Goal: Task Accomplishment & Management: Manage account settings

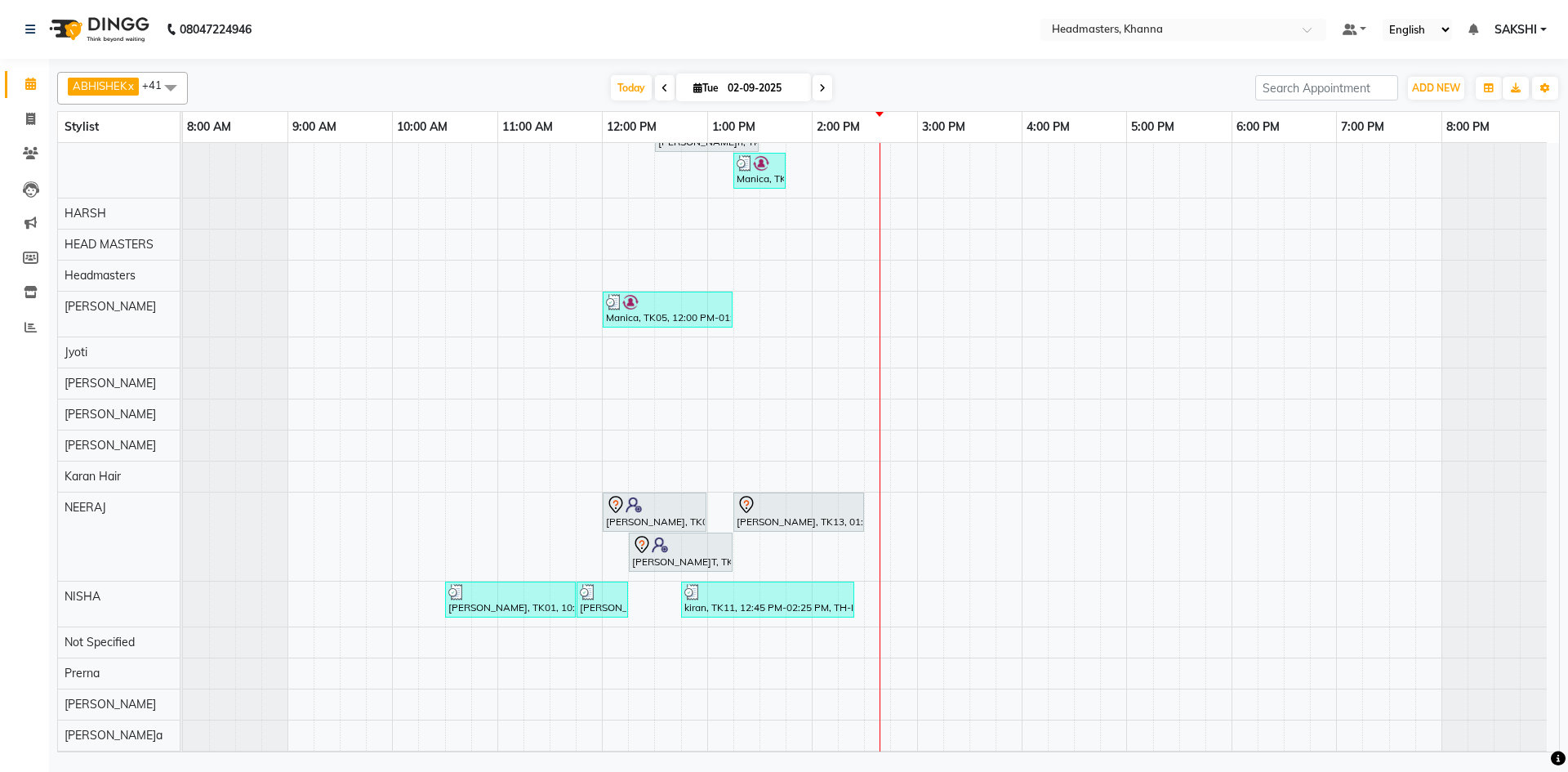
scroll to position [408, 0]
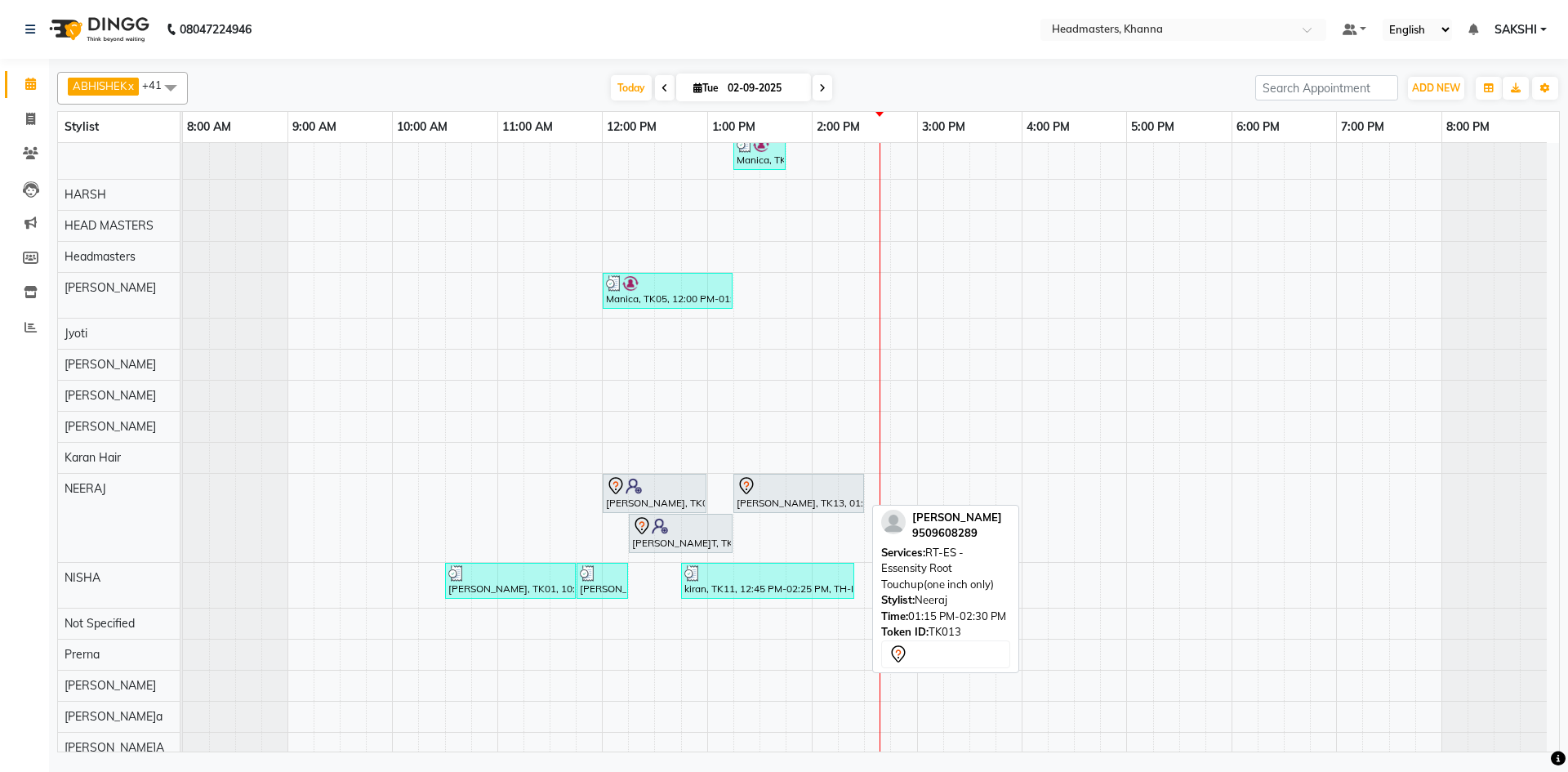
click at [798, 495] on div "[PERSON_NAME], TK13, 01:15 PM-02:30 PM, RT-ES - Essensity Root Touchup(one inch…" at bounding box center [798, 494] width 128 height 35
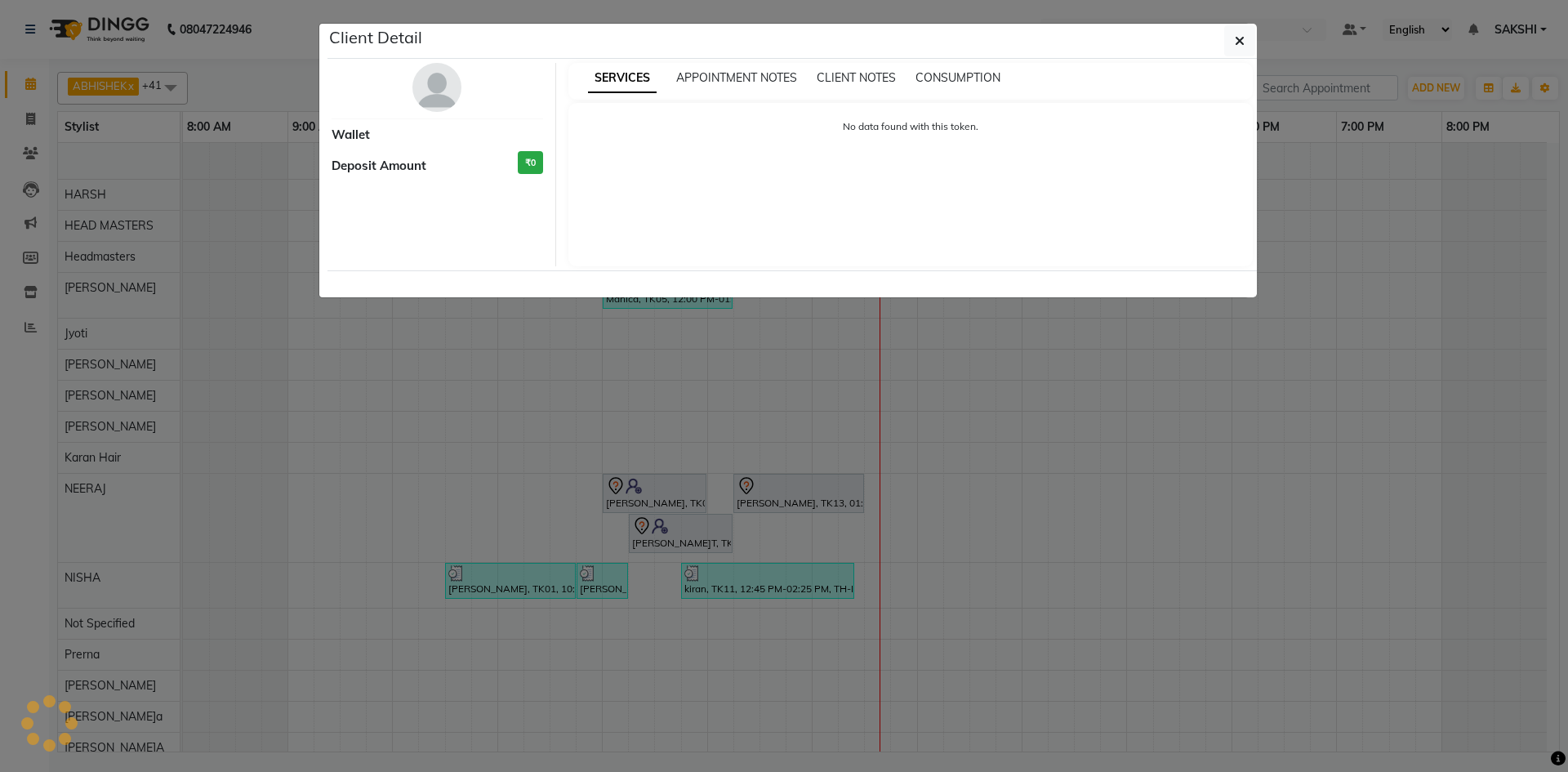
select select "7"
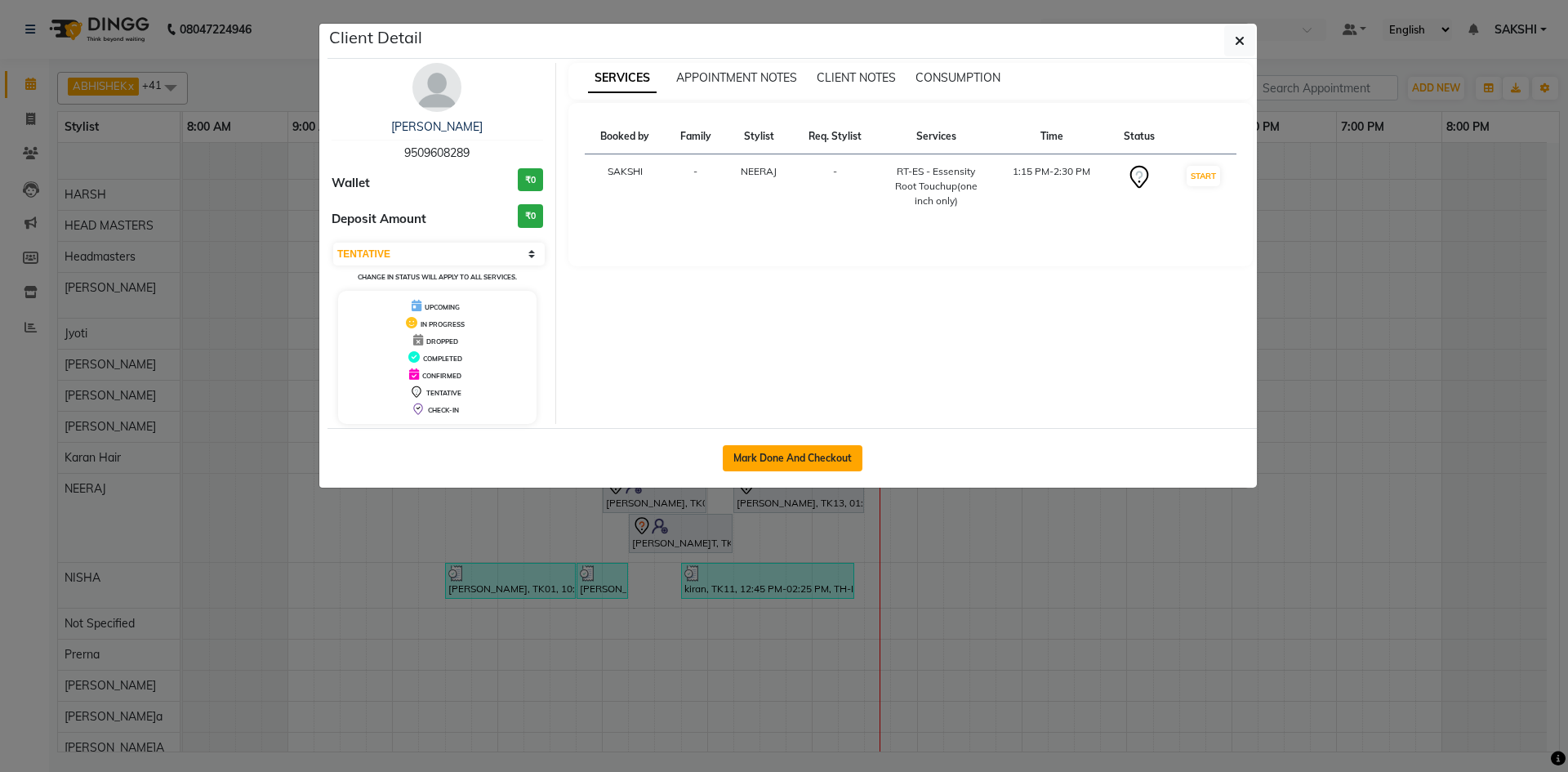
click at [794, 458] on button "Mark Done And Checkout" at bounding box center [792, 458] width 139 height 26
select select "service"
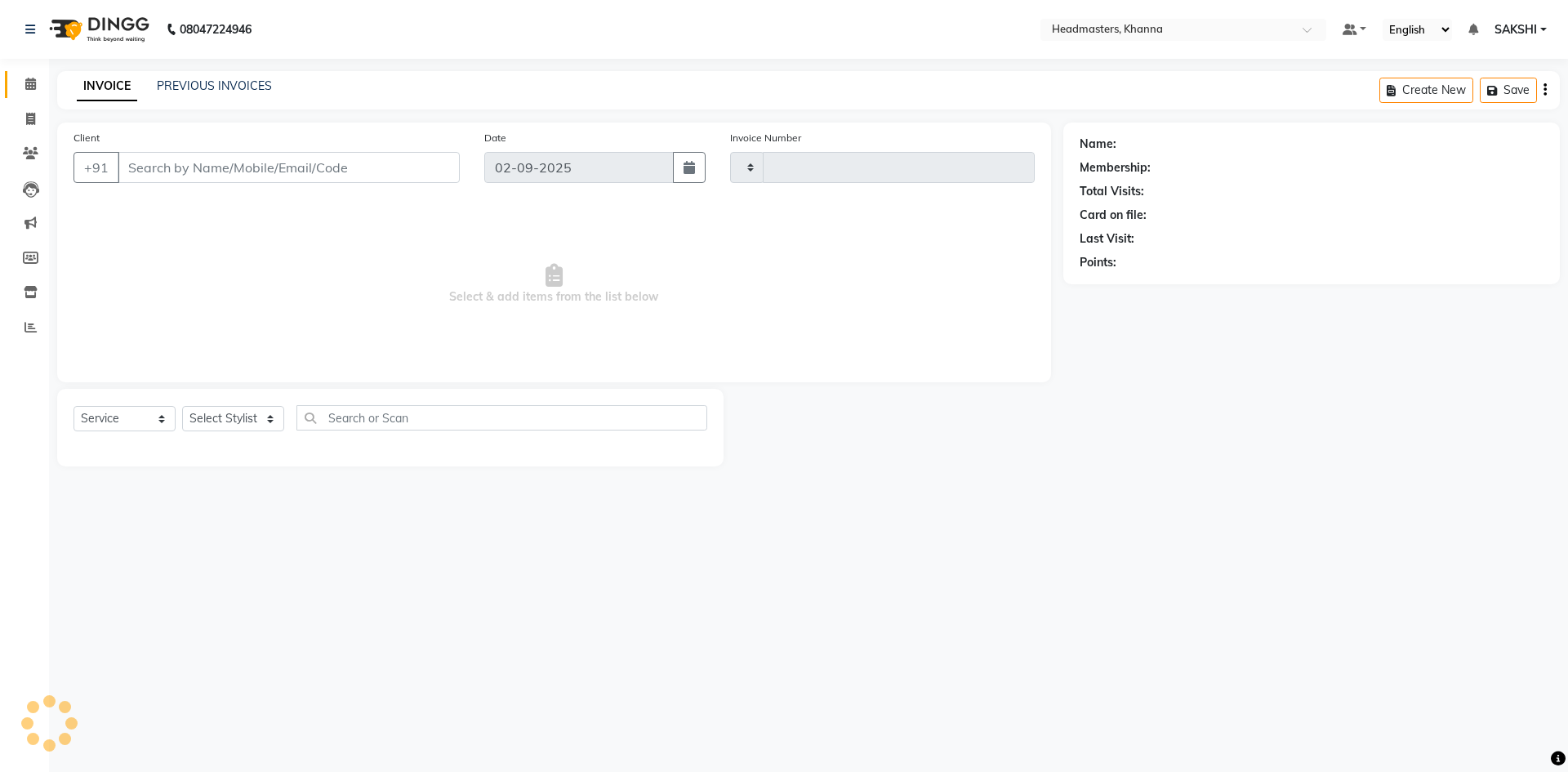
type input "5497"
select select "7138"
type input "9509608289"
select select "60855"
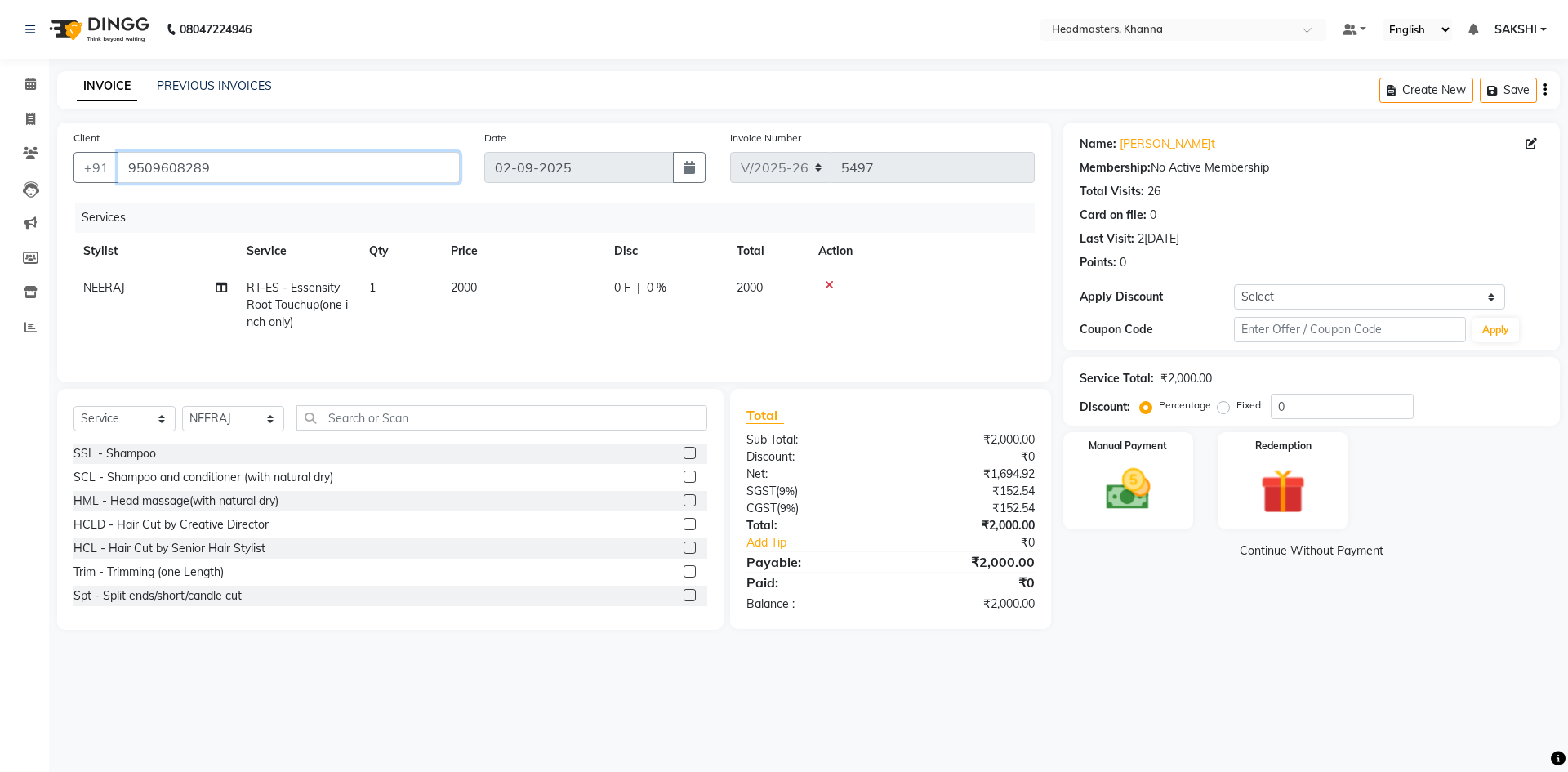
drag, startPoint x: 238, startPoint y: 172, endPoint x: 57, endPoint y: 169, distance: 181.0
click at [49, 169] on div "Client +91 9509608289 Date 02-09-2025 Invoice Number V/2025-26 5497 Services St…" at bounding box center [554, 376] width 1019 height 507
click at [29, 85] on icon at bounding box center [30, 84] width 11 height 12
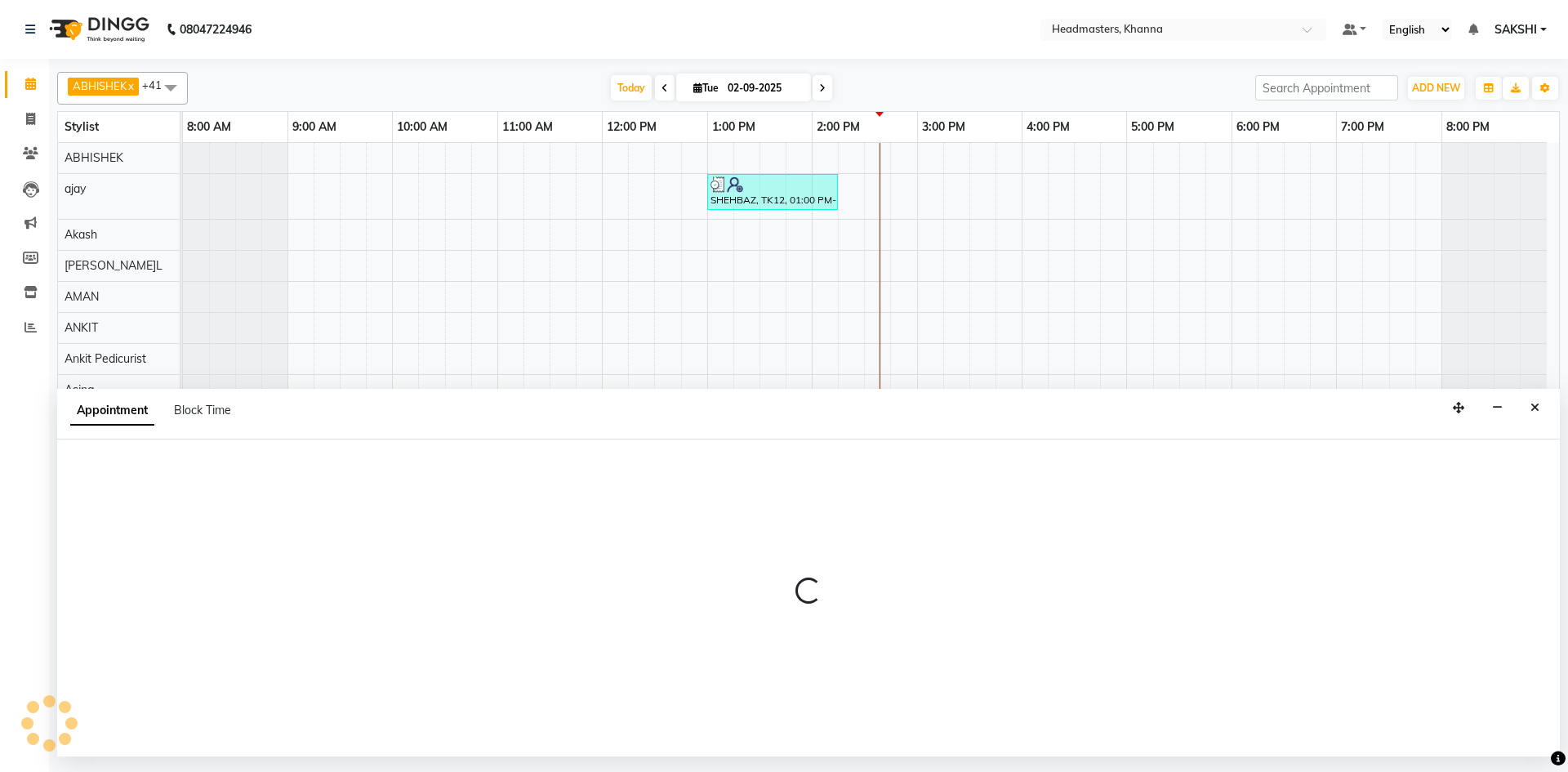
select select "60798"
select select "tentative"
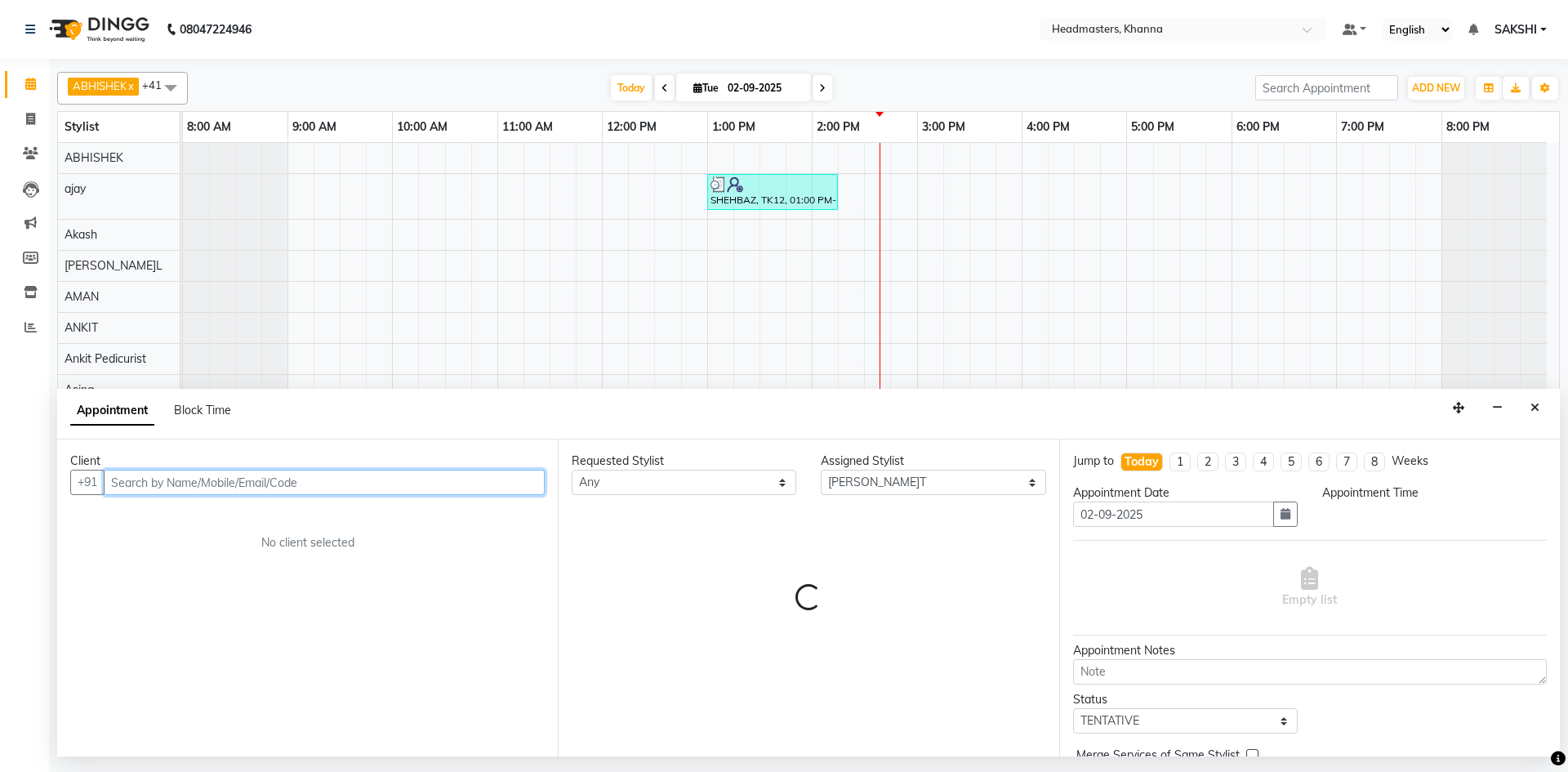
select select "885"
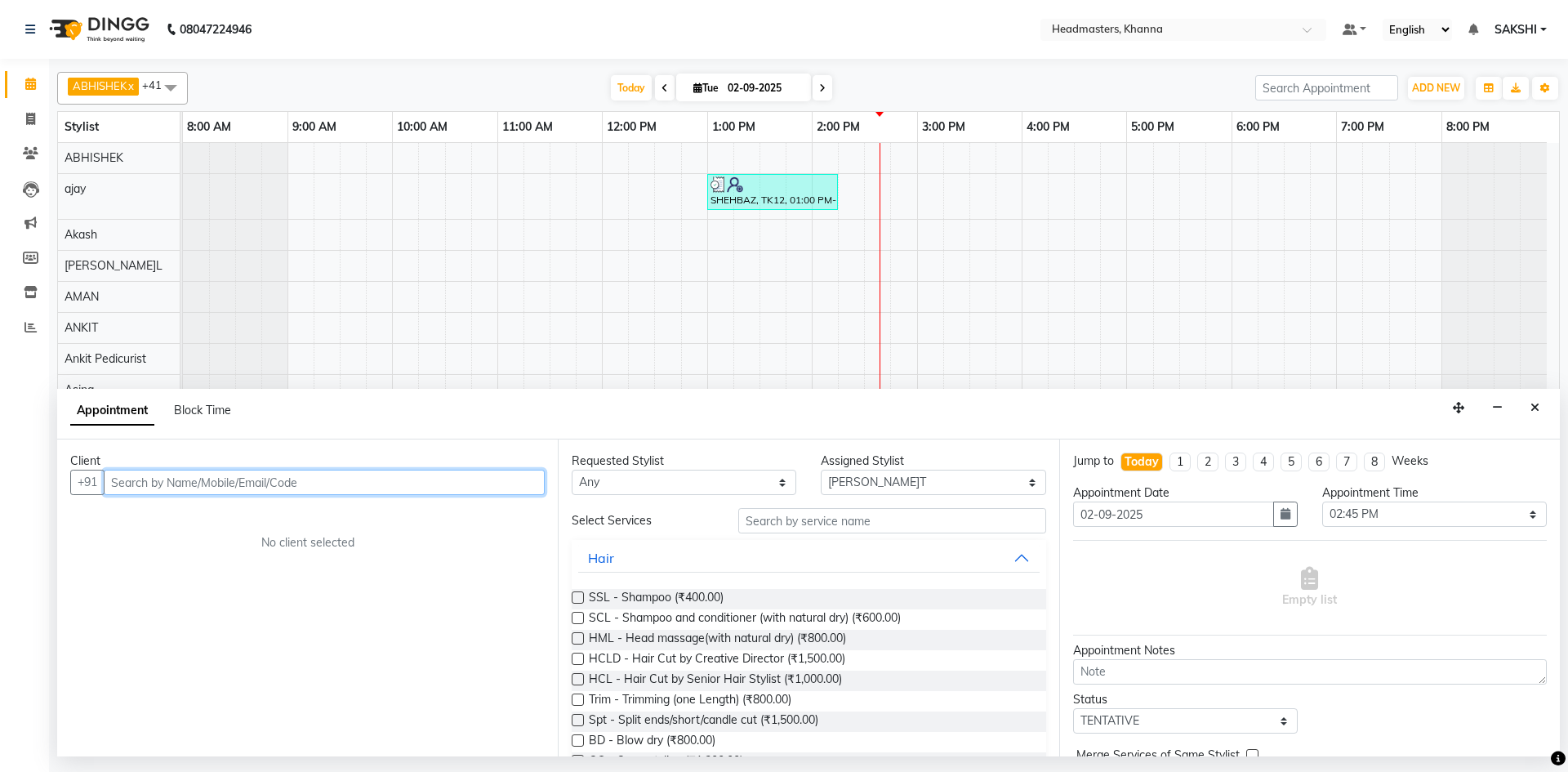
paste input "9509608289"
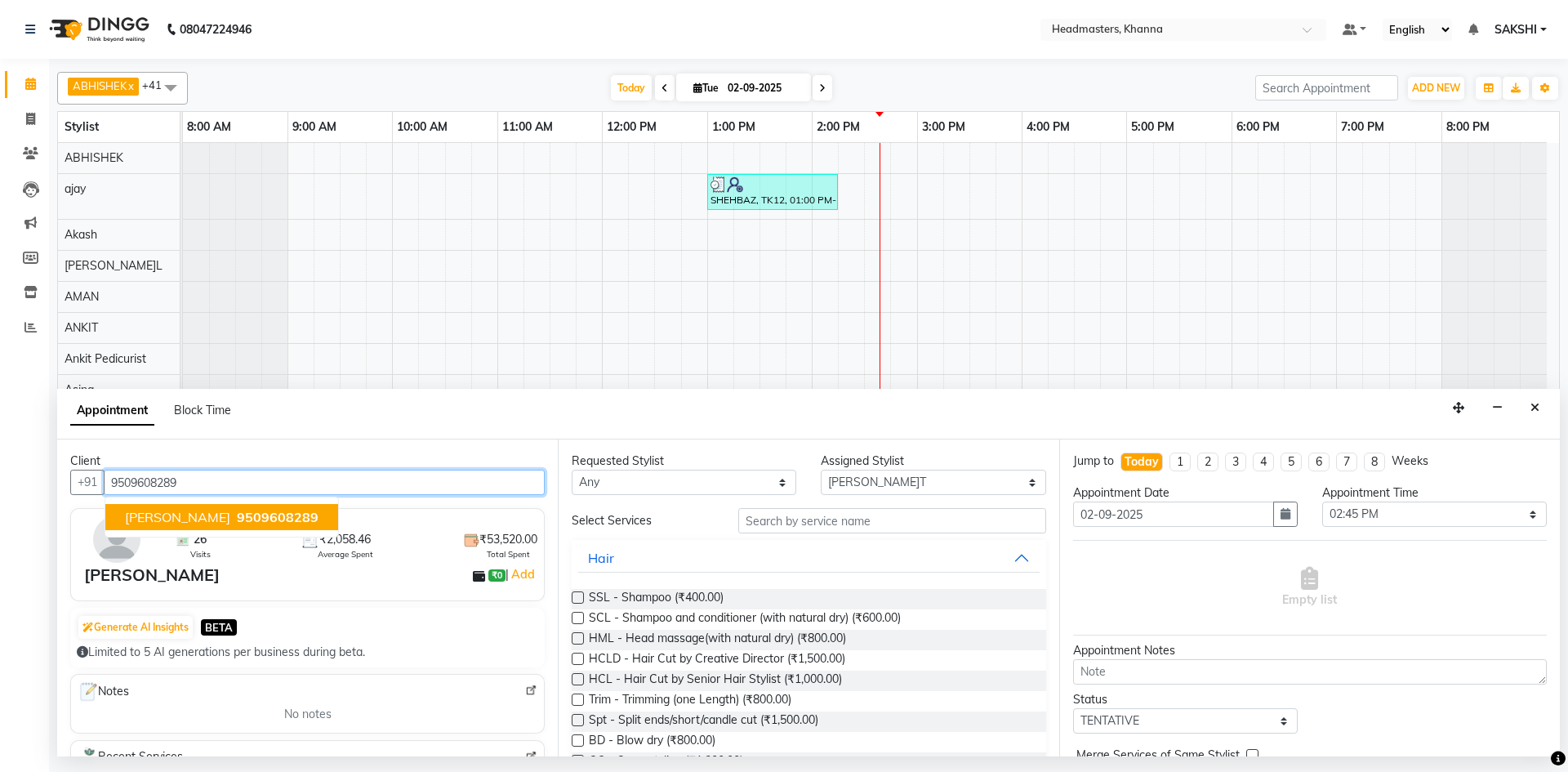
type input "9509608289"
click at [525, 691] on img at bounding box center [531, 690] width 12 height 12
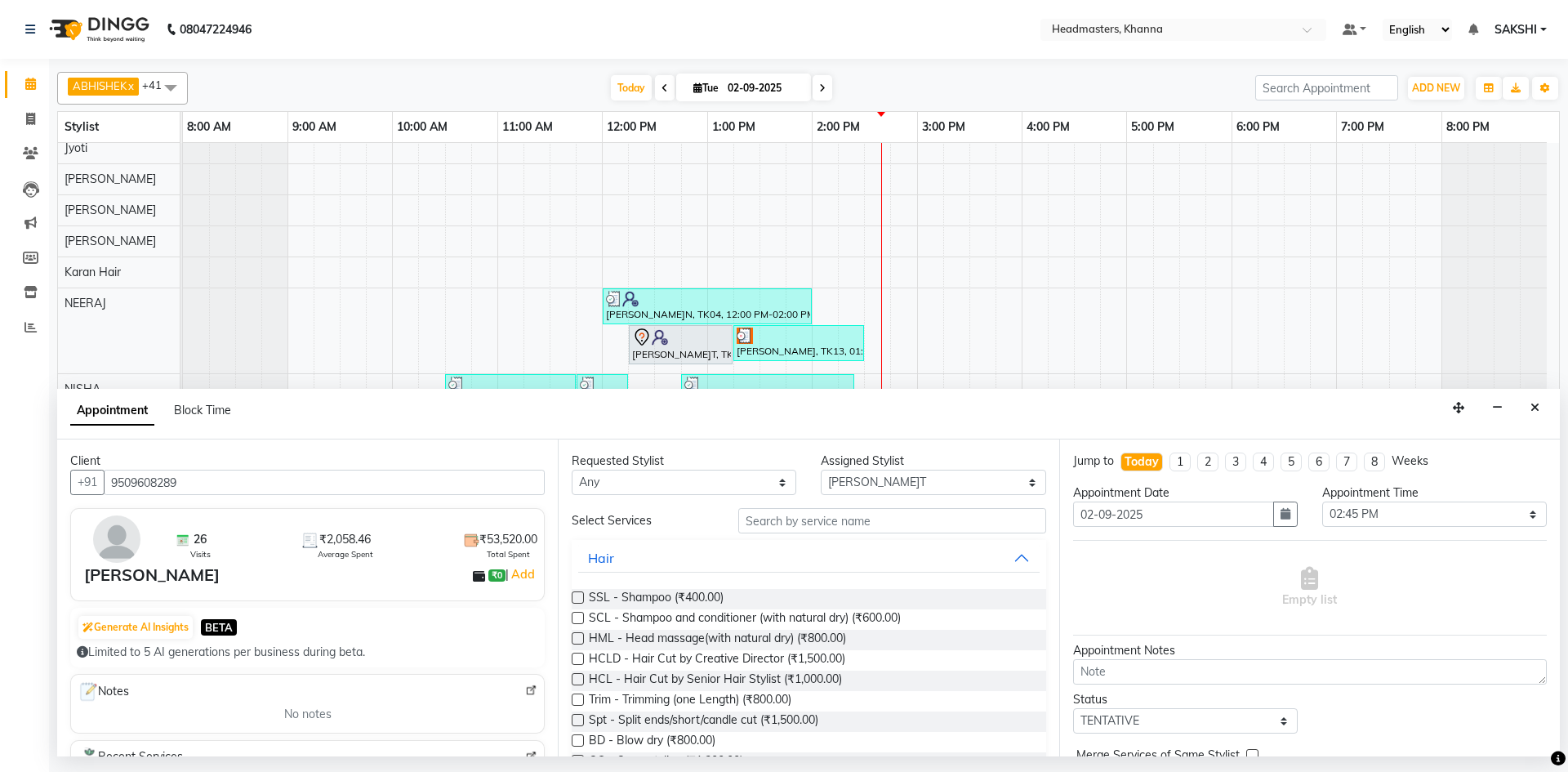
scroll to position [653, 0]
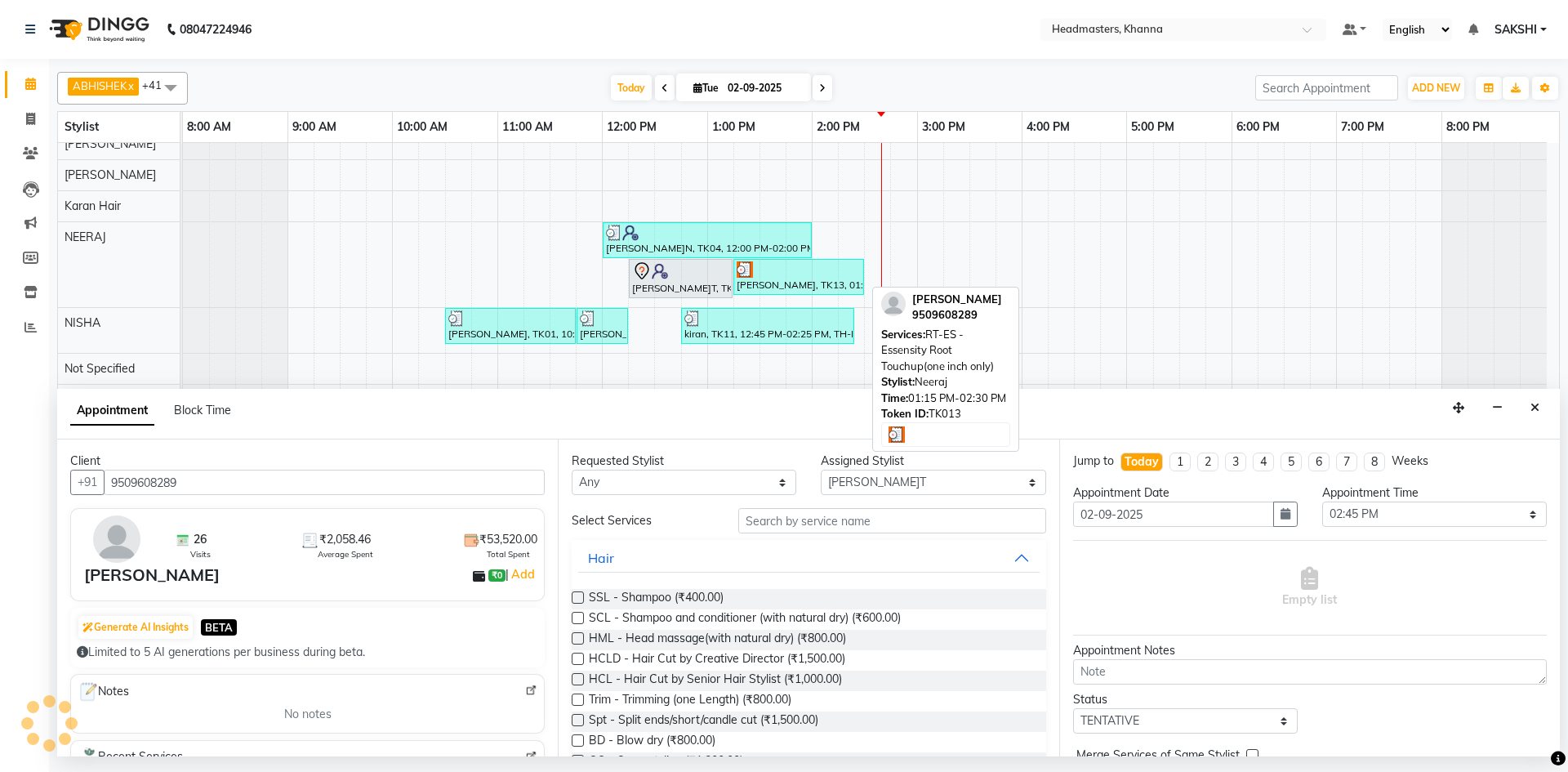
click at [776, 281] on div "[PERSON_NAME], TK13, 01:15 PM-02:30 PM, RT-ES - Essensity Root Touchup(one inch…" at bounding box center [798, 277] width 128 height 31
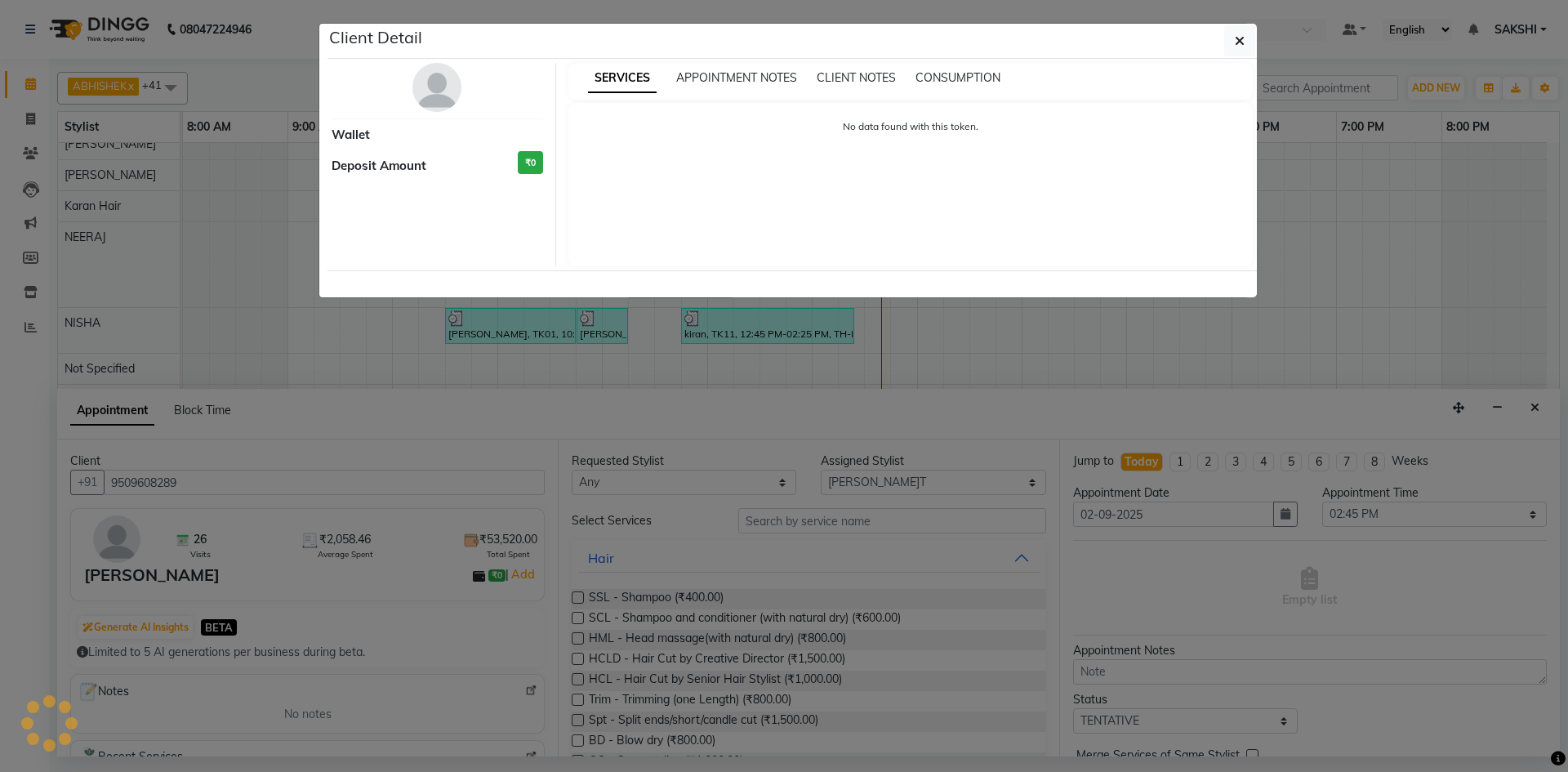
select select "3"
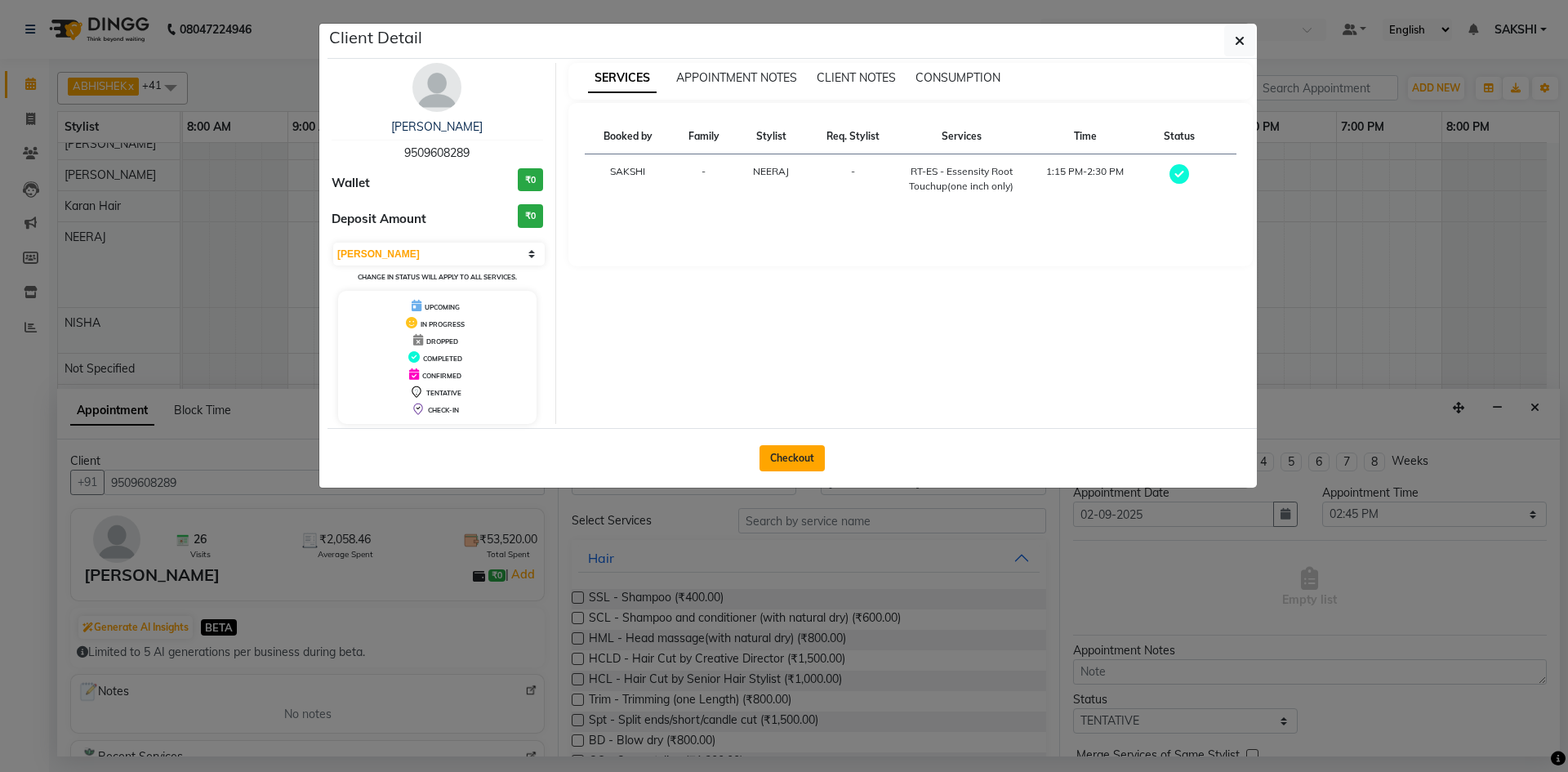
click at [789, 455] on button "Checkout" at bounding box center [792, 458] width 65 height 26
select select "service"
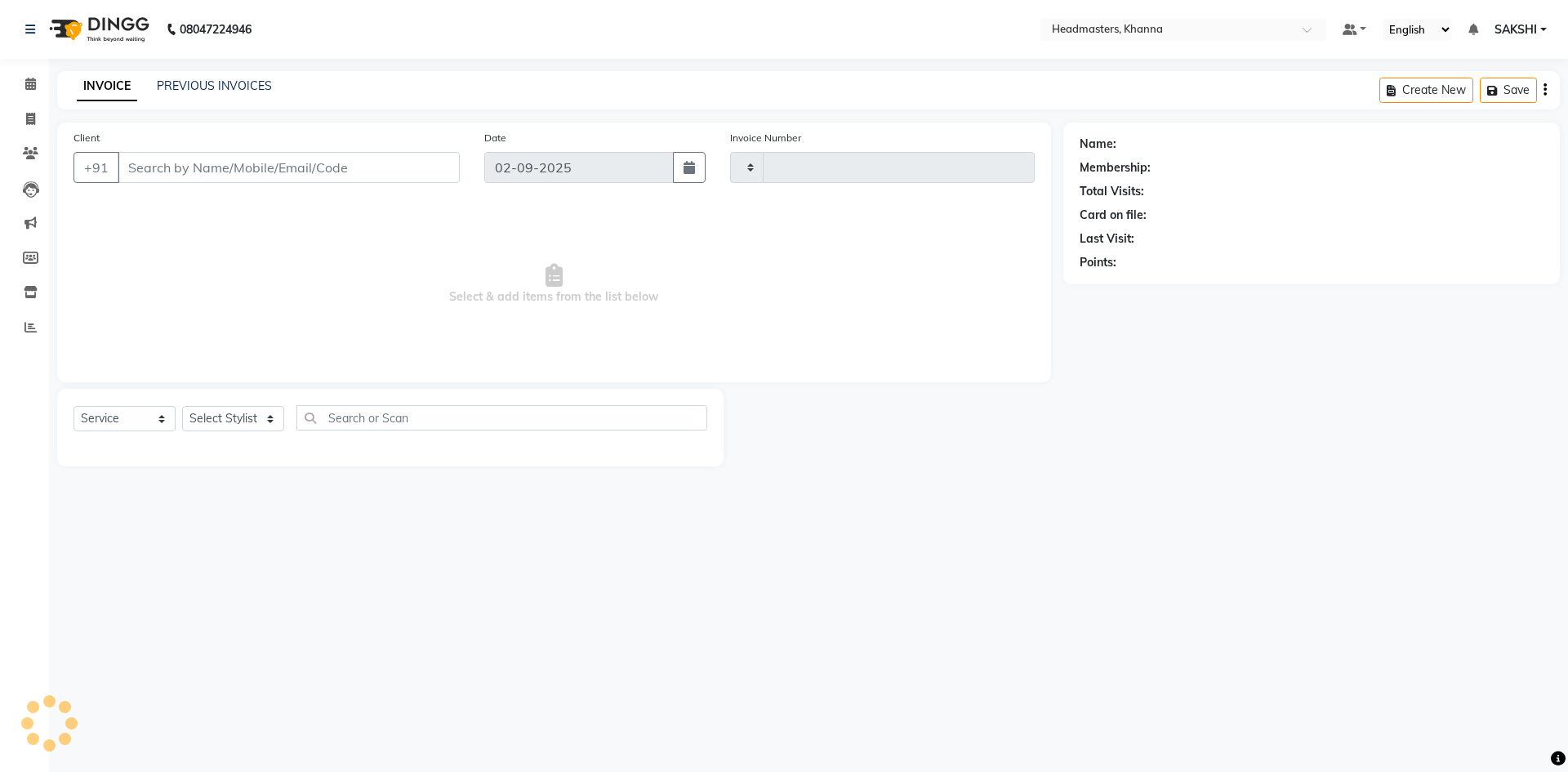
type input "5497"
select select "7138"
type input "9509608289"
select select "60855"
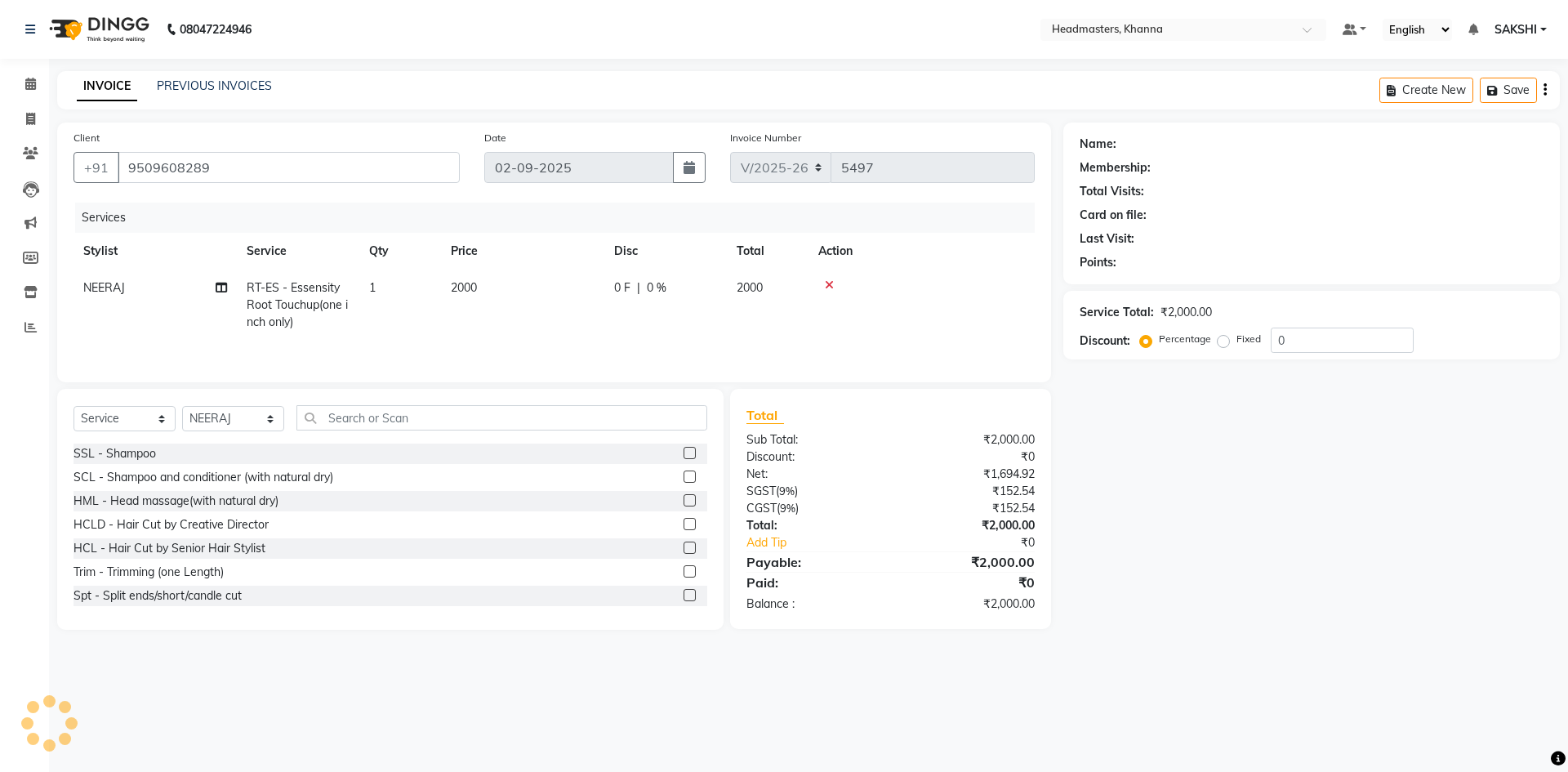
click at [647, 292] on span "0 %" at bounding box center [657, 288] width 19 height 17
select select "60855"
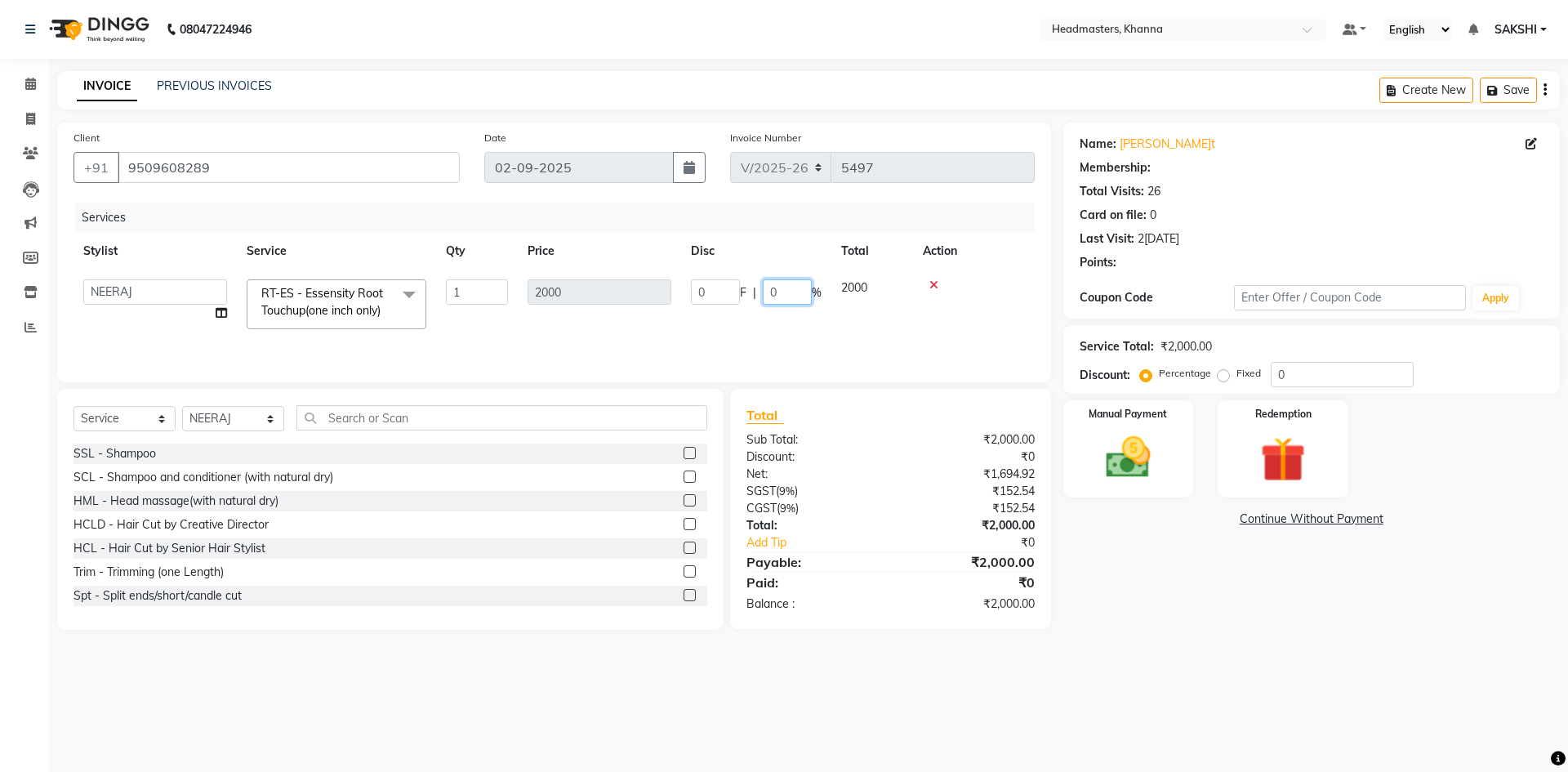
click at [796, 290] on input "0" at bounding box center [786, 292] width 49 height 25
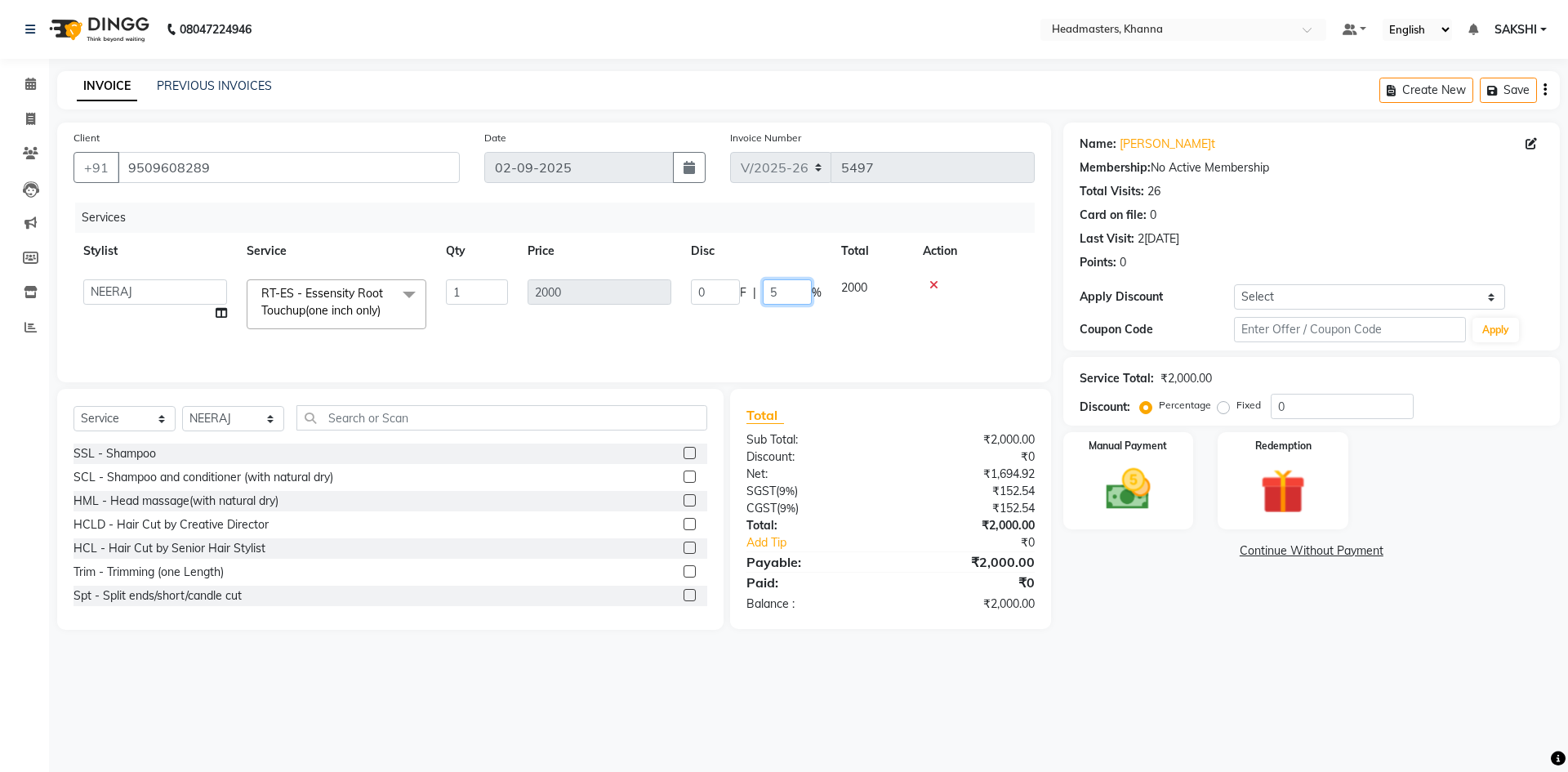
type input "50"
click at [1090, 455] on div "Manual Payment" at bounding box center [1127, 480] width 135 height 101
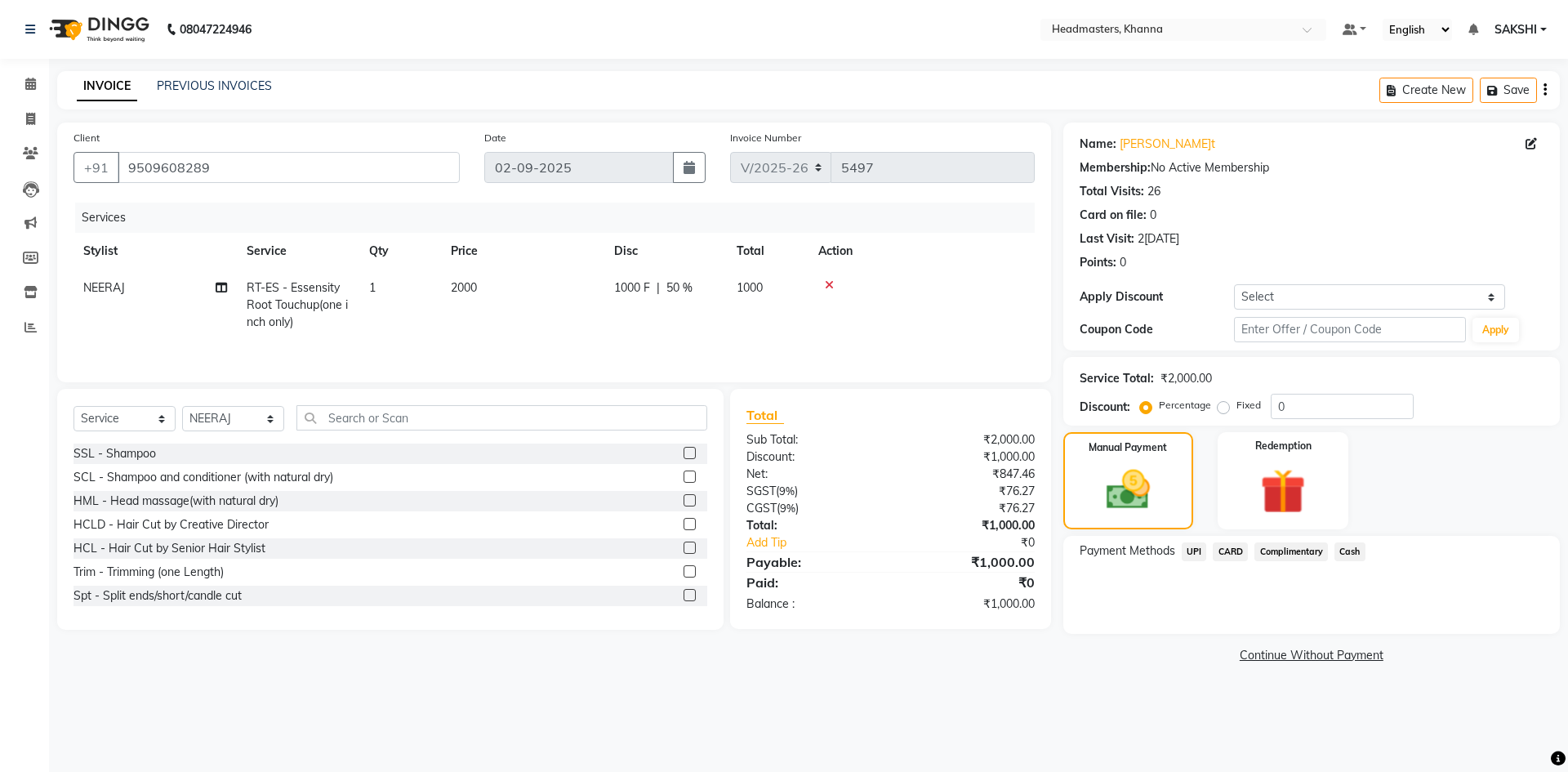
drag, startPoint x: 1347, startPoint y: 549, endPoint x: 1344, endPoint y: 568, distance: 19.2
click at [1347, 550] on span "Cash" at bounding box center [1350, 552] width 31 height 19
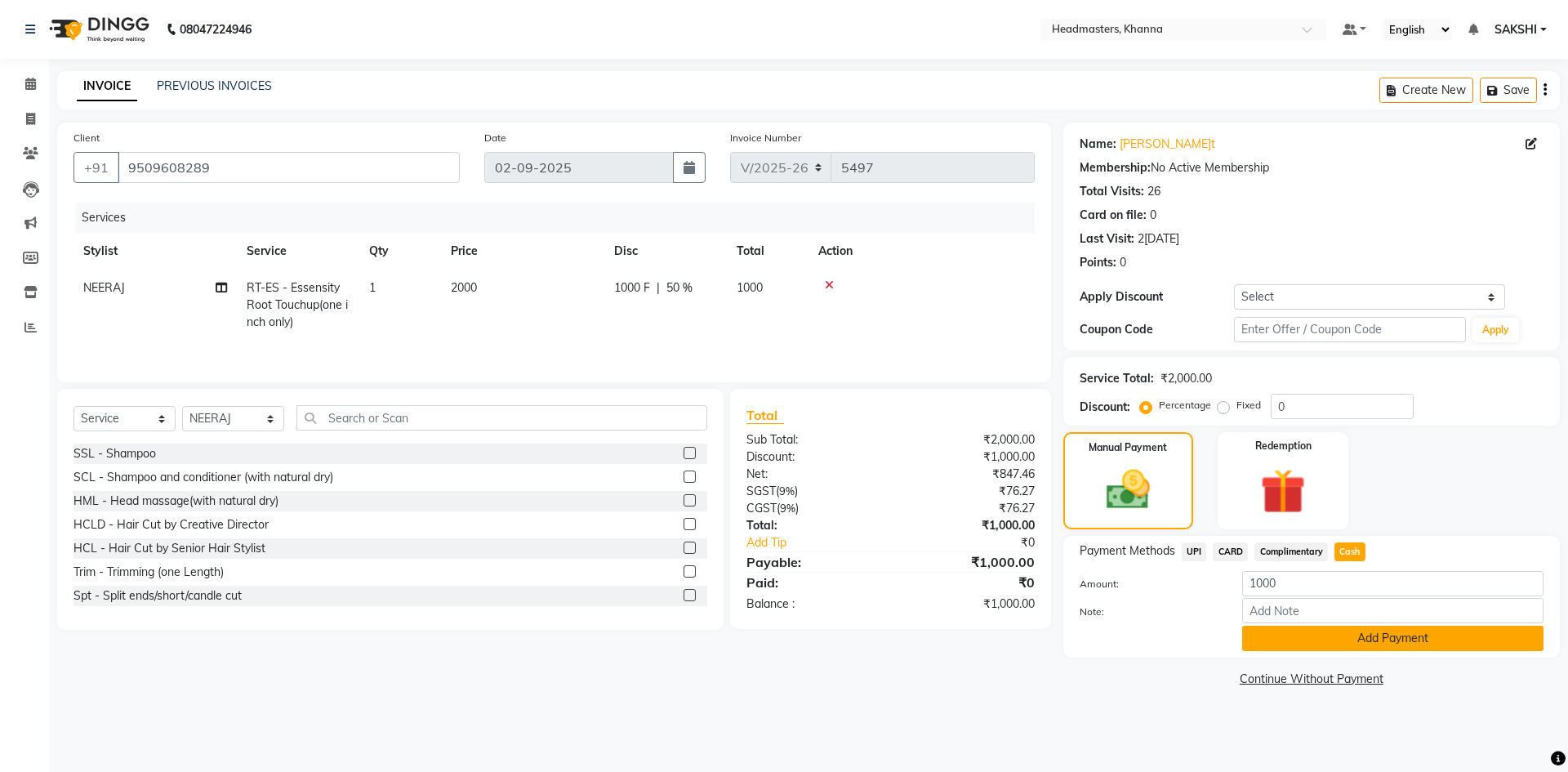
click at [1334, 636] on button "Add Payment" at bounding box center [1393, 638] width 302 height 25
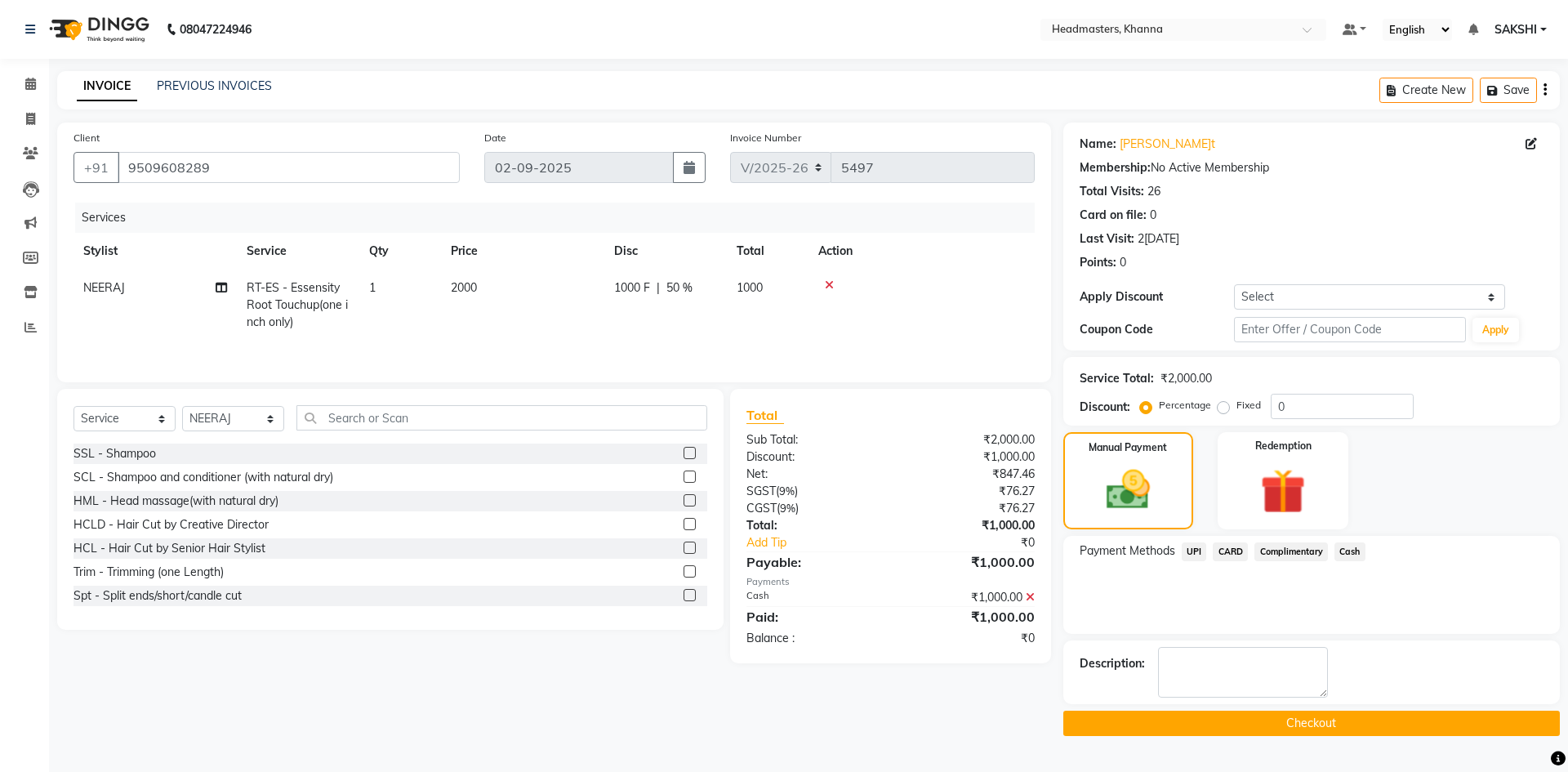
click at [1277, 727] on button "Checkout" at bounding box center [1311, 723] width 496 height 25
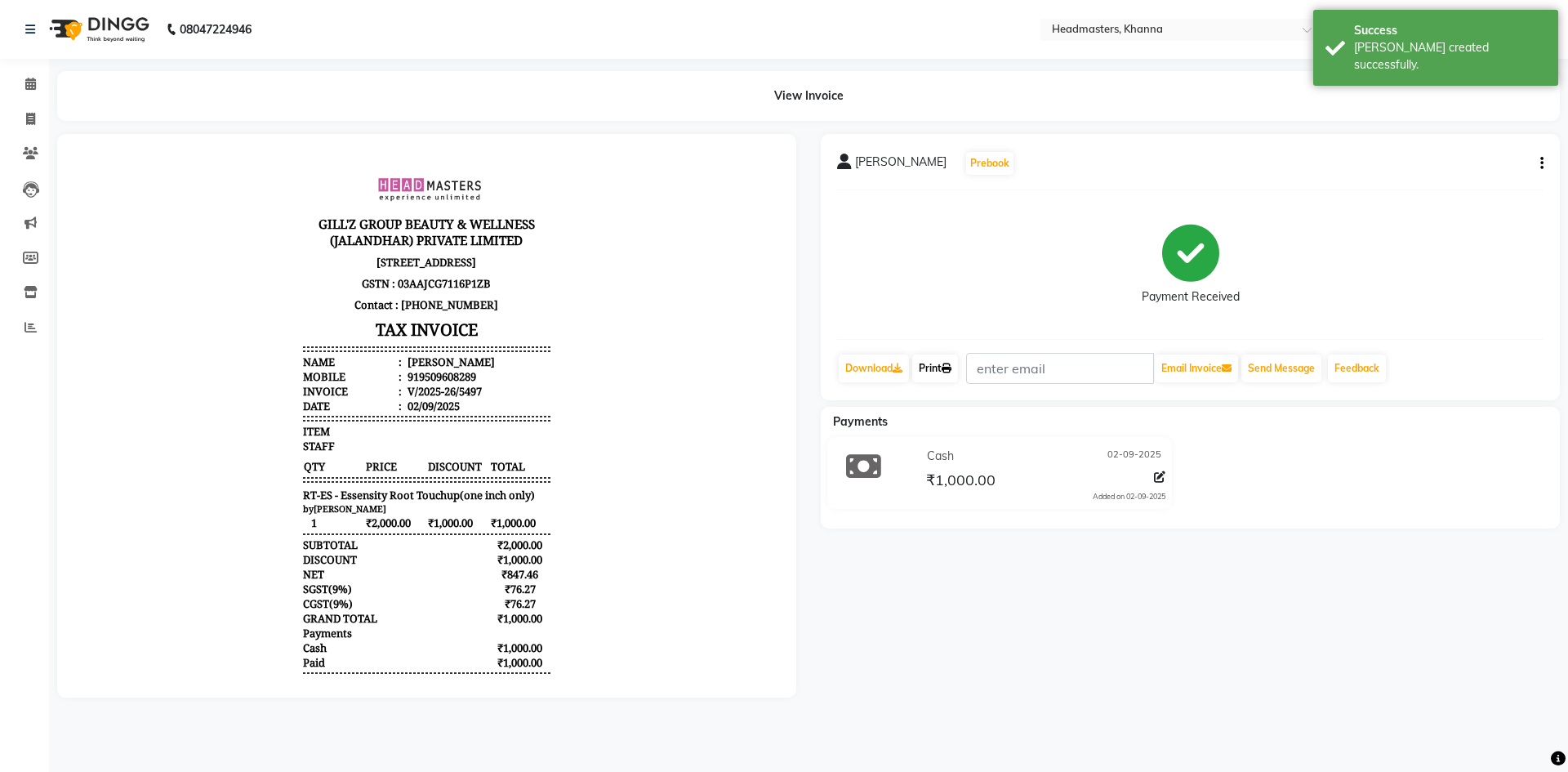
click at [932, 368] on link "Print" at bounding box center [935, 368] width 46 height 28
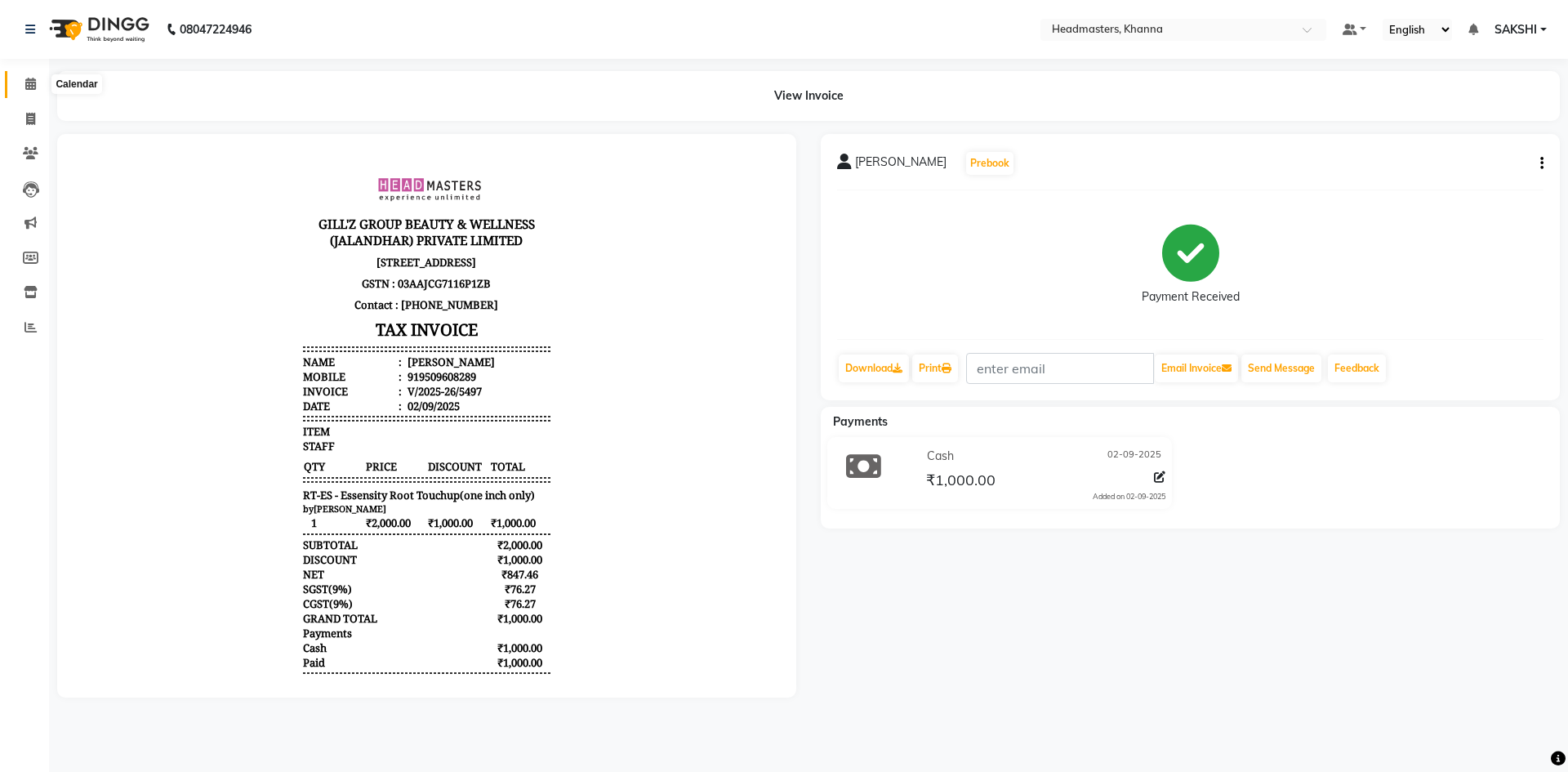
click at [24, 84] on span at bounding box center [31, 84] width 29 height 19
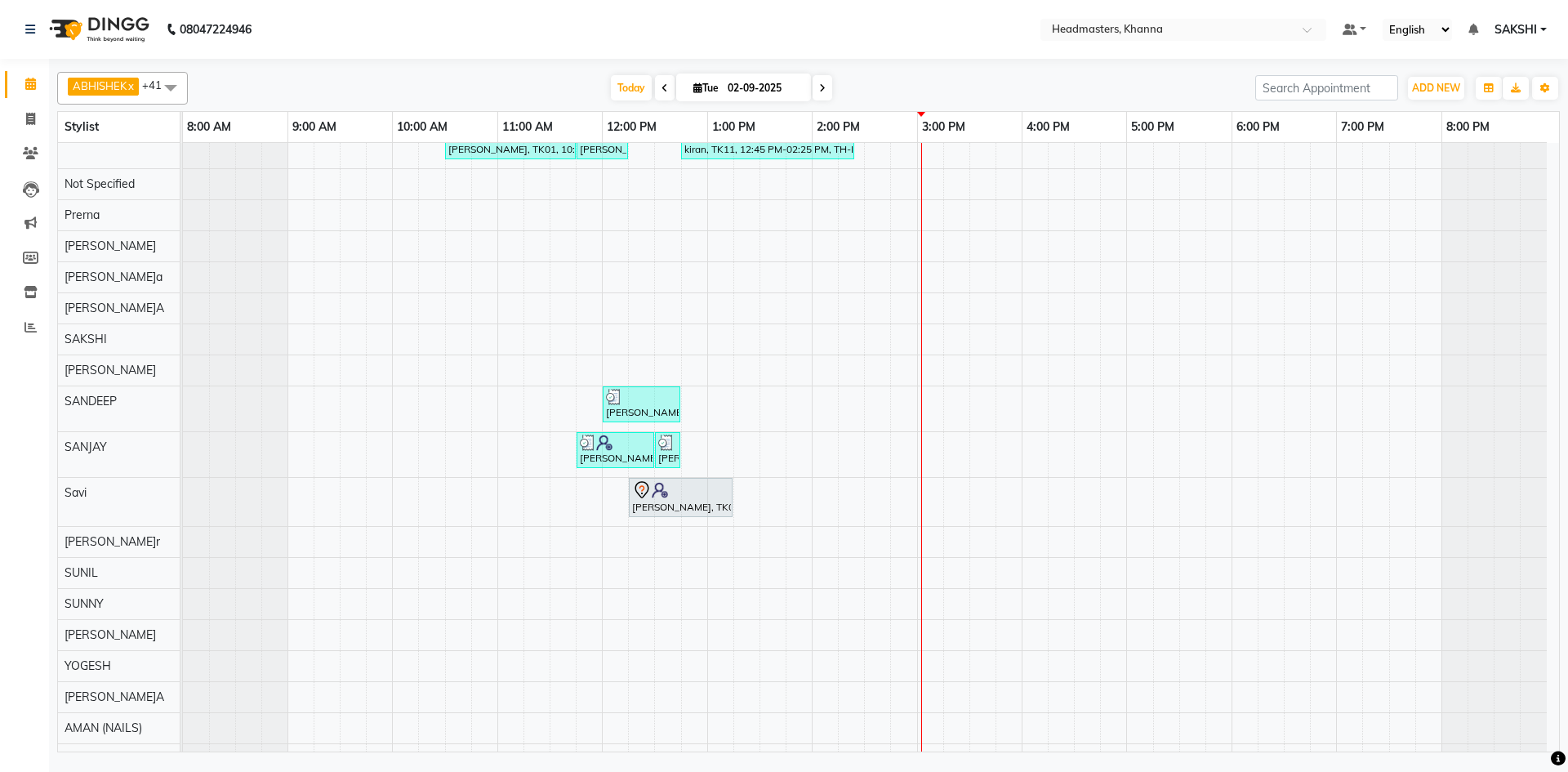
scroll to position [892, 0]
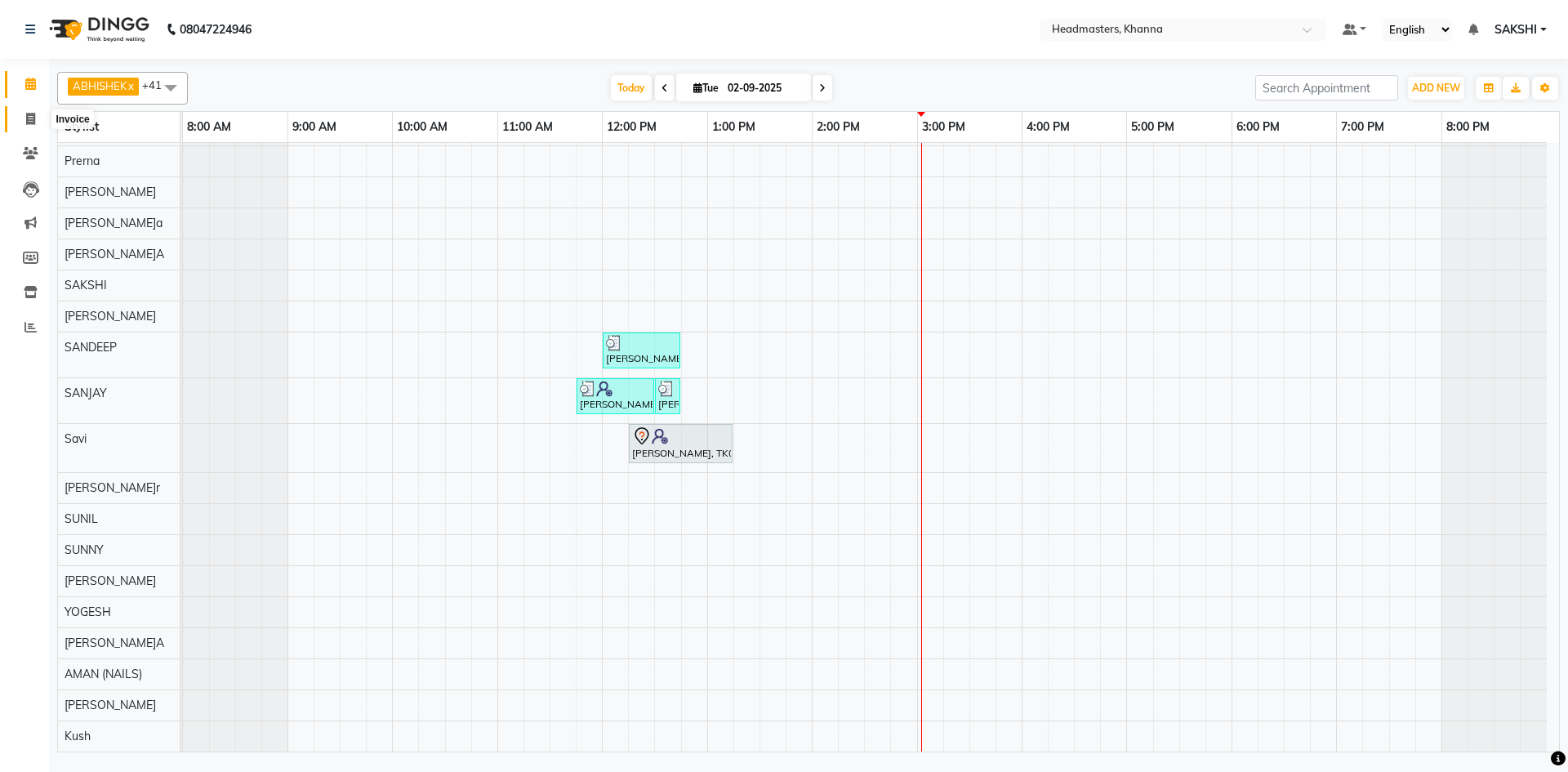
click at [30, 115] on icon at bounding box center [30, 118] width 9 height 12
select select "service"
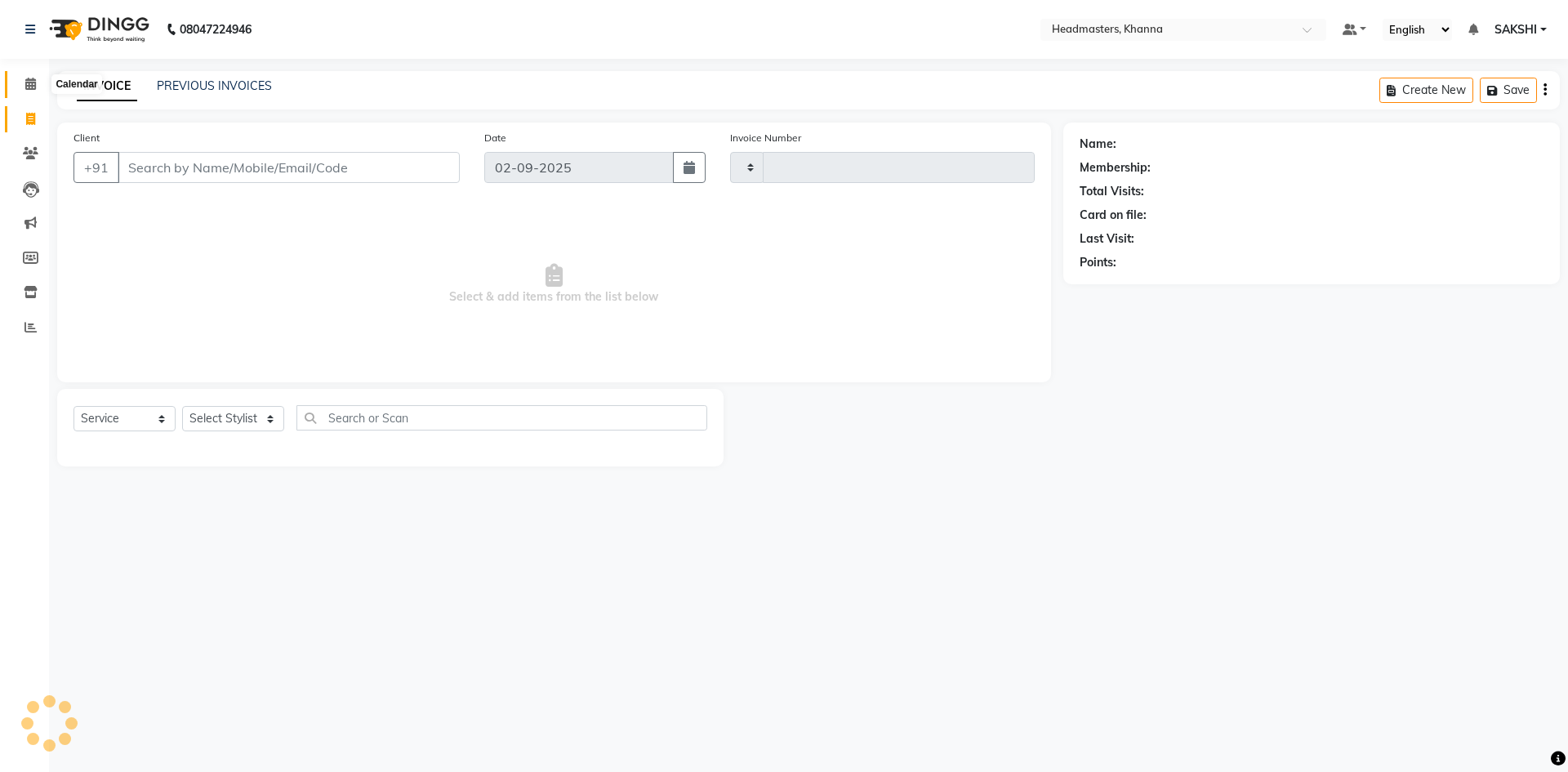
click at [33, 93] on span at bounding box center [31, 84] width 29 height 19
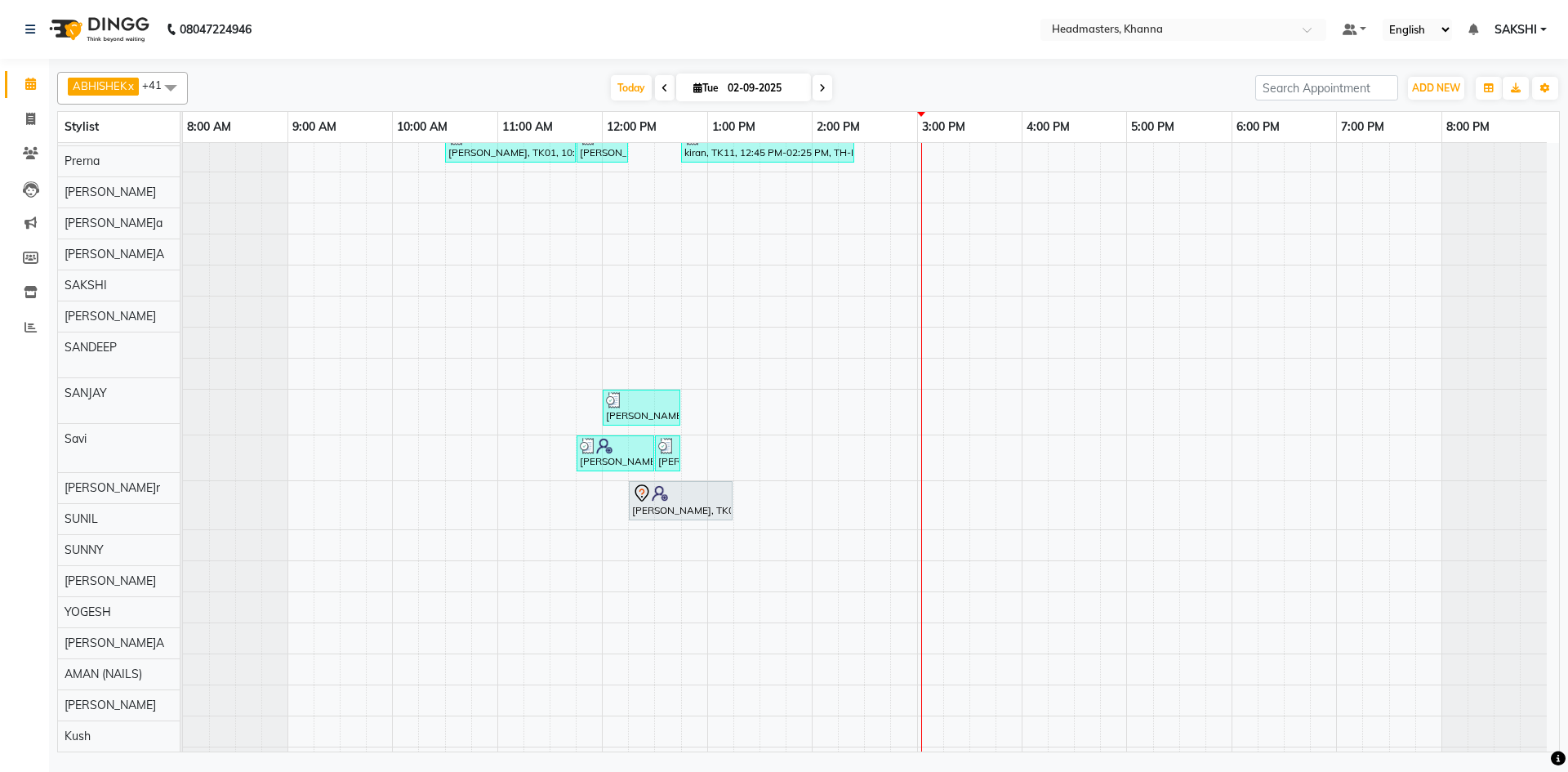
scroll to position [834, 0]
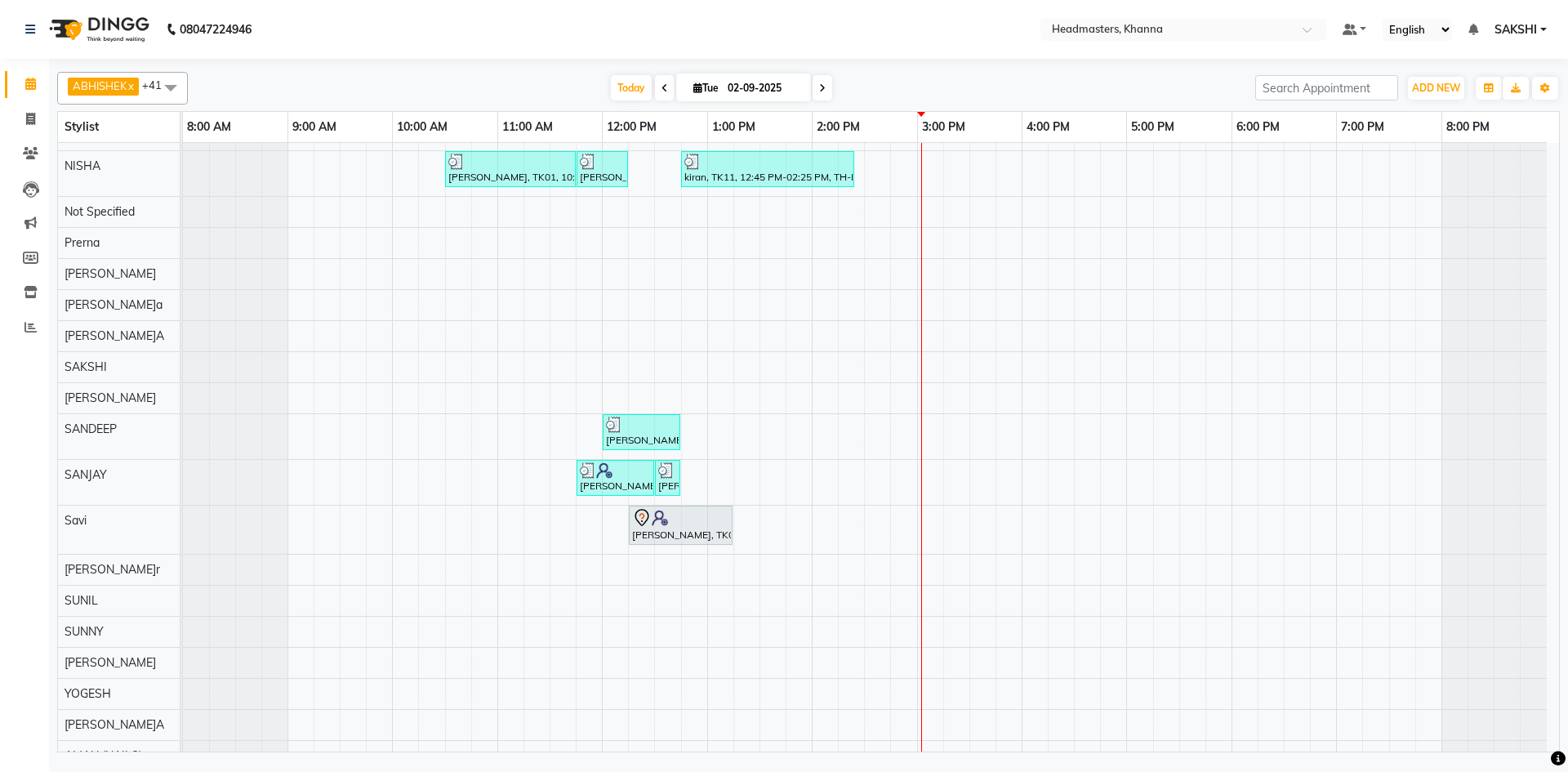
click at [919, 417] on div "SHEHBAZ, TK12, 01:00 PM-02:15 PM, BRD-clri - Beard Color Igora,BRD - Beard harm…" at bounding box center [871, 83] width 1376 height 1500
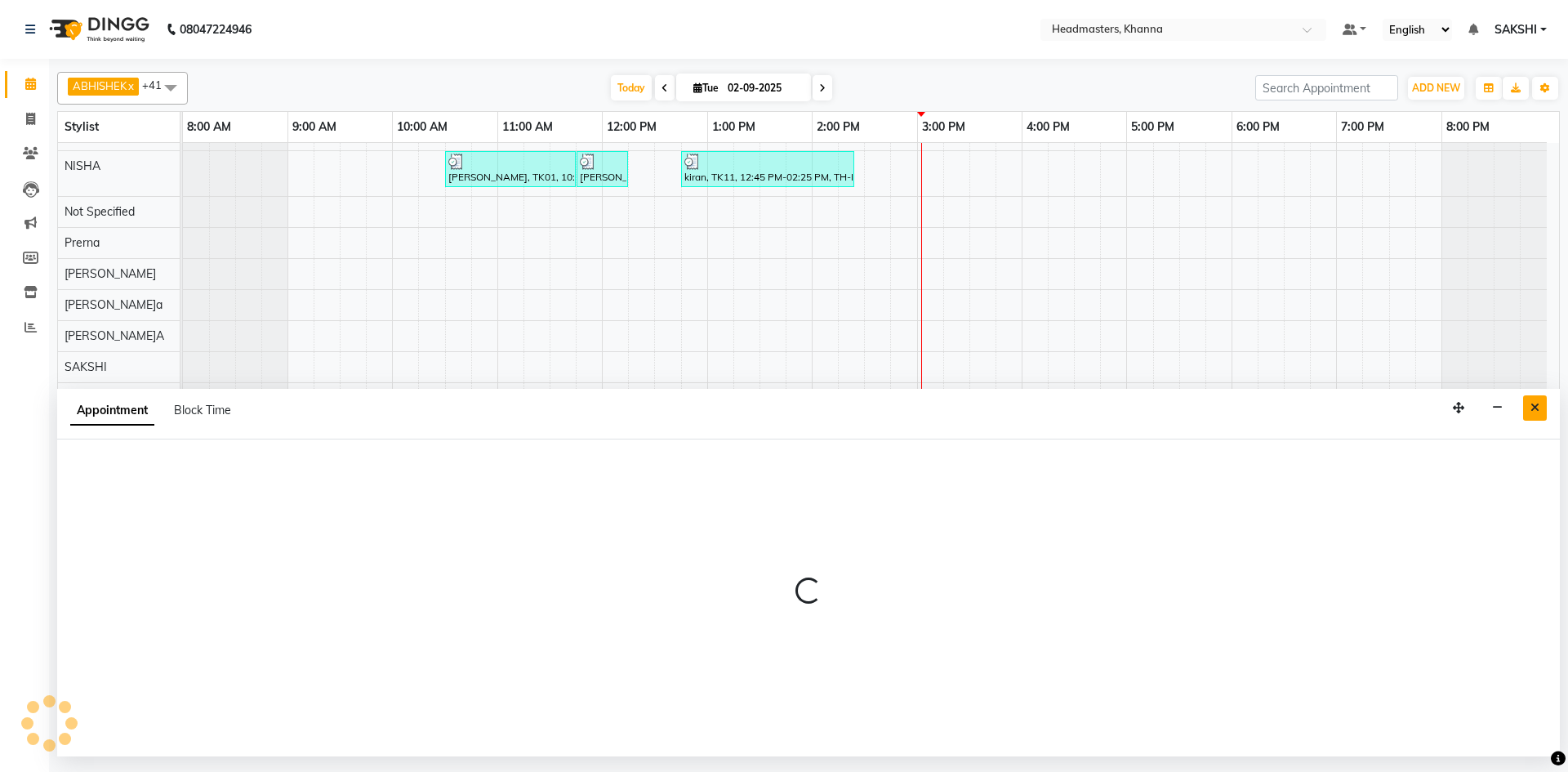
click at [1541, 410] on button "Close" at bounding box center [1534, 408] width 24 height 25
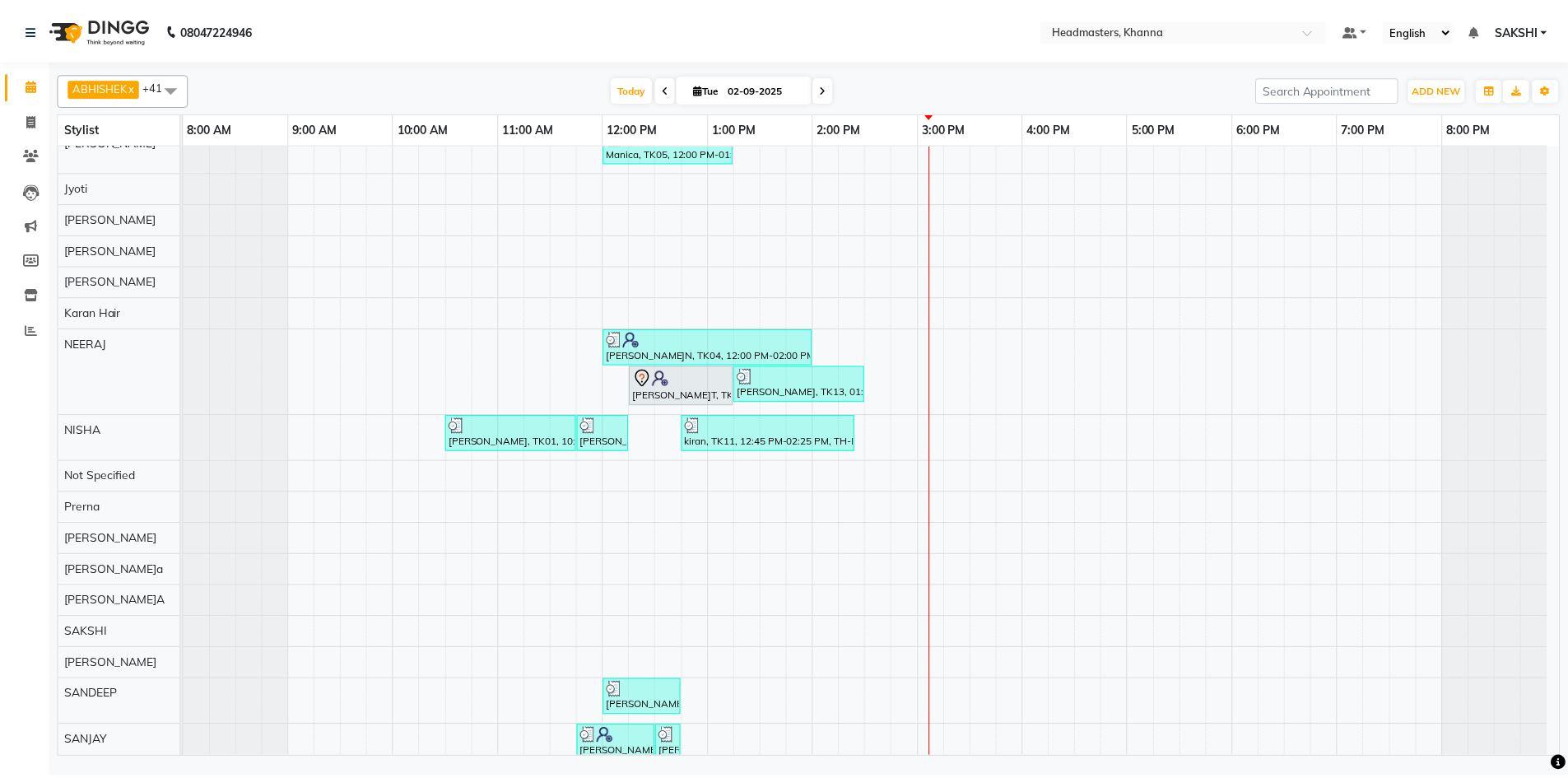
scroll to position [740, 0]
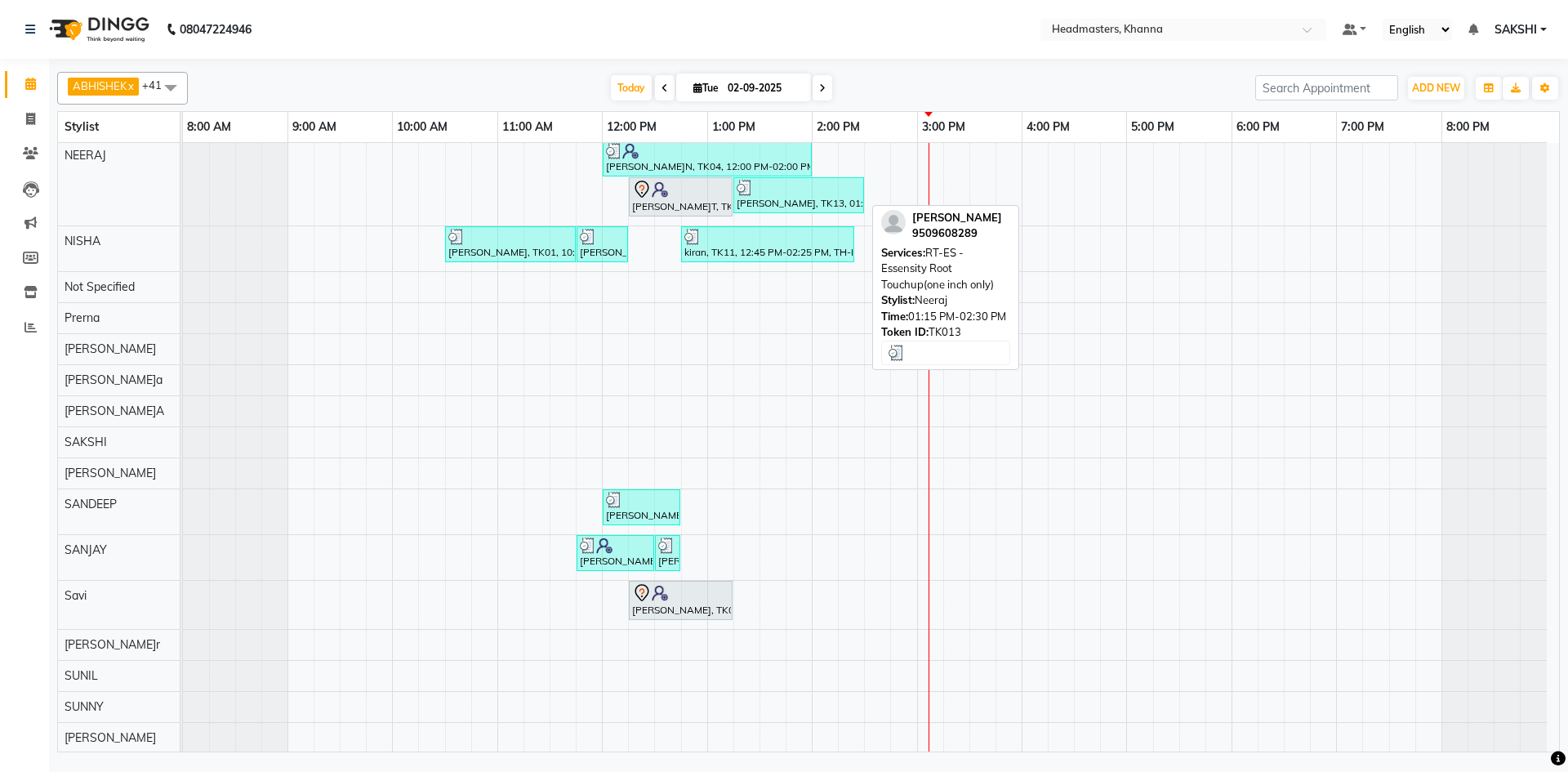
click at [794, 201] on div "[PERSON_NAME], TK13, 01:15 PM-02:30 PM, RT-ES - Essensity Root Touchup(one inch…" at bounding box center [798, 195] width 128 height 31
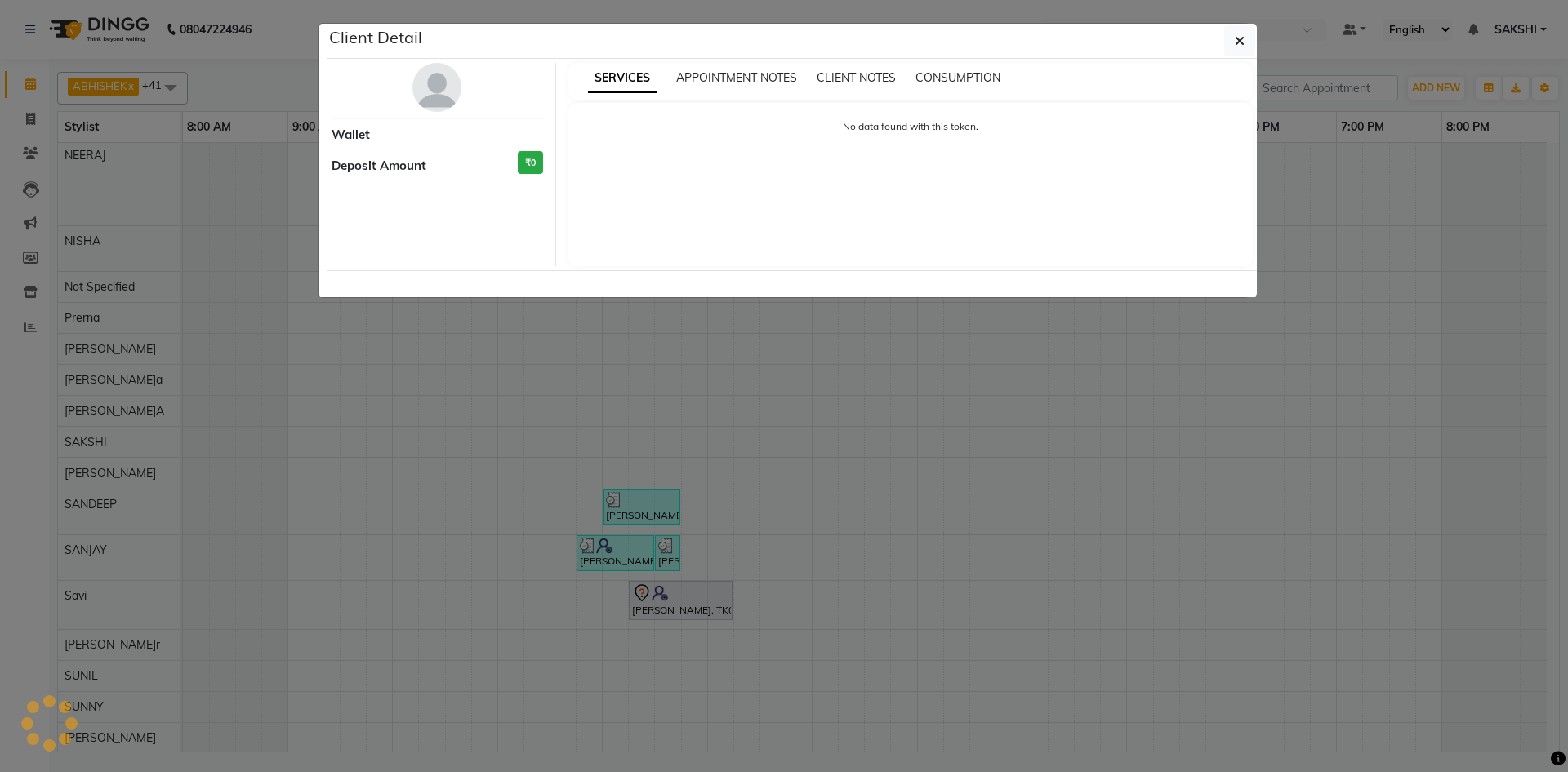
select select "3"
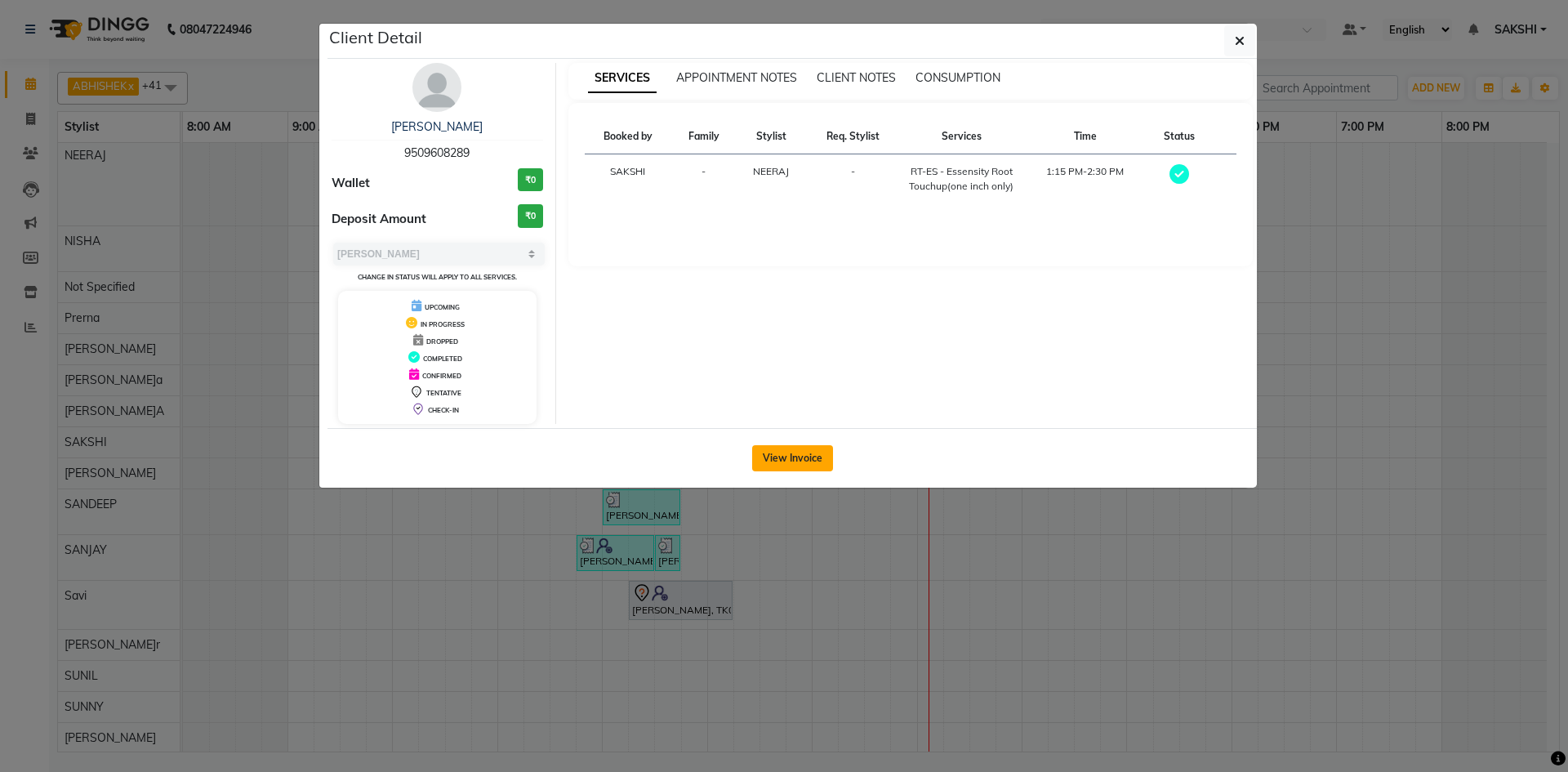
click at [789, 457] on button "View Invoice" at bounding box center [792, 458] width 81 height 26
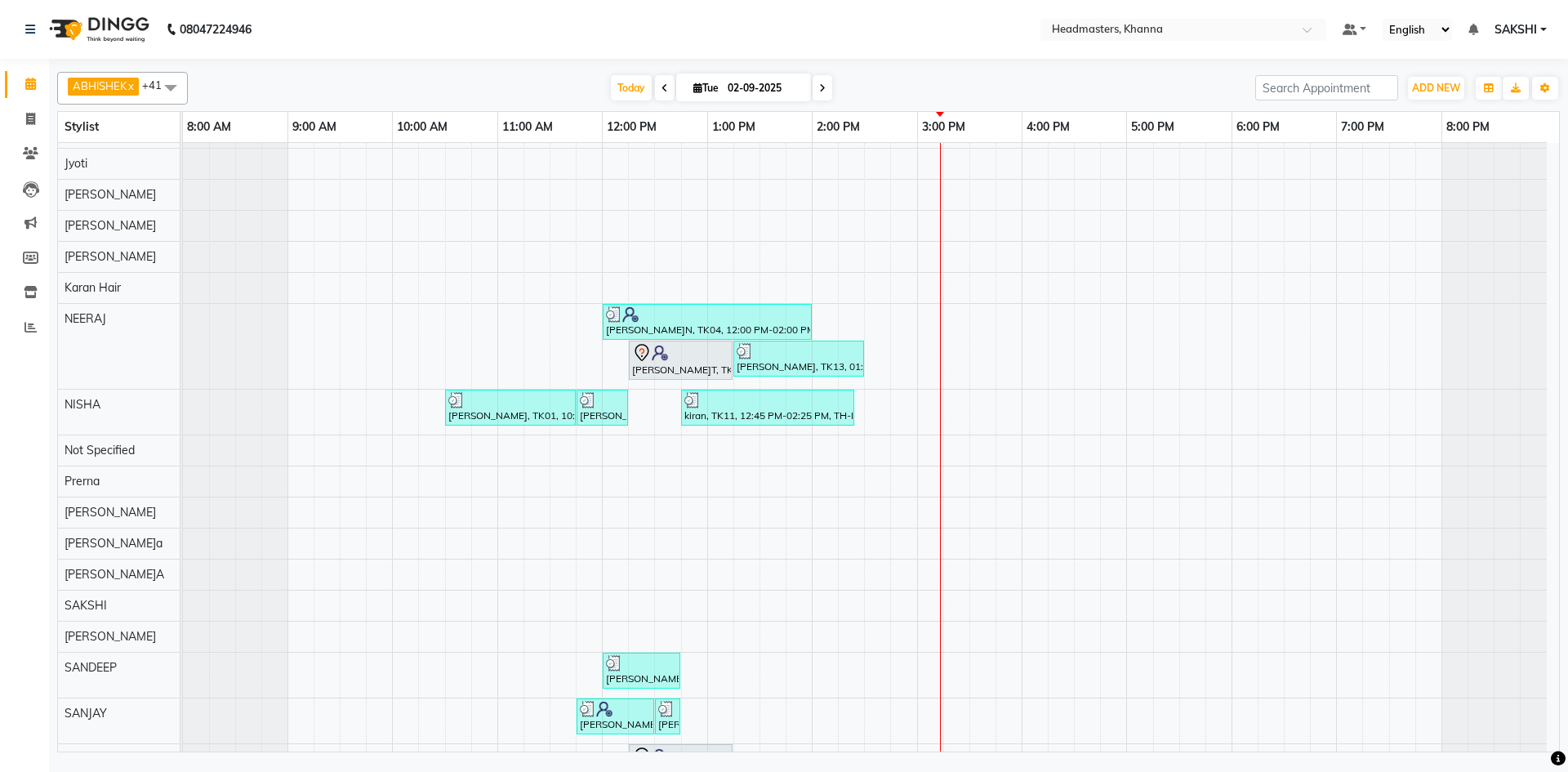
scroll to position [892, 0]
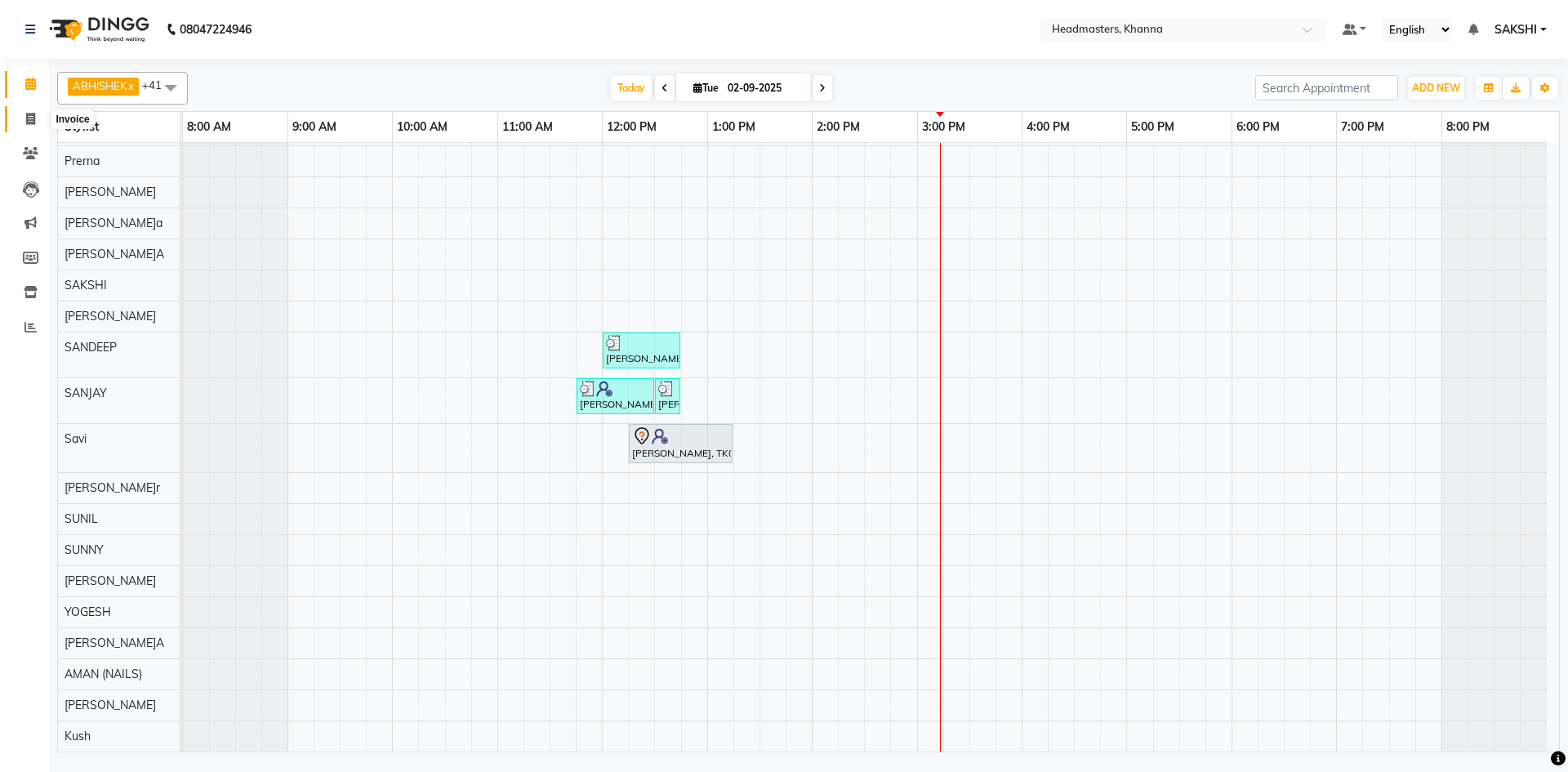
click at [16, 118] on span at bounding box center [31, 120] width 29 height 19
select select "service"
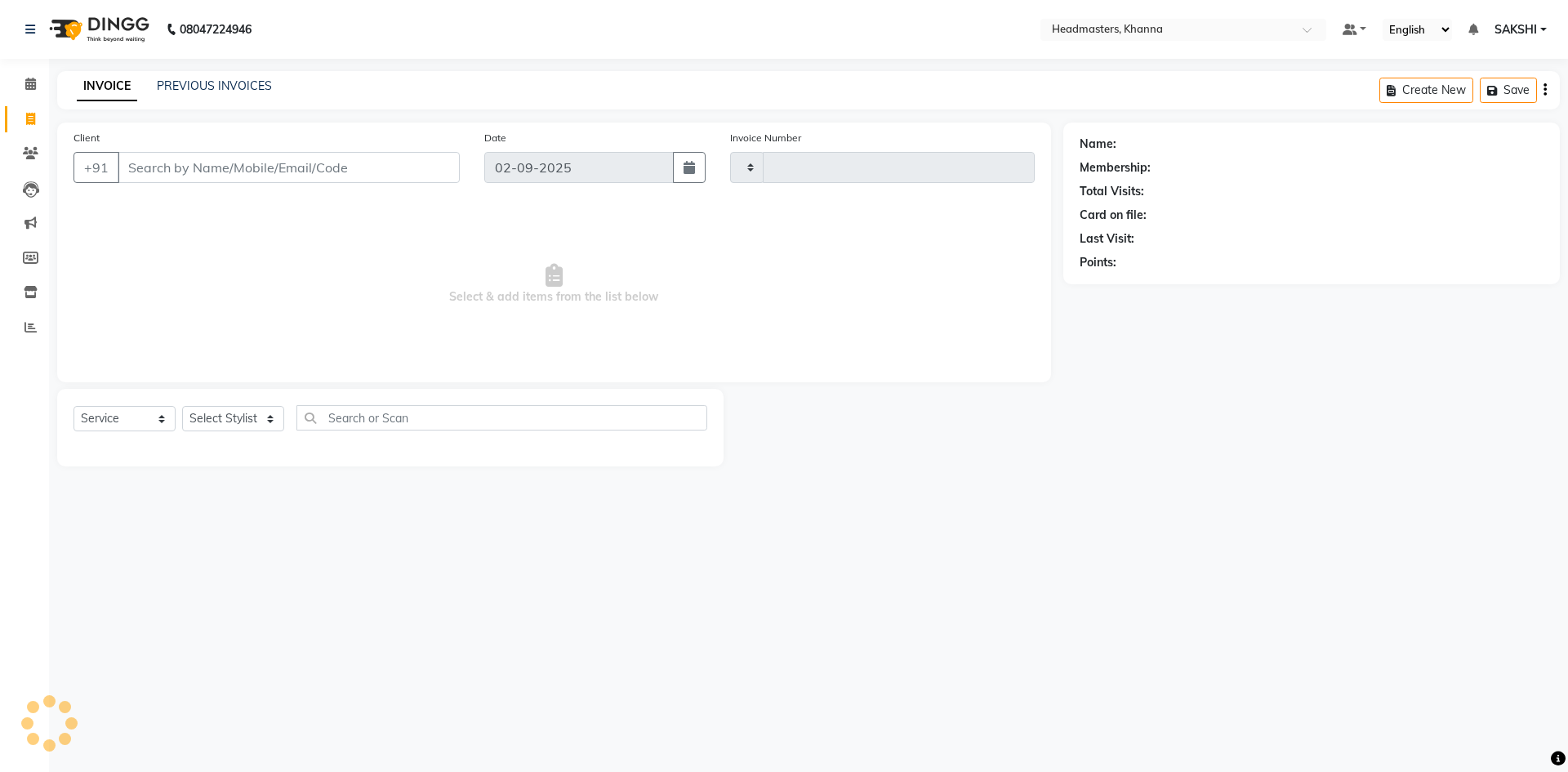
type input "5499"
select select "7138"
click at [19, 81] on span at bounding box center [31, 84] width 29 height 19
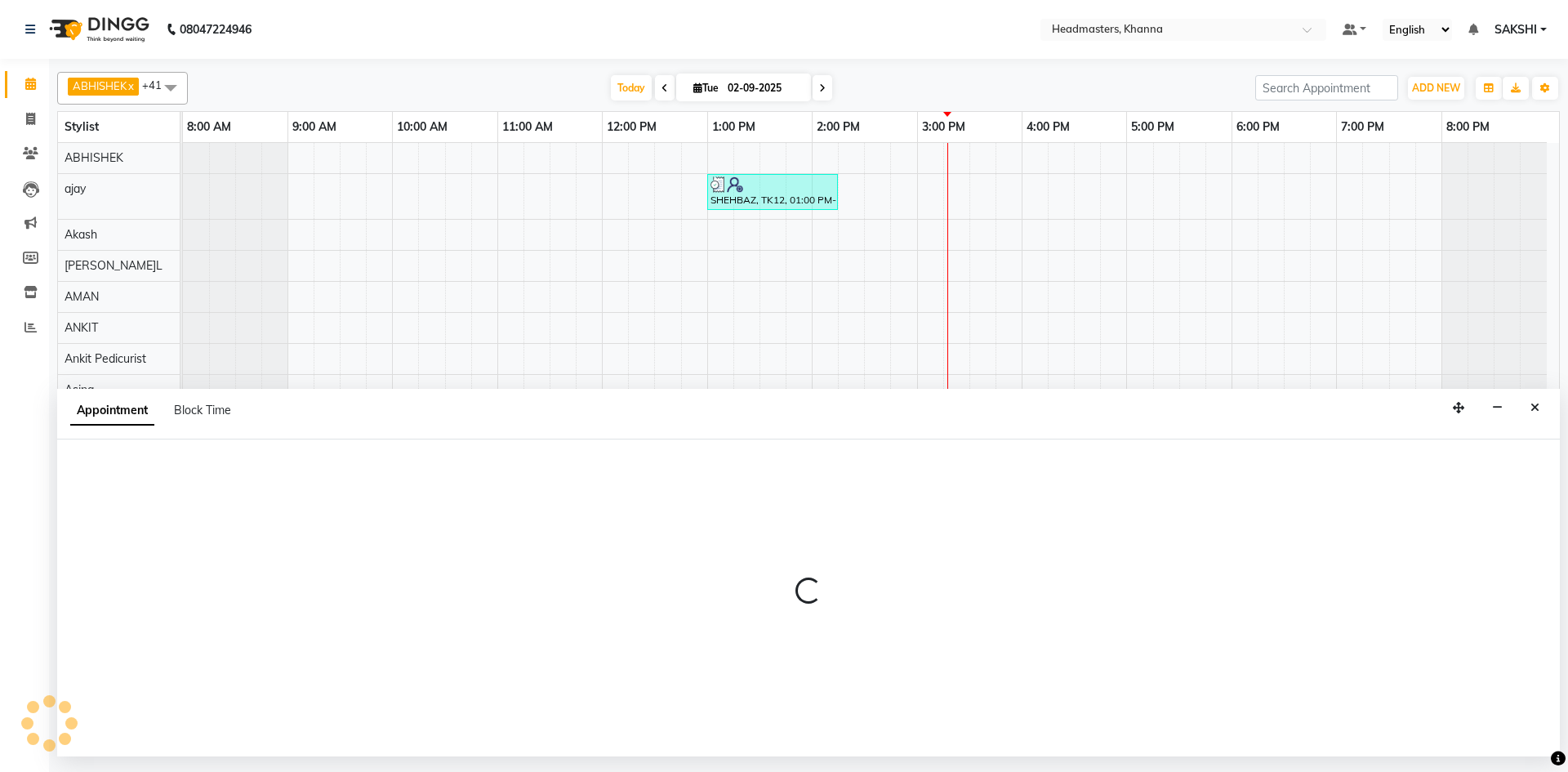
select select "60798"
select select "1050"
select select "tentative"
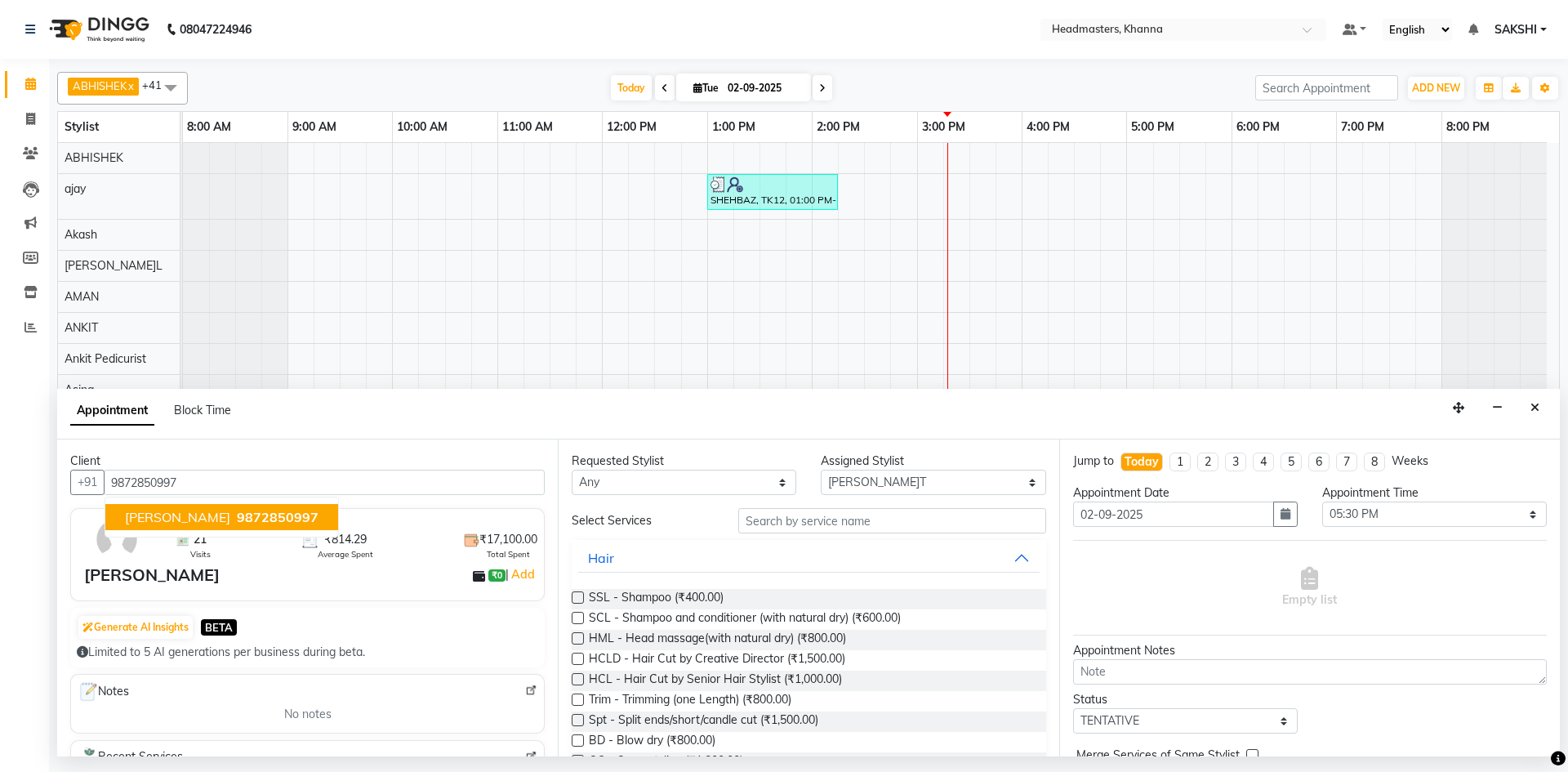
type input "9872850997"
click at [1002, 485] on select "Select ABHISHEK ajay Akash AKHIL AMAN AMAN (NAILS) ANKIT Ankit Pedicurist Asing…" at bounding box center [933, 482] width 225 height 25
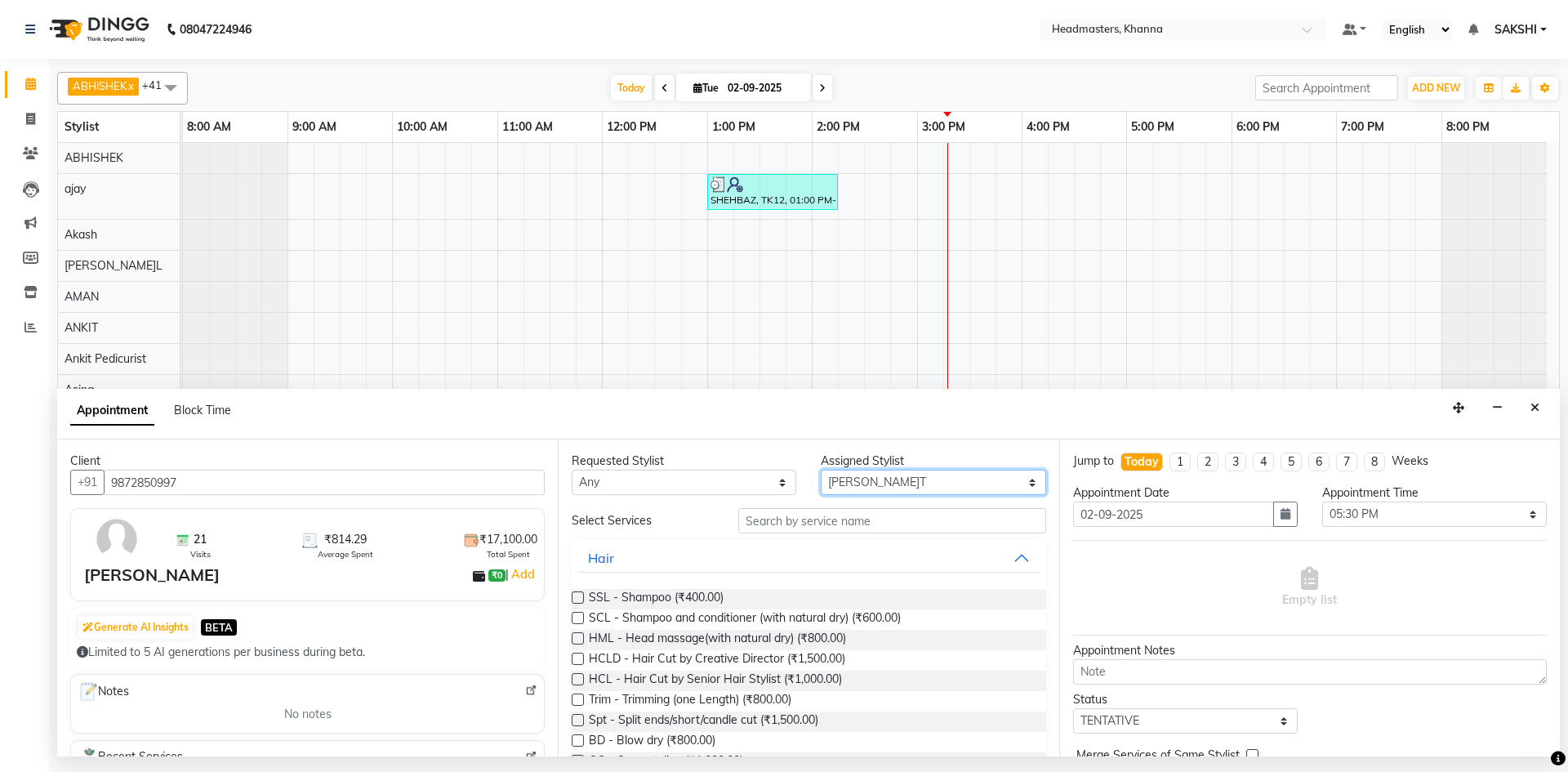
select select "60814"
click at [821, 470] on select "Select ABHISHEK ajay Akash AKHIL AMAN AMAN (NAILS) ANKIT Ankit Pedicurist Asing…" at bounding box center [933, 482] width 225 height 25
click at [834, 521] on input "text" at bounding box center [892, 520] width 308 height 25
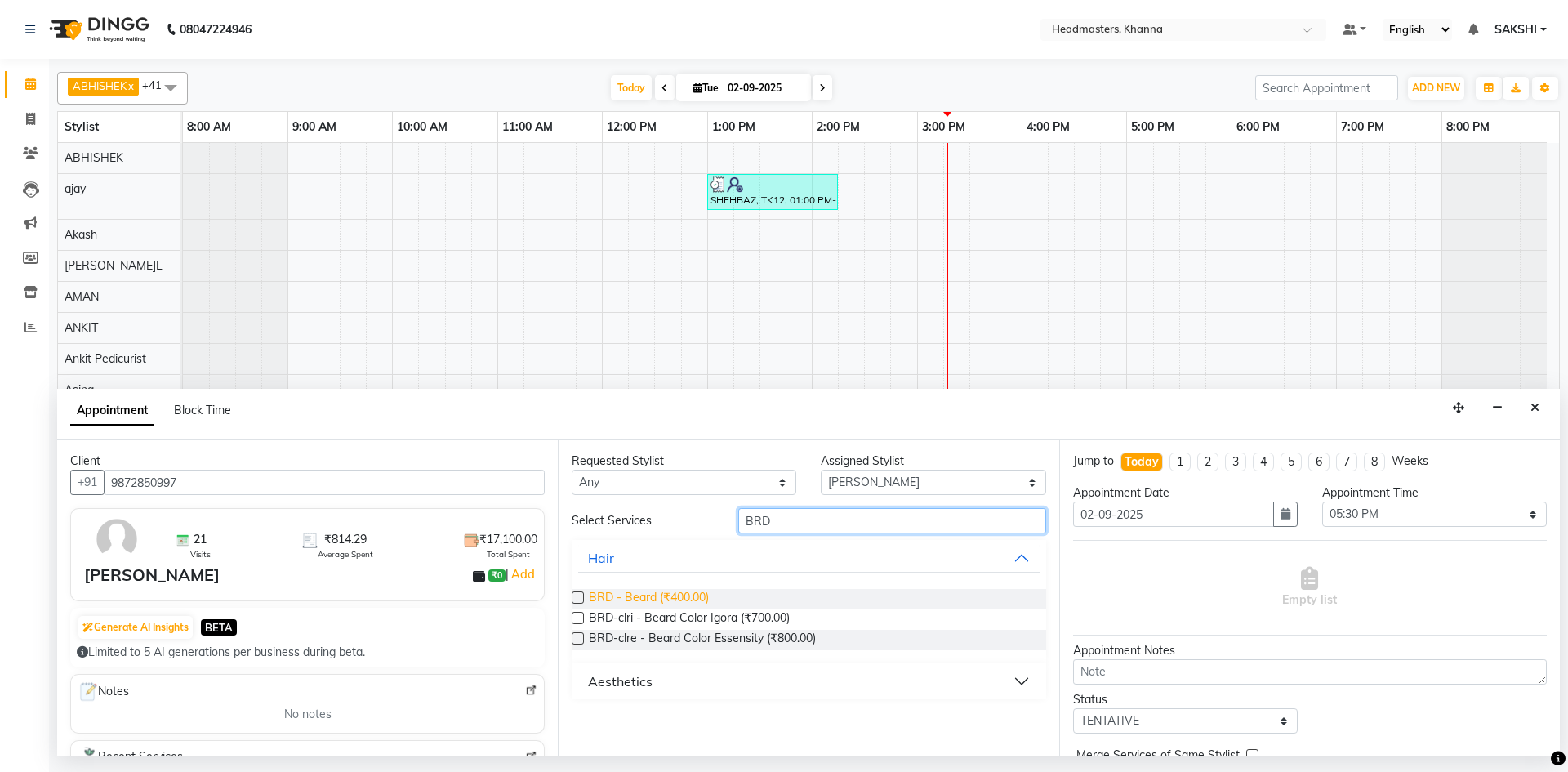
type input "BRD"
click at [668, 598] on span "BRD - Beard (₹400.00)" at bounding box center [648, 598] width 120 height 20
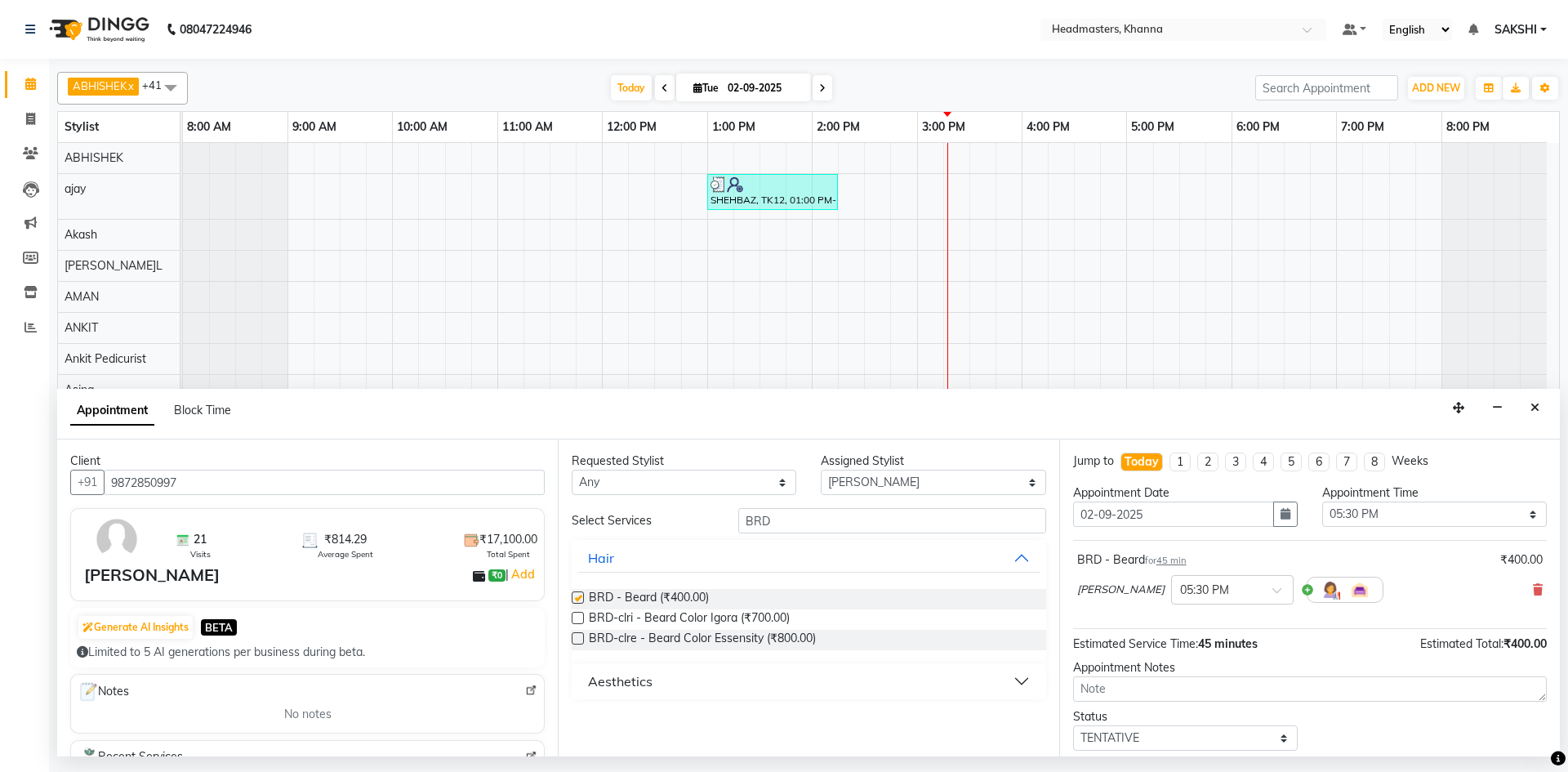
checkbox input "false"
click at [1409, 511] on select "Select 09:00 AM 09:15 AM 09:30 AM 09:45 AM 10:00 AM 10:15 AM 10:30 AM 10:45 AM …" at bounding box center [1435, 514] width 225 height 25
select select "915"
click at [1322, 501] on select "Select 09:00 AM 09:15 AM 09:30 AM 09:45 AM 10:00 AM 10:15 AM 10:30 AM 10:45 AM …" at bounding box center [1435, 514] width 225 height 25
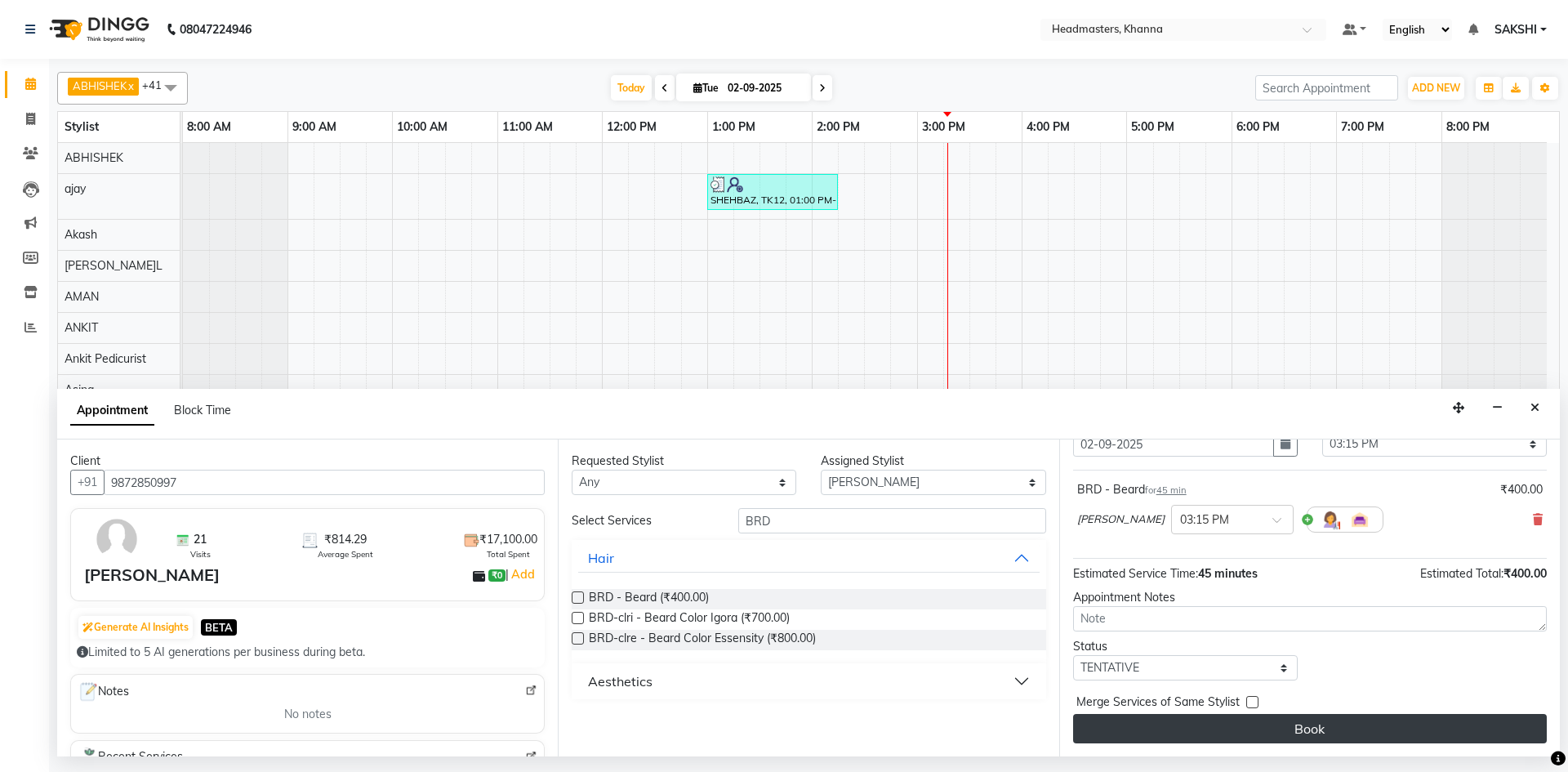
click at [1306, 733] on button "Book" at bounding box center [1310, 728] width 473 height 30
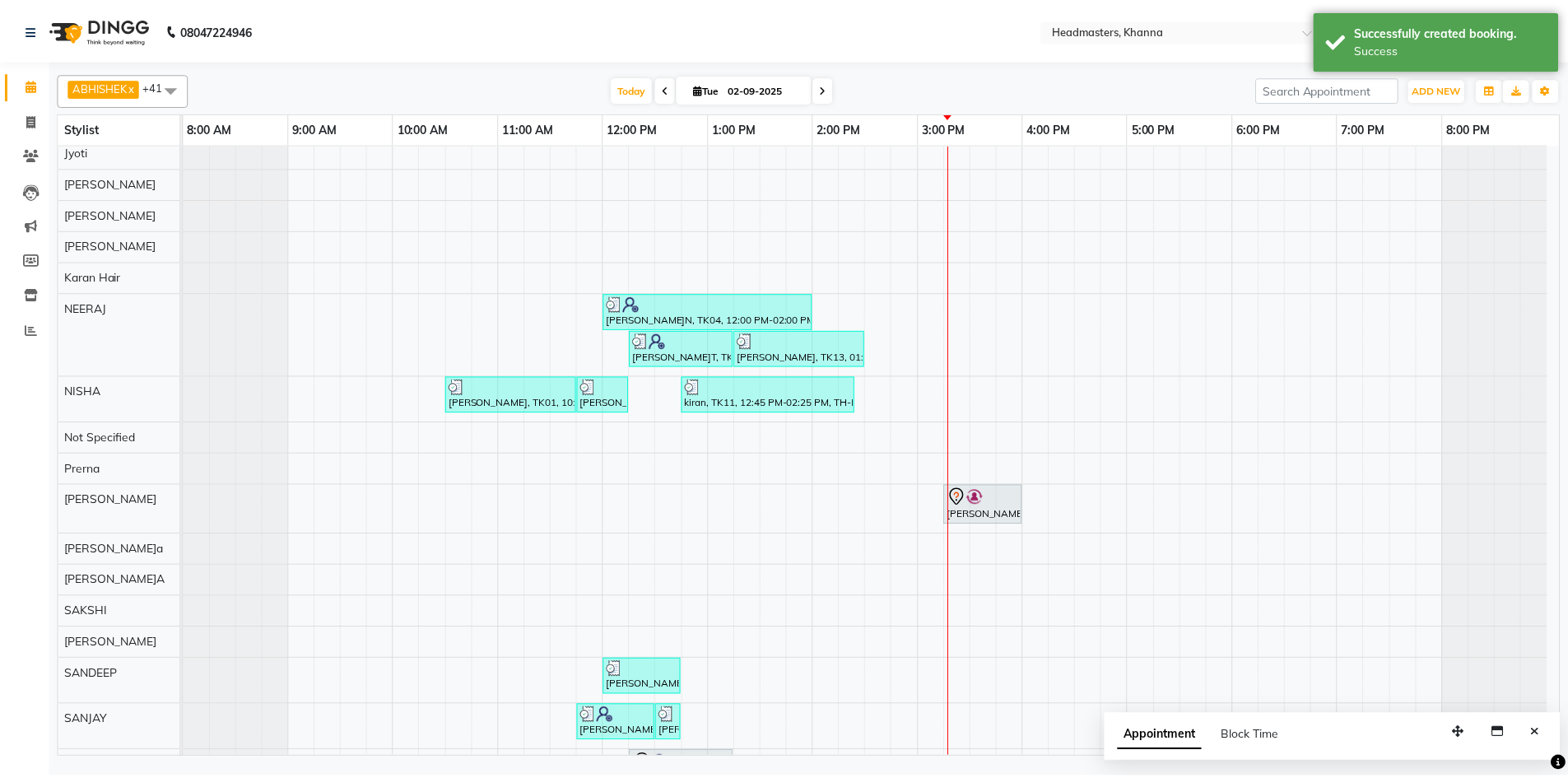
scroll to position [658, 0]
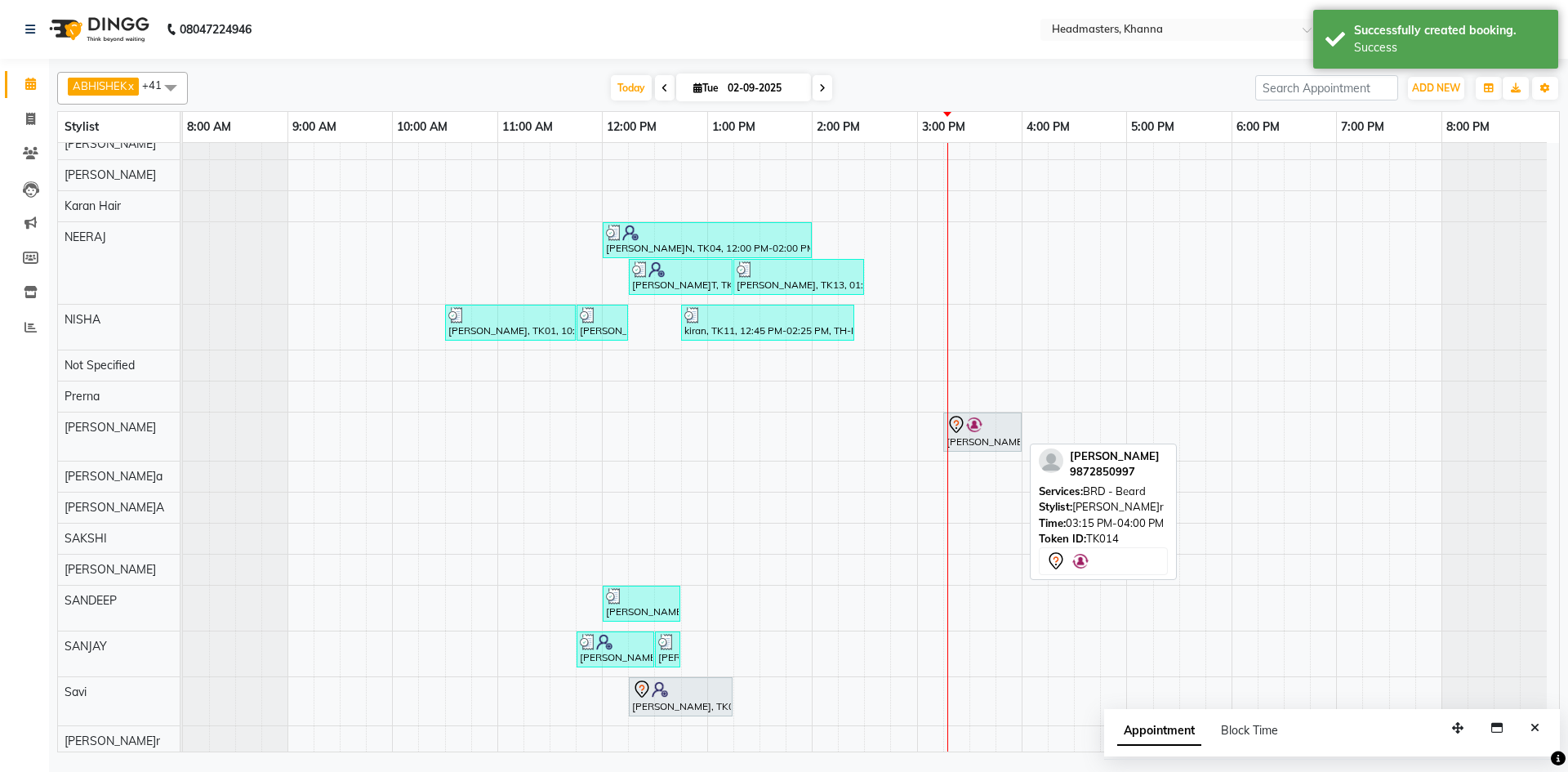
click at [1021, 428] on div at bounding box center [1021, 431] width 7 height 37
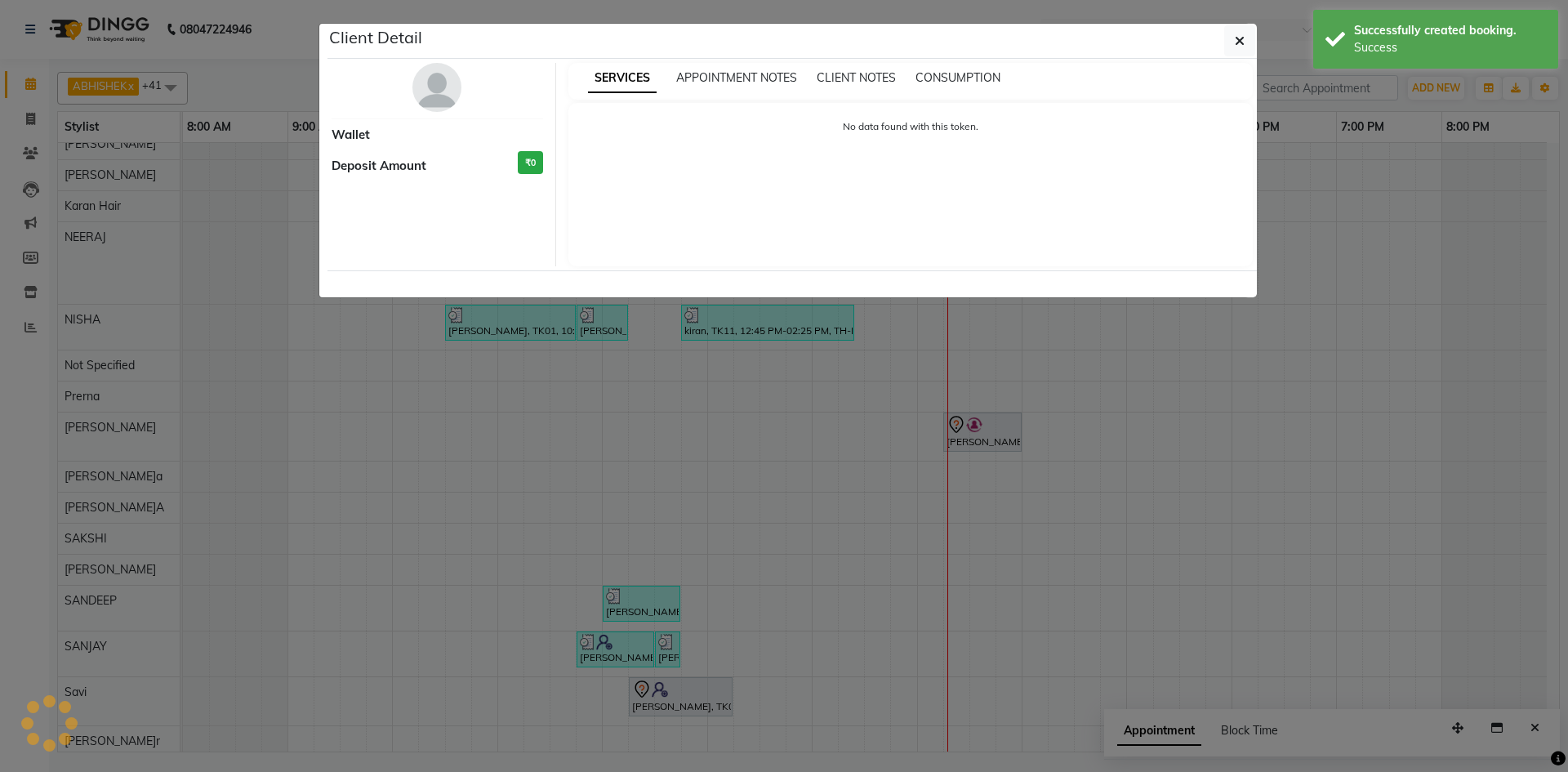
select select "7"
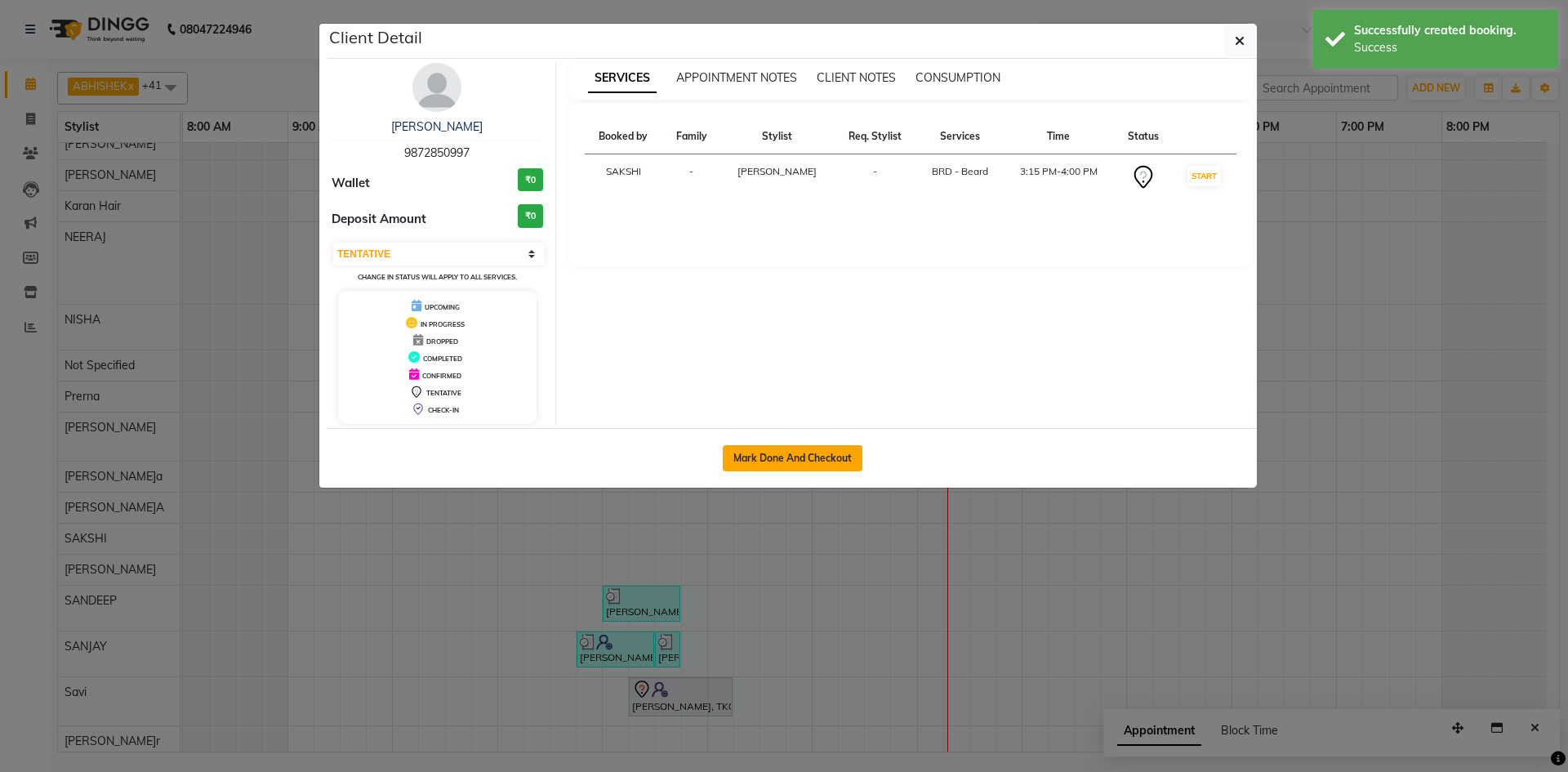
click at [795, 453] on button "Mark Done And Checkout" at bounding box center [792, 458] width 139 height 26
select select "service"
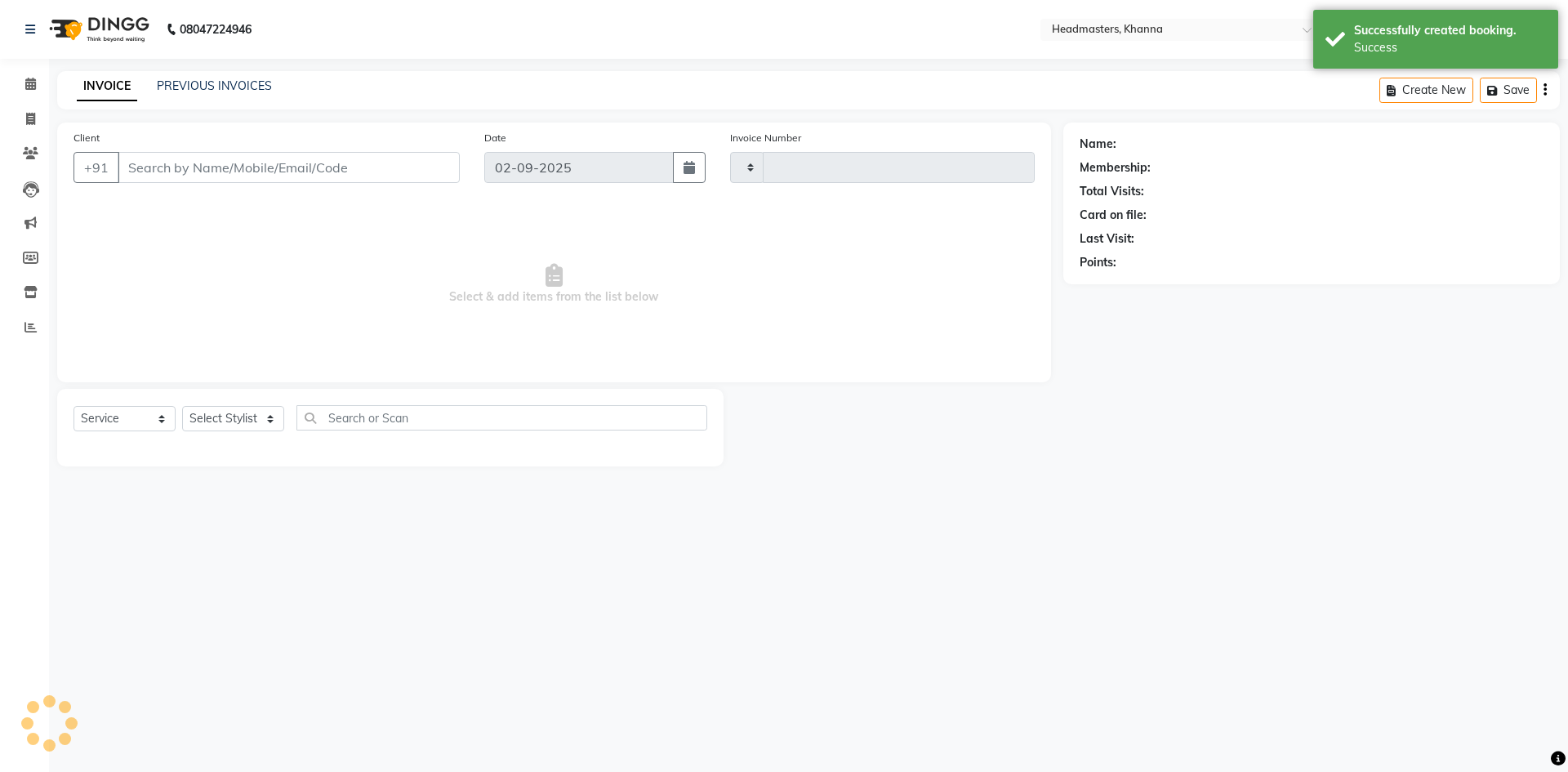
type input "5499"
select select "7138"
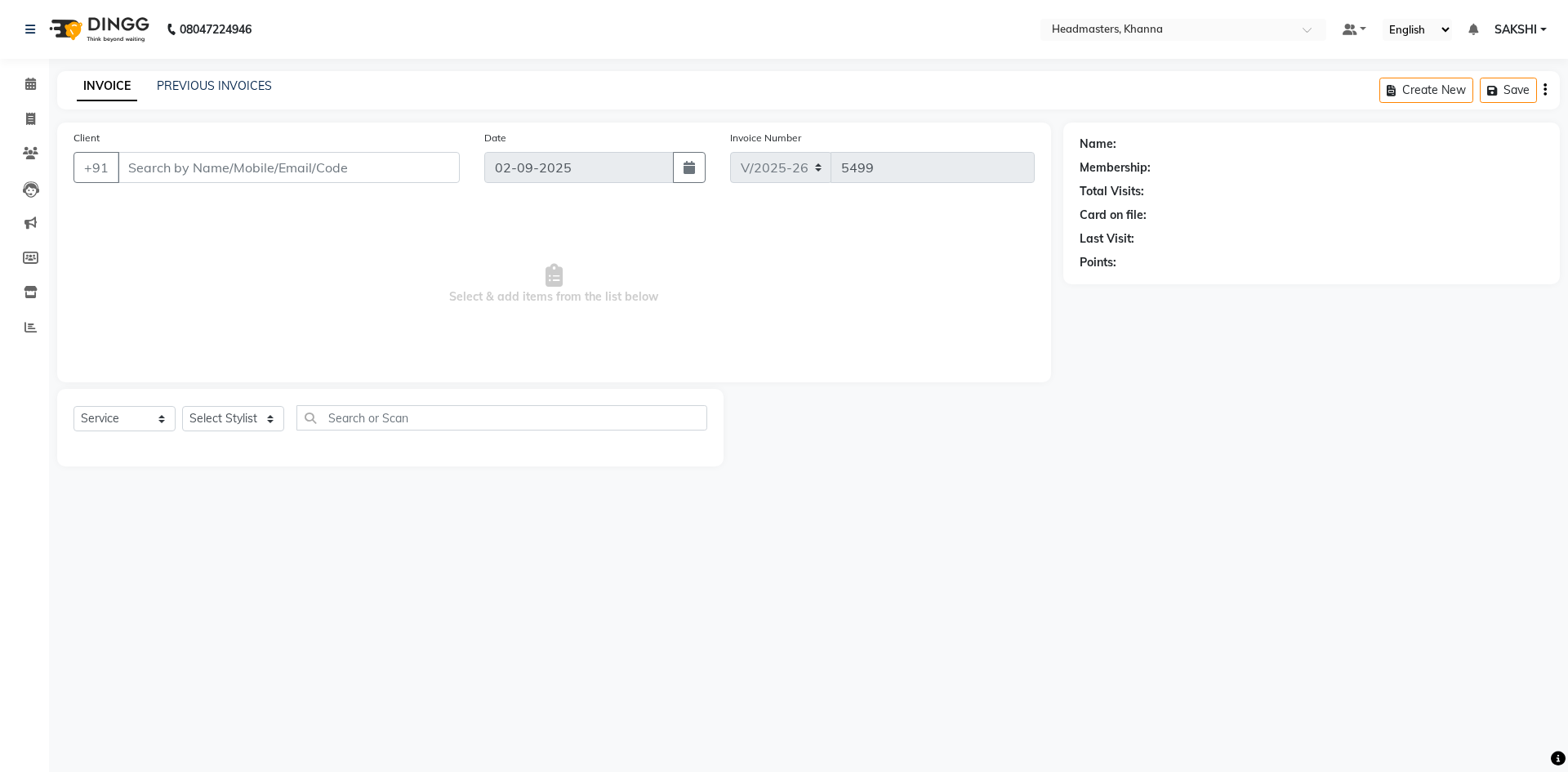
type input "9872850997"
select select "60814"
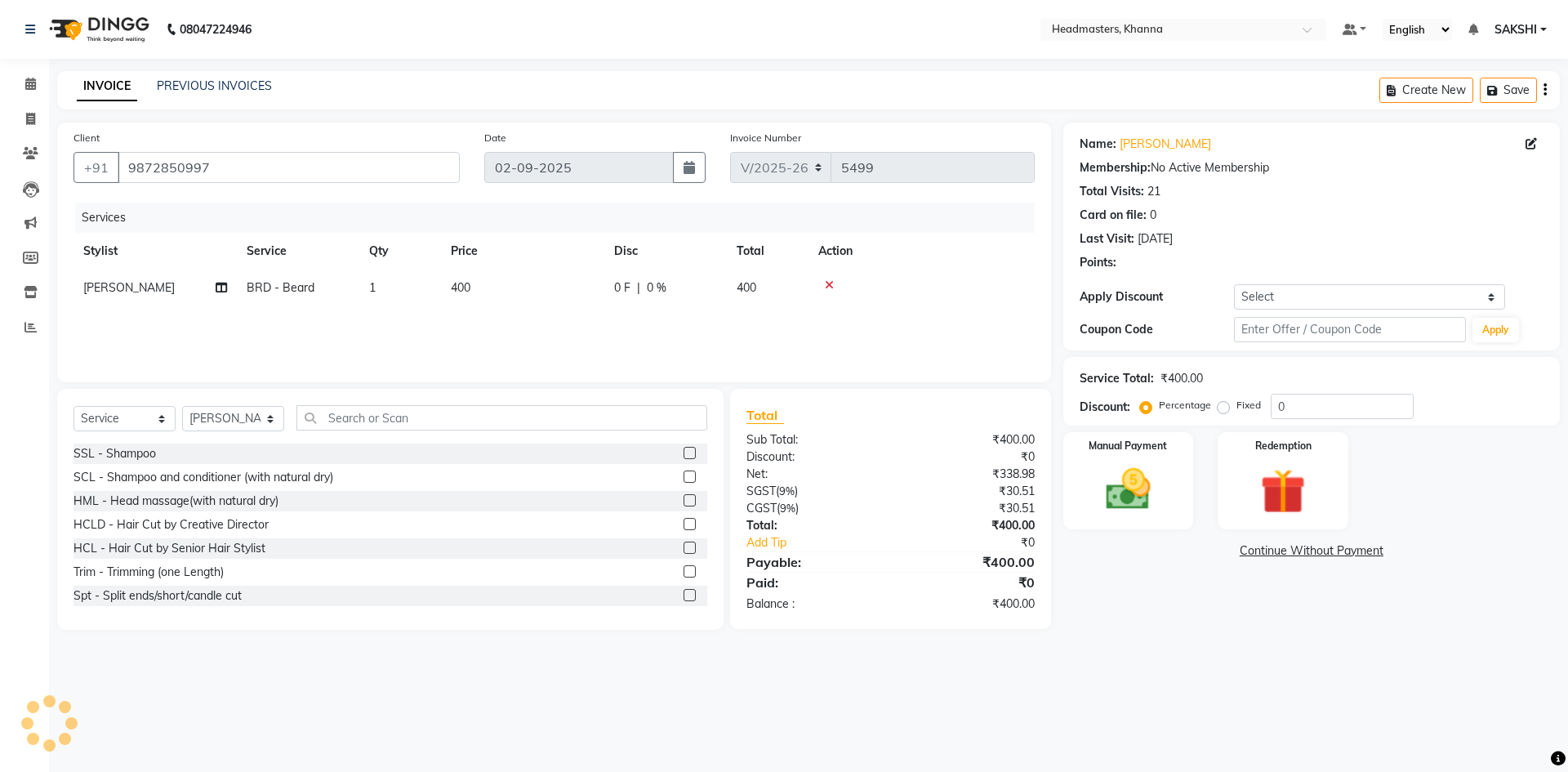
click at [713, 298] on td "0 F | 0 %" at bounding box center [665, 288] width 123 height 36
select select "60814"
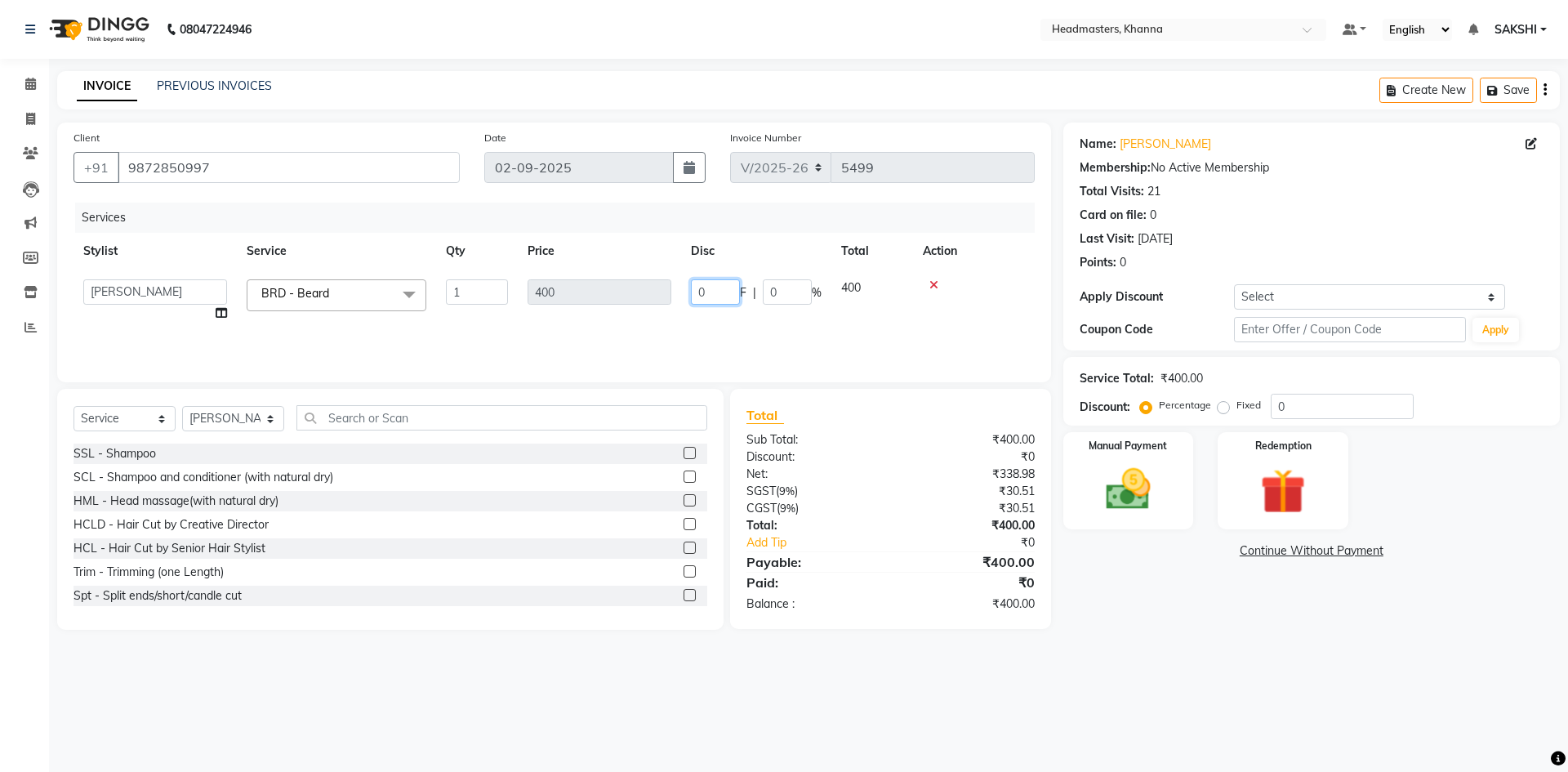
click at [713, 298] on input "0" at bounding box center [715, 292] width 49 height 25
type input "0150"
click at [784, 228] on div "Services" at bounding box center [561, 217] width 972 height 30
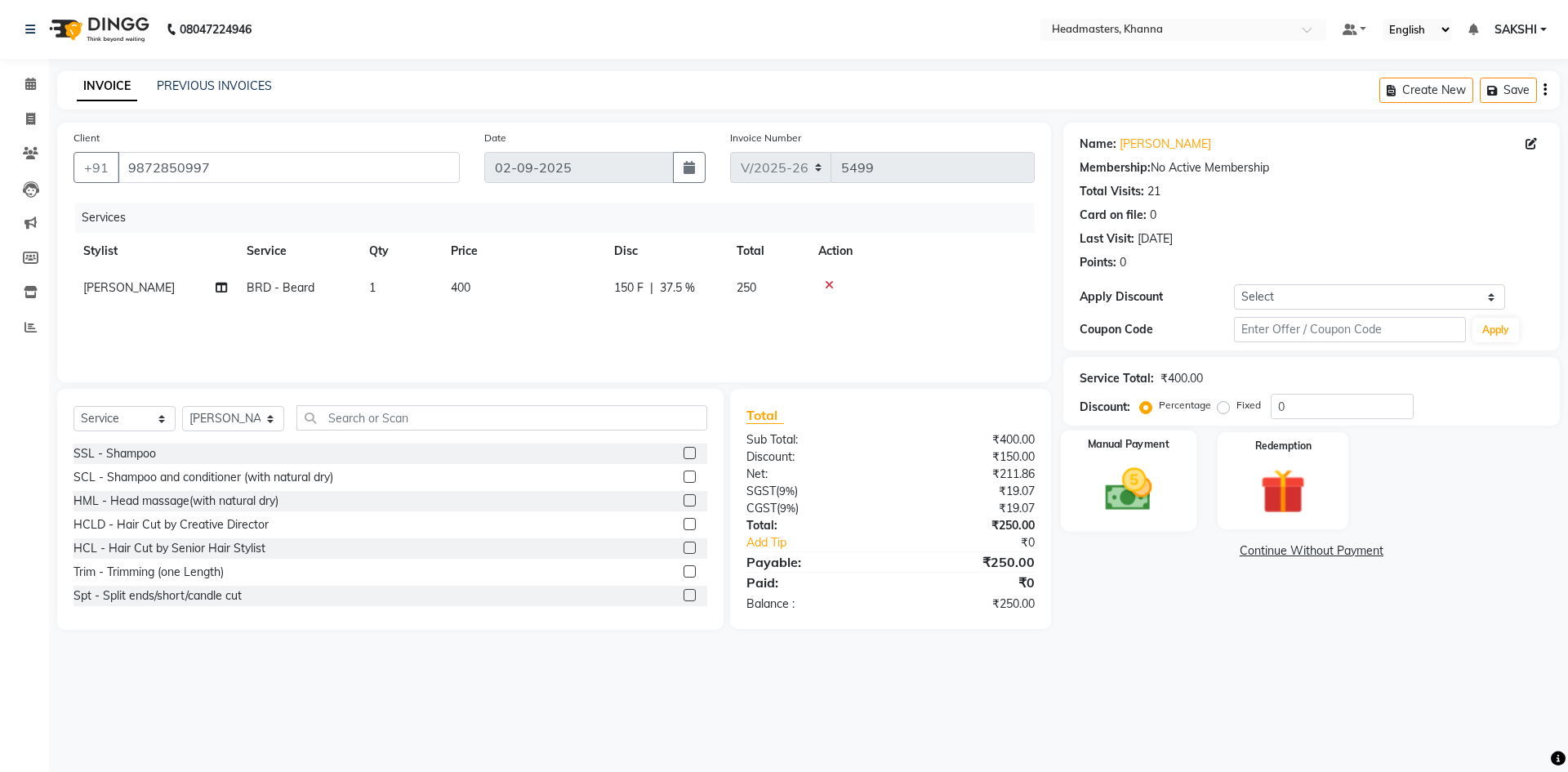
click at [1128, 462] on img at bounding box center [1127, 489] width 76 height 54
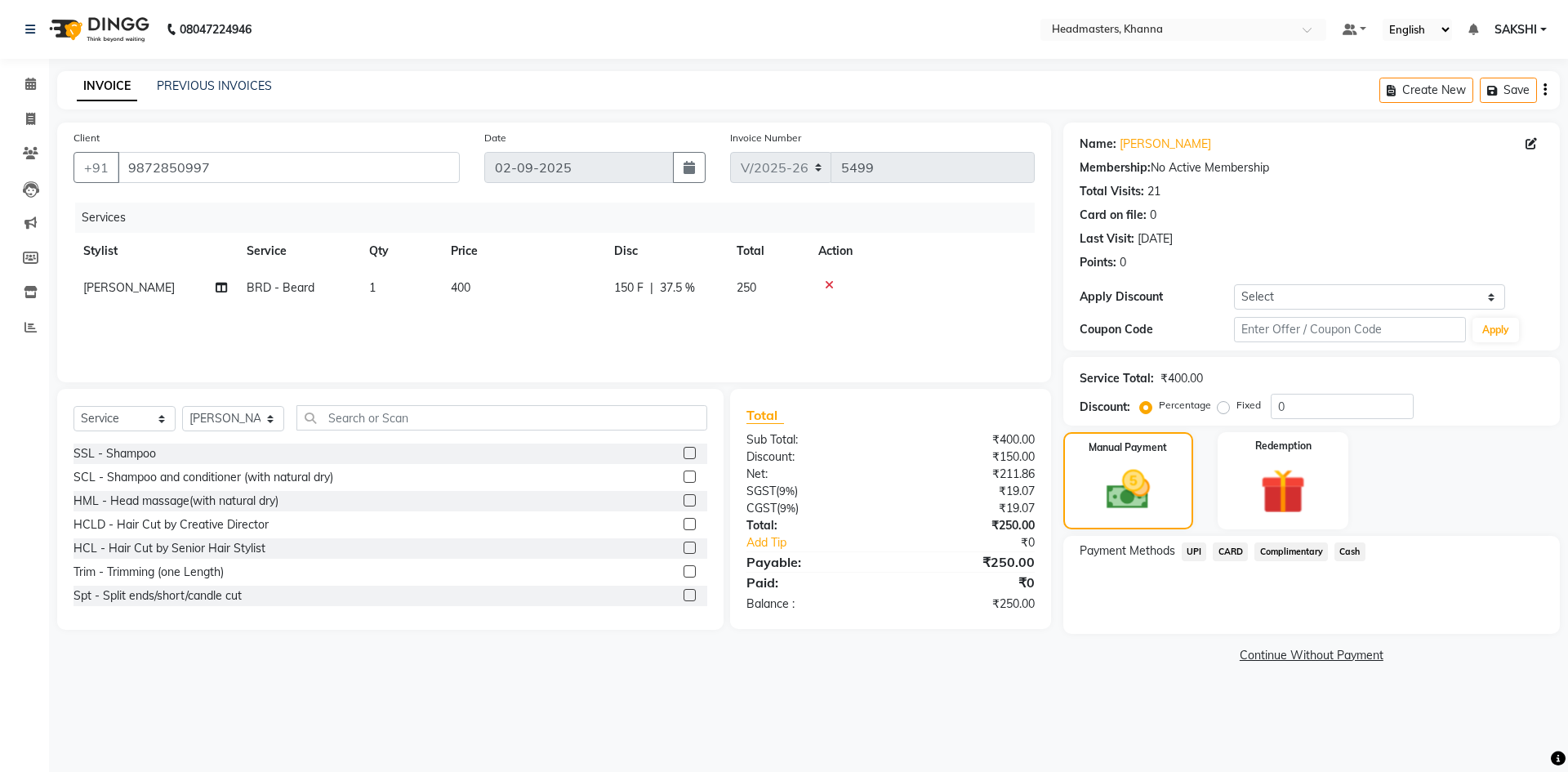
click at [1356, 549] on span "Cash" at bounding box center [1350, 552] width 31 height 19
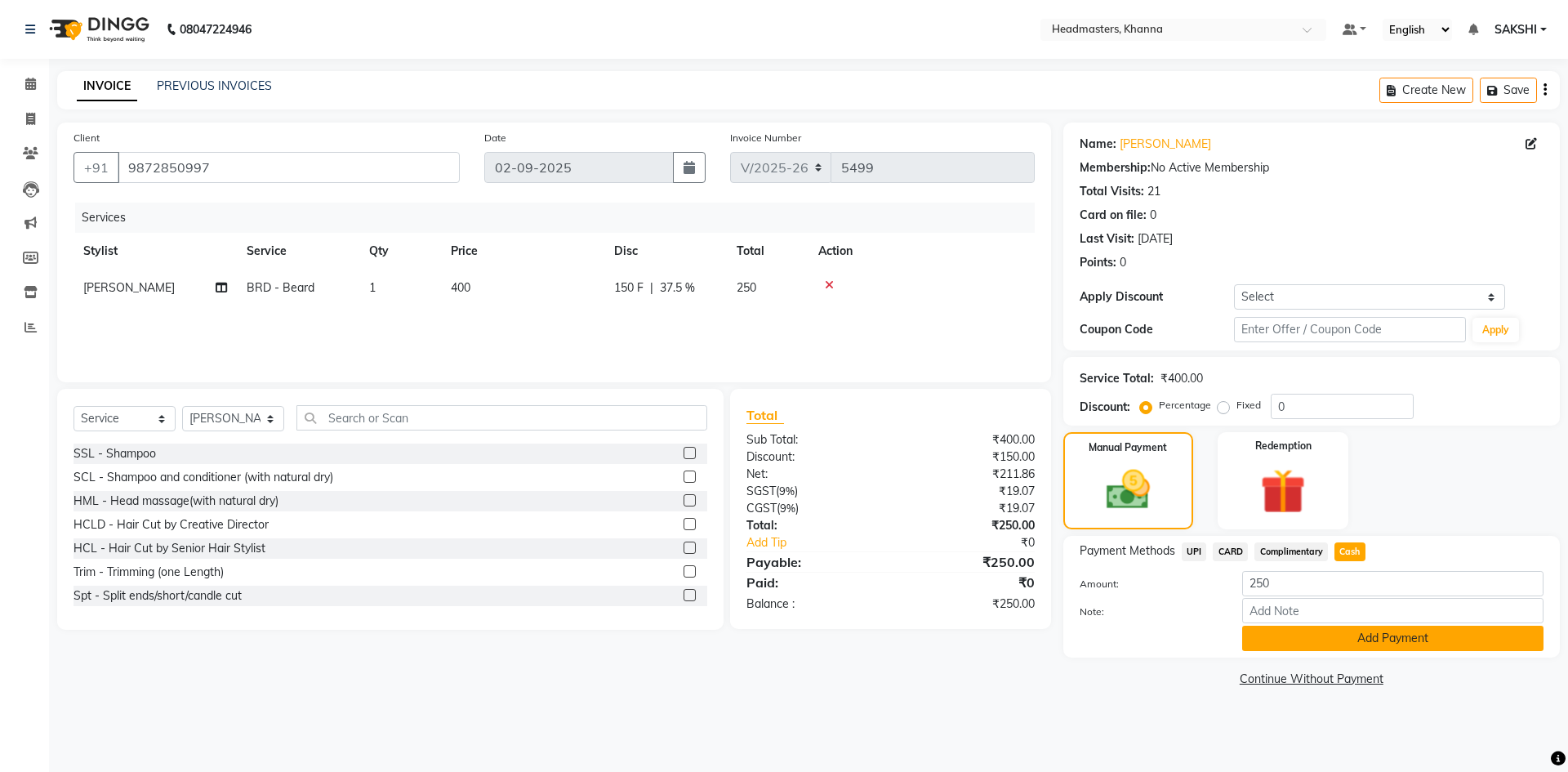
click at [1363, 631] on button "Add Payment" at bounding box center [1393, 638] width 302 height 25
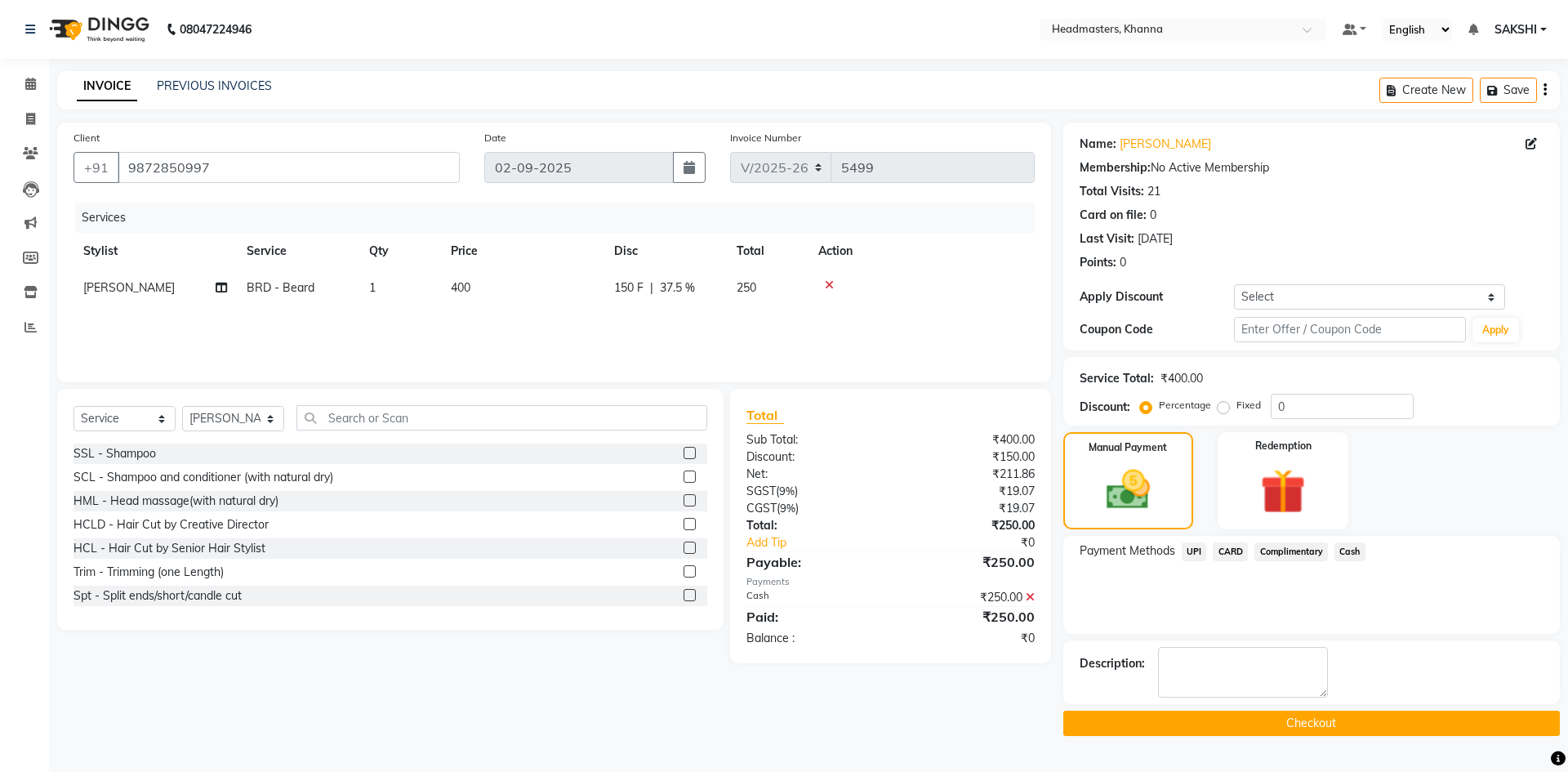
click at [1301, 712] on div "Name: Ambrish Membership: No Active Membership Total Visits: 21 Card on file: 0…" at bounding box center [1317, 429] width 509 height 614
click at [1298, 712] on button "Checkout" at bounding box center [1311, 723] width 496 height 25
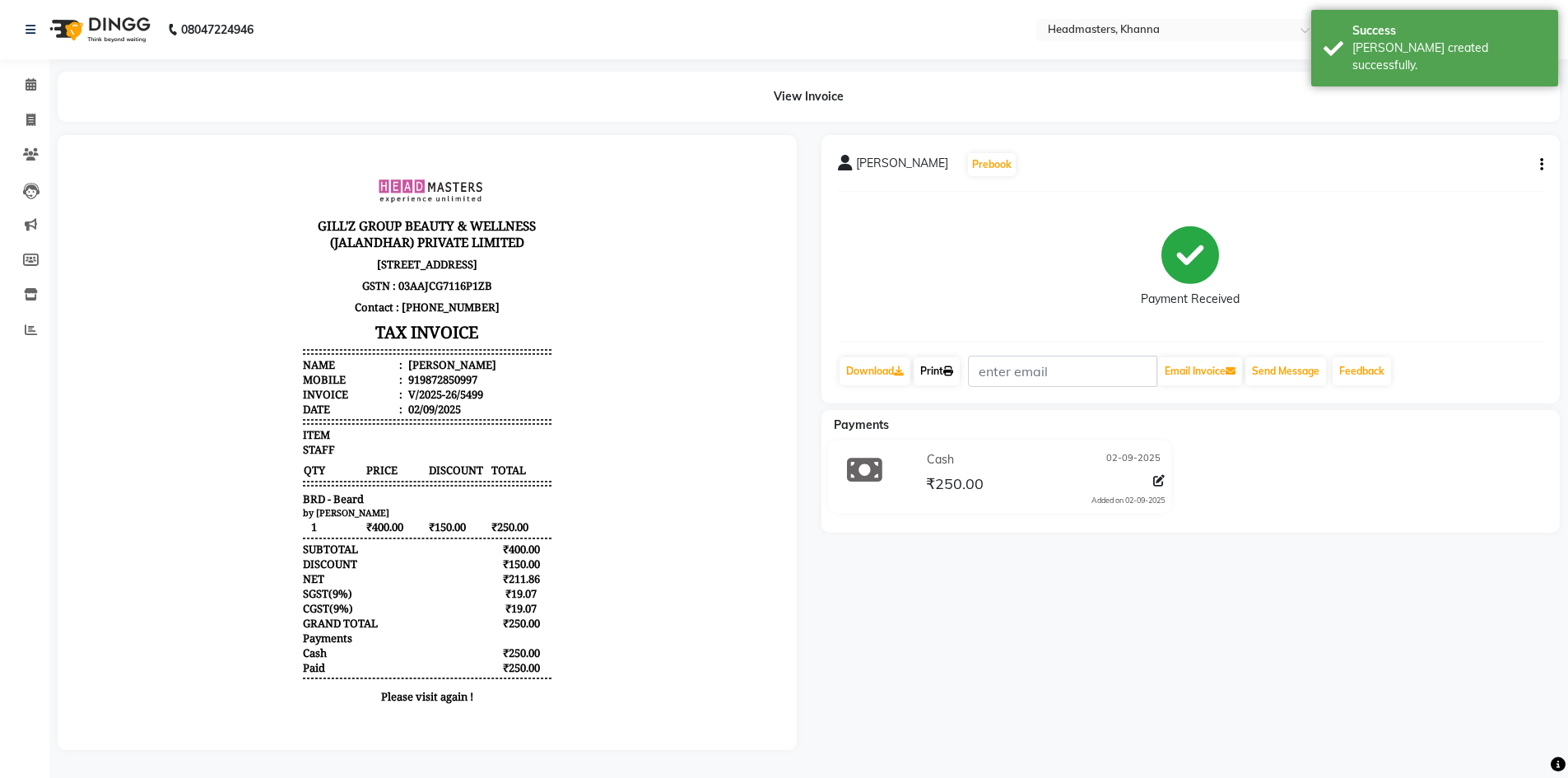
click at [953, 372] on icon at bounding box center [949, 371] width 10 height 10
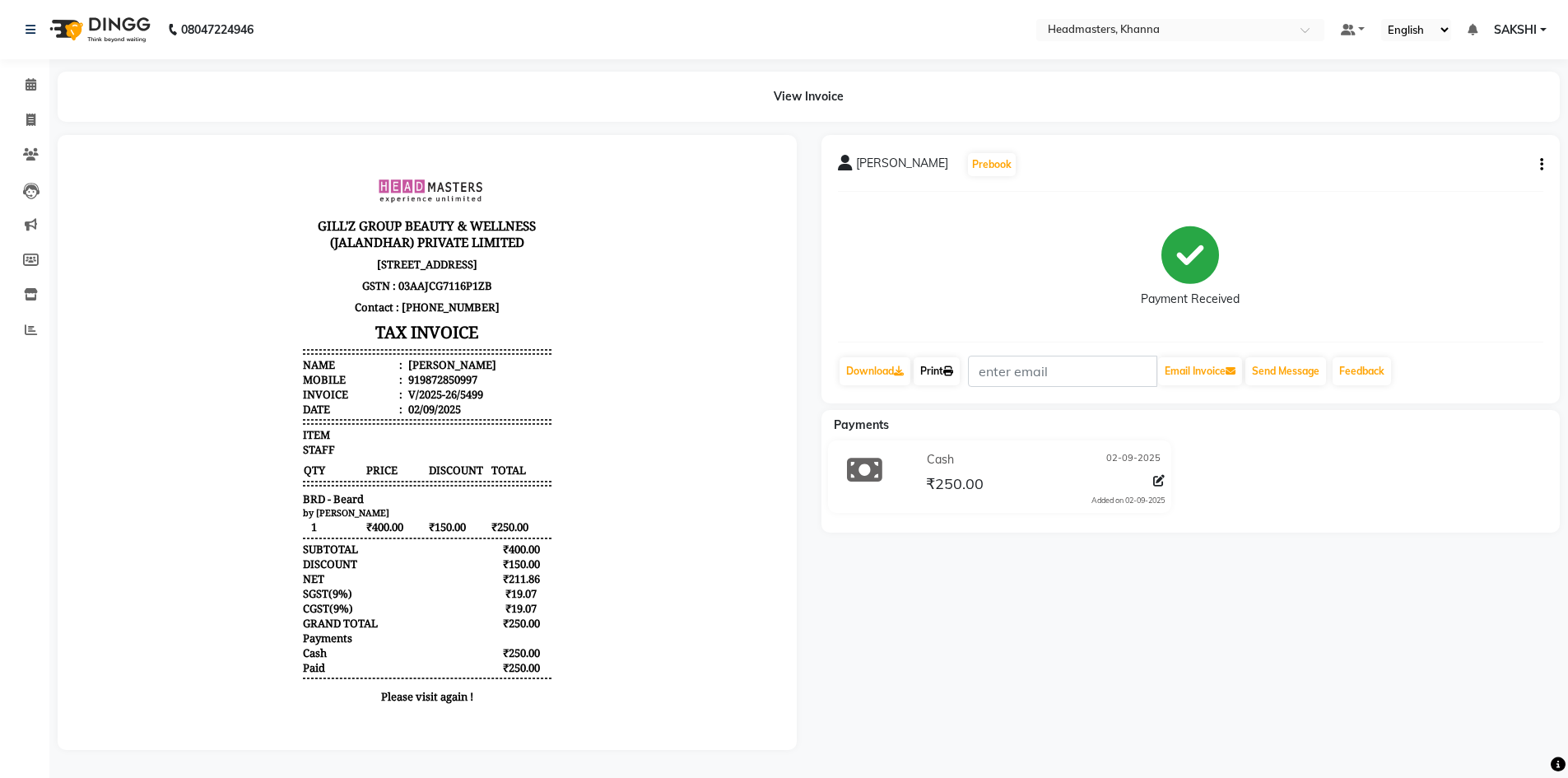
click at [939, 366] on link "Print" at bounding box center [937, 371] width 46 height 28
click at [21, 79] on span at bounding box center [31, 85] width 29 height 19
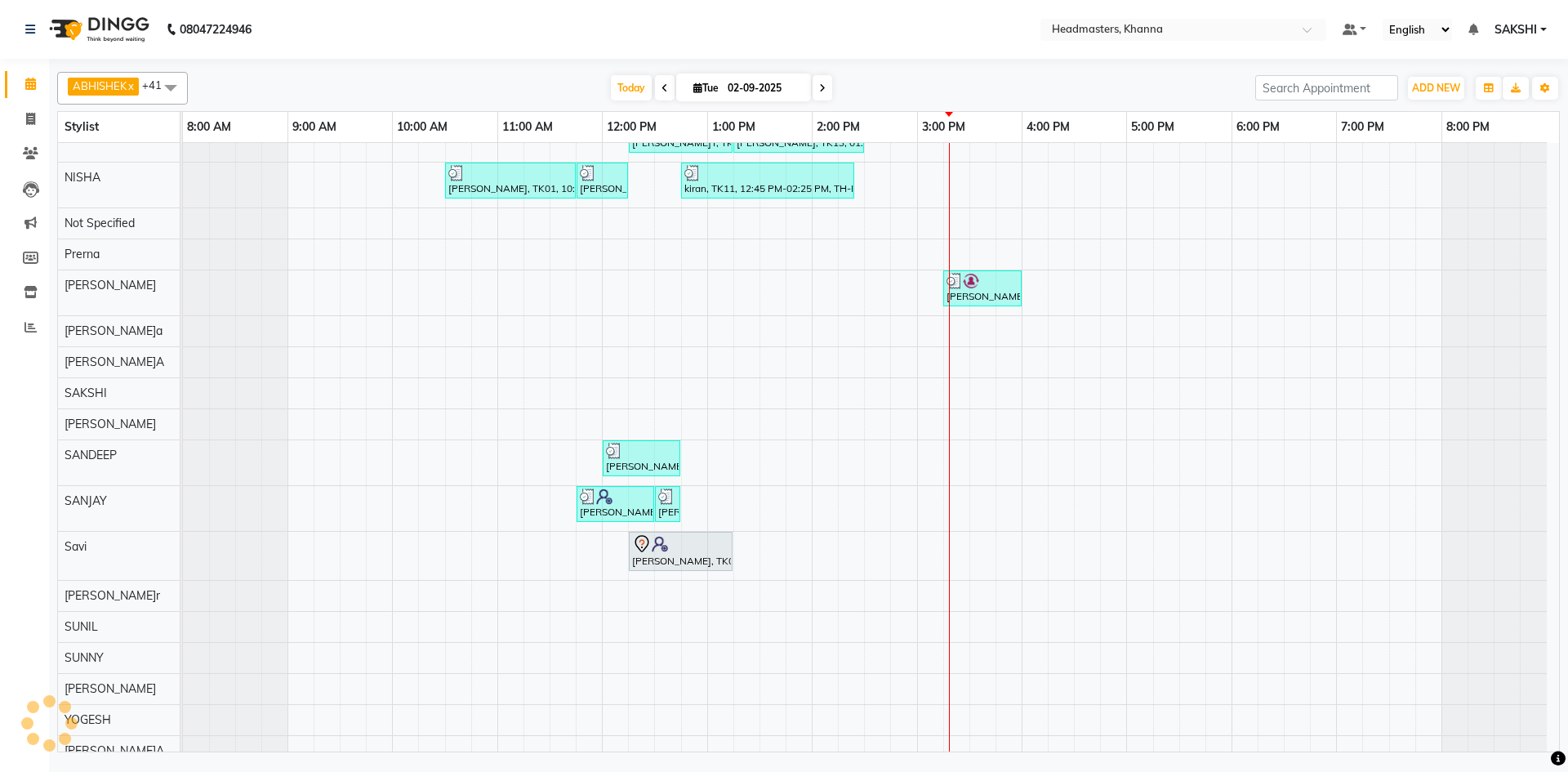
scroll to position [904, 0]
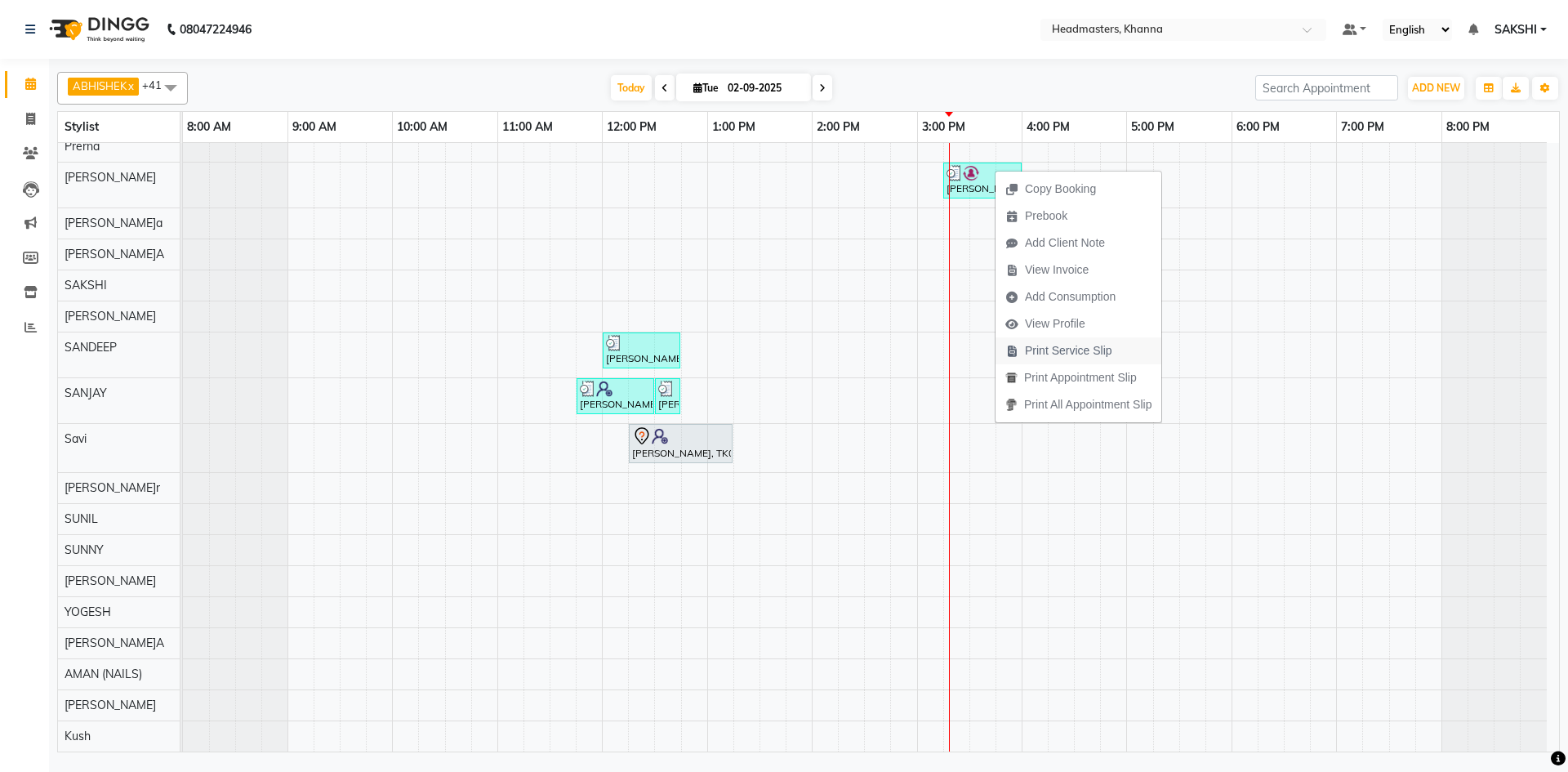
click at [1085, 354] on span "Print Service Slip" at bounding box center [1068, 350] width 87 height 17
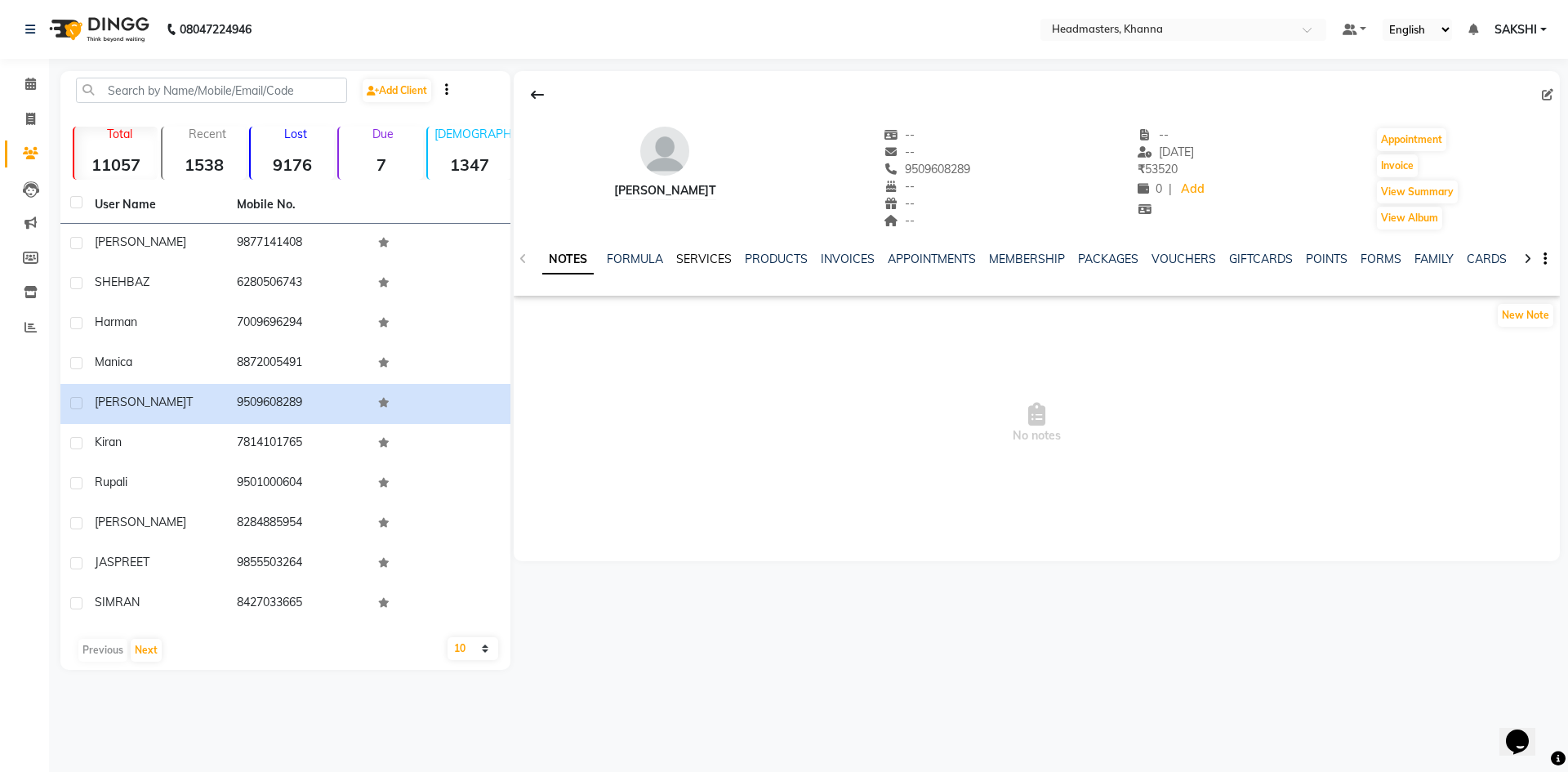
click at [715, 263] on link "SERVICES" at bounding box center [704, 258] width 56 height 14
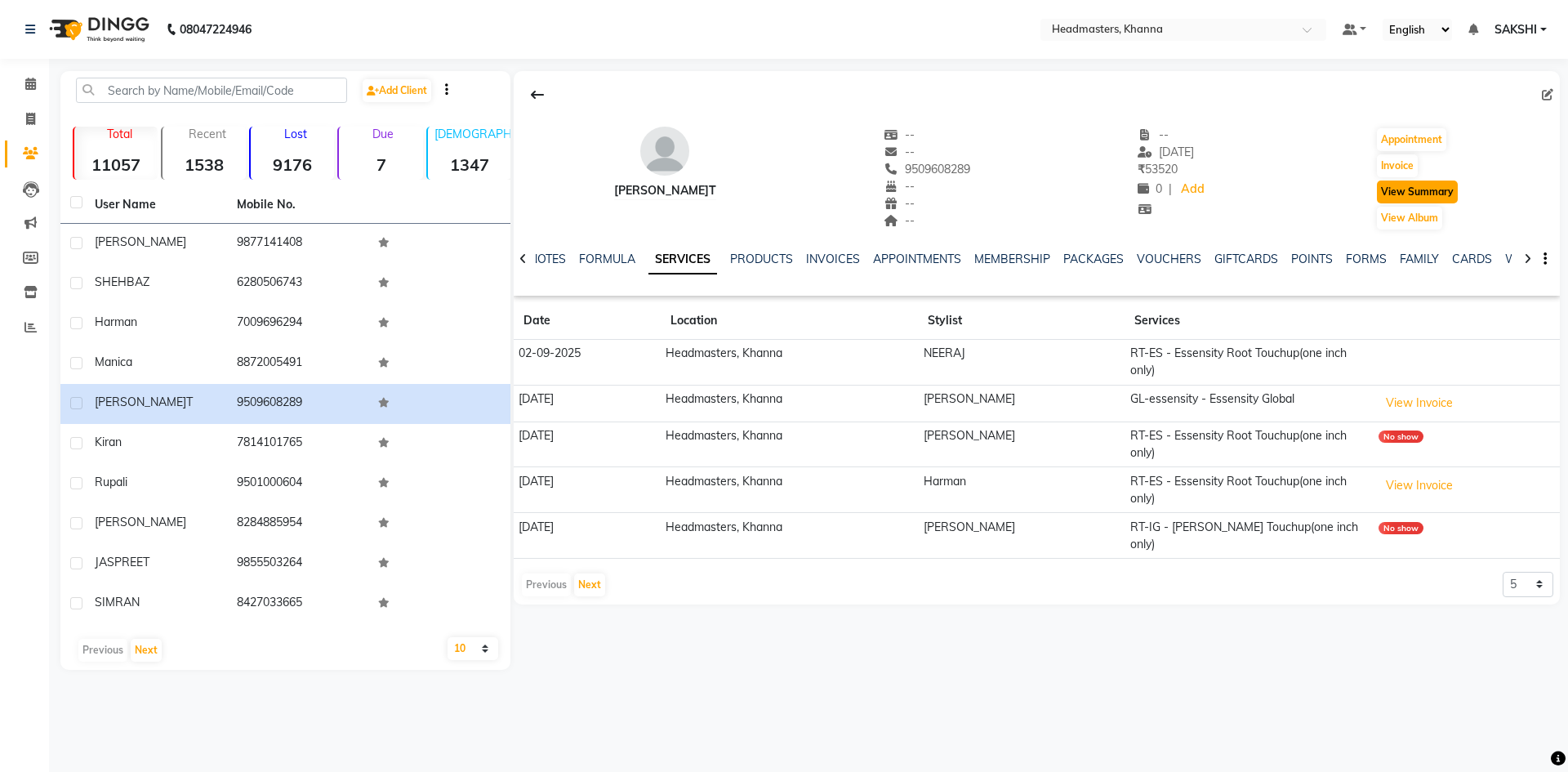
click at [1411, 190] on button "View Summary" at bounding box center [1417, 192] width 81 height 23
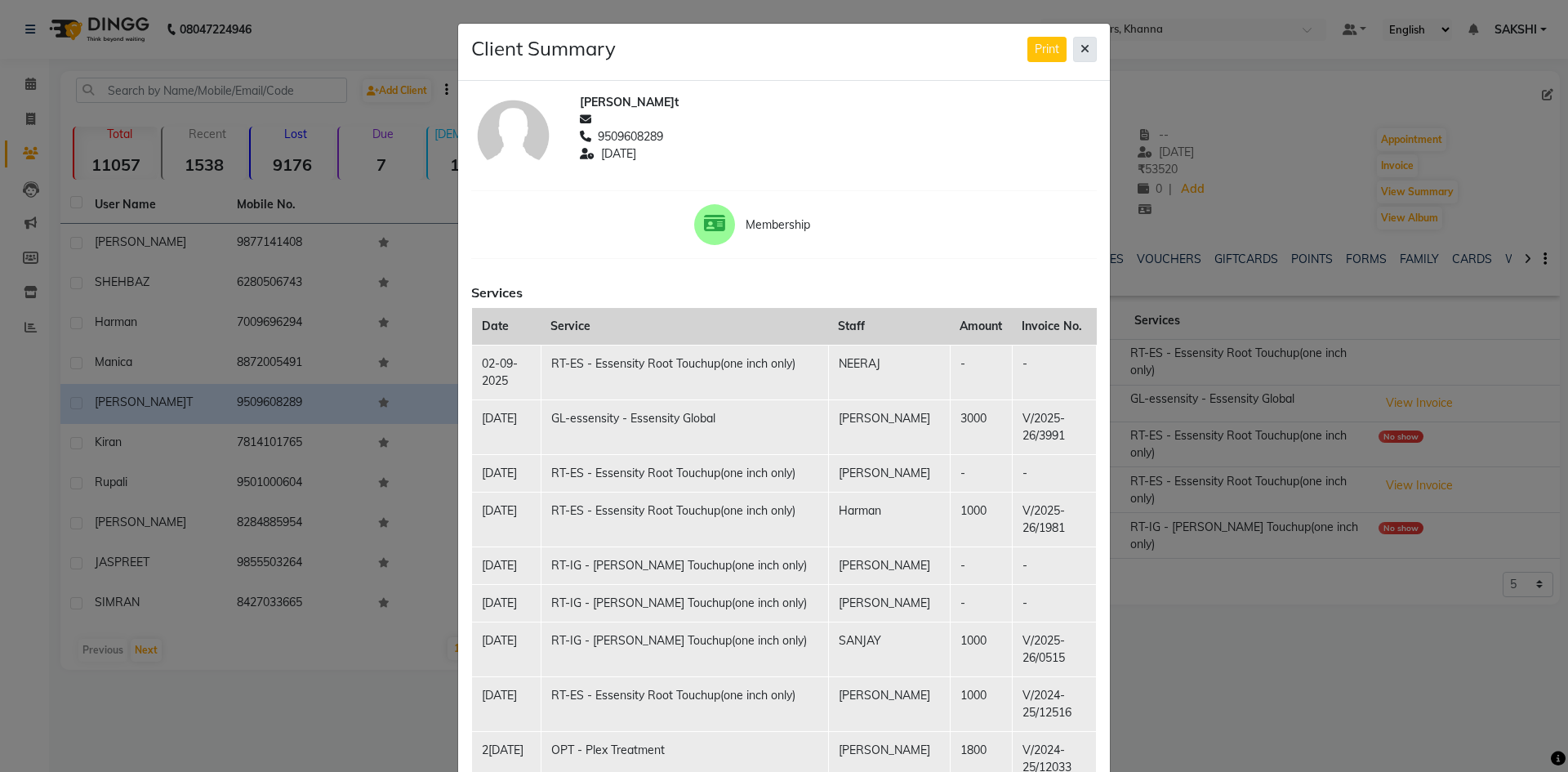
click at [1084, 50] on button at bounding box center [1085, 49] width 24 height 25
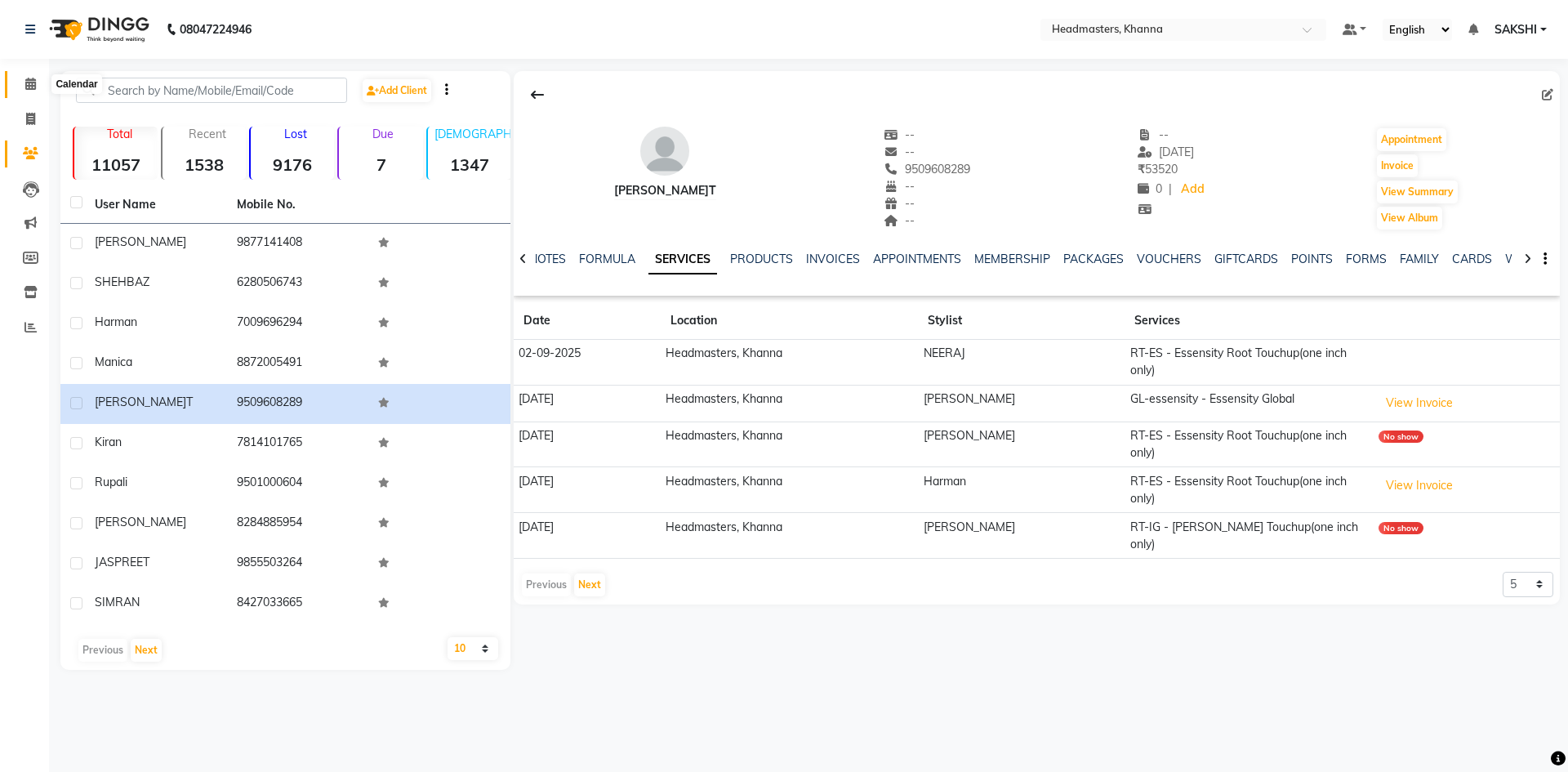
click at [24, 84] on span at bounding box center [31, 84] width 29 height 19
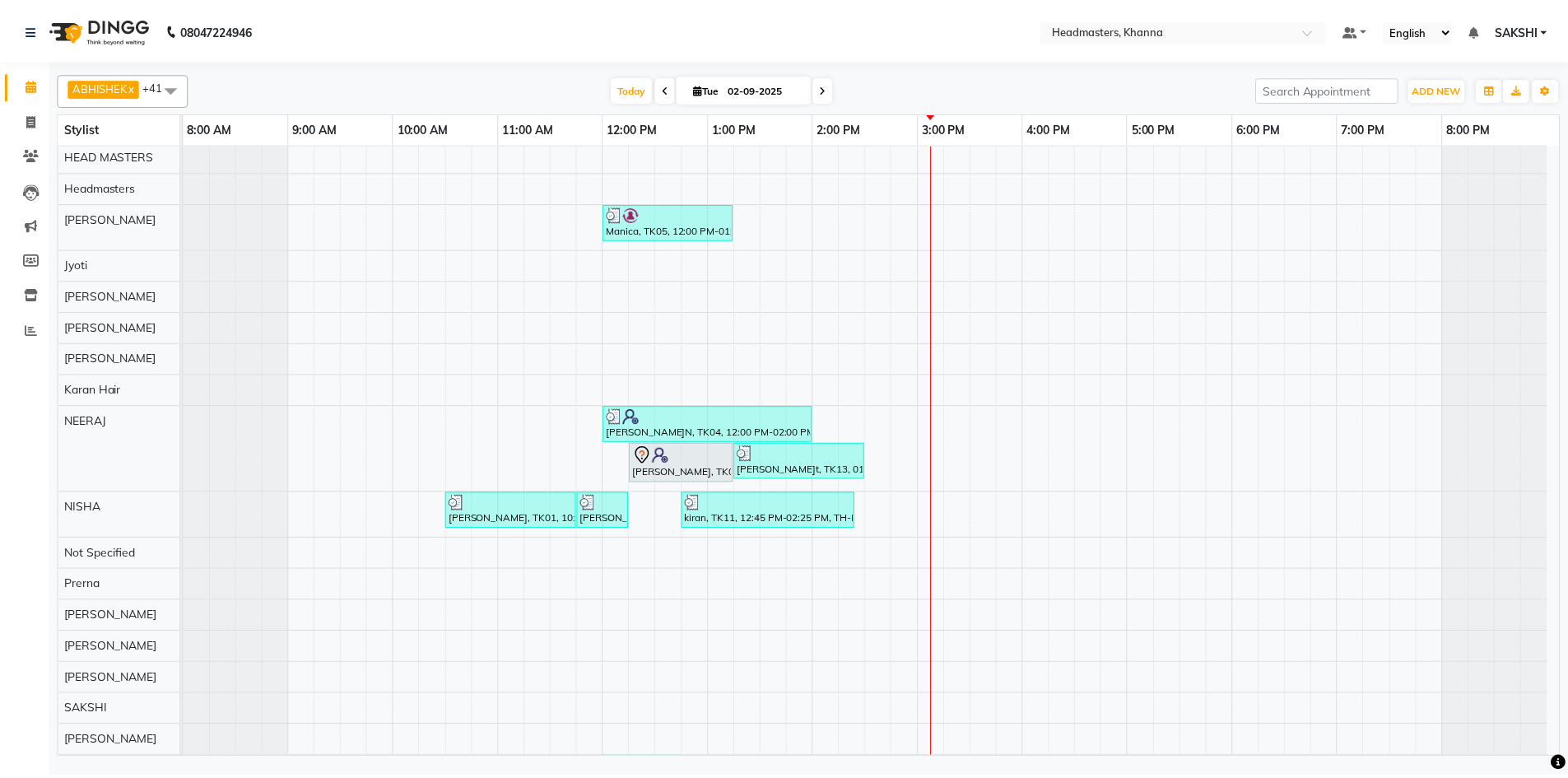
scroll to position [404, 0]
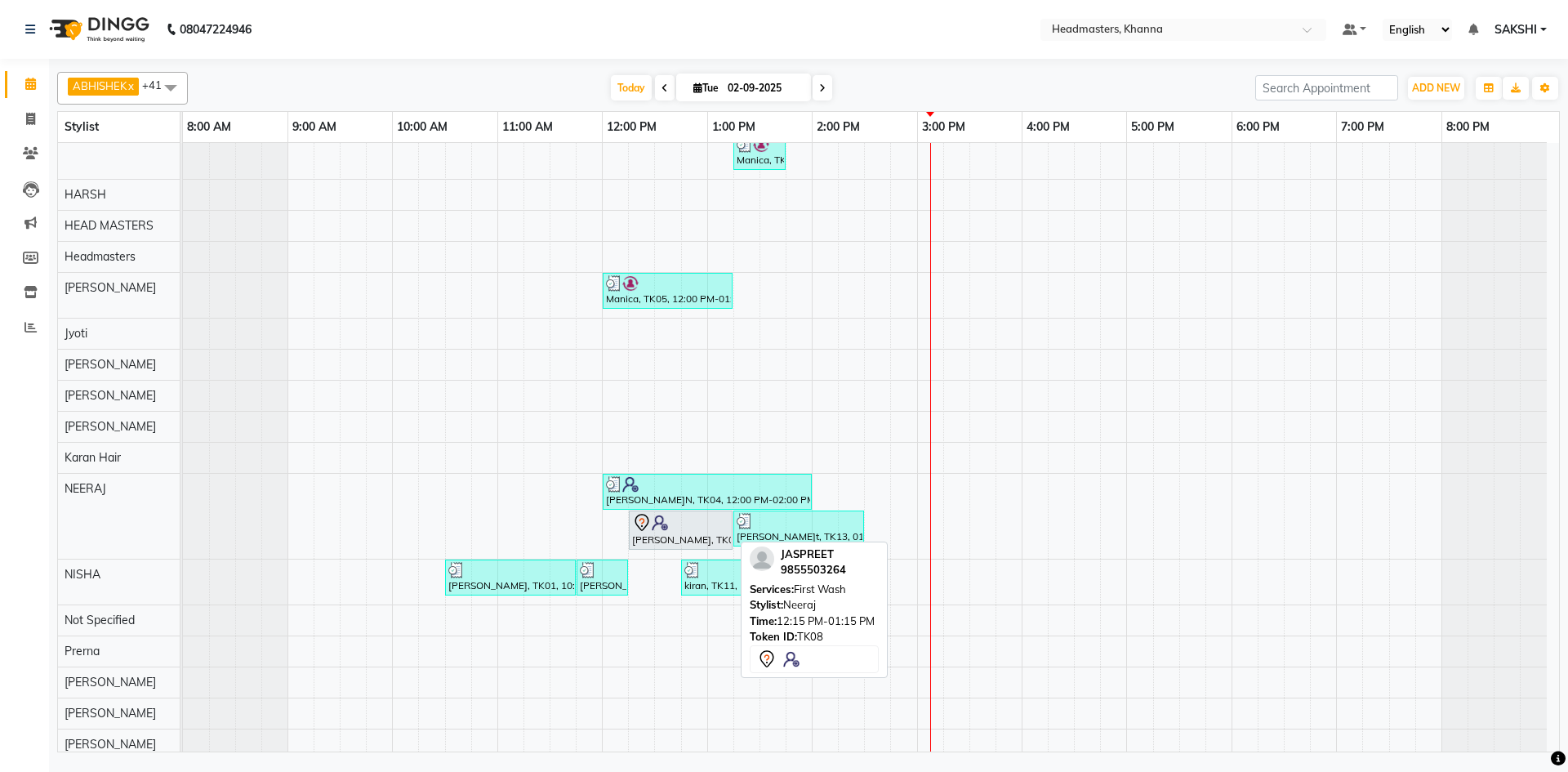
click at [659, 539] on div "[PERSON_NAME], TK08, 12:15 PM-01:15 PM, First Wash" at bounding box center [681, 530] width 101 height 35
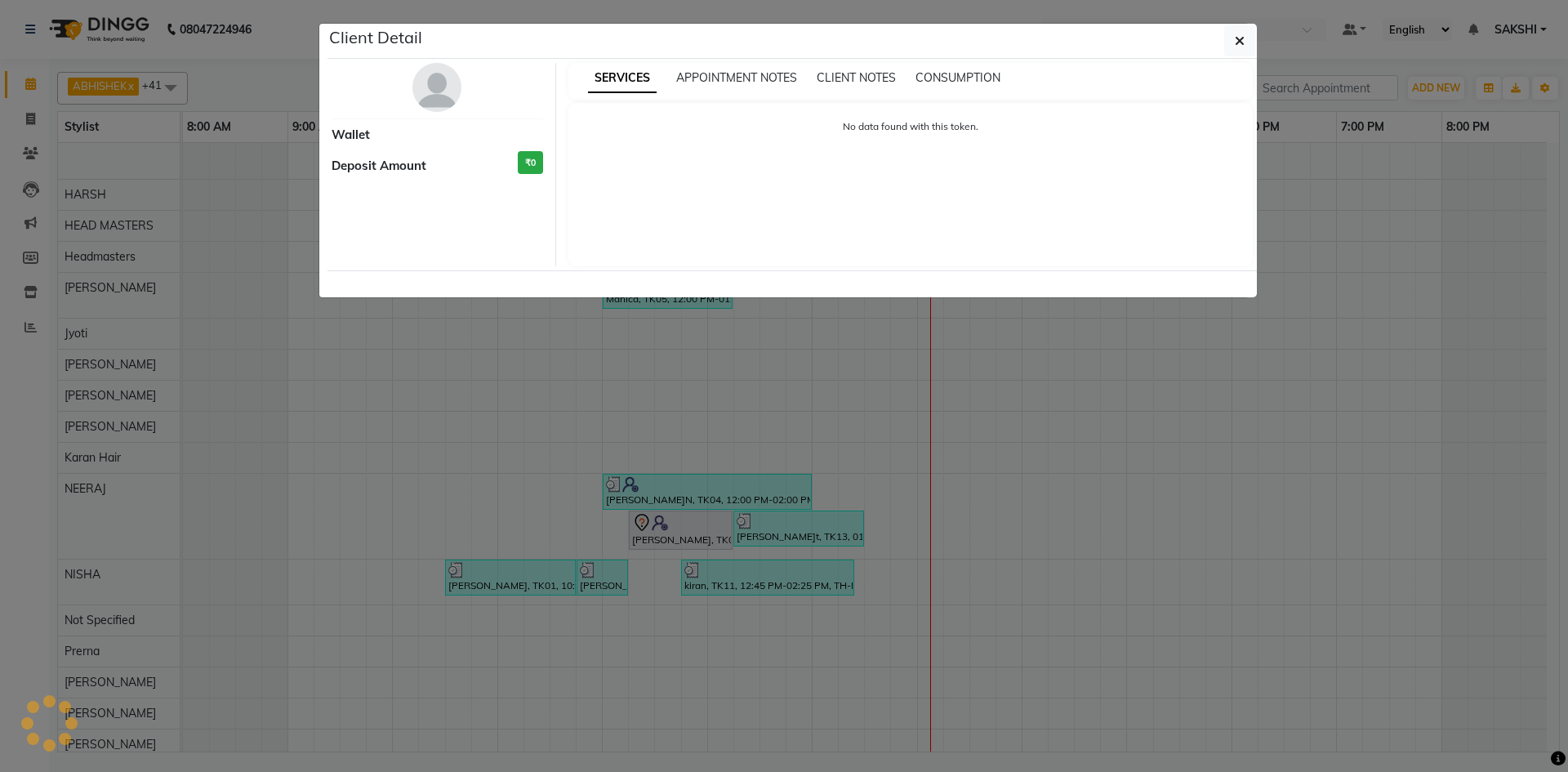
select select "7"
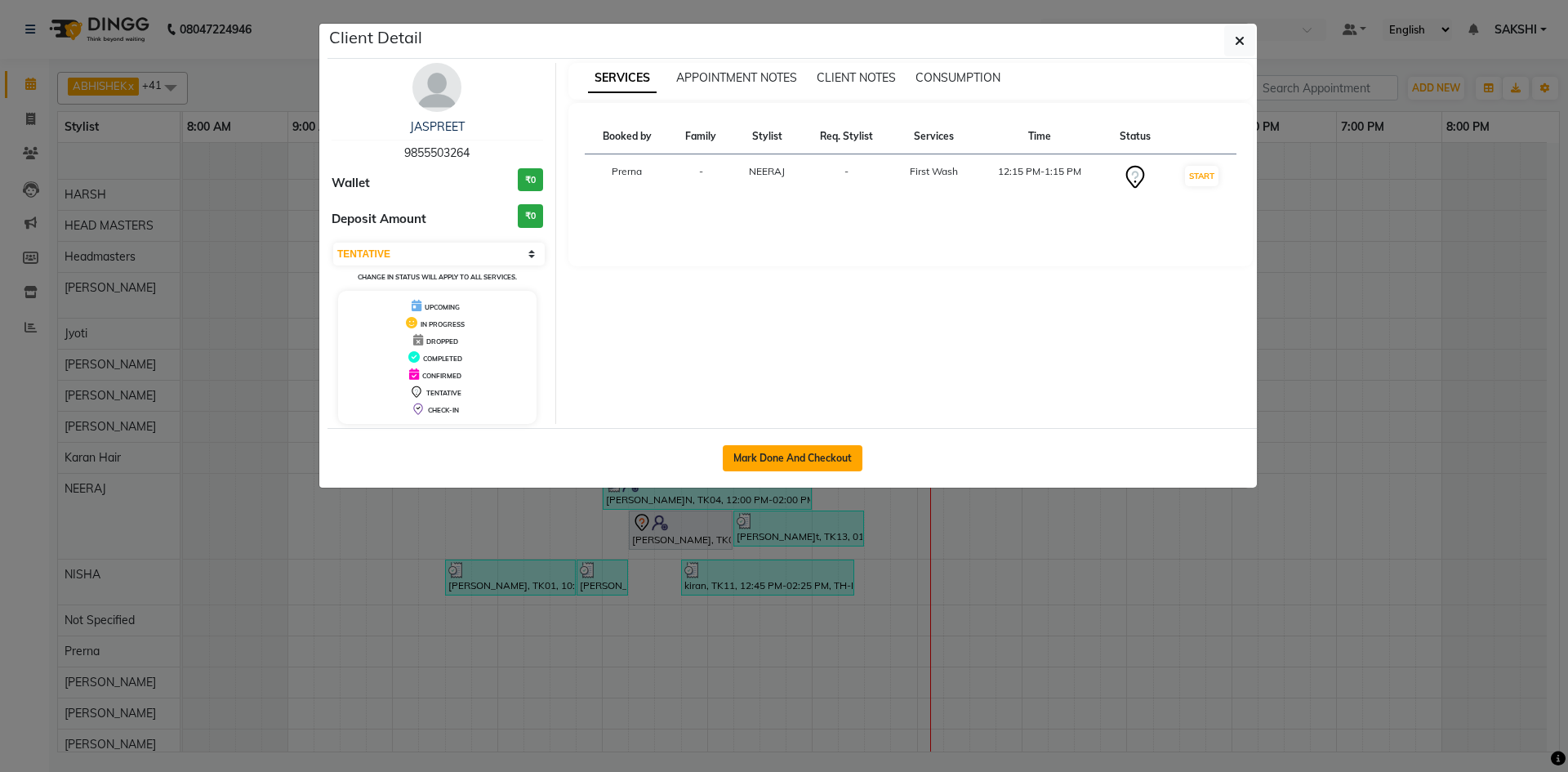
click at [822, 447] on button "Mark Done And Checkout" at bounding box center [792, 458] width 139 height 26
select select "service"
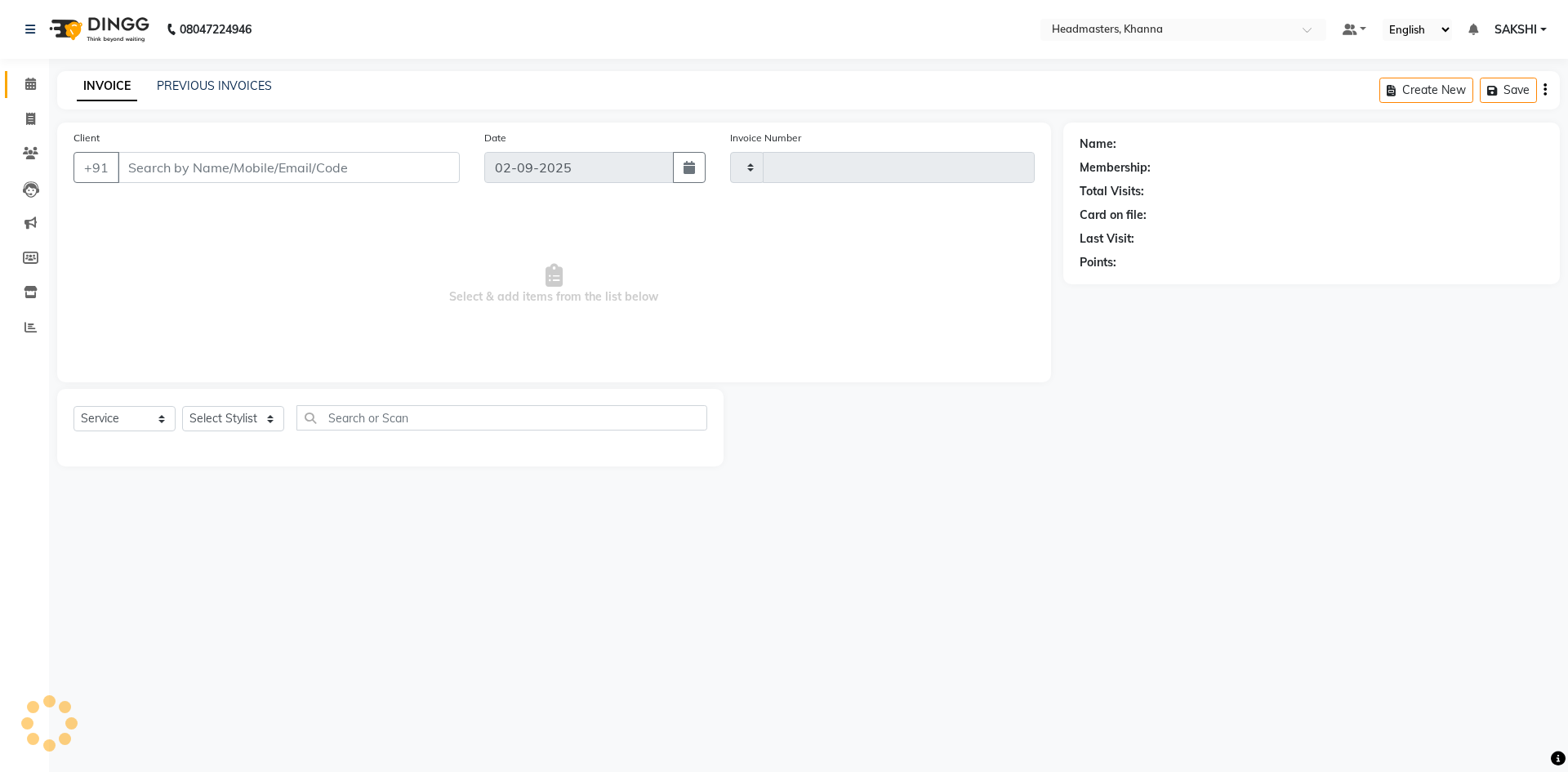
type input "5498"
select select "7138"
type input "9855503264"
select select "60855"
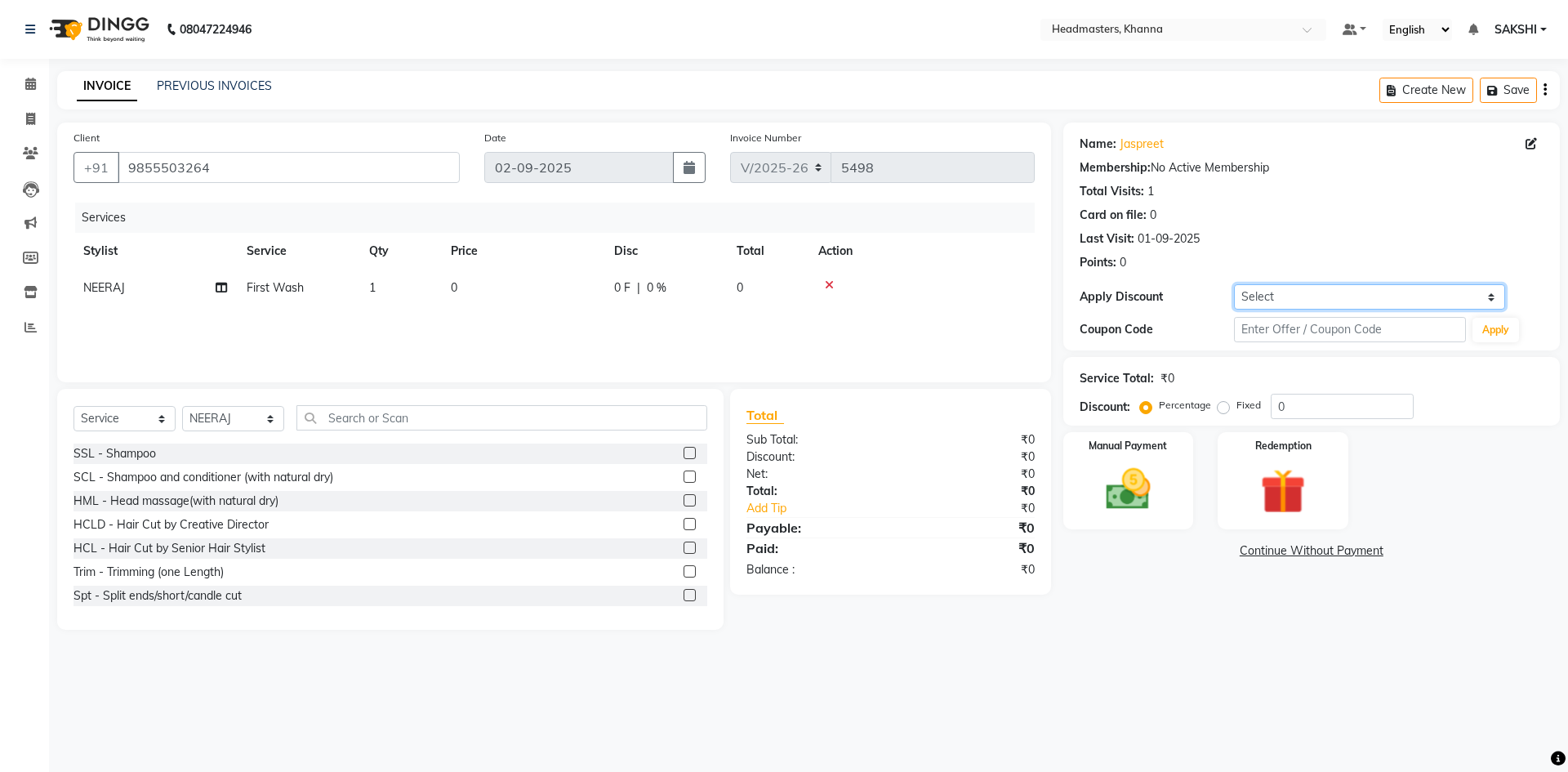
click at [1297, 287] on select "Select Coupon → Pending Payment Coupon → Wrong Job Card Coupon → Complimentary …" at bounding box center [1369, 297] width 271 height 25
select select "5: Object"
click at [1234, 284] on select "Select Coupon → Pending Payment Coupon → Wrong Job Card Coupon → Complimentary …" at bounding box center [1369, 297] width 271 height 25
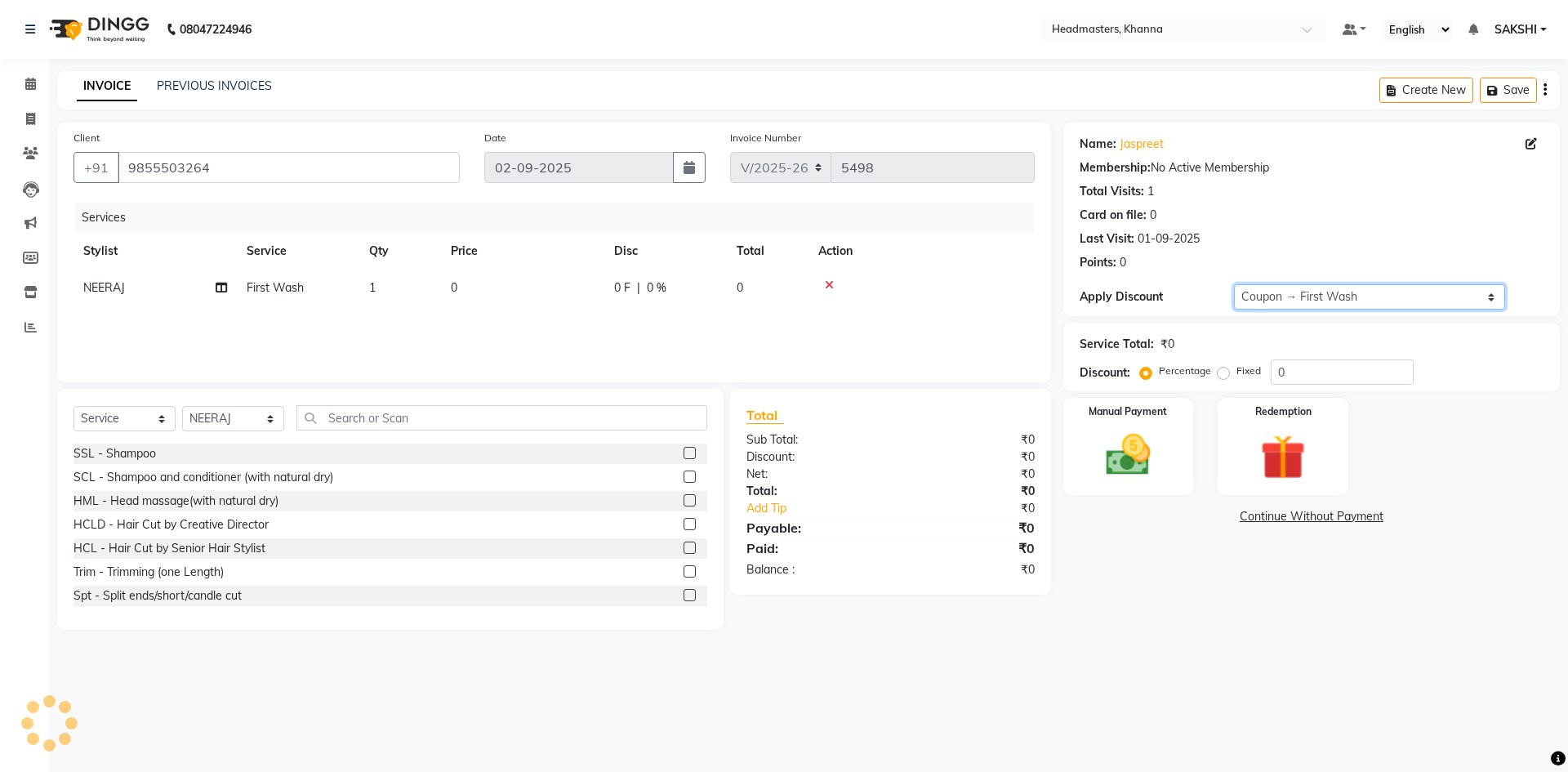
type input "100"
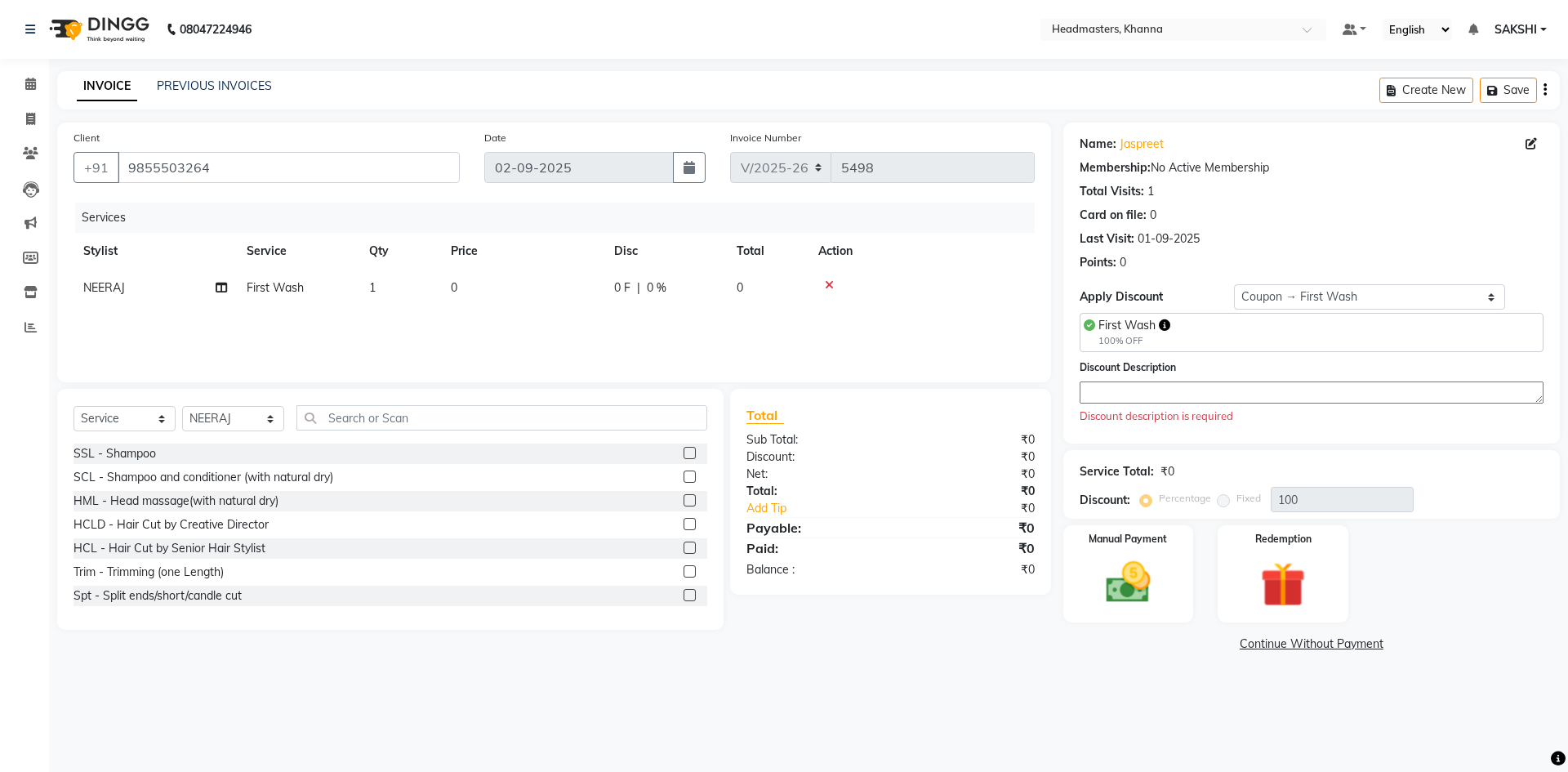
click at [1140, 389] on textarea at bounding box center [1311, 392] width 464 height 22
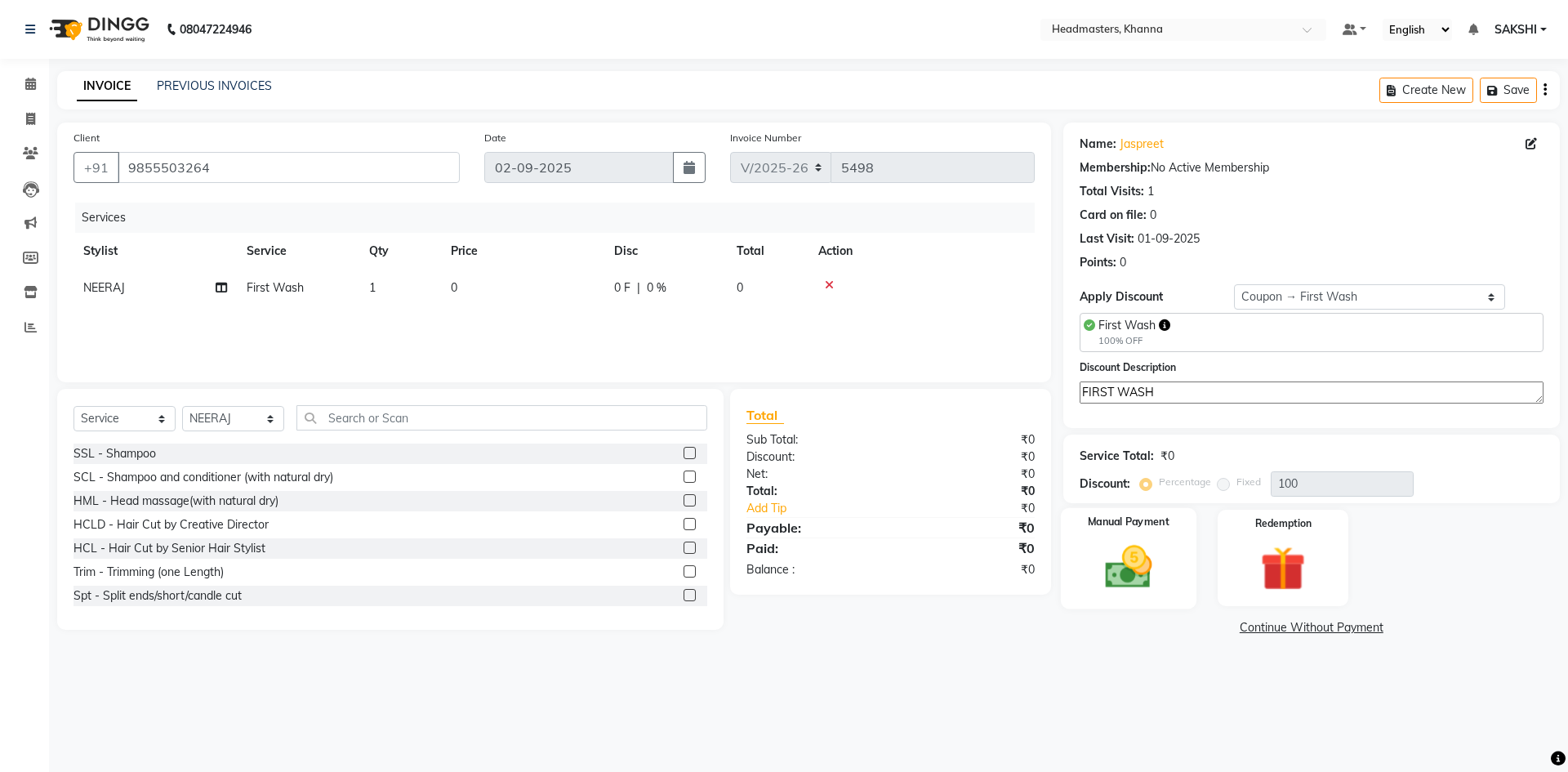
type textarea "FIRST WASH"
drag, startPoint x: 1139, startPoint y: 577, endPoint x: 1196, endPoint y: 611, distance: 66.4
click at [1139, 580] on img at bounding box center [1128, 567] width 74 height 52
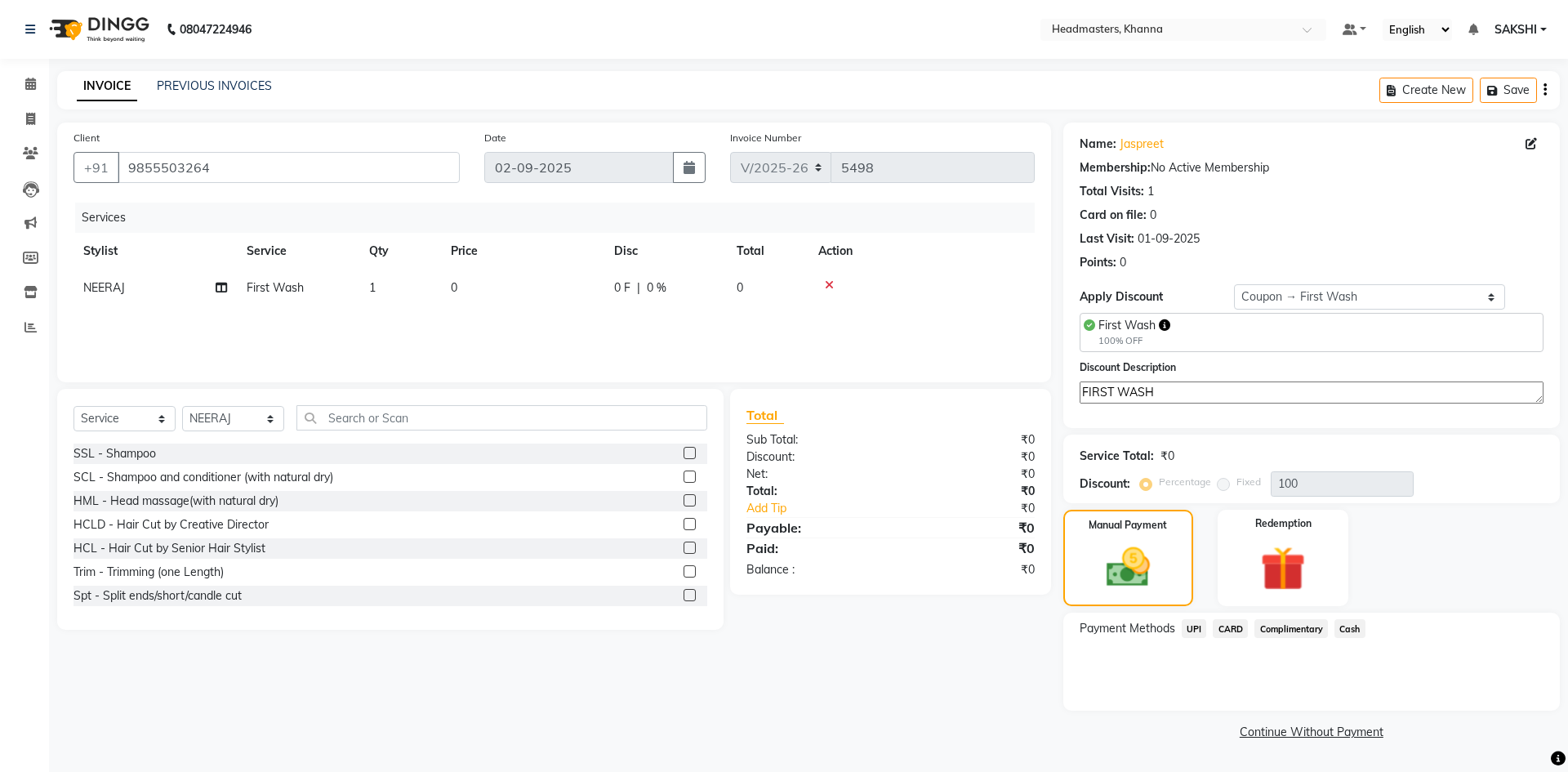
click at [1286, 620] on span "Complimentary" at bounding box center [1291, 629] width 74 height 19
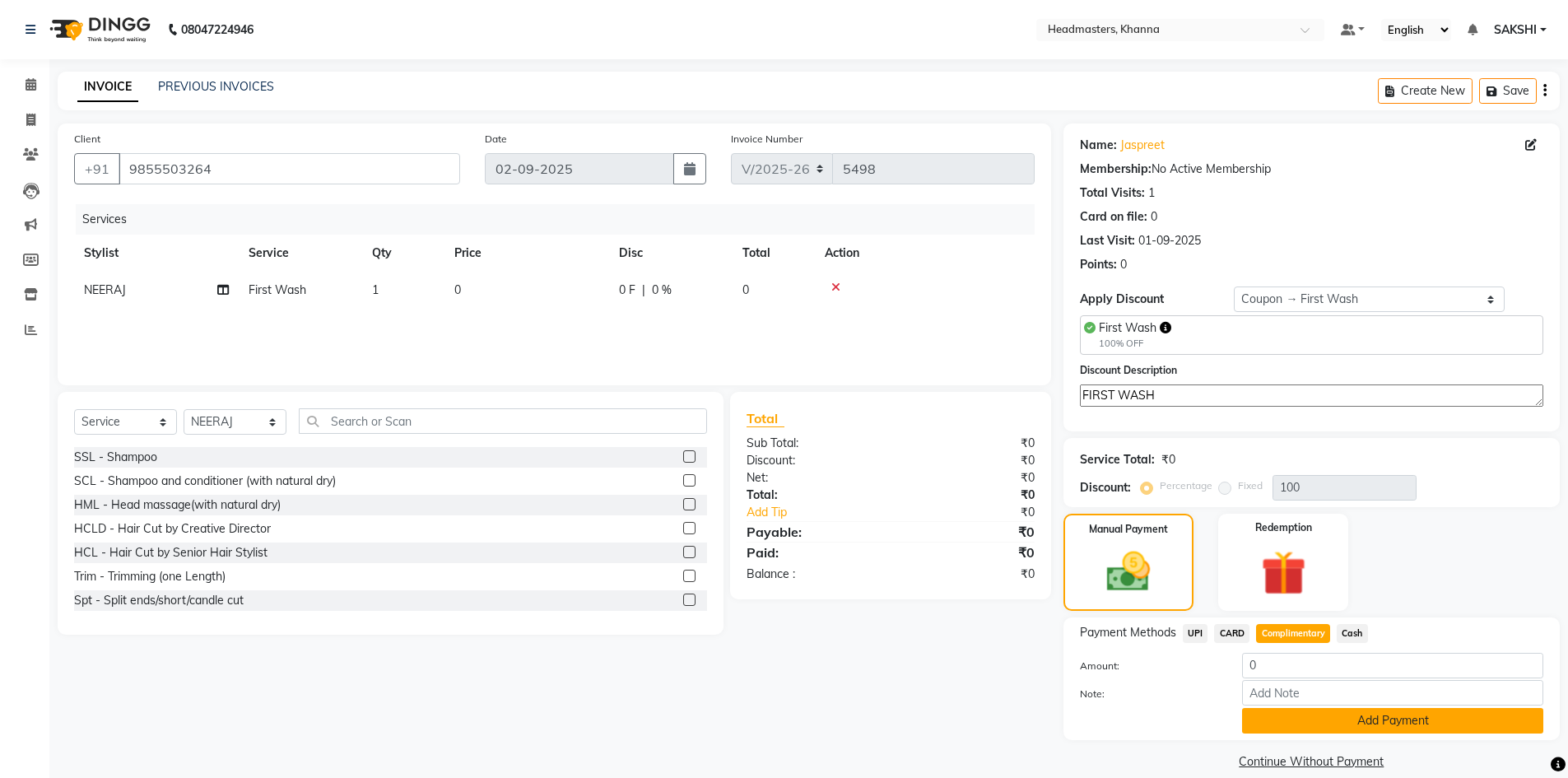
click at [1324, 711] on button "Add Payment" at bounding box center [1392, 720] width 301 height 25
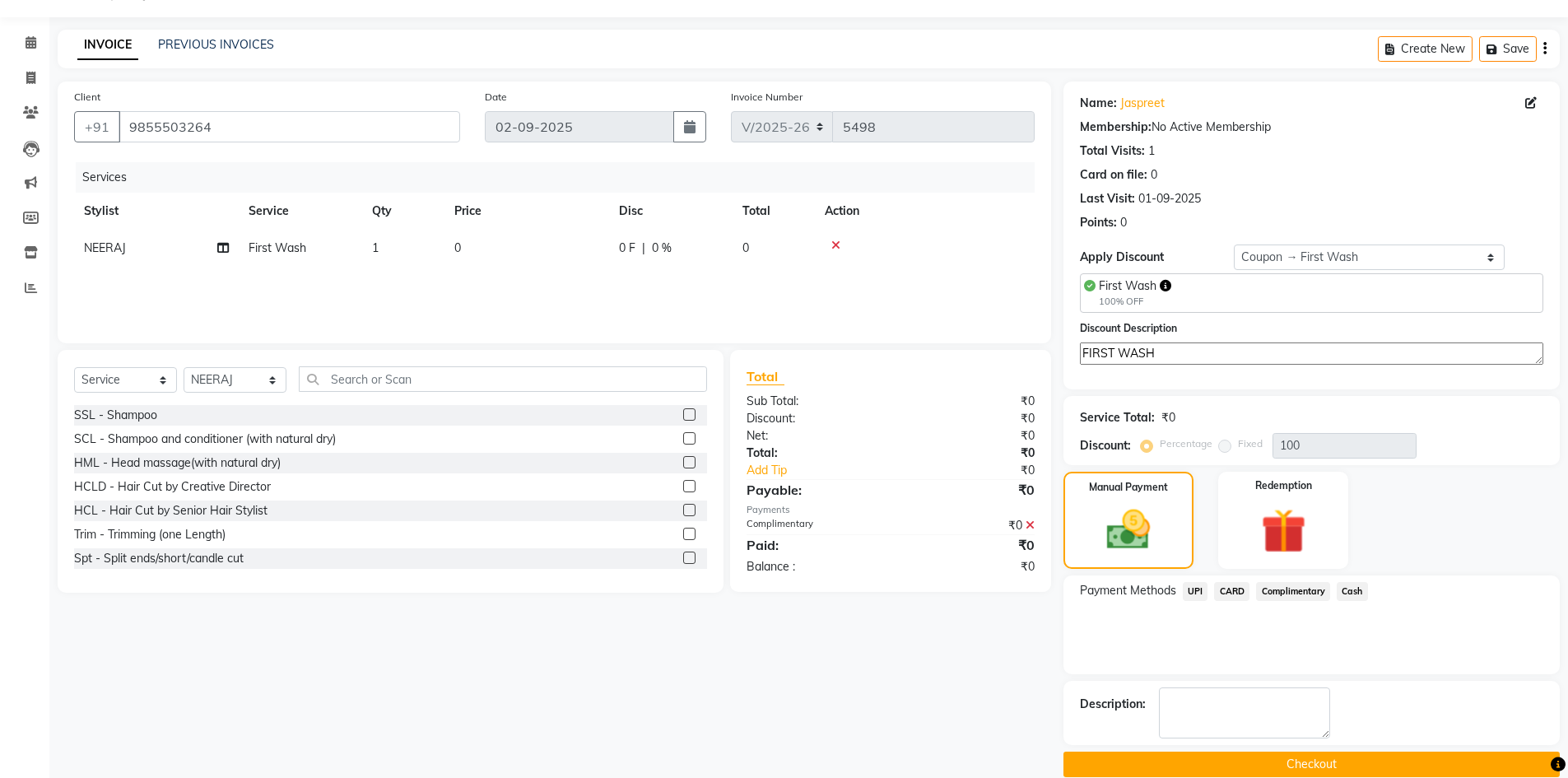
scroll to position [66, 0]
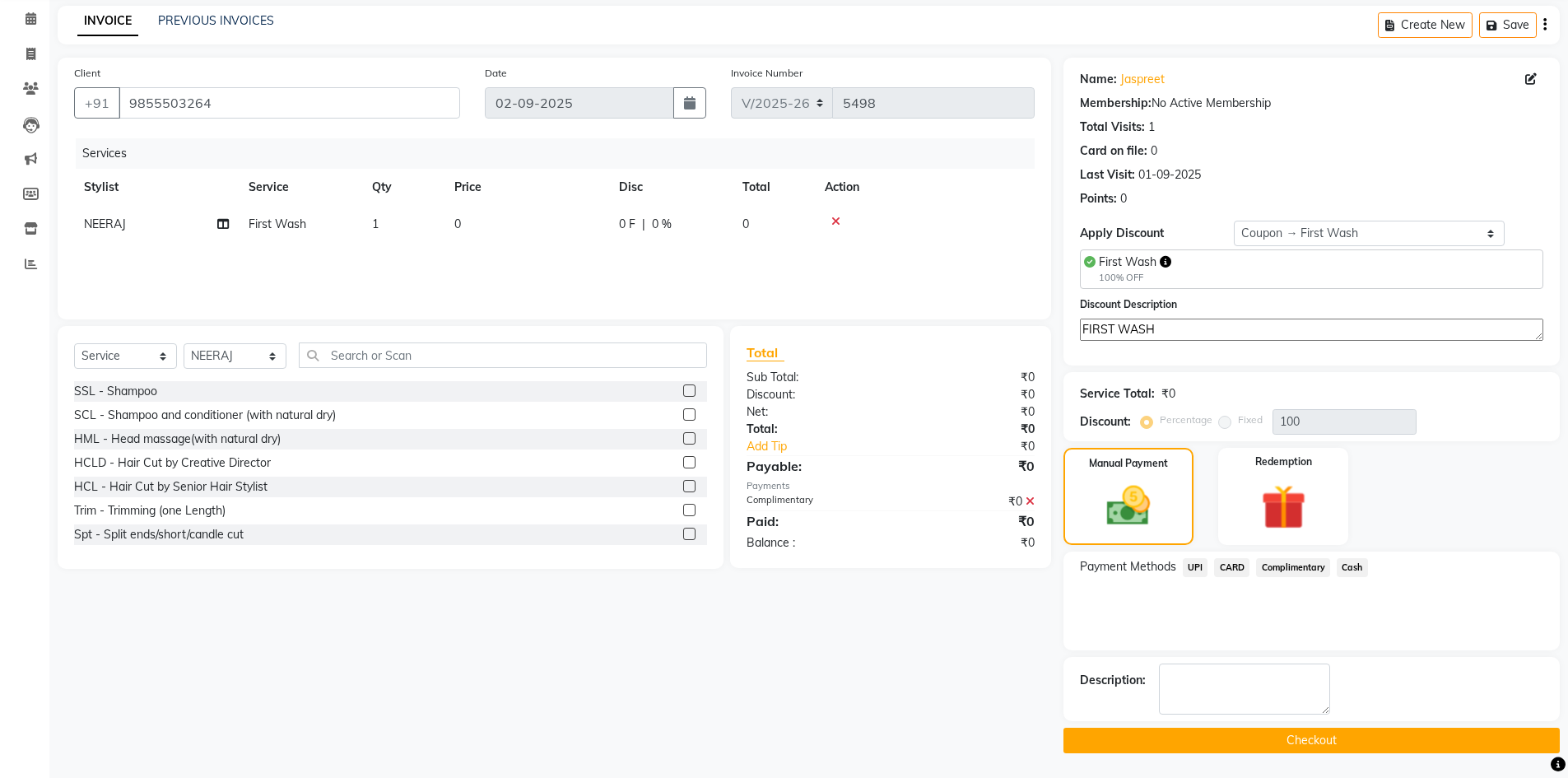
click at [1338, 746] on button "Checkout" at bounding box center [1312, 740] width 497 height 25
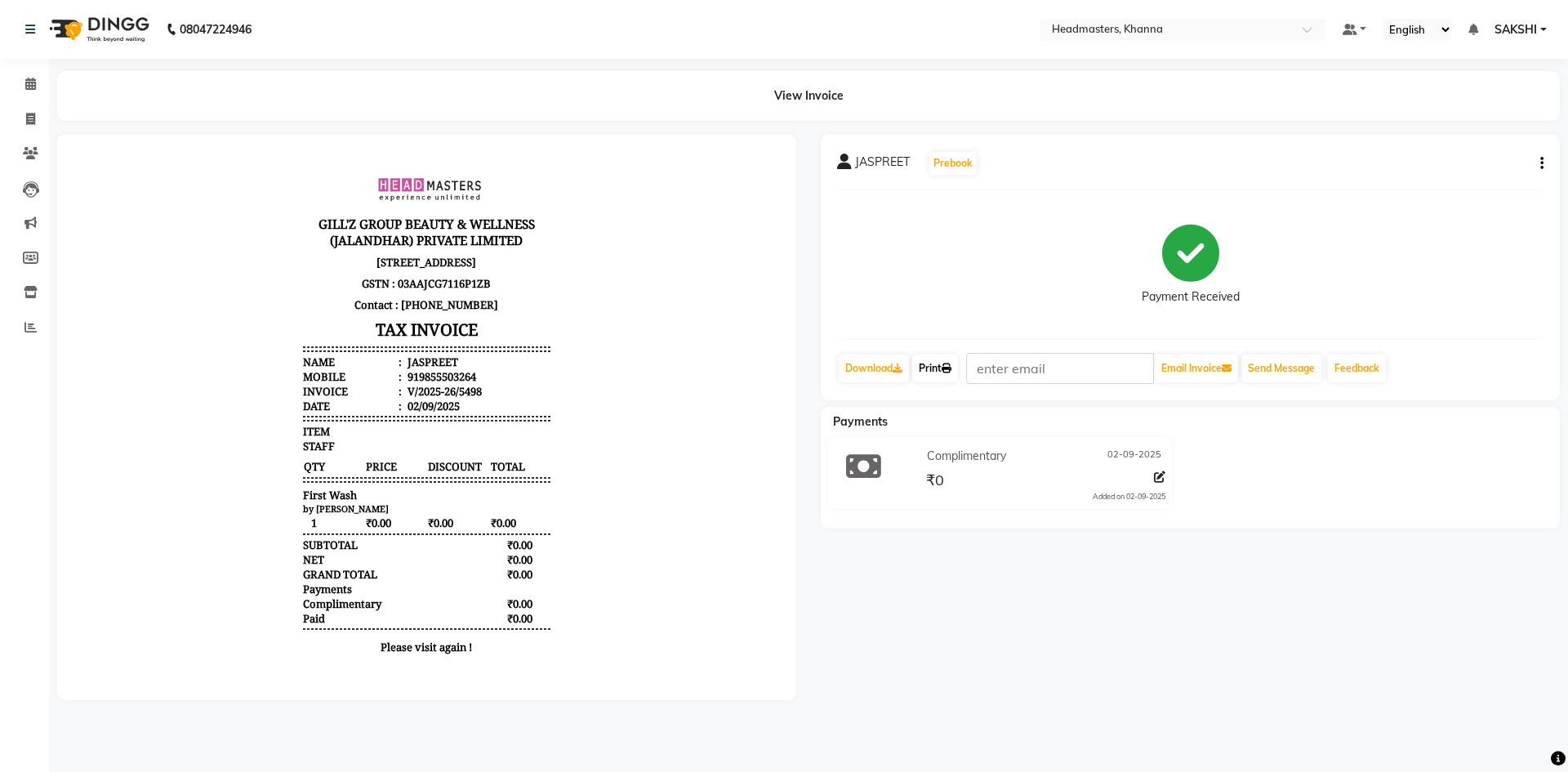
click at [932, 354] on link "Print" at bounding box center [935, 368] width 46 height 28
click at [942, 374] on link "Print" at bounding box center [935, 368] width 46 height 28
click at [25, 84] on icon at bounding box center [30, 84] width 11 height 12
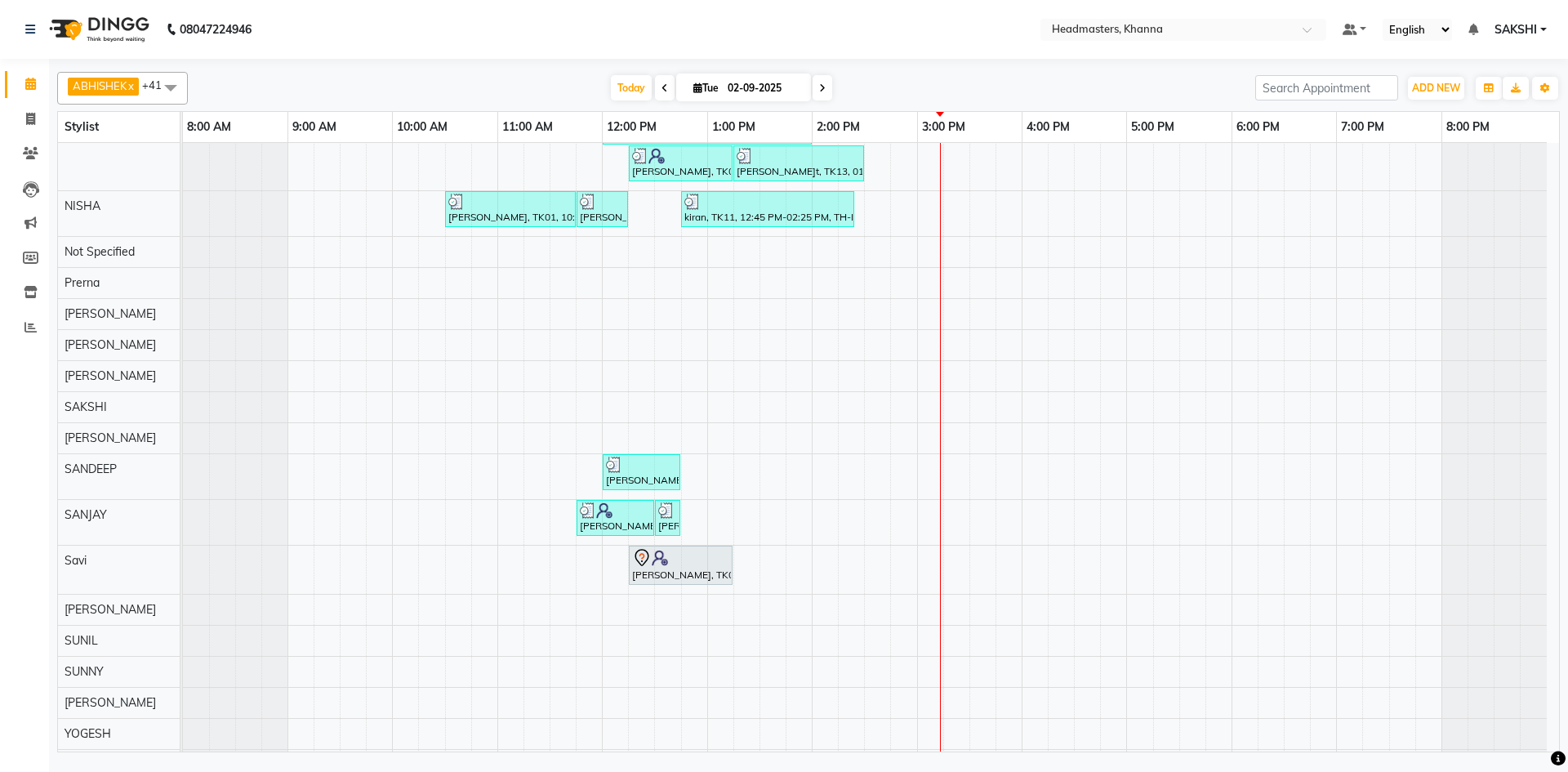
scroll to position [888, 0]
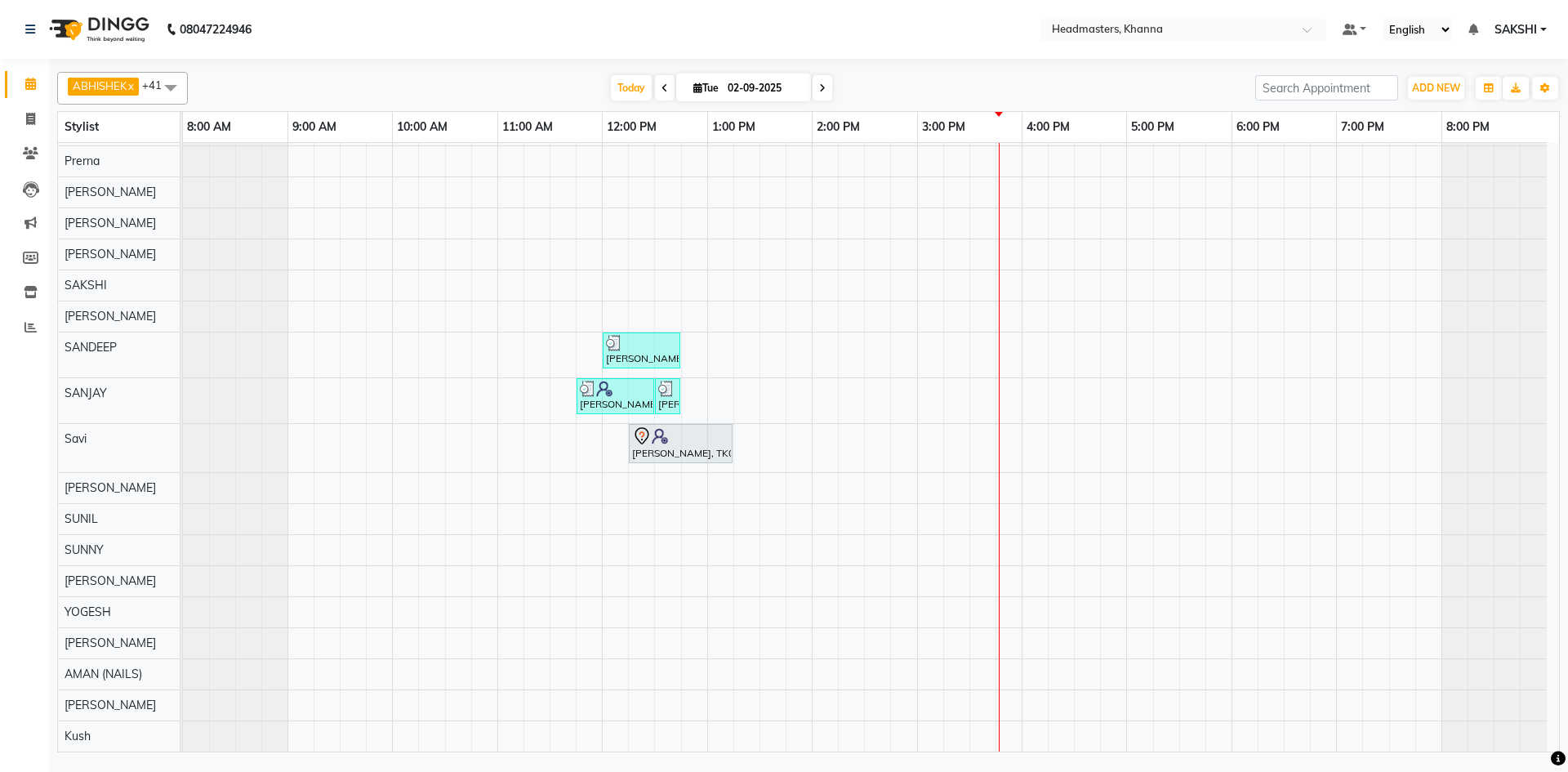
click at [926, 333] on div "SHEHBAZ, TK12, 01:00 PM-02:15 PM, BRD-clri - Beard Color Igora,BRD - Beard harm…" at bounding box center [871, 2] width 1376 height 1497
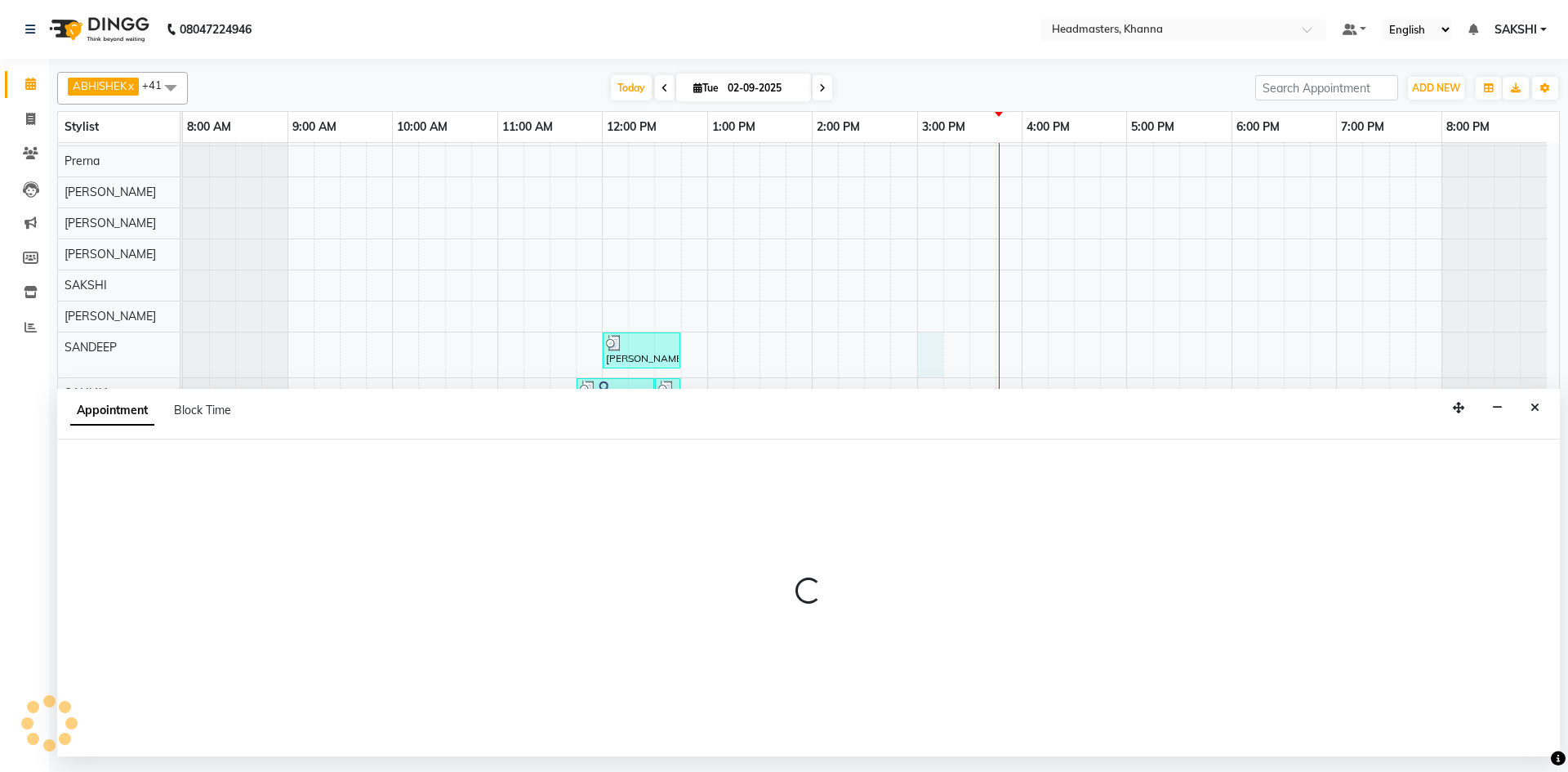
select select "900"
select select "tentative"
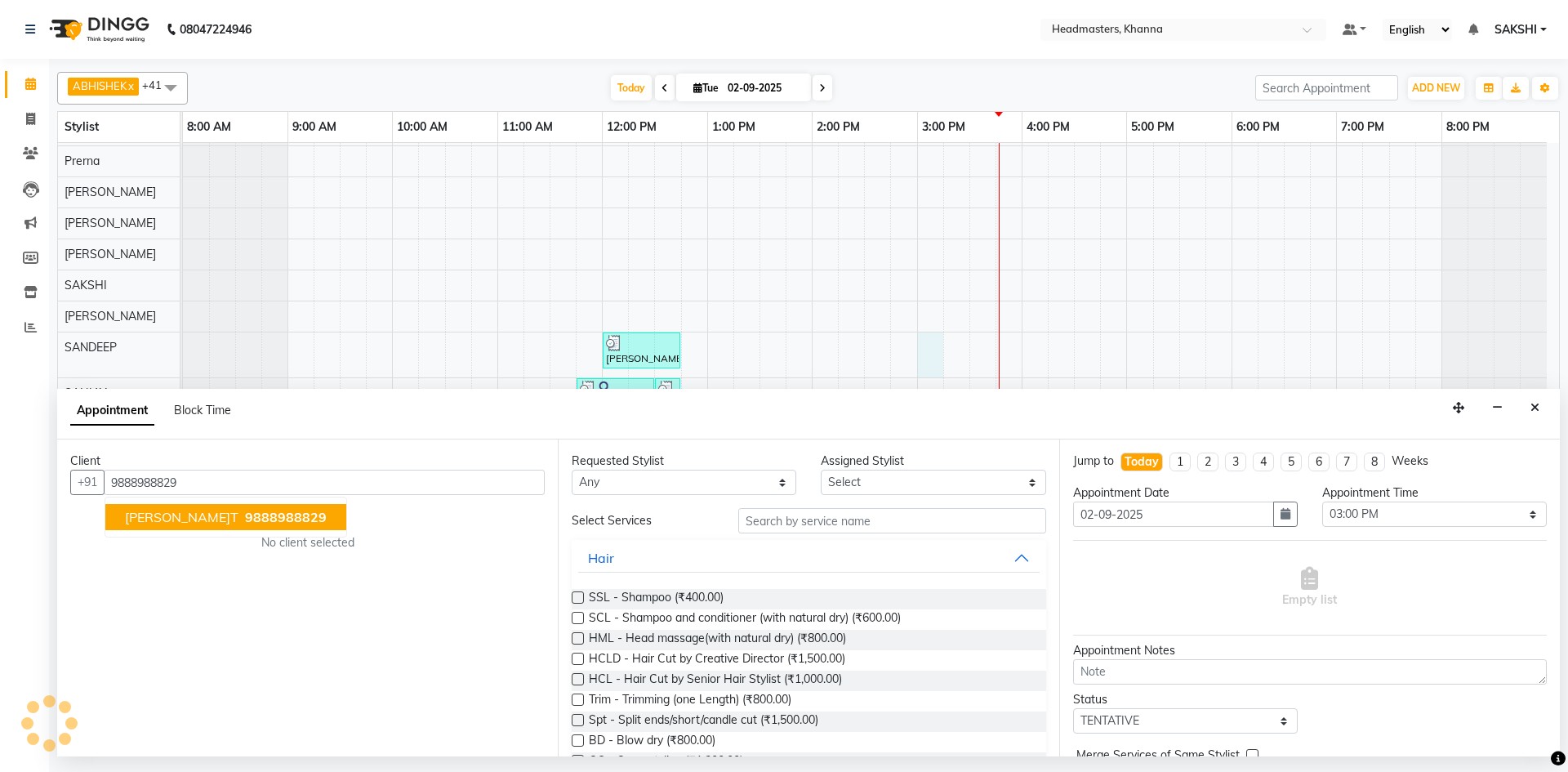
click at [224, 507] on button "Beant 9888988829" at bounding box center [226, 517] width 241 height 26
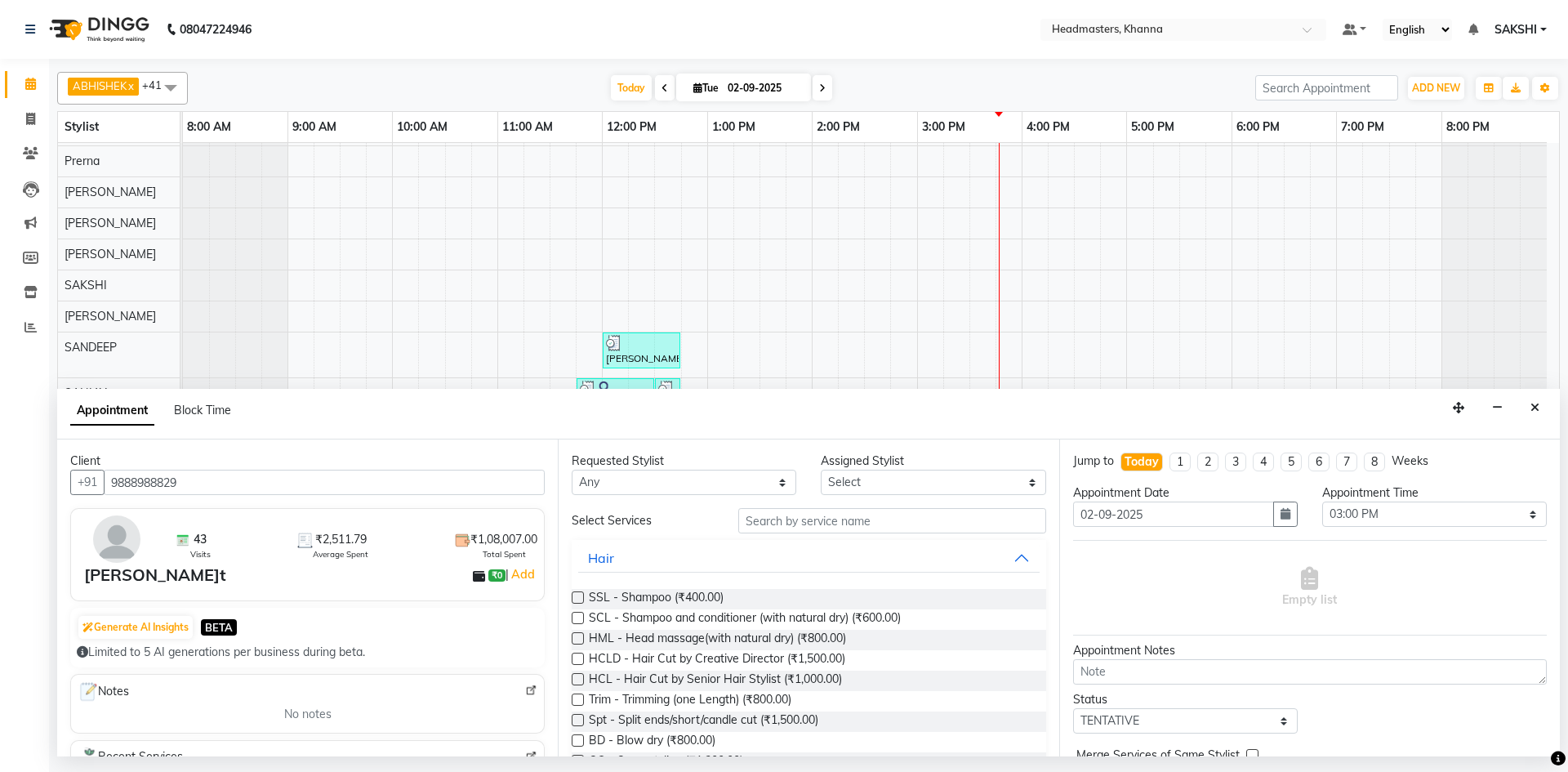
type input "9888988829"
click at [880, 495] on div "Requested Stylist Any Assigned Stylist Select Select Services Hair SSL - Shampo…" at bounding box center [808, 598] width 500 height 317
drag, startPoint x: 107, startPoint y: 474, endPoint x: 205, endPoint y: 485, distance: 98.6
click at [205, 485] on input "9888988829" at bounding box center [324, 482] width 441 height 25
drag, startPoint x: 1533, startPoint y: 411, endPoint x: 1468, endPoint y: 424, distance: 66.3
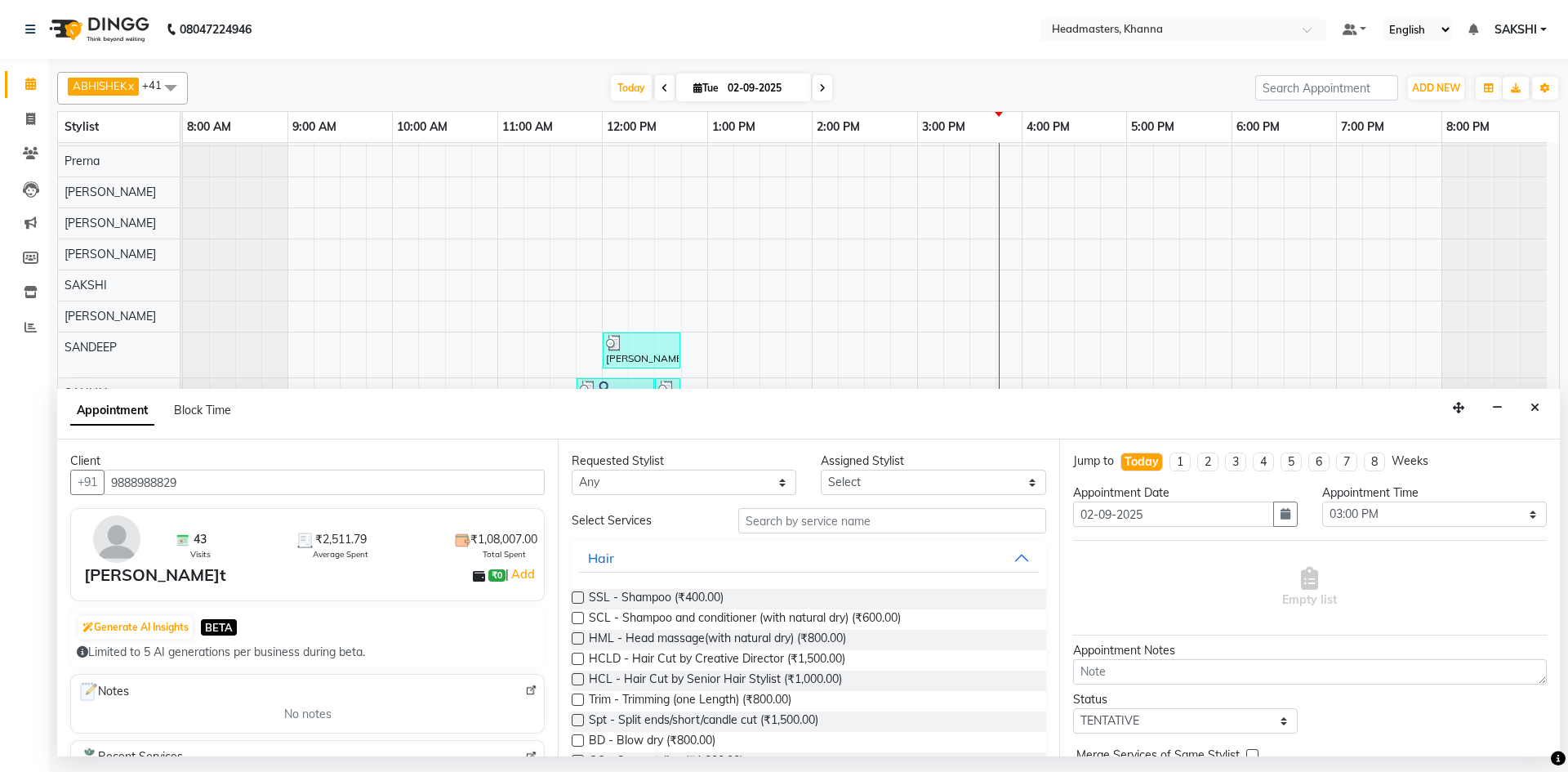
click at [1532, 413] on button "Close" at bounding box center [1534, 408] width 24 height 25
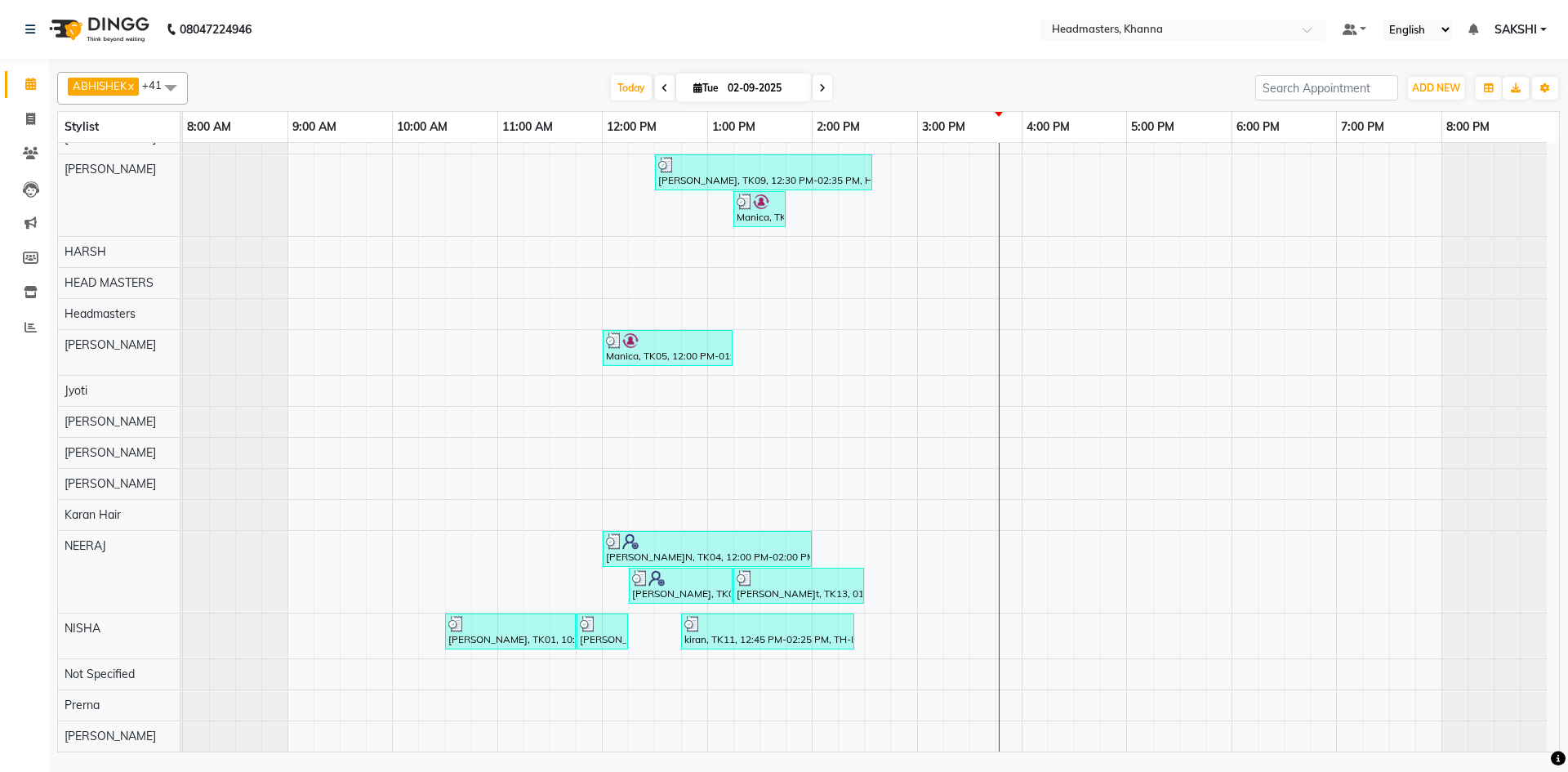
scroll to position [317, 0]
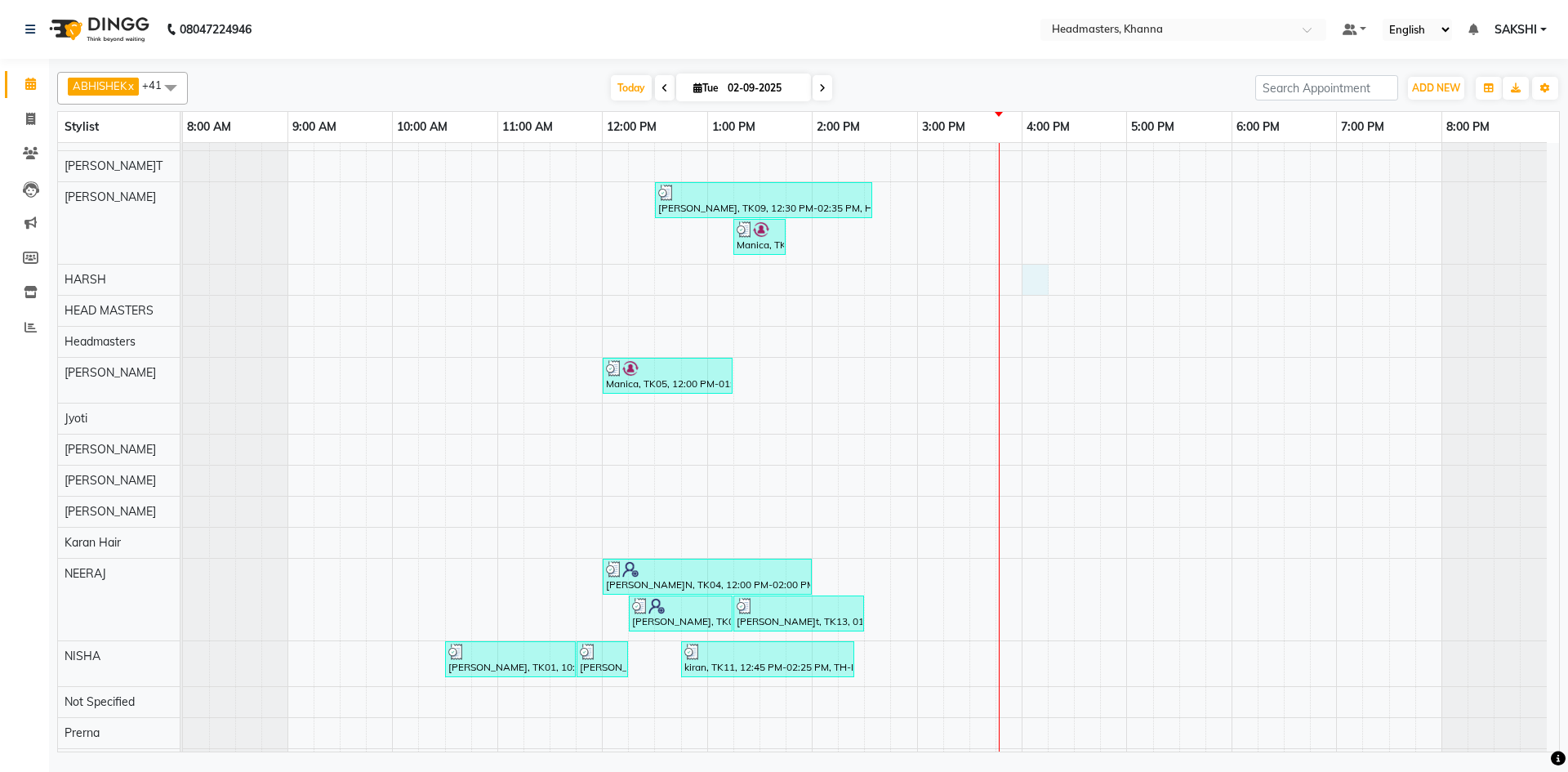
click at [1036, 280] on div "SHEHBAZ, TK12, 01:00 PM-02:15 PM, BRD-clri - Beard Color Igora,BRD - Beard harm…" at bounding box center [871, 574] width 1376 height 1497
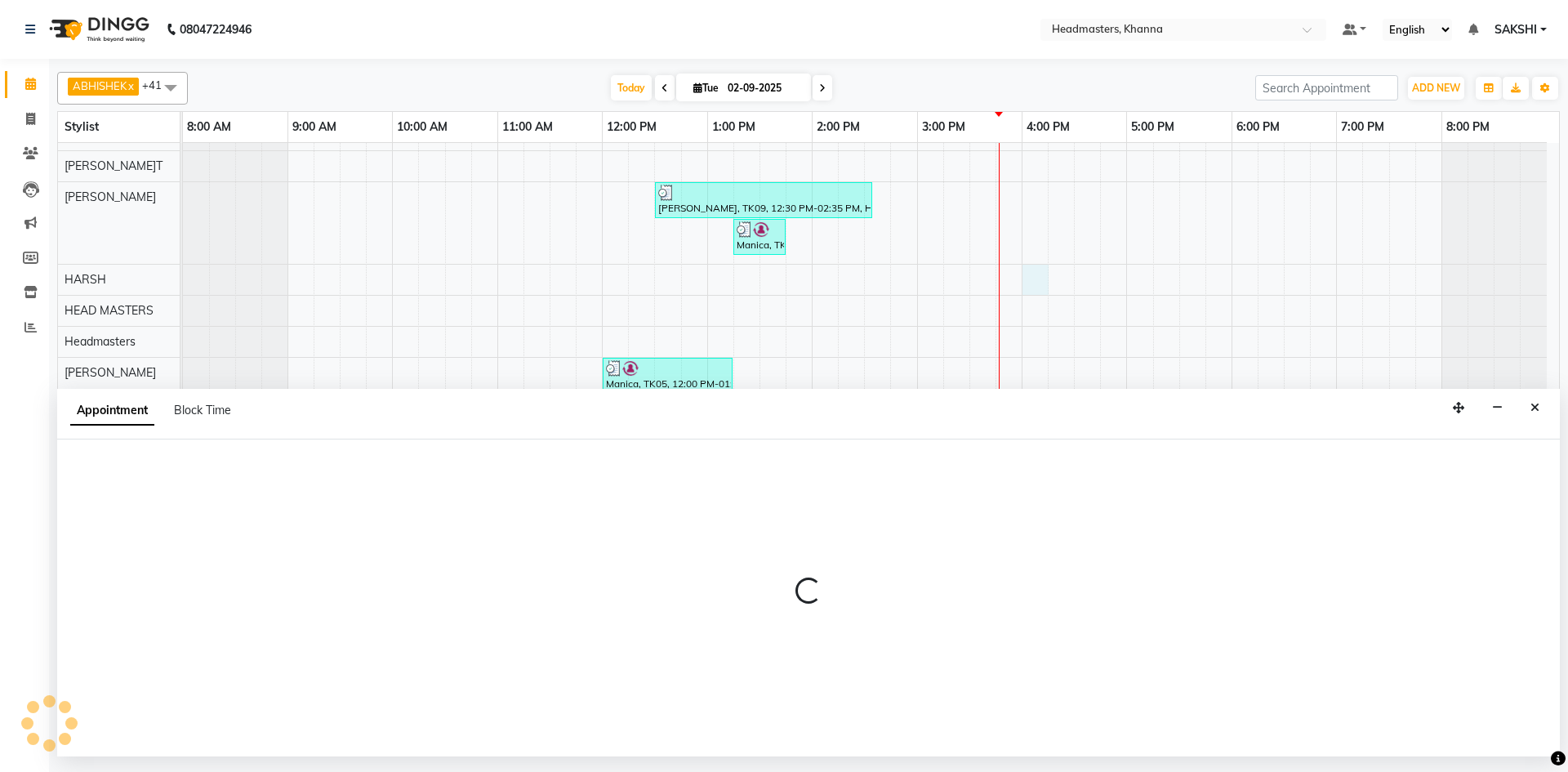
select select "60799"
select select "tentative"
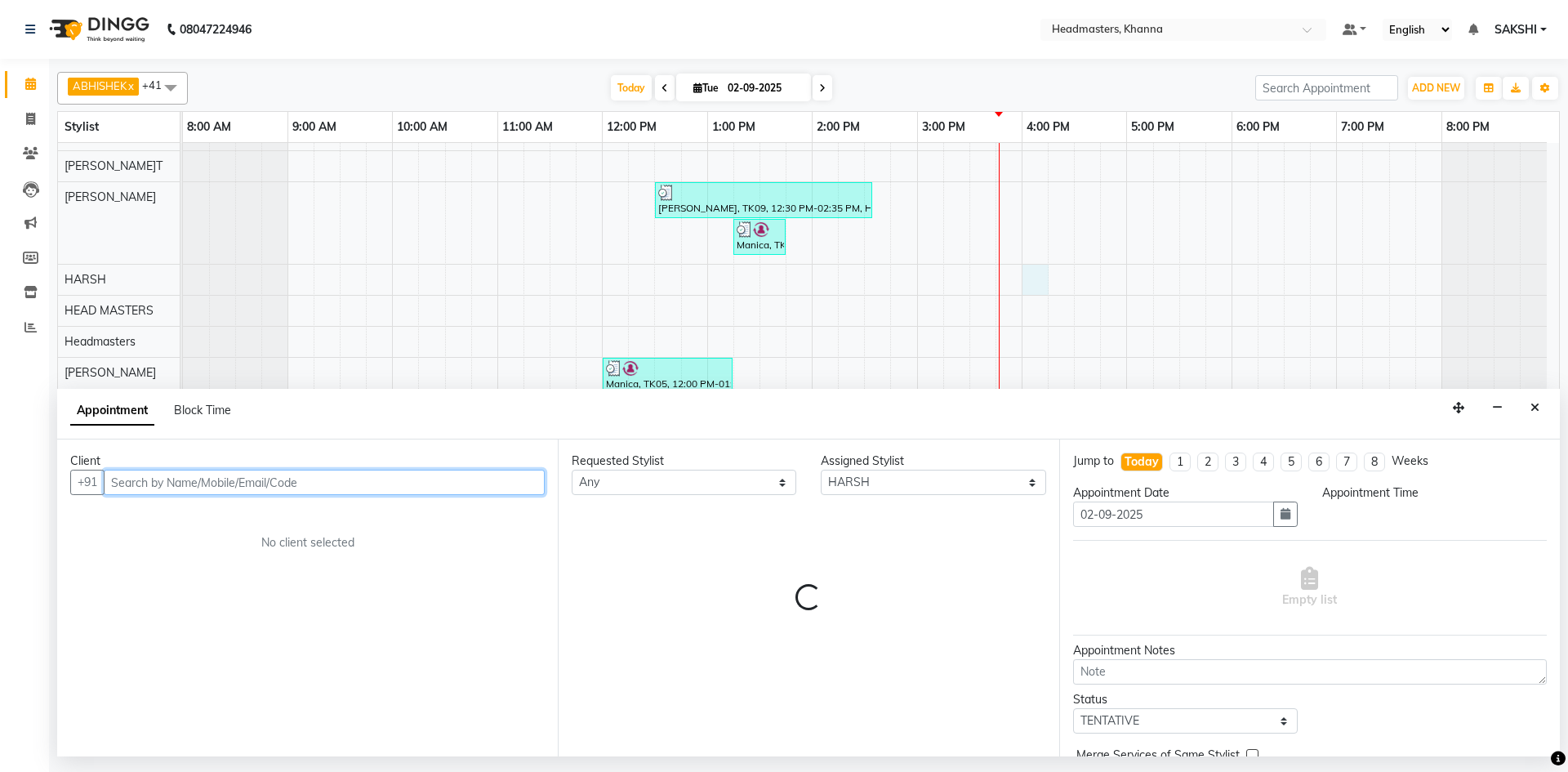
select select "960"
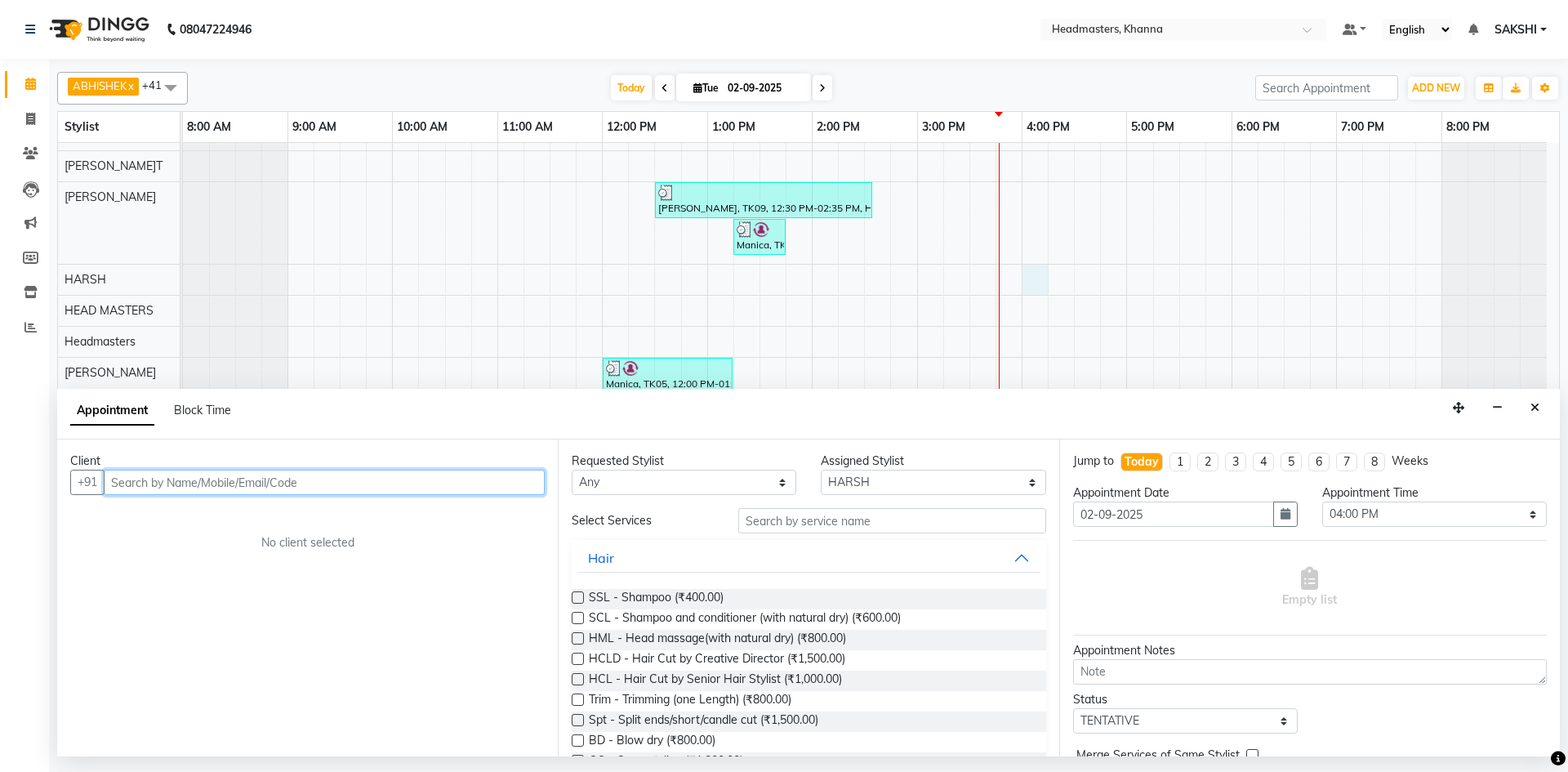
paste input "9888988829"
type input "9888988829"
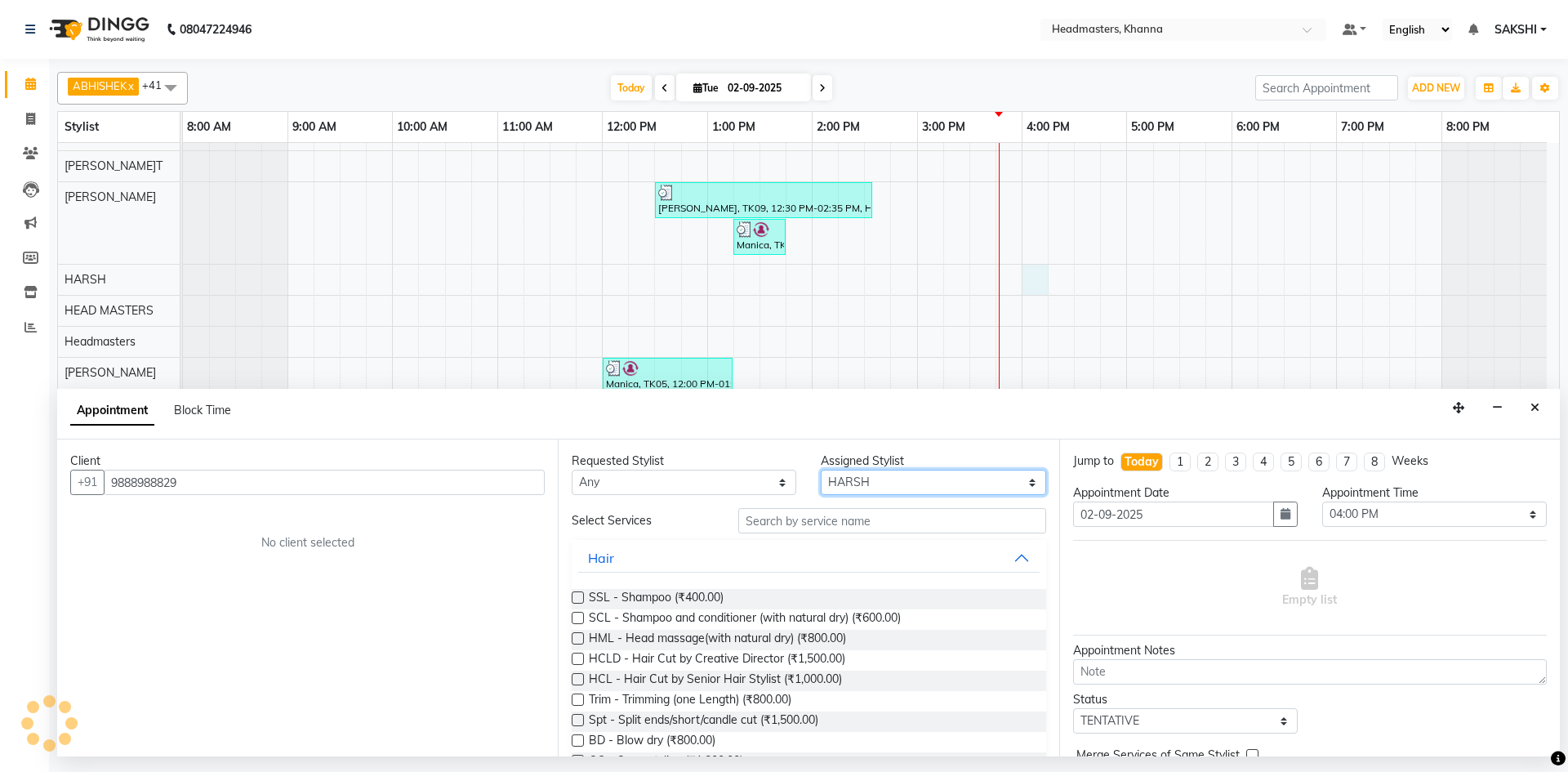
click at [940, 472] on select "Select ABHISHEK [PERSON_NAME] [PERSON_NAME] AMAN (NAILS) ANKIT Ankit Pedicurist…" at bounding box center [933, 482] width 225 height 25
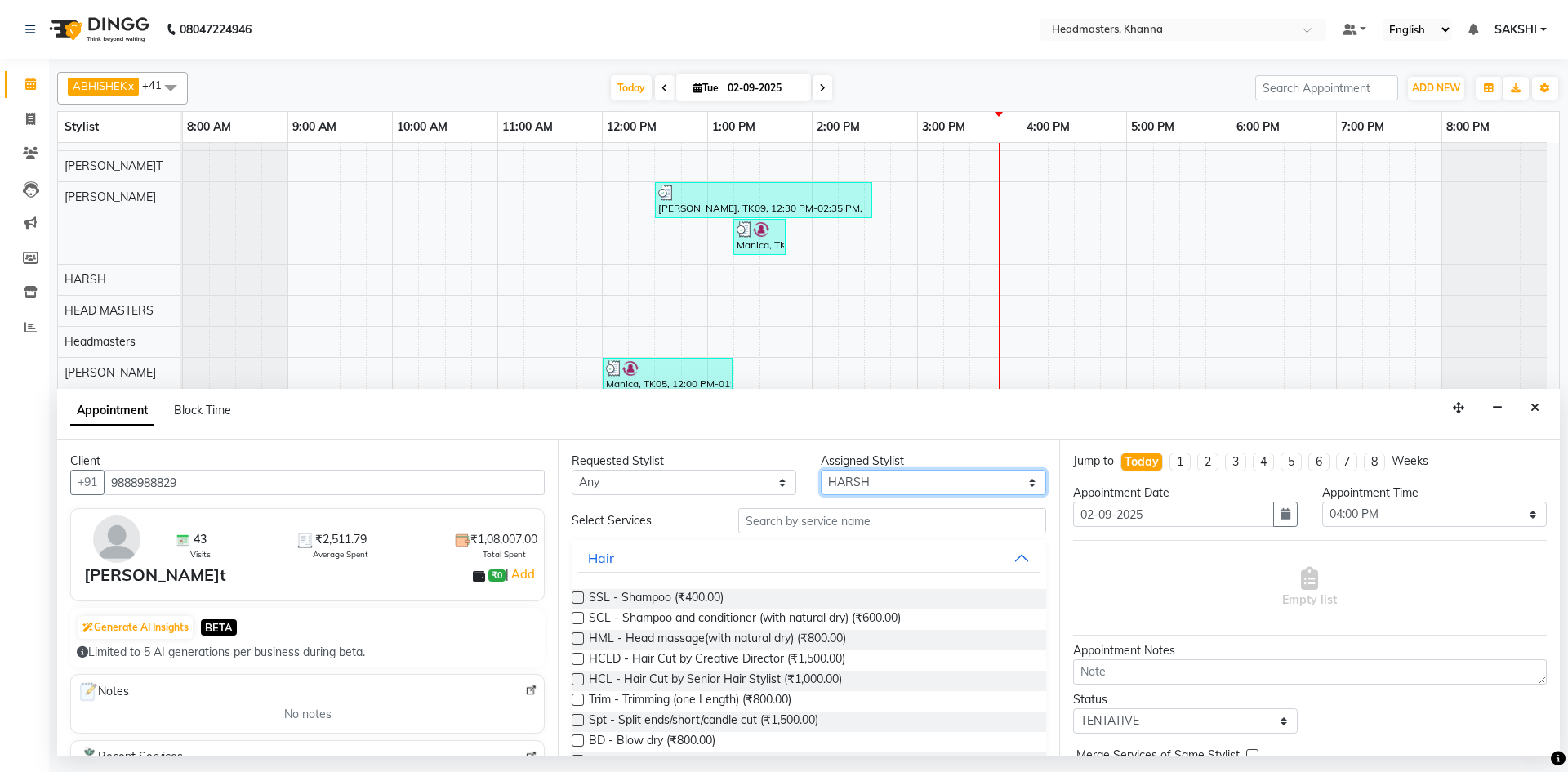
click at [940, 472] on select "Select ABHISHEK [PERSON_NAME] [PERSON_NAME] AMAN (NAILS) ANKIT Ankit Pedicurist…" at bounding box center [933, 482] width 225 height 25
click at [881, 526] on input "text" at bounding box center [892, 520] width 308 height 25
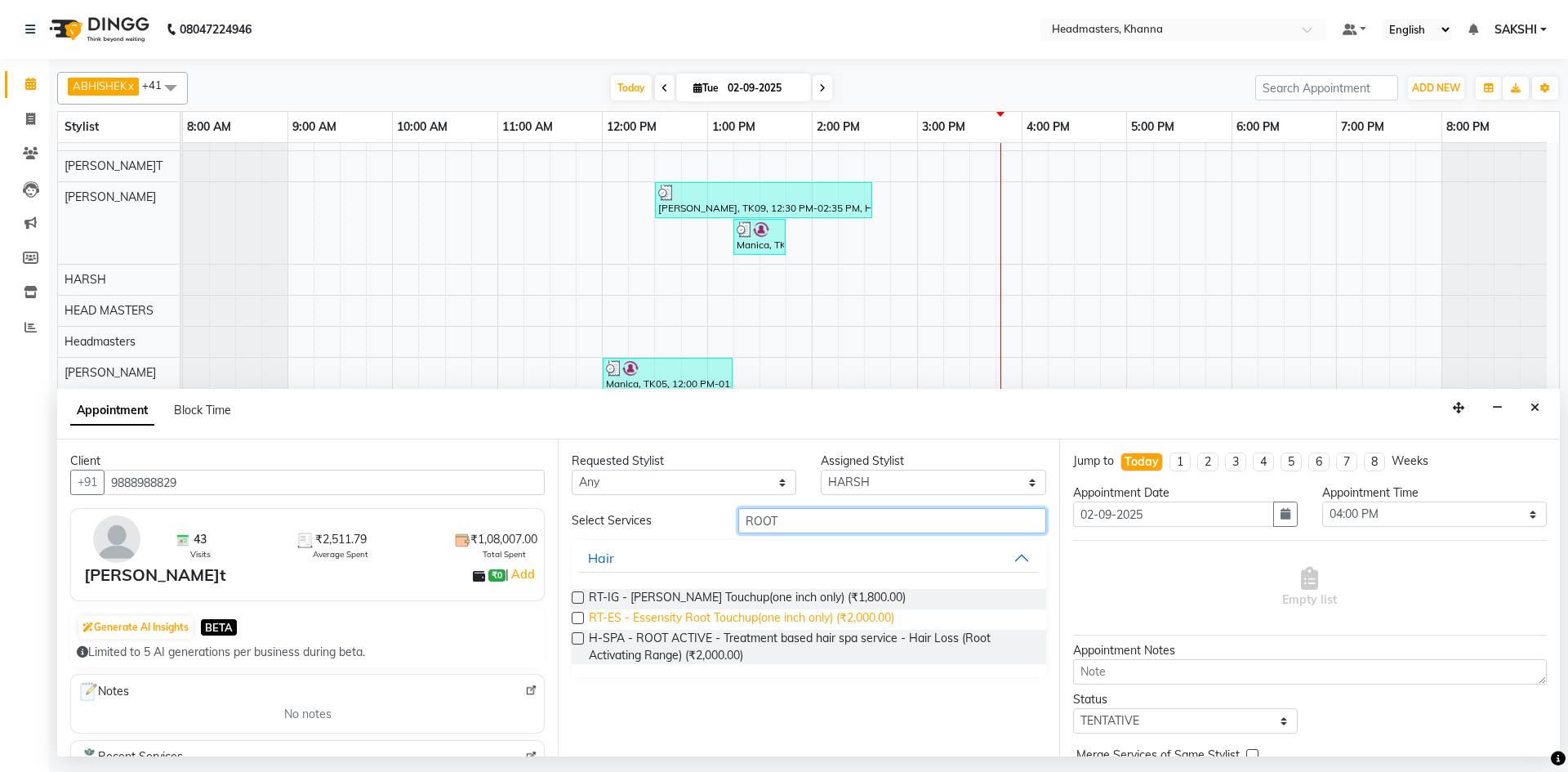
type input "ROOT"
drag, startPoint x: 859, startPoint y: 612, endPoint x: 1036, endPoint y: 604, distance: 177.2
click at [864, 612] on span "RT-ES - Essensity Root Touchup(one inch only) (₹2,000.00)" at bounding box center [741, 618] width 305 height 20
checkbox input "false"
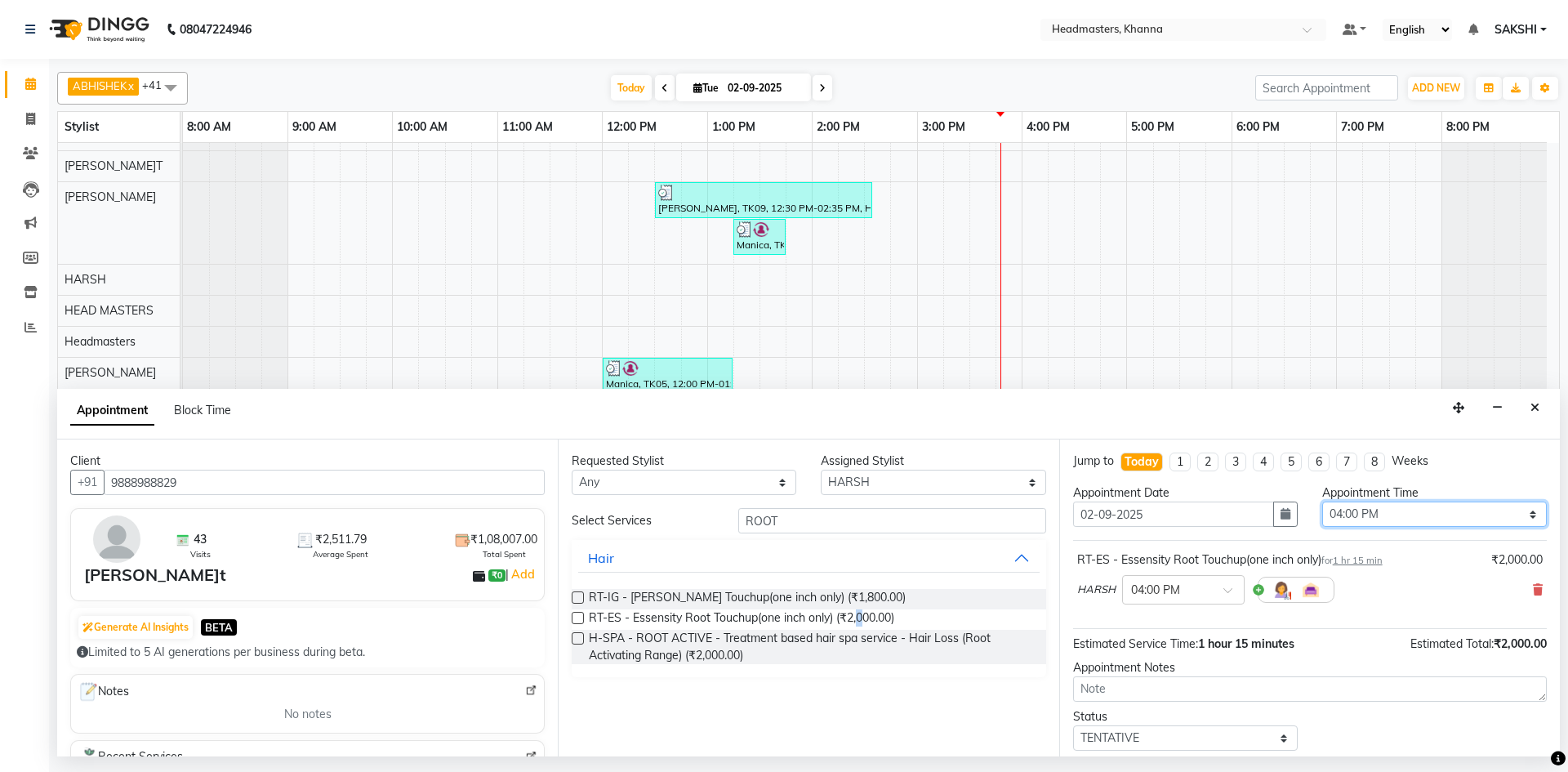
click at [1452, 510] on select "Select 09:00 AM 09:15 AM 09:30 AM 09:45 AM 10:00 AM 10:15 AM 10:30 AM 10:45 AM …" at bounding box center [1435, 514] width 225 height 25
select select "945"
click at [1322, 501] on select "Select 09:00 AM 09:15 AM 09:30 AM 09:45 AM 10:00 AM 10:15 AM 10:30 AM 10:45 AM …" at bounding box center [1435, 514] width 225 height 25
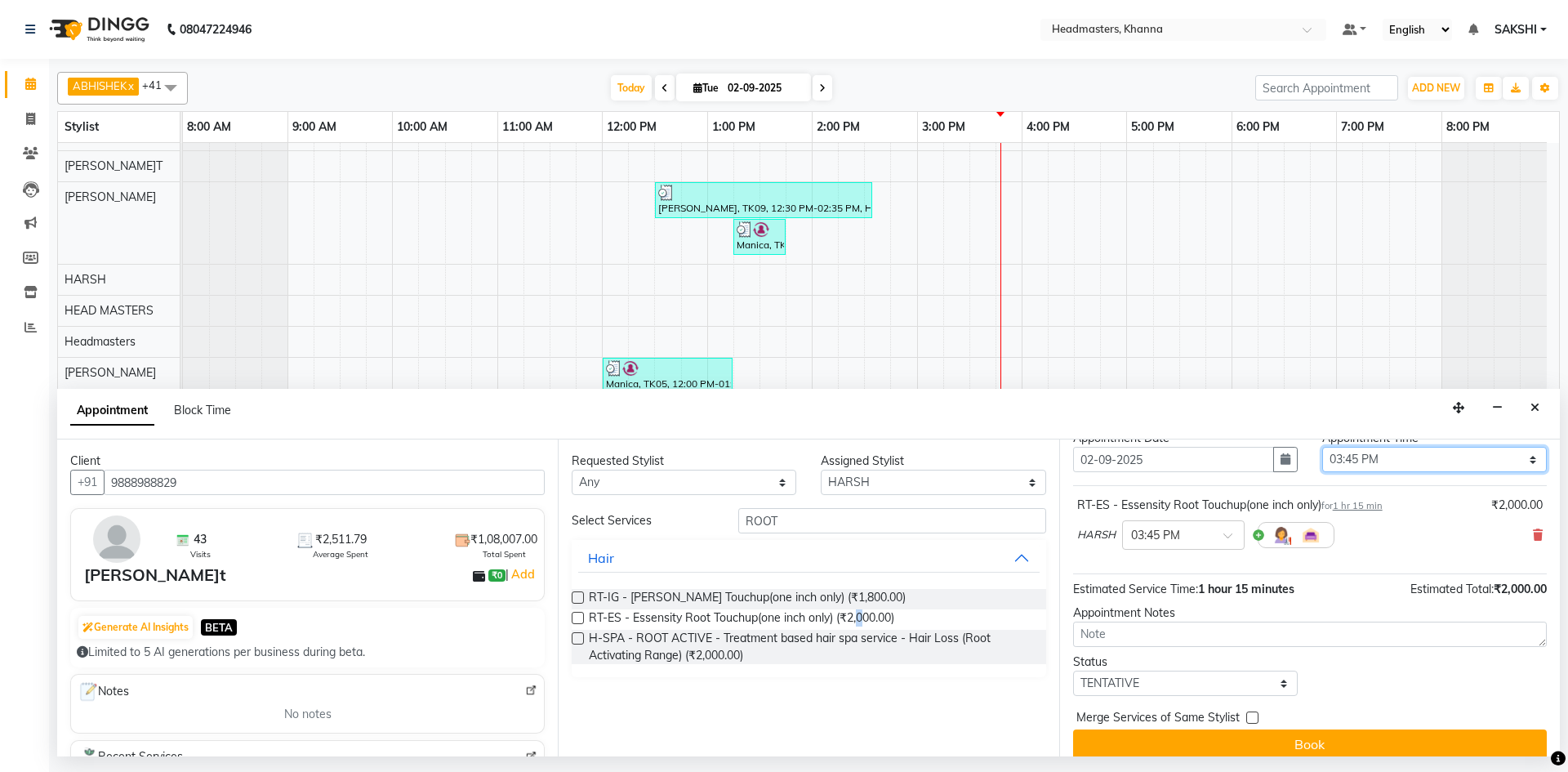
scroll to position [70, 0]
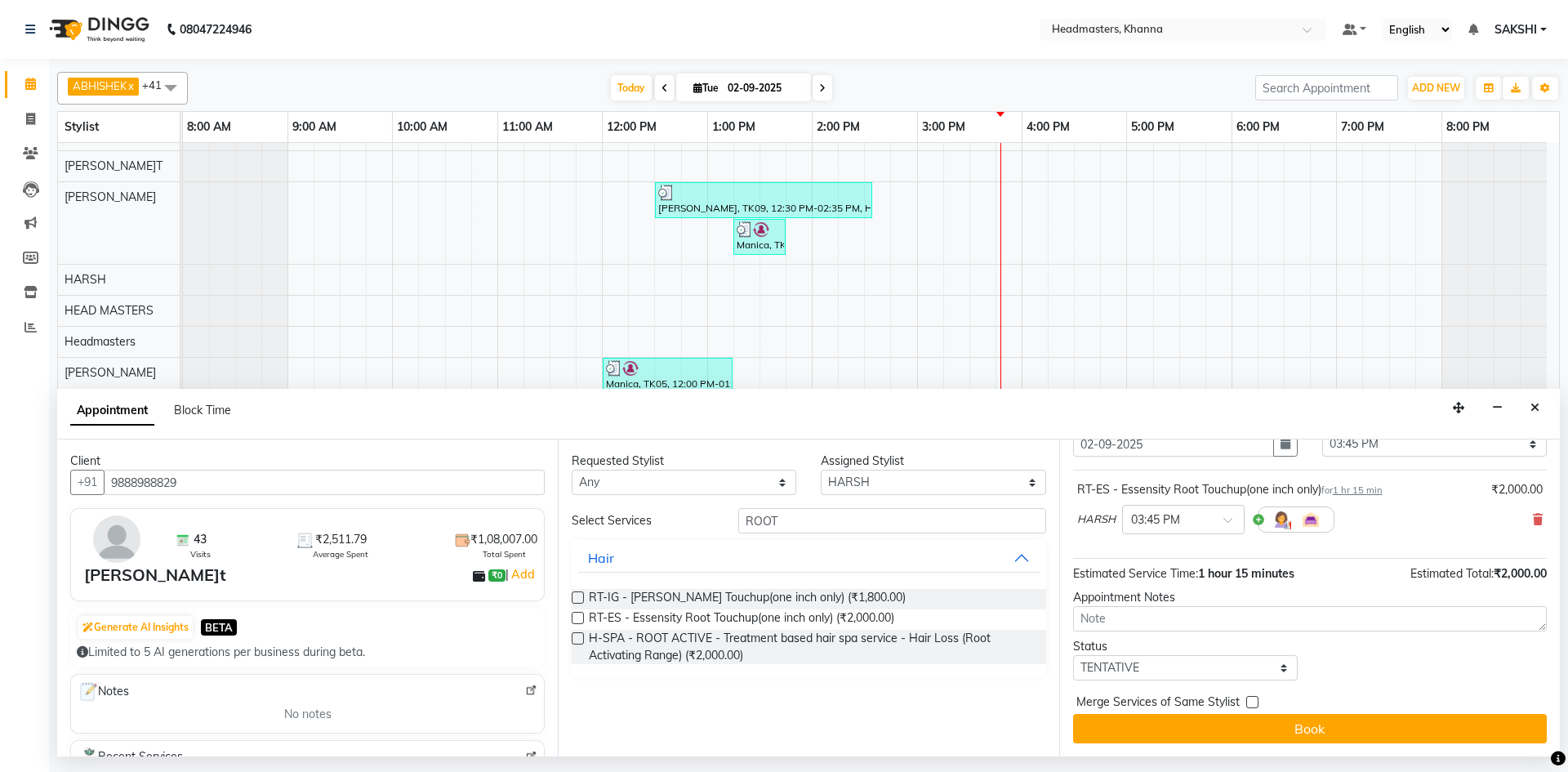
click at [1363, 711] on div "Merge Services of Same Stylist" at bounding box center [1310, 703] width 473 height 20
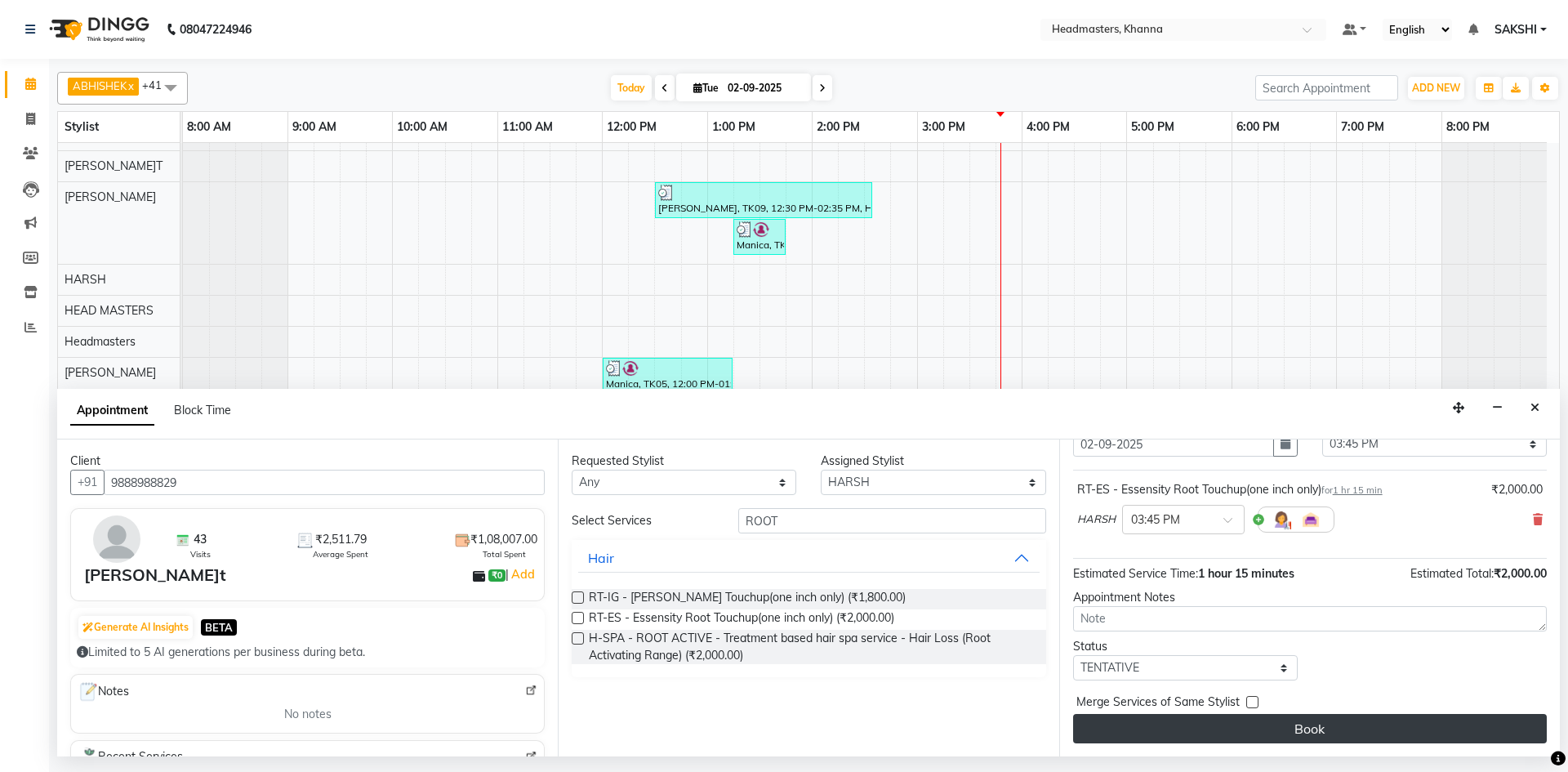
click at [1360, 716] on button "Book" at bounding box center [1310, 728] width 473 height 30
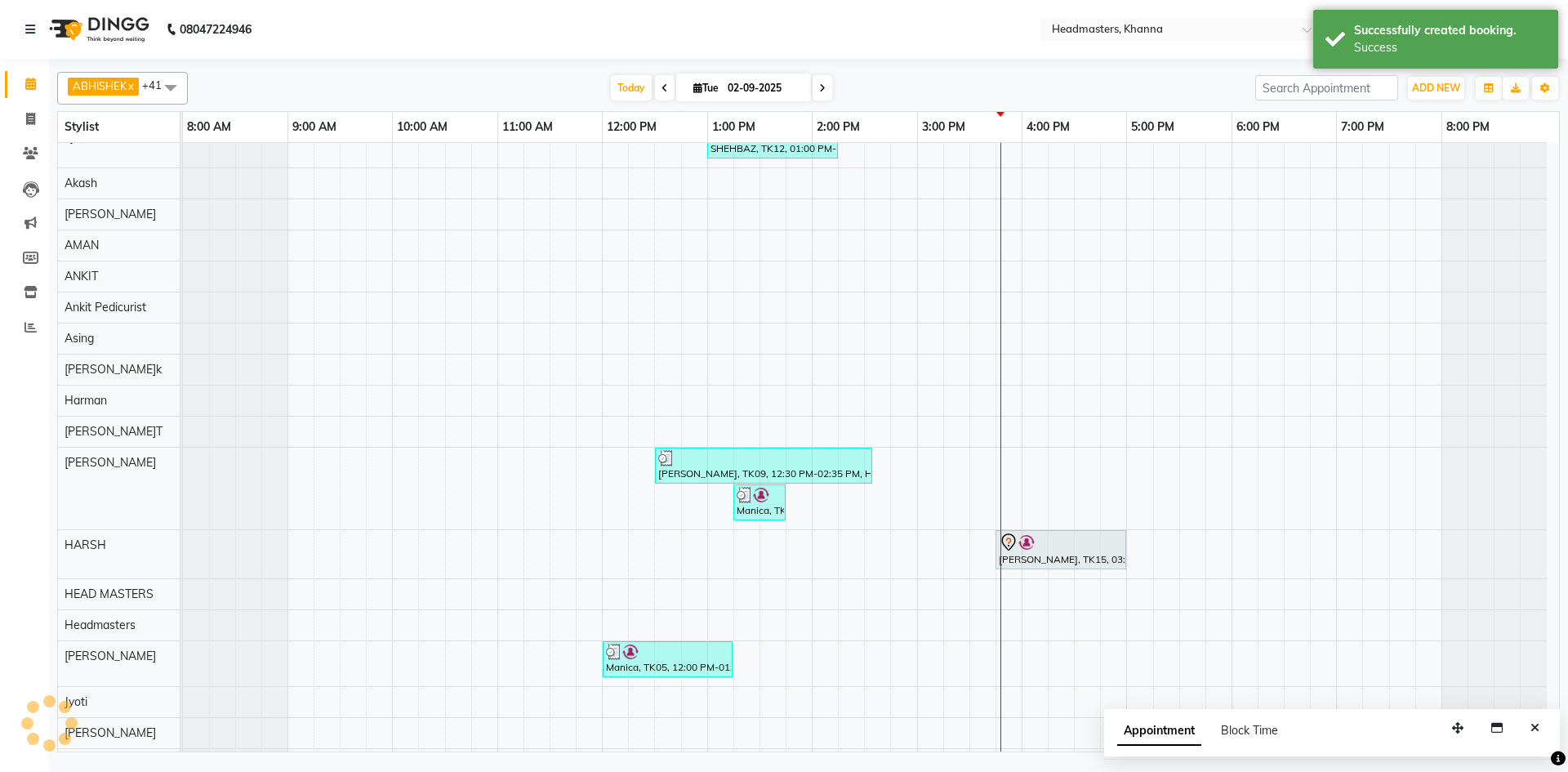
scroll to position [0, 0]
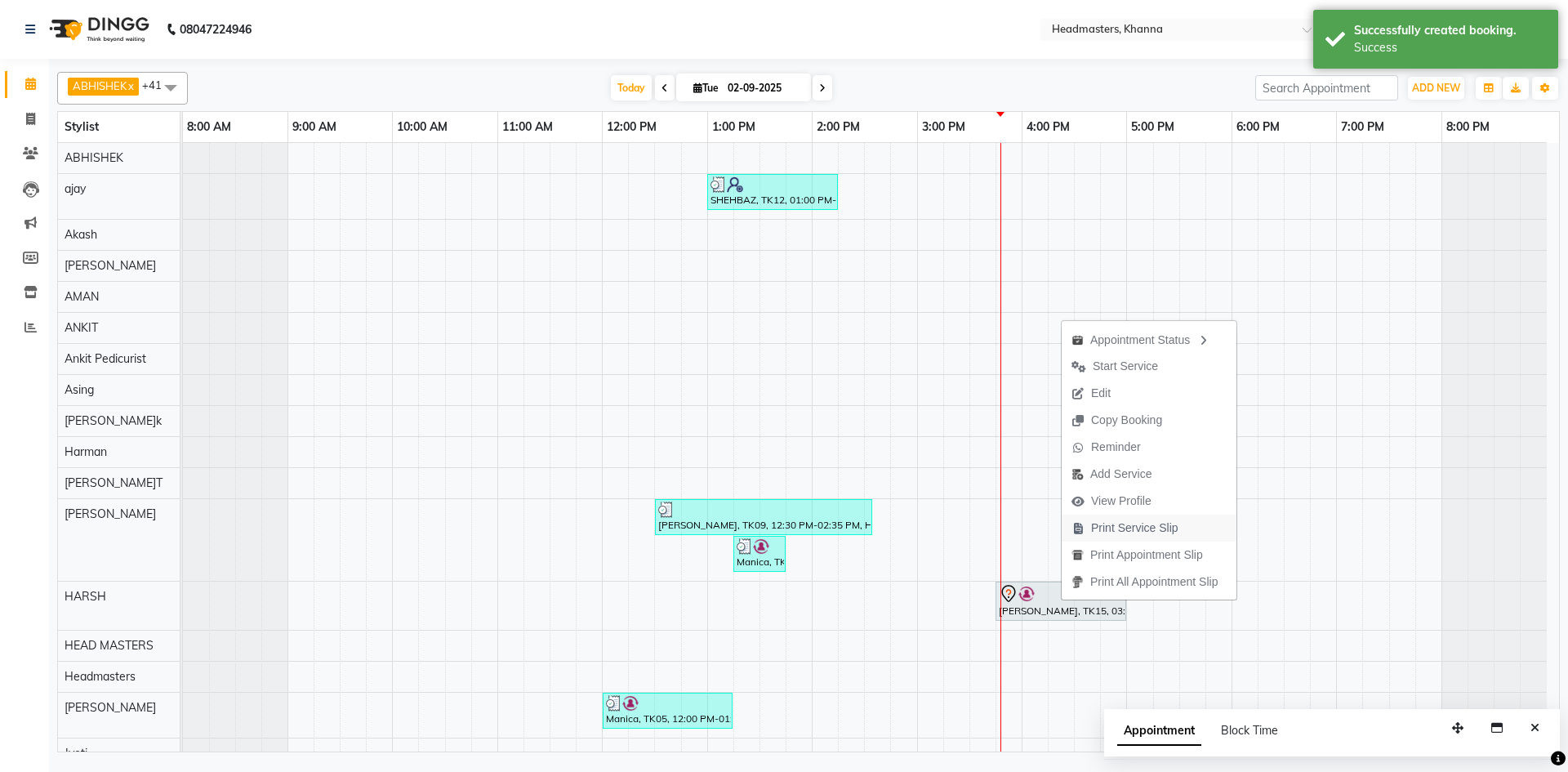
click at [1122, 537] on span "Print Service Slip" at bounding box center [1125, 528] width 127 height 27
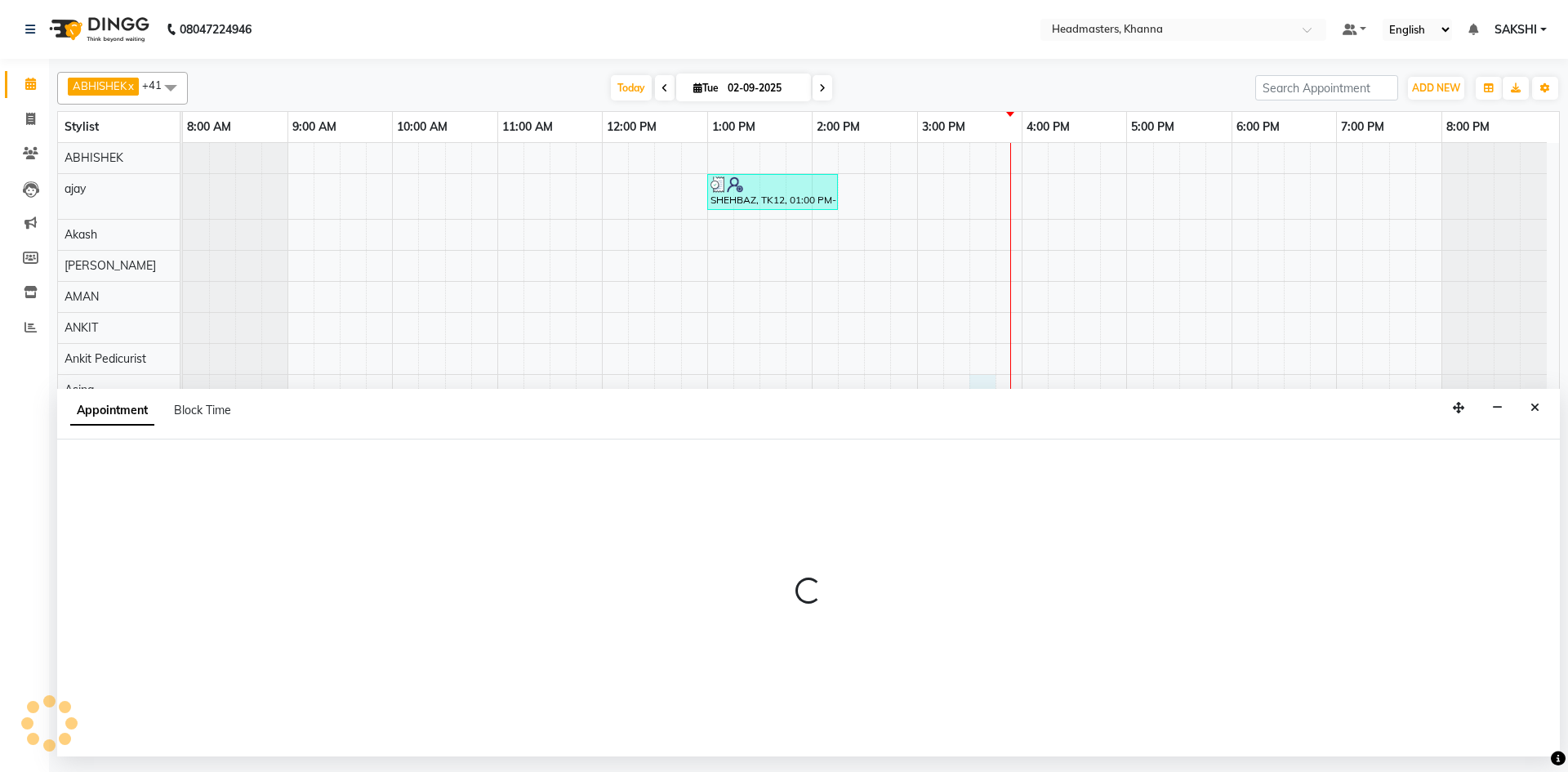
select select "63194"
select select "930"
select select "tentative"
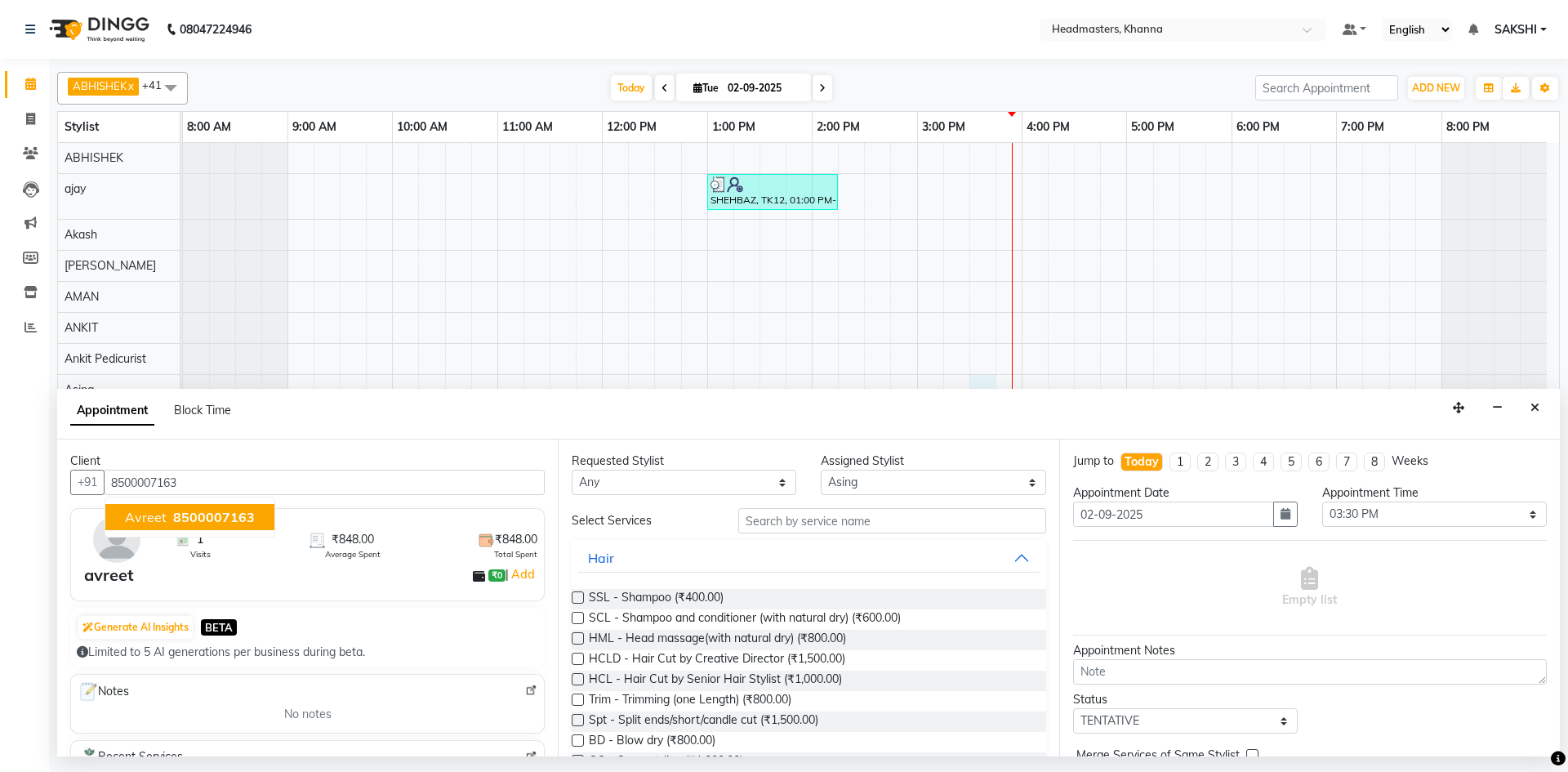
type input "8500007163"
click at [926, 497] on div "Requested Stylist Any ABHISHEK ajay Akash AKHIL AMAN AMAN (NAILS) ANKIT Ankit P…" at bounding box center [808, 598] width 500 height 317
click at [926, 492] on select "Select ABHISHEK [PERSON_NAME] [PERSON_NAME] AMAN (NAILS) ANKIT Ankit Pedicurist…" at bounding box center [933, 482] width 225 height 25
select select "60814"
click at [821, 470] on select "Select ABHISHEK [PERSON_NAME] [PERSON_NAME] AMAN (NAILS) ANKIT Ankit Pedicurist…" at bounding box center [933, 482] width 225 height 25
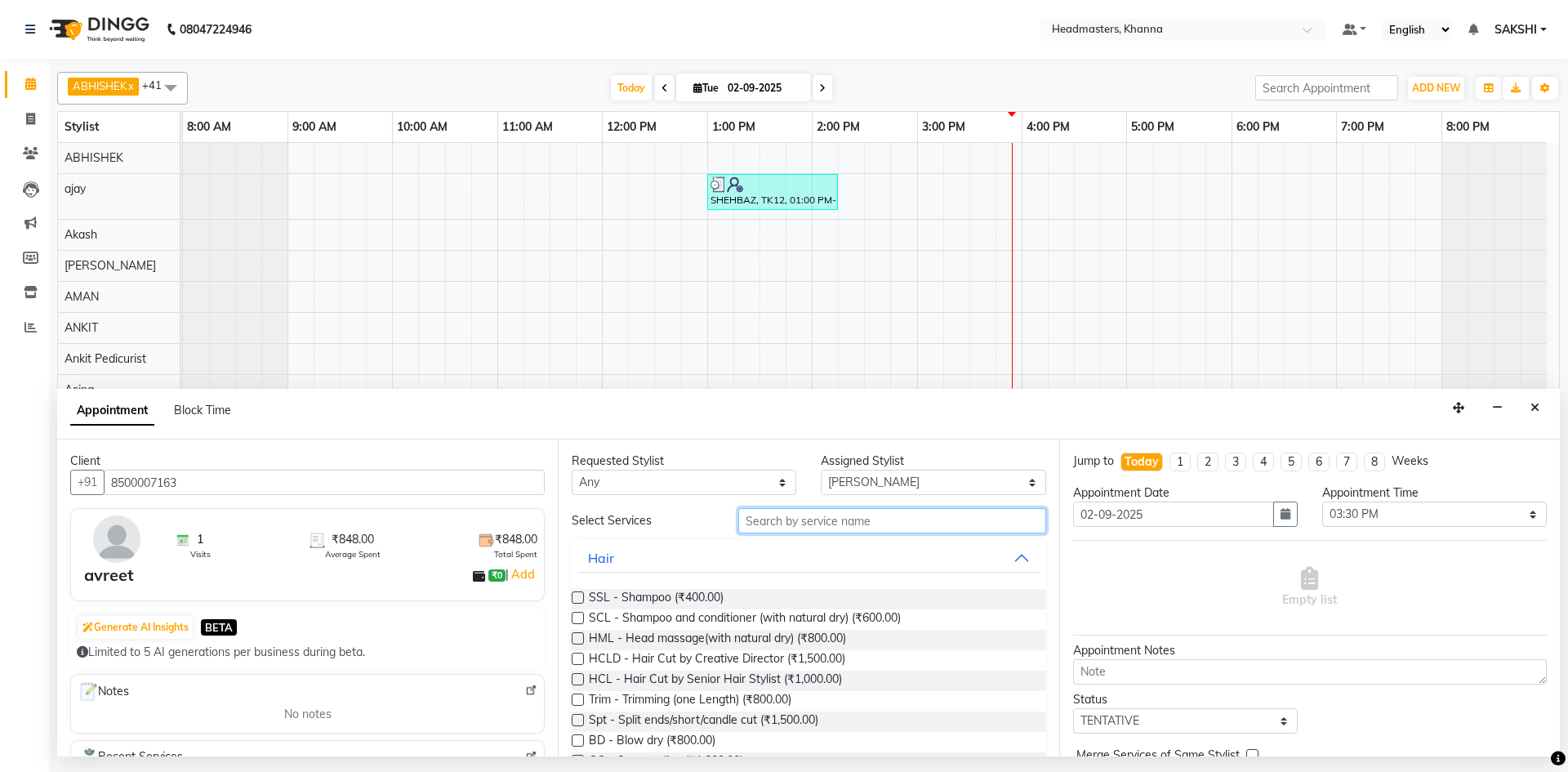
click at [838, 509] on input "text" at bounding box center [892, 520] width 308 height 25
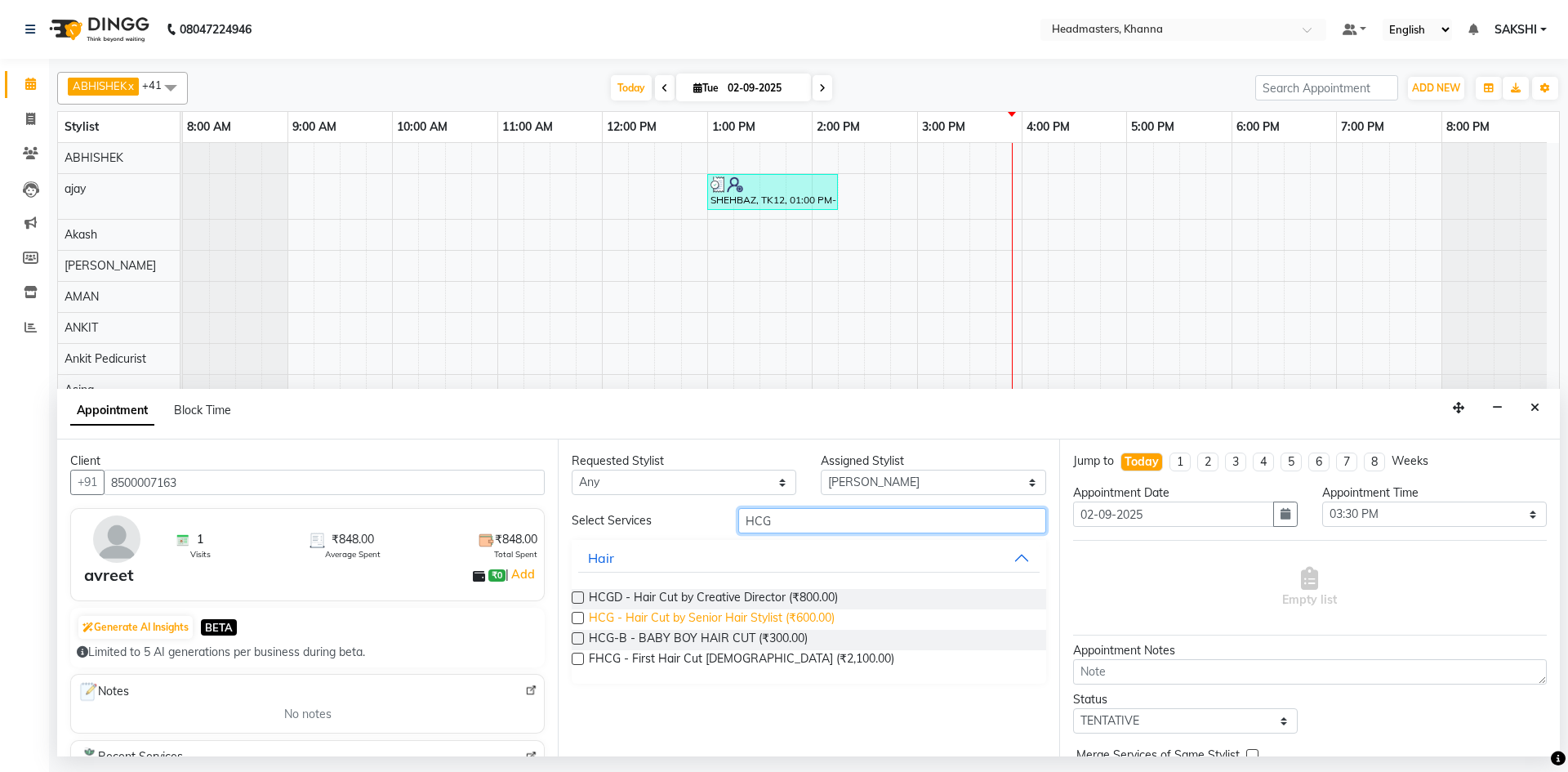
type input "HCG"
click at [661, 618] on span "HCG - Hair Cut by Senior Hair Stylist (₹600.00)" at bounding box center [712, 618] width 246 height 20
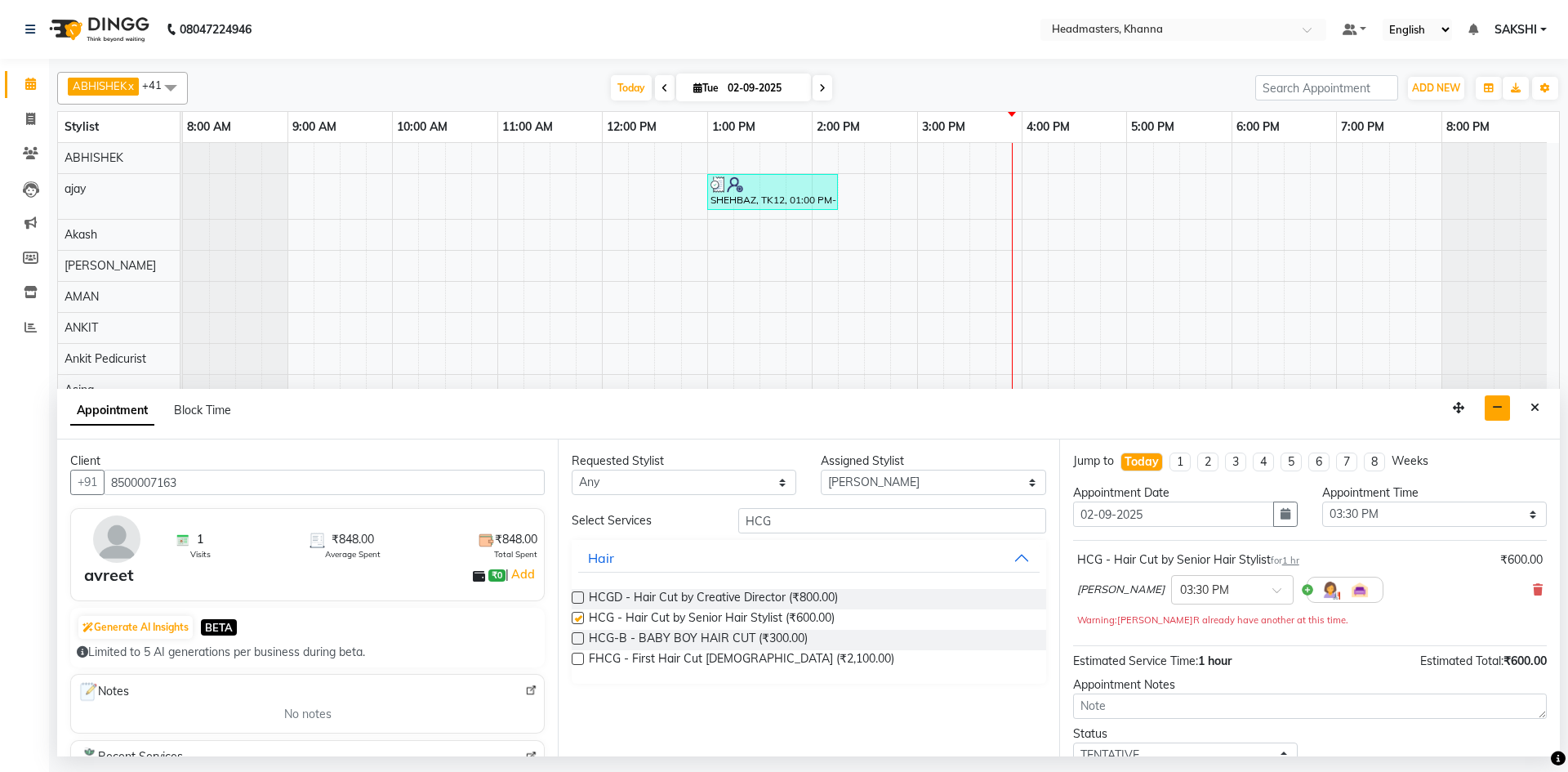
checkbox input "false"
click at [1385, 519] on select "Select 09:00 AM 09:15 AM 09:30 AM 09:45 AM 10:00 AM 10:15 AM 10:30 AM 10:45 AM …" at bounding box center [1435, 514] width 225 height 25
select select "960"
click at [1322, 501] on select "Select 09:00 AM 09:15 AM 09:30 AM 09:45 AM 10:00 AM 10:15 AM 10:30 AM 10:45 AM …" at bounding box center [1435, 514] width 225 height 25
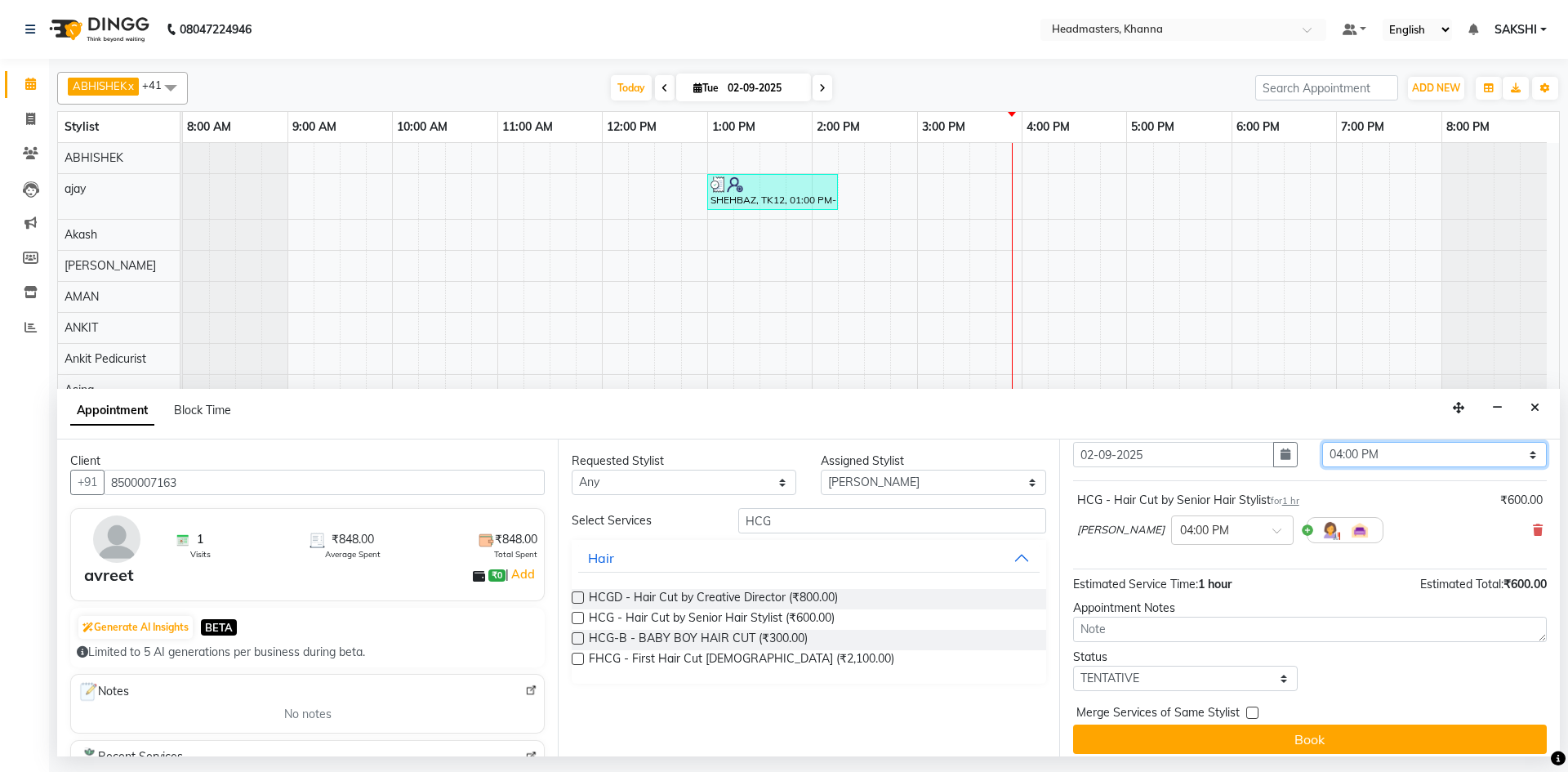
scroll to position [70, 0]
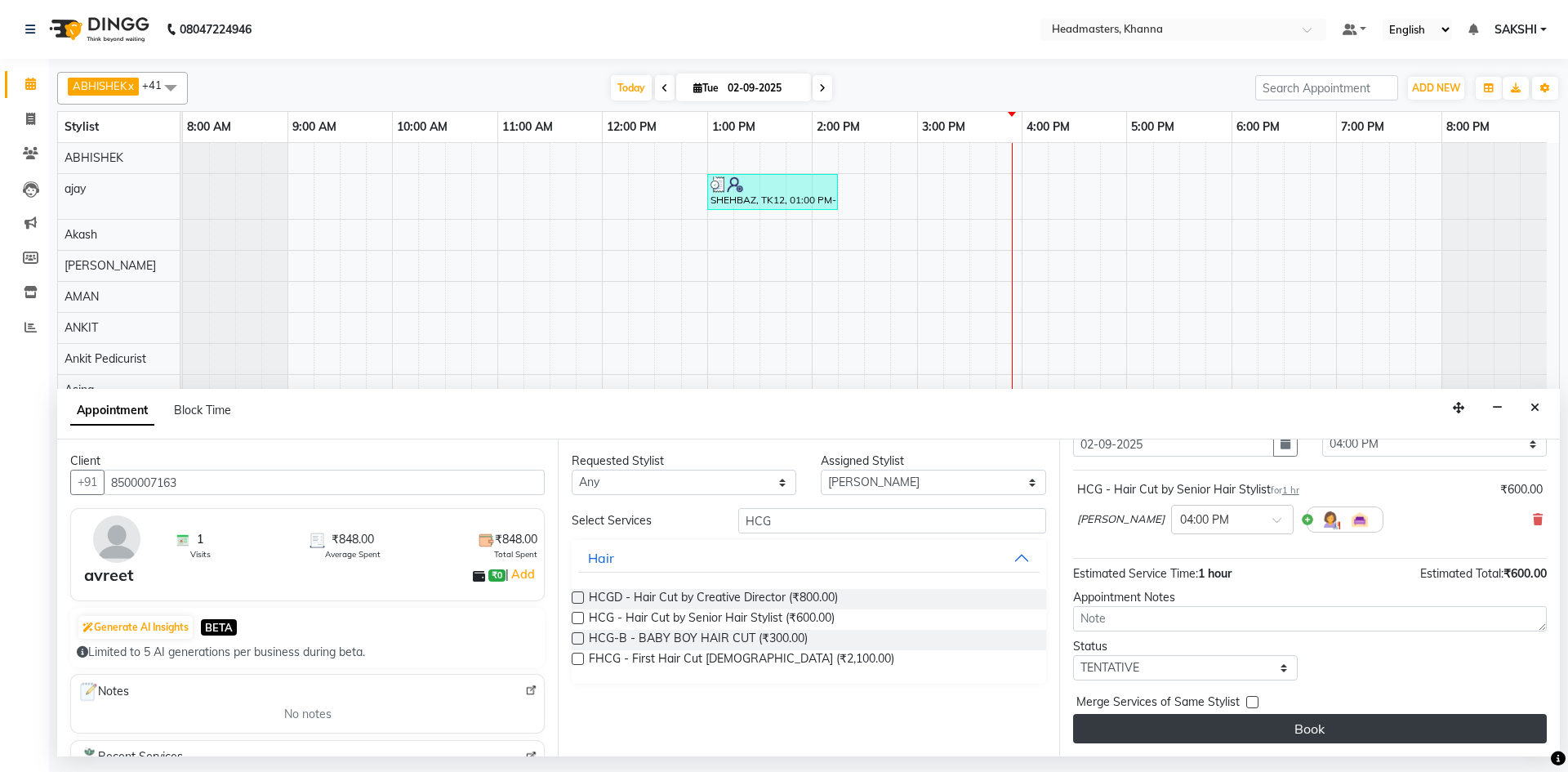
click at [1338, 713] on button "Book" at bounding box center [1310, 728] width 473 height 30
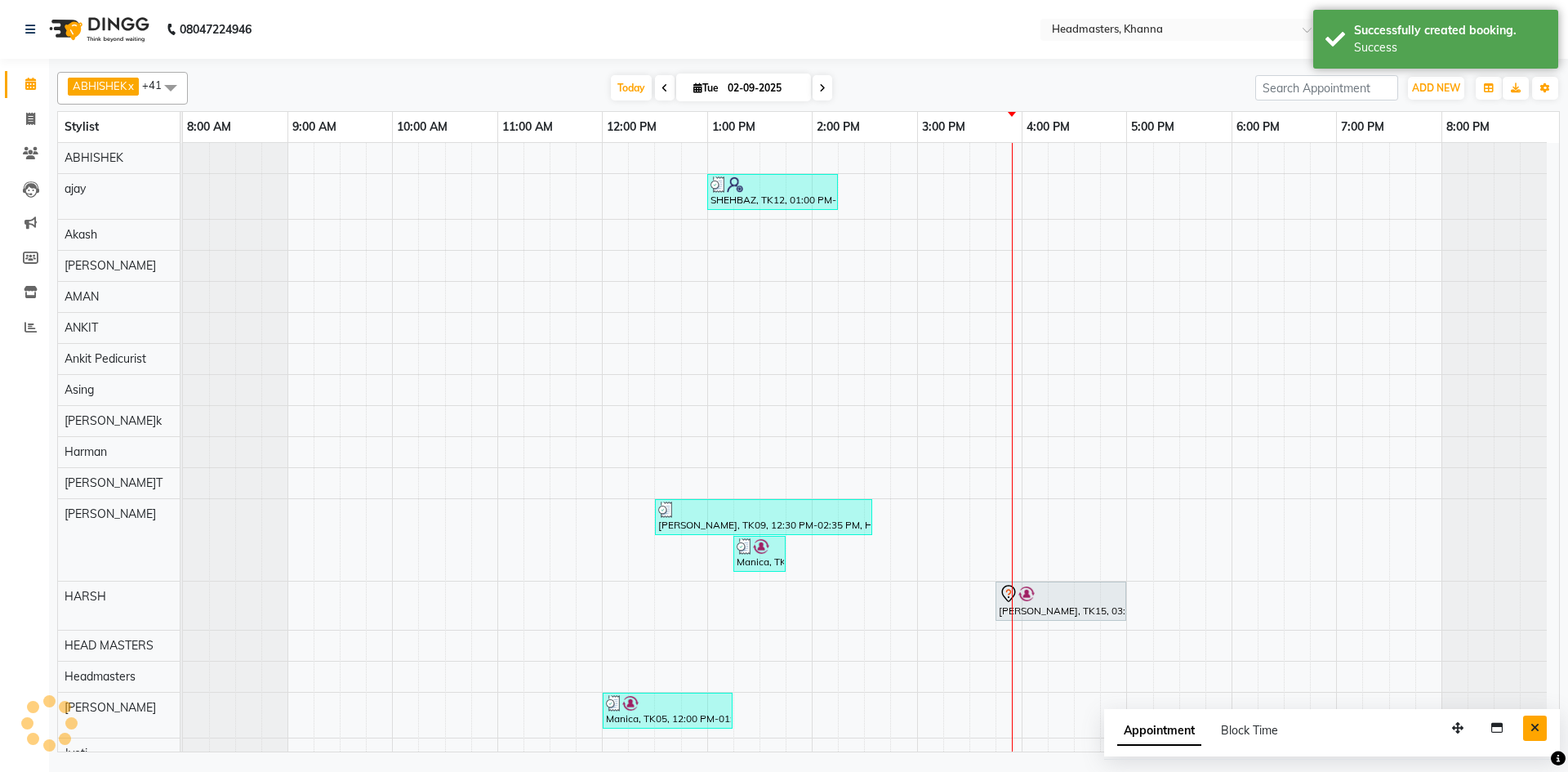
click at [1538, 729] on icon "Close" at bounding box center [1534, 728] width 9 height 12
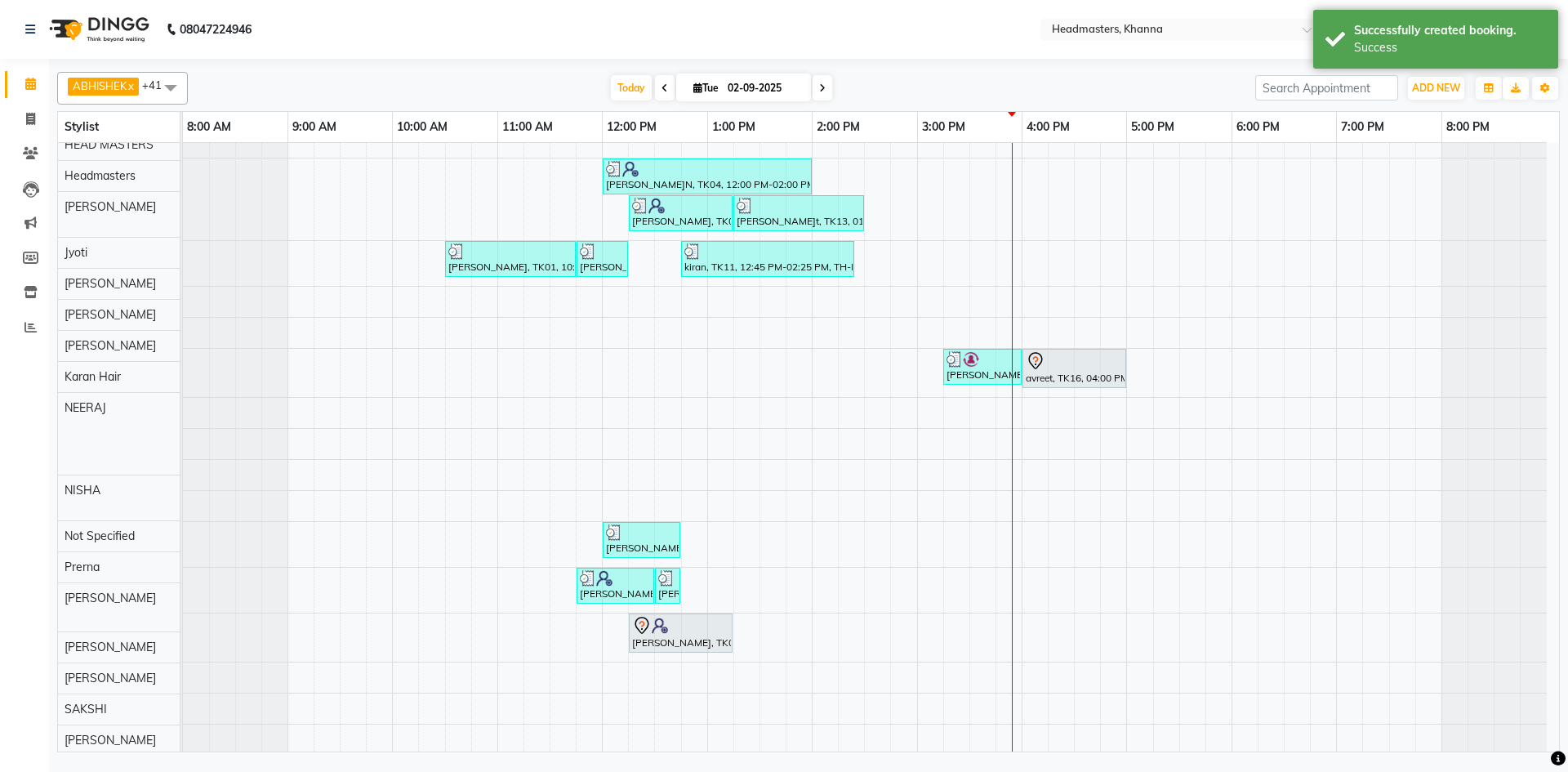
scroll to position [735, 0]
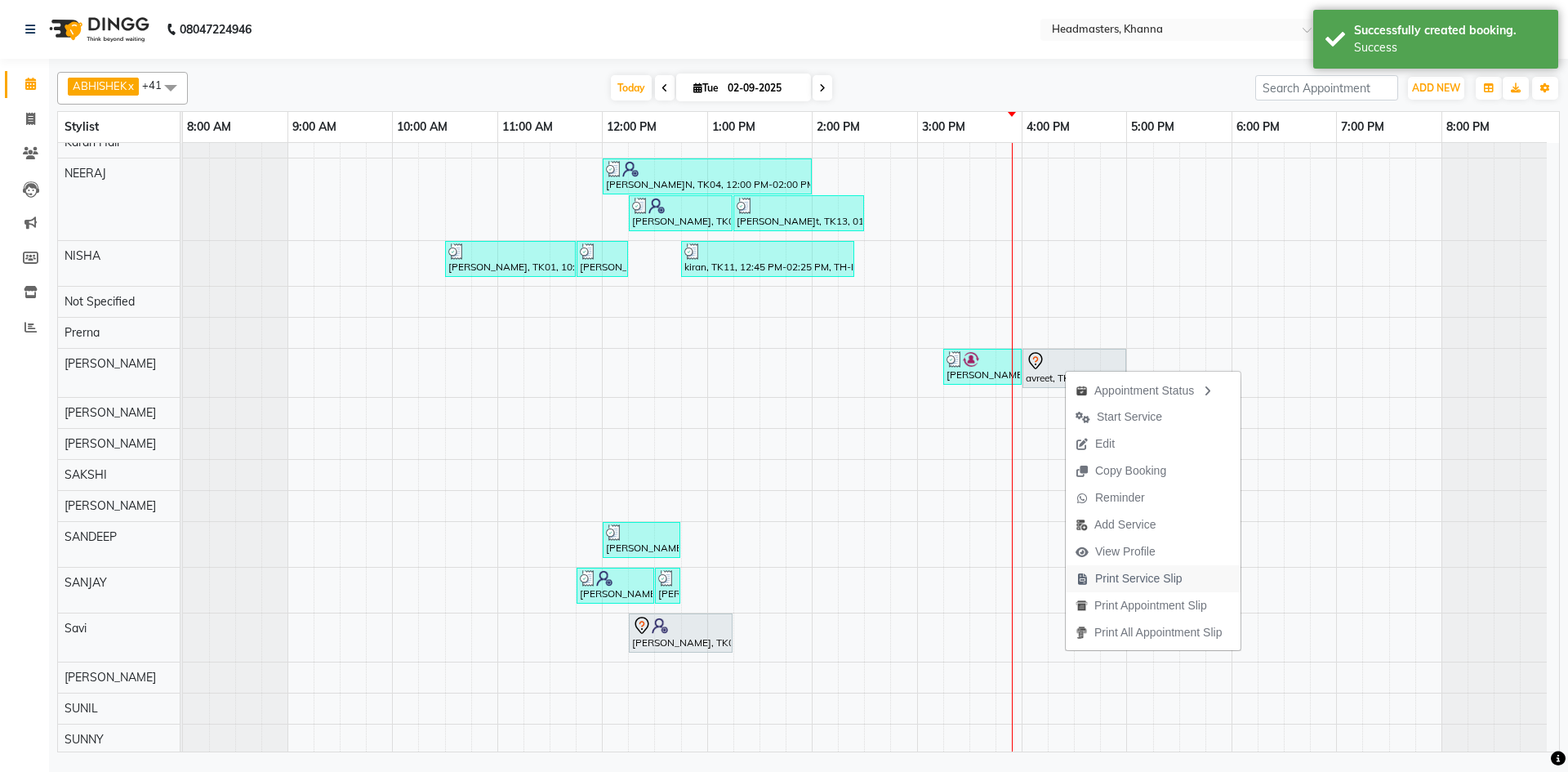
click at [1131, 571] on span "Print Service Slip" at bounding box center [1139, 579] width 87 height 17
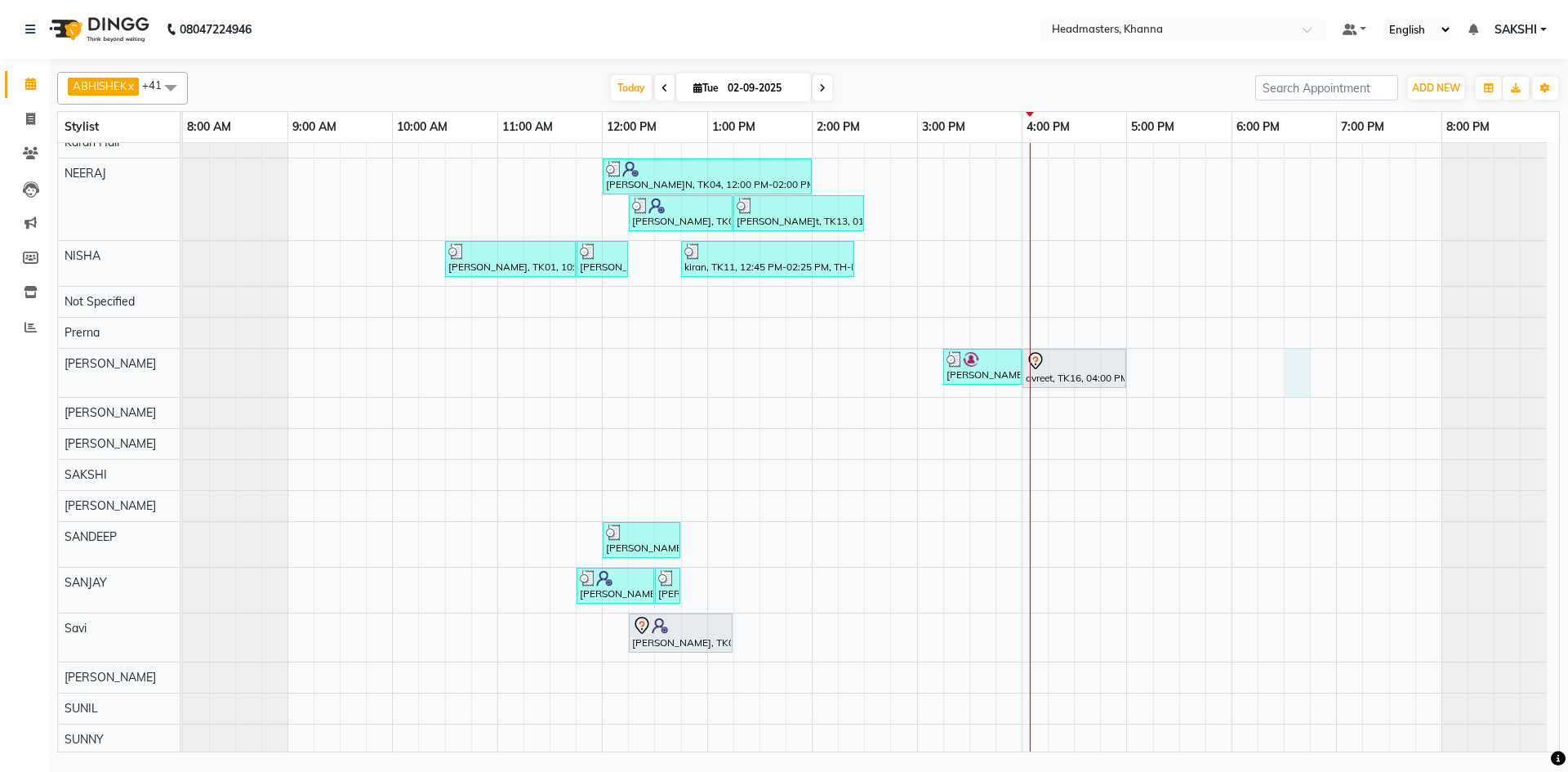
click at [1294, 373] on div "SHEHBAZ, TK12, 01:00 PM-02:15 PM, BRD-clri - Beard Color Igora,BRD - Beard harm…" at bounding box center [871, 174] width 1376 height 1532
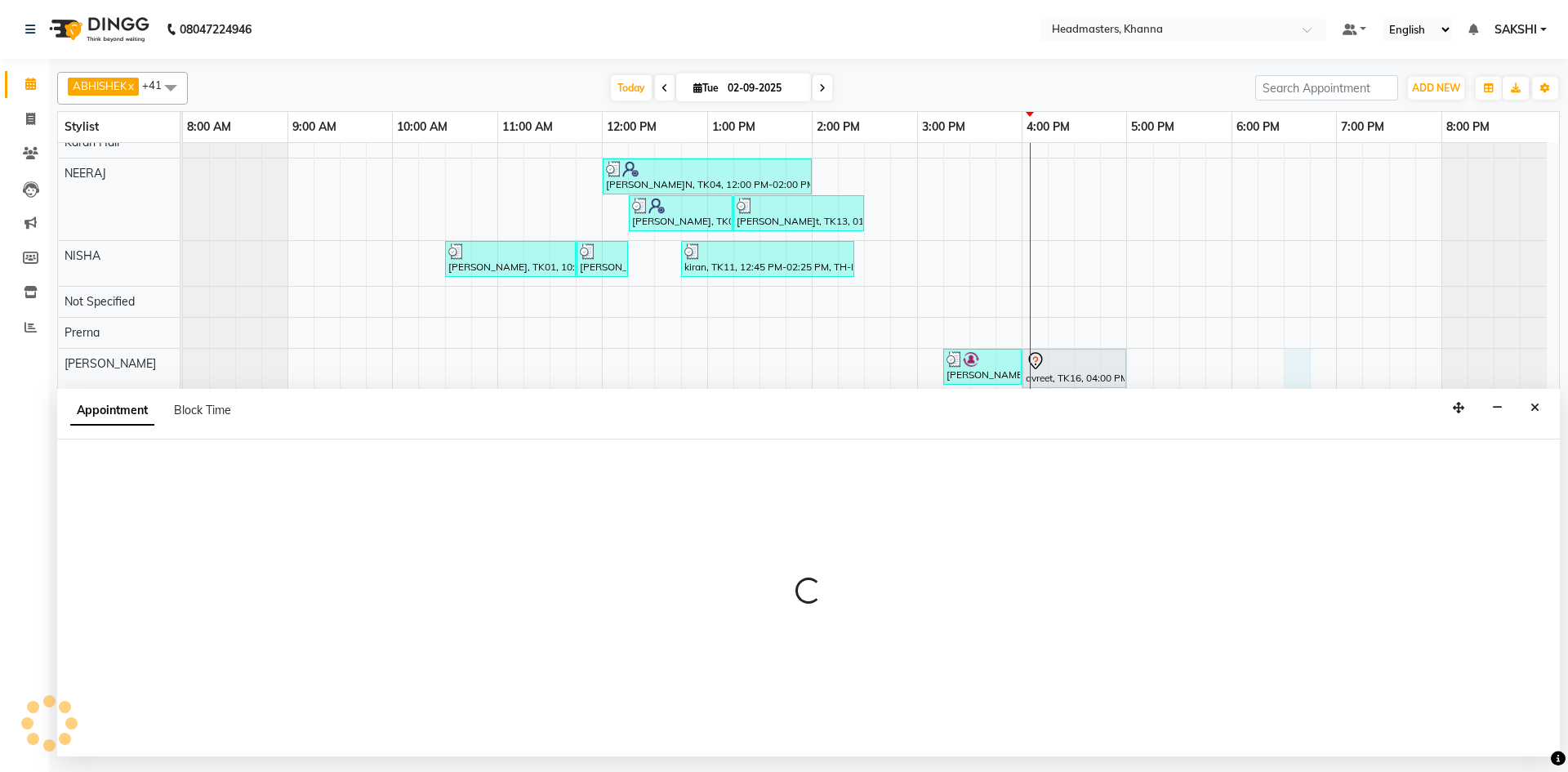
select select "60814"
select select "tentative"
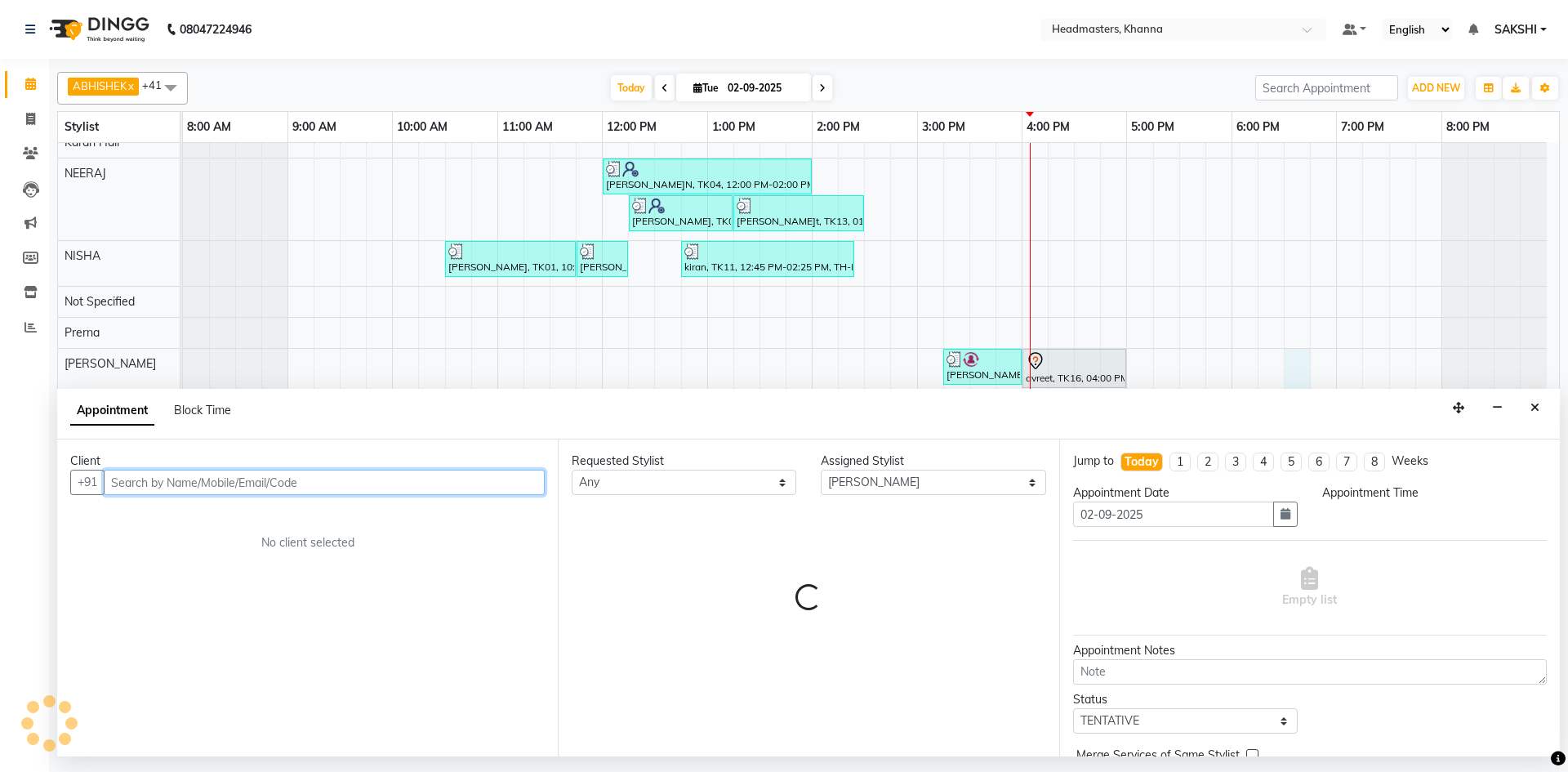
select select "1110"
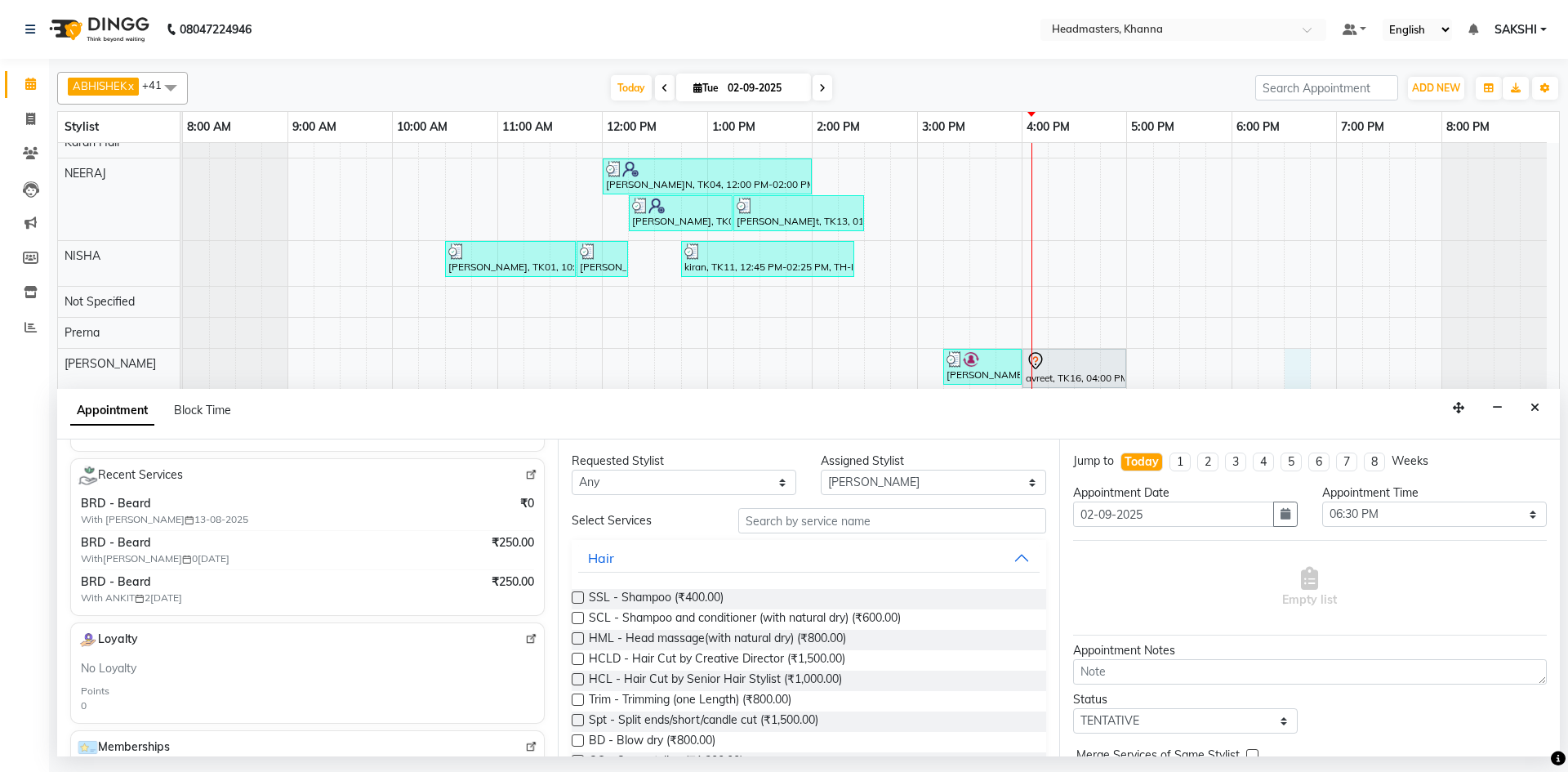
scroll to position [245, 0]
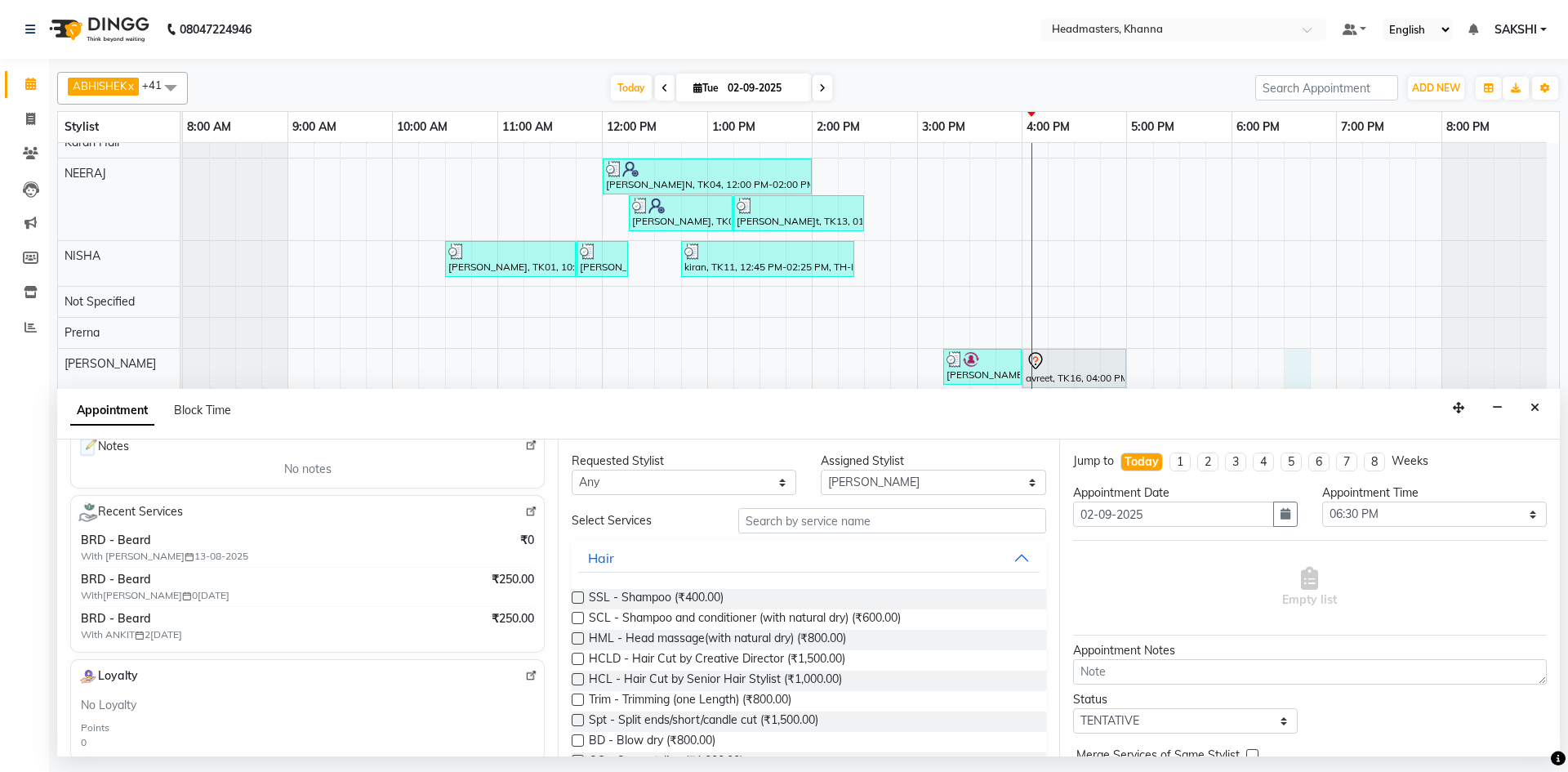
type input "9592987000"
click at [525, 511] on img at bounding box center [531, 511] width 12 height 12
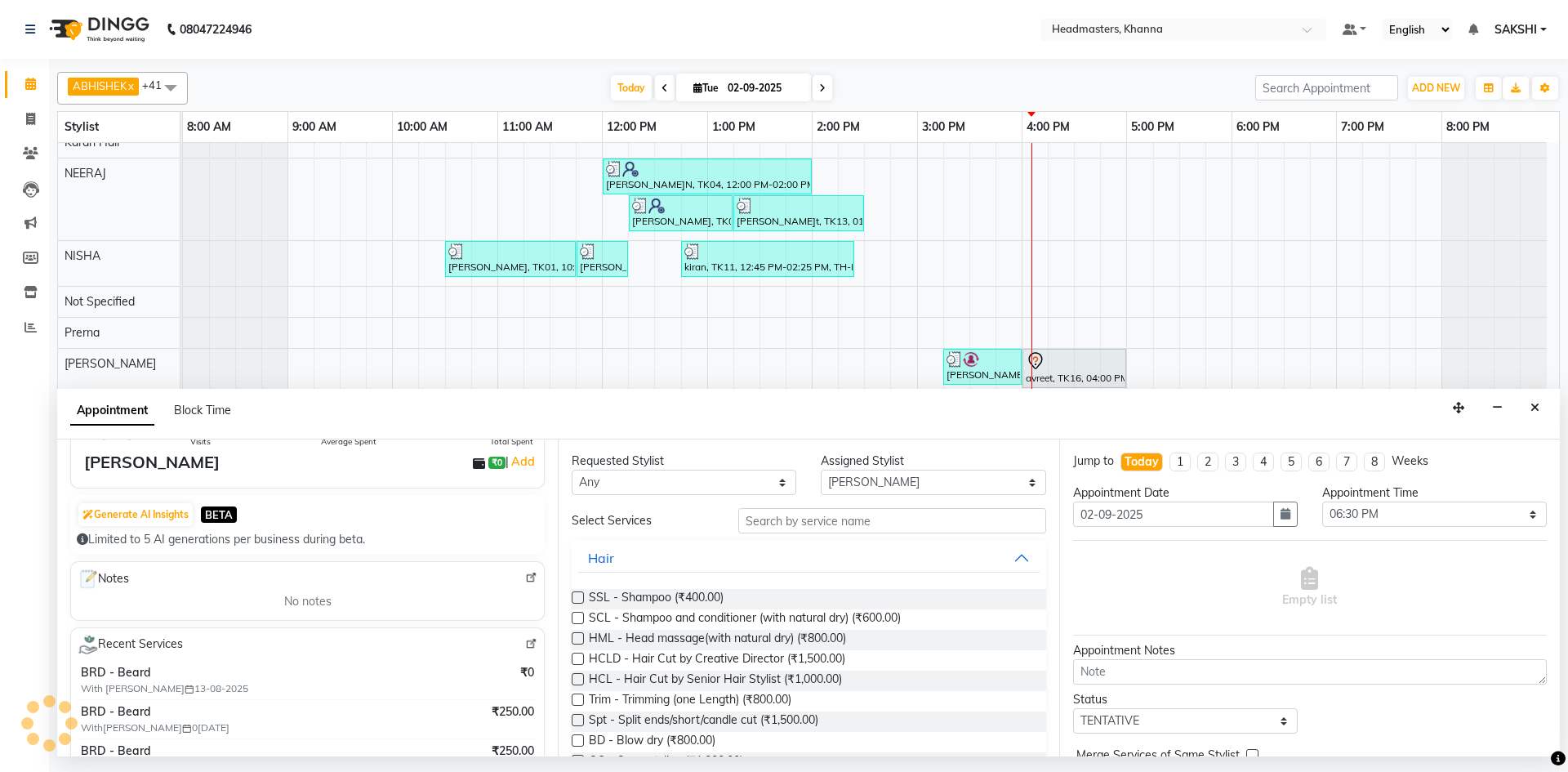
scroll to position [0, 0]
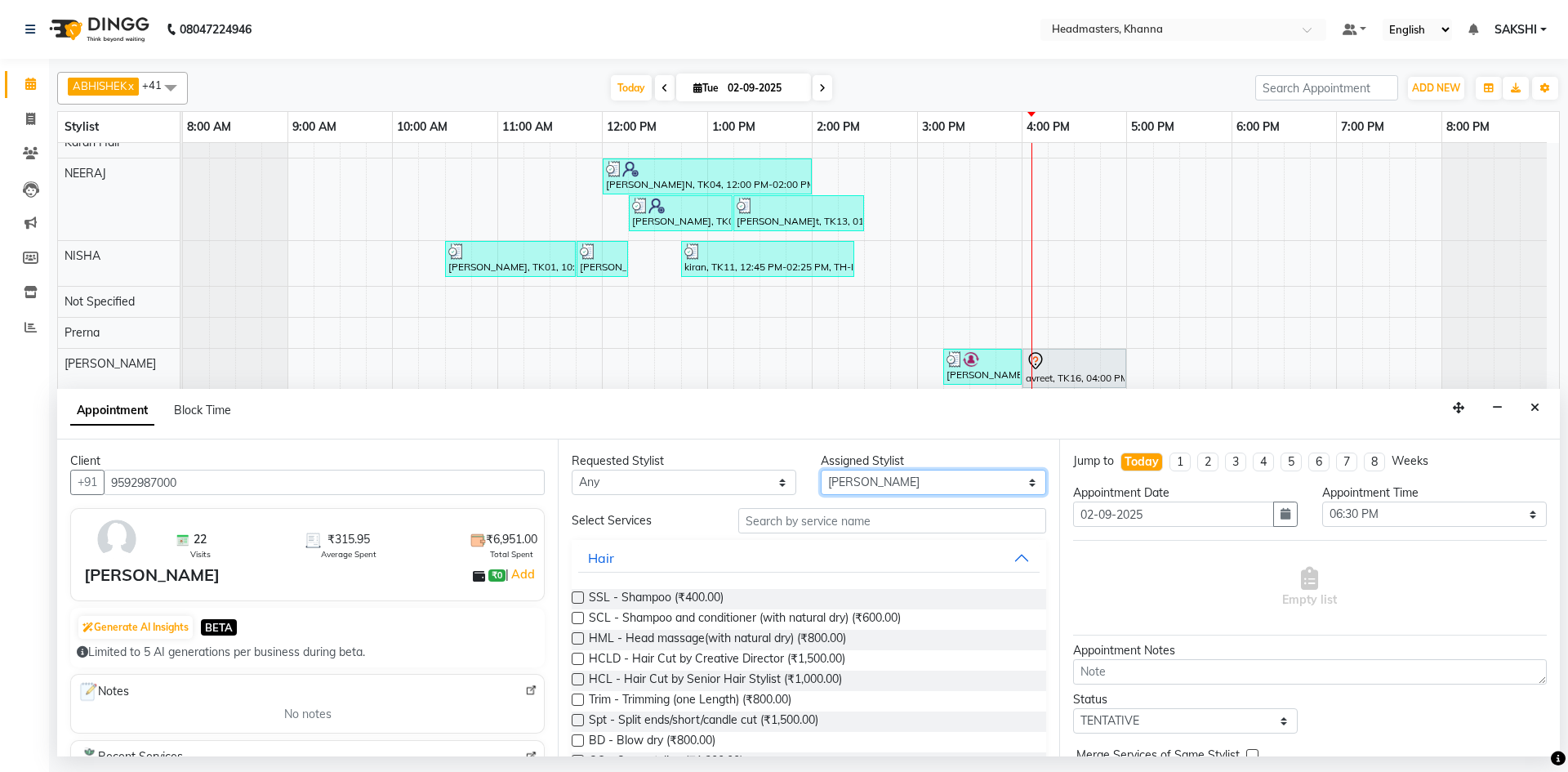
click at [907, 485] on select "Select ABHISHEK [PERSON_NAME] [PERSON_NAME] AMAN (NAILS) ANKIT Ankit Pedicurist…" at bounding box center [933, 482] width 225 height 25
select select "60819"
click at [821, 470] on select "Select ABHISHEK [PERSON_NAME] [PERSON_NAME] AMAN (NAILS) ANKIT Ankit Pedicurist…" at bounding box center [933, 482] width 225 height 25
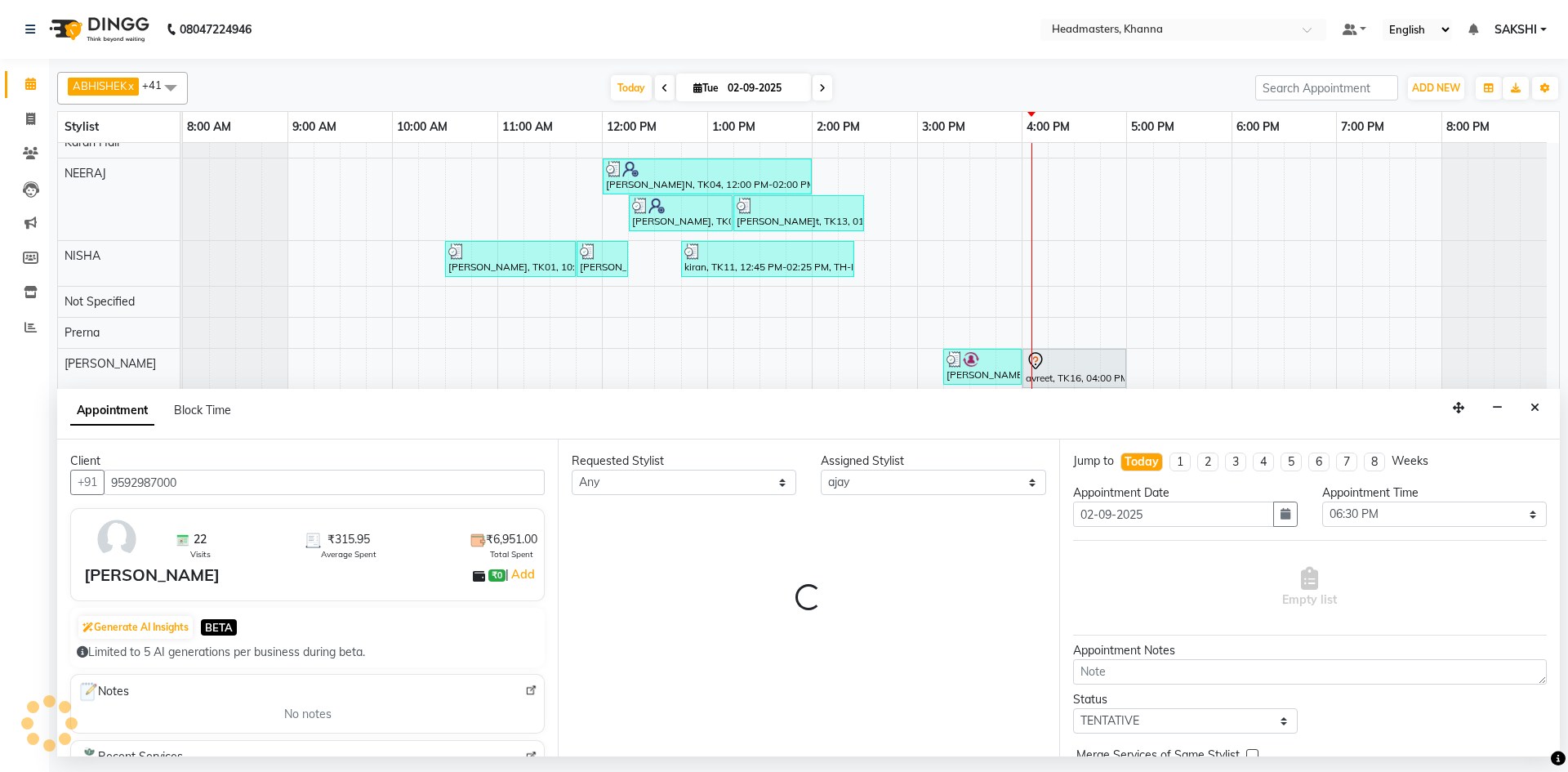
click at [804, 517] on div "Requested Stylist Any ABHISHEK [PERSON_NAME] [PERSON_NAME] AMAN (NAILS) ANKIT A…" at bounding box center [808, 598] width 500 height 317
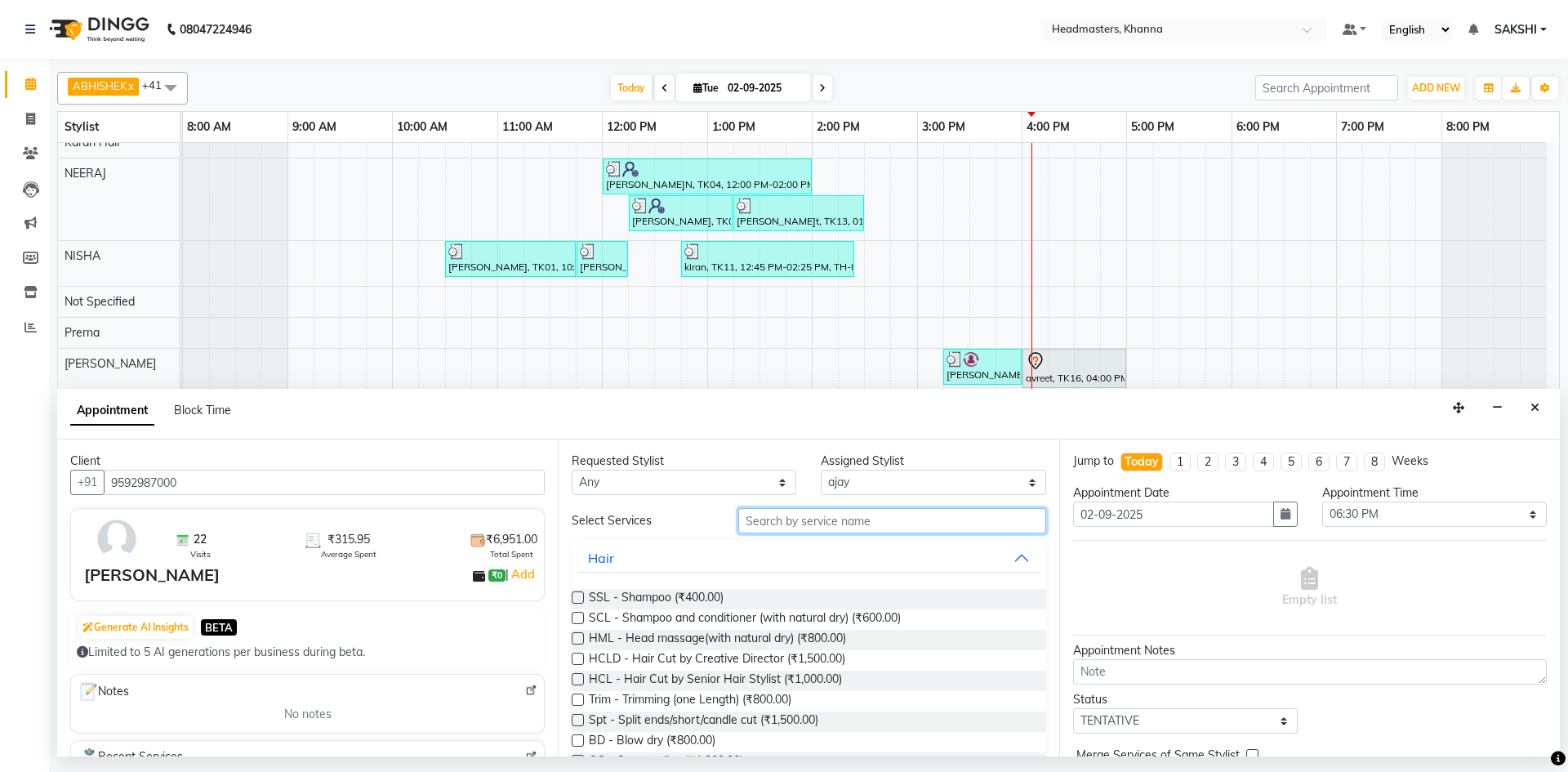
click at [833, 527] on input "text" at bounding box center [892, 520] width 308 height 25
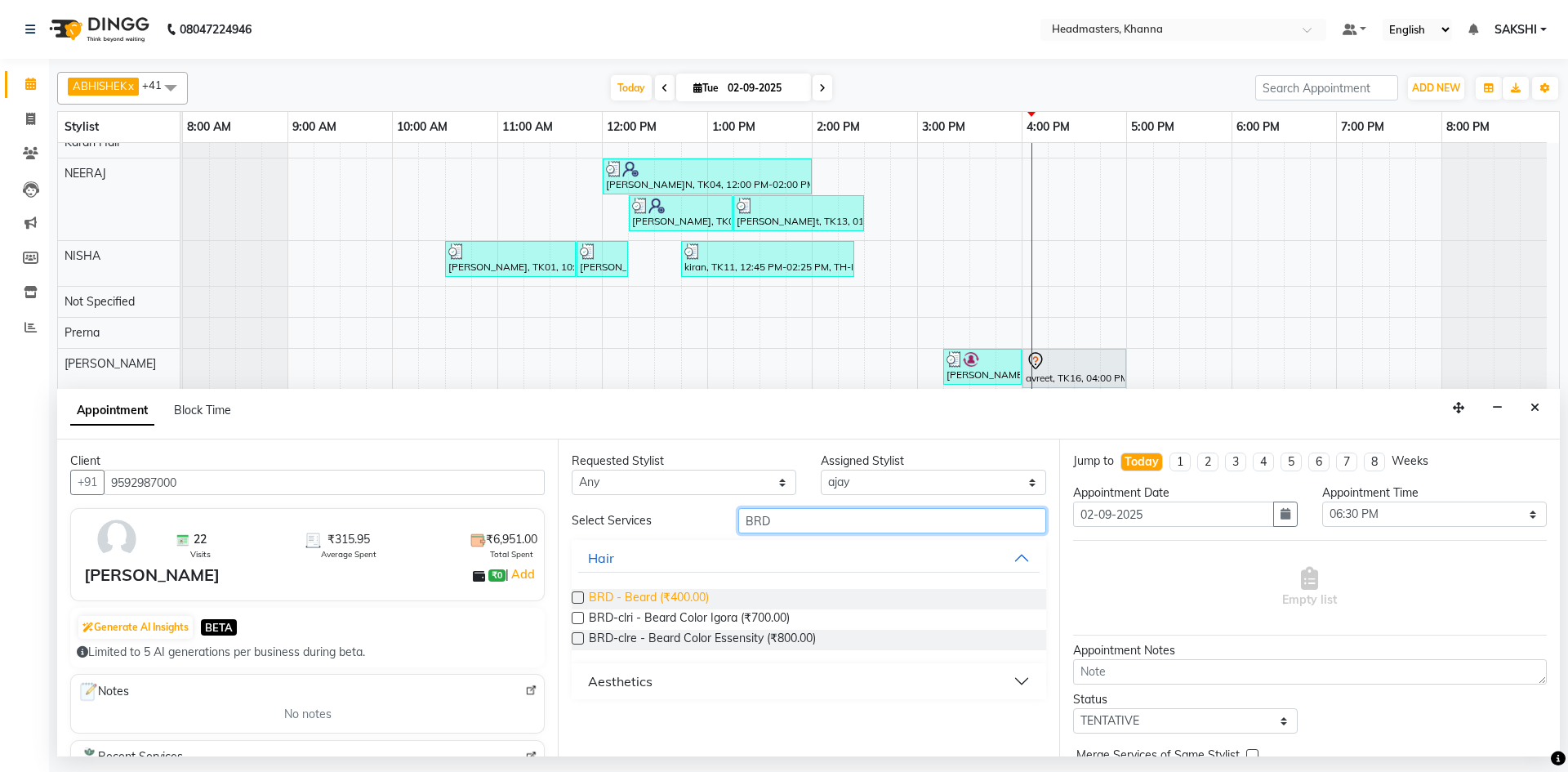
type input "BRD"
click at [696, 600] on span "BRD - Beard (₹400.00)" at bounding box center [648, 598] width 120 height 20
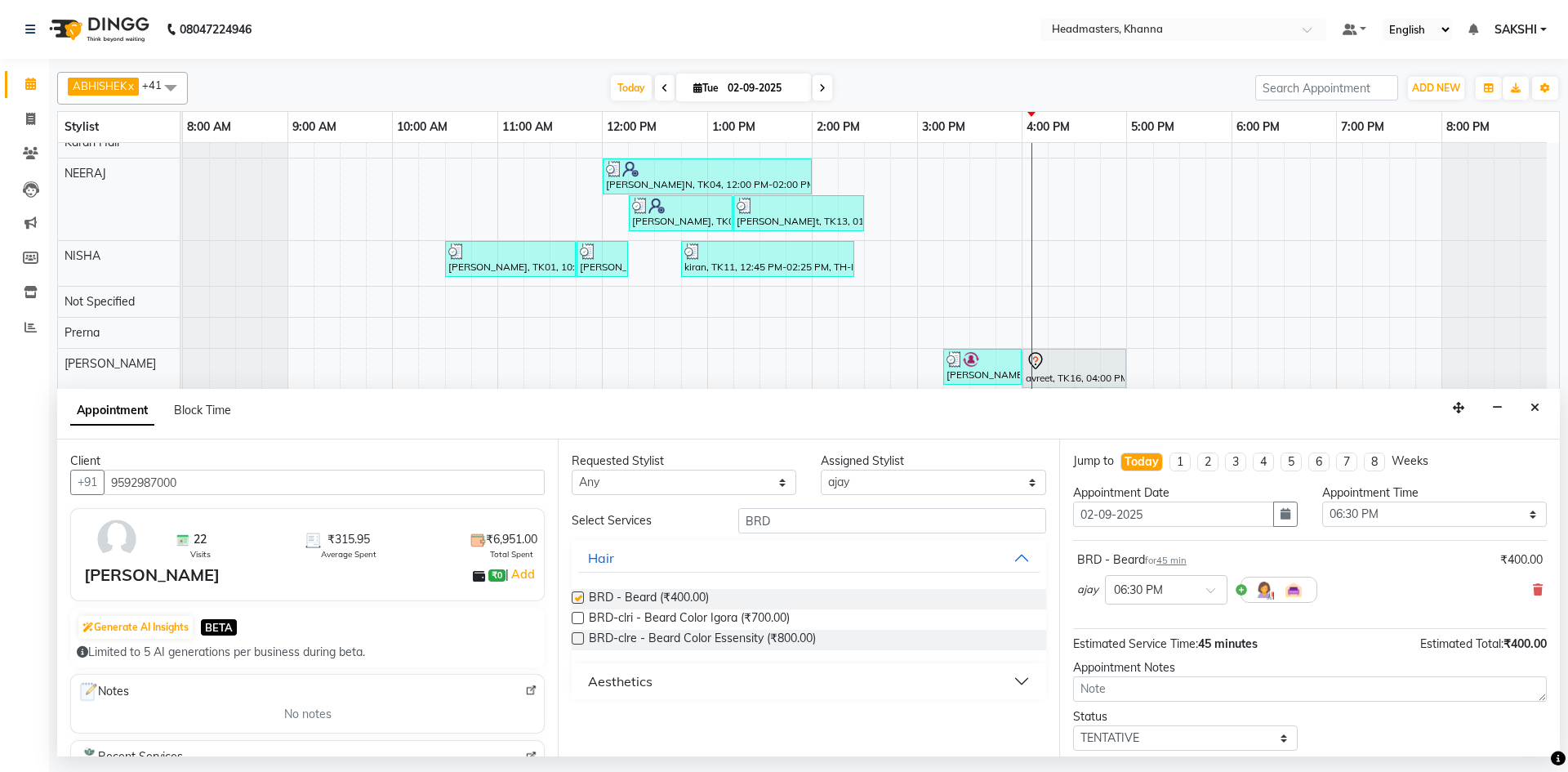
checkbox input "false"
click at [1456, 506] on select "Select 09:00 AM 09:15 AM 09:30 AM 09:45 AM 10:00 AM 10:15 AM 10:30 AM 10:45 AM …" at bounding box center [1435, 514] width 225 height 25
select select "960"
click at [1322, 501] on select "Select 09:00 AM 09:15 AM 09:30 AM 09:45 AM 10:00 AM 10:15 AM 10:30 AM 10:45 AM …" at bounding box center [1435, 514] width 225 height 25
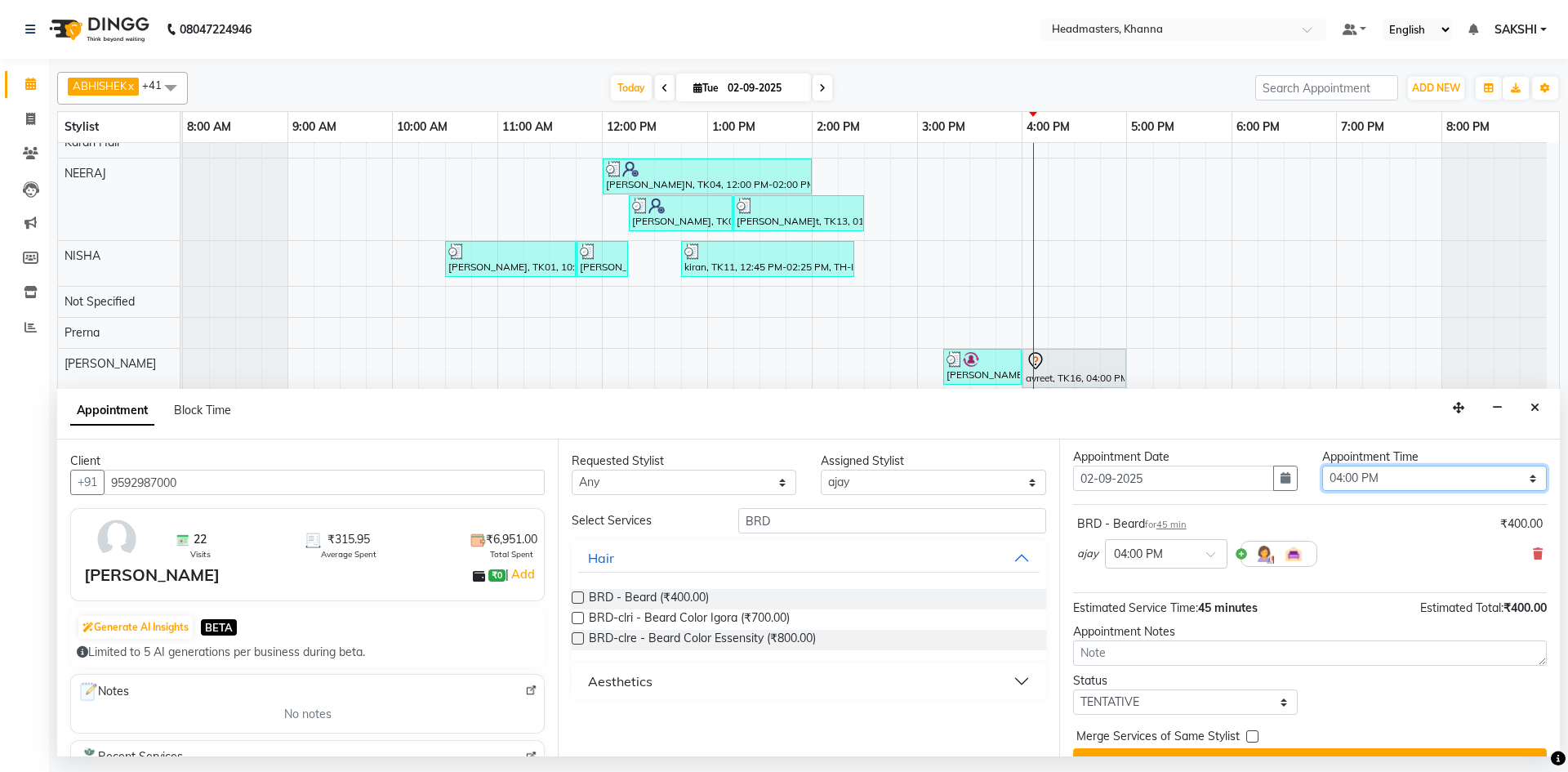
scroll to position [70, 0]
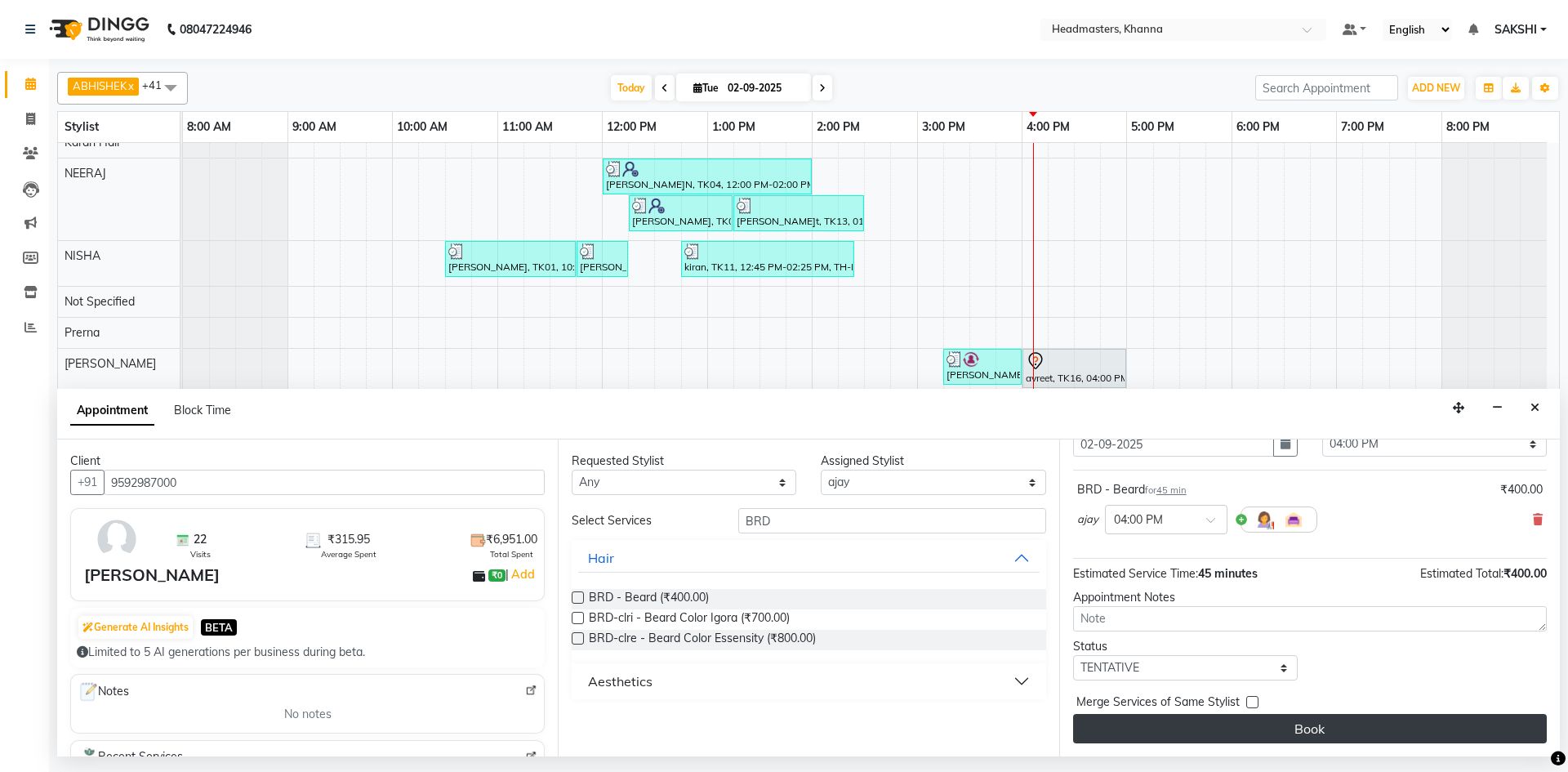
click at [1254, 732] on button "Book" at bounding box center [1310, 728] width 473 height 30
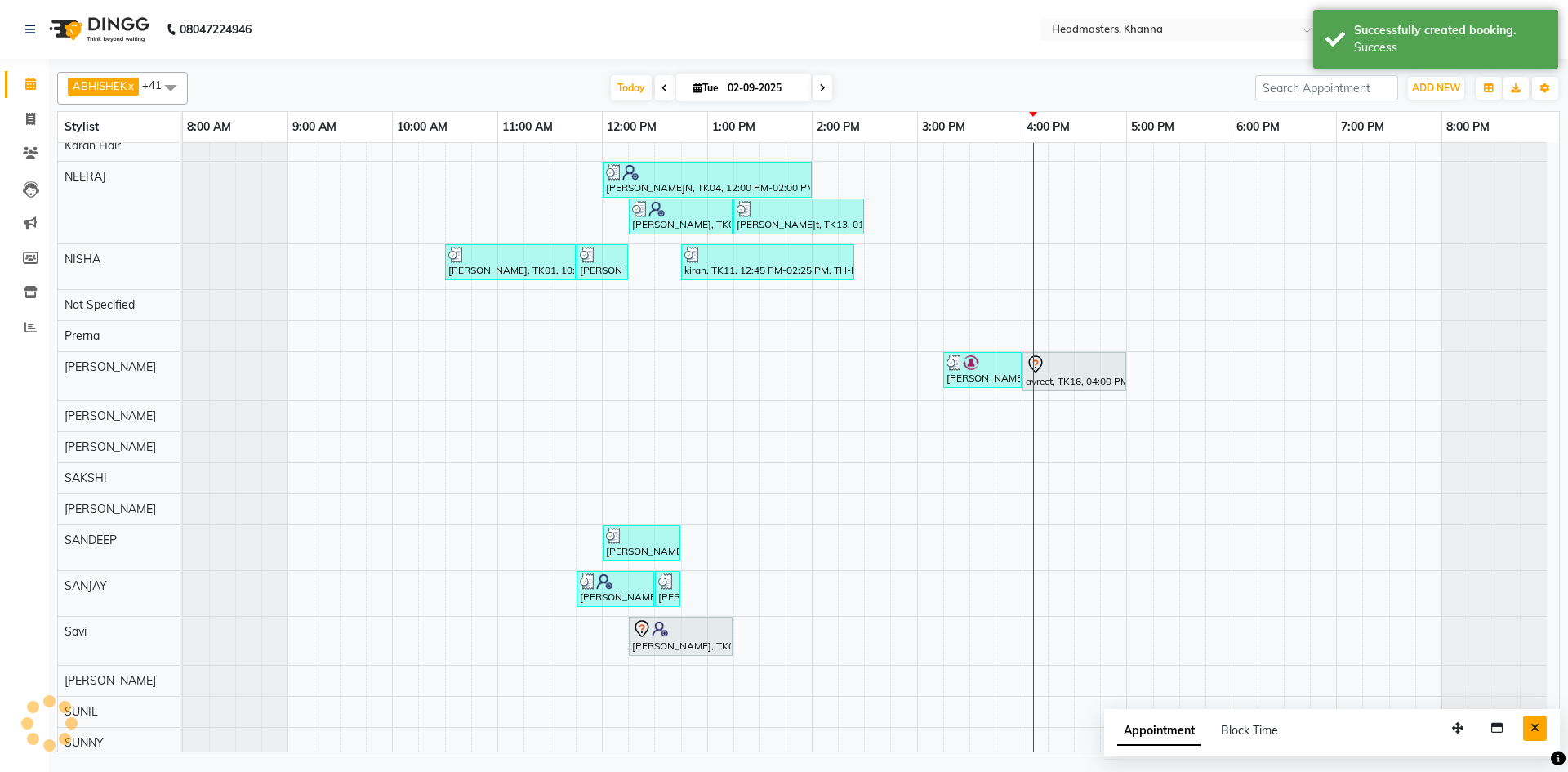
click at [1545, 733] on button "Close" at bounding box center [1534, 728] width 24 height 25
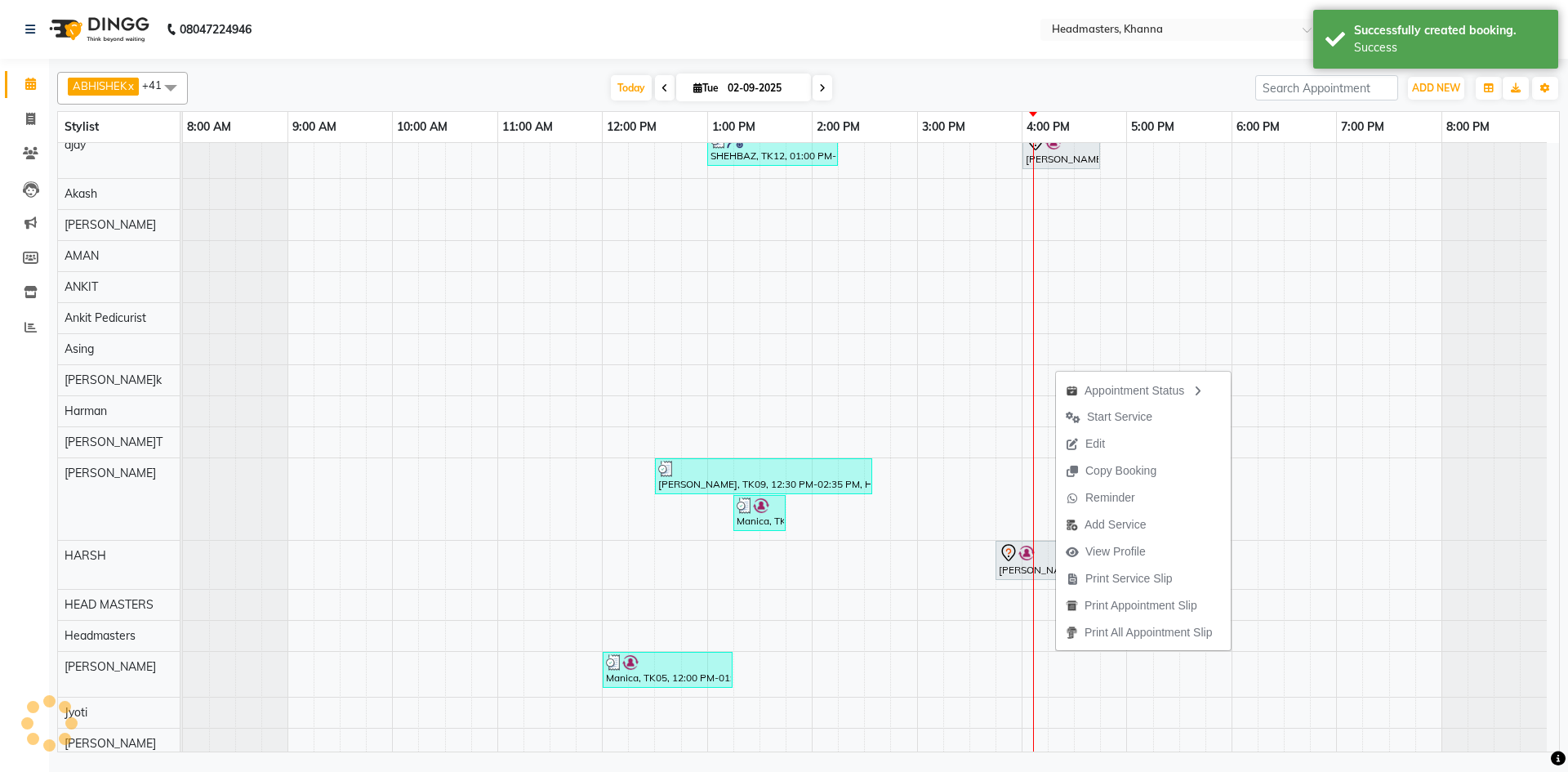
scroll to position [0, 0]
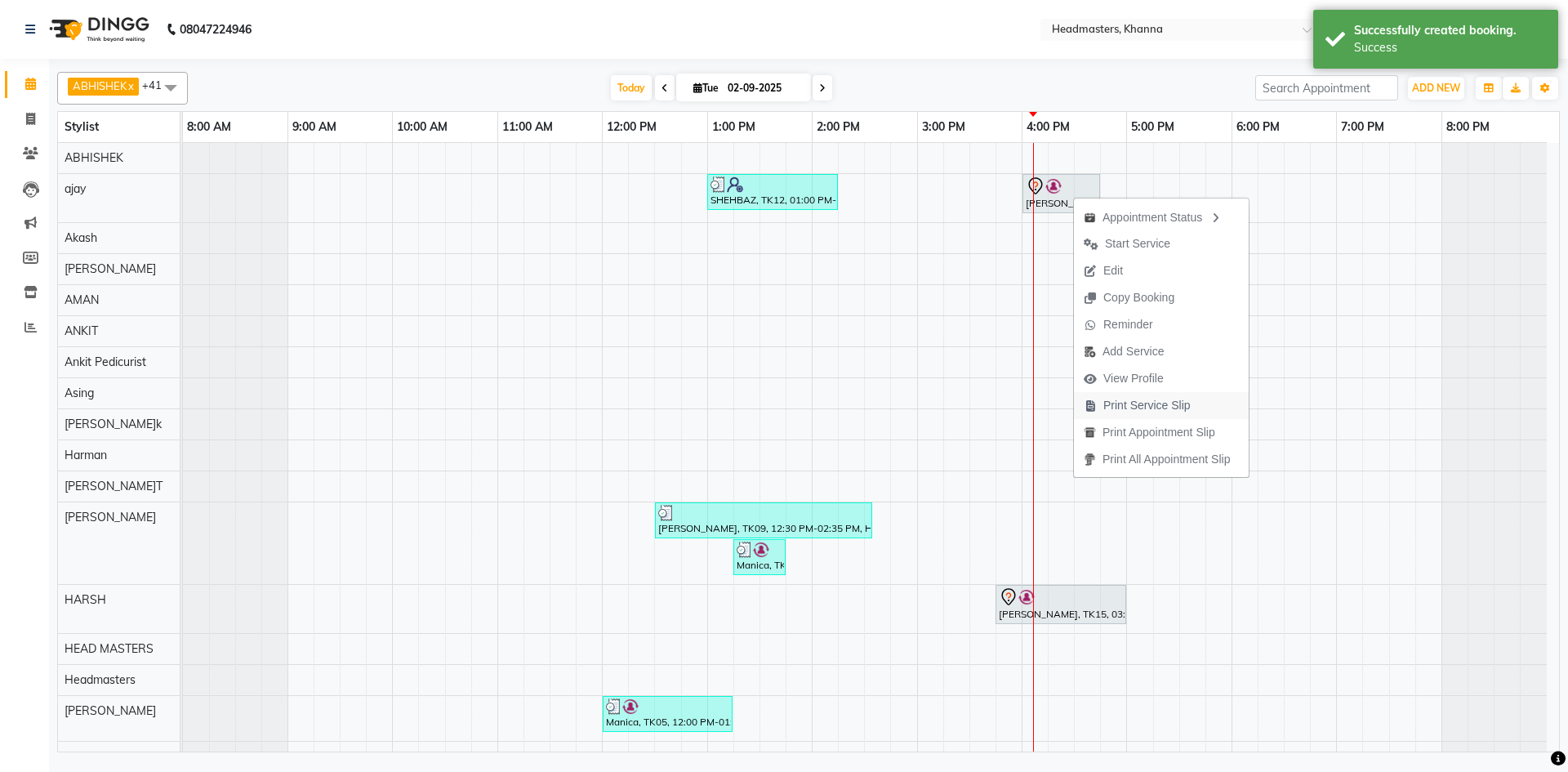
click at [1139, 406] on span "Print Service Slip" at bounding box center [1146, 405] width 87 height 17
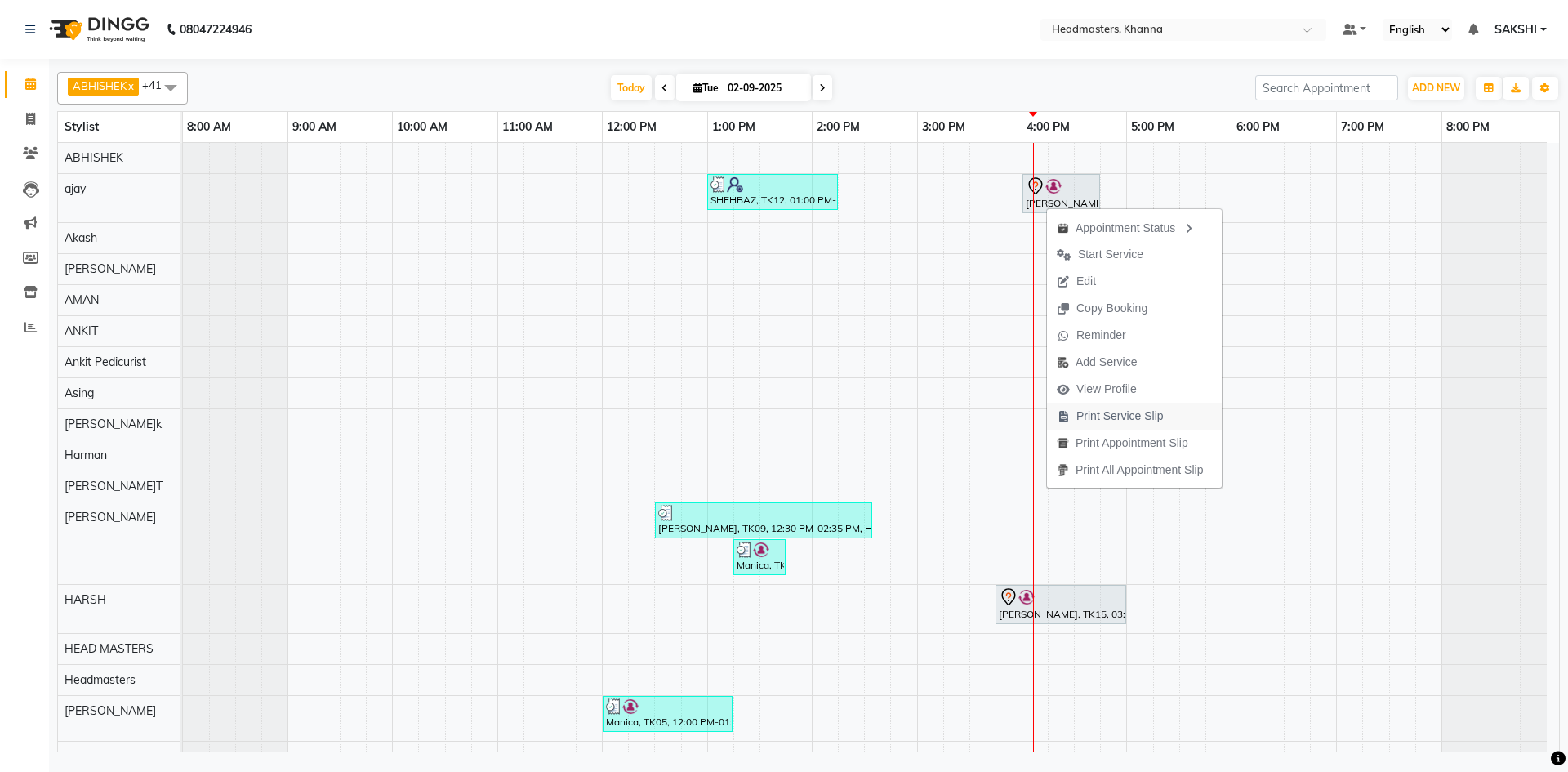
click at [1123, 409] on span "Print Service Slip" at bounding box center [1120, 416] width 87 height 17
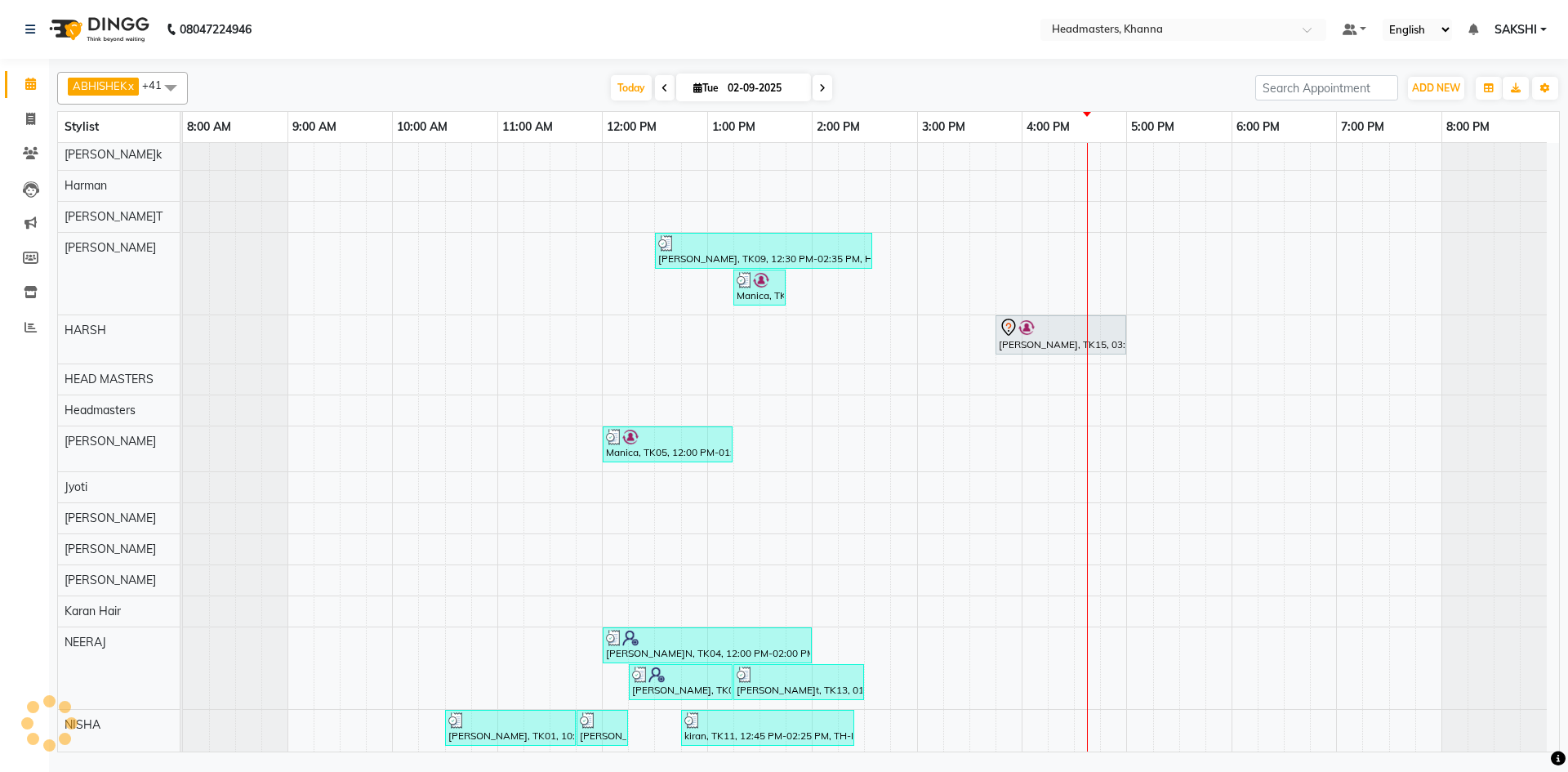
scroll to position [111, 0]
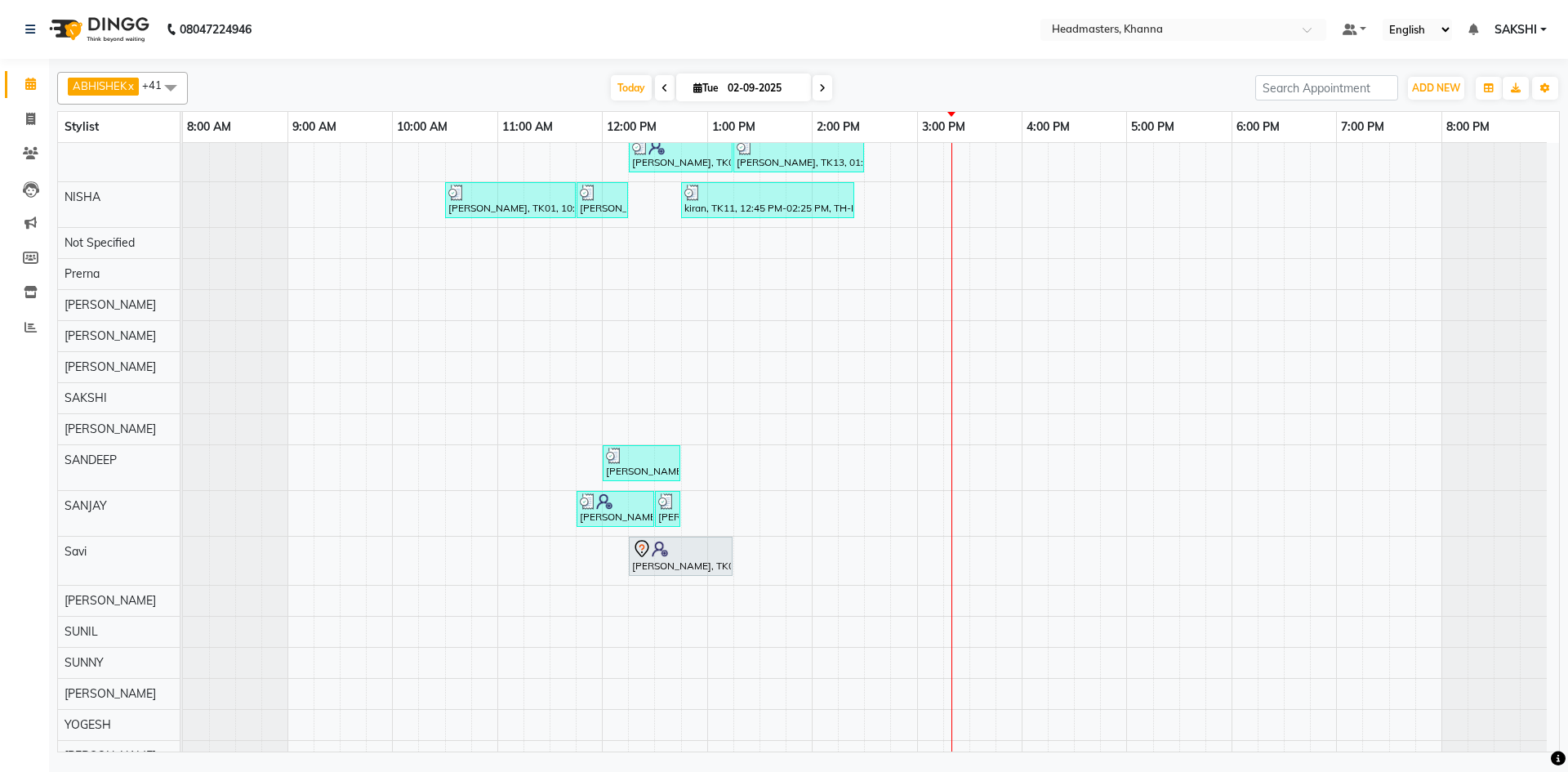
scroll to position [888, 0]
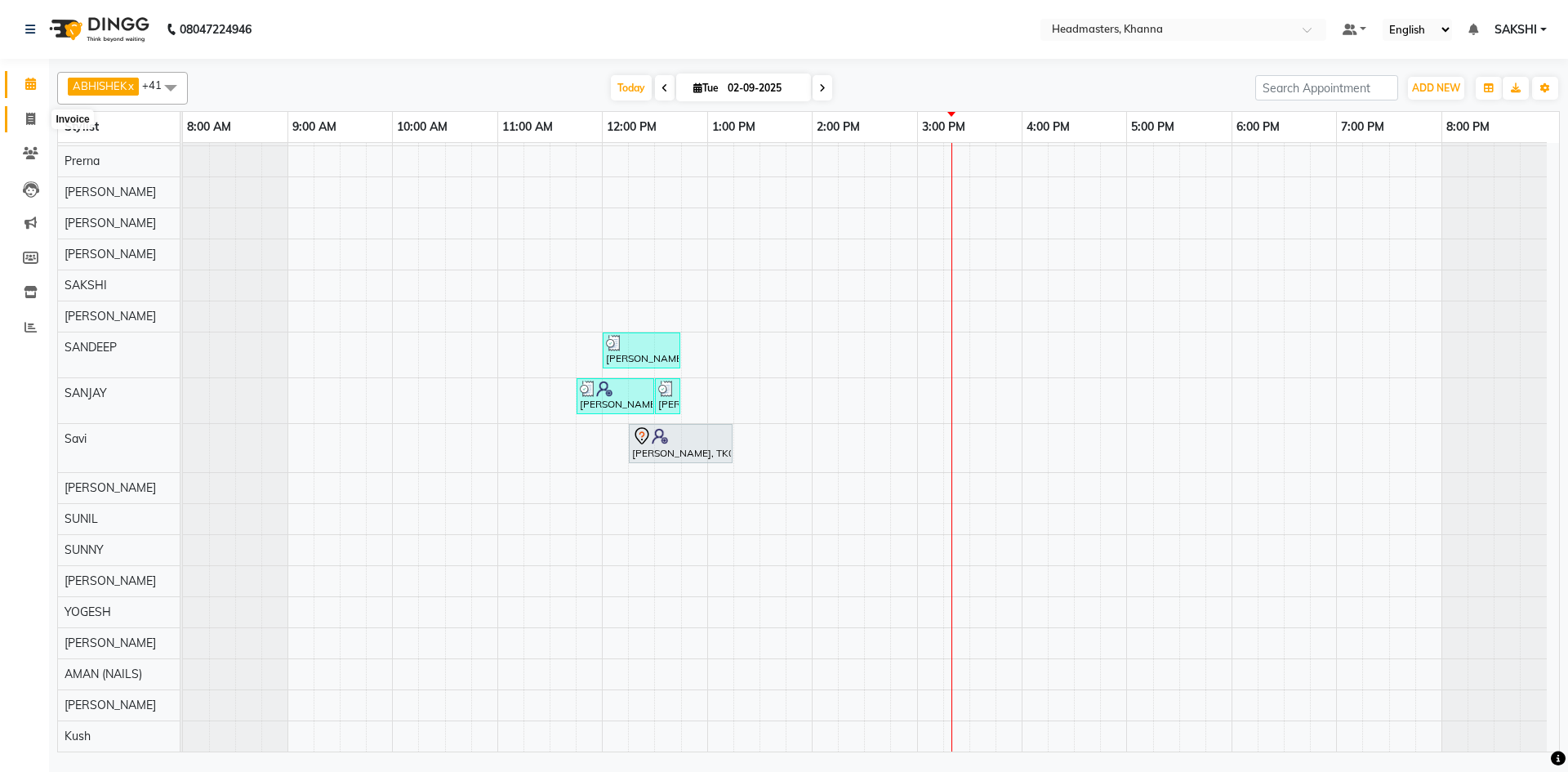
drag, startPoint x: 23, startPoint y: 118, endPoint x: 23, endPoint y: 108, distance: 10.0
click at [23, 118] on span at bounding box center [31, 120] width 29 height 19
select select "service"
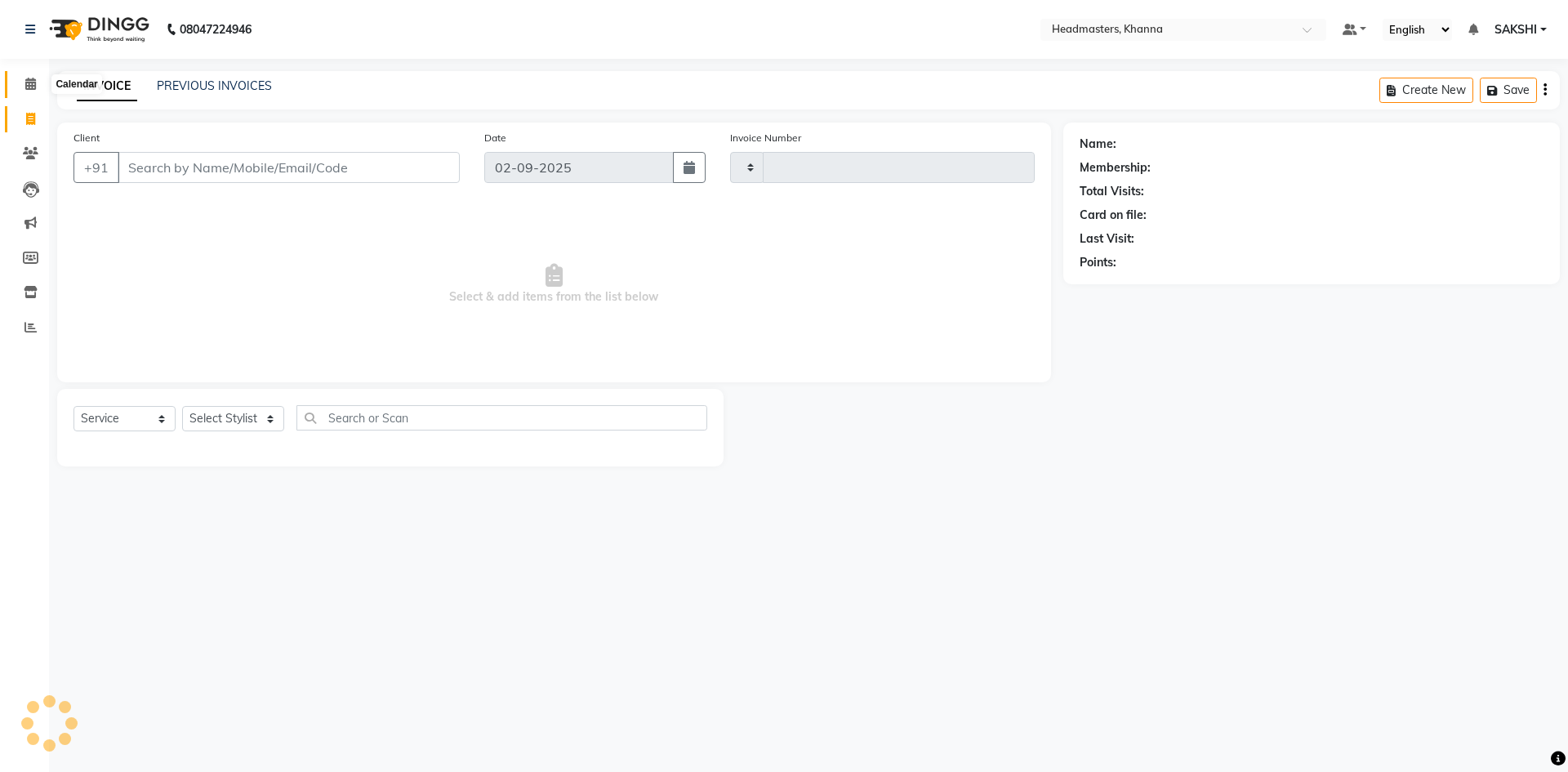
click at [26, 90] on span at bounding box center [31, 84] width 29 height 19
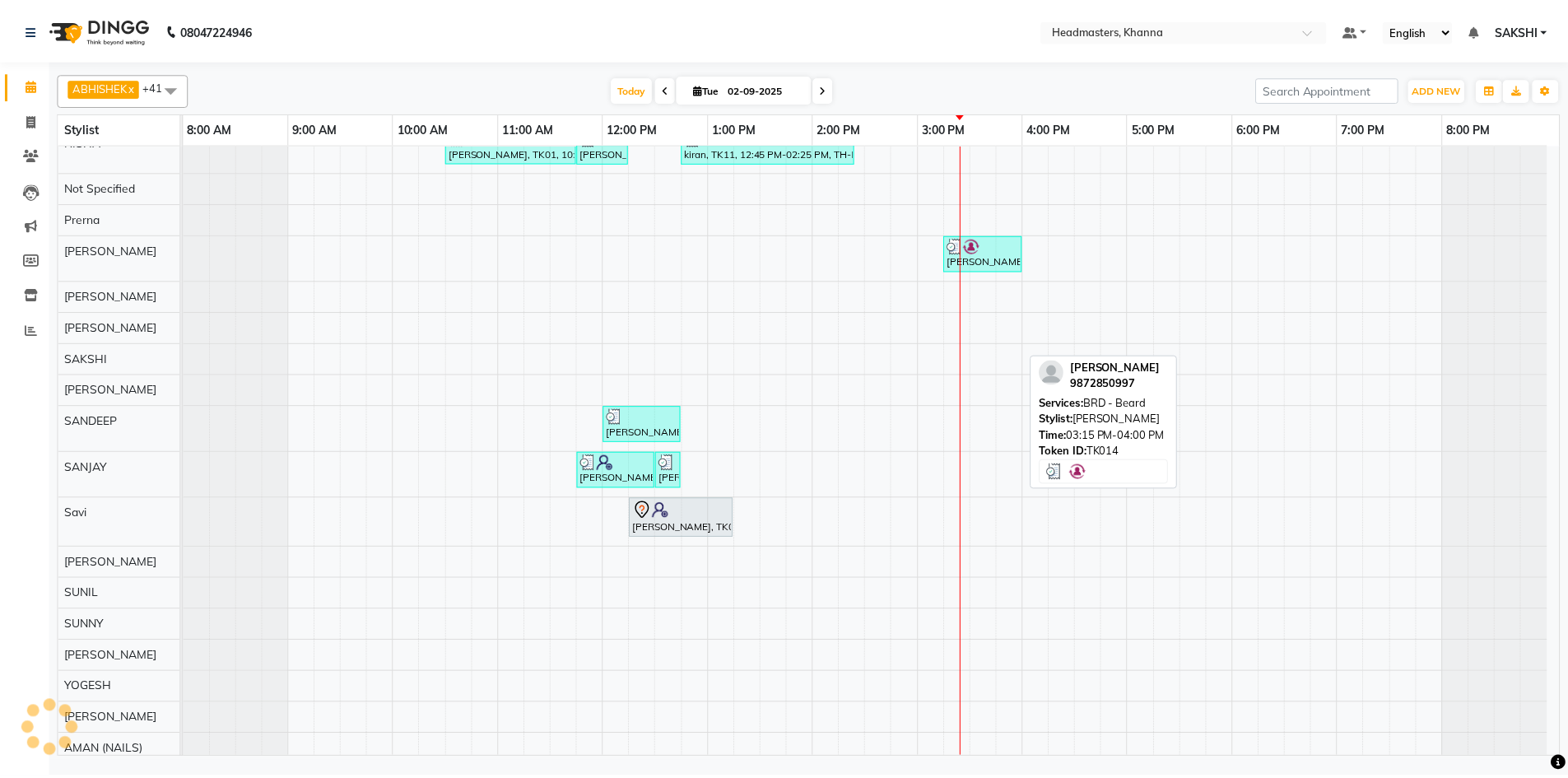
scroll to position [746, 0]
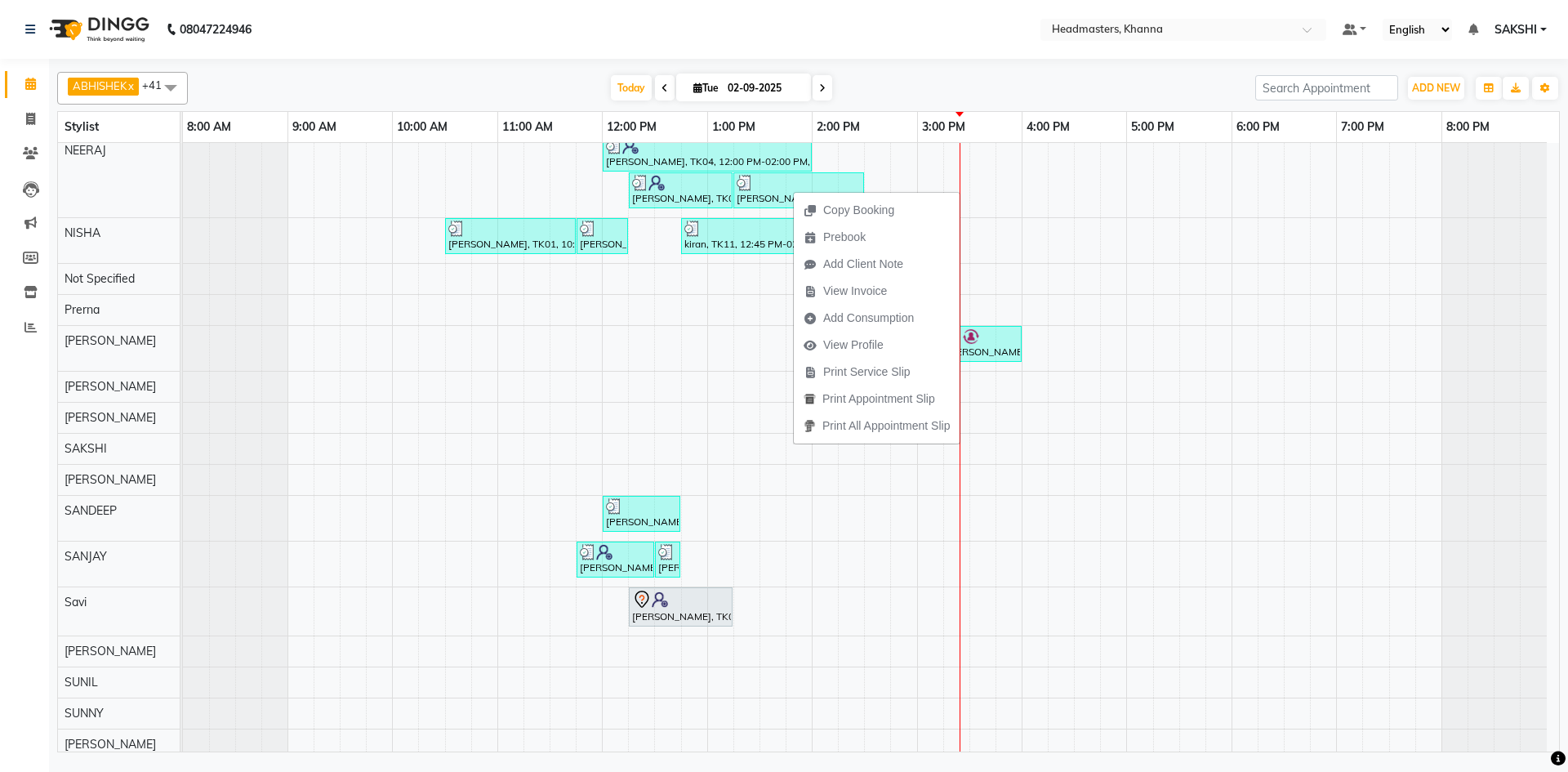
click at [860, 373] on span "Print Service Slip" at bounding box center [866, 372] width 87 height 17
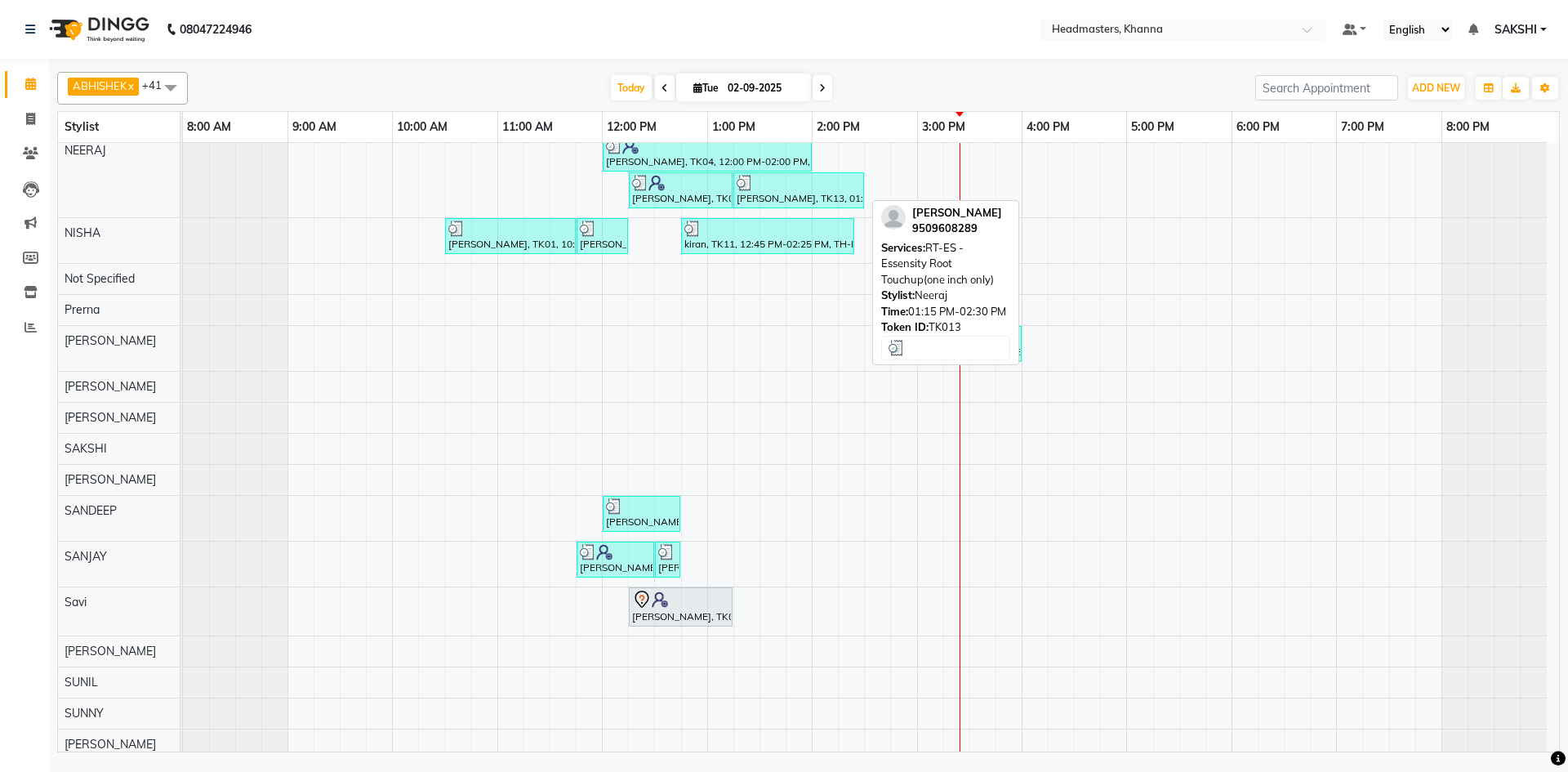
click at [785, 197] on div "[PERSON_NAME], TK13, 01:15 PM-02:30 PM, RT-ES - Essensity Root Touchup(one inch…" at bounding box center [798, 190] width 128 height 31
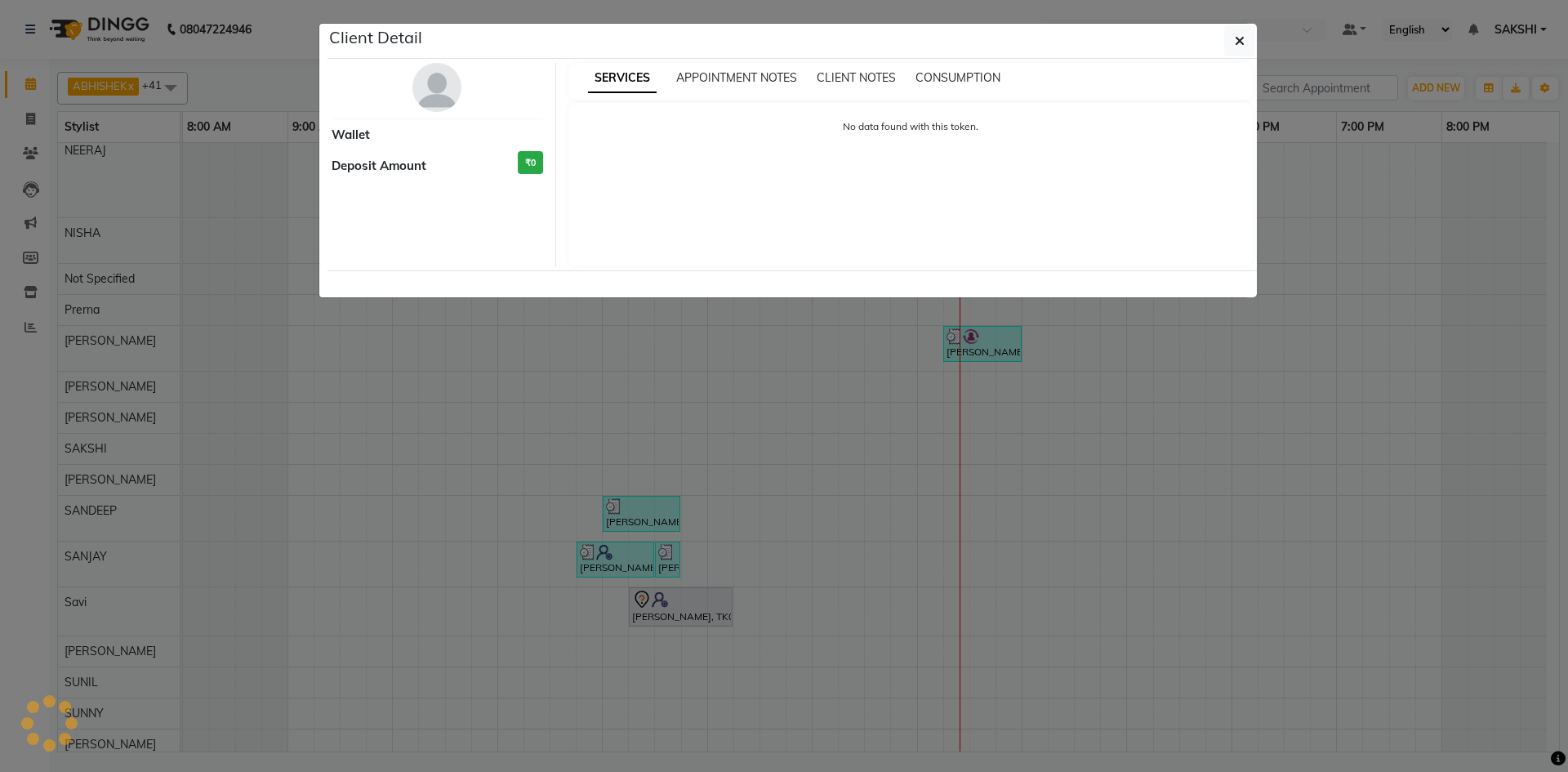
select select "3"
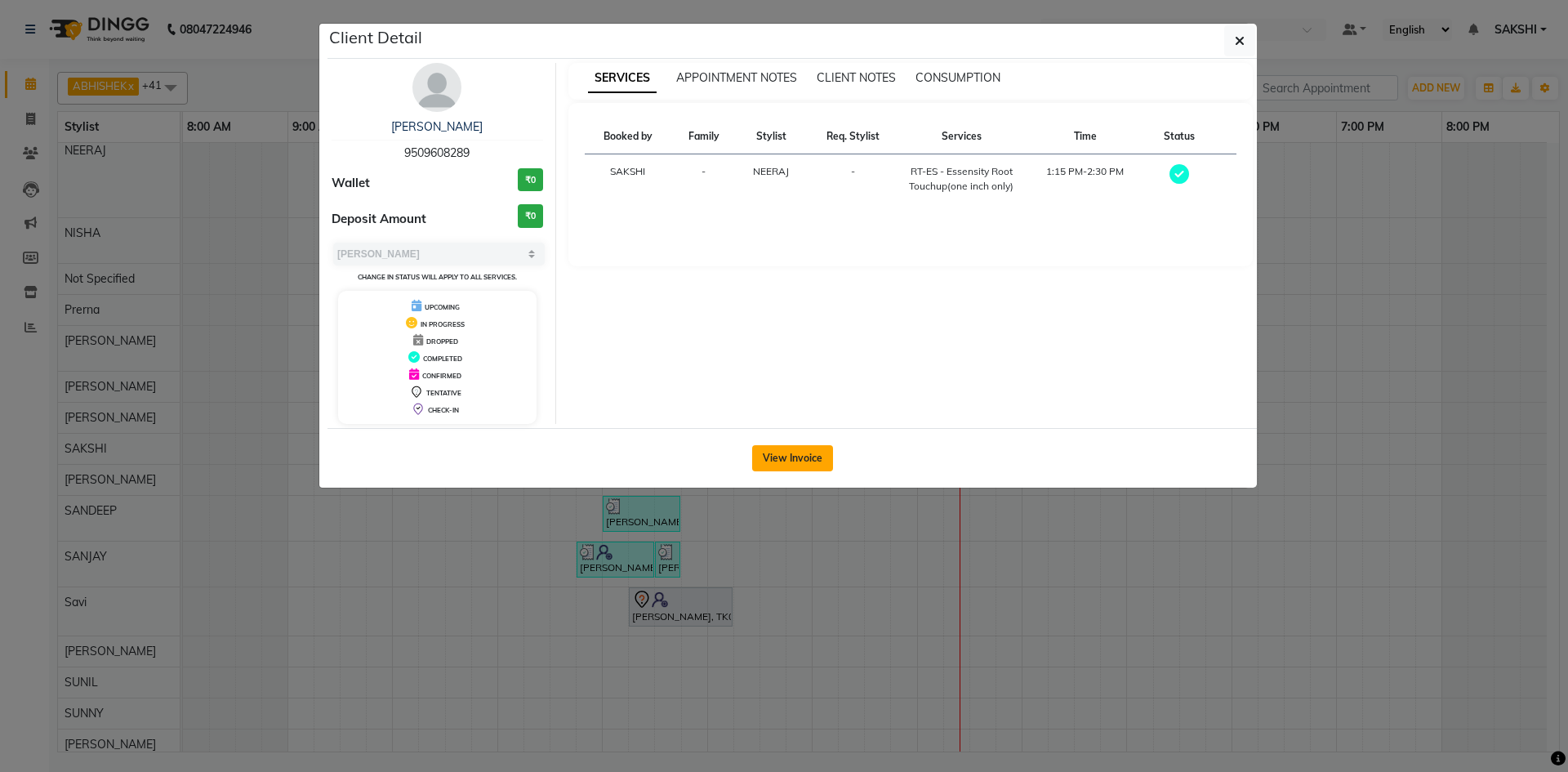
click at [790, 449] on button "View Invoice" at bounding box center [792, 458] width 81 height 26
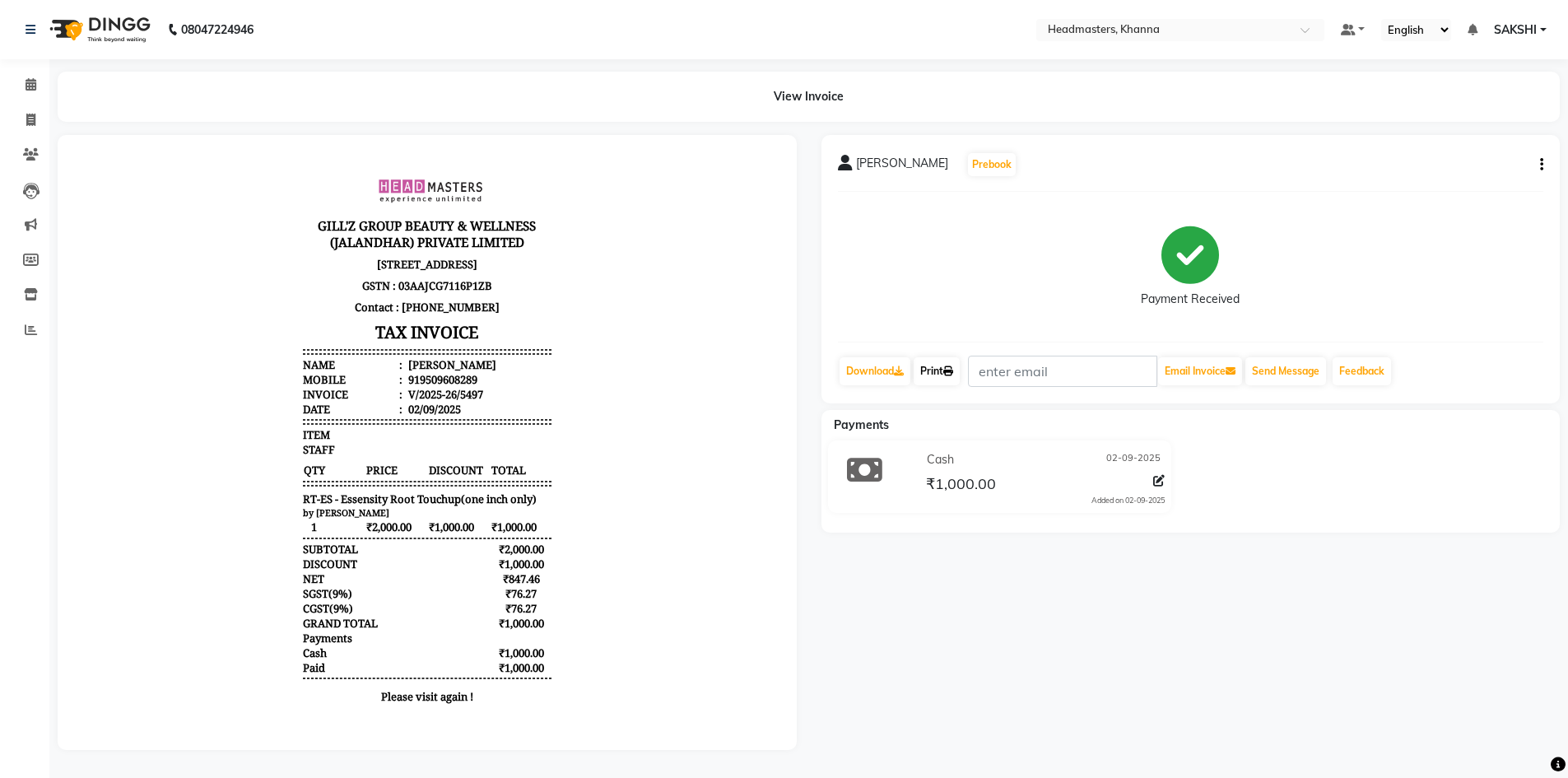
click at [953, 375] on icon at bounding box center [949, 371] width 10 height 10
click at [31, 80] on icon at bounding box center [30, 84] width 11 height 13
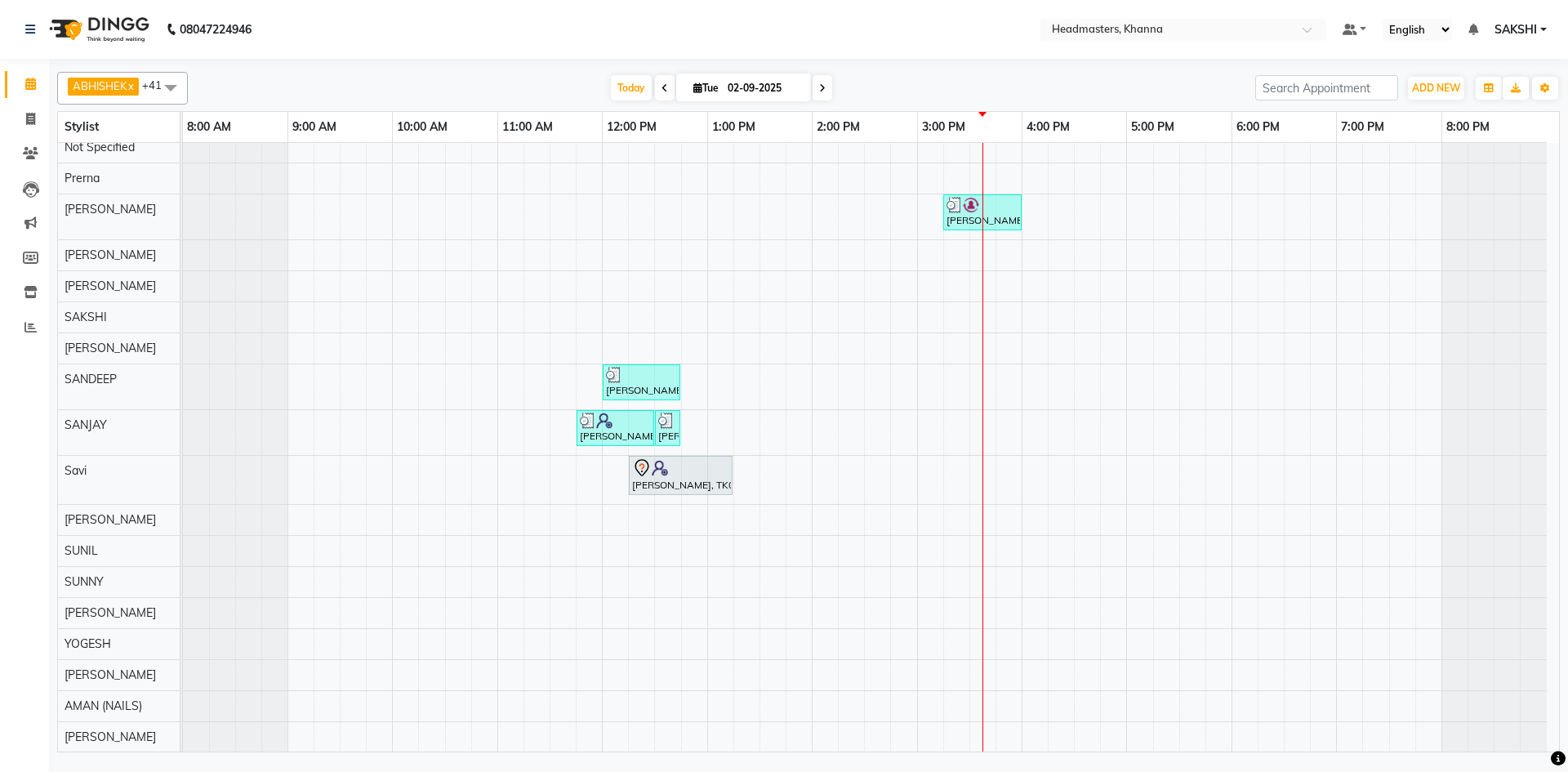
scroll to position [904, 0]
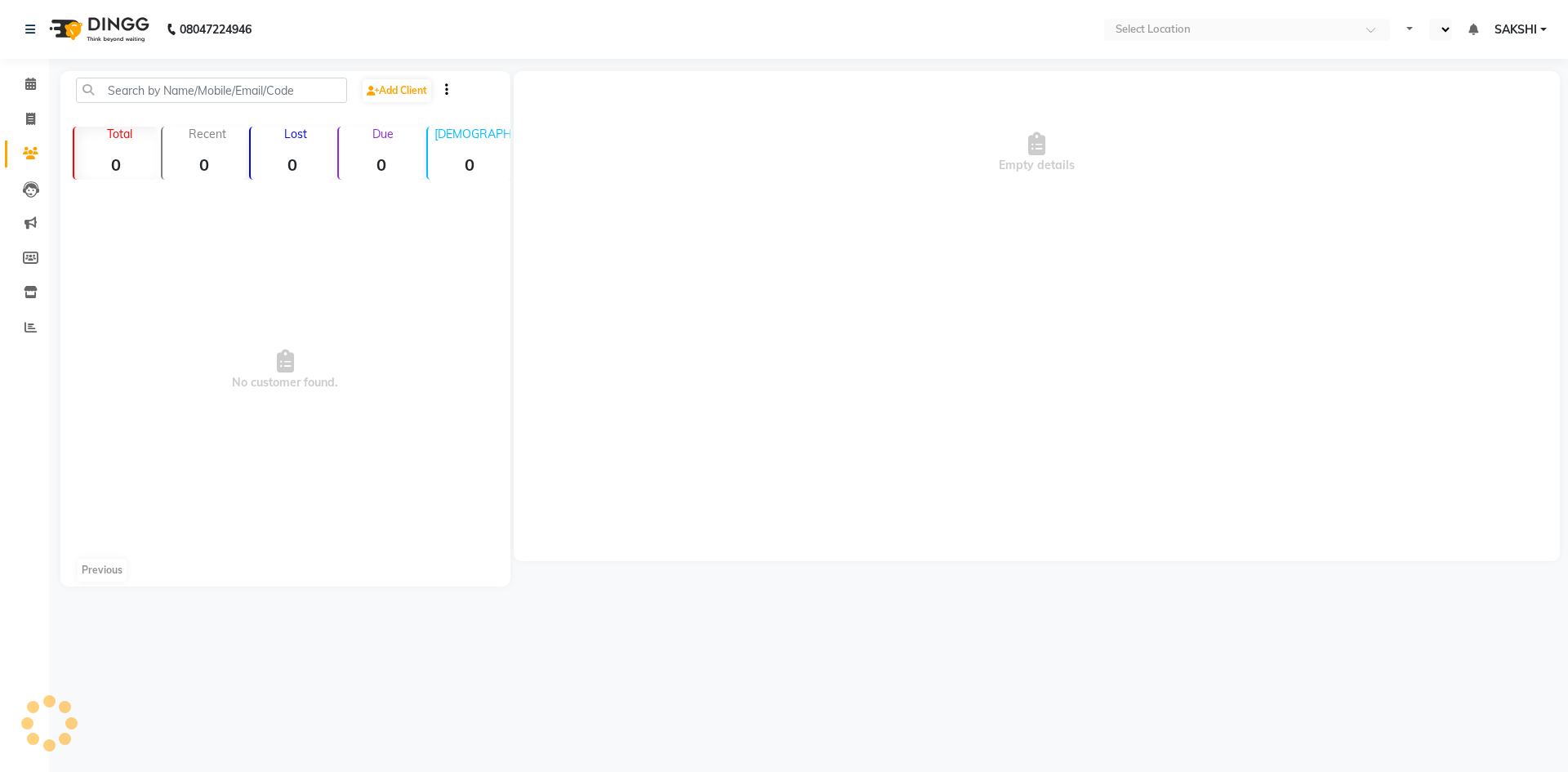
select select "en"
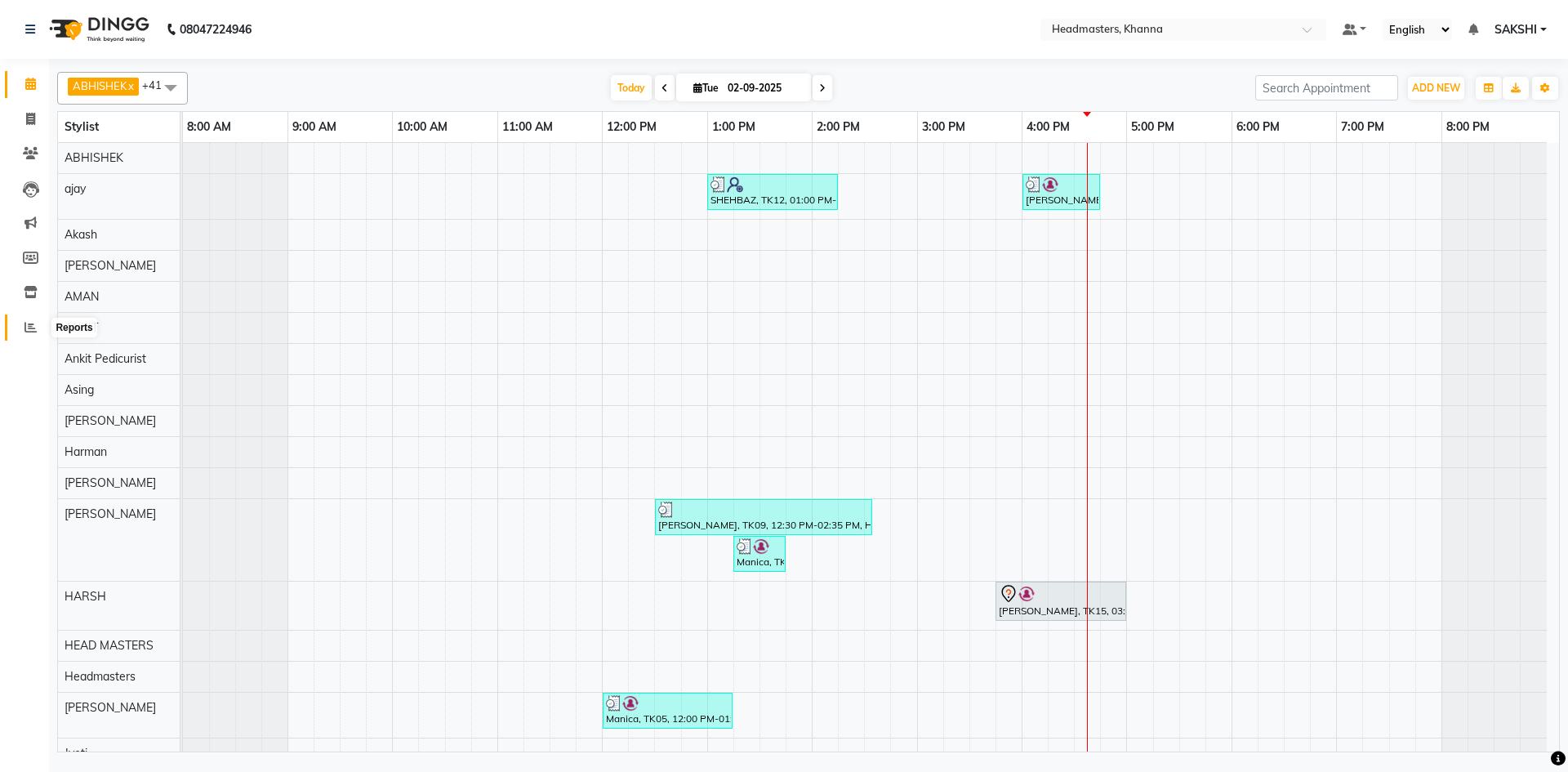
click at [24, 335] on span at bounding box center [31, 328] width 29 height 19
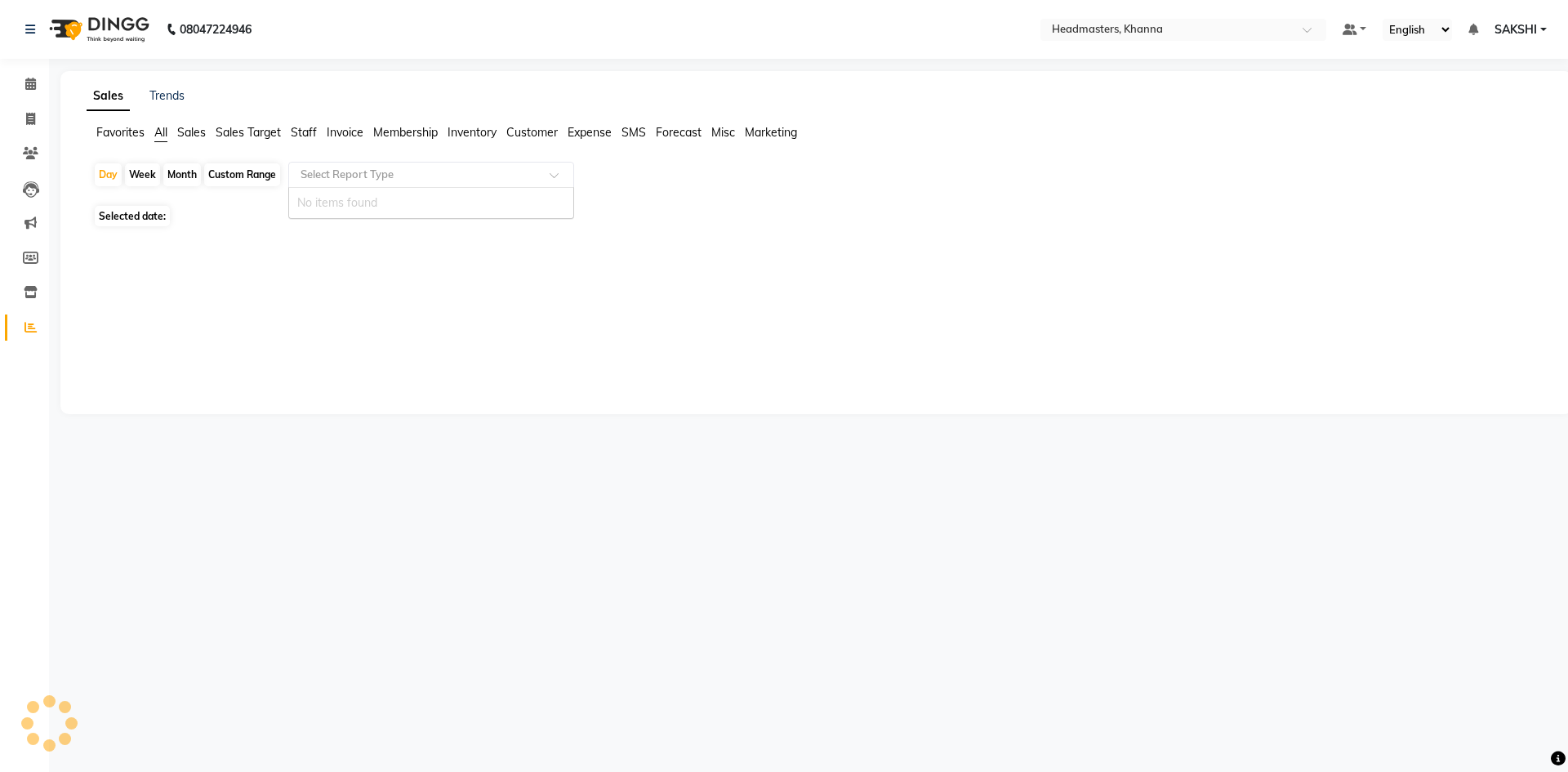
click at [383, 172] on input "text" at bounding box center [415, 175] width 235 height 16
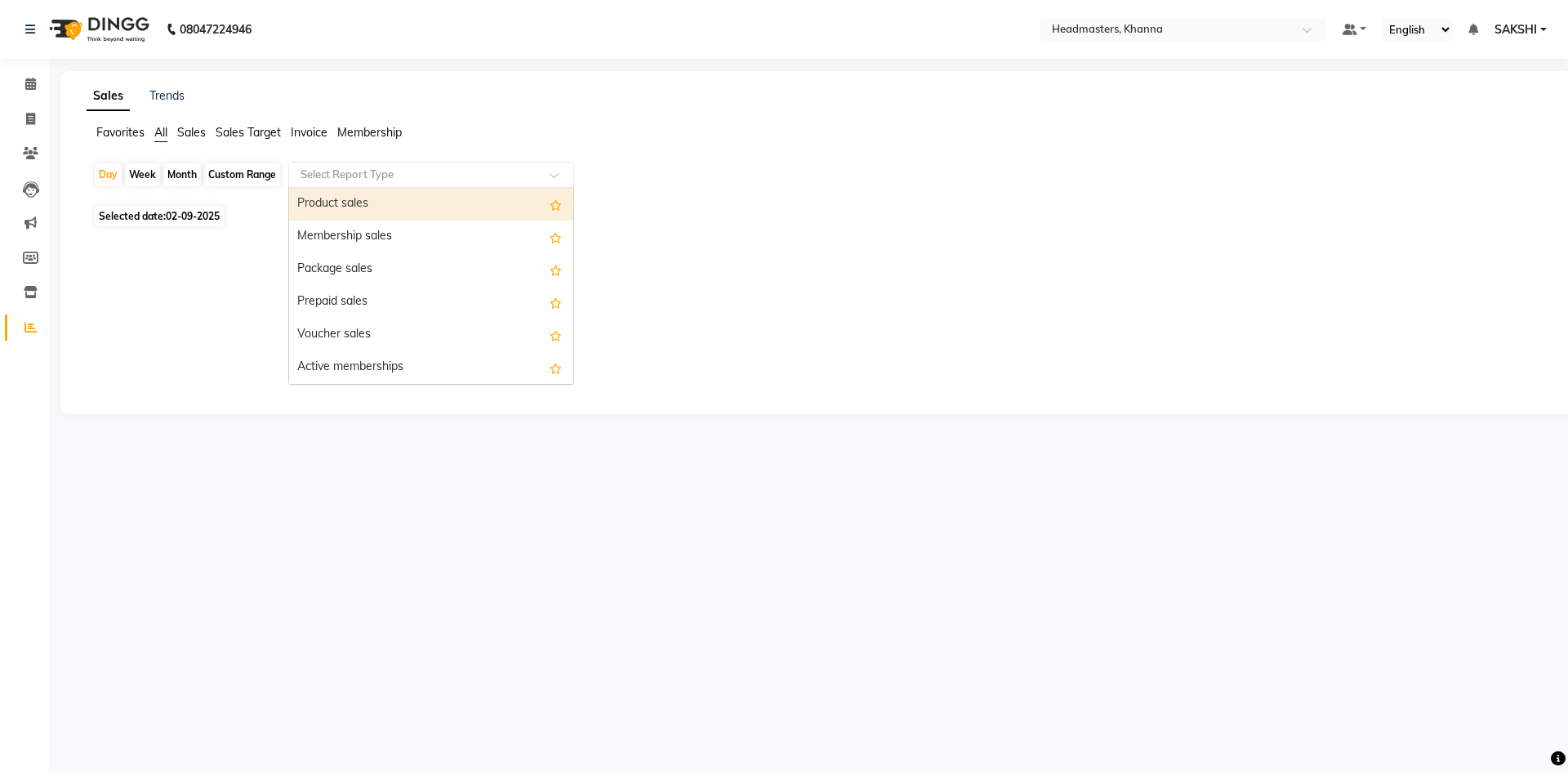
click at [377, 194] on div "Product sales" at bounding box center [431, 205] width 284 height 33
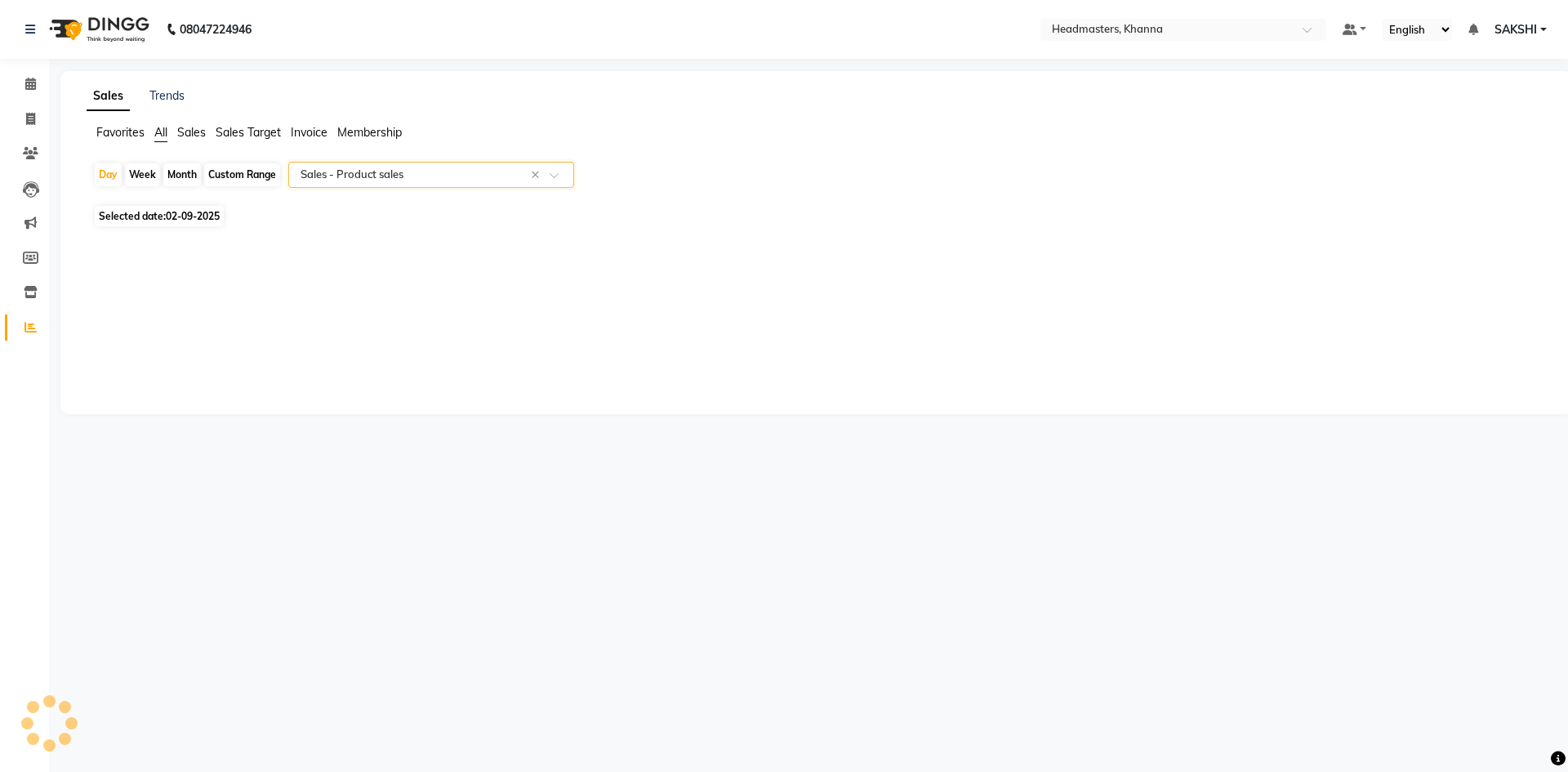
select select "csv"
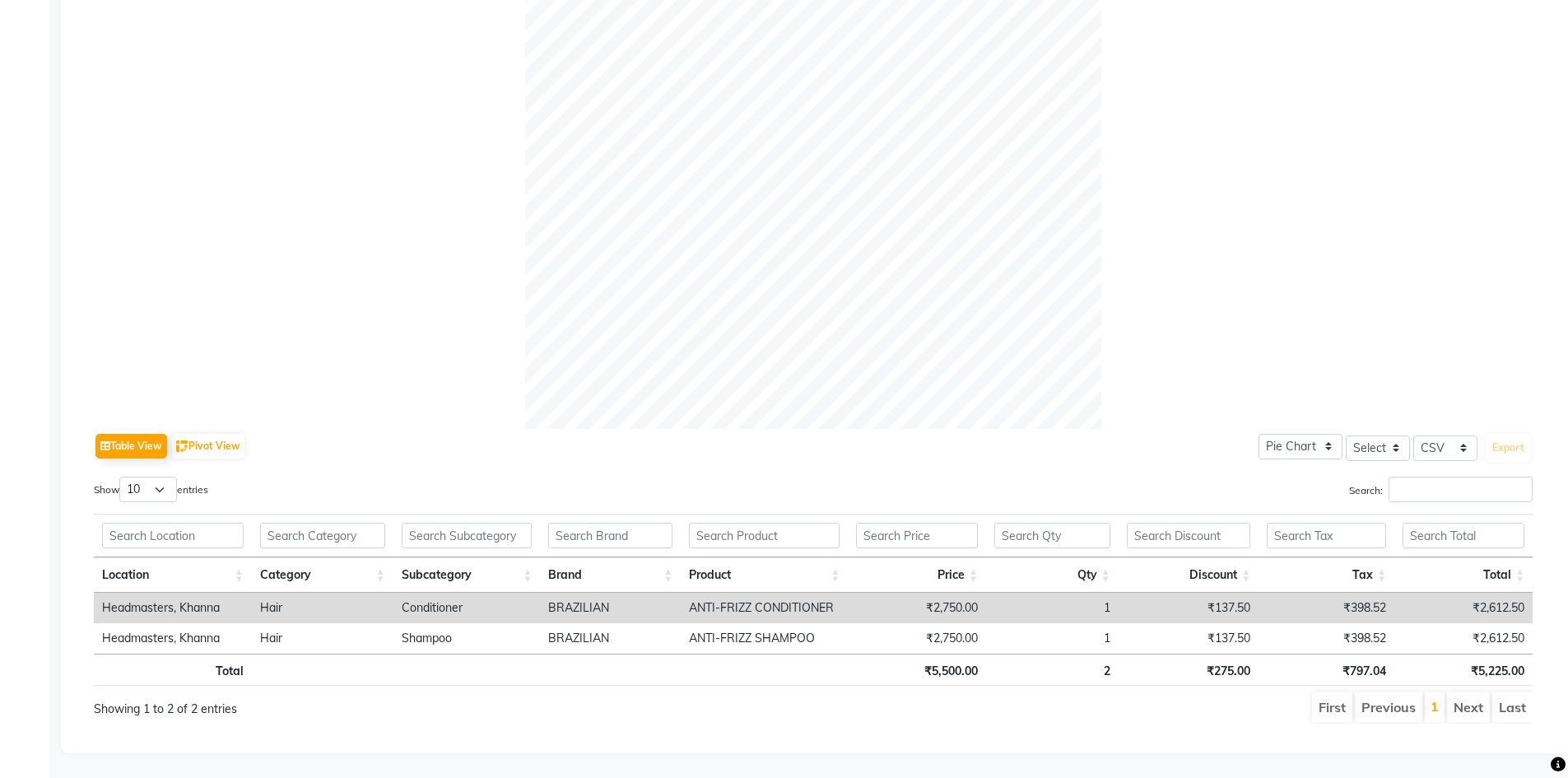
click at [1082, 476] on div "Search:" at bounding box center [1179, 492] width 708 height 32
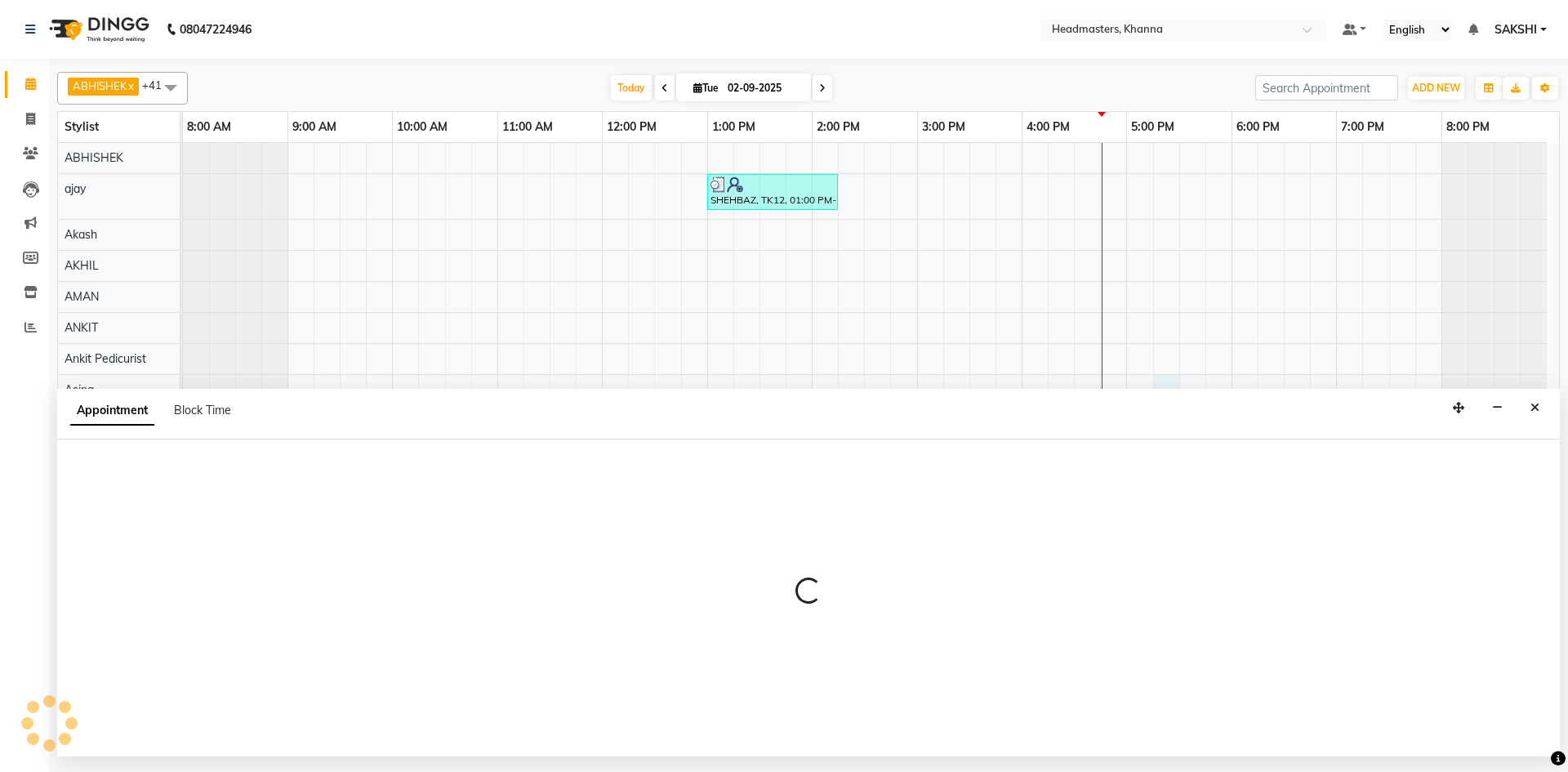
scroll to position [5, 0]
select select "63194"
select select "tentative"
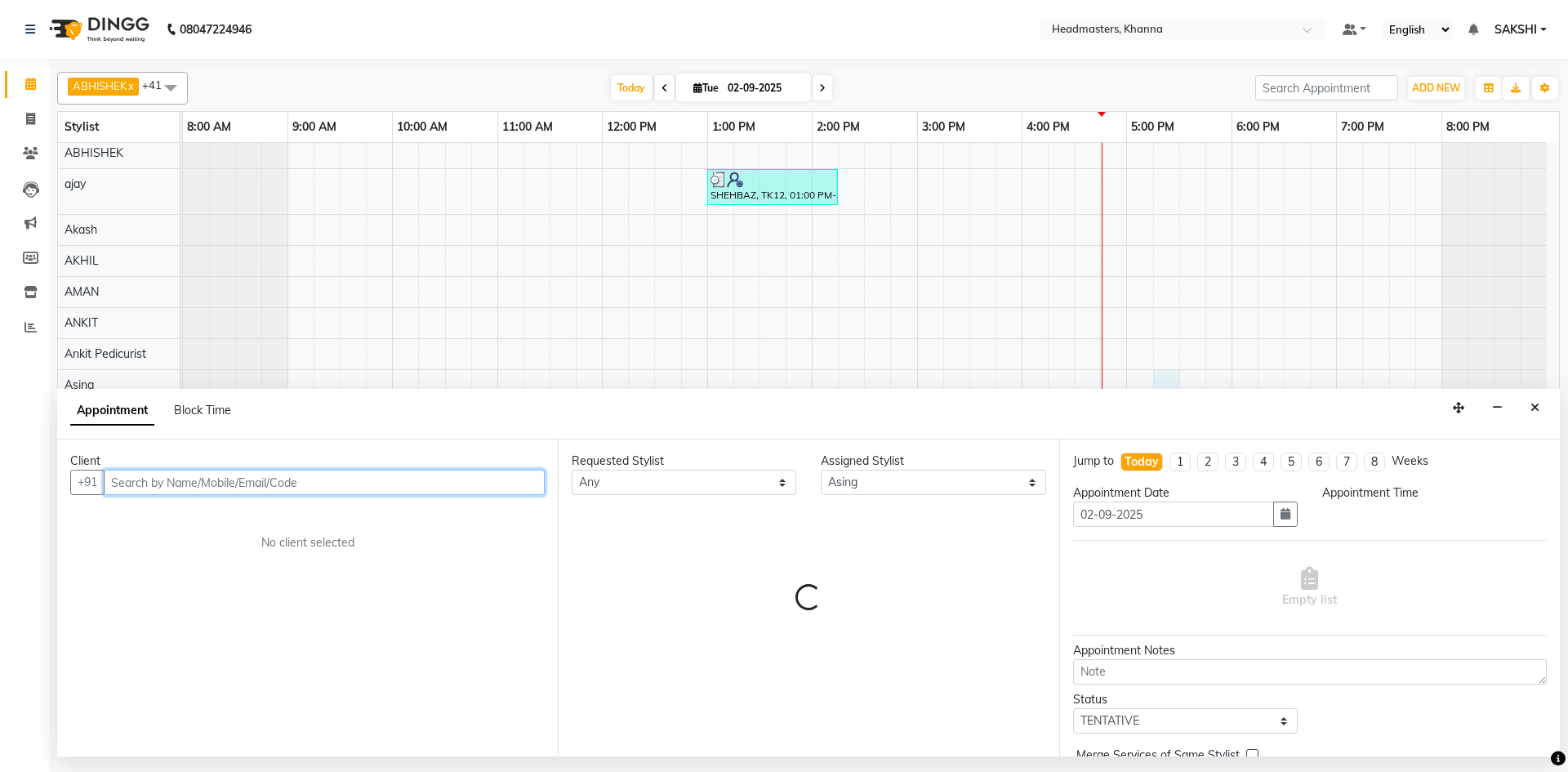
select select "1035"
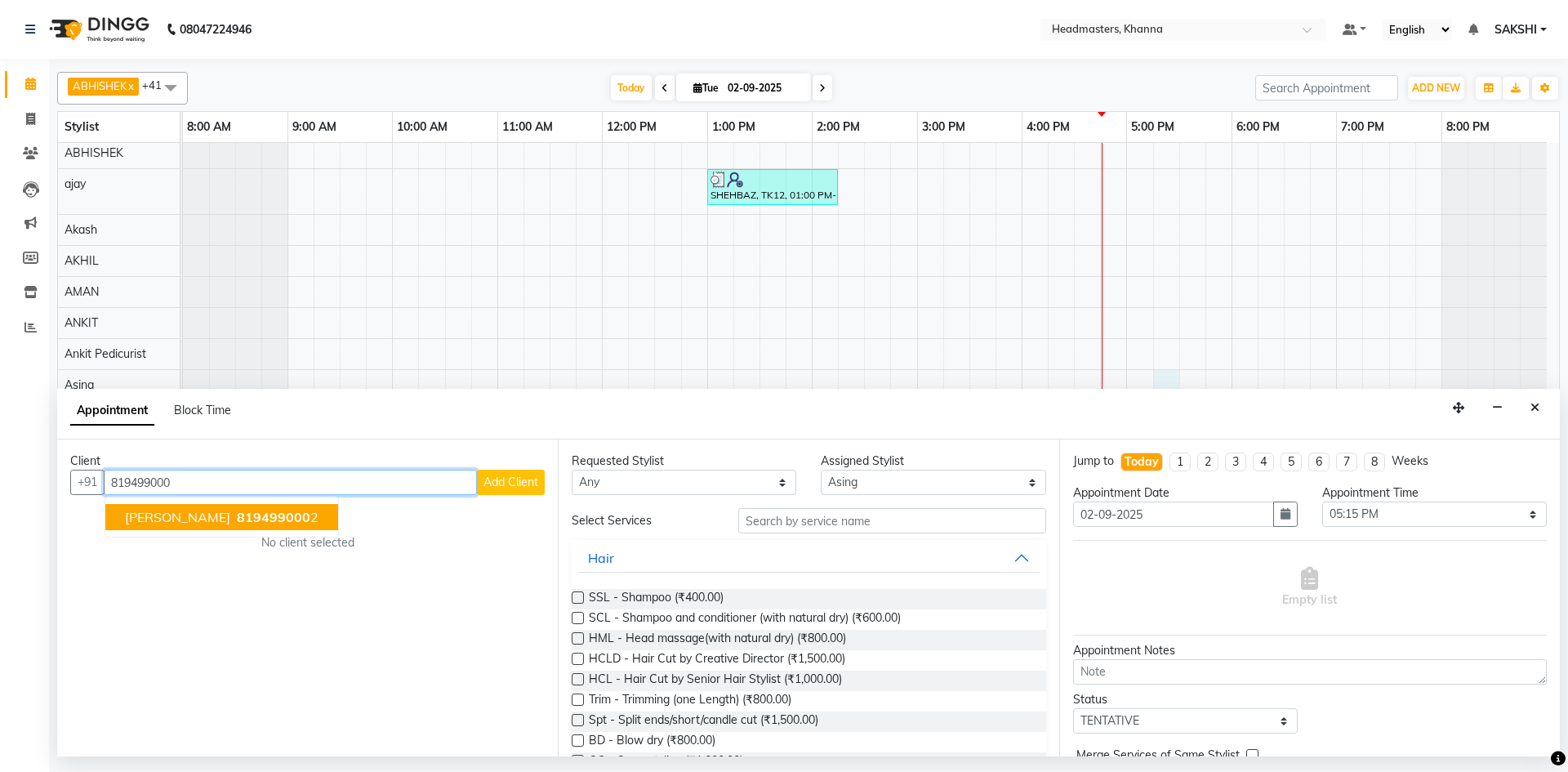
click at [264, 514] on span "819499000" at bounding box center [274, 517] width 74 height 16
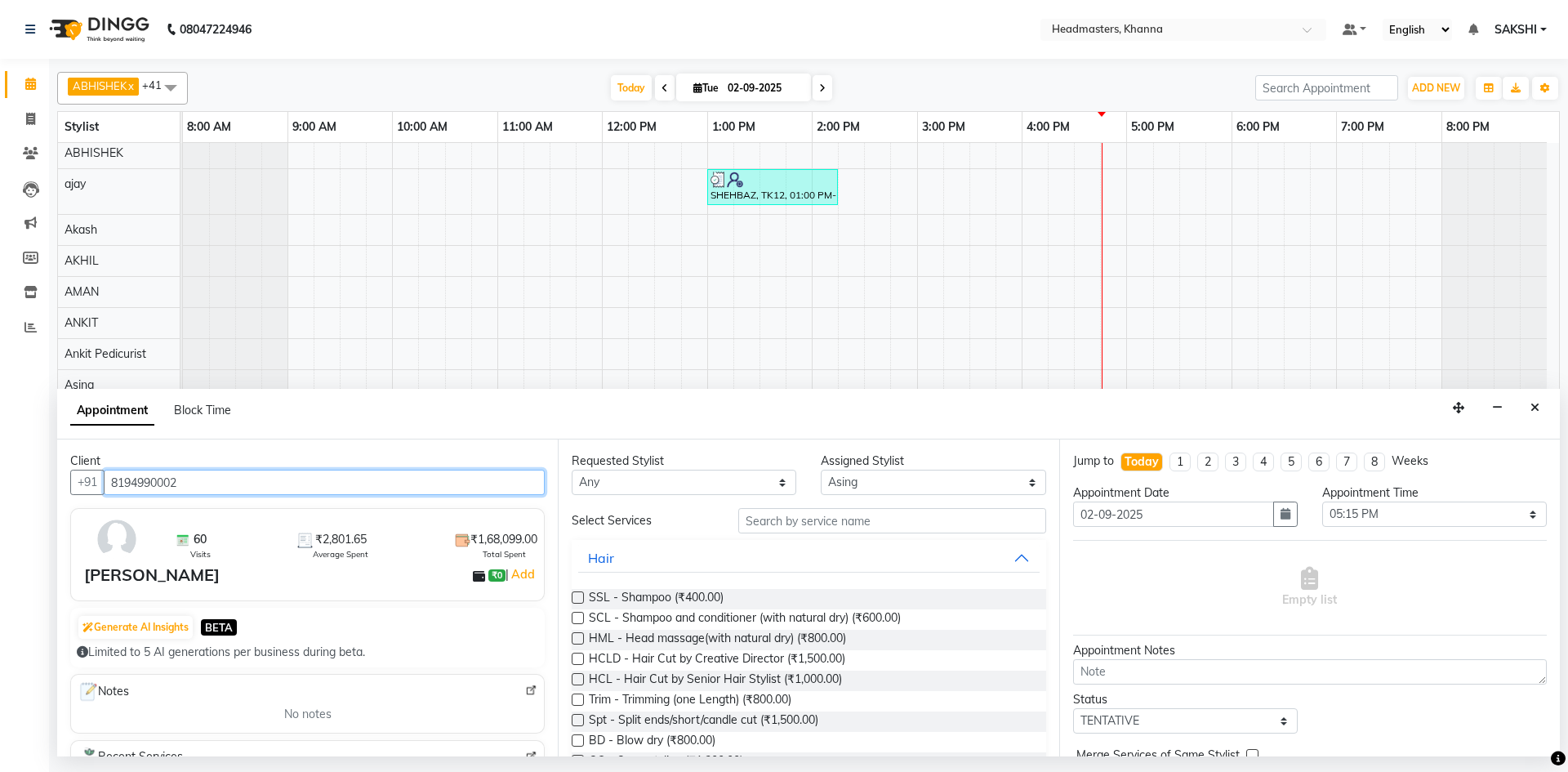
type input "8194990002"
click at [911, 477] on select "Select ABHISHEK [PERSON_NAME] [PERSON_NAME] AMAN (NAILS) ANKIT Ankit Pedicurist…" at bounding box center [933, 482] width 225 height 25
select select "60798"
click at [821, 470] on select "Select ABHISHEK [PERSON_NAME] [PERSON_NAME] AMAN (NAILS) ANKIT Ankit Pedicurist…" at bounding box center [933, 482] width 225 height 25
click at [823, 524] on input "text" at bounding box center [892, 520] width 308 height 25
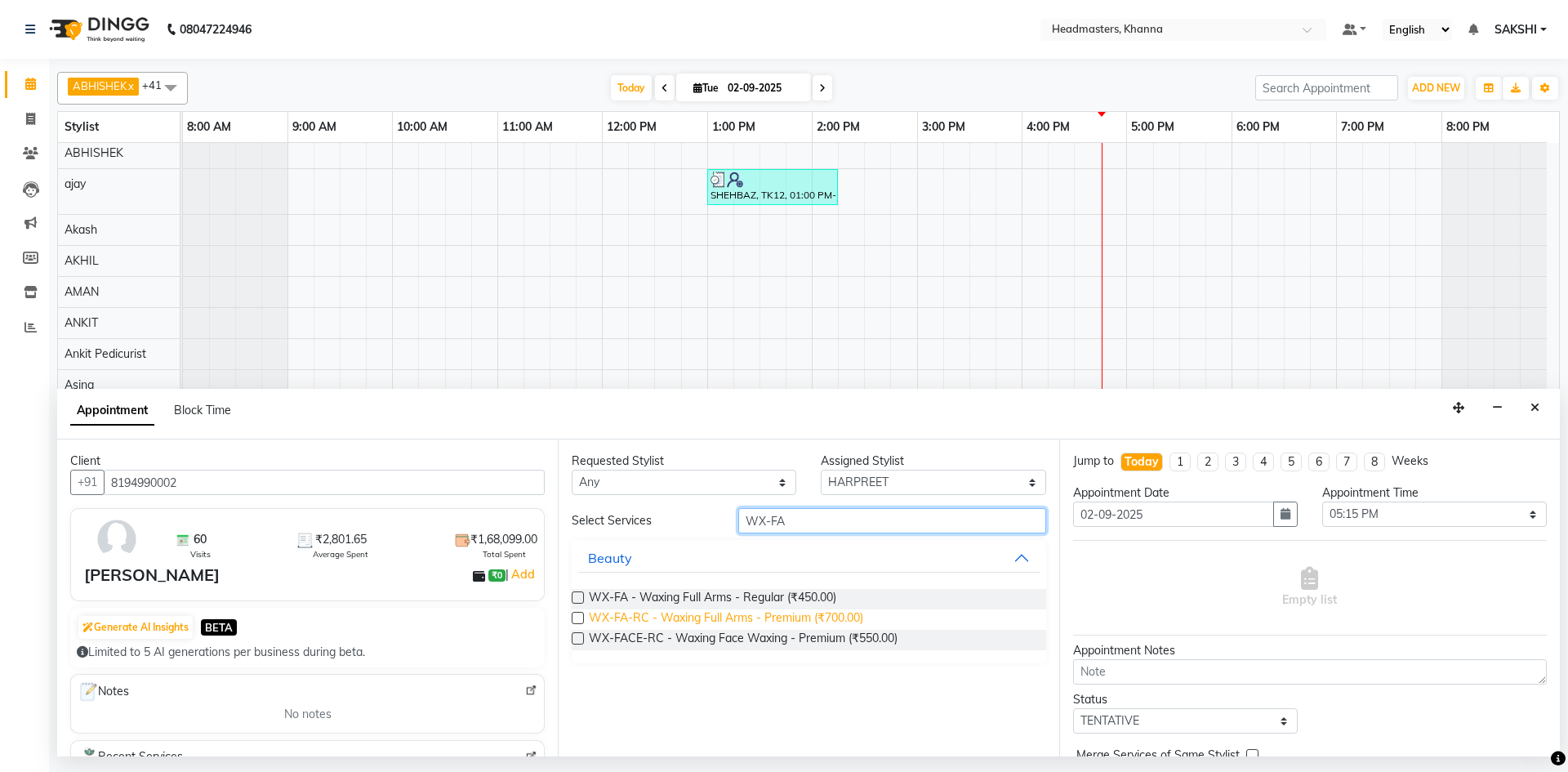
type input "WX-FA"
drag, startPoint x: 691, startPoint y: 616, endPoint x: 1025, endPoint y: 589, distance: 335.1
click at [694, 616] on span "WX-FA-RC - Waxing Full Arms - Premium (₹700.00)" at bounding box center [726, 618] width 275 height 20
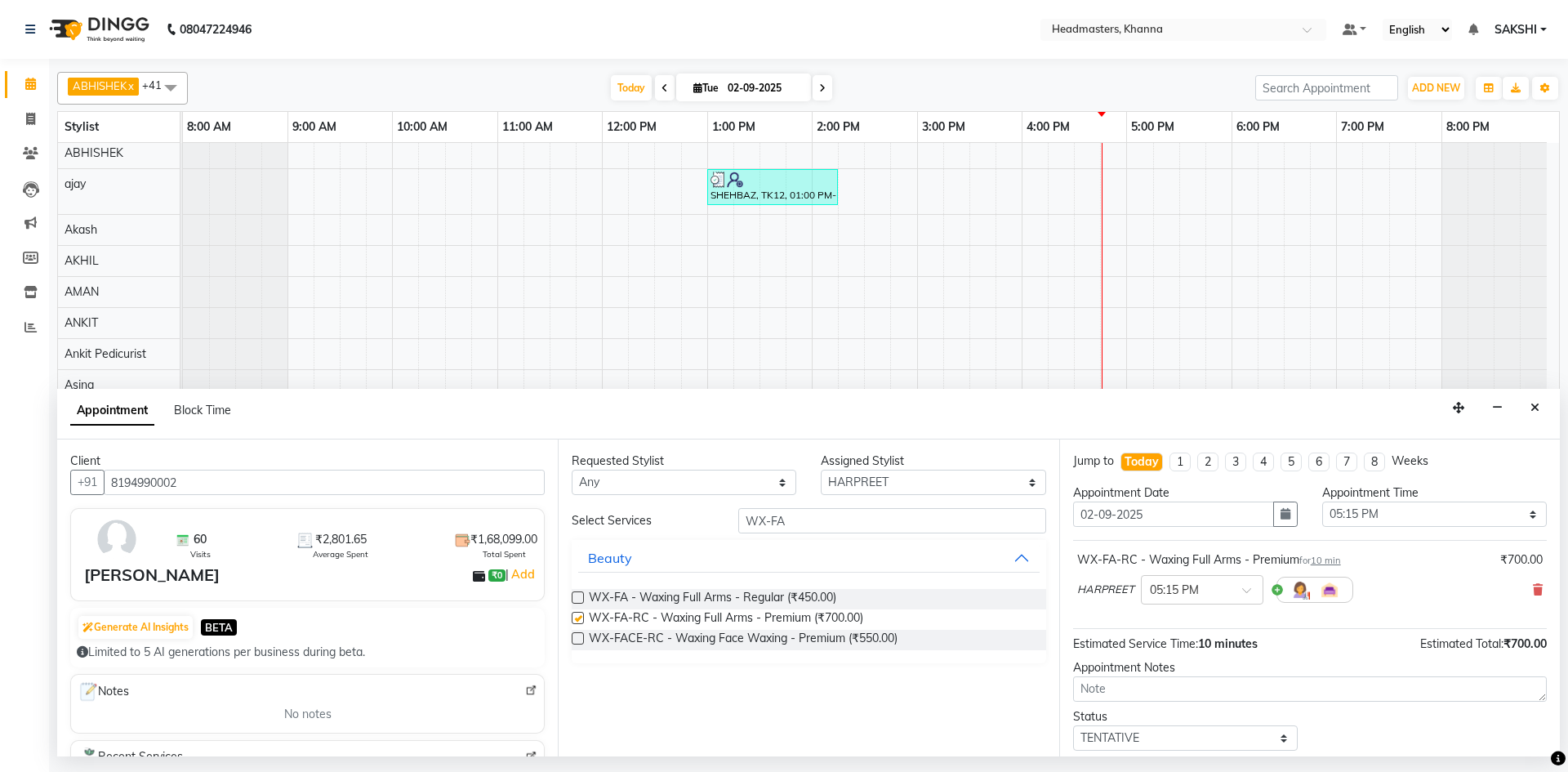
checkbox input "false"
click at [1344, 517] on select "Select 09:00 AM 09:15 AM 09:30 AM 09:45 AM 10:00 AM 10:15 AM 10:30 AM 10:45 AM …" at bounding box center [1435, 514] width 225 height 25
select select "1005"
click at [1322, 501] on select "Select 09:00 AM 09:15 AM 09:30 AM 09:45 AM 10:00 AM 10:15 AM 10:30 AM 10:45 AM …" at bounding box center [1435, 514] width 225 height 25
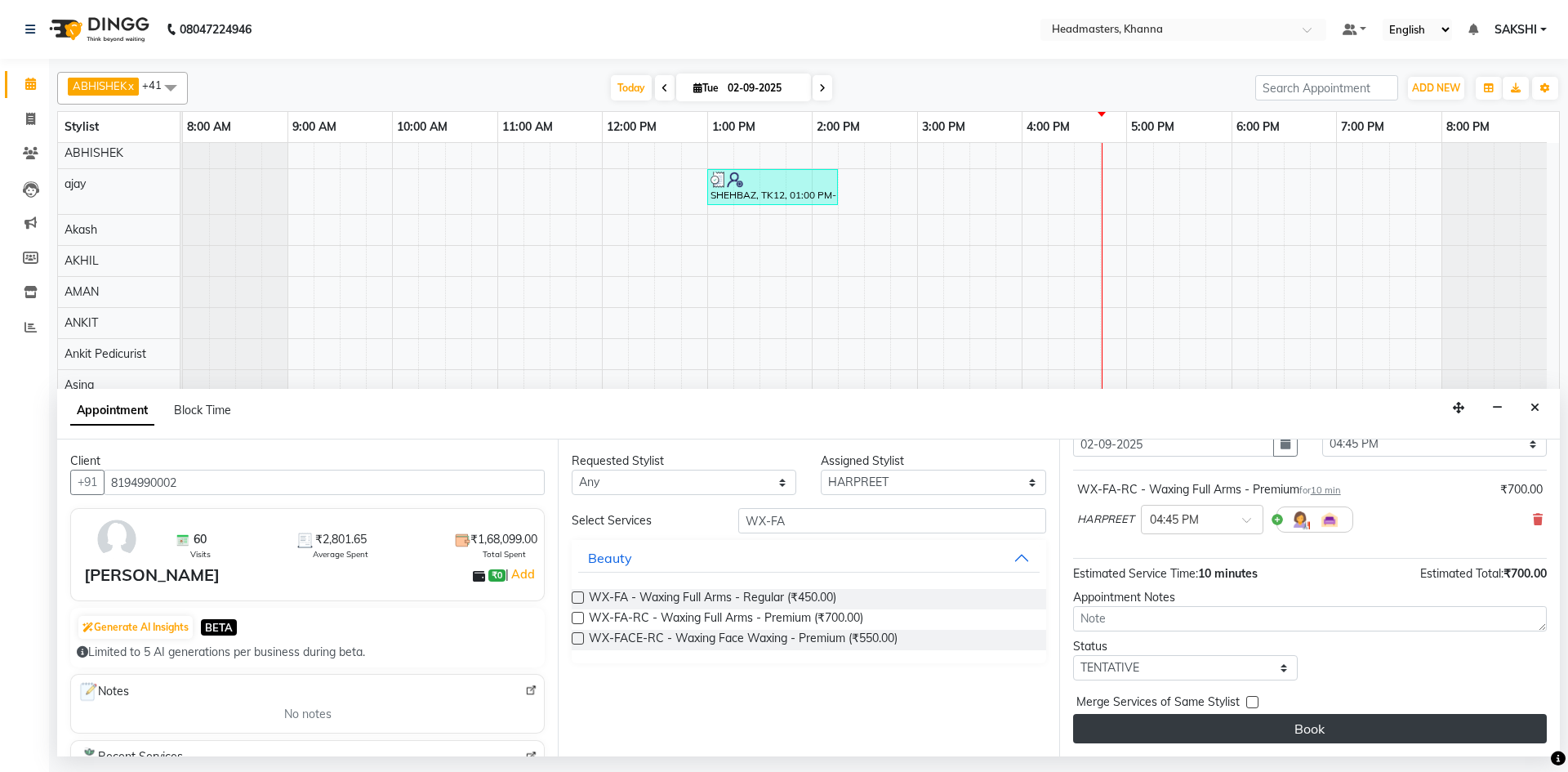
click at [1353, 729] on button "Book" at bounding box center [1310, 728] width 473 height 30
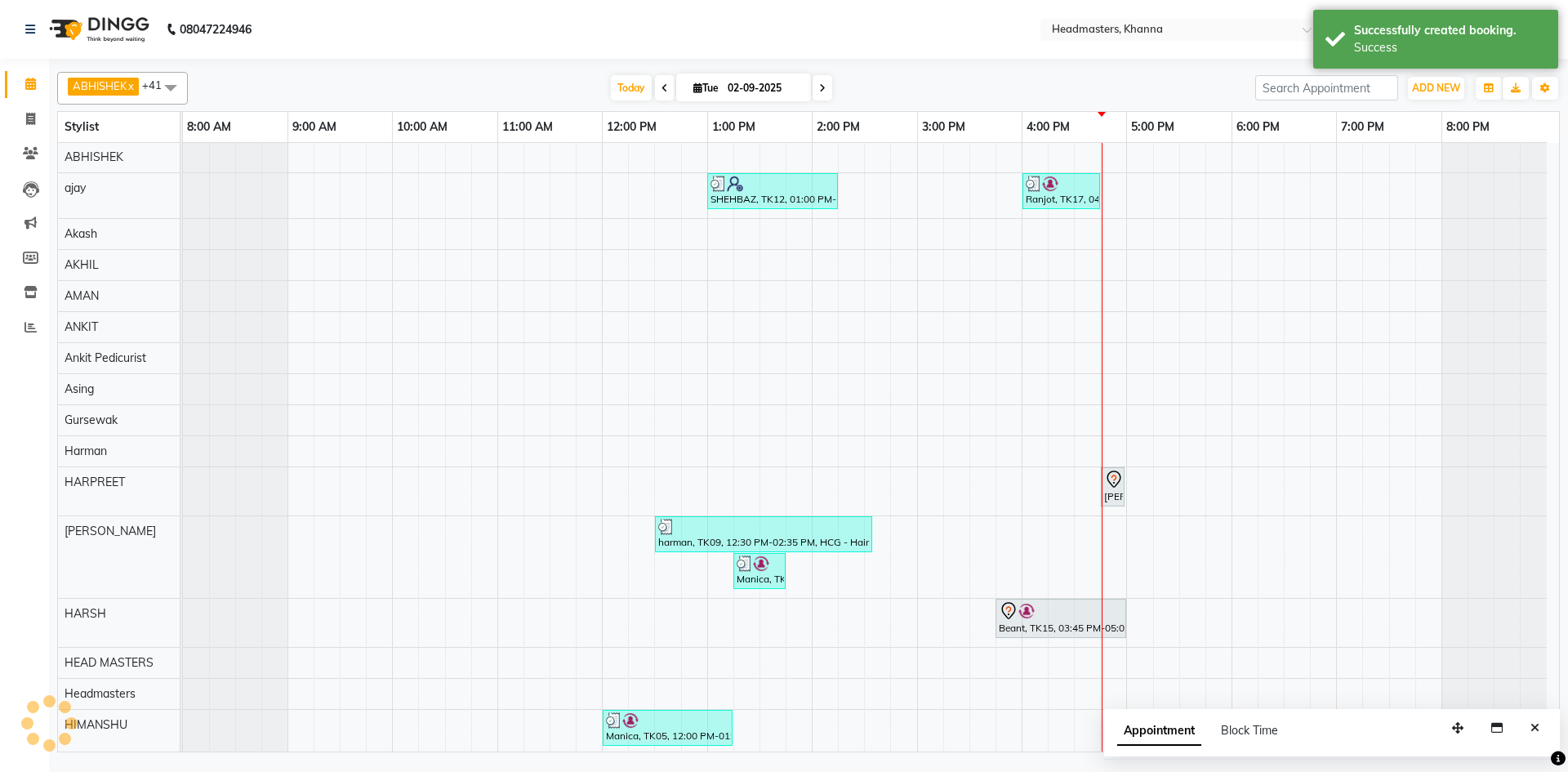
scroll to position [0, 0]
click at [1184, 426] on span "Print Service Slip" at bounding box center [1194, 425] width 87 height 17
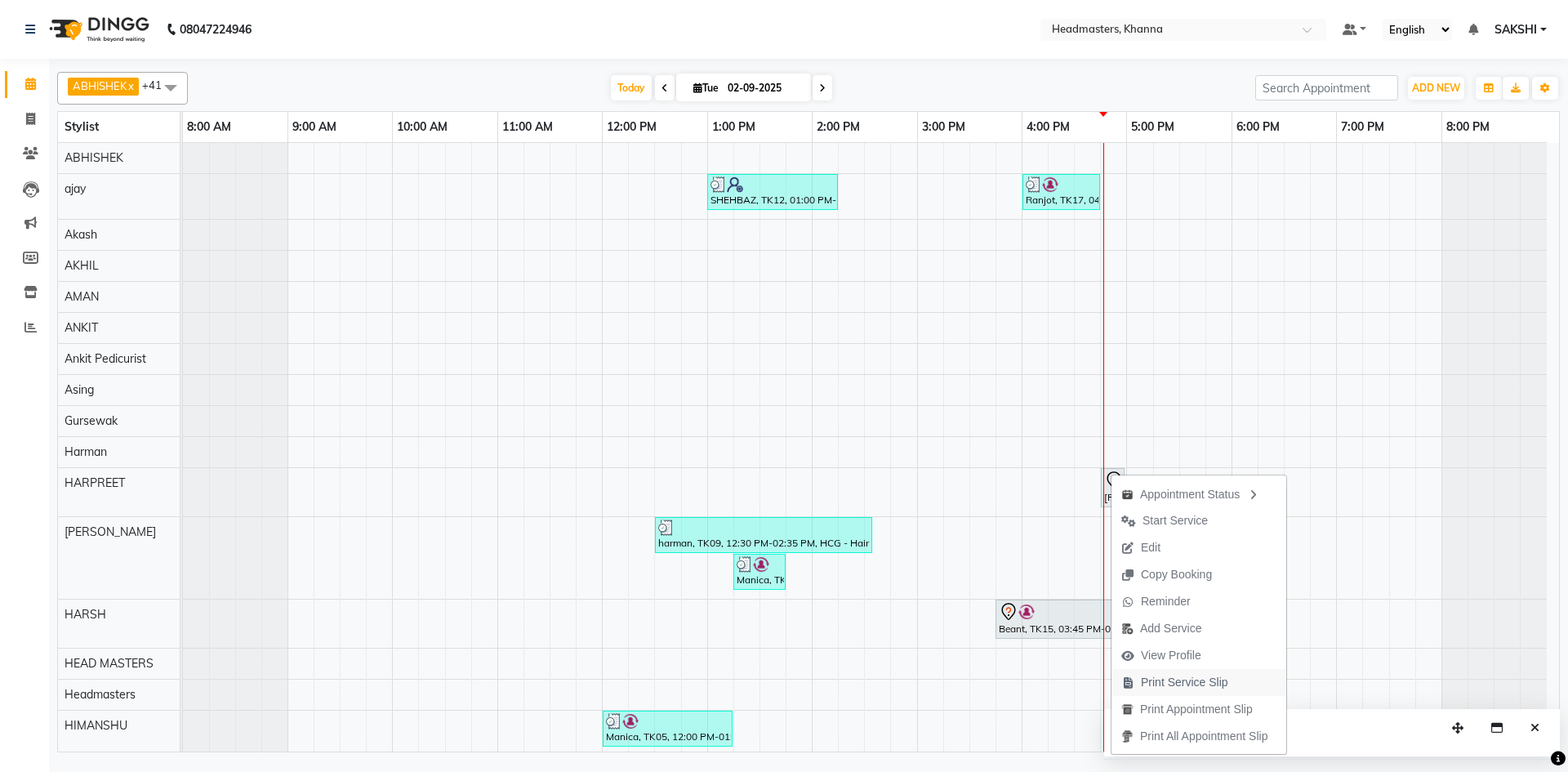
click at [1196, 683] on span "Print Service Slip" at bounding box center [1184, 683] width 87 height 17
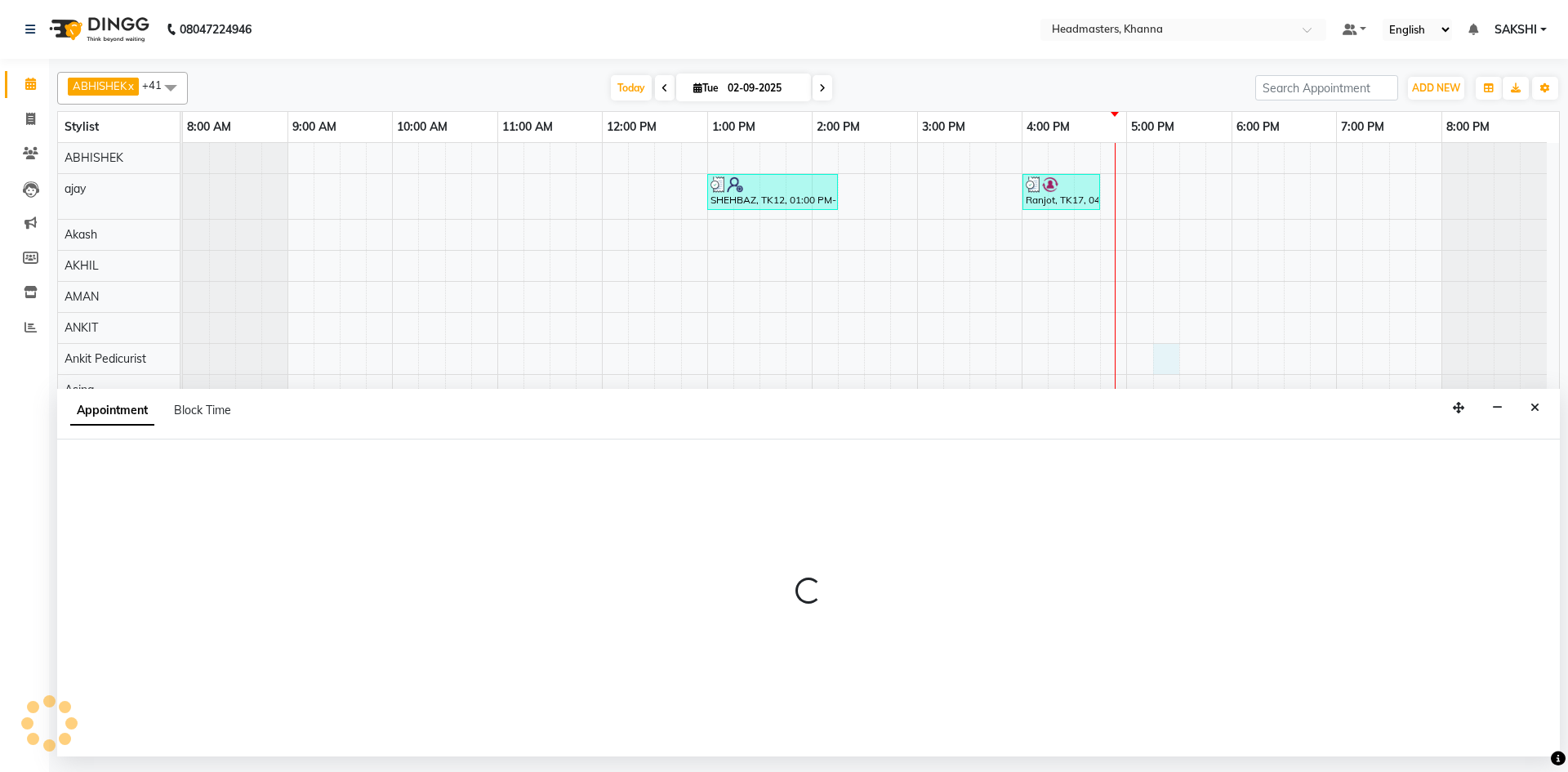
select select "69230"
select select "1035"
select select "tentative"
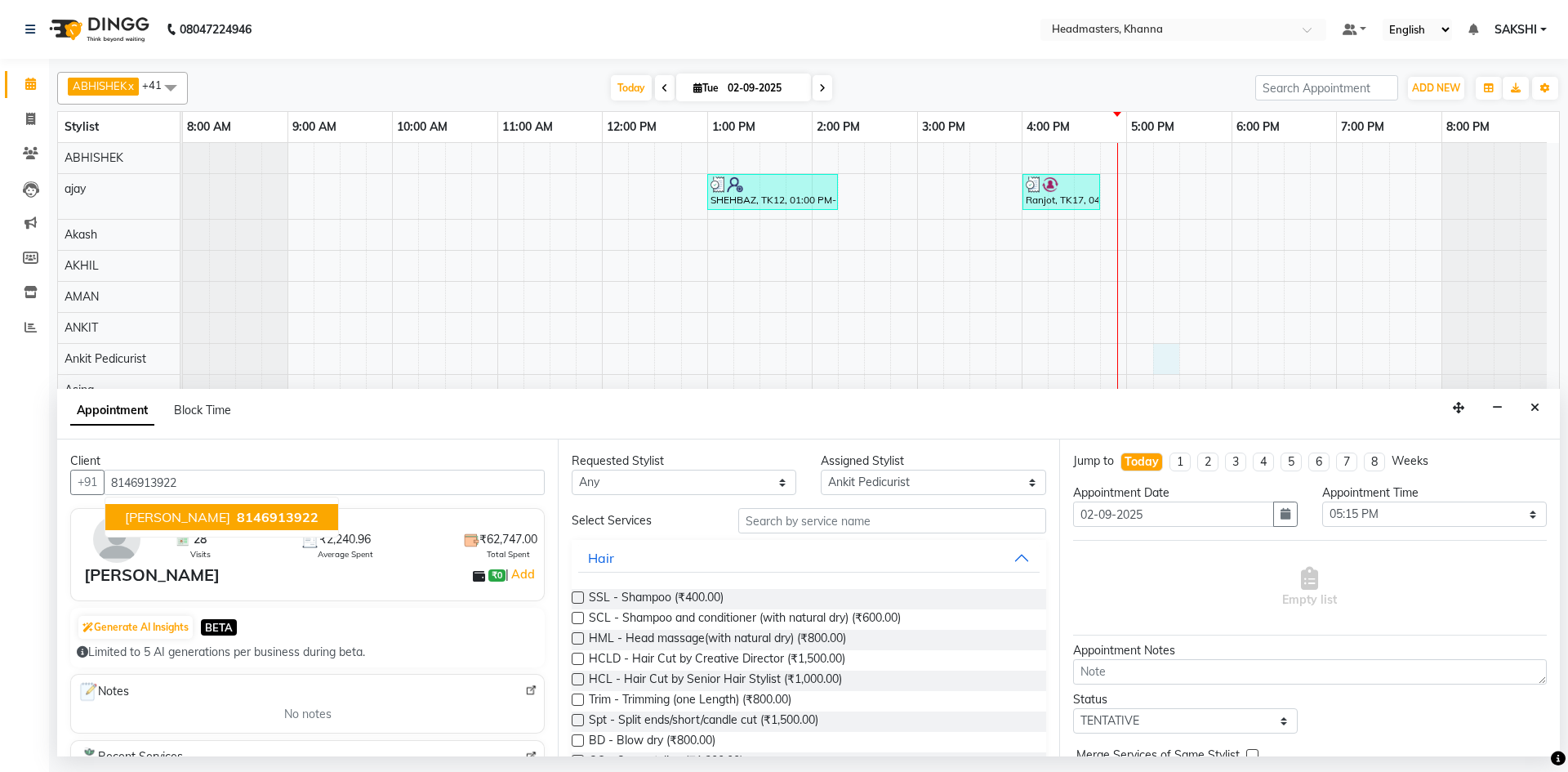
type input "8146913922"
click at [860, 475] on select "Select ABHISHEK [PERSON_NAME] [PERSON_NAME] AMAN (NAILS) ANKIT Ankit Pedicurist…" at bounding box center [933, 482] width 225 height 25
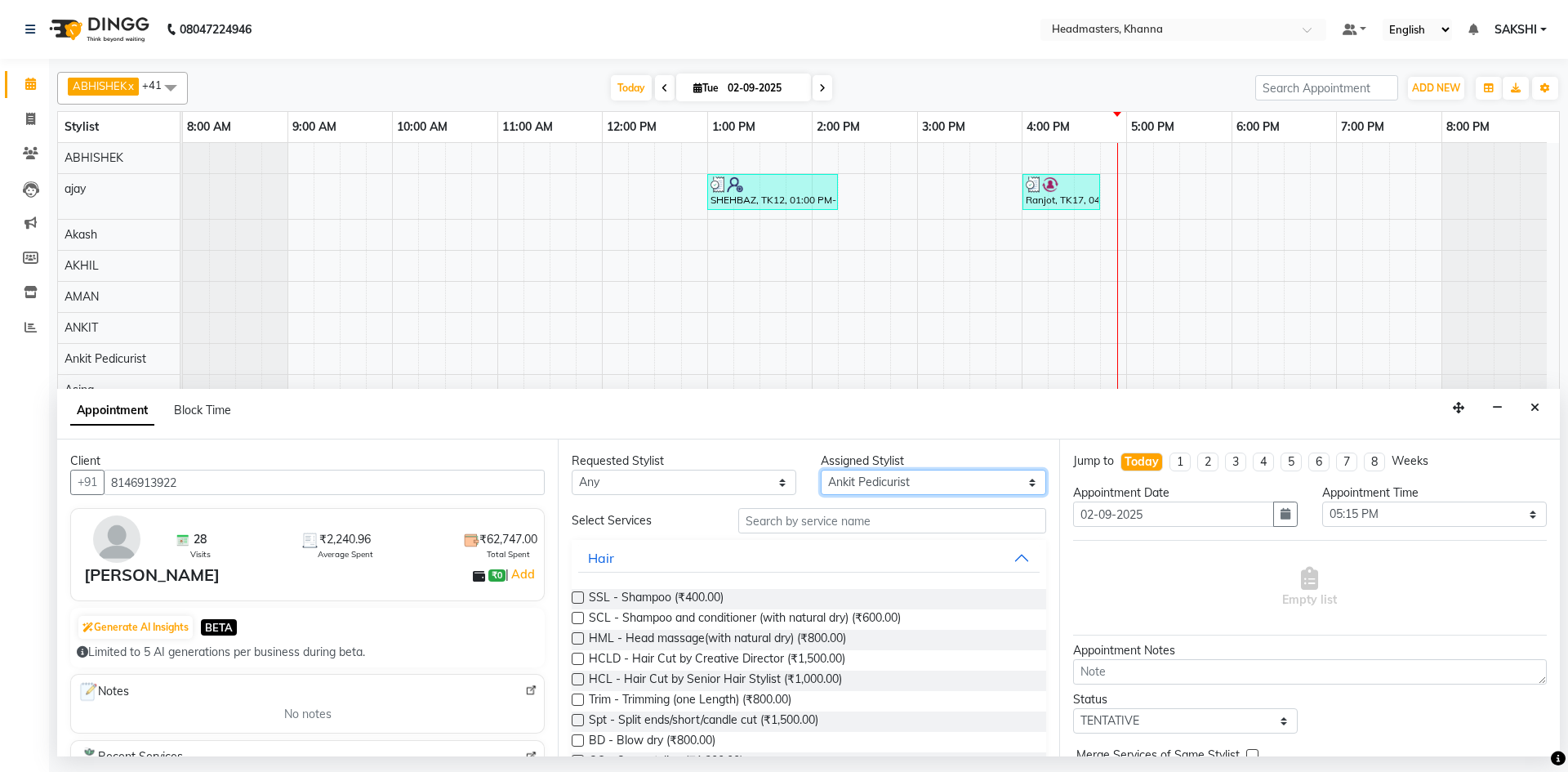
select select "60800"
click at [821, 470] on select "Select ABHISHEK [PERSON_NAME] [PERSON_NAME] AMAN (NAILS) ANKIT Ankit Pedicurist…" at bounding box center [933, 482] width 225 height 25
click at [828, 521] on input "text" at bounding box center [892, 520] width 308 height 25
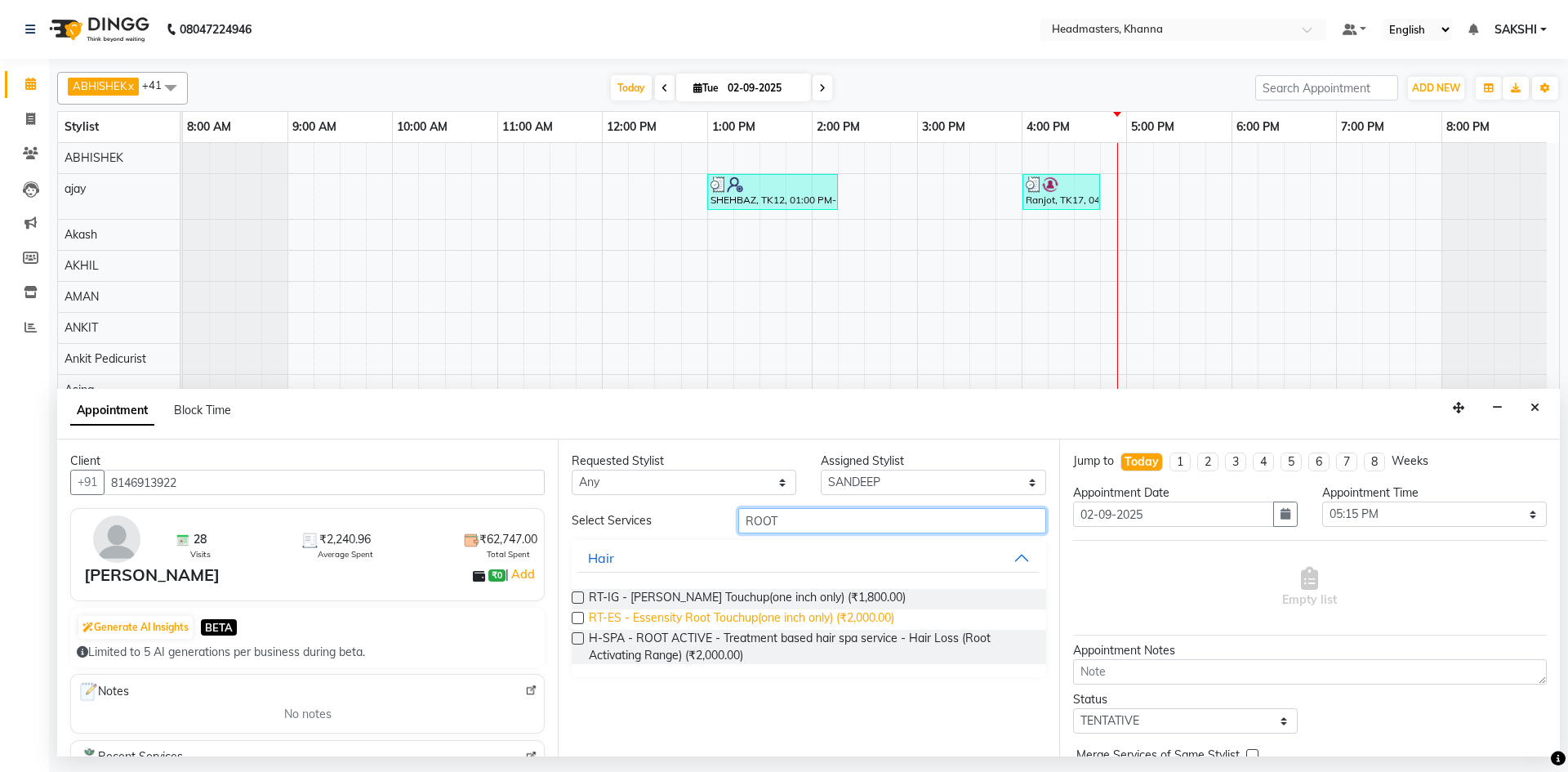
type input "ROOT"
drag, startPoint x: 726, startPoint y: 616, endPoint x: 762, endPoint y: 616, distance: 36.0
click at [732, 616] on span "RT-ES - Essensity Root Touchup(one inch only) (₹2,000.00)" at bounding box center [741, 618] width 305 height 20
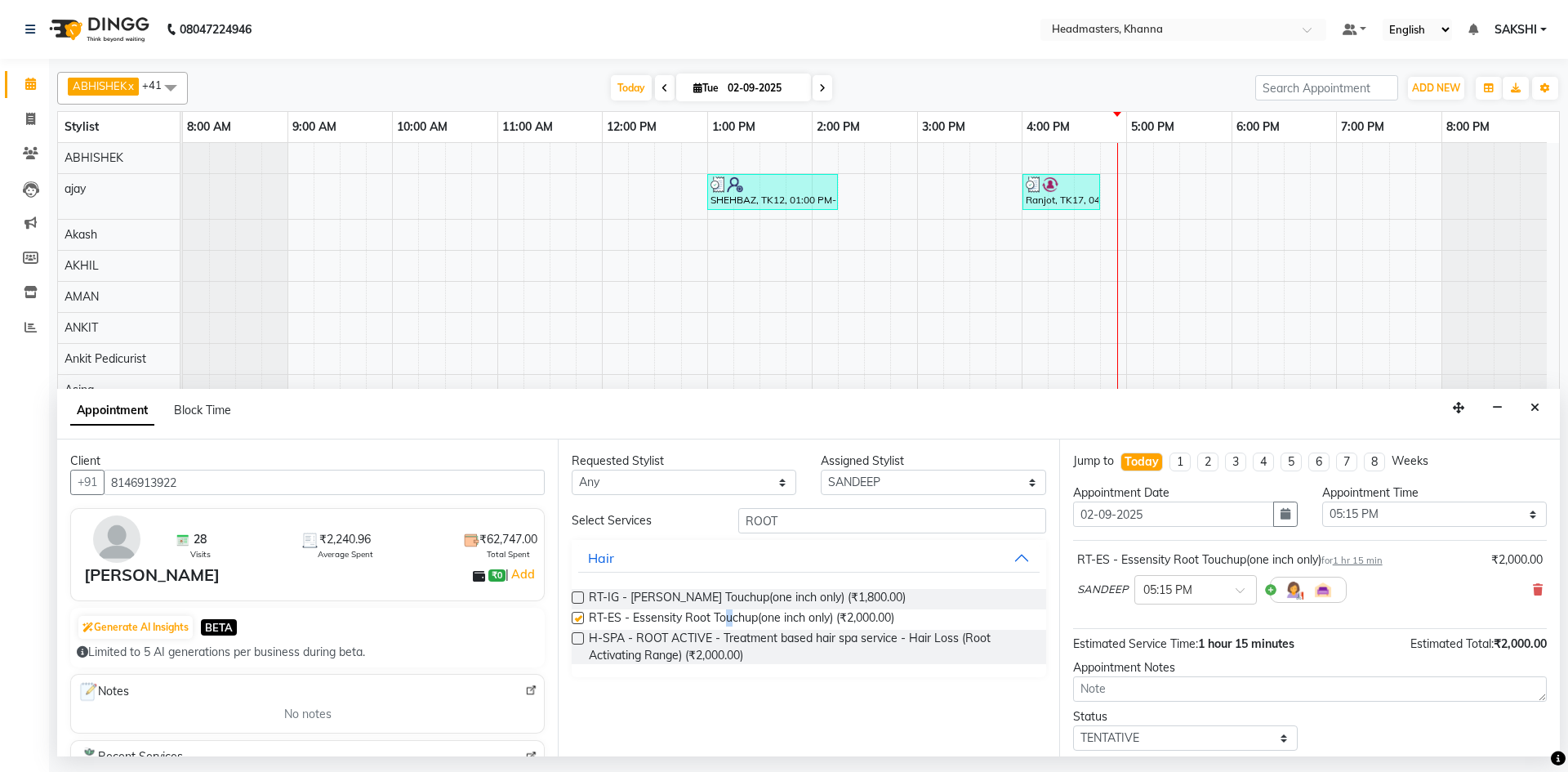
checkbox input "false"
click at [1356, 514] on select "Select 09:00 AM 09:15 AM 09:30 AM 09:45 AM 10:00 AM 10:15 AM 10:30 AM 10:45 AM …" at bounding box center [1435, 514] width 225 height 25
select select "1020"
click at [1322, 501] on select "Select 09:00 AM 09:15 AM 09:30 AM 09:45 AM 10:00 AM 10:15 AM 10:30 AM 10:45 AM …" at bounding box center [1435, 514] width 225 height 25
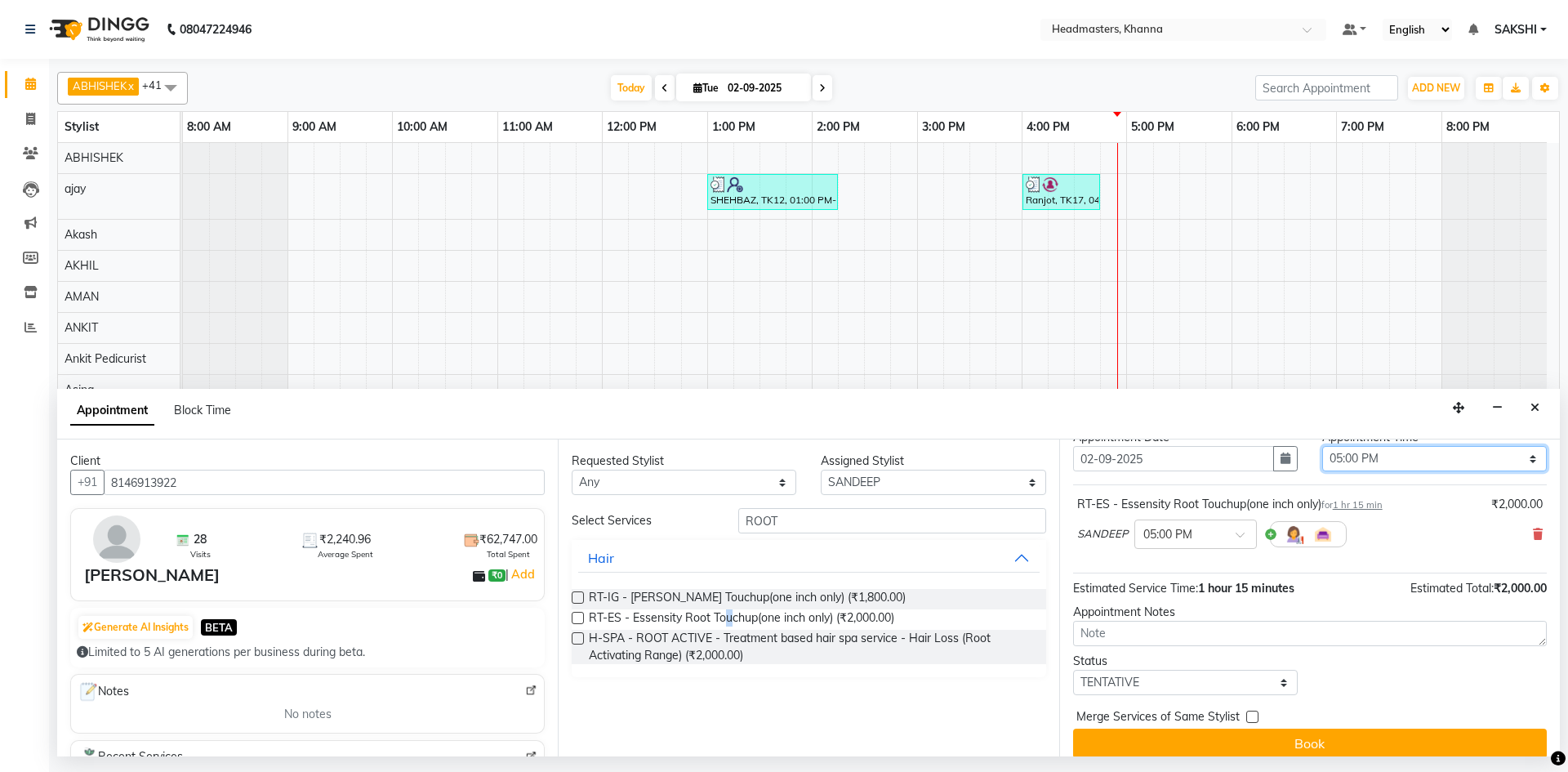
scroll to position [70, 0]
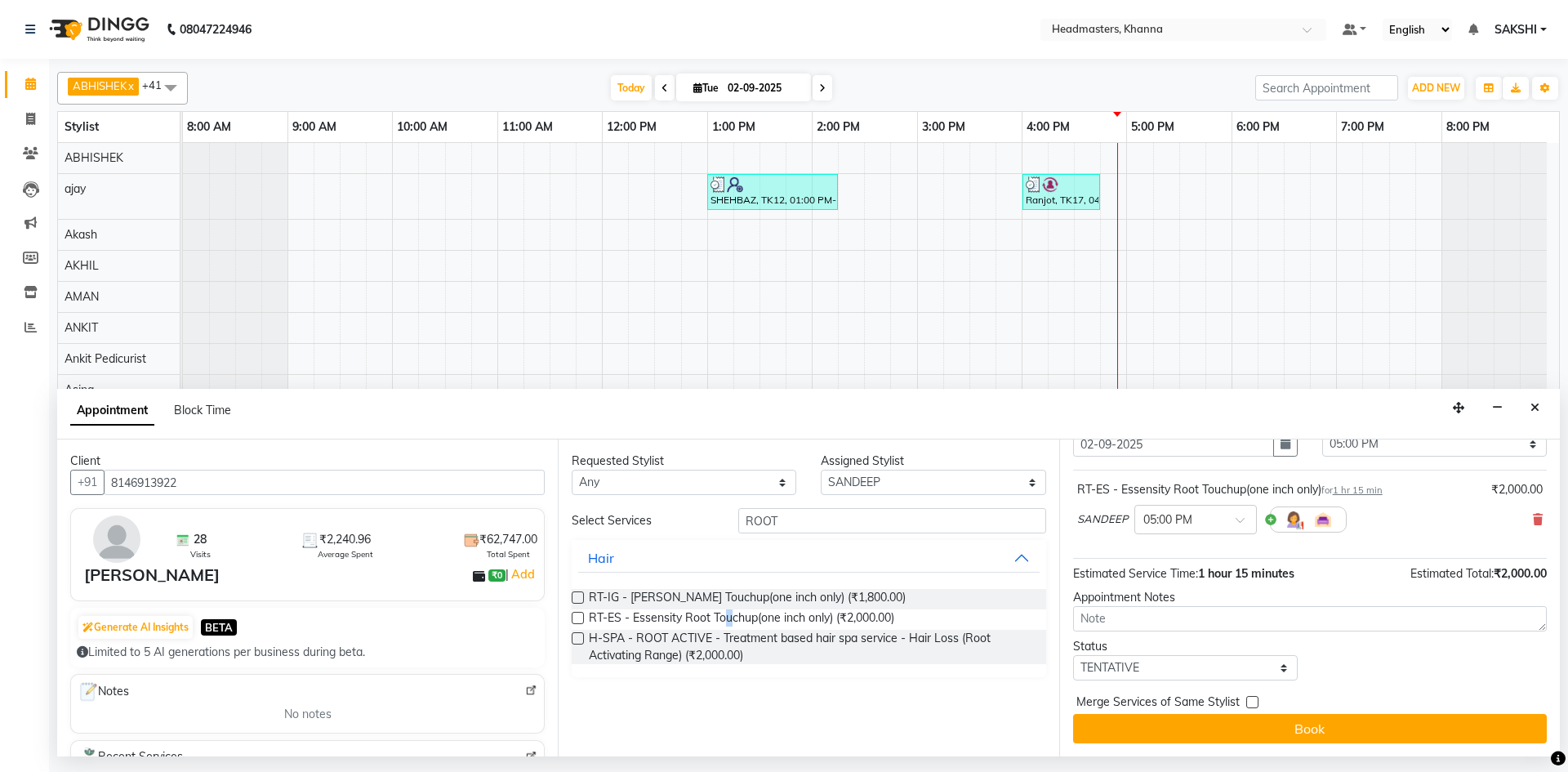
drag, startPoint x: 1338, startPoint y: 718, endPoint x: 1567, endPoint y: 744, distance: 230.5
click at [1342, 718] on button "Book" at bounding box center [1310, 728] width 473 height 30
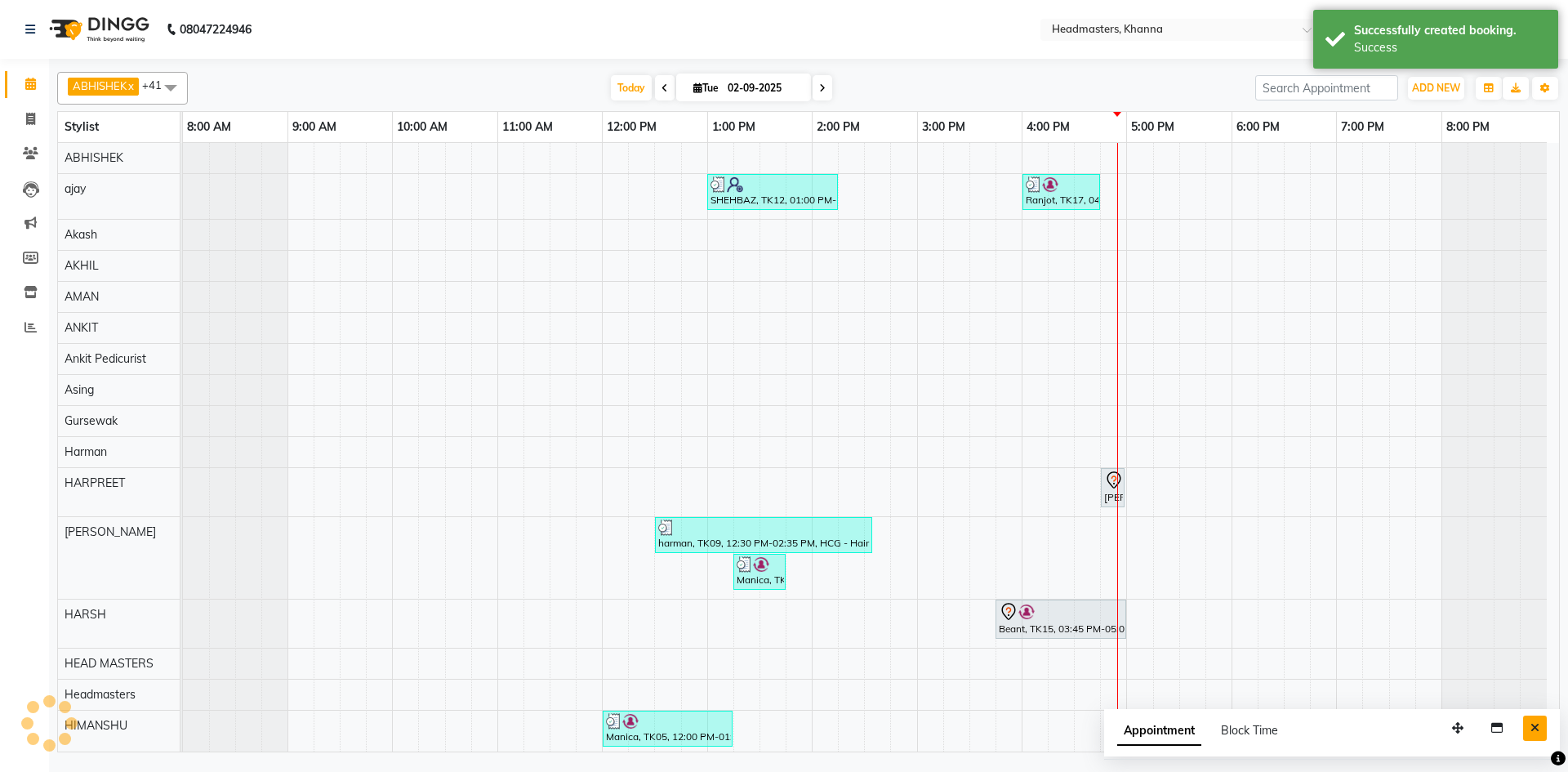
click at [1537, 724] on icon "Close" at bounding box center [1534, 728] width 9 height 12
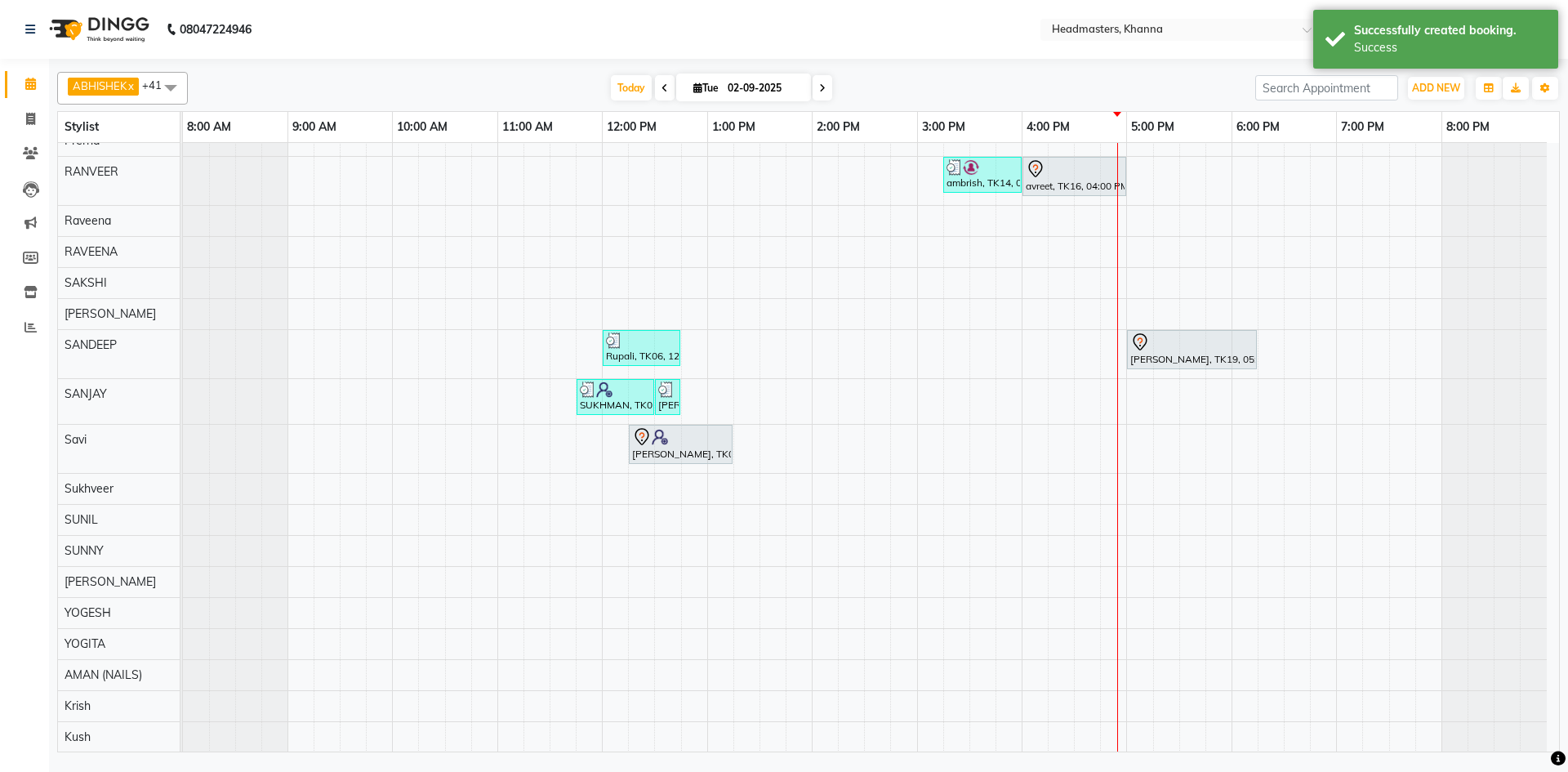
scroll to position [946, 0]
drag, startPoint x: 1197, startPoint y: 327, endPoint x: 1154, endPoint y: 341, distance: 45.2
click at [1254, 551] on span "Print Service Slip" at bounding box center [1227, 550] width 87 height 17
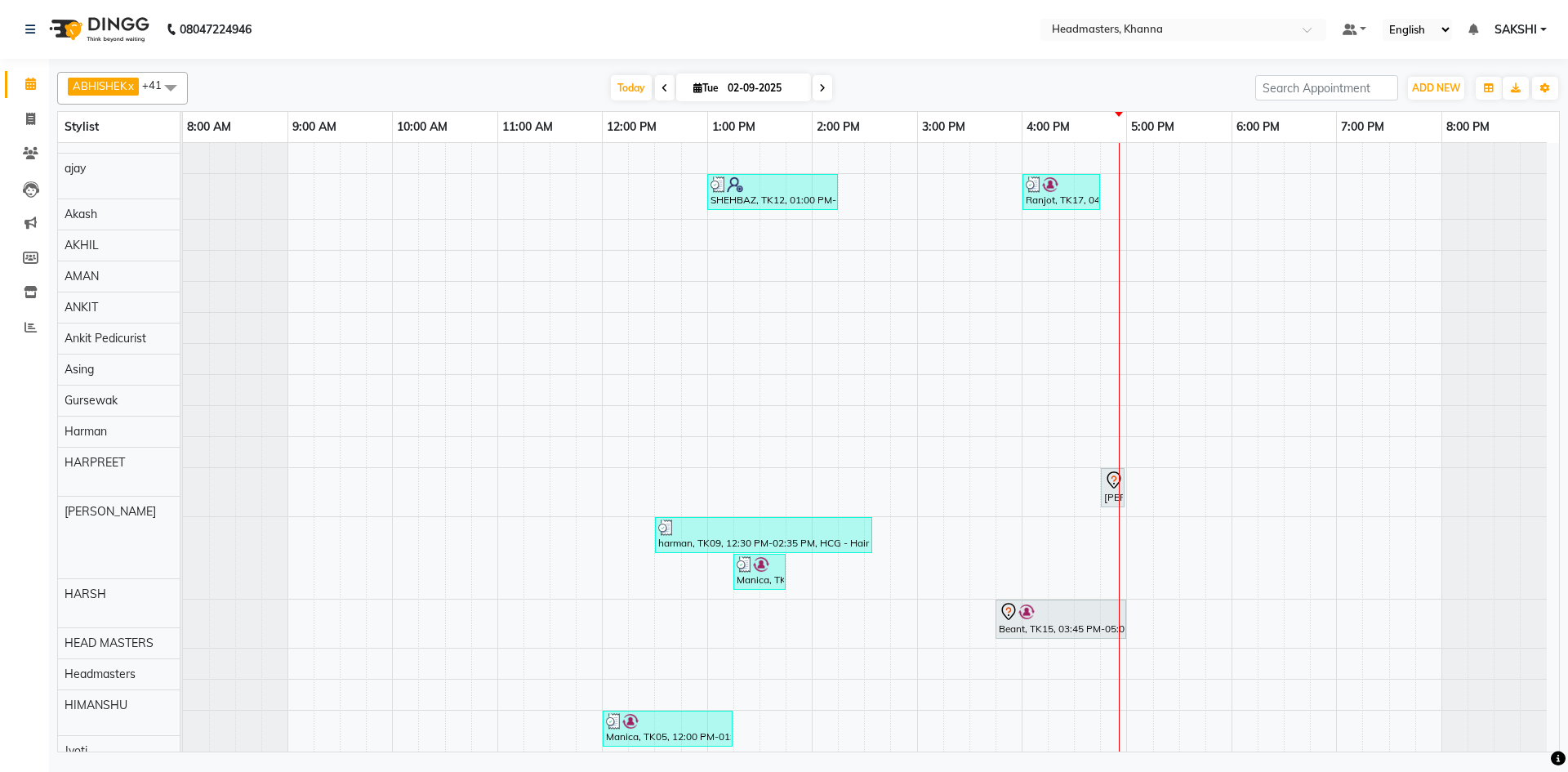
scroll to position [0, 0]
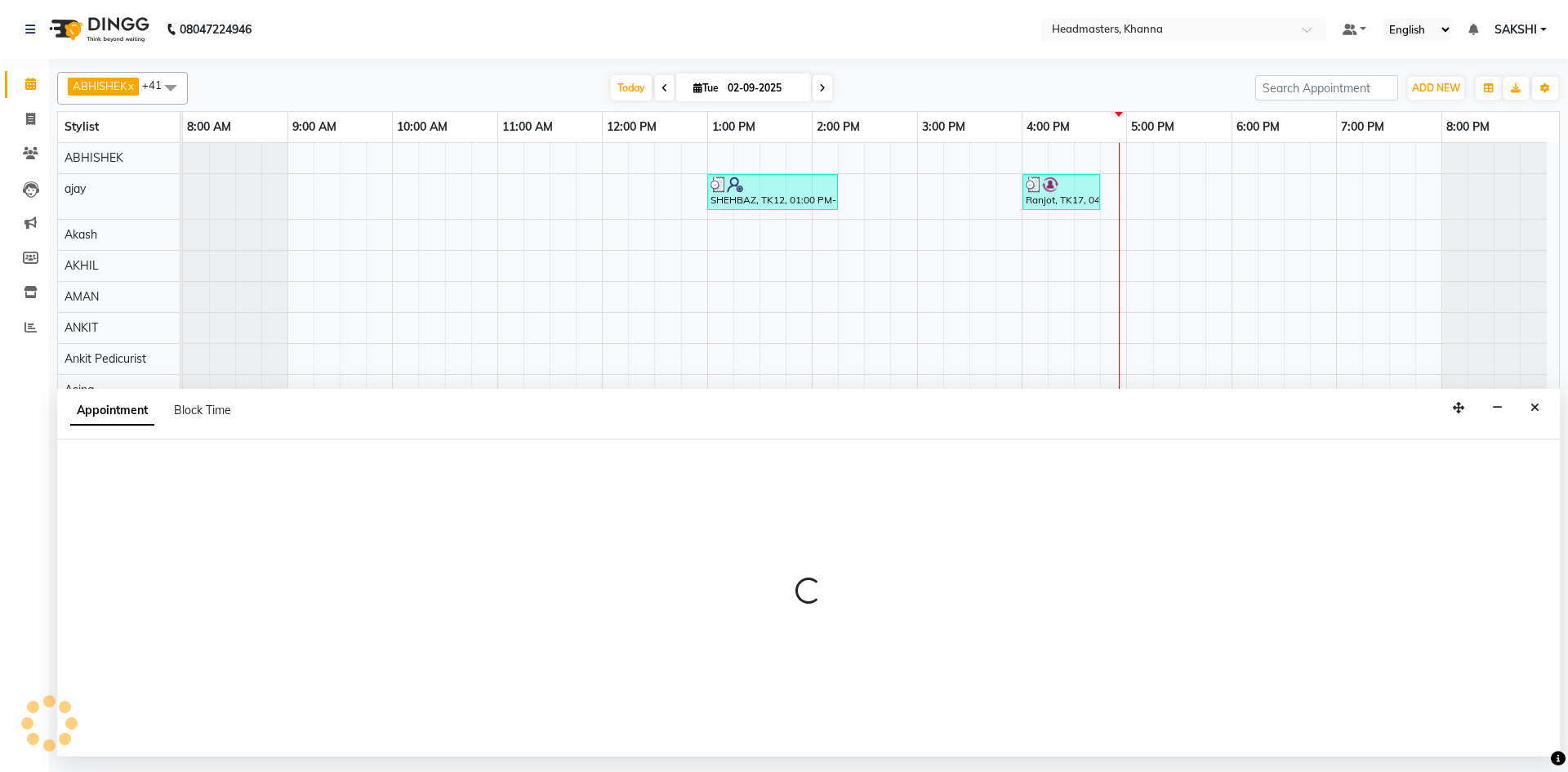
select select "64064"
select select "1095"
select select "tentative"
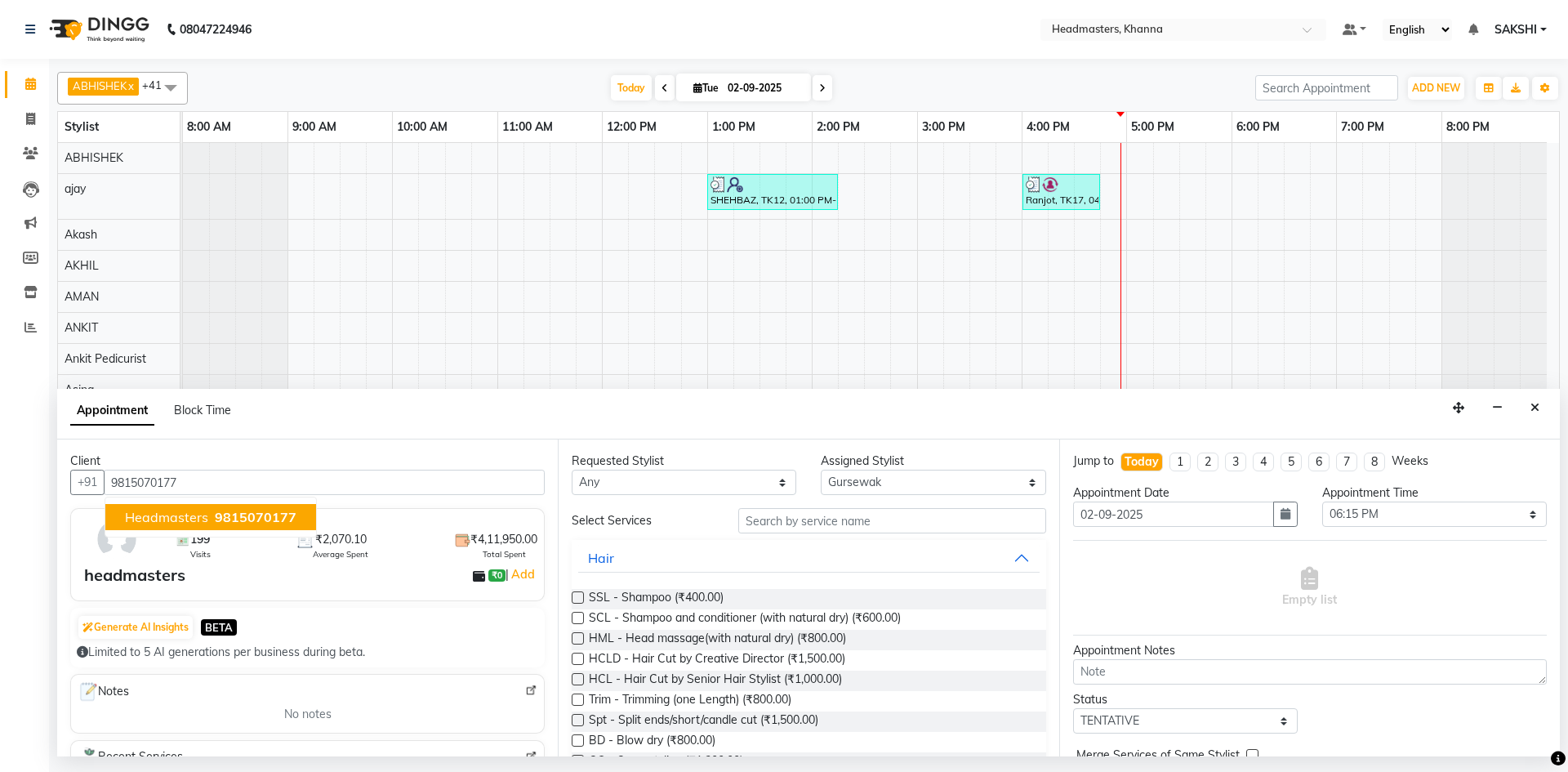
type input "9815070177"
click at [901, 491] on select "Select ABHISHEK [PERSON_NAME] [PERSON_NAME] AMAN (NAILS) ANKIT Ankit Pedicurist…" at bounding box center [933, 482] width 225 height 25
select select "60808"
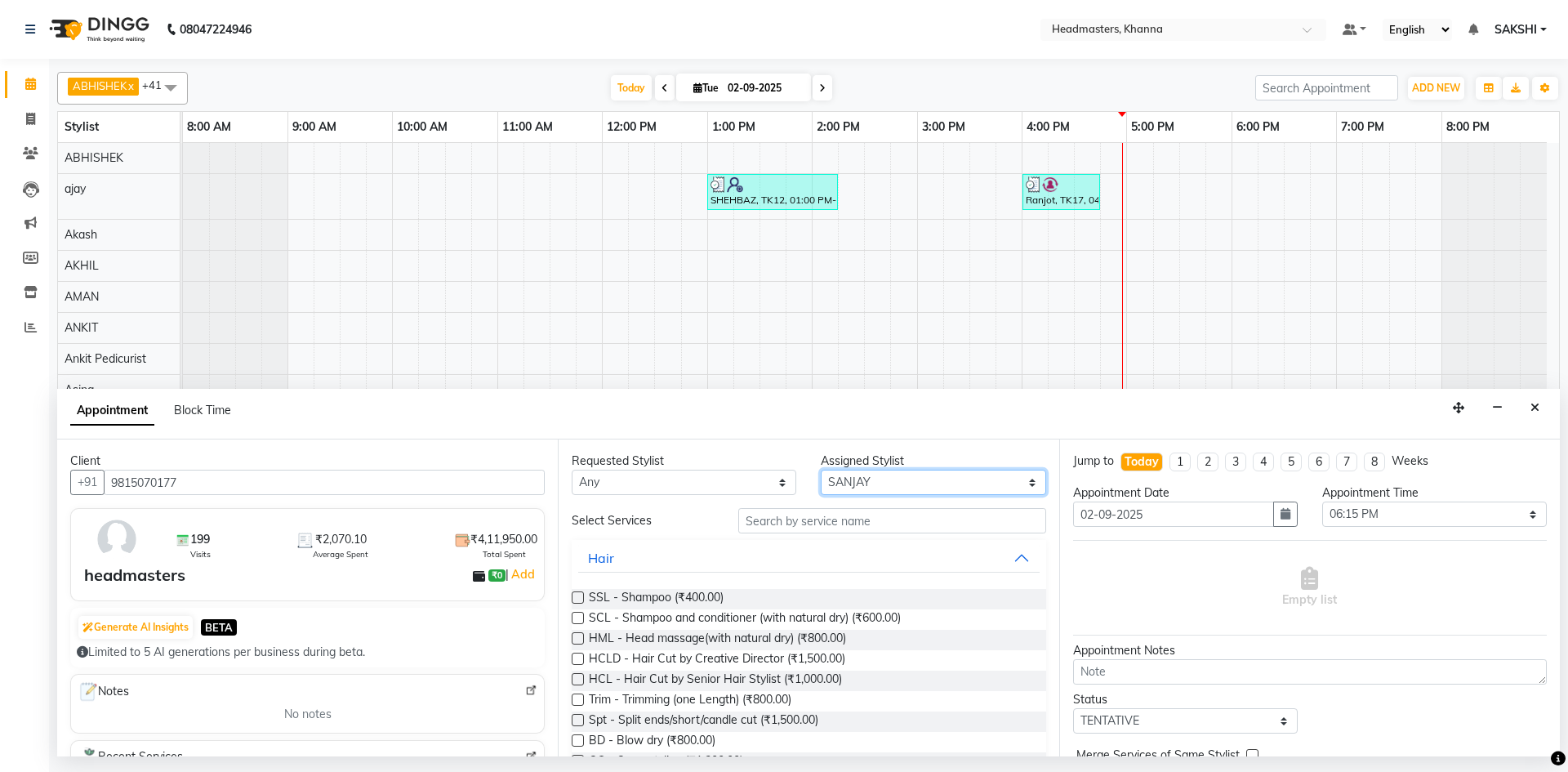
click at [821, 470] on select "Select ABHISHEK [PERSON_NAME] [PERSON_NAME] AMAN (NAILS) ANKIT Ankit Pedicurist…" at bounding box center [933, 482] width 225 height 25
click at [852, 532] on input "text" at bounding box center [892, 520] width 308 height 25
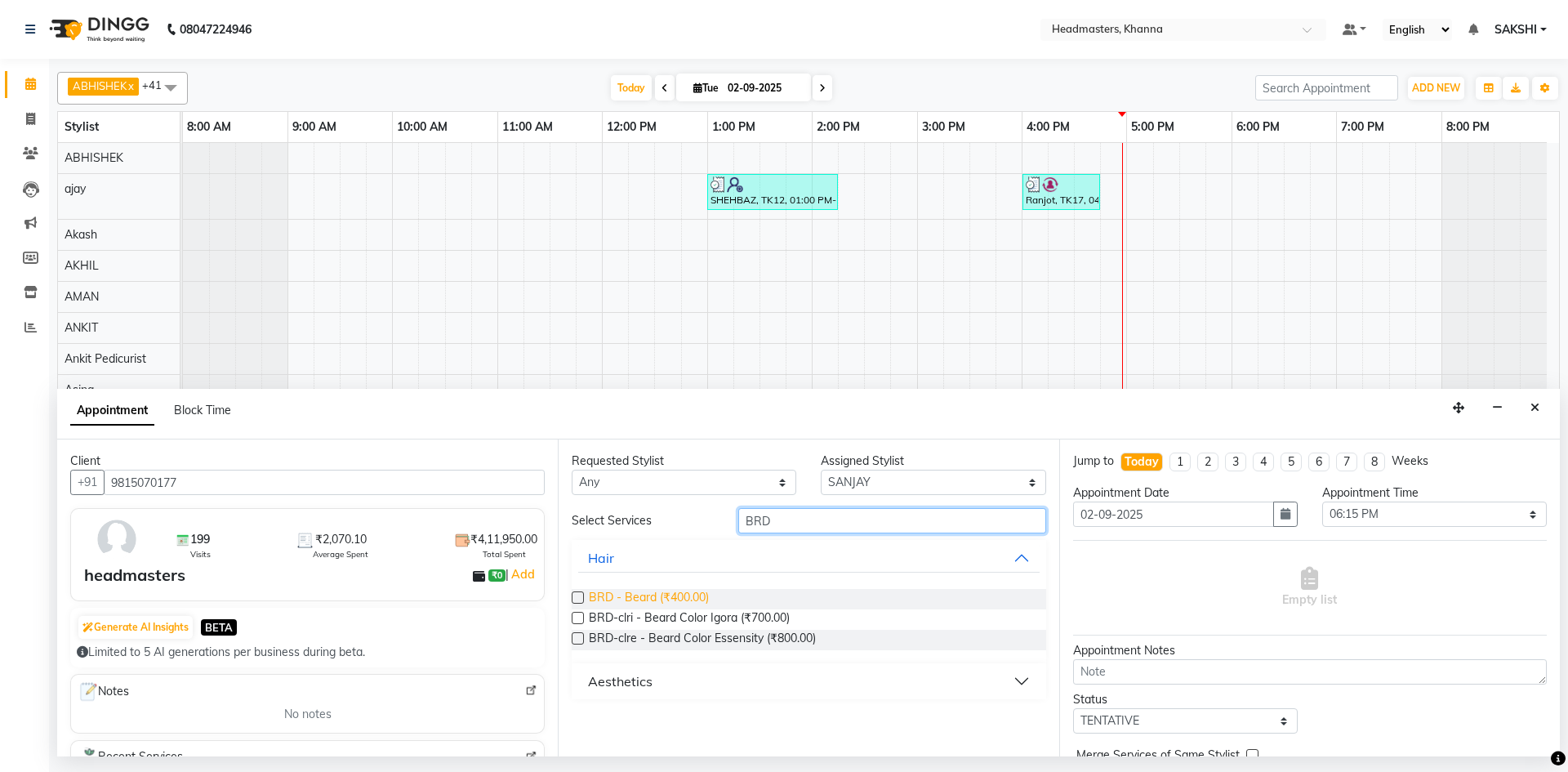
type input "BRD"
click at [685, 598] on span "BRD - Beard (₹400.00)" at bounding box center [648, 598] width 120 height 20
checkbox input "false"
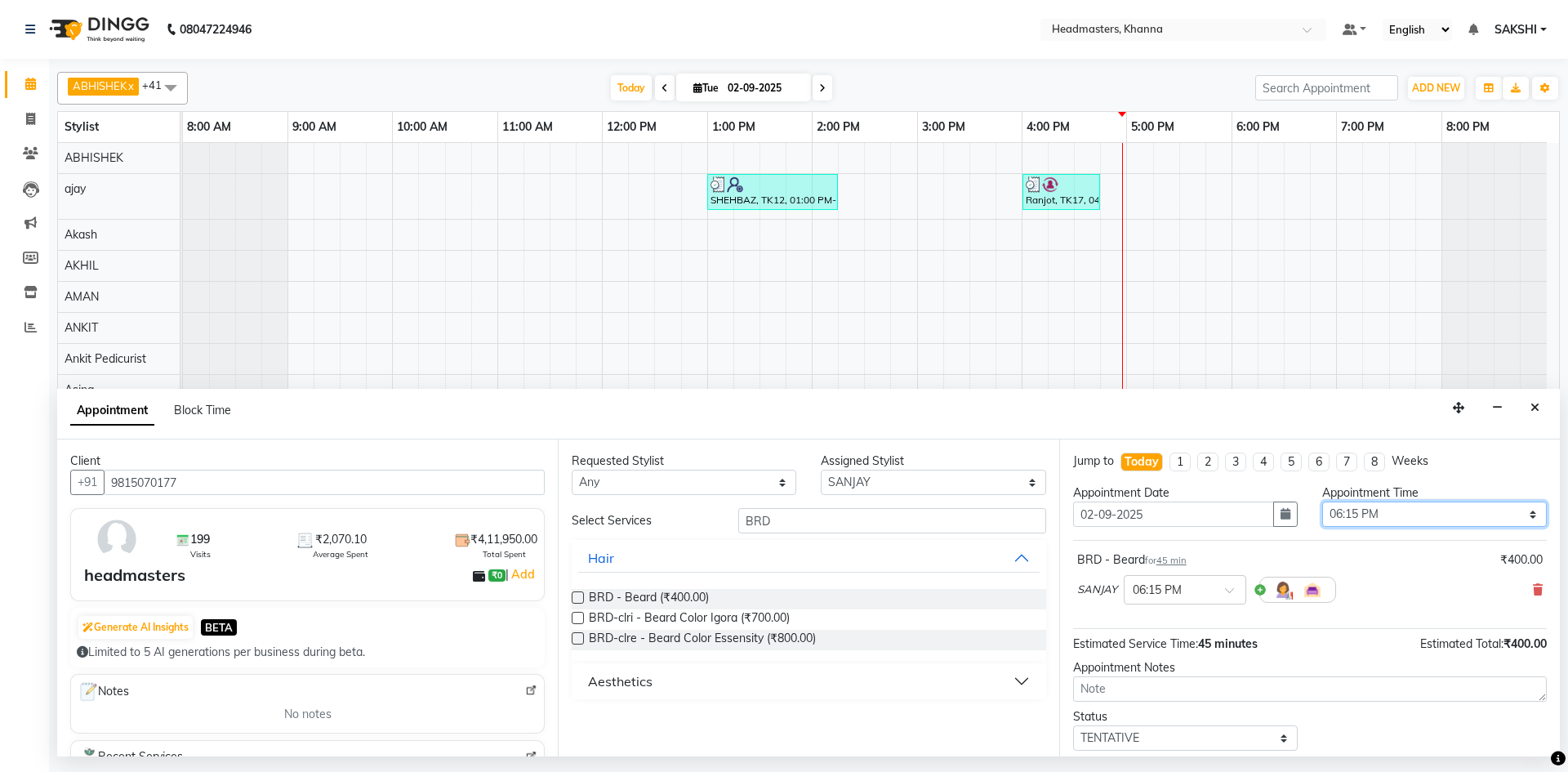
click at [1389, 519] on select "Select 09:00 AM 09:15 AM 09:30 AM 09:45 AM 10:00 AM 10:15 AM 10:30 AM 10:45 AM …" at bounding box center [1435, 514] width 225 height 25
select select "1020"
click at [1322, 501] on select "Select 09:00 AM 09:15 AM 09:30 AM 09:45 AM 10:00 AM 10:15 AM 10:30 AM 10:45 AM …" at bounding box center [1435, 514] width 225 height 25
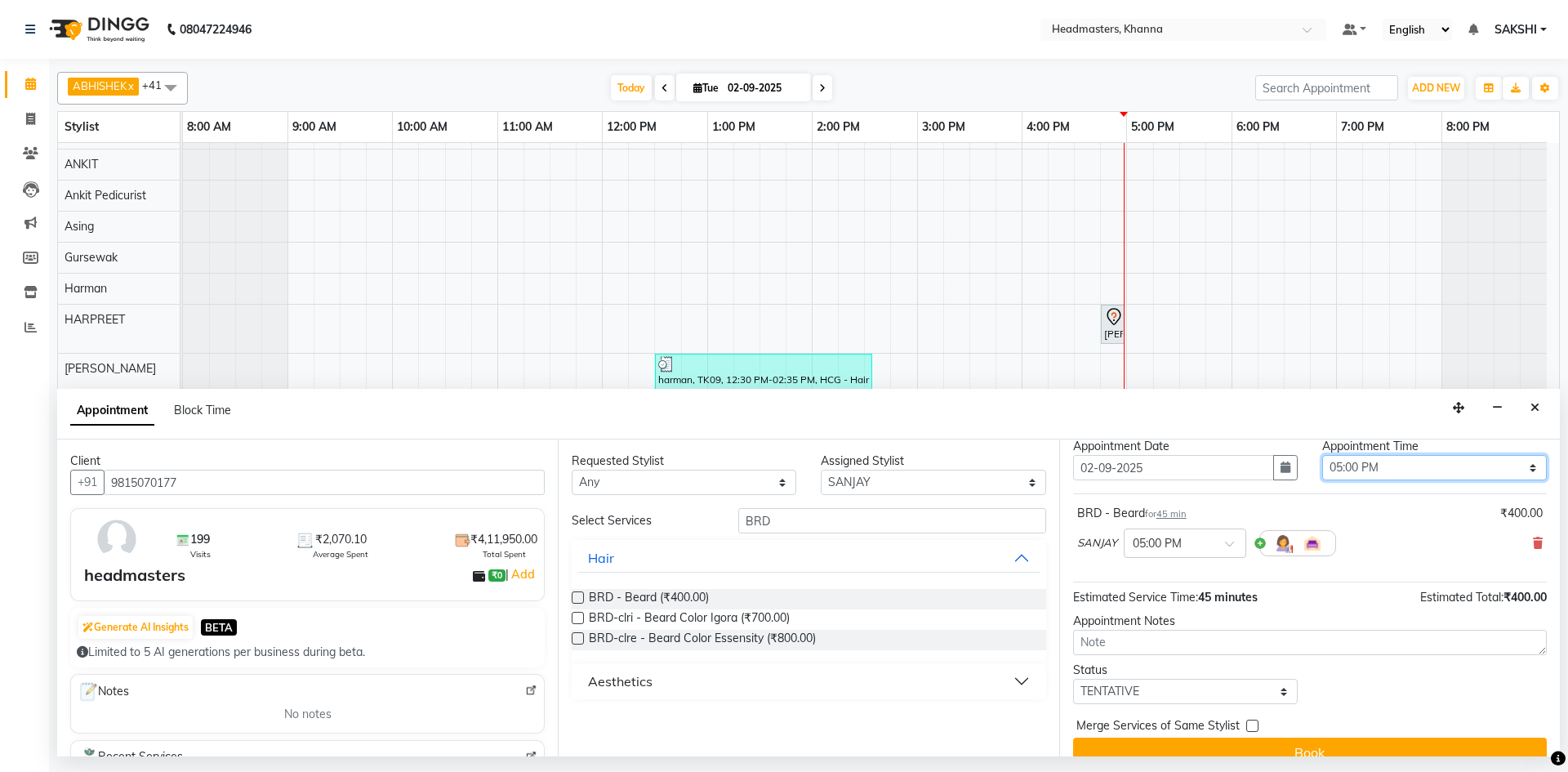
scroll to position [70, 0]
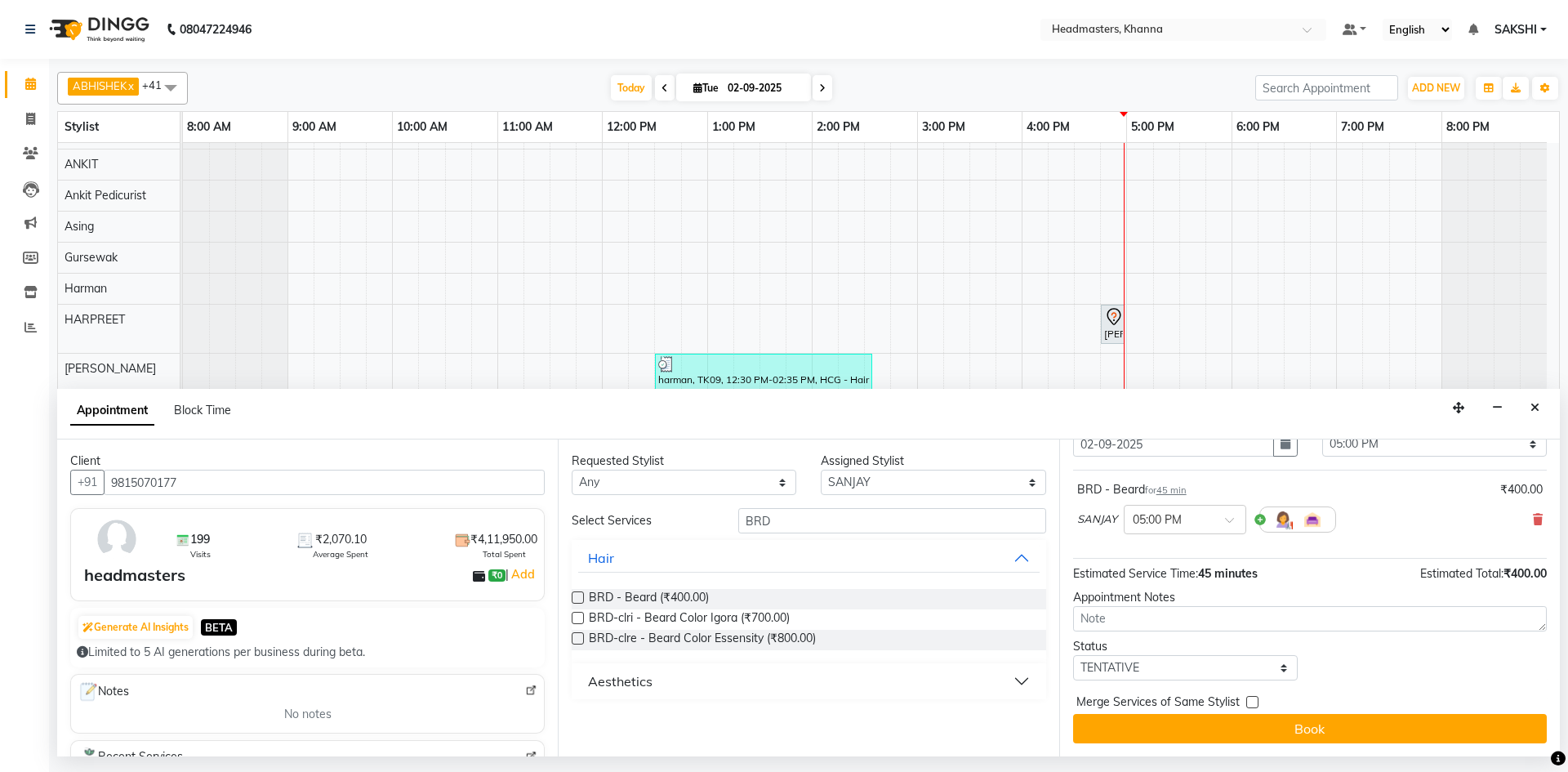
click at [1265, 725] on button "Book" at bounding box center [1310, 728] width 473 height 30
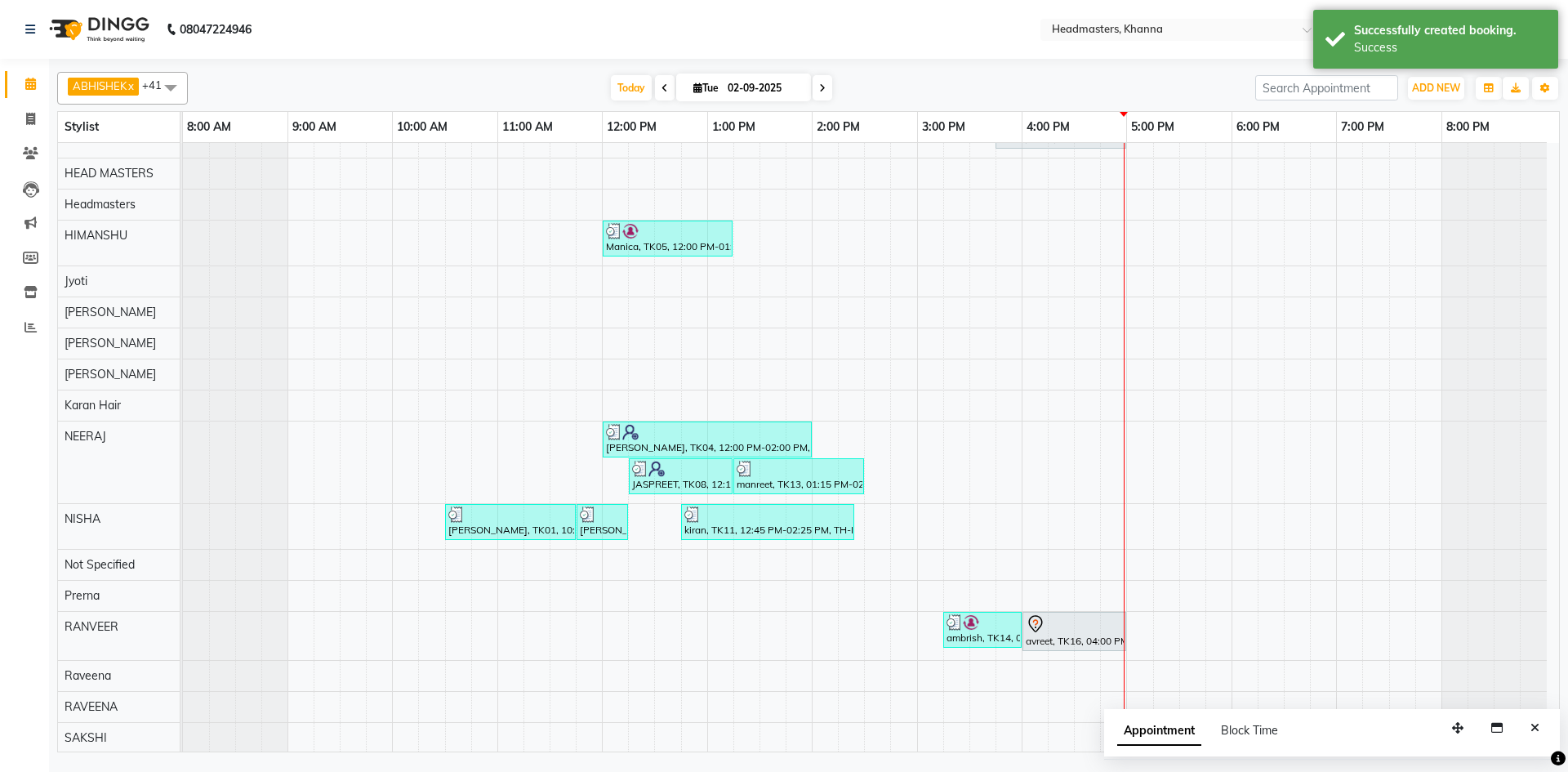
scroll to position [949, 0]
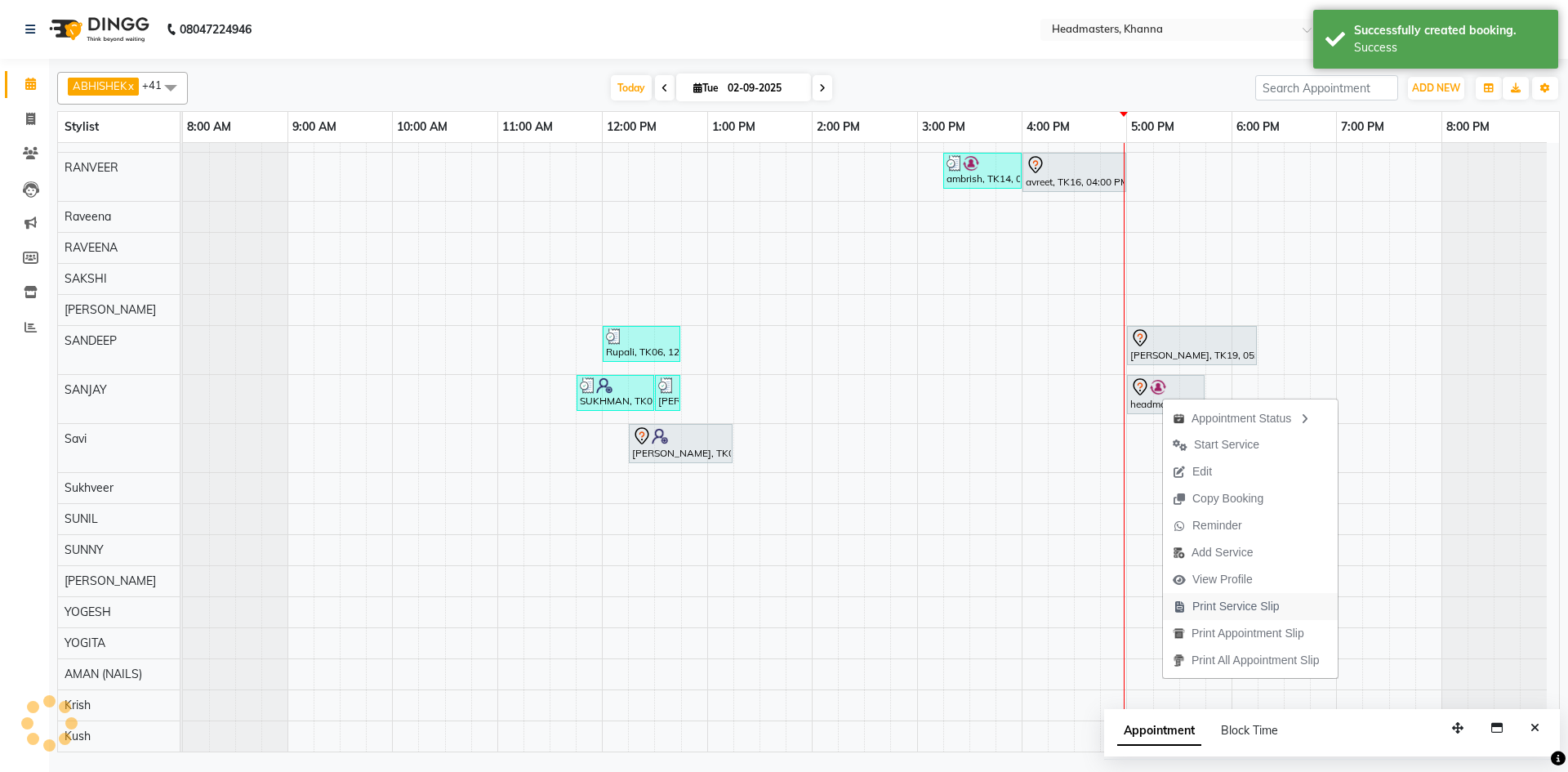
click at [1243, 607] on span "Print Service Slip" at bounding box center [1236, 607] width 87 height 17
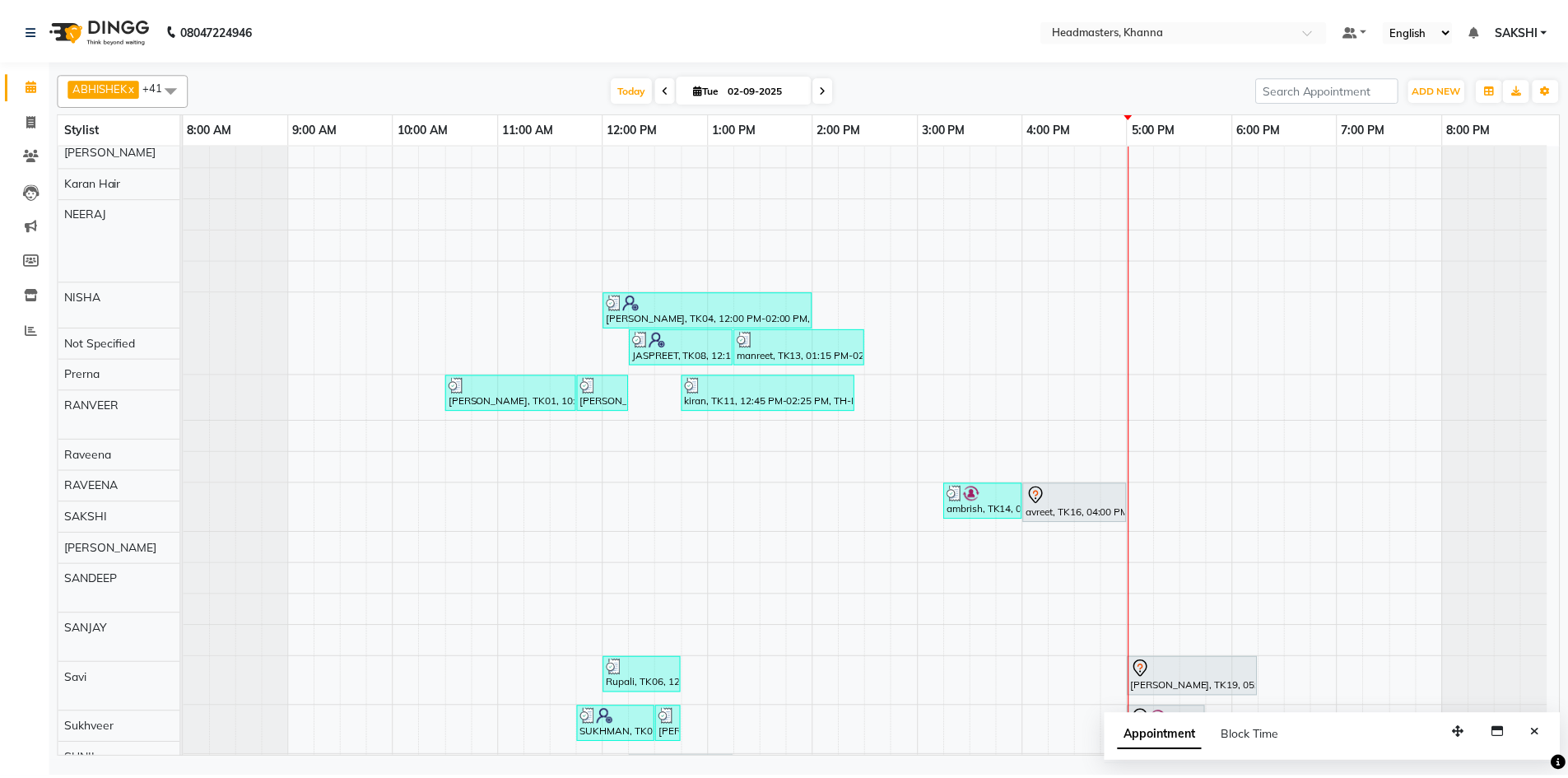
scroll to position [627, 0]
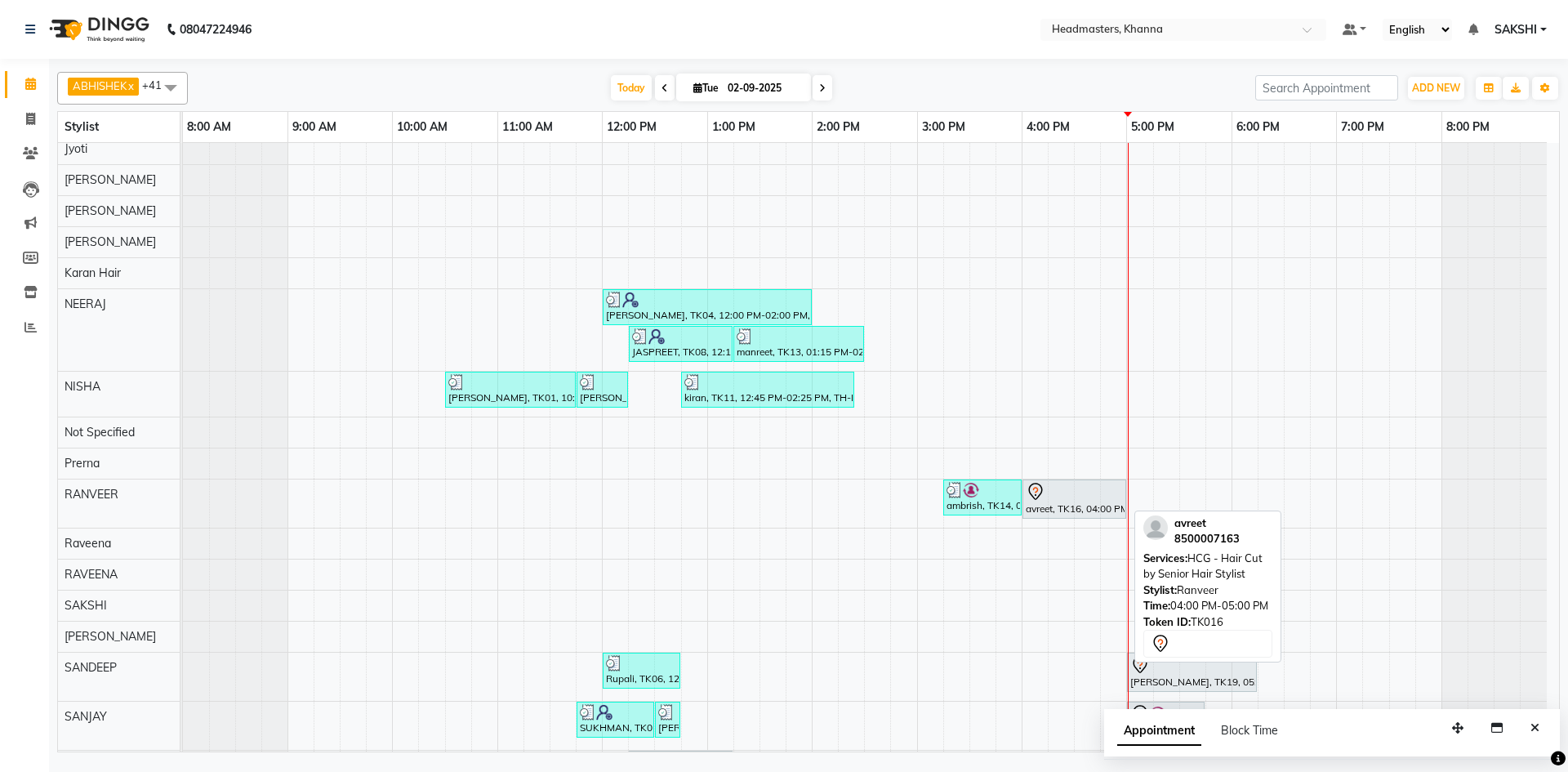
click at [1089, 494] on div at bounding box center [1073, 492] width 97 height 19
select select "7"
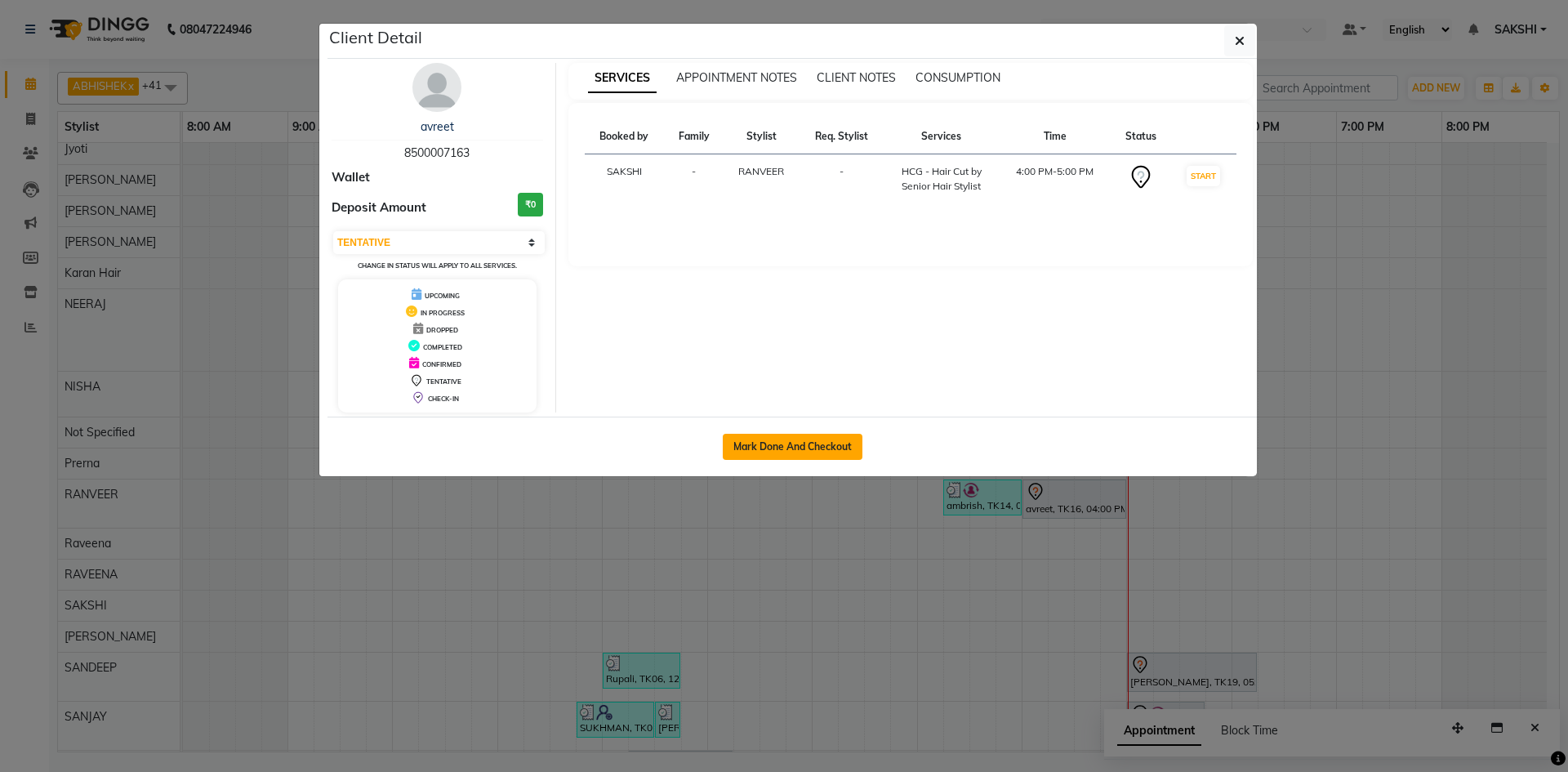
click at [831, 452] on button "Mark Done And Checkout" at bounding box center [792, 446] width 139 height 26
select select "service"
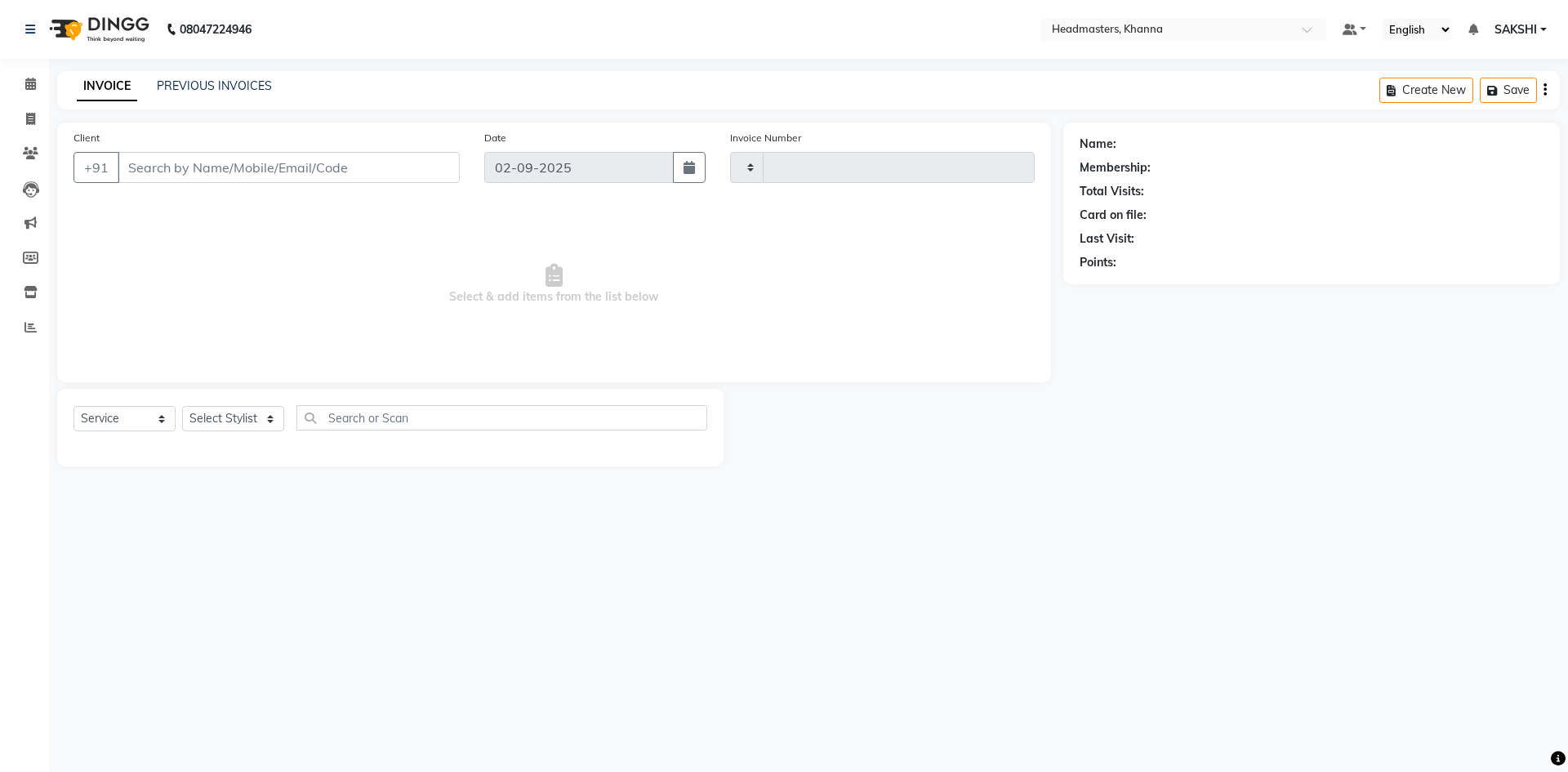
type input "5501"
select select "7138"
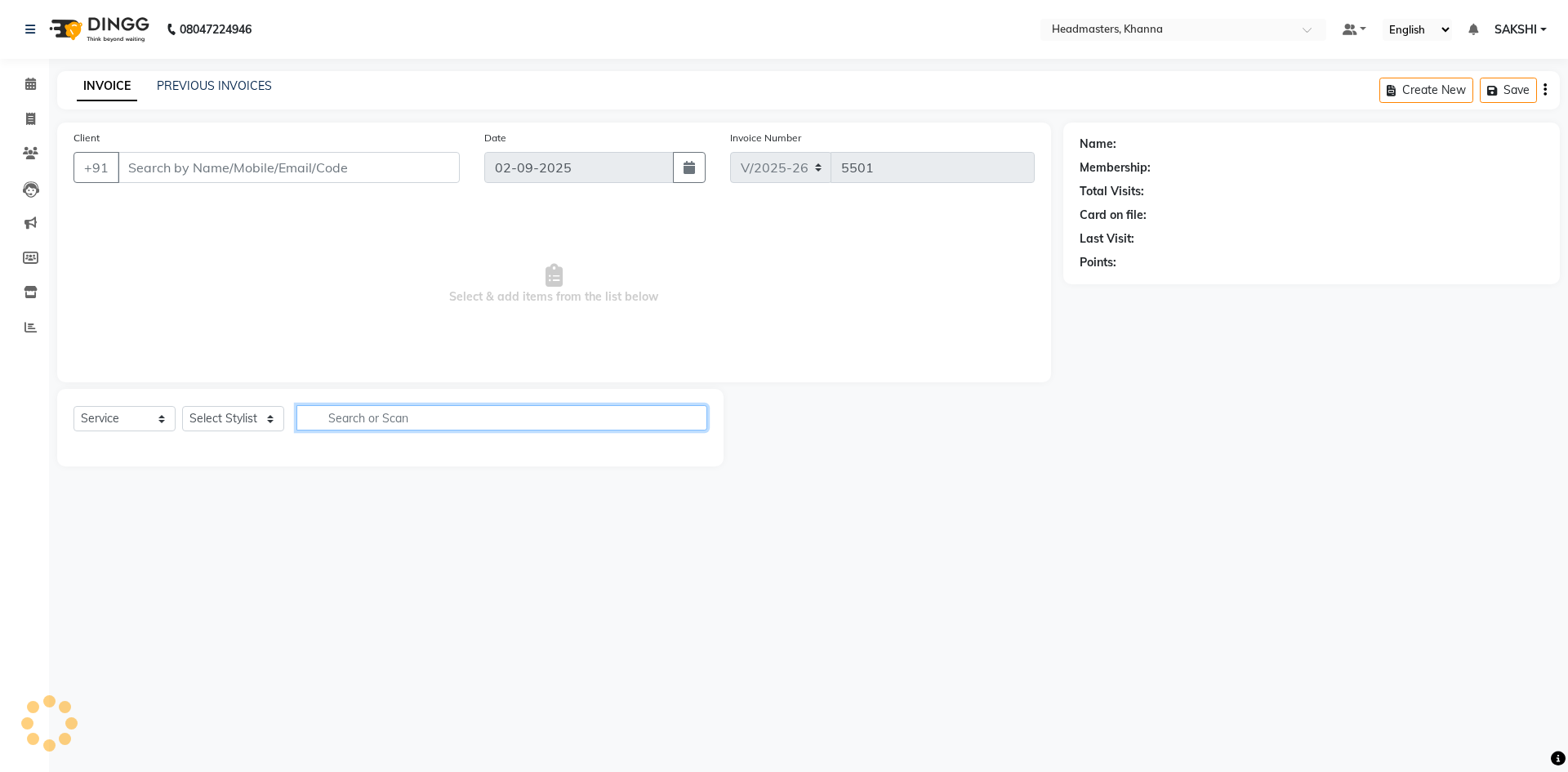
click at [463, 413] on input "text" at bounding box center [502, 418] width 411 height 25
type input "8500007163"
select select "60814"
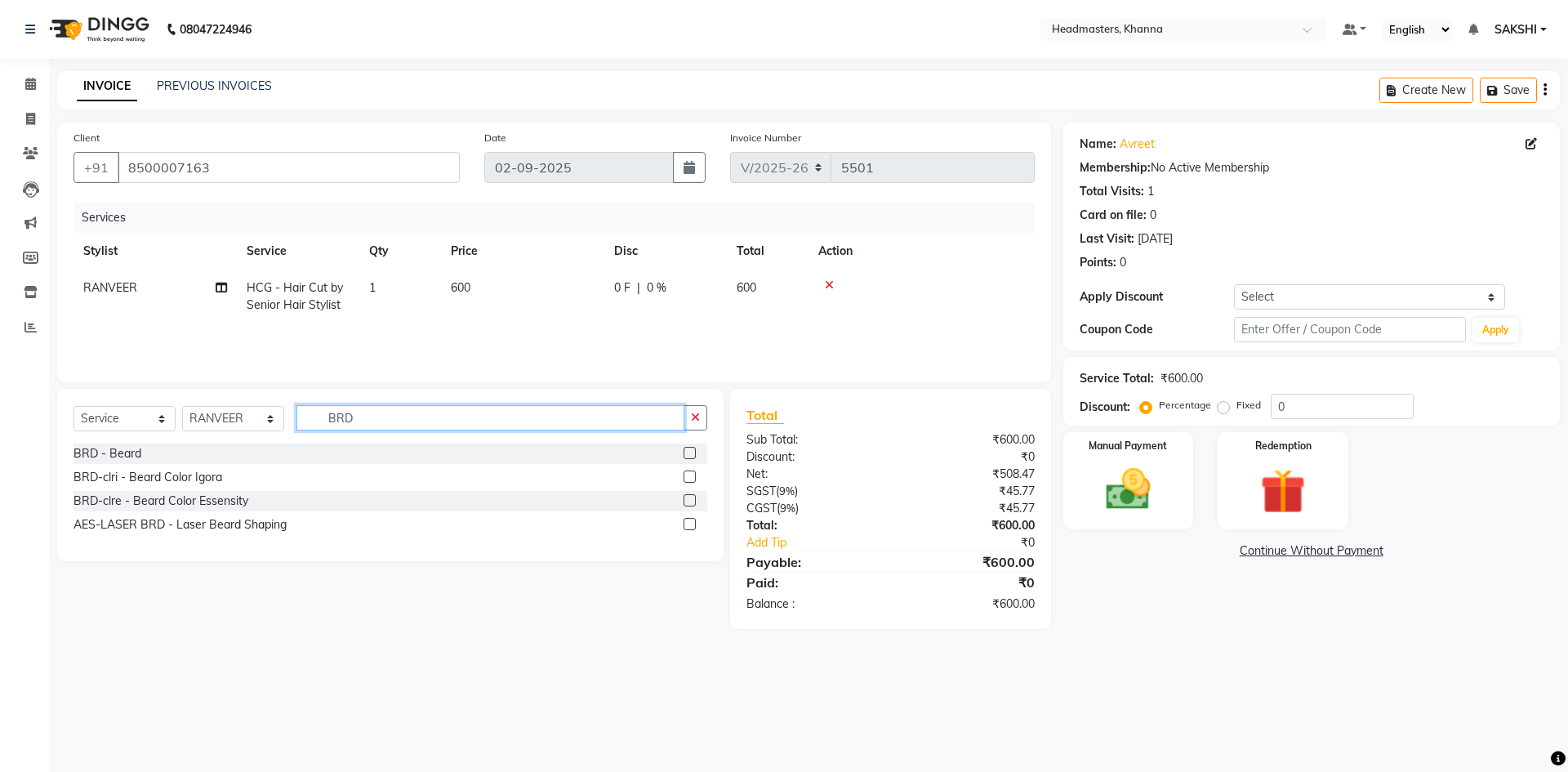
type input "BRD"
click at [689, 451] on label at bounding box center [689, 452] width 12 height 12
click at [689, 451] on input "checkbox" at bounding box center [688, 453] width 11 height 11
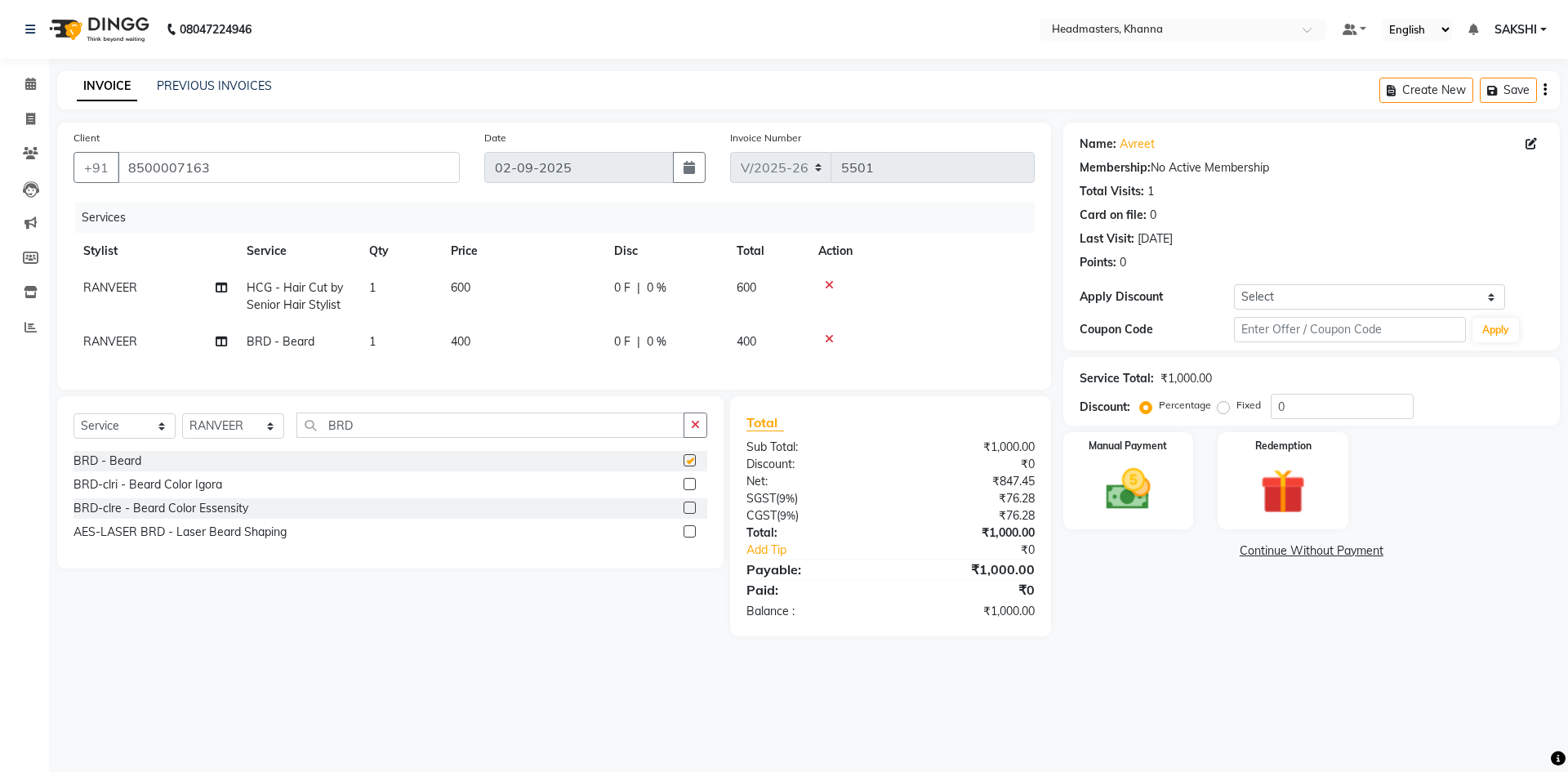
checkbox input "false"
click at [1288, 409] on input "0" at bounding box center [1341, 406] width 143 height 25
type input "030"
click at [1162, 472] on img at bounding box center [1127, 489] width 76 height 54
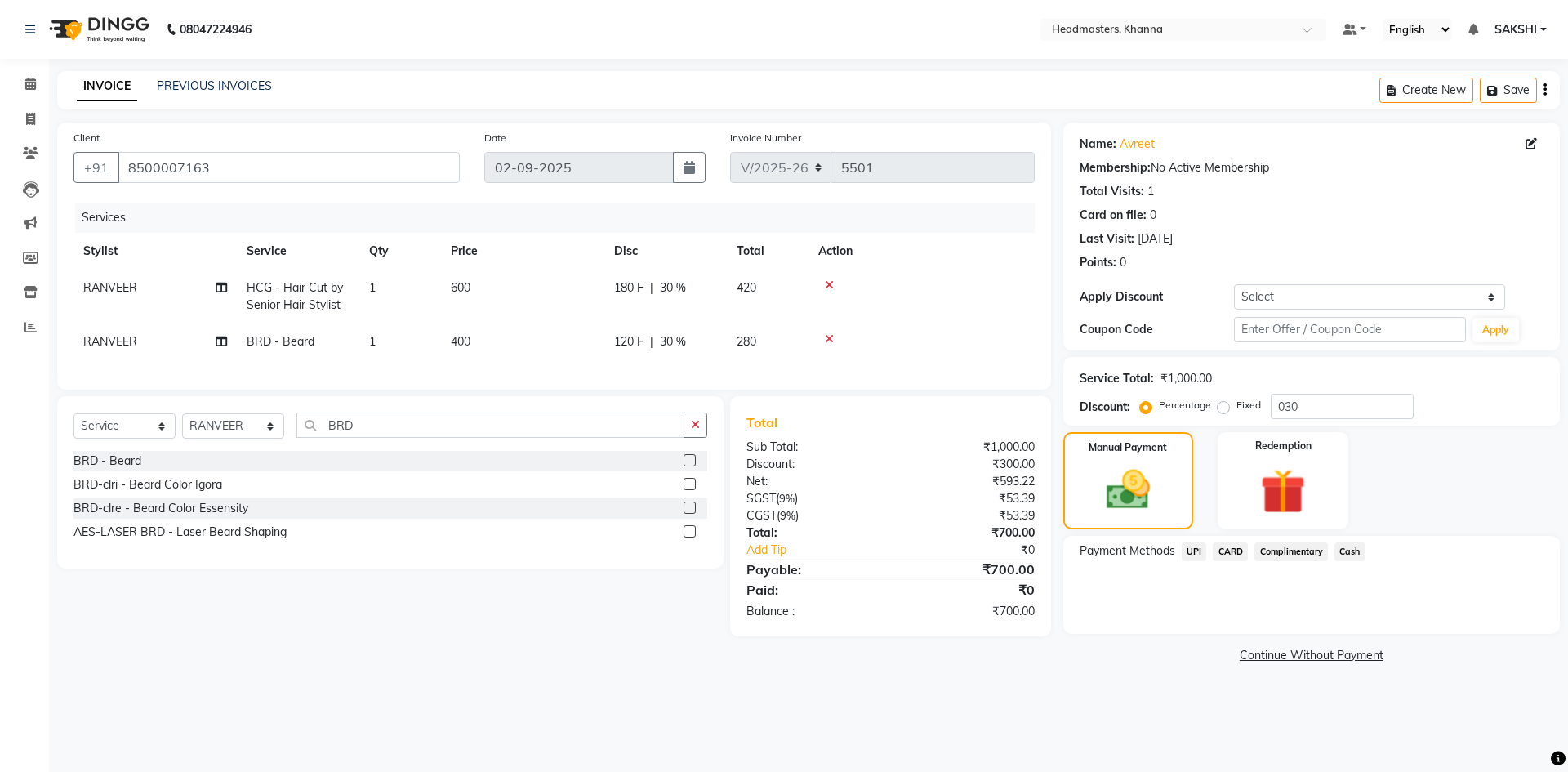
drag, startPoint x: 1363, startPoint y: 544, endPoint x: 1357, endPoint y: 569, distance: 25.7
click at [1362, 549] on span "Cash" at bounding box center [1350, 552] width 31 height 19
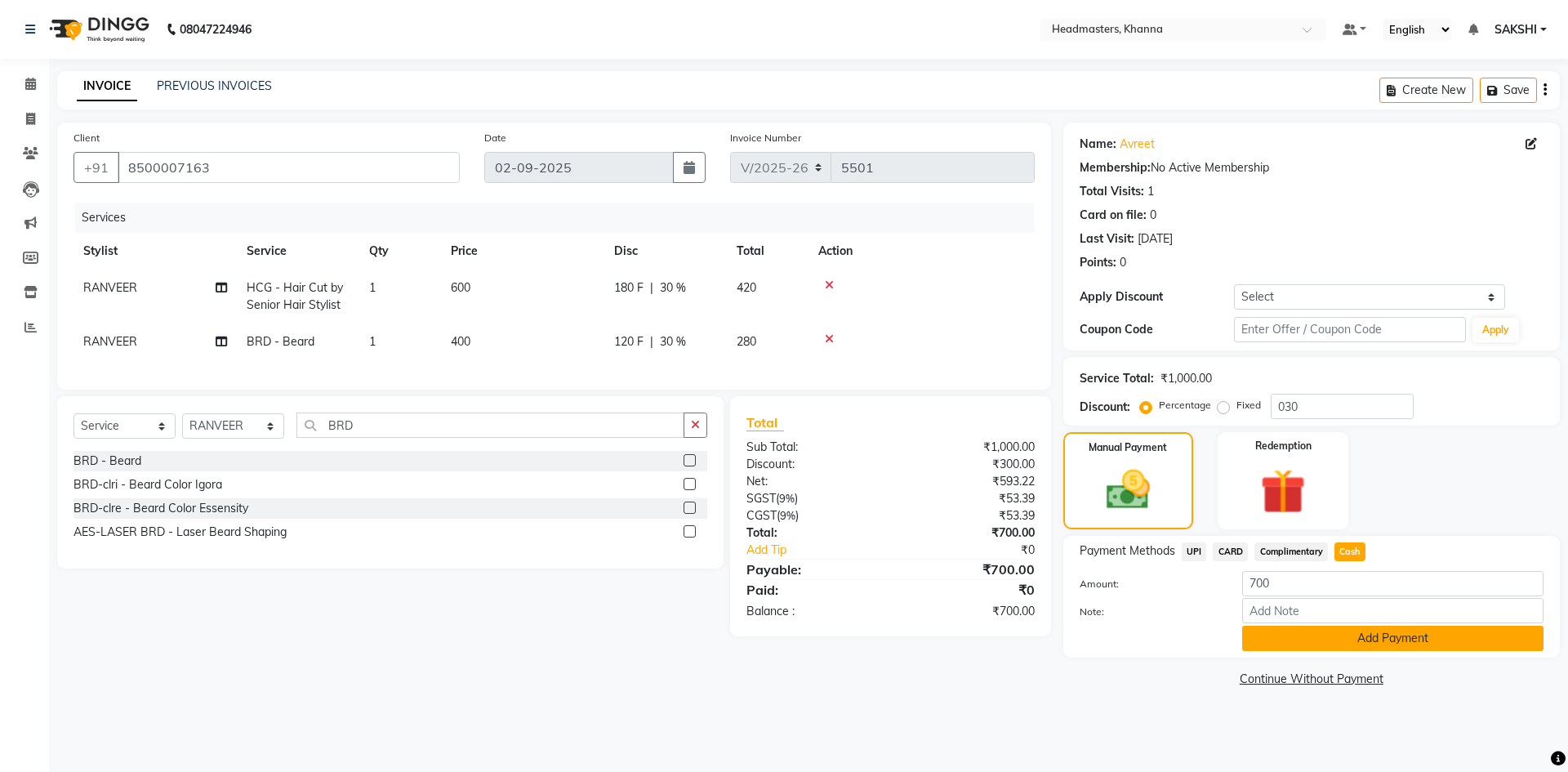
click at [1331, 636] on button "Add Payment" at bounding box center [1393, 638] width 302 height 25
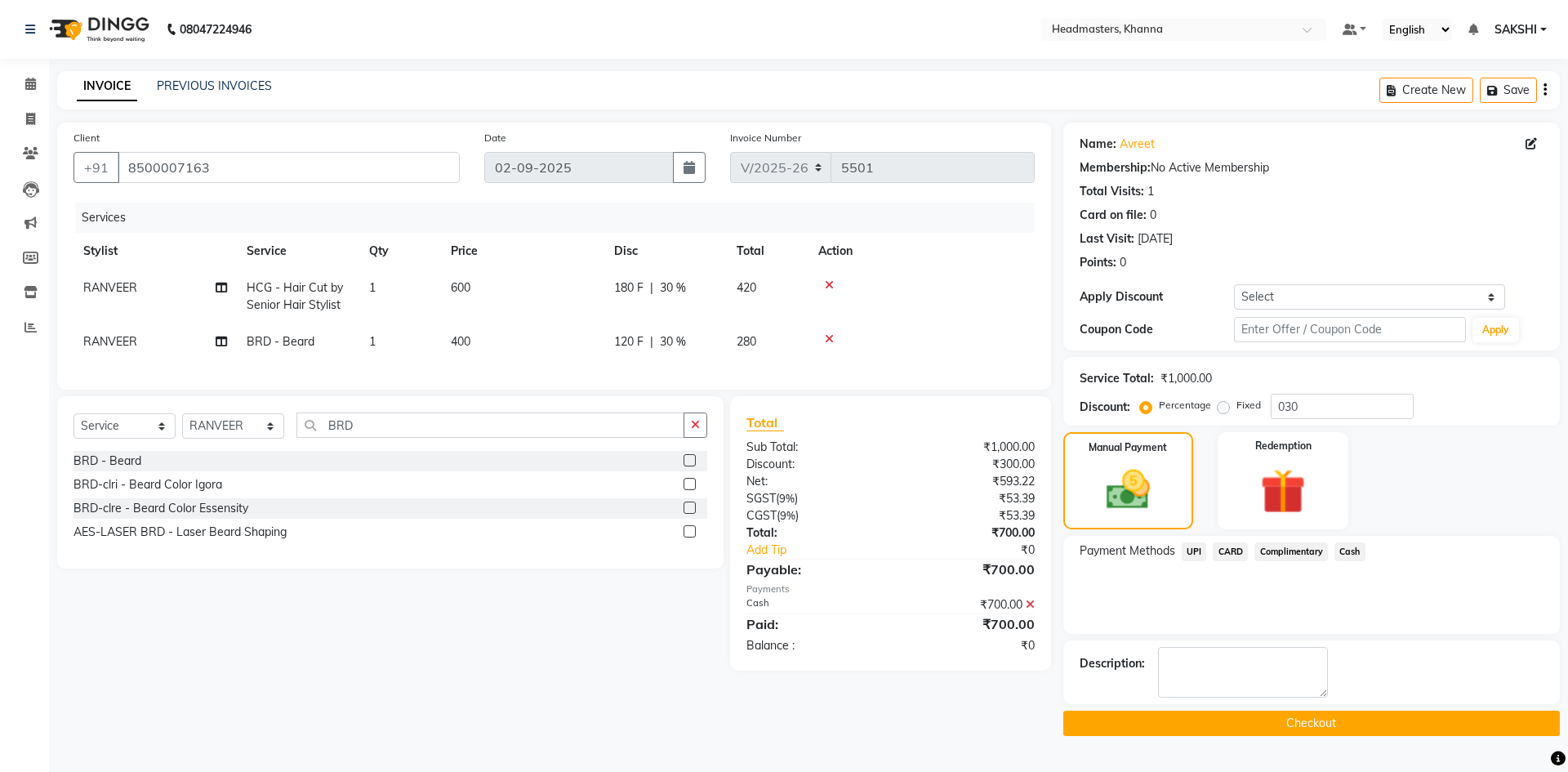
click at [1243, 715] on button "Checkout" at bounding box center [1311, 723] width 496 height 25
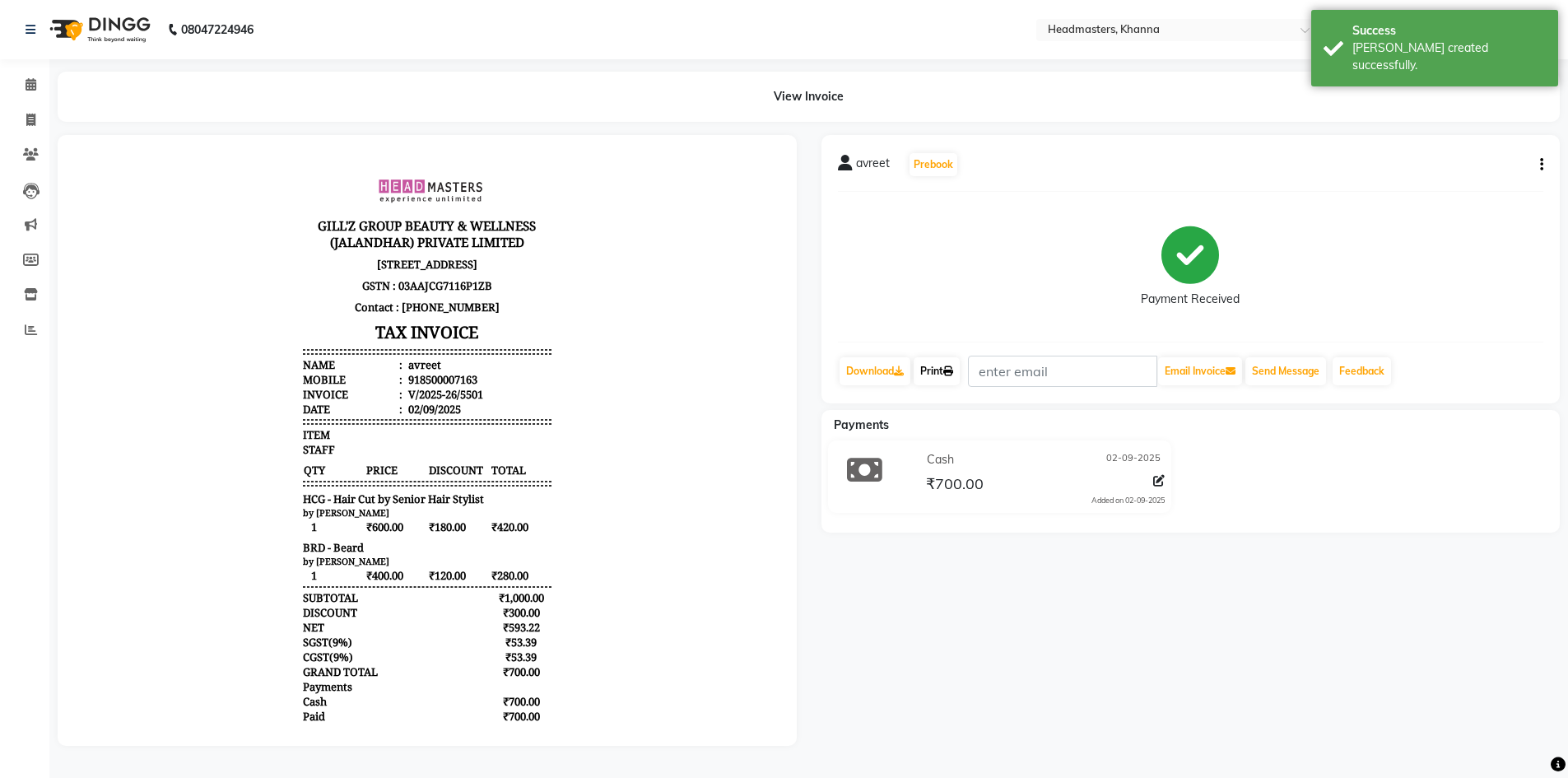
click at [950, 365] on link "Print" at bounding box center [937, 371] width 46 height 28
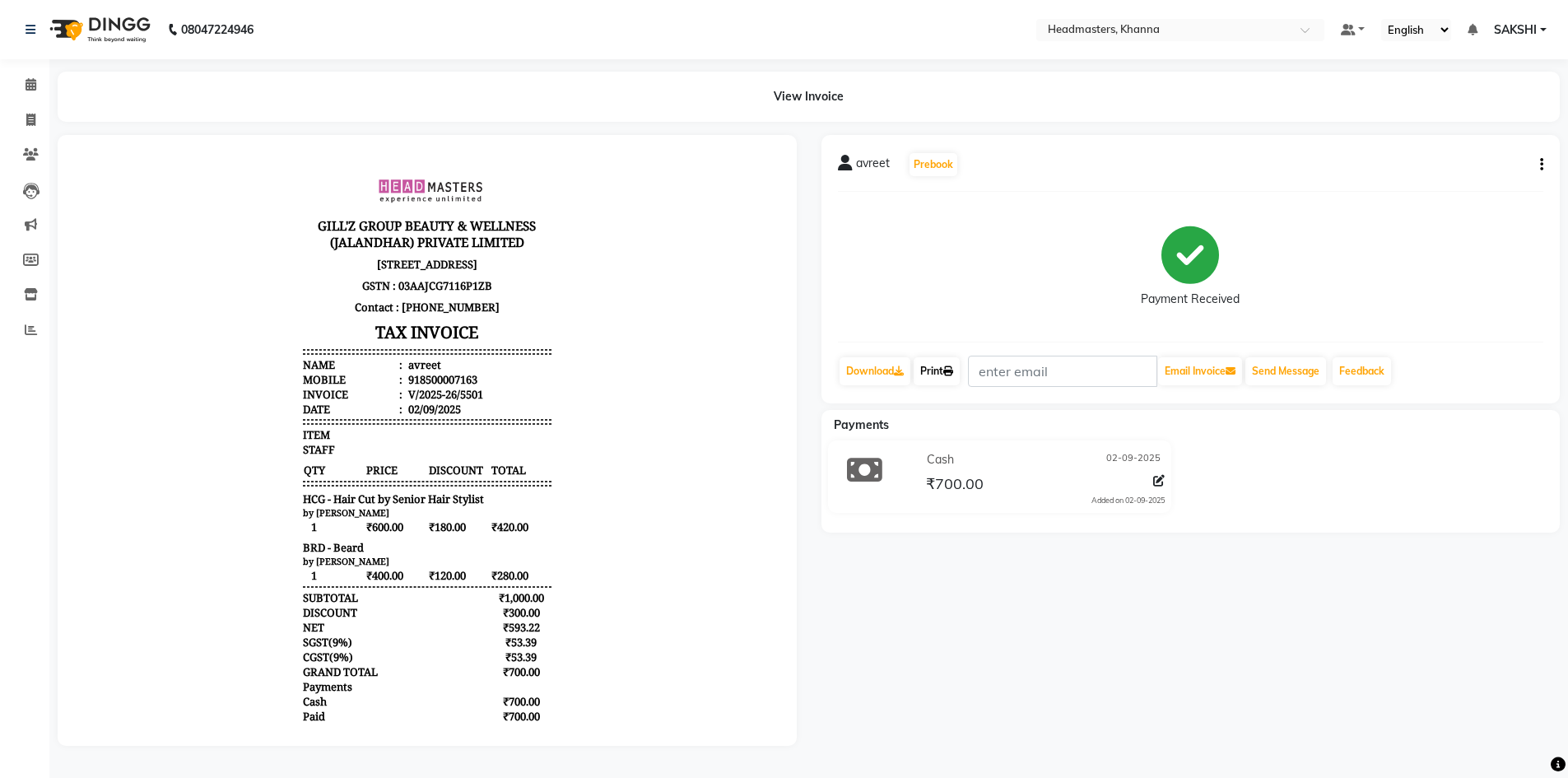
click at [932, 372] on link "Print" at bounding box center [937, 371] width 46 height 28
click at [24, 77] on span at bounding box center [31, 85] width 29 height 19
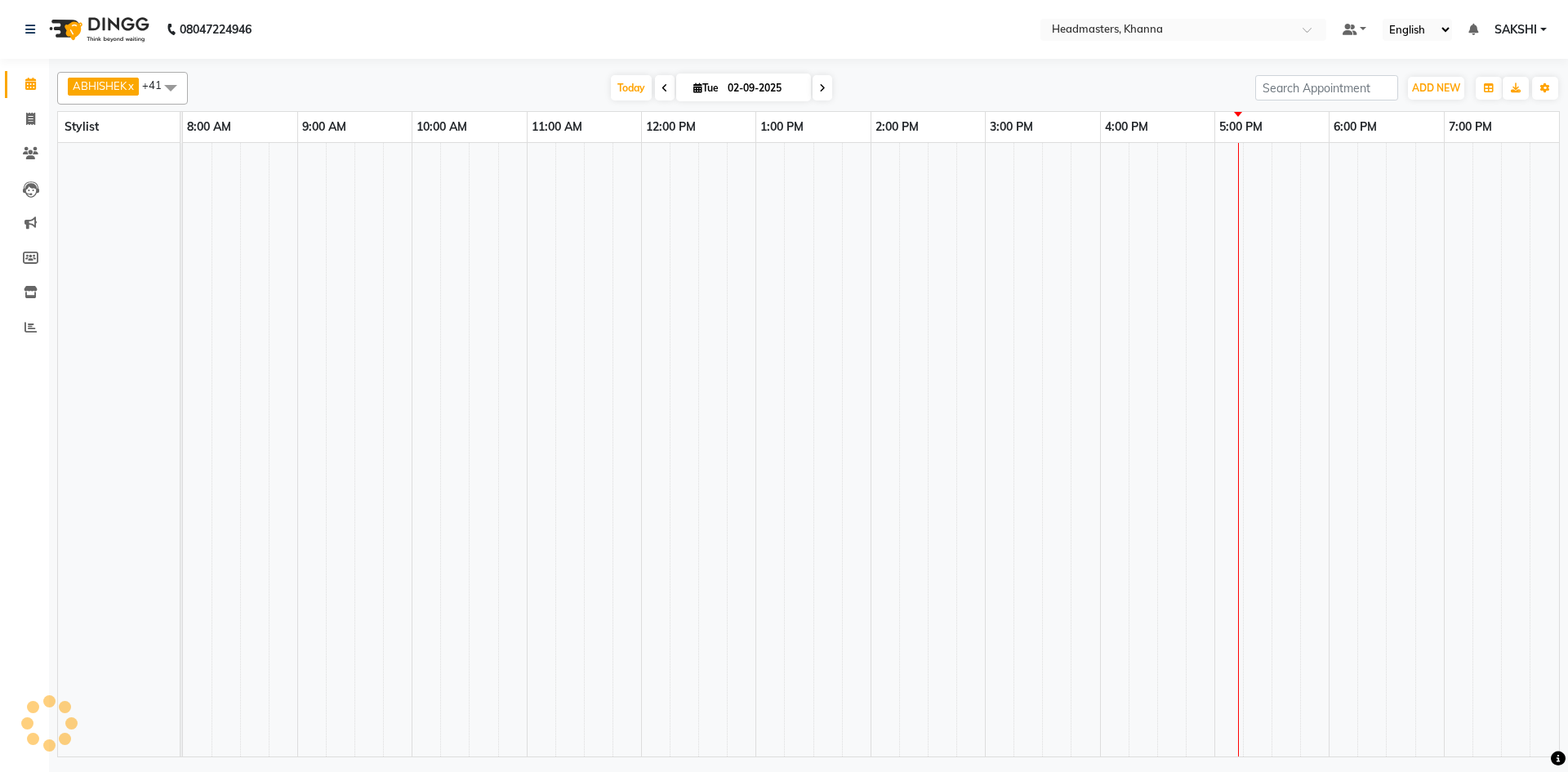
click at [781, 321] on td at bounding box center [771, 449] width 29 height 614
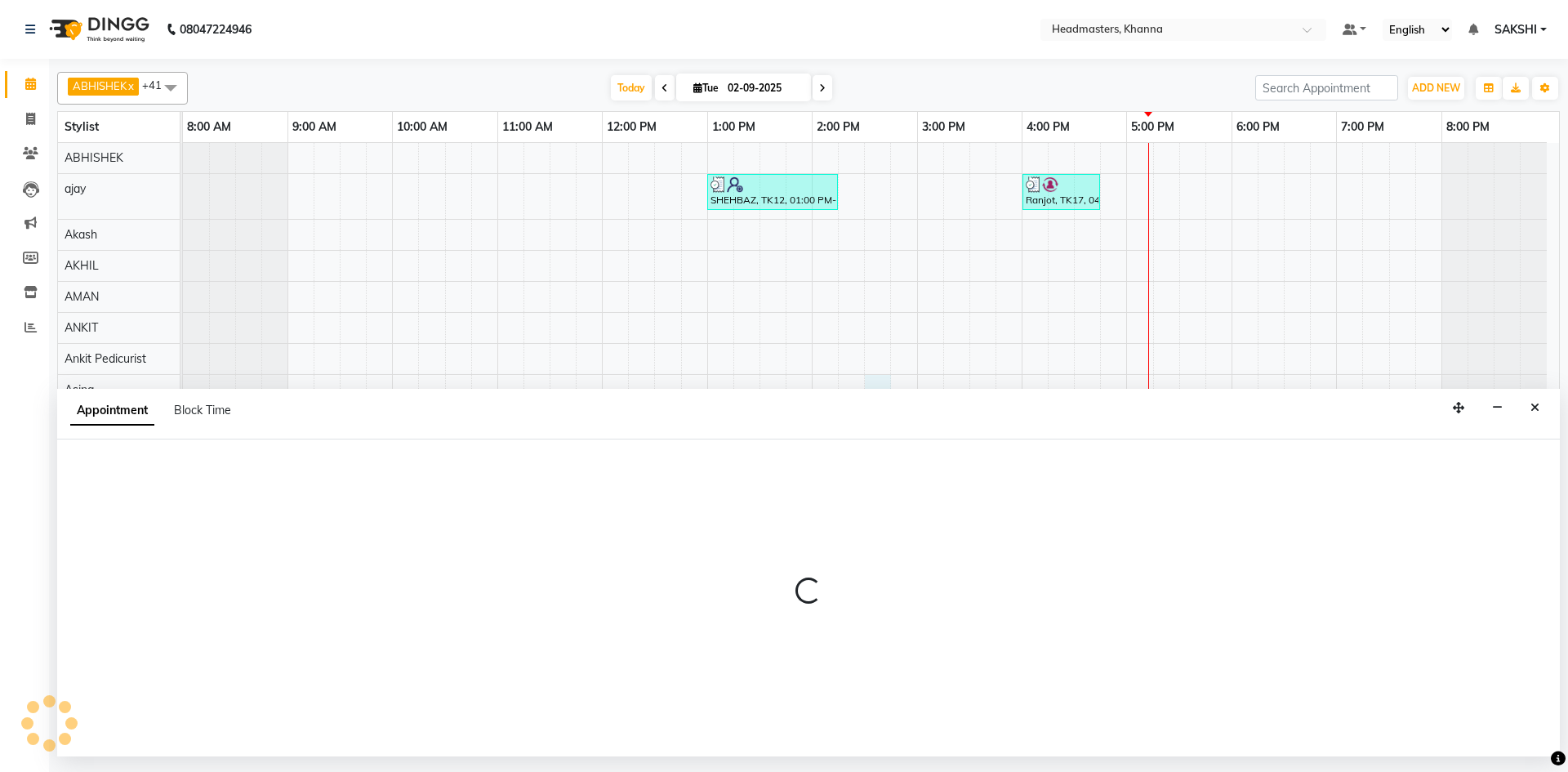
select select "63194"
select select "870"
select select "tentative"
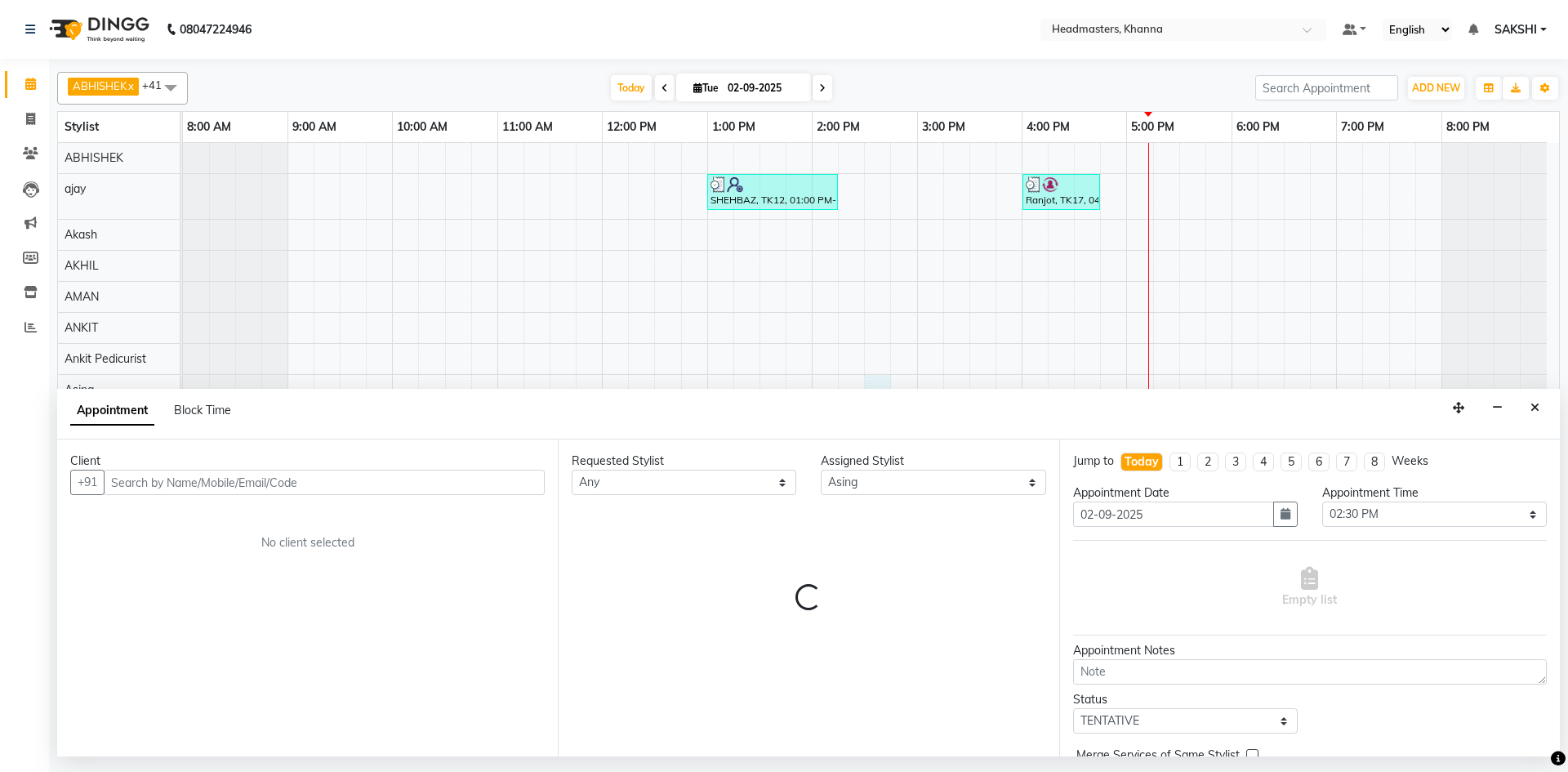
click at [216, 479] on input "text" at bounding box center [324, 482] width 441 height 25
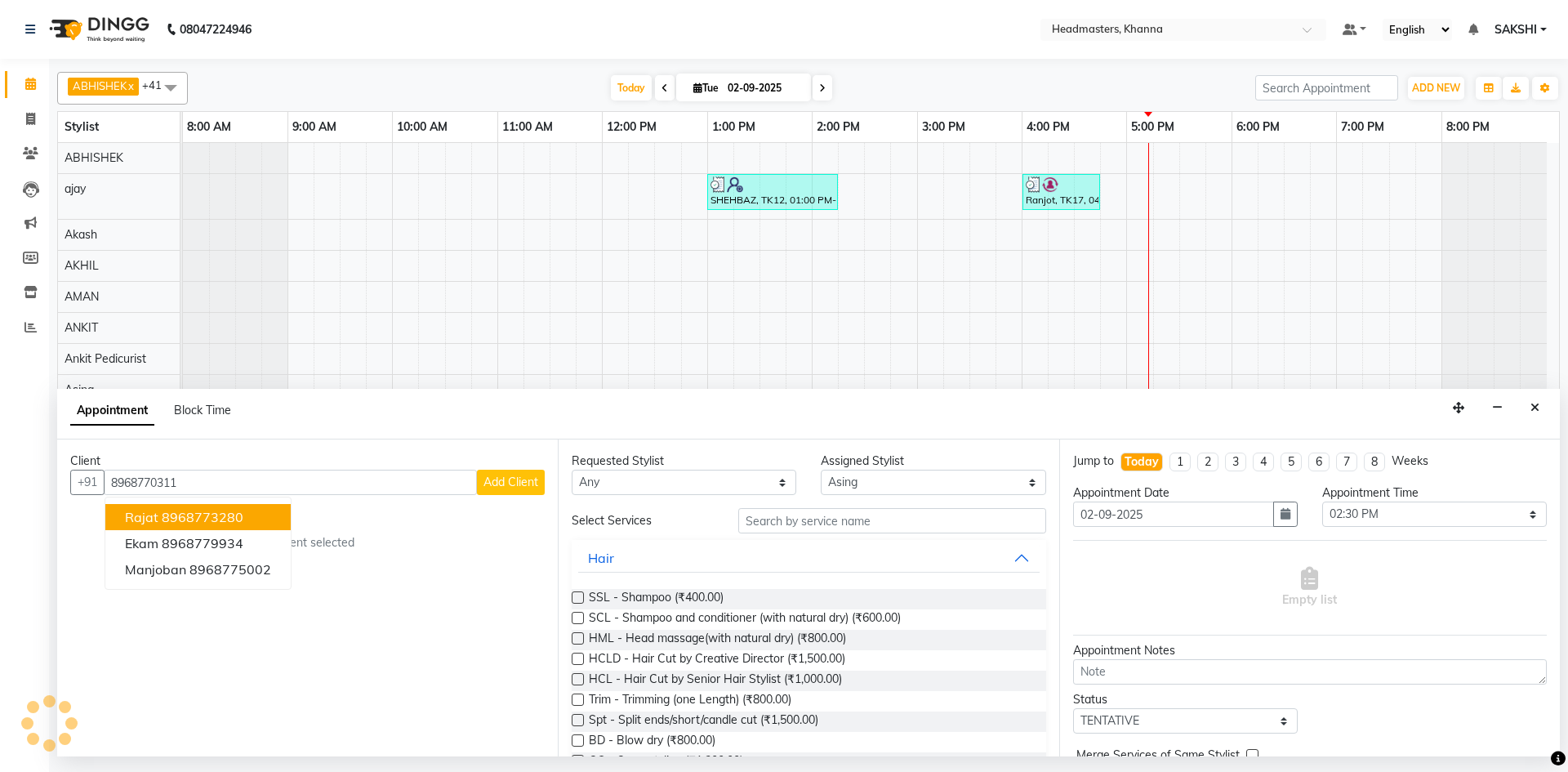
type input "8968770311"
click at [521, 472] on button "Add Client" at bounding box center [511, 482] width 68 height 25
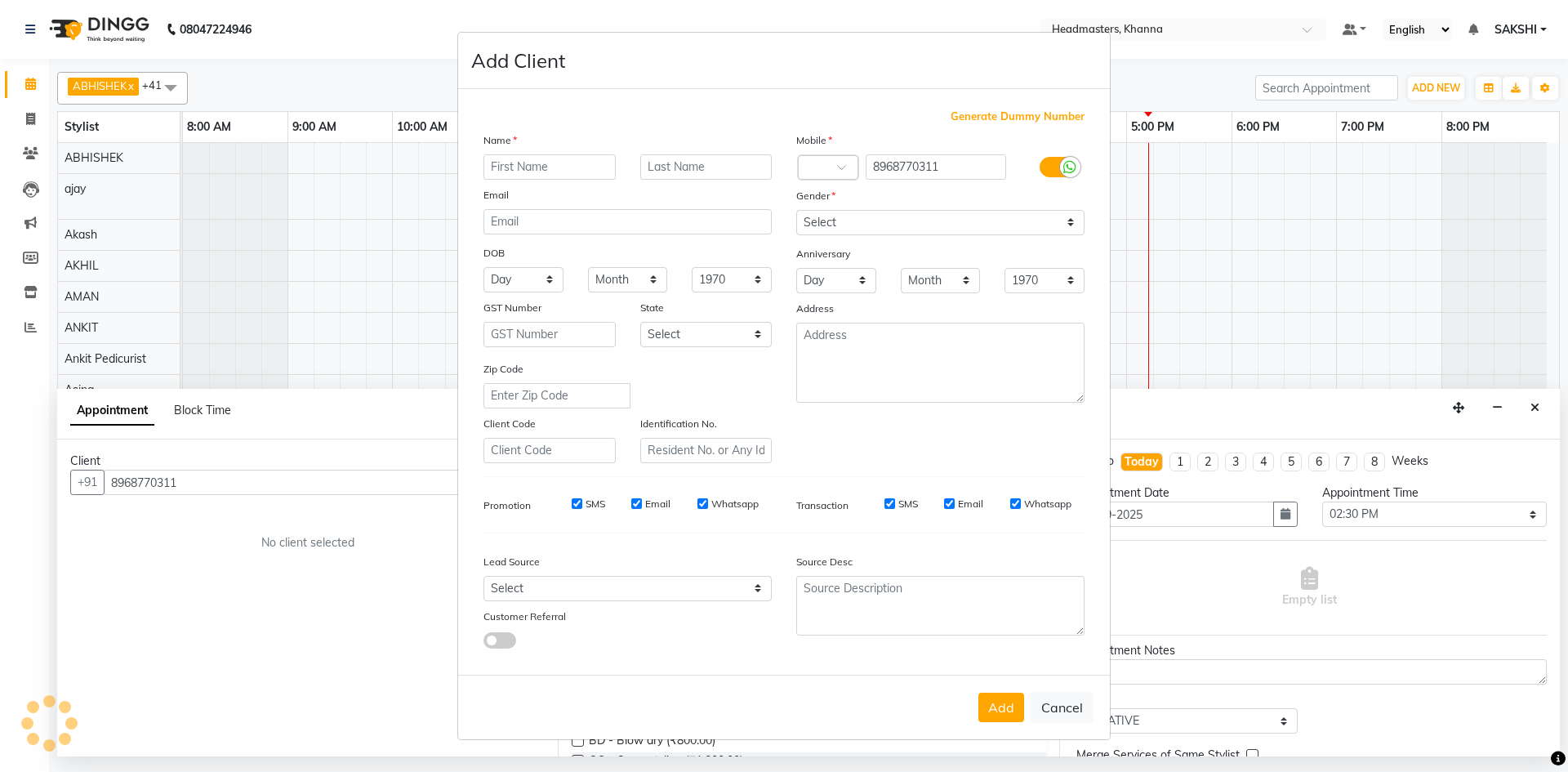
click at [526, 161] on input "text" at bounding box center [549, 167] width 133 height 25
type input "[DEMOGRAPHIC_DATA]"
click at [883, 219] on select "Select [DEMOGRAPHIC_DATA] [DEMOGRAPHIC_DATA] Other Prefer Not To Say" at bounding box center [940, 223] width 288 height 25
select select "[DEMOGRAPHIC_DATA]"
click at [796, 210] on select "Select [DEMOGRAPHIC_DATA] [DEMOGRAPHIC_DATA] Other Prefer Not To Say" at bounding box center [940, 223] width 288 height 25
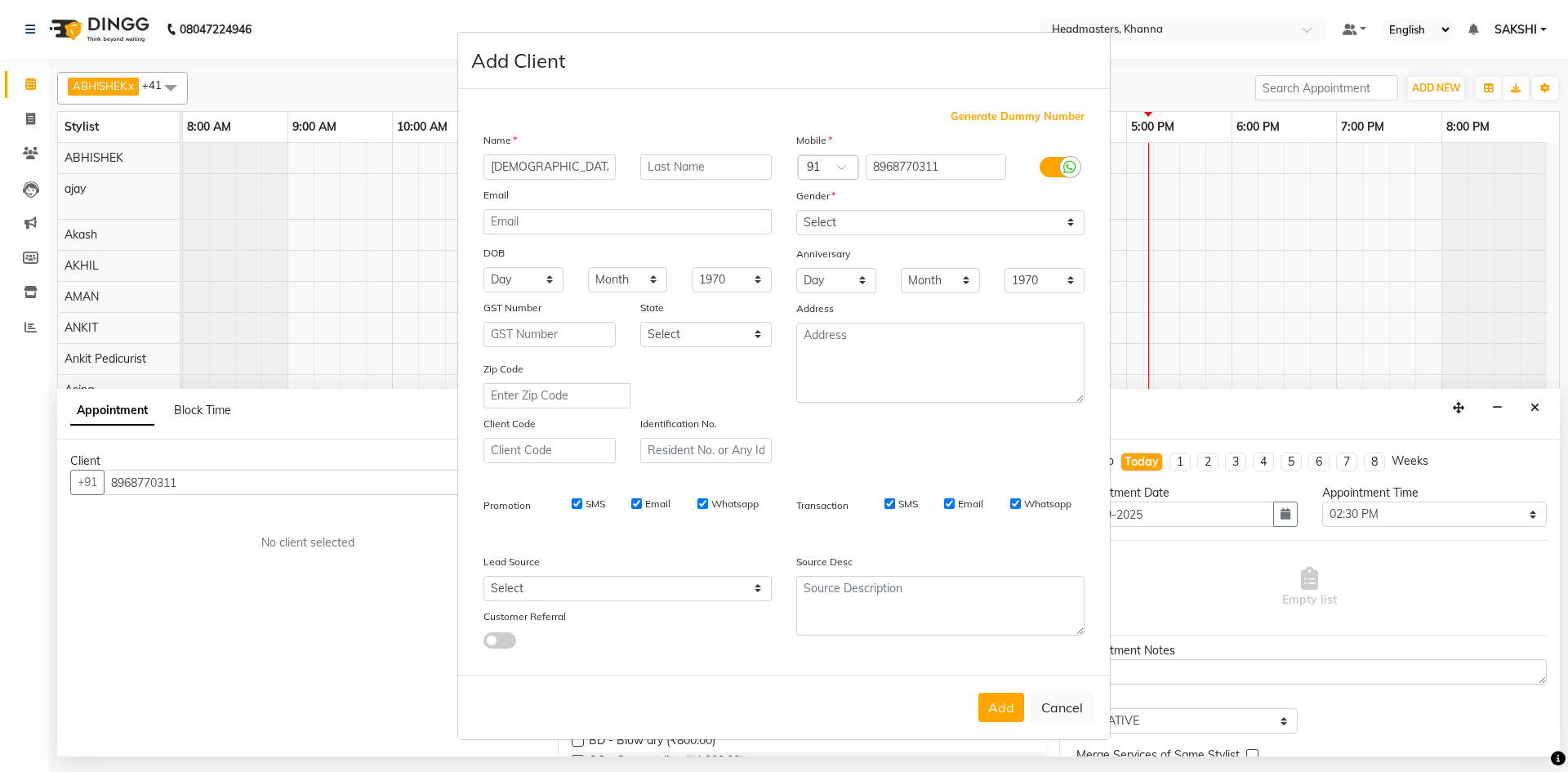
click at [999, 704] on button "Add" at bounding box center [1001, 707] width 46 height 30
select select
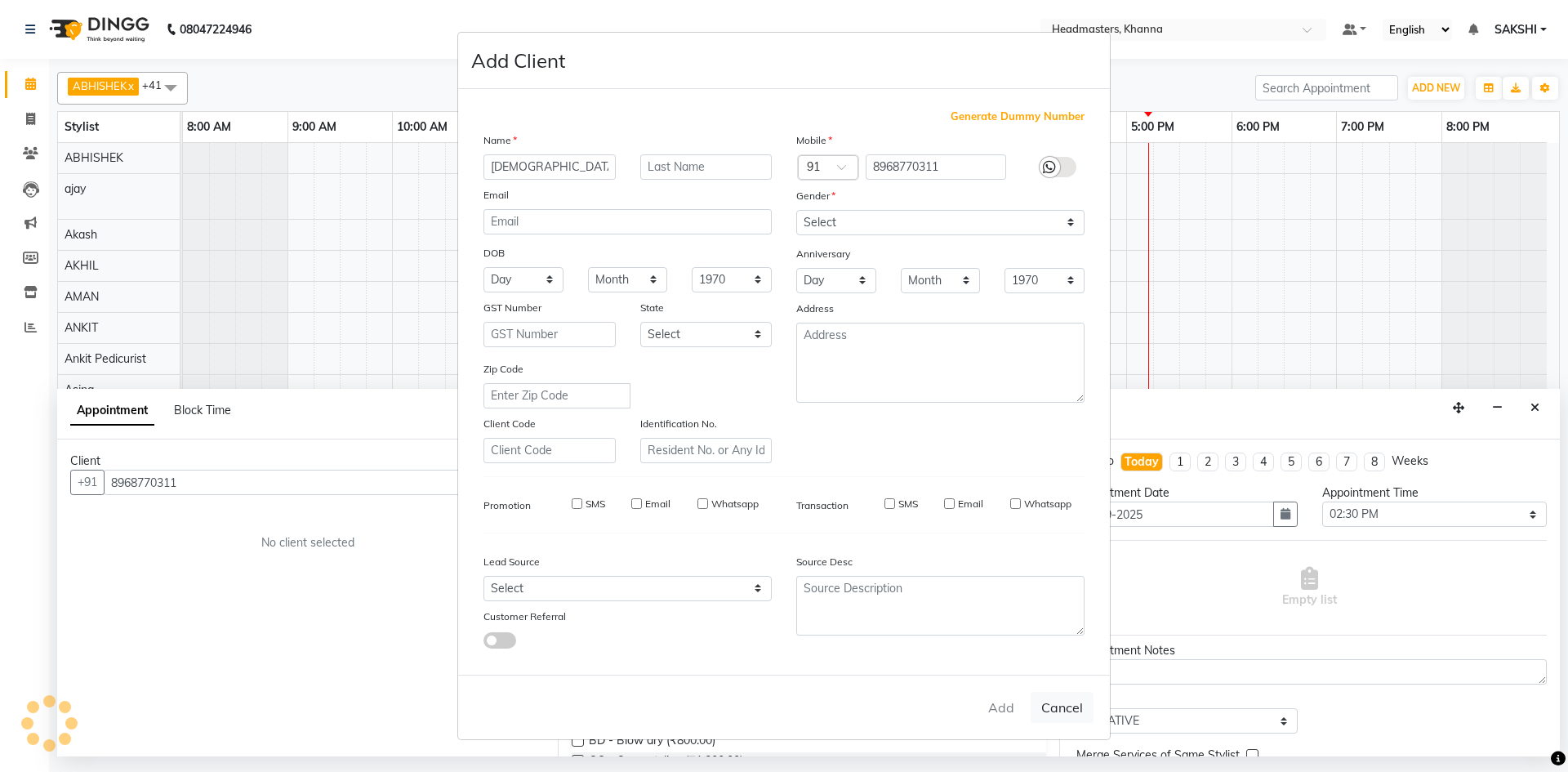
select select
checkbox input "false"
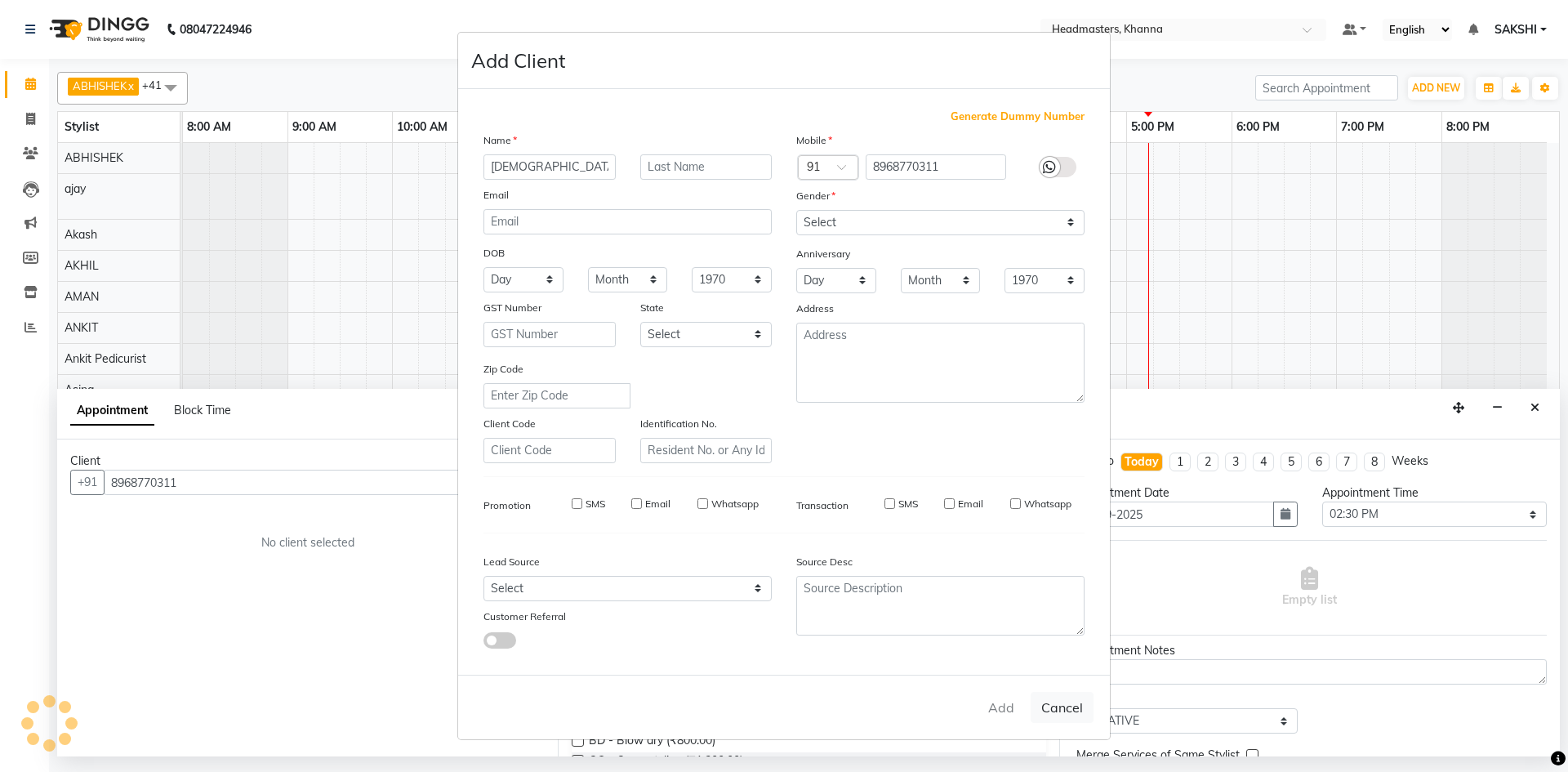
checkbox input "false"
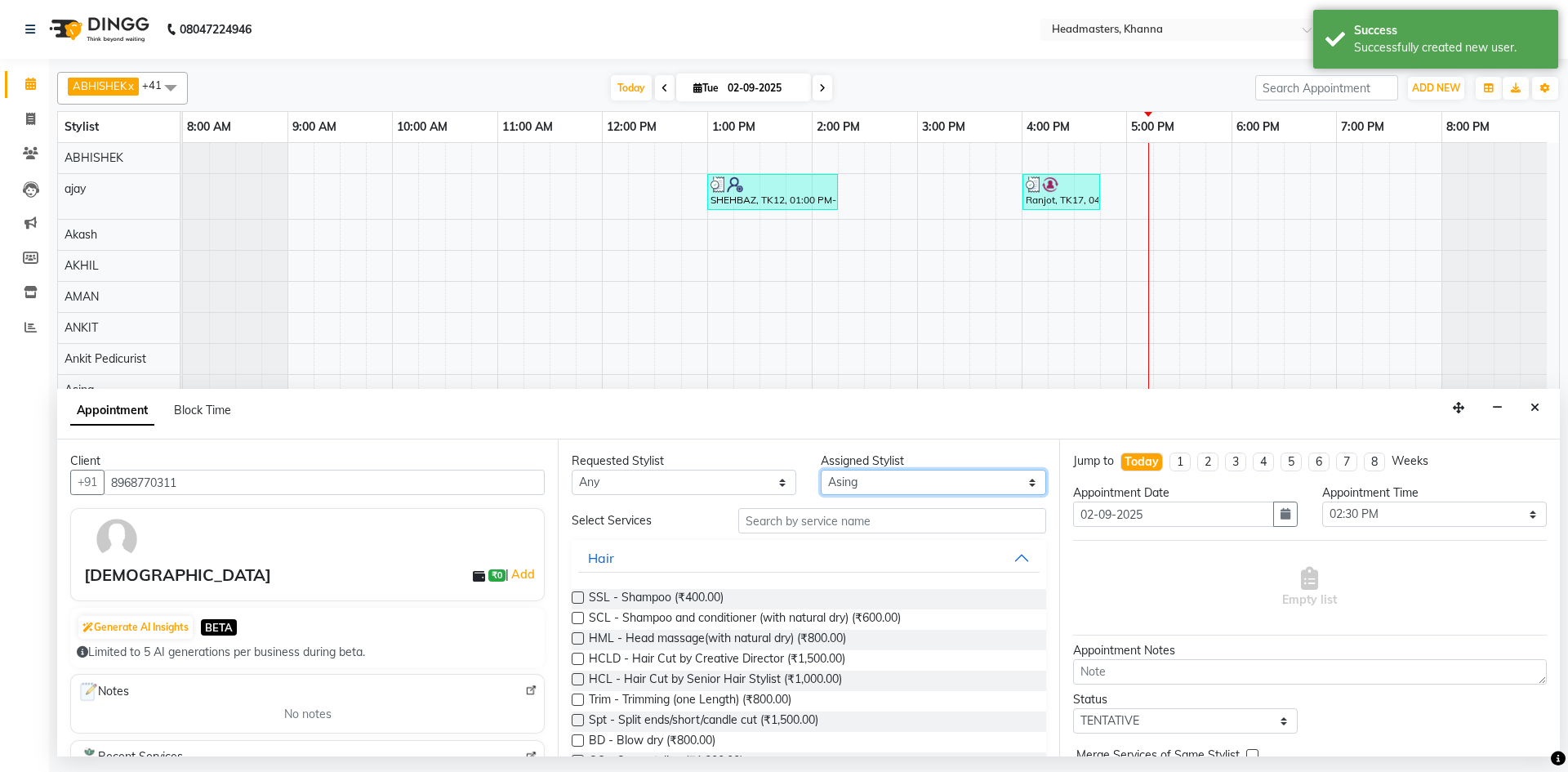
click at [974, 483] on select "Select ABHISHEK [PERSON_NAME] [PERSON_NAME] AMAN (NAILS) ANKIT Ankit Pedicurist…" at bounding box center [933, 482] width 225 height 25
drag, startPoint x: 205, startPoint y: 479, endPoint x: 100, endPoint y: 482, distance: 105.0
click at [100, 482] on div "[PHONE_NUMBER]" at bounding box center [307, 482] width 474 height 25
click at [1537, 407] on icon "Close" at bounding box center [1534, 407] width 9 height 12
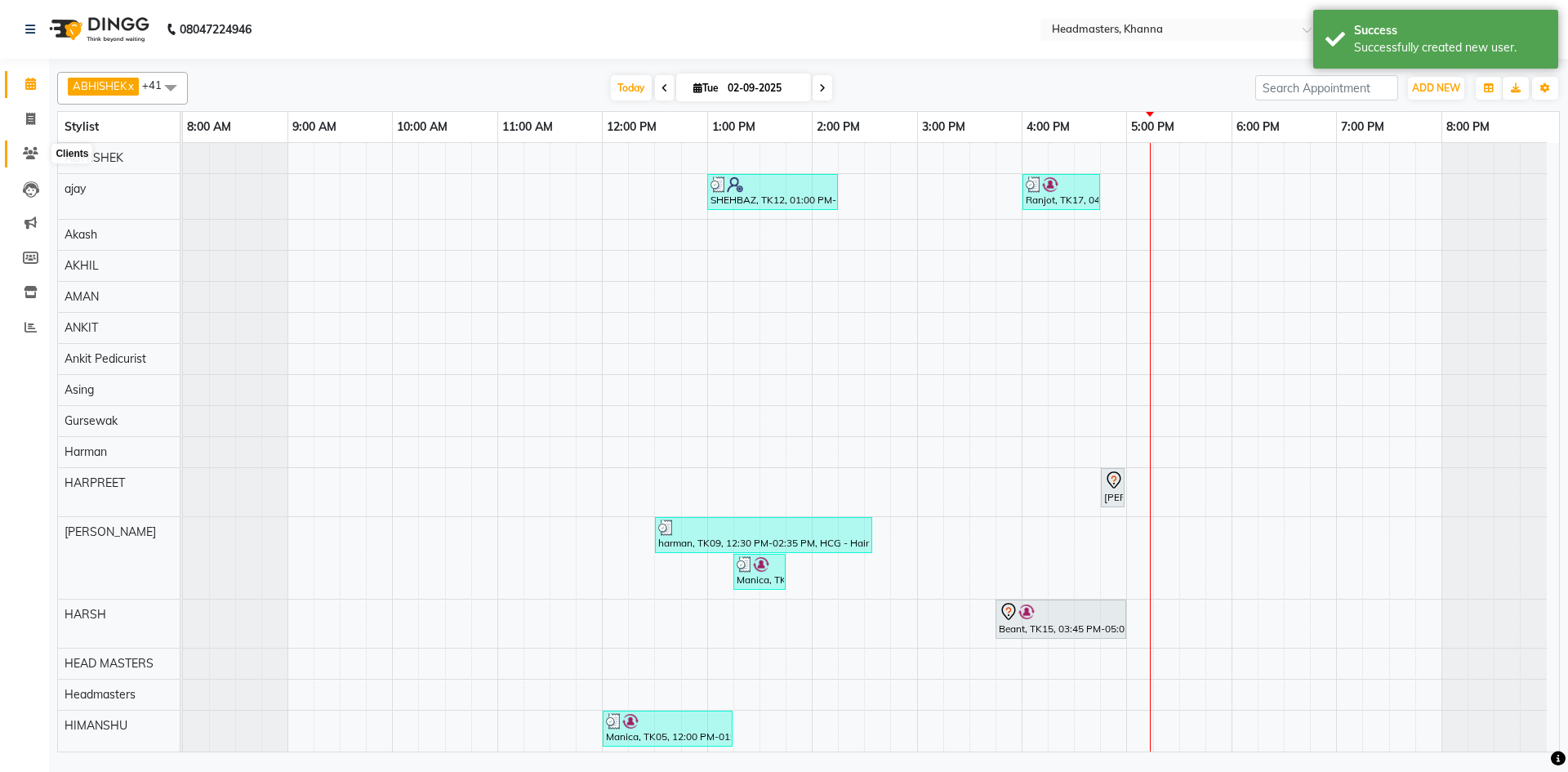
click at [35, 149] on icon at bounding box center [31, 153] width 15 height 12
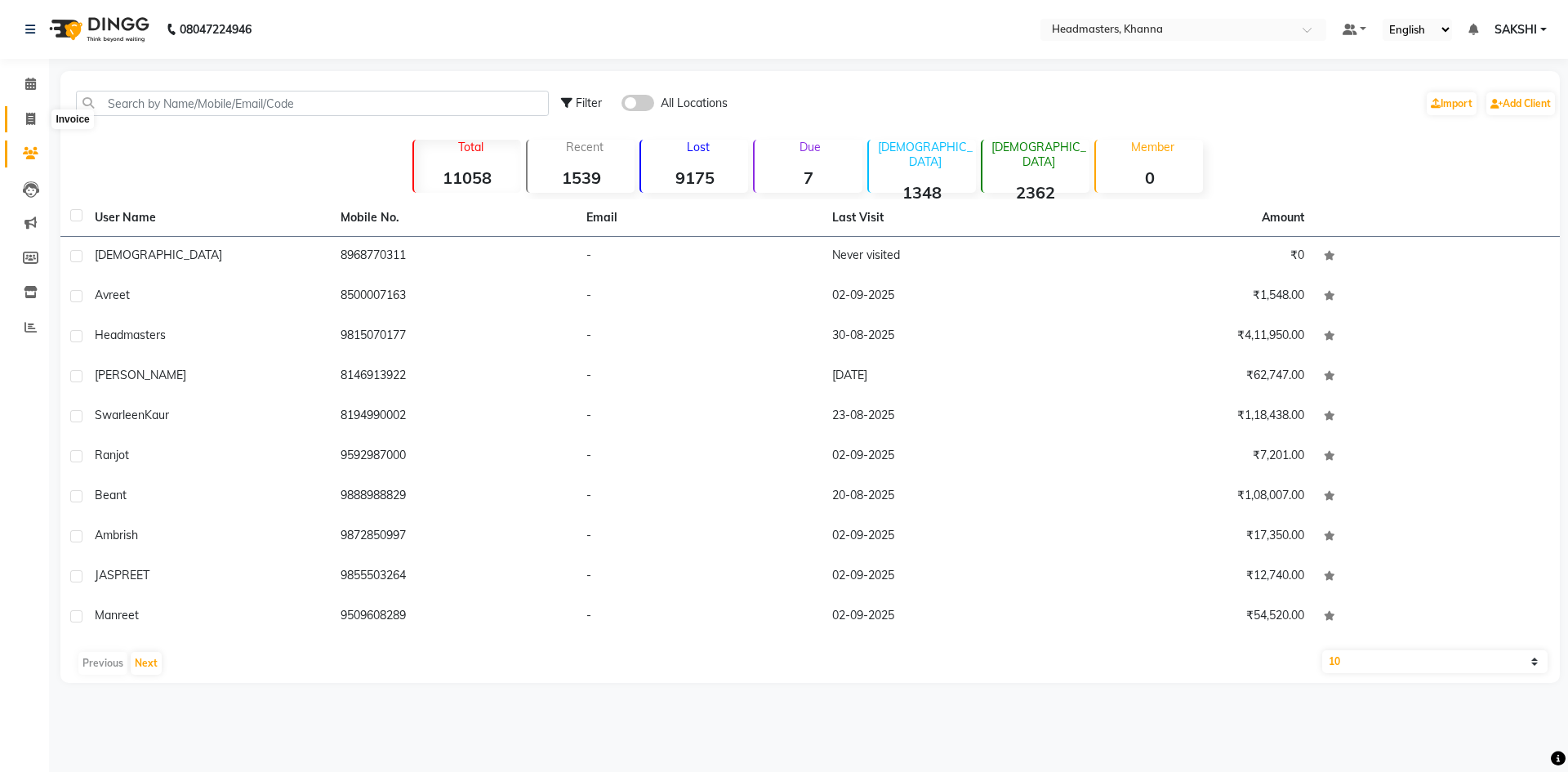
click at [36, 113] on span at bounding box center [31, 120] width 29 height 19
select select "service"
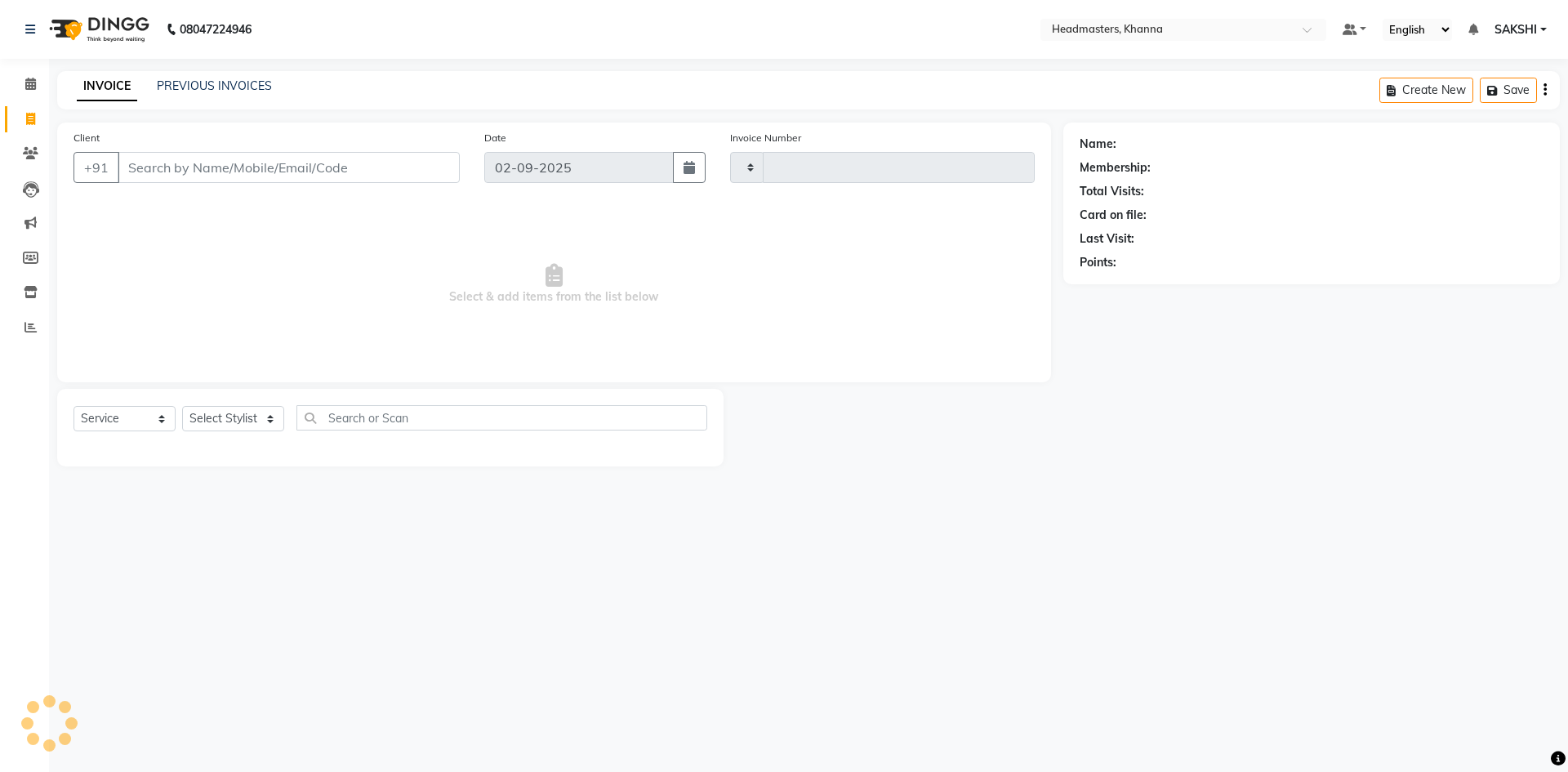
type input "5502"
select select "7138"
type input "8968770311"
click at [126, 433] on select "Select Service Product Membership Package Voucher Prepaid Gift Card" at bounding box center [125, 424] width 102 height 25
click at [74, 412] on select "Select Service Product Membership Package Voucher Prepaid Gift Card" at bounding box center [125, 424] width 102 height 25
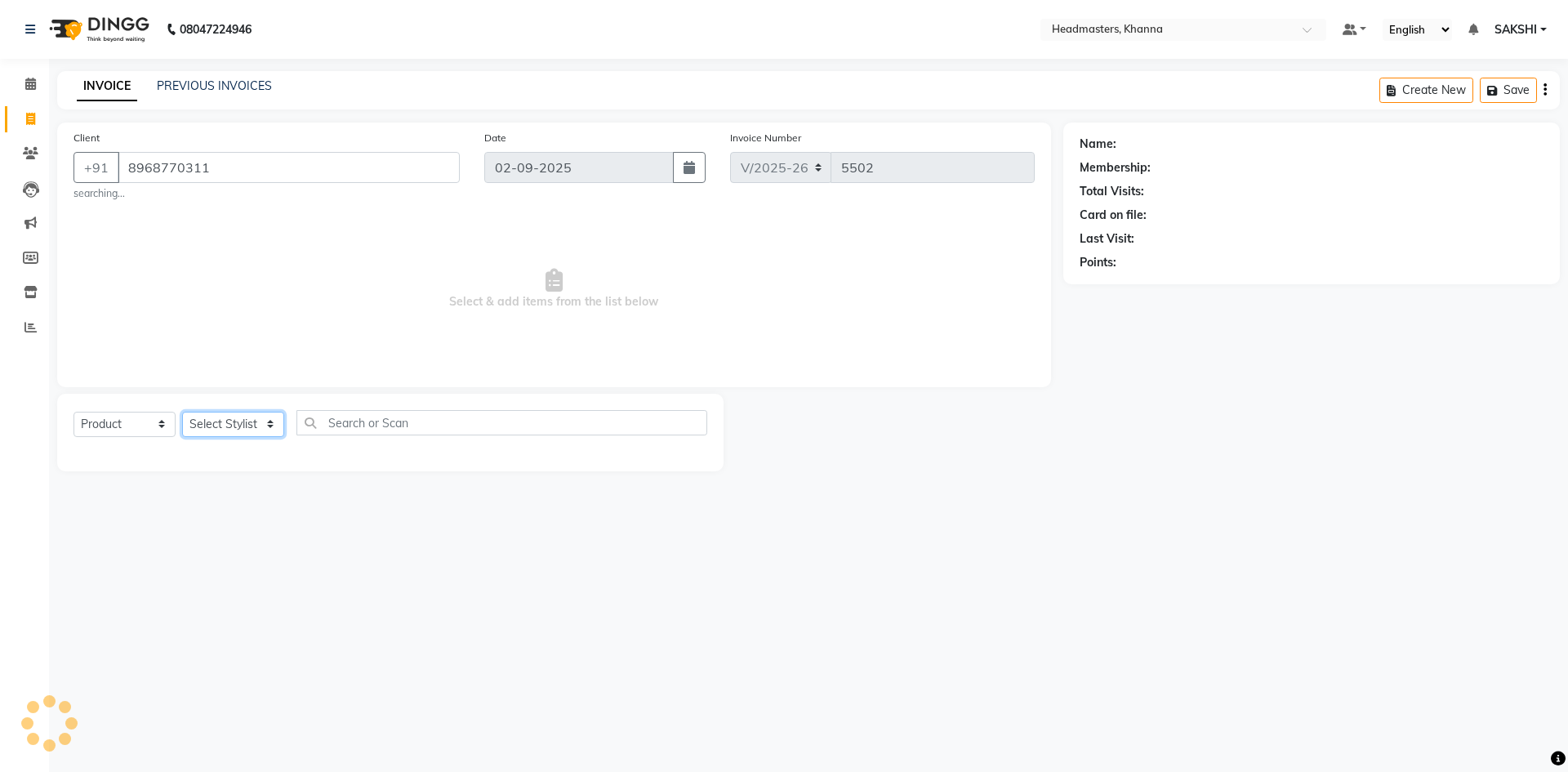
click at [246, 418] on select "Select Stylist" at bounding box center [233, 424] width 102 height 25
select select "service"
click at [237, 414] on select "Select Stylist ABHISHEK[PERSON_NAME]h[PERSON_NAME]N AMAN (NAILS) ANKIT Ankit Pe…" at bounding box center [233, 424] width 102 height 25
select select "61111"
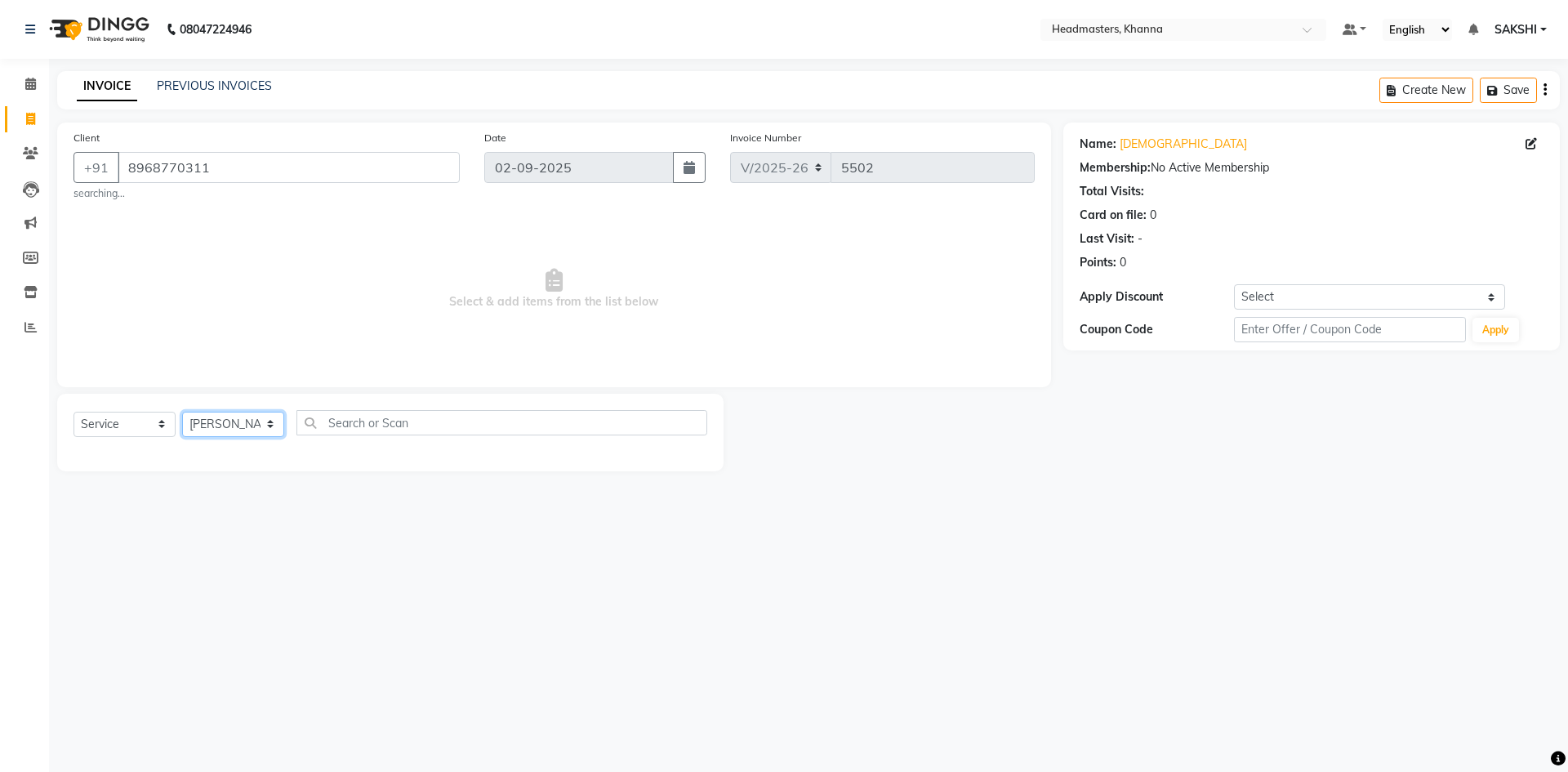
click at [182, 412] on select "Select Stylist ABHISHEK[PERSON_NAME]h[PERSON_NAME]N AMAN (NAILS) ANKIT Ankit Pe…" at bounding box center [233, 424] width 102 height 25
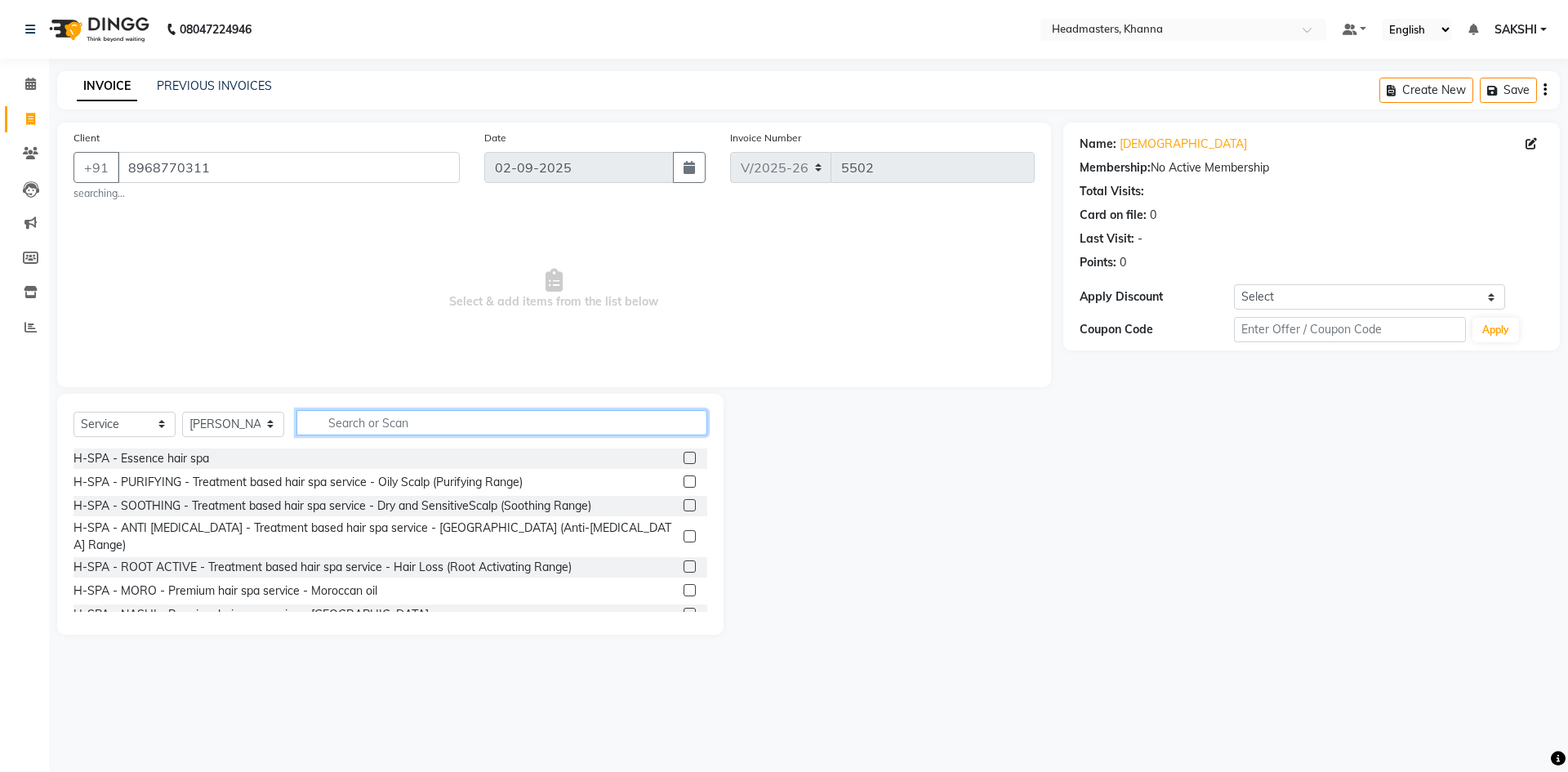
click at [374, 412] on input "text" at bounding box center [502, 422] width 411 height 25
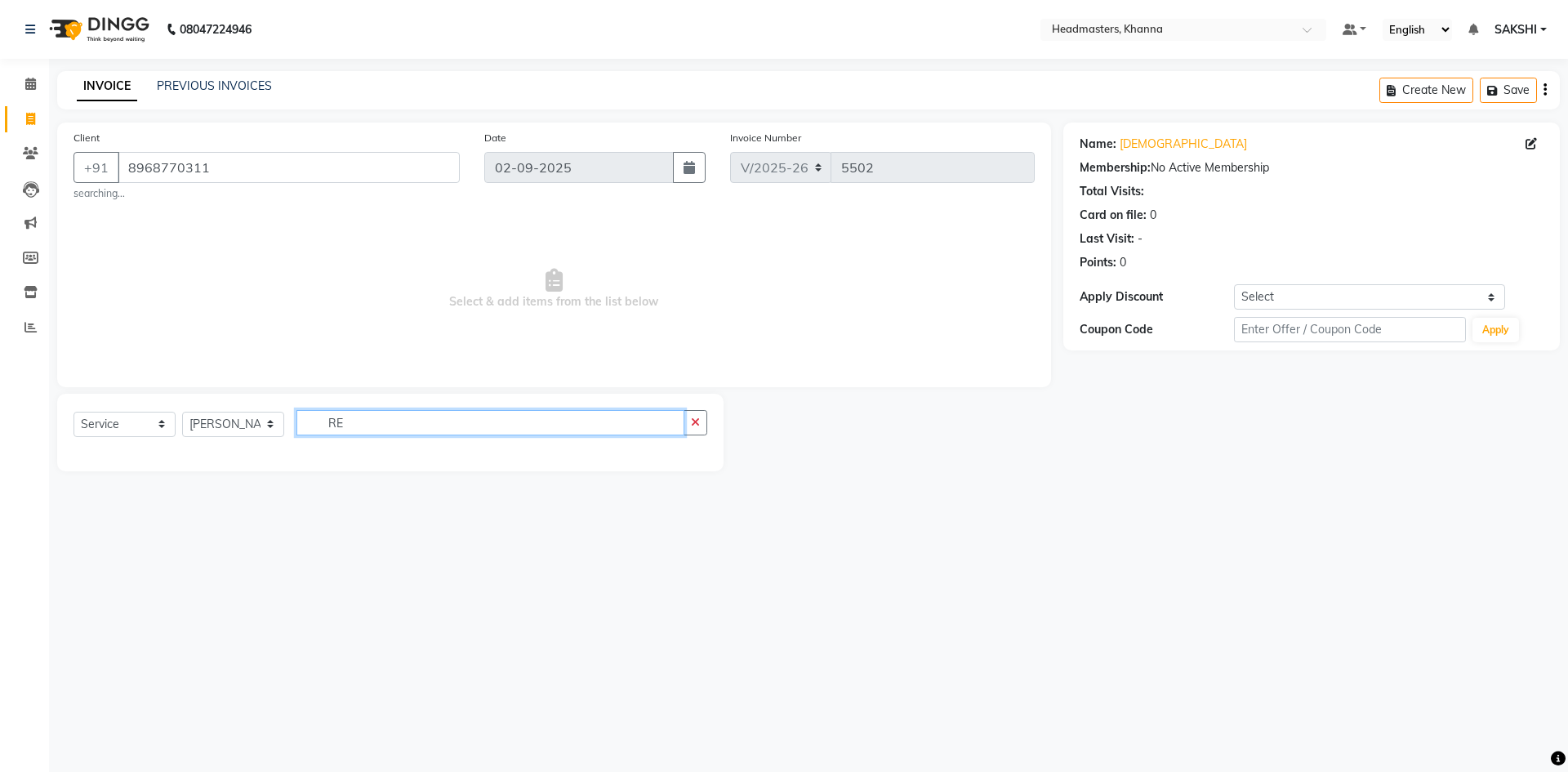
type input "R"
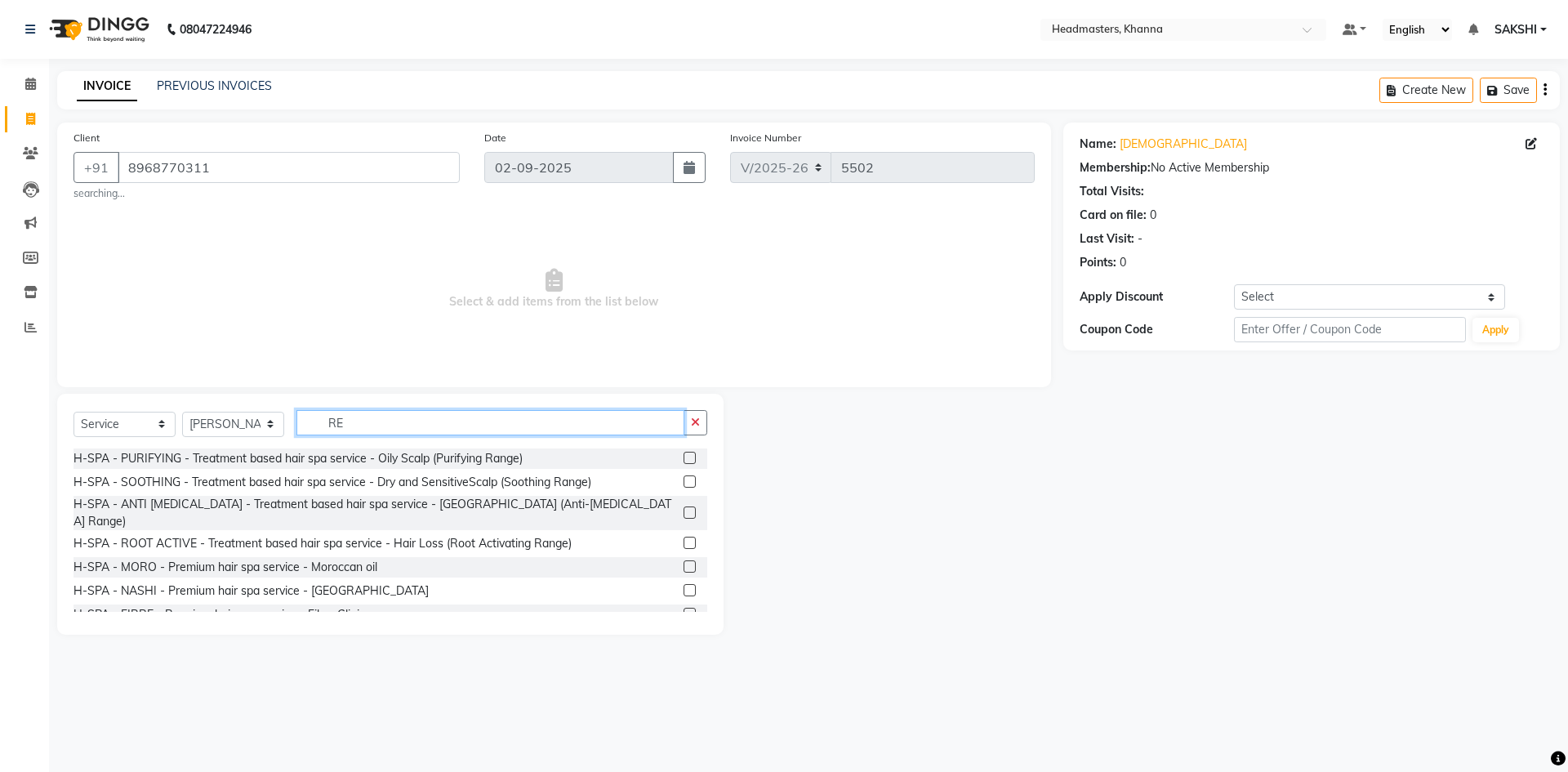
type input "R"
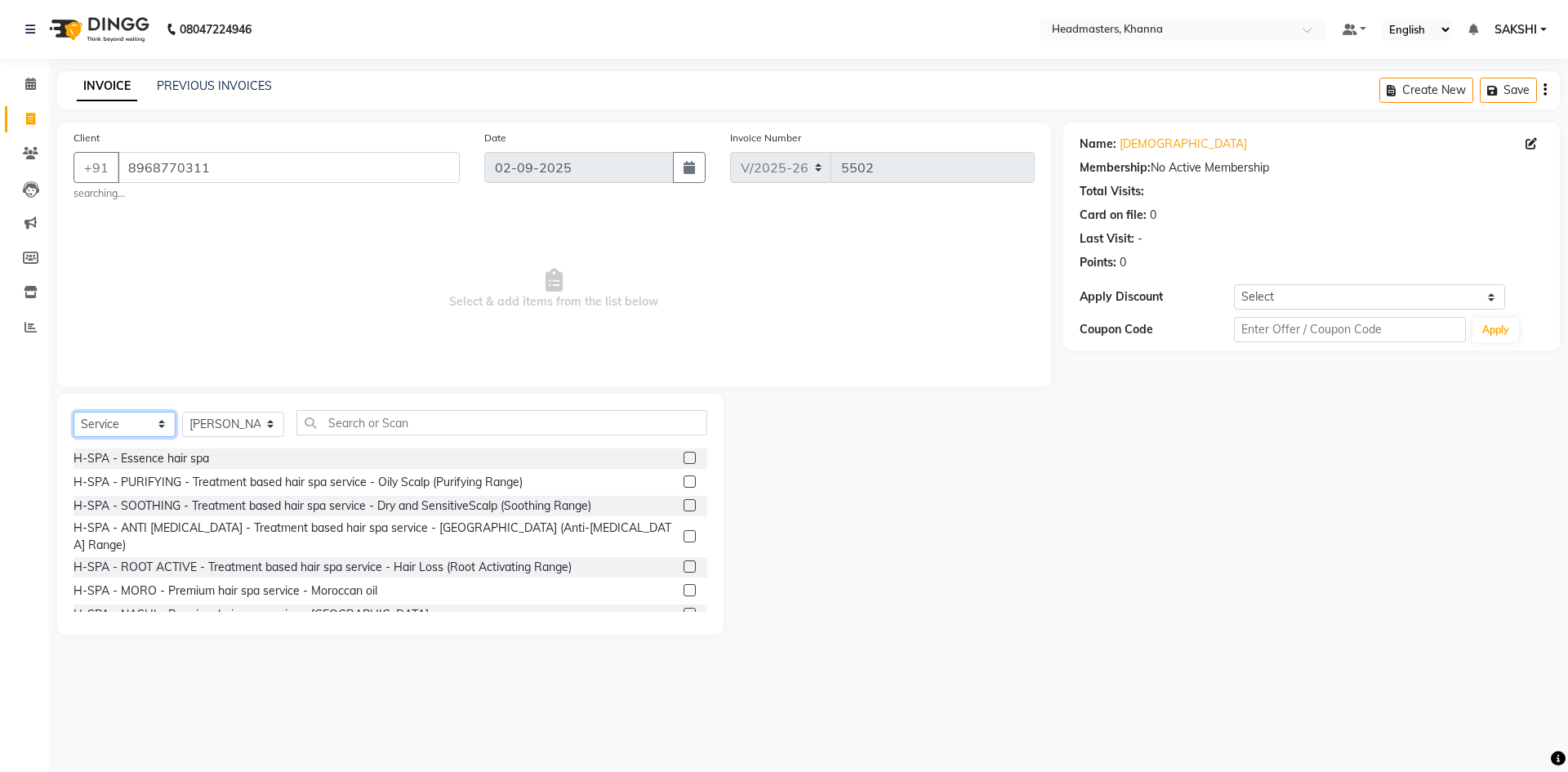
click at [157, 429] on select "Select Service Product Membership Package Voucher Prepaid Gift Card" at bounding box center [125, 424] width 102 height 25
select select "product"
click at [74, 412] on select "Select Service Product Membership Package Voucher Prepaid Gift Card" at bounding box center [125, 424] width 102 height 25
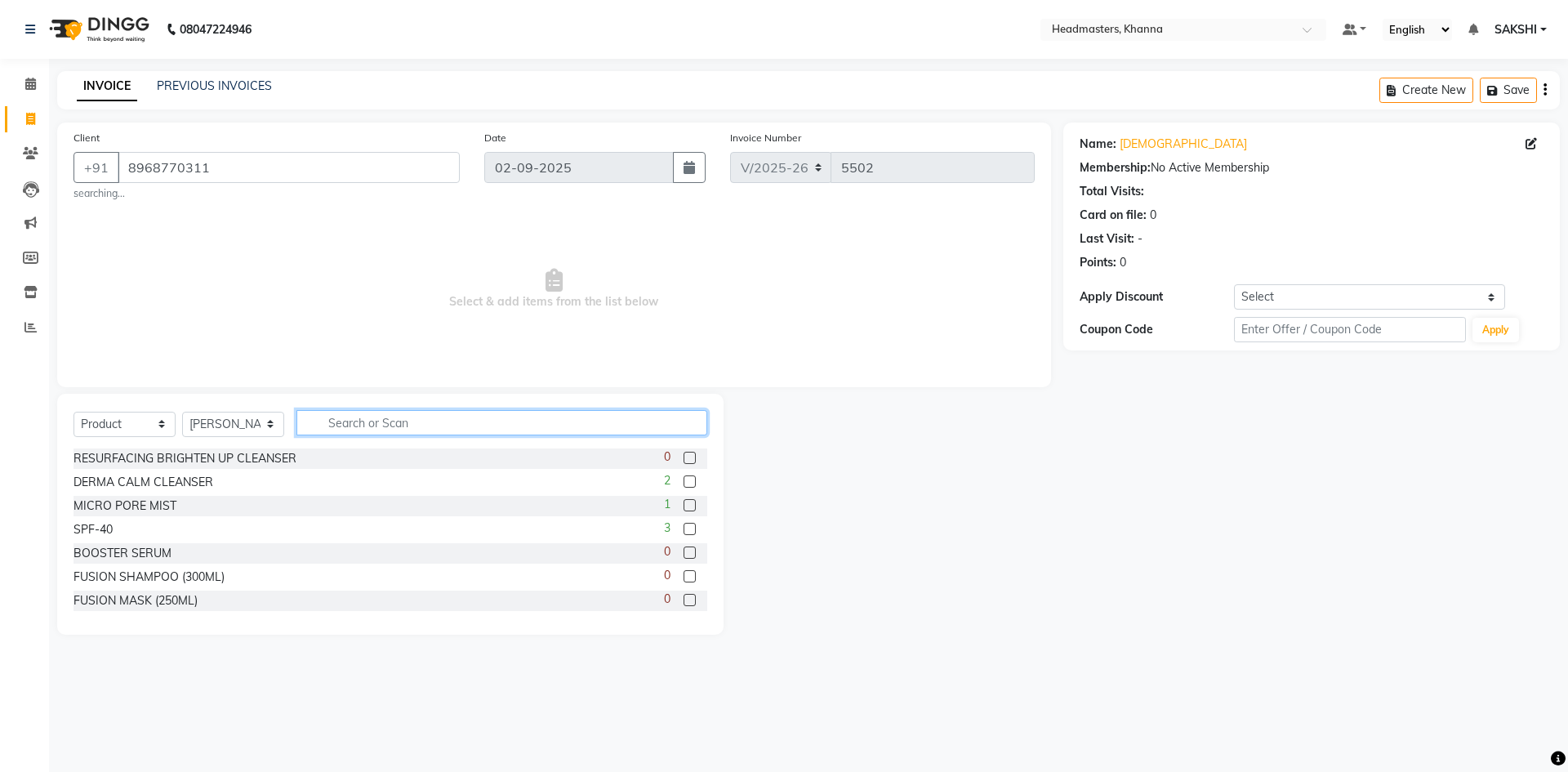
click at [419, 416] on input "text" at bounding box center [502, 422] width 411 height 25
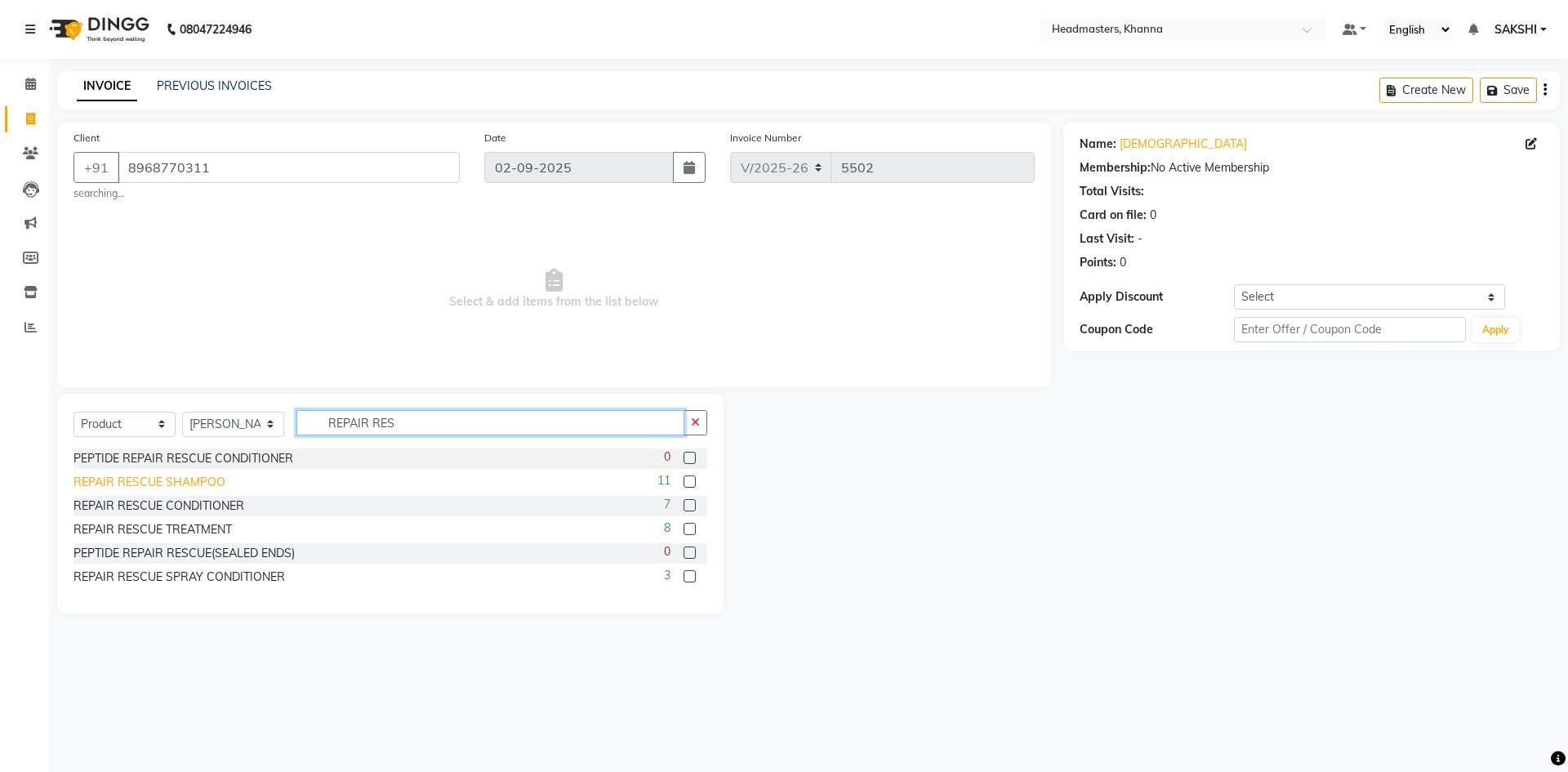
type input "REPAIR RES"
click at [124, 479] on div "REPAIR RESCUE SHAMPOO" at bounding box center [150, 482] width 152 height 17
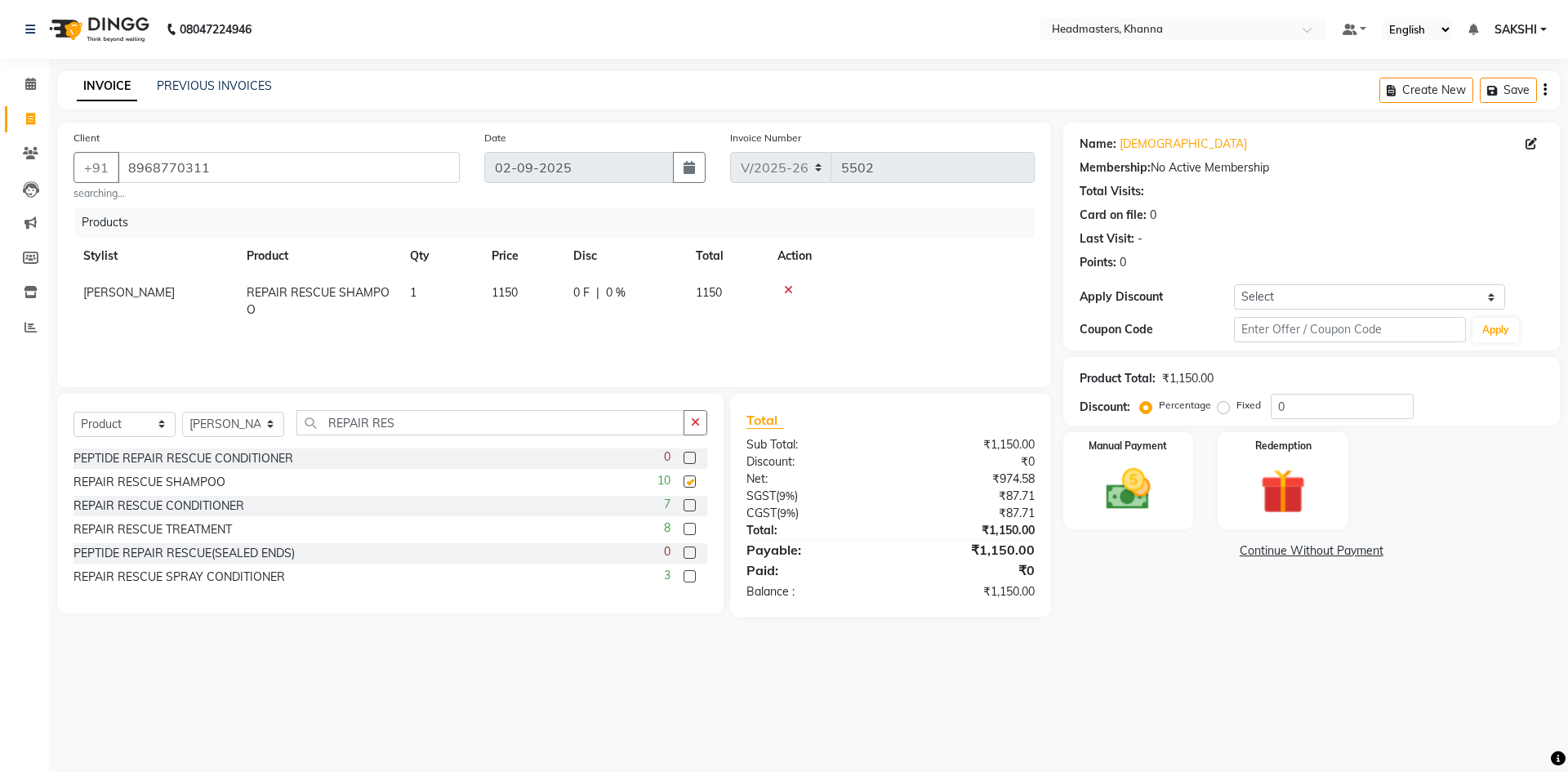
checkbox input "false"
click at [446, 423] on input "REPAIR RES" at bounding box center [491, 422] width 388 height 25
type input "R"
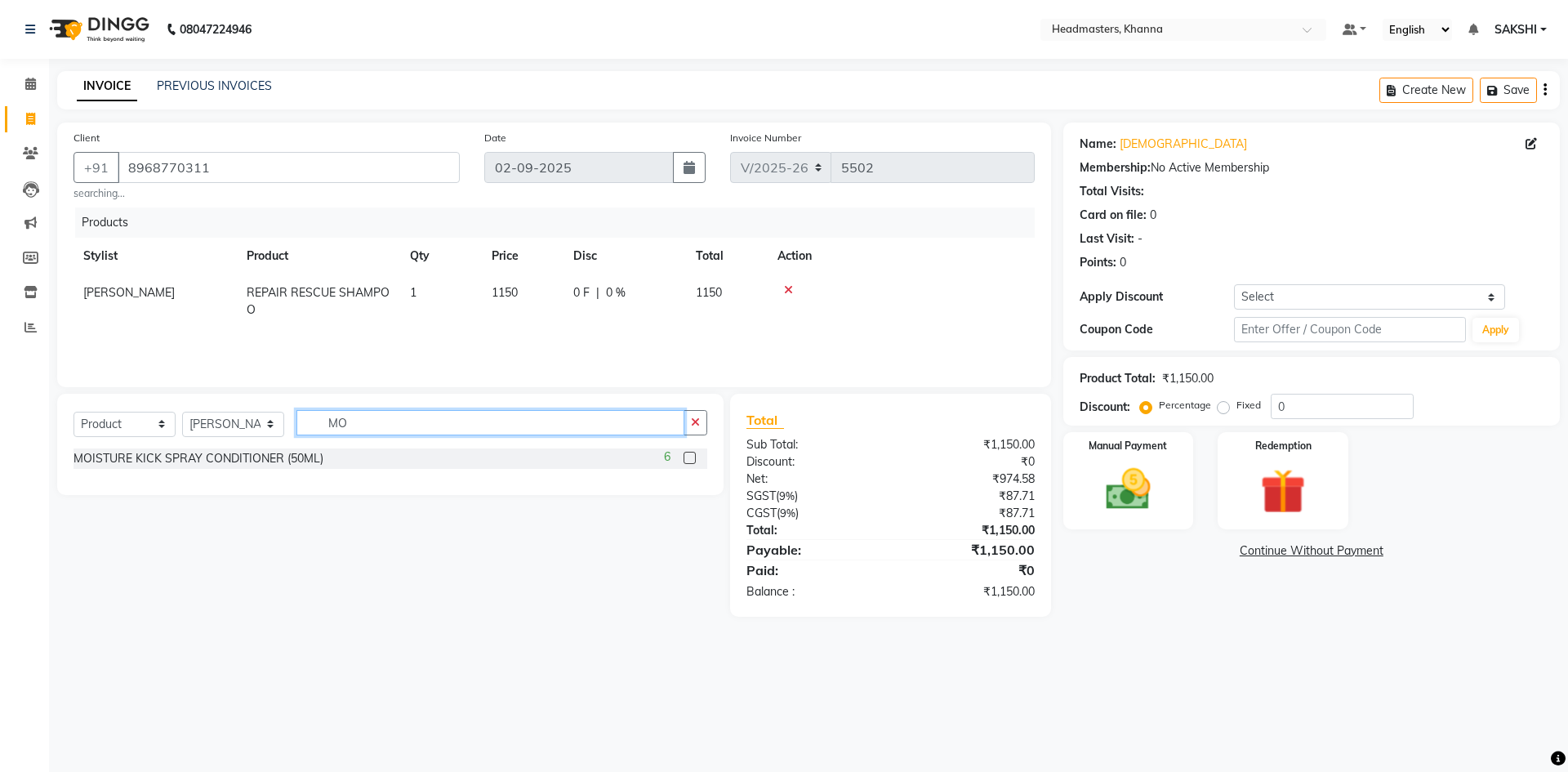
type input "M"
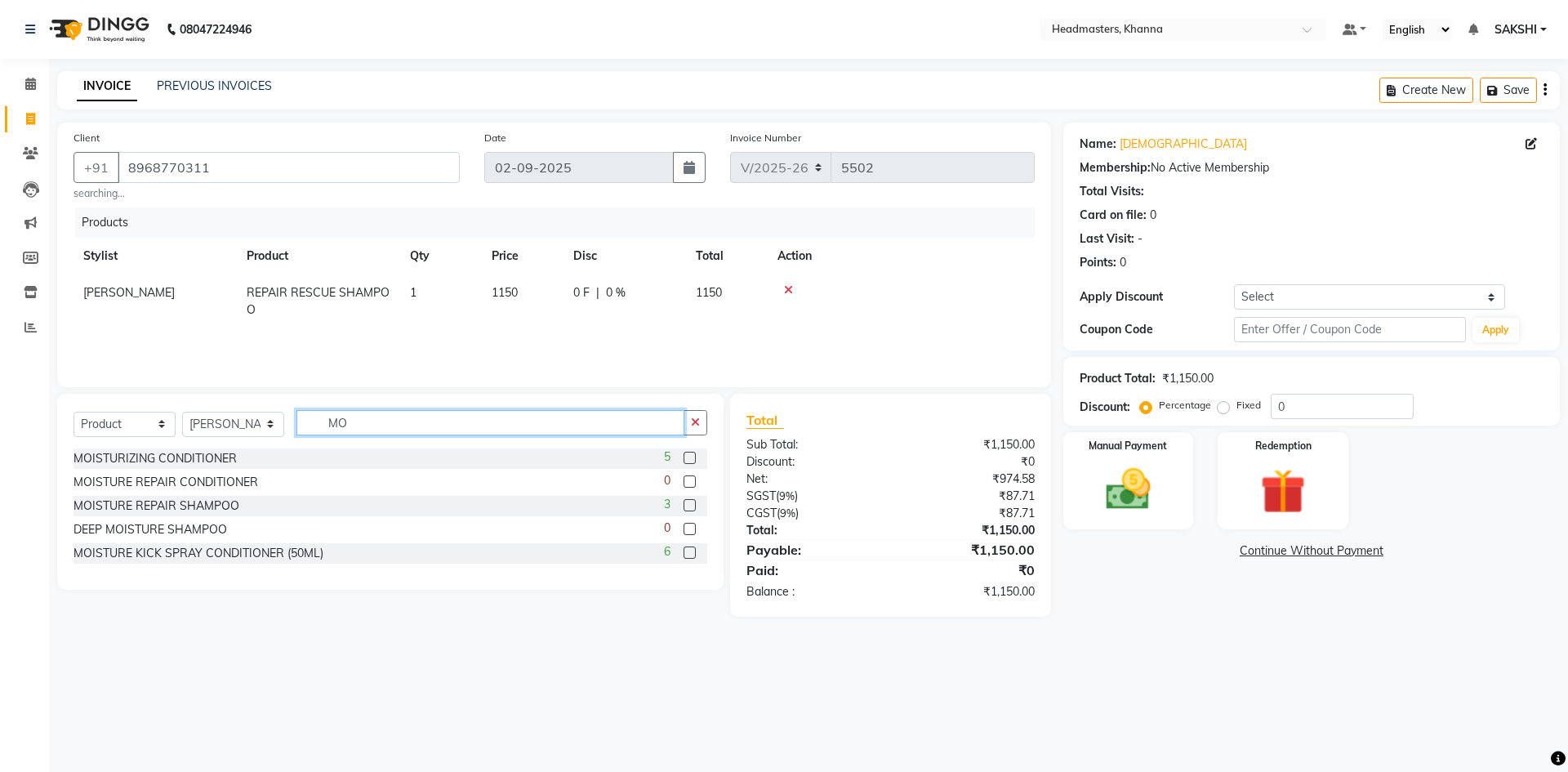
type input "M"
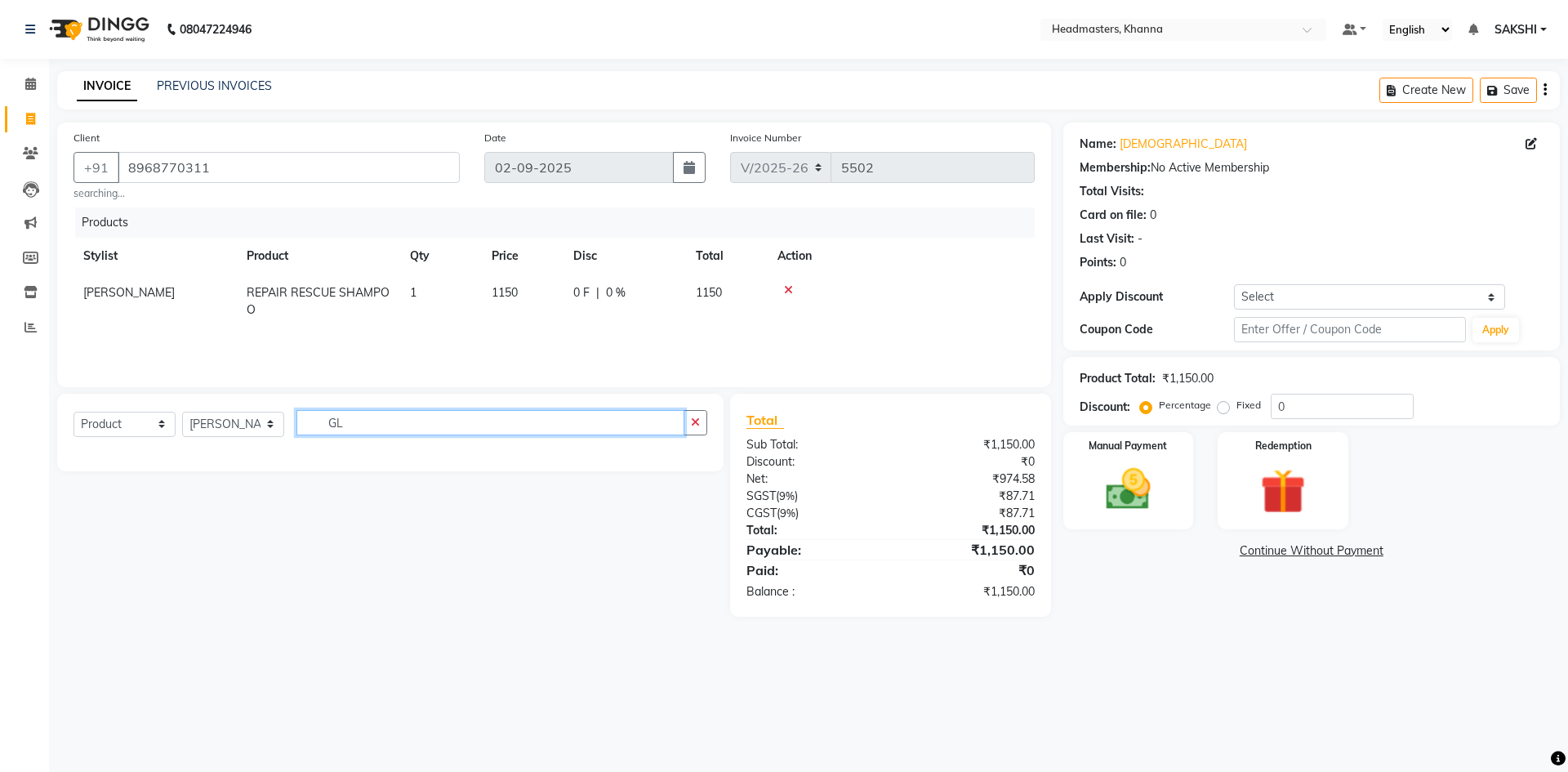
type input "G"
type input "M"
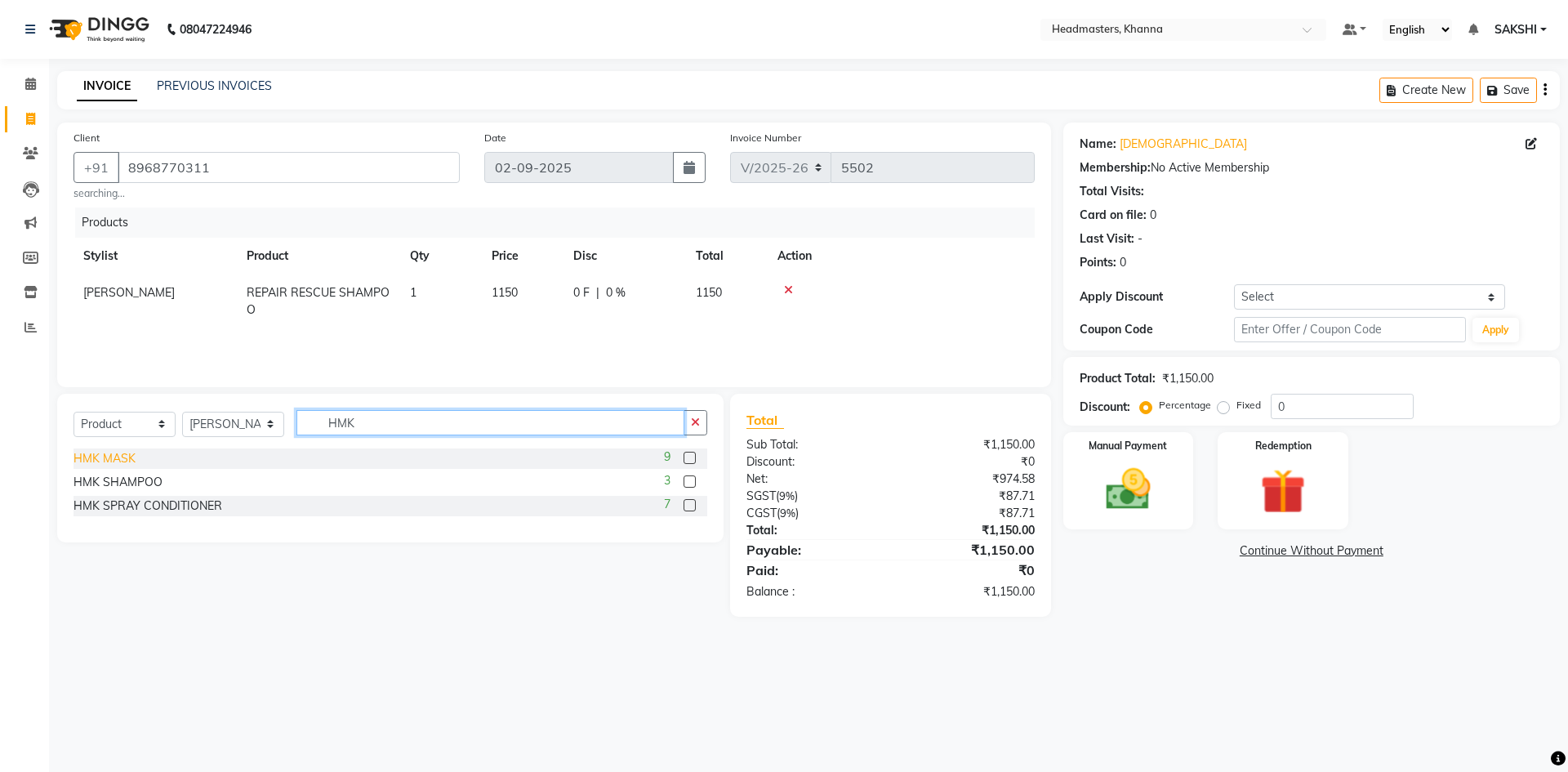
type input "HMK"
drag, startPoint x: 97, startPoint y: 451, endPoint x: 111, endPoint y: 446, distance: 14.9
click at [97, 451] on div "HMK MASK" at bounding box center [105, 459] width 62 height 17
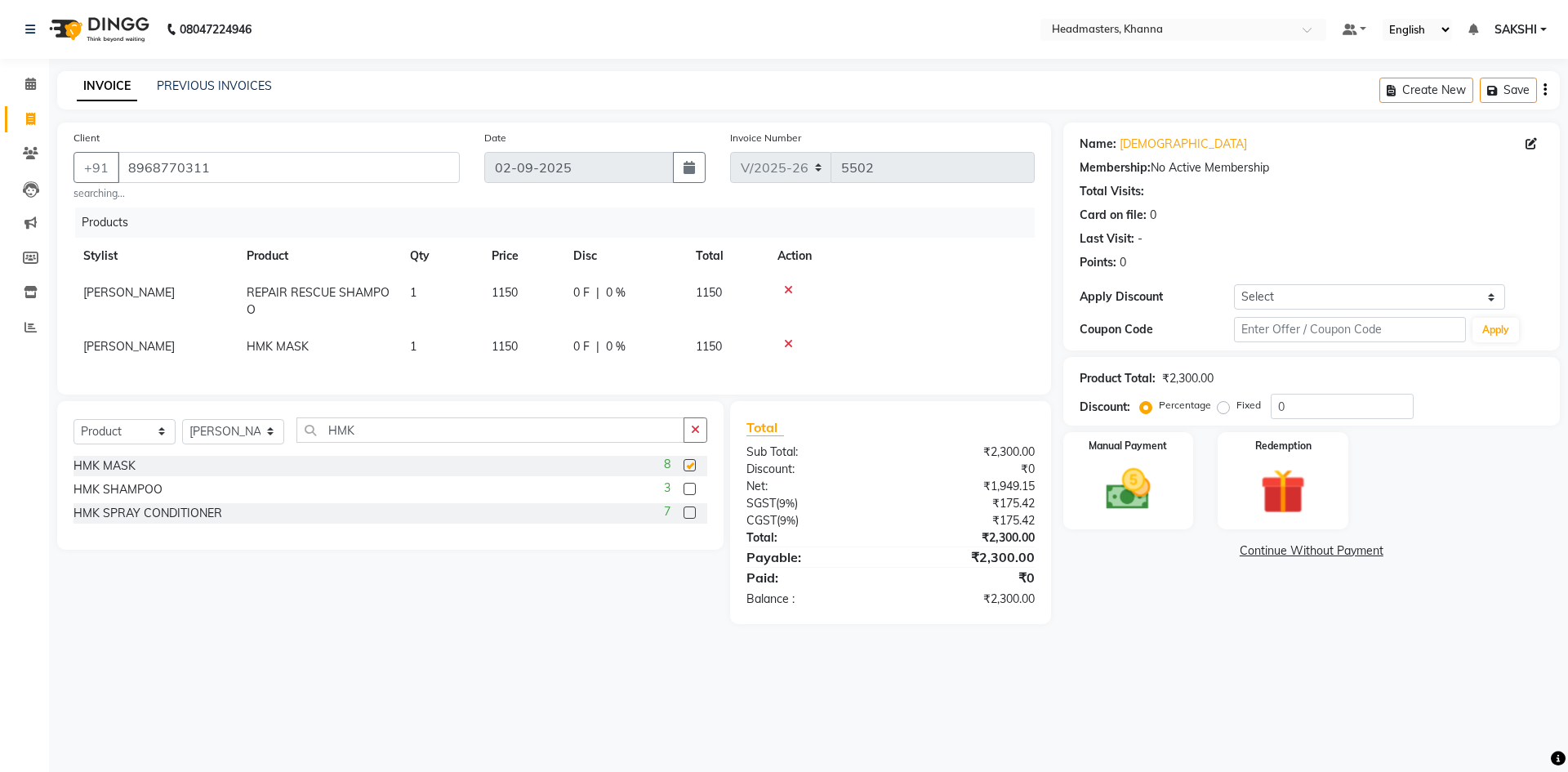
checkbox input "false"
click at [1084, 474] on div "Manual Payment" at bounding box center [1127, 480] width 135 height 101
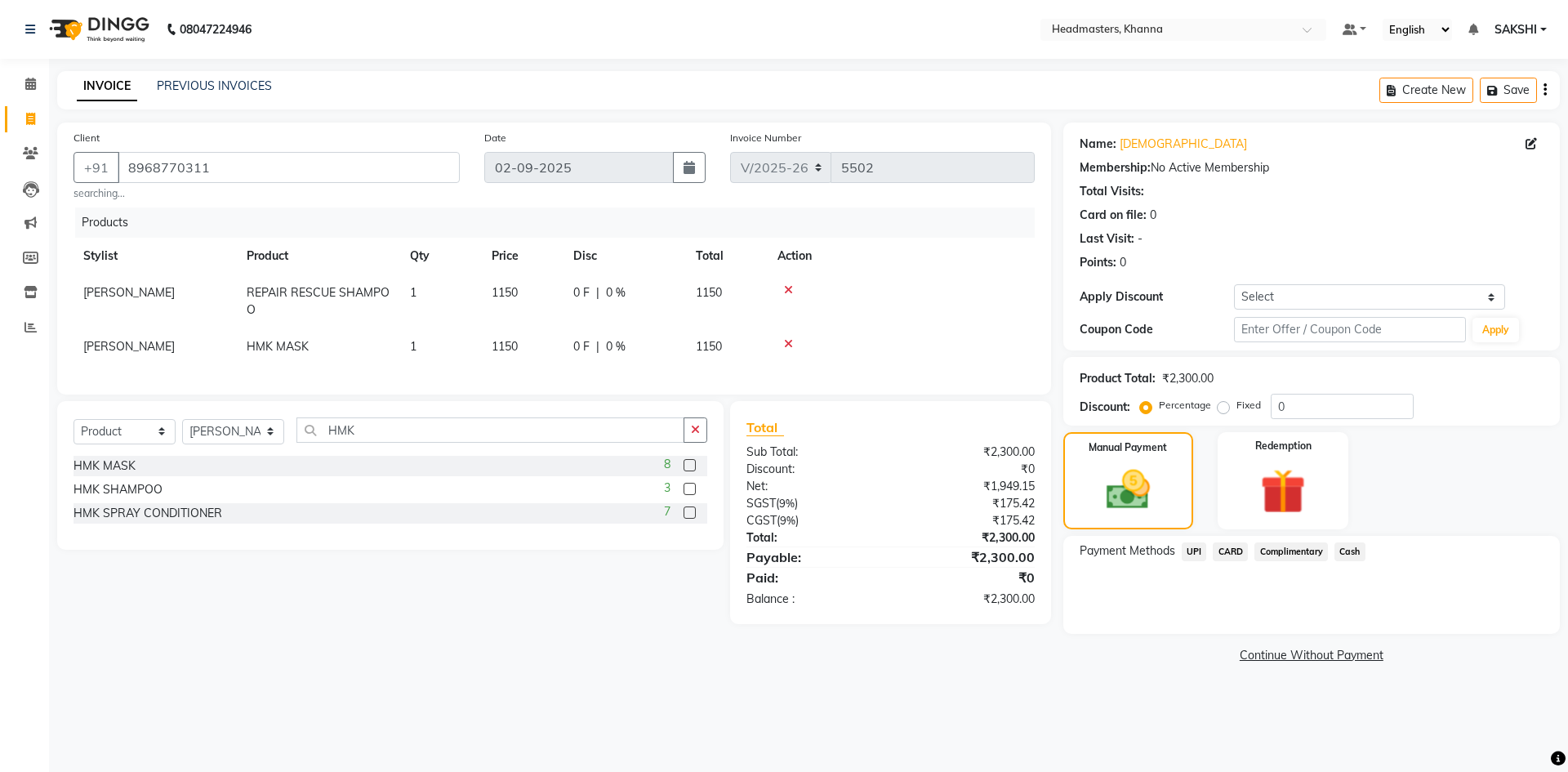
click at [1194, 545] on span "UPI" at bounding box center [1194, 552] width 25 height 19
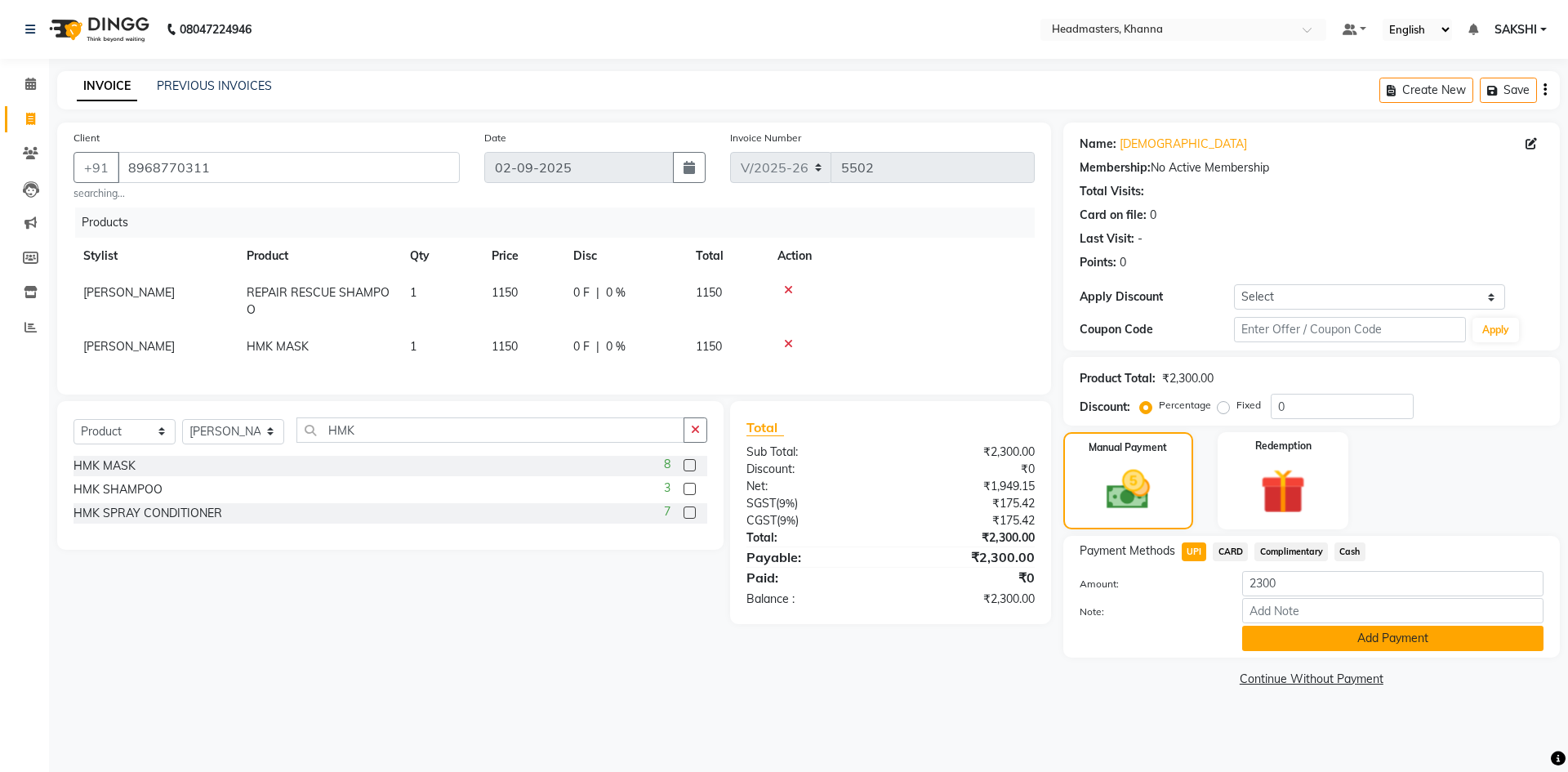
click at [1325, 641] on button "Add Payment" at bounding box center [1393, 638] width 302 height 25
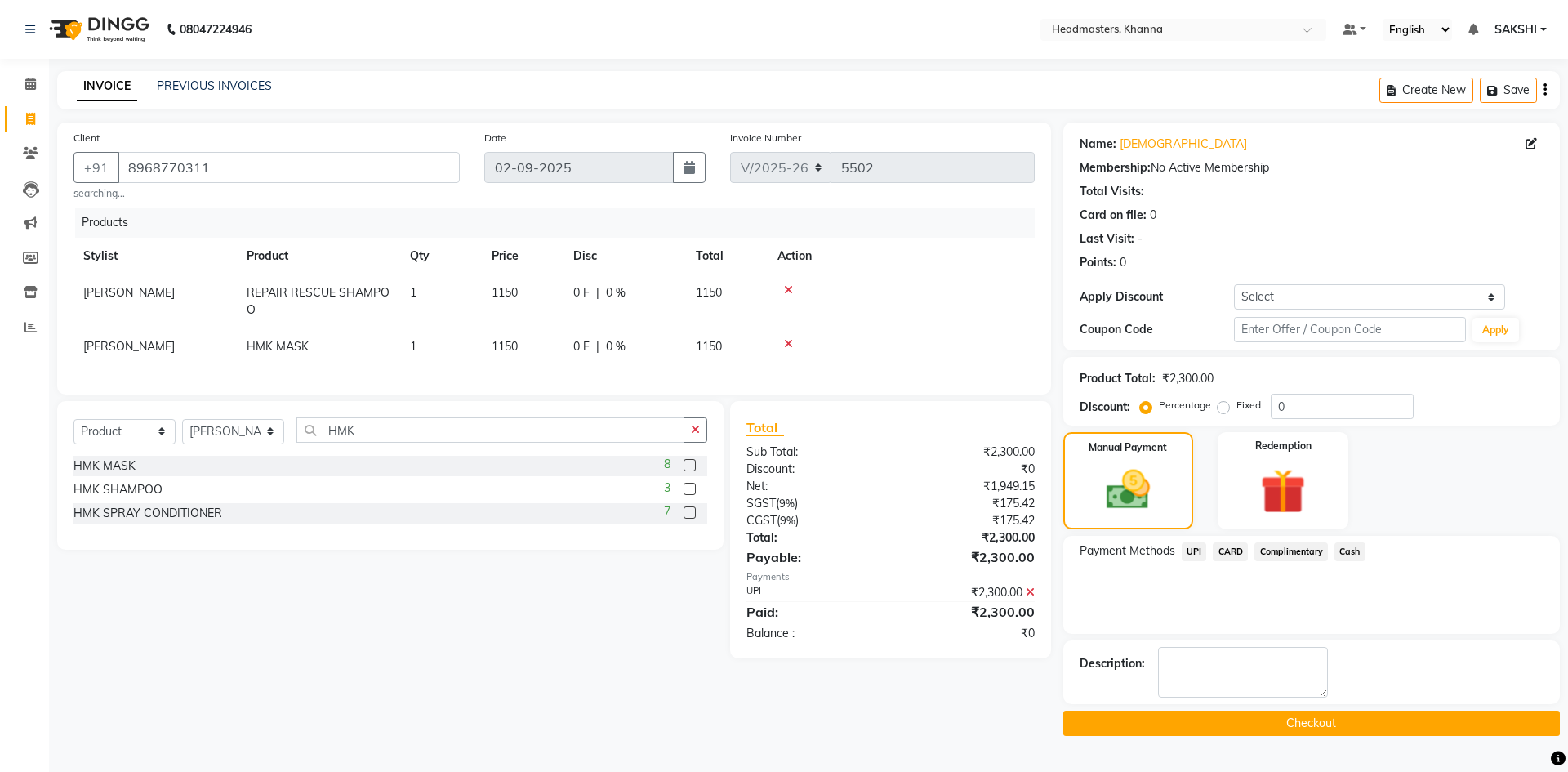
click at [1325, 731] on button "Checkout" at bounding box center [1311, 723] width 496 height 25
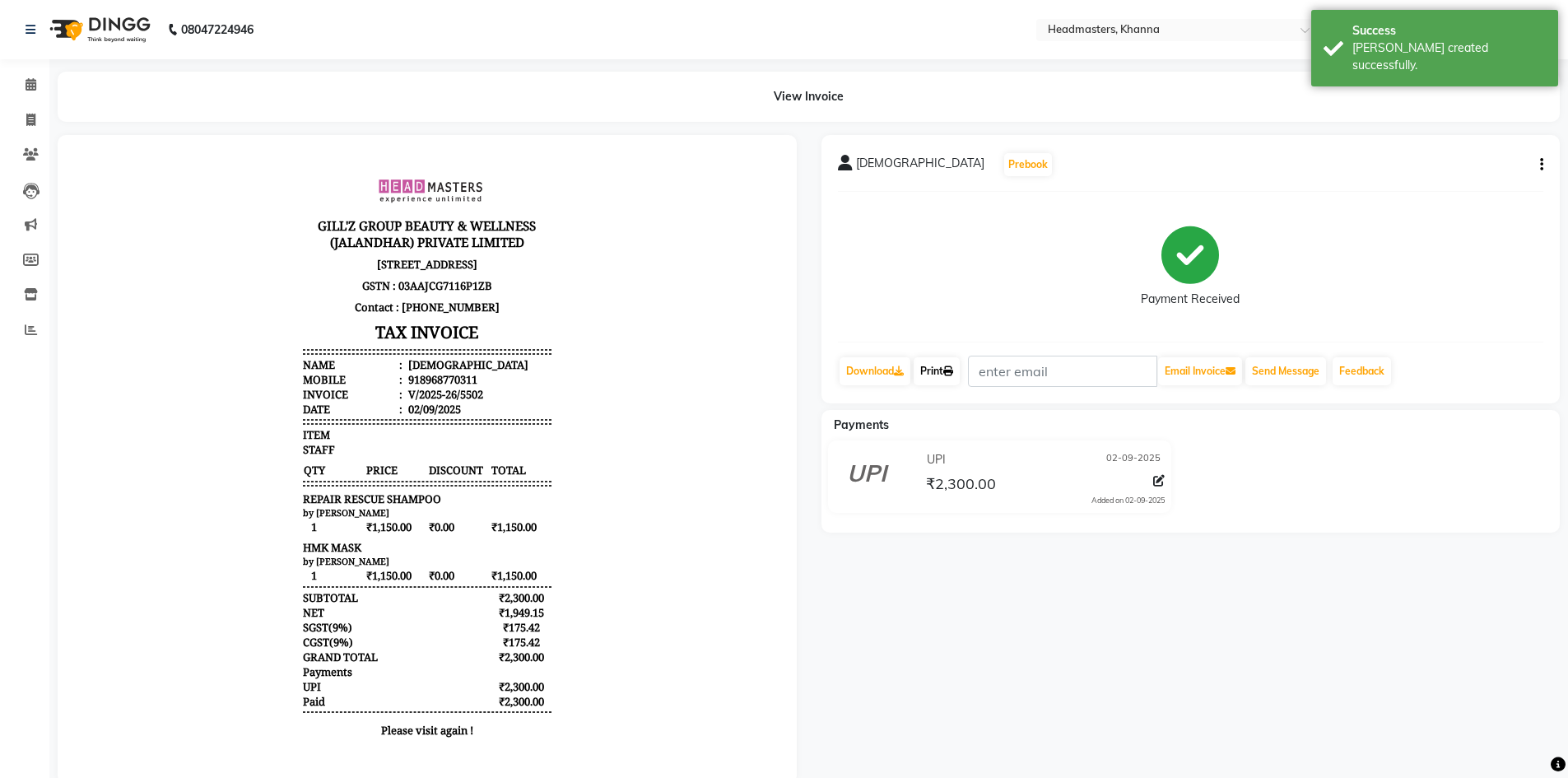
click at [938, 377] on link "Print" at bounding box center [937, 371] width 46 height 28
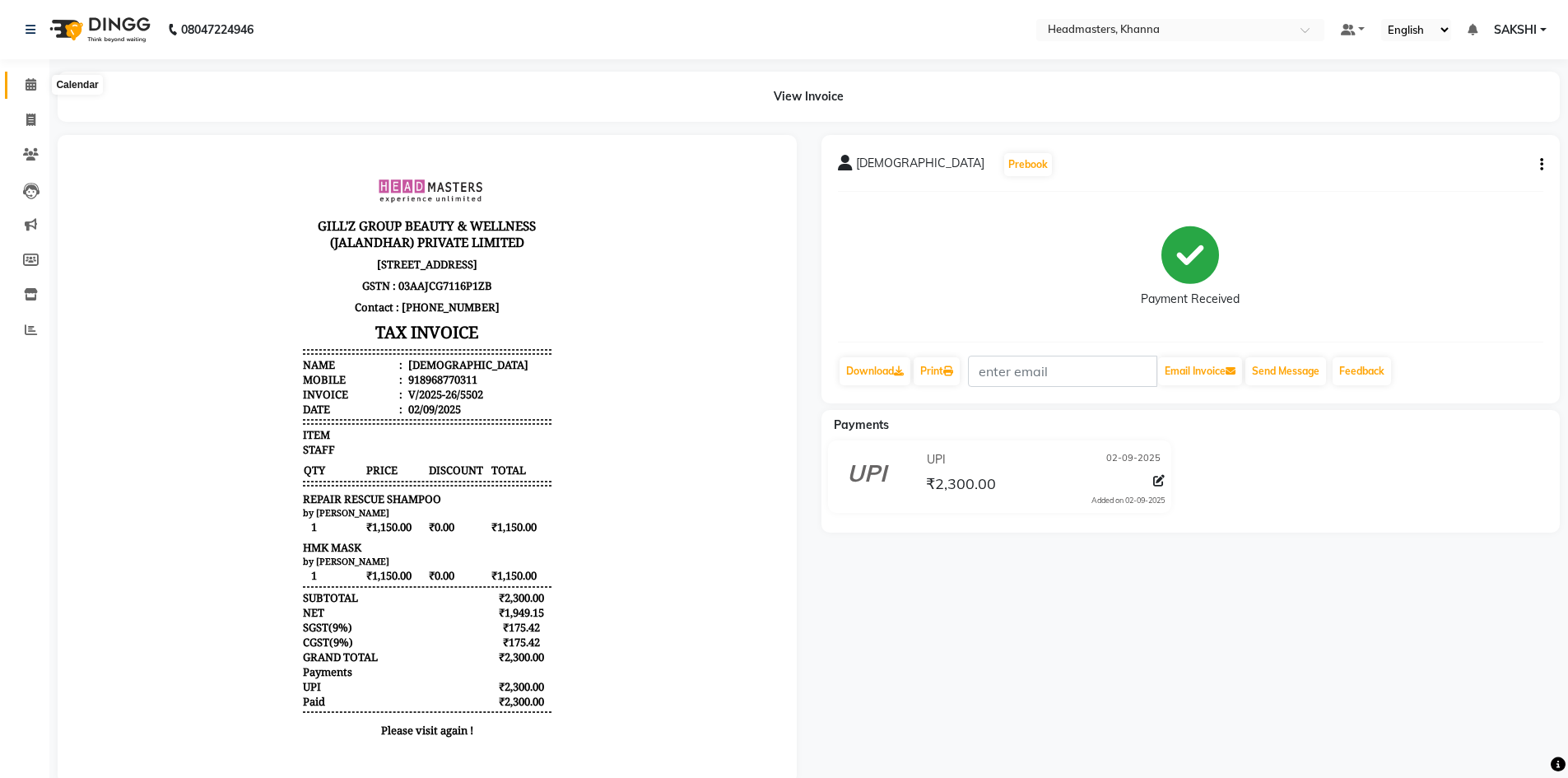
click at [35, 83] on icon at bounding box center [30, 84] width 11 height 13
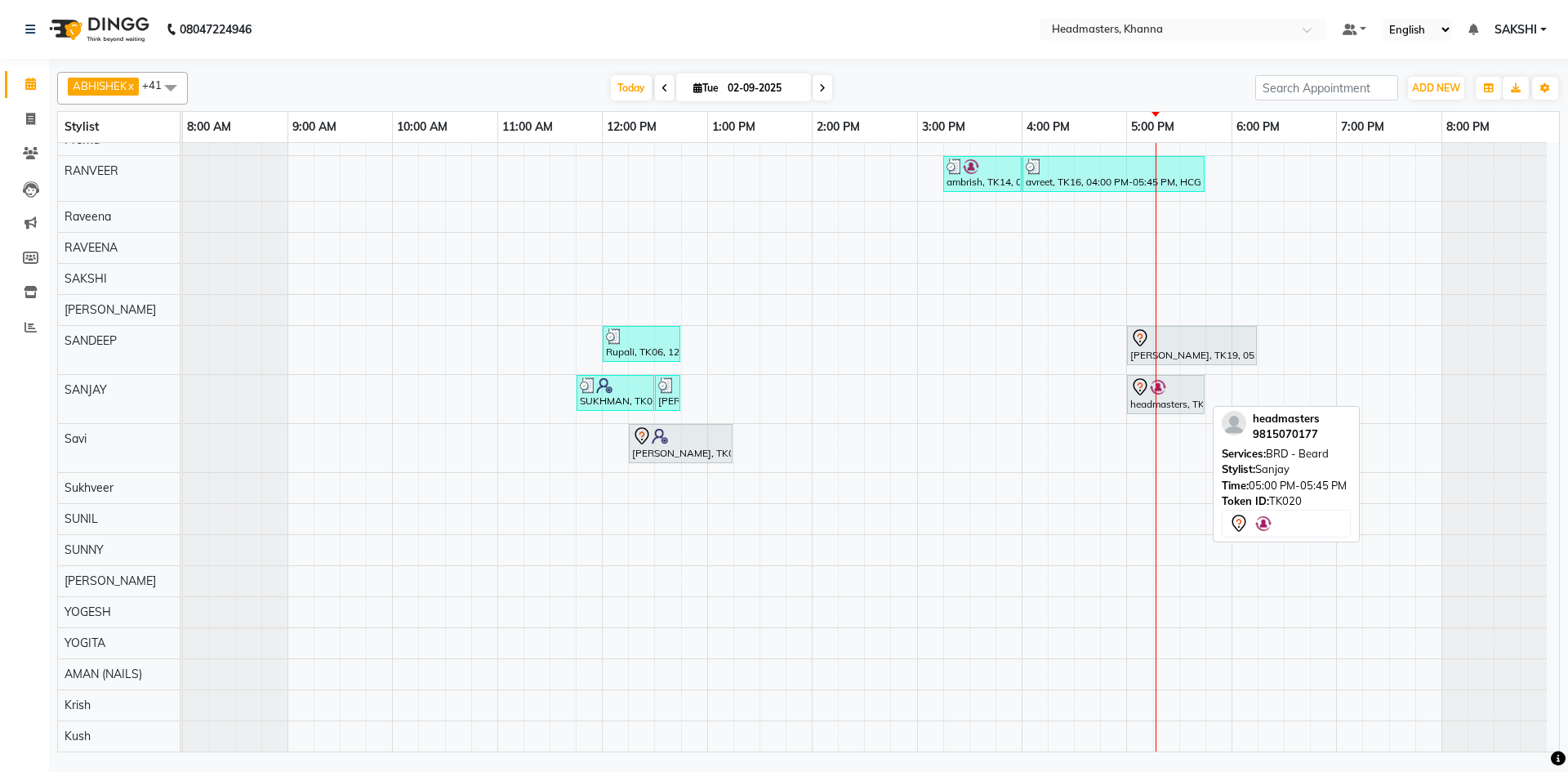
click at [1172, 398] on div "headmasters, TK20, 05:00 PM-05:45 PM, BRD - Beard" at bounding box center [1165, 395] width 74 height 35
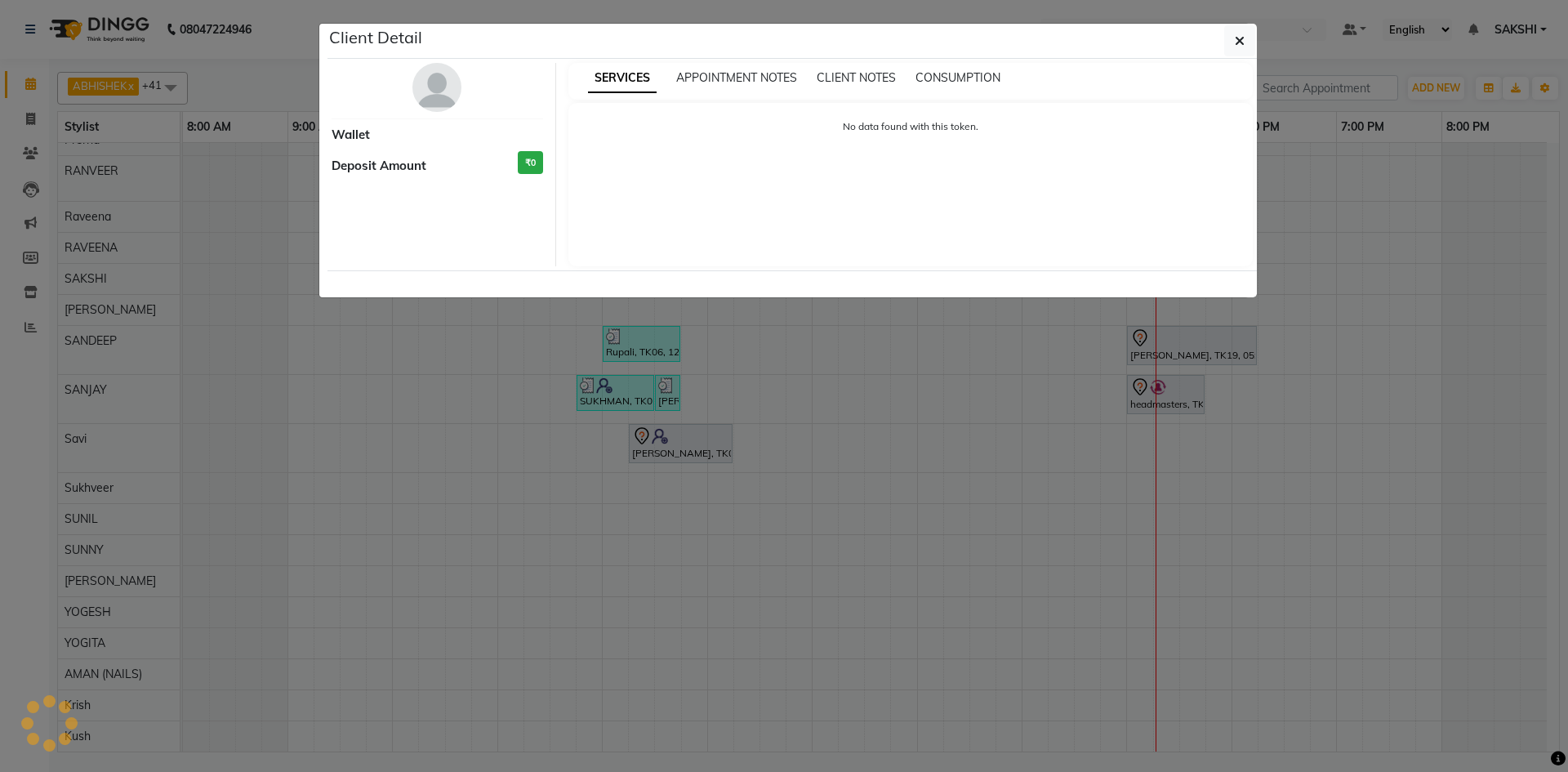
select select "7"
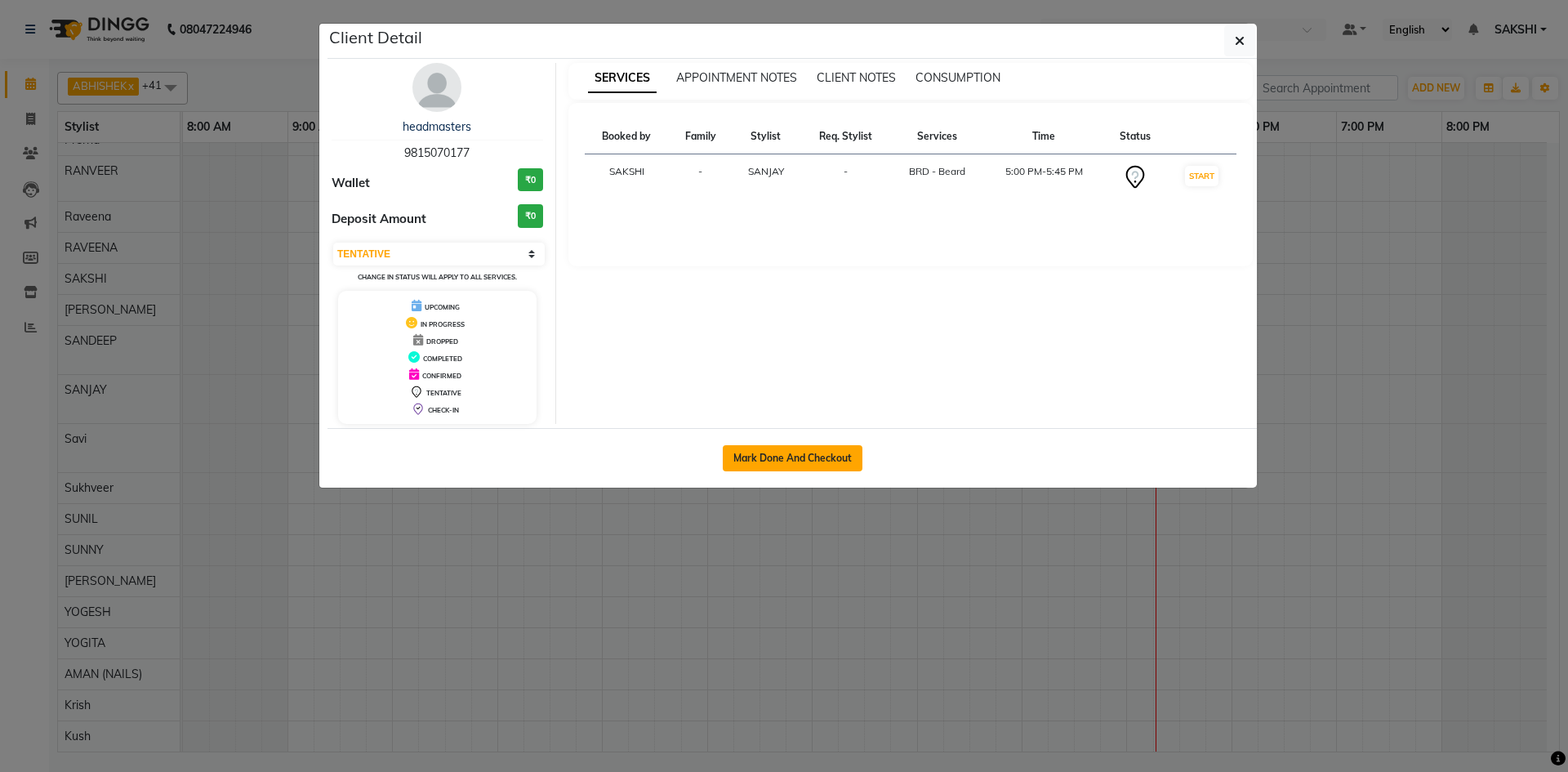
click at [804, 454] on button "Mark Done And Checkout" at bounding box center [792, 458] width 139 height 26
select select "service"
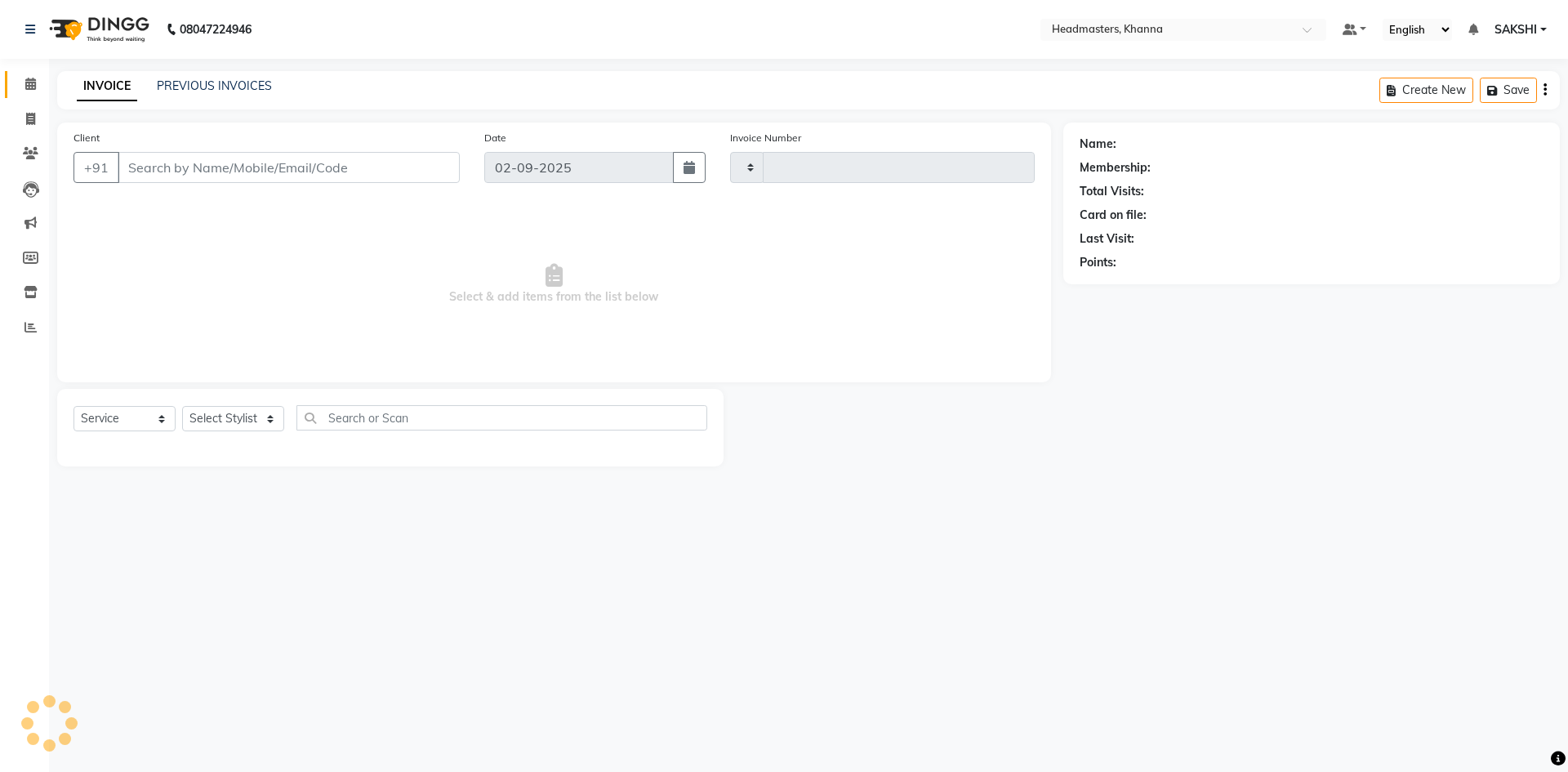
type input "5503"
select select "7138"
type input "9815070177"
select select "60808"
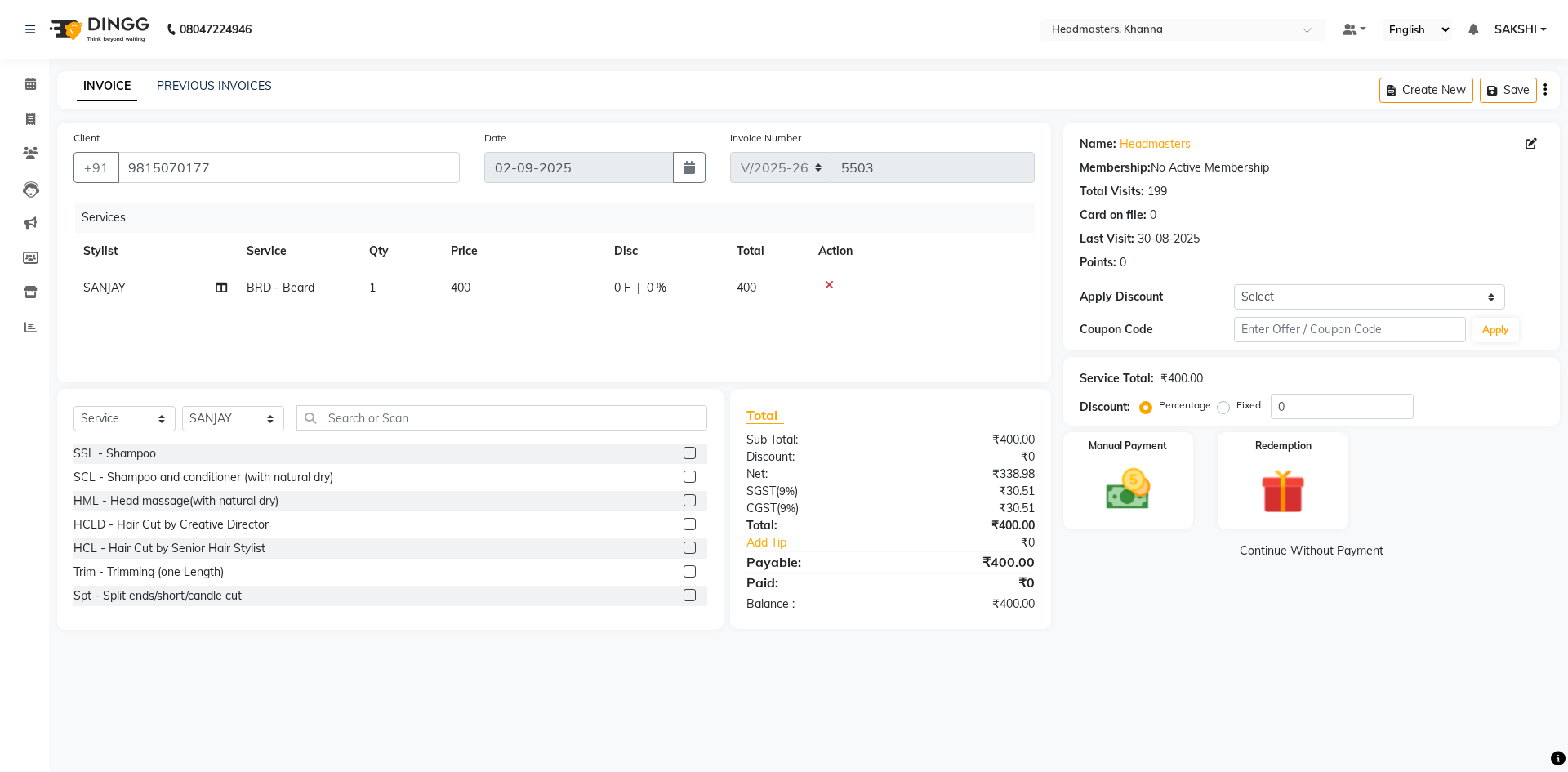
click at [297, 308] on div "Services Stylist Service Qty Price Disc Total Action SANJAY BRD - Beard 1 400 0…" at bounding box center [554, 284] width 961 height 163
click at [568, 307] on div "Services Stylist Service Qty Price Disc Total Action SANJAY BRD - Beard 1 400 0…" at bounding box center [554, 284] width 961 height 163
click at [663, 292] on span "0 %" at bounding box center [657, 288] width 19 height 17
select select "60808"
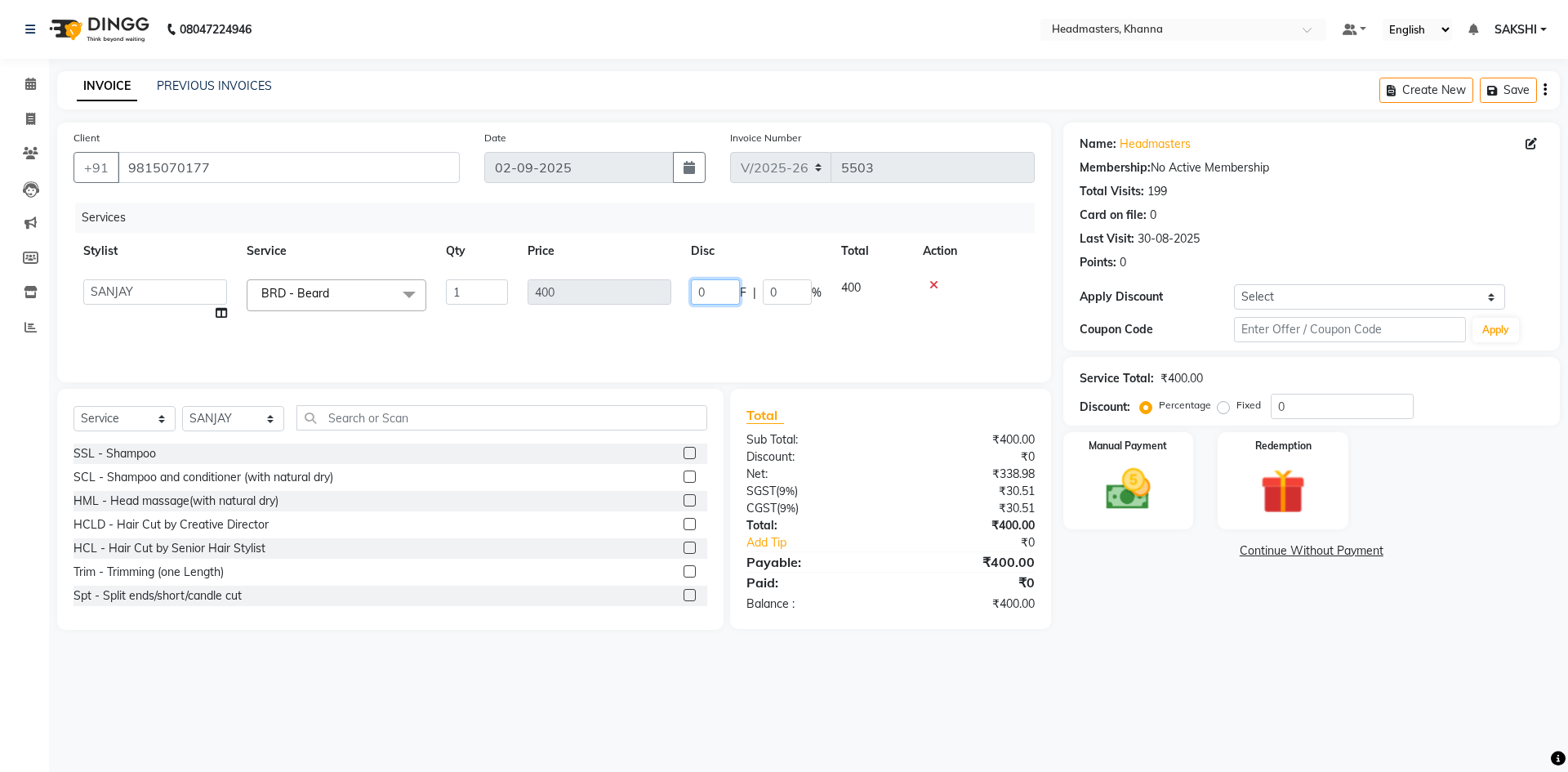
click at [734, 289] on input "0" at bounding box center [715, 292] width 49 height 25
type input "0150"
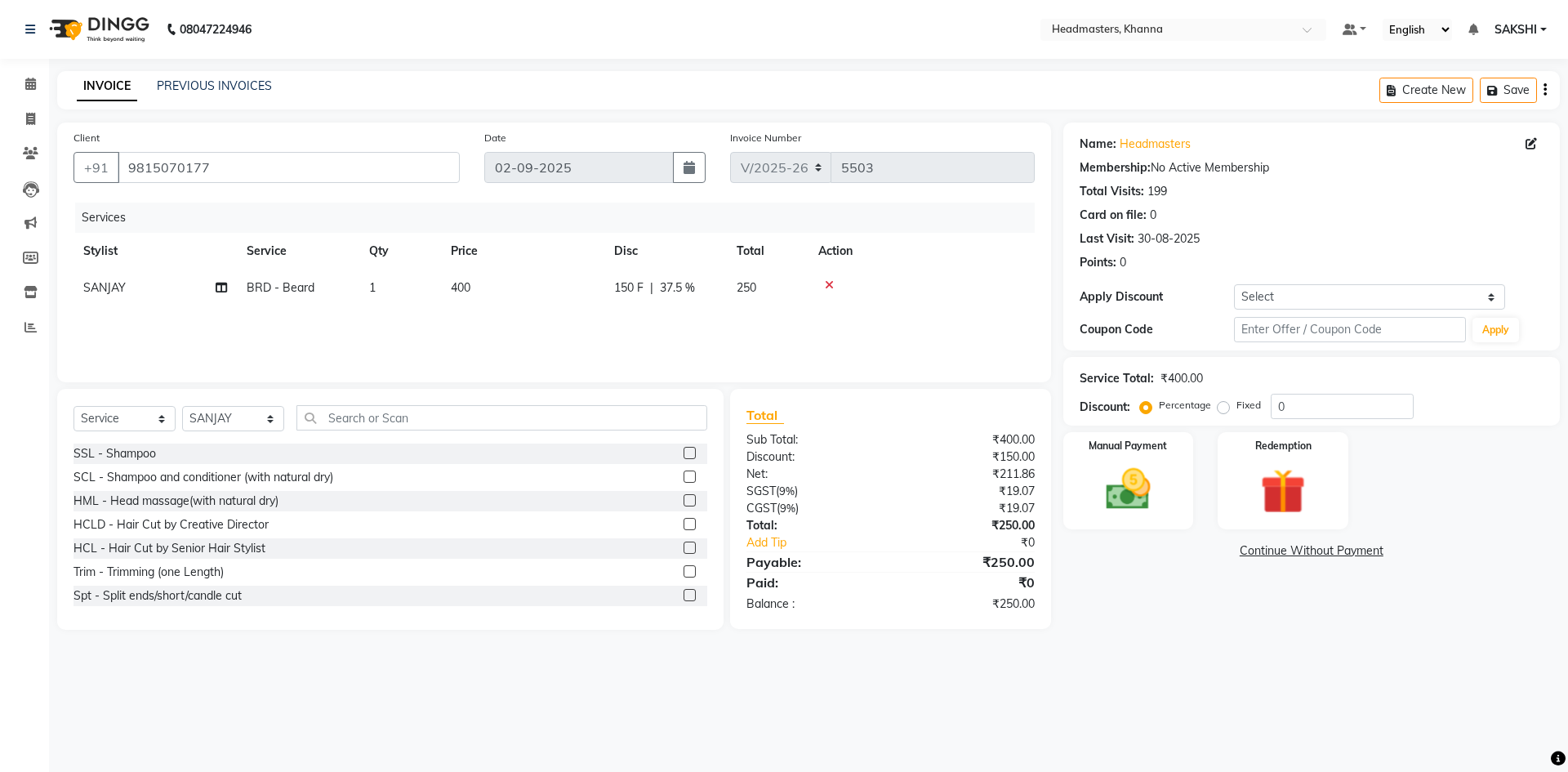
click at [729, 326] on div "Services Stylist Service Qty Price Disc Total Action SANJAY BRD - Beard 1 400 1…" at bounding box center [554, 284] width 961 height 163
click at [1111, 485] on img at bounding box center [1127, 489] width 76 height 54
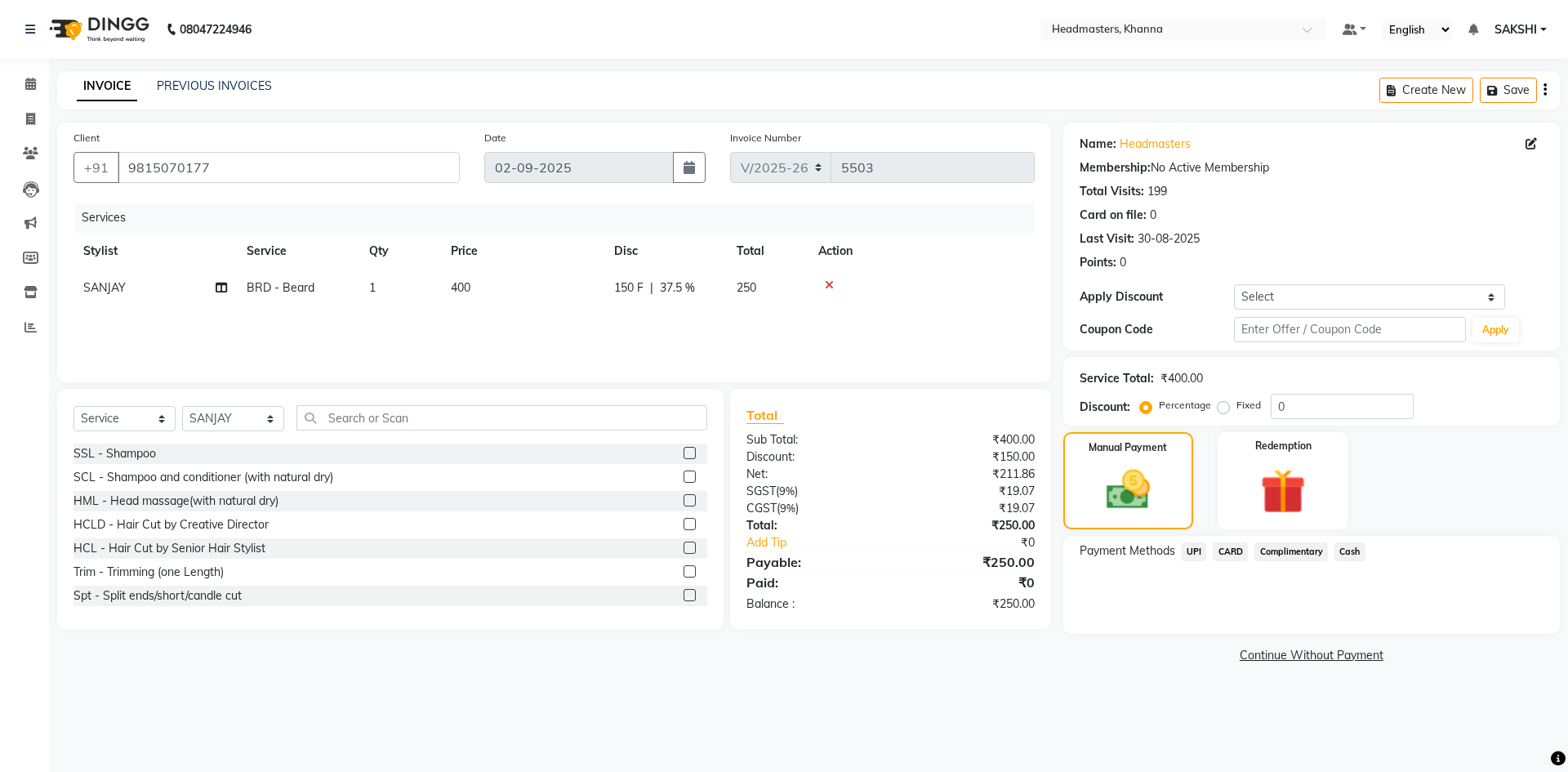
click at [1356, 560] on span "Cash" at bounding box center [1350, 552] width 31 height 19
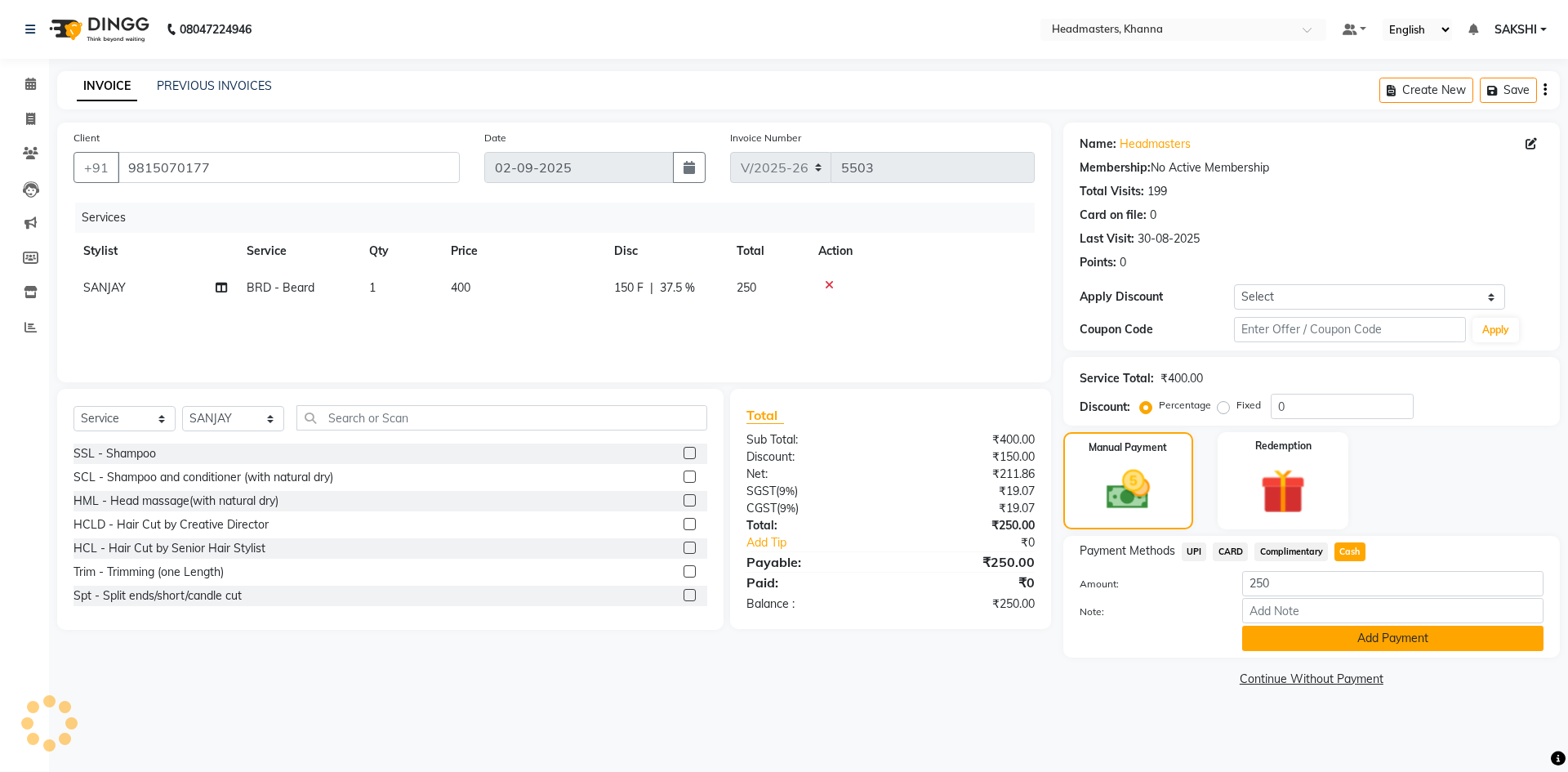
click at [1337, 631] on button "Add Payment" at bounding box center [1393, 638] width 302 height 25
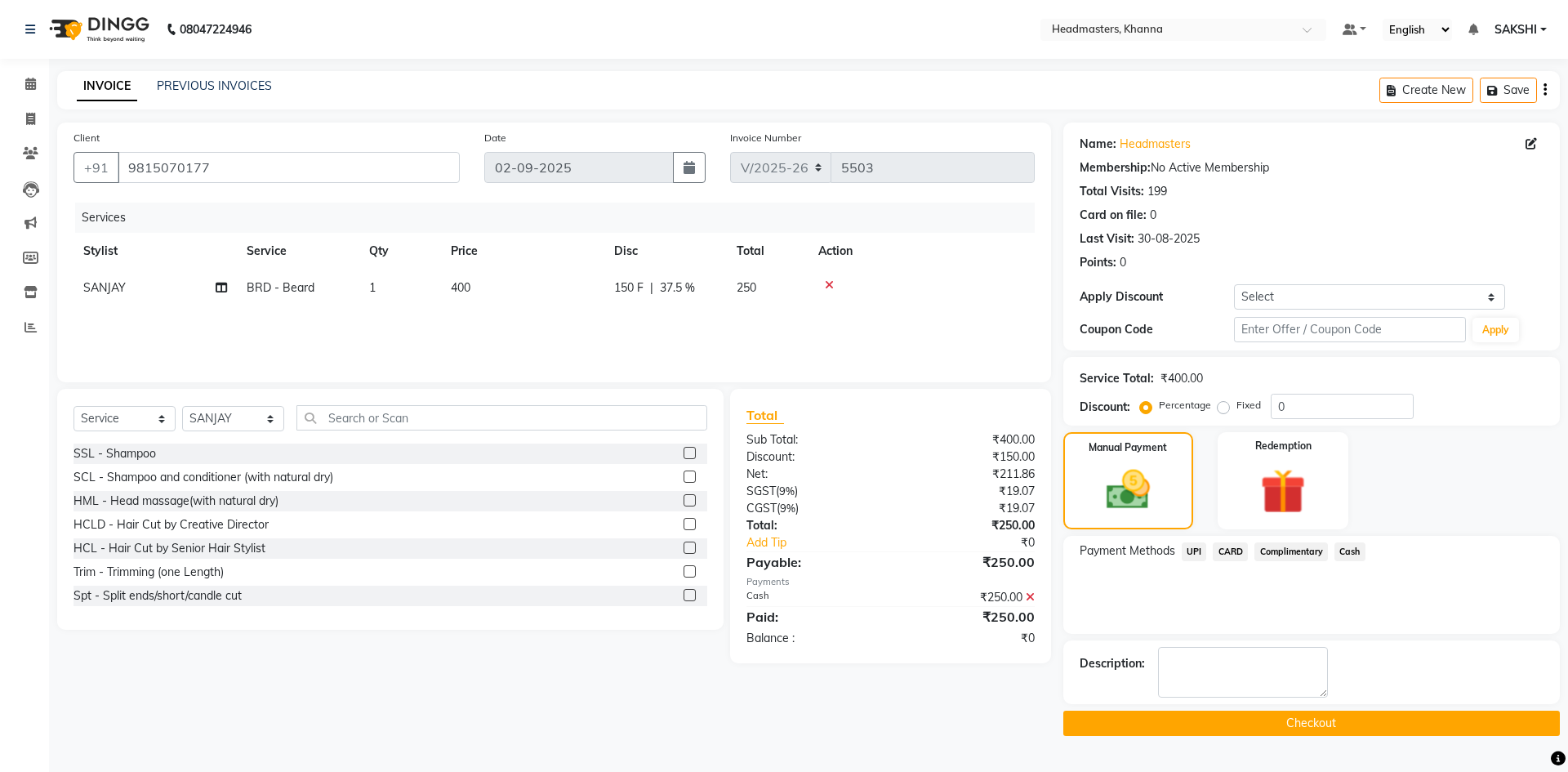
click at [1275, 723] on button "Checkout" at bounding box center [1311, 723] width 496 height 25
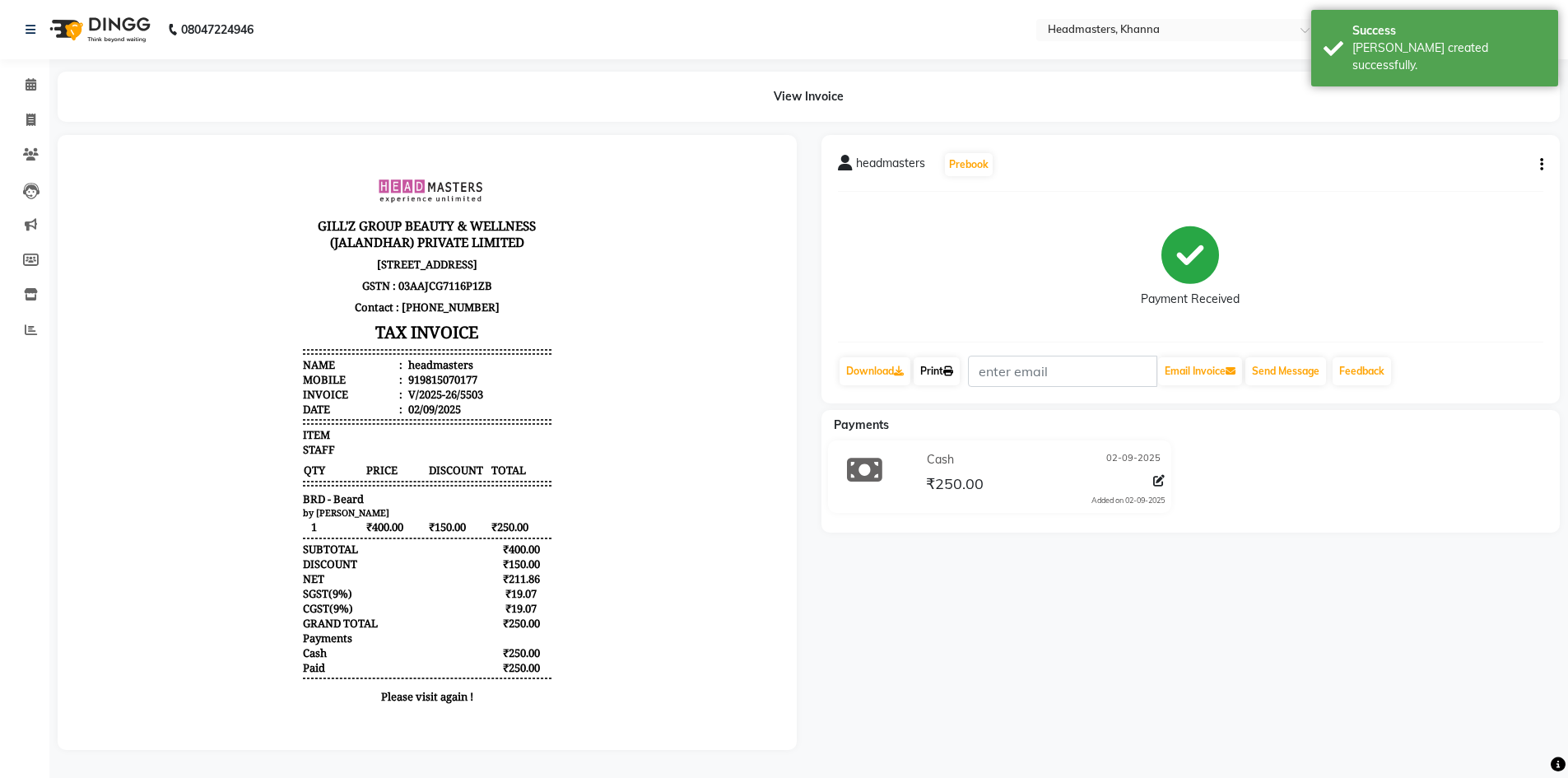
click at [922, 367] on link "Print" at bounding box center [937, 371] width 46 height 28
click at [16, 82] on span at bounding box center [31, 85] width 29 height 19
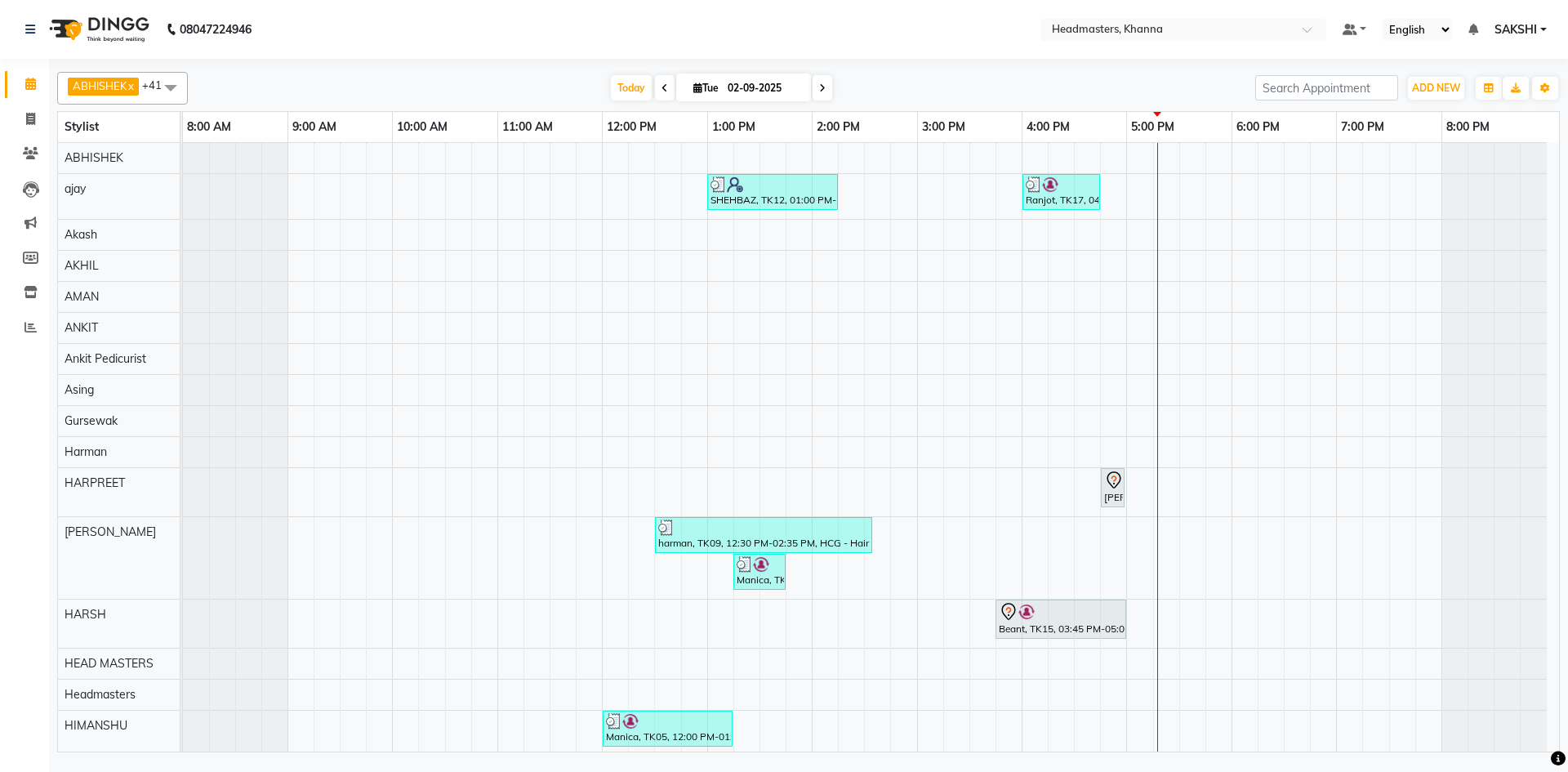
click at [507, 103] on div "ABHISHEK x ajay x Akash x AKHIL x AMAN x ANKIT x Ankit Pedicurist x Asing x Gur…" at bounding box center [808, 88] width 1503 height 33
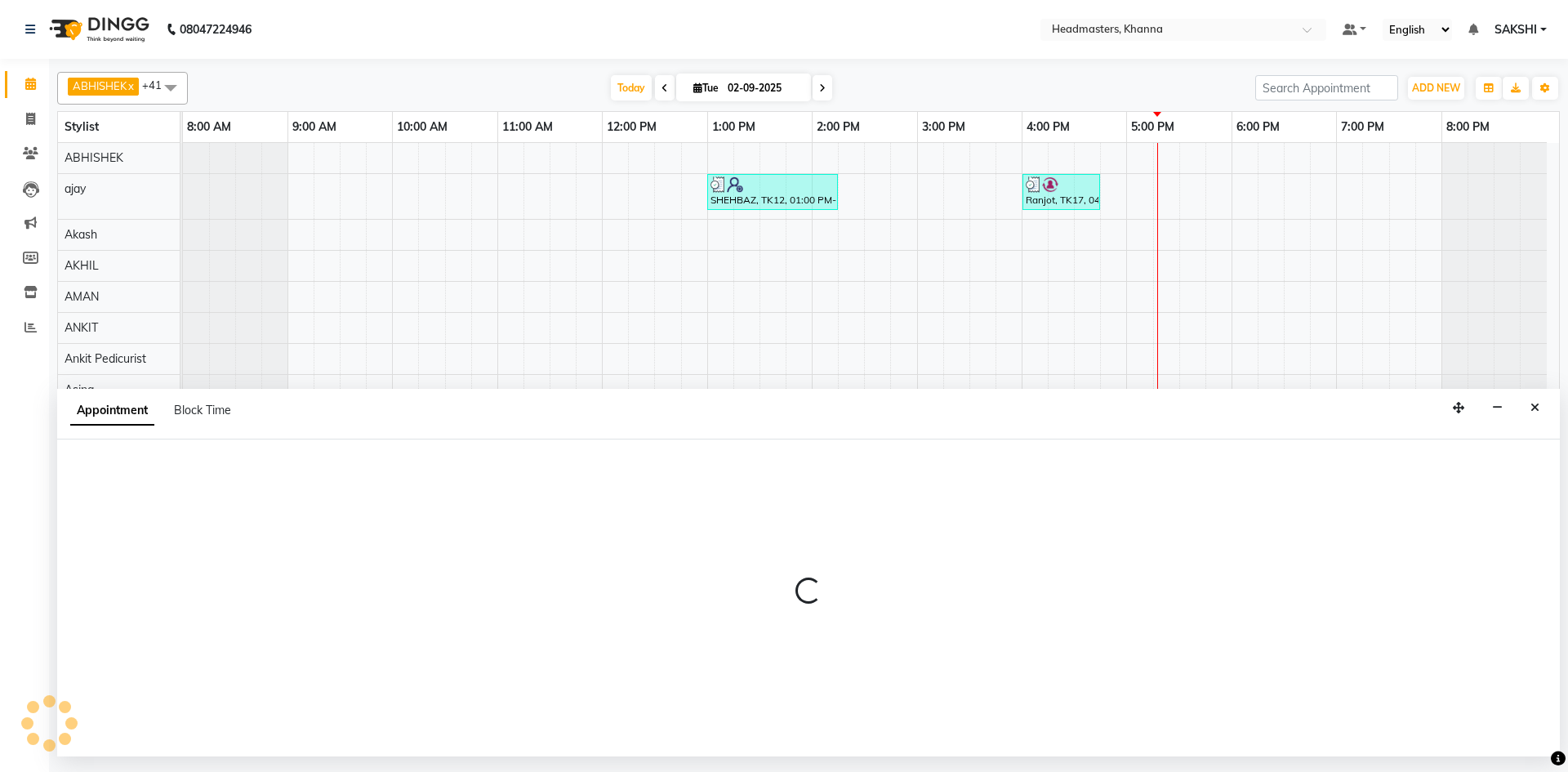
select select "63361"
select select "930"
select select "tentative"
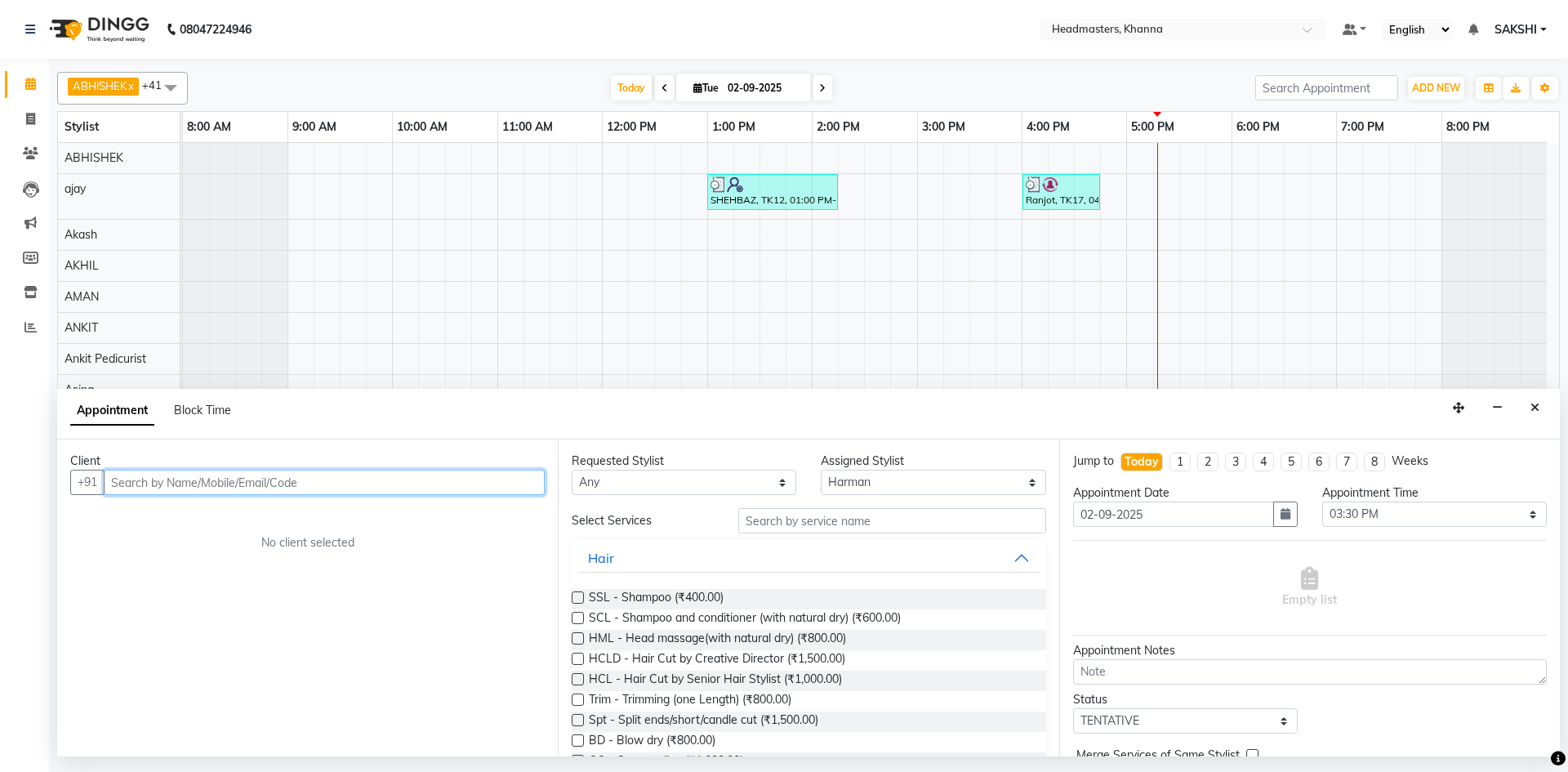
drag, startPoint x: 307, startPoint y: 471, endPoint x: 969, endPoint y: 559, distance: 667.8
click at [308, 476] on input "text" at bounding box center [324, 482] width 441 height 25
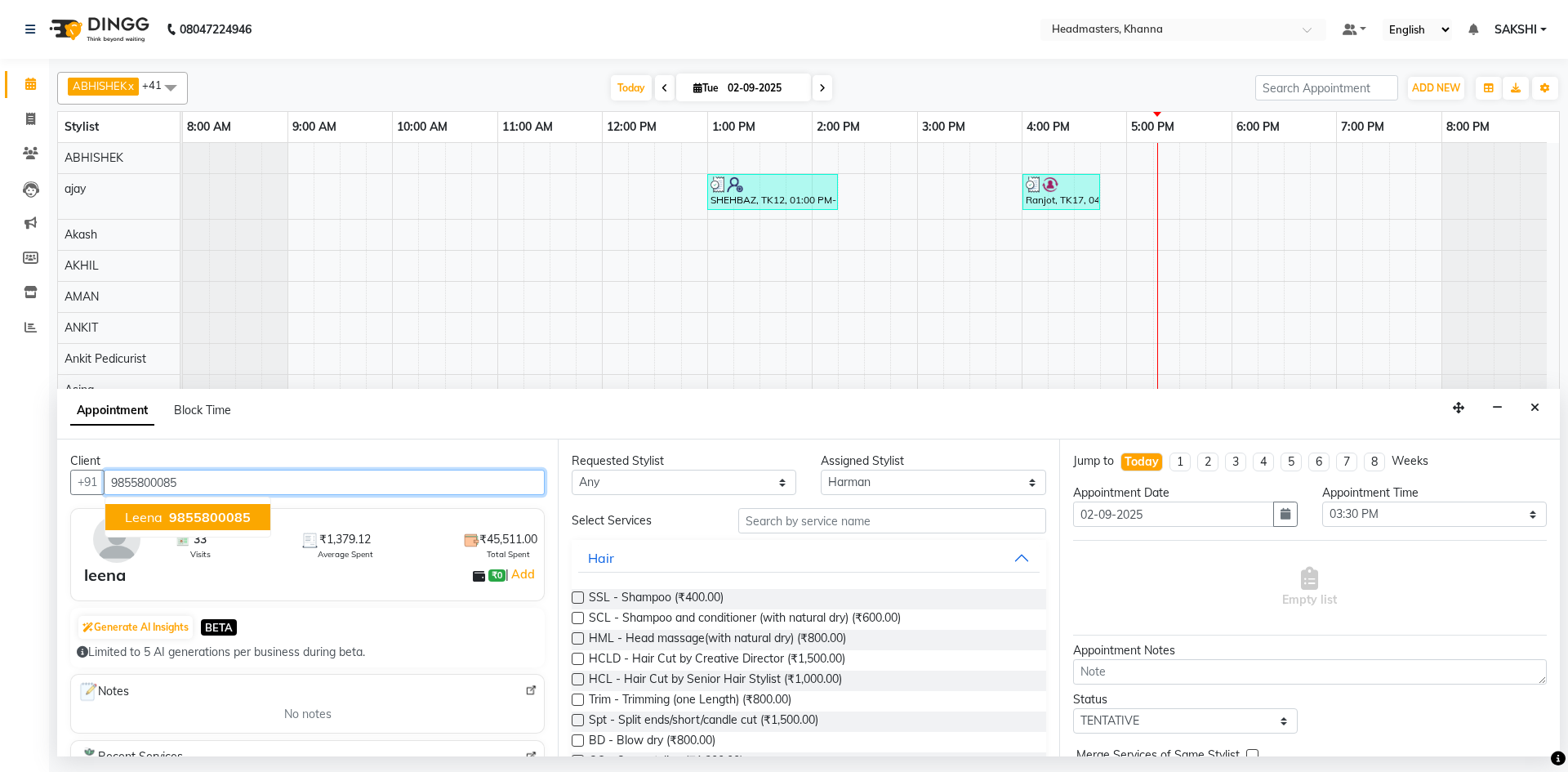
click at [194, 522] on span "9855800085" at bounding box center [209, 517] width 82 height 16
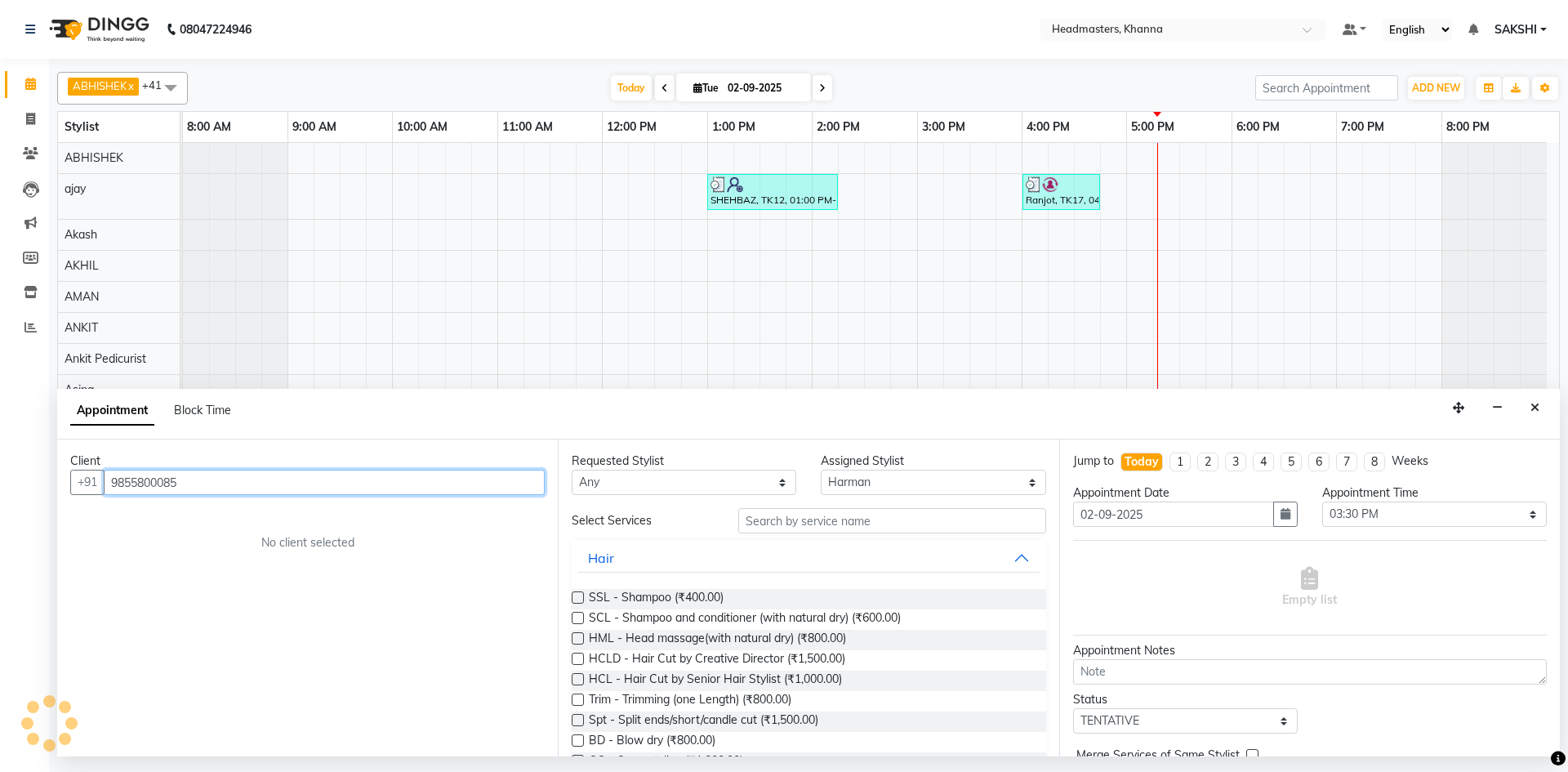
type input "9855800085"
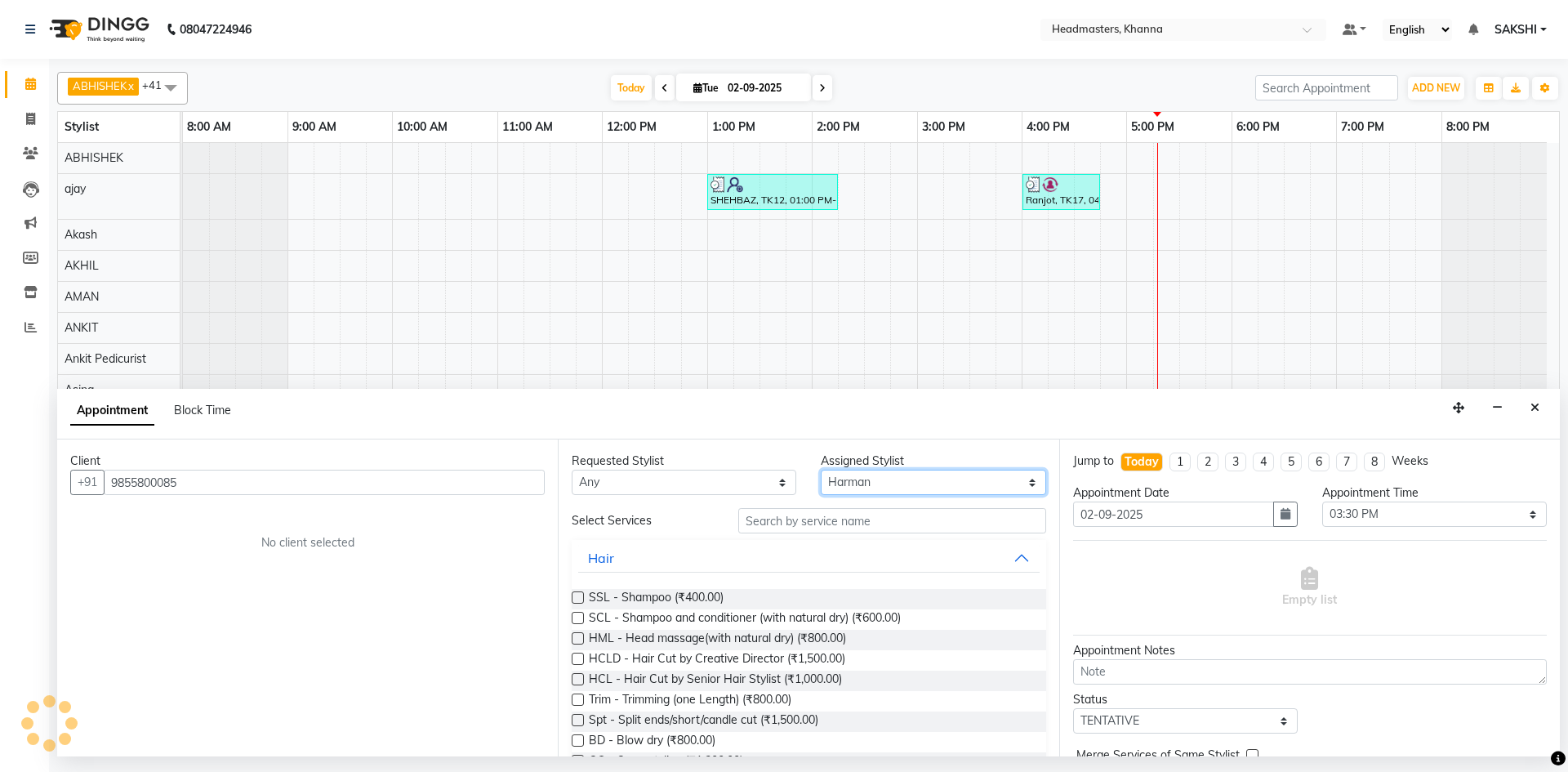
click at [913, 476] on select "Select ABHISHEK [PERSON_NAME] [PERSON_NAME] AMAN (NAILS) ANKIT Ankit Pedicurist…" at bounding box center [933, 482] width 225 height 25
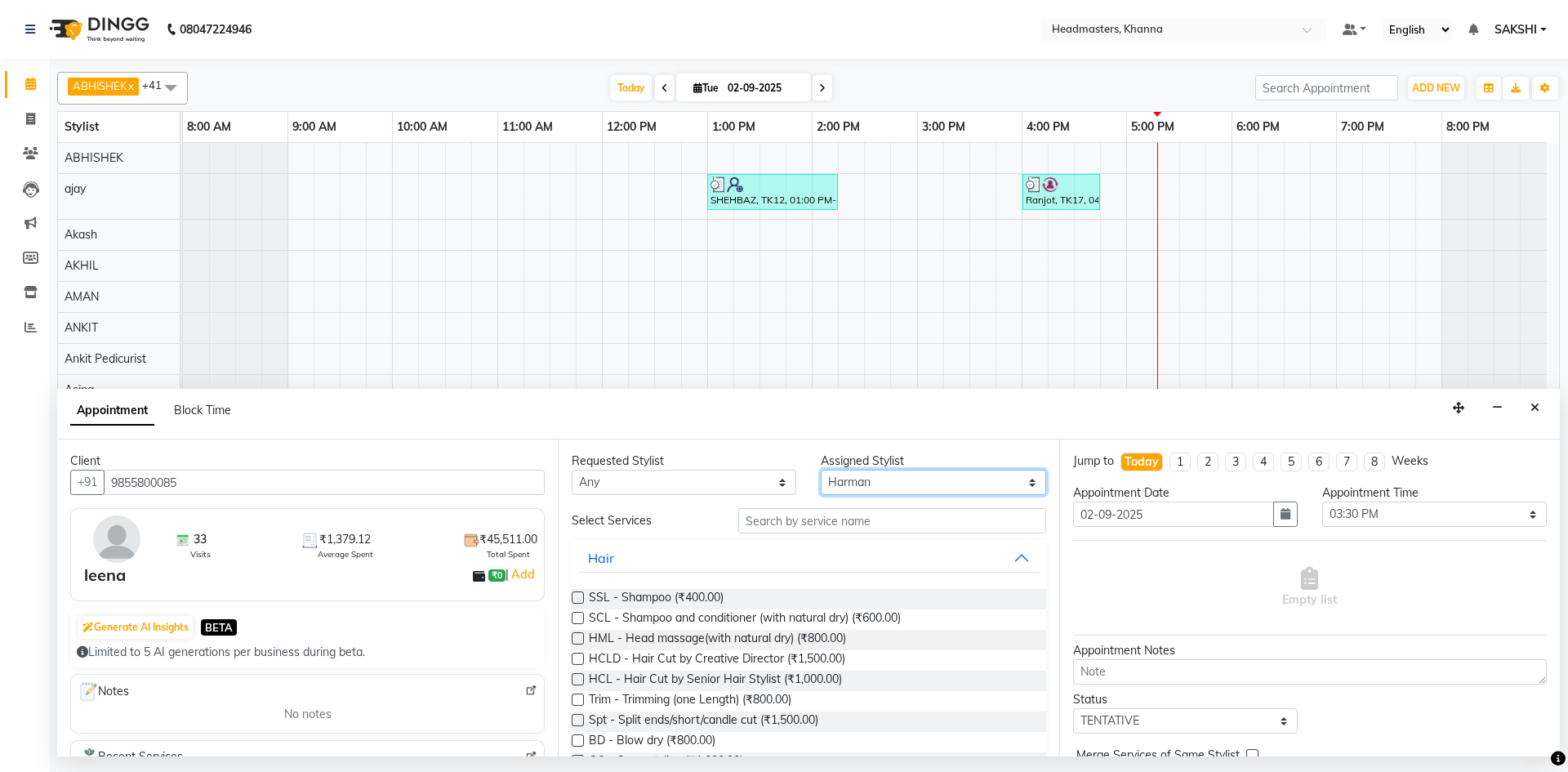
select select "60833"
click at [873, 487] on select "Select ABHISHEK [PERSON_NAME] [PERSON_NAME] AMAN (NAILS) ANKIT Ankit Pedicurist…" at bounding box center [933, 482] width 225 height 25
click at [816, 521] on input "text" at bounding box center [892, 520] width 308 height 25
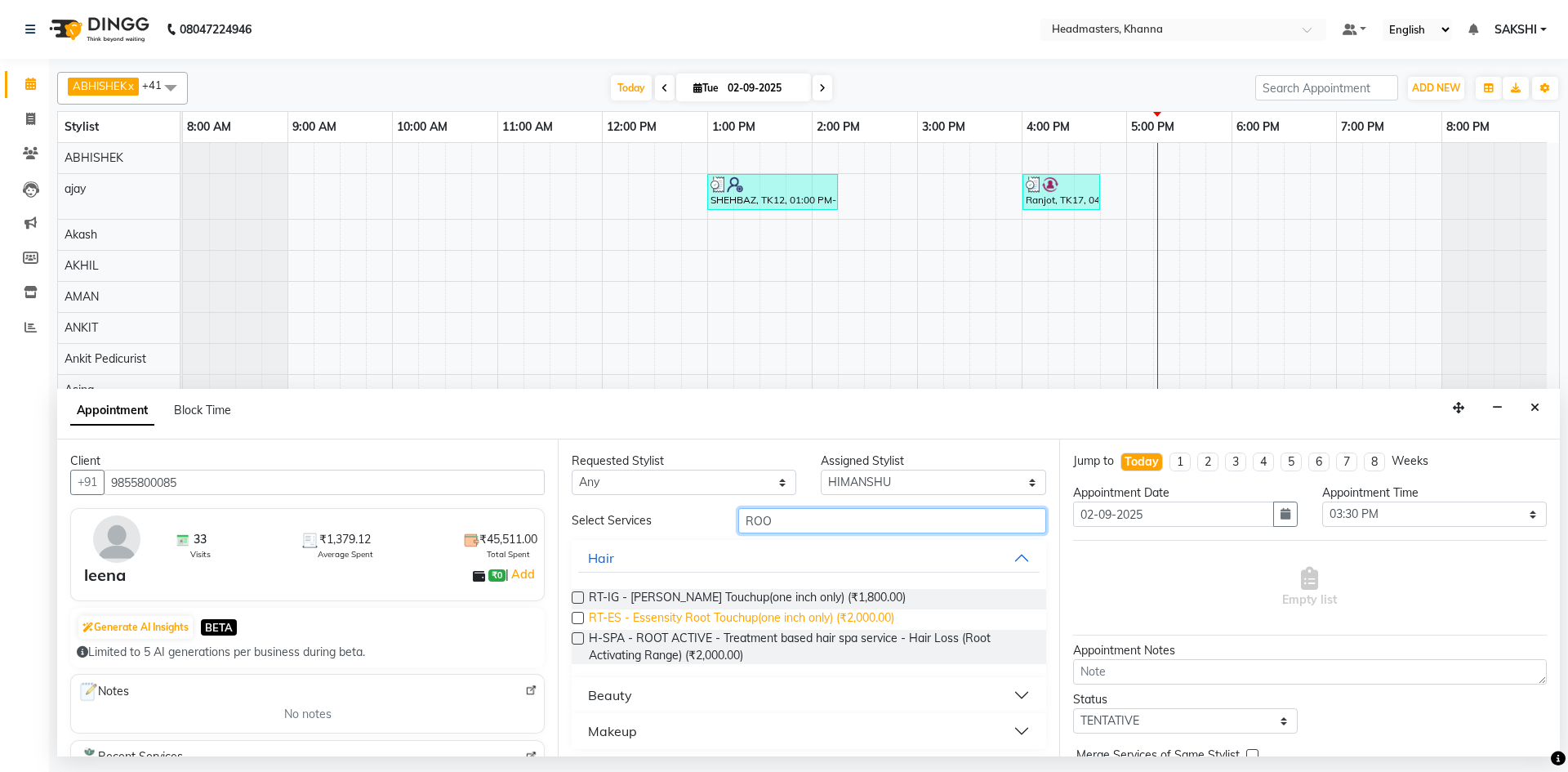
type input "ROO"
click at [857, 620] on span "RT-ES - Essensity Root Touchup(one inch only) (₹2,000.00)" at bounding box center [741, 618] width 305 height 20
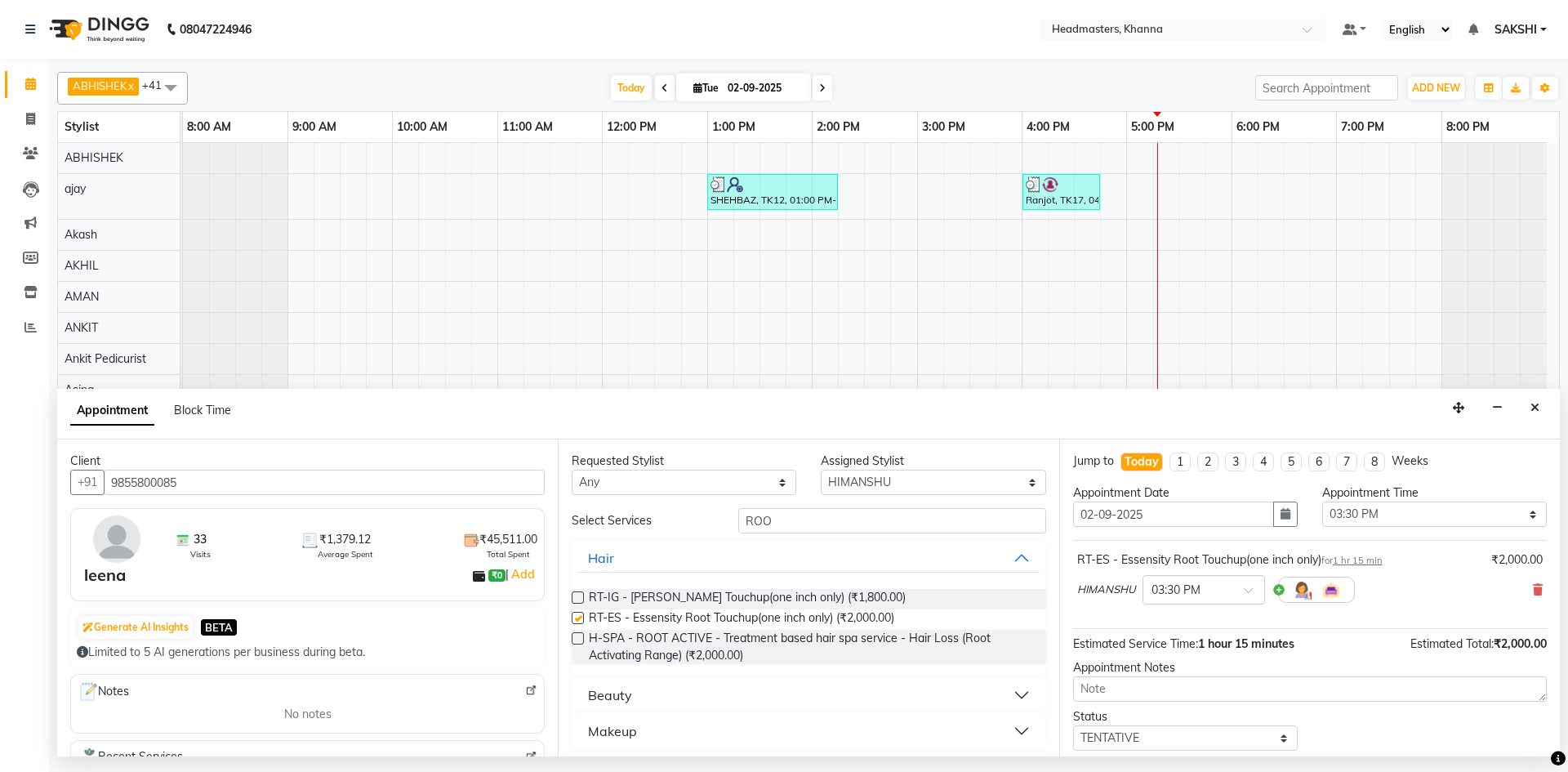
checkbox input "false"
click at [1412, 524] on select "Select 09:00 AM 09:15 AM 09:30 AM 09:45 AM 10:00 AM 10:15 AM 10:30 AM 10:45 AM …" at bounding box center [1435, 514] width 225 height 25
select select "1035"
click at [1322, 501] on select "Select 09:00 AM 09:15 AM 09:30 AM 09:45 AM 10:00 AM 10:15 AM 10:30 AM 10:45 AM …" at bounding box center [1435, 514] width 225 height 25
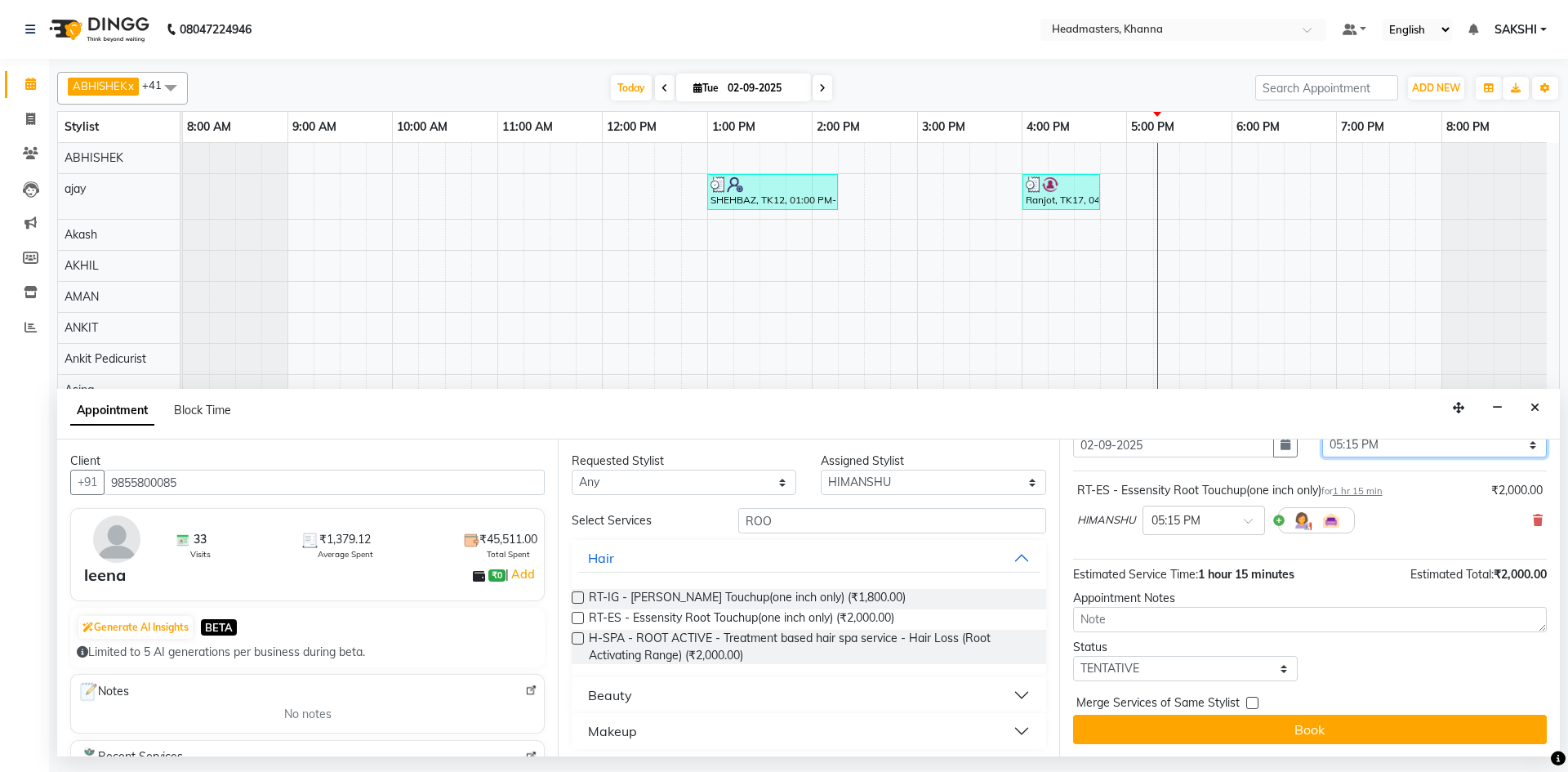
scroll to position [70, 0]
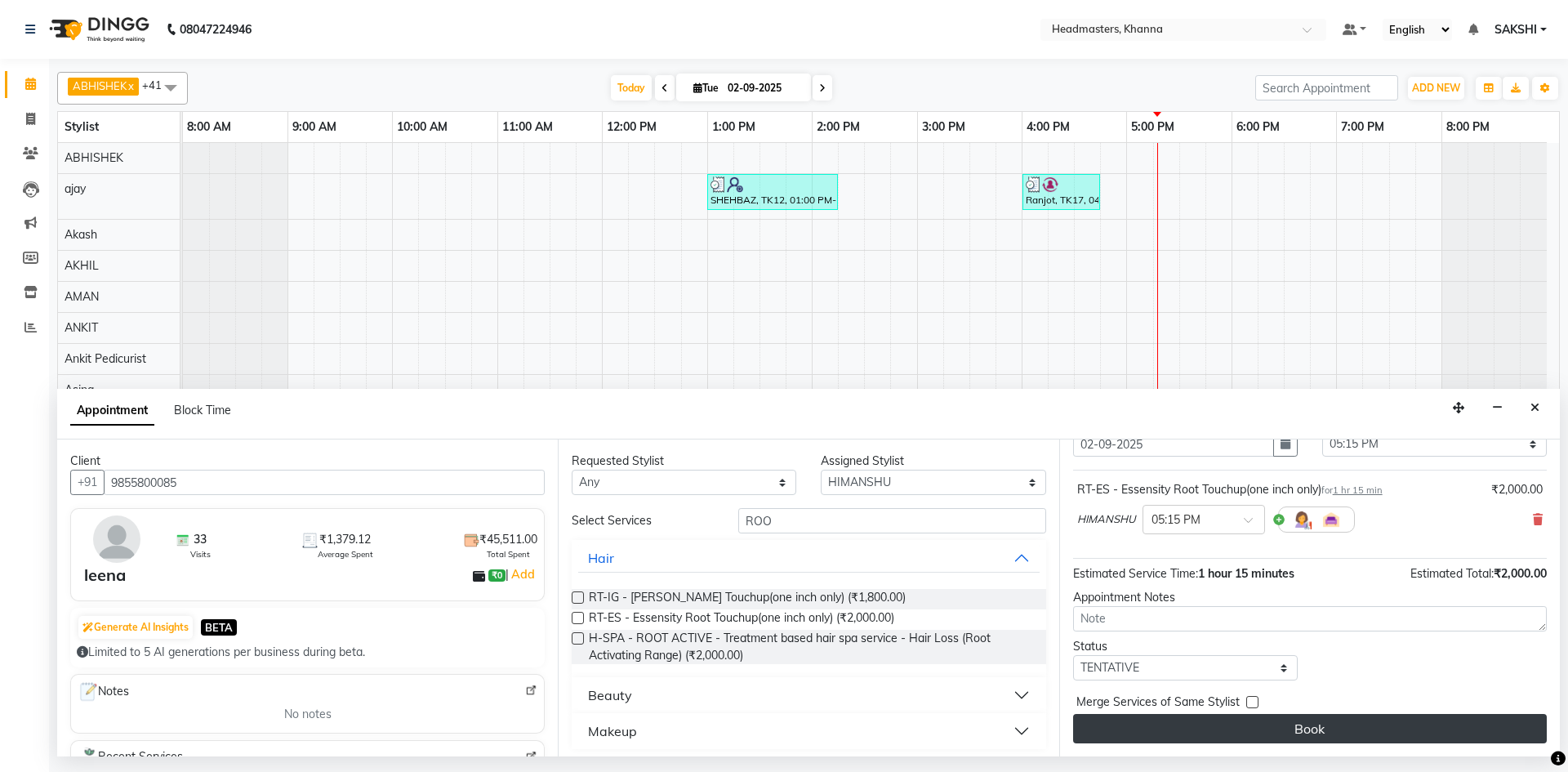
click at [1303, 728] on button "Book" at bounding box center [1310, 728] width 473 height 30
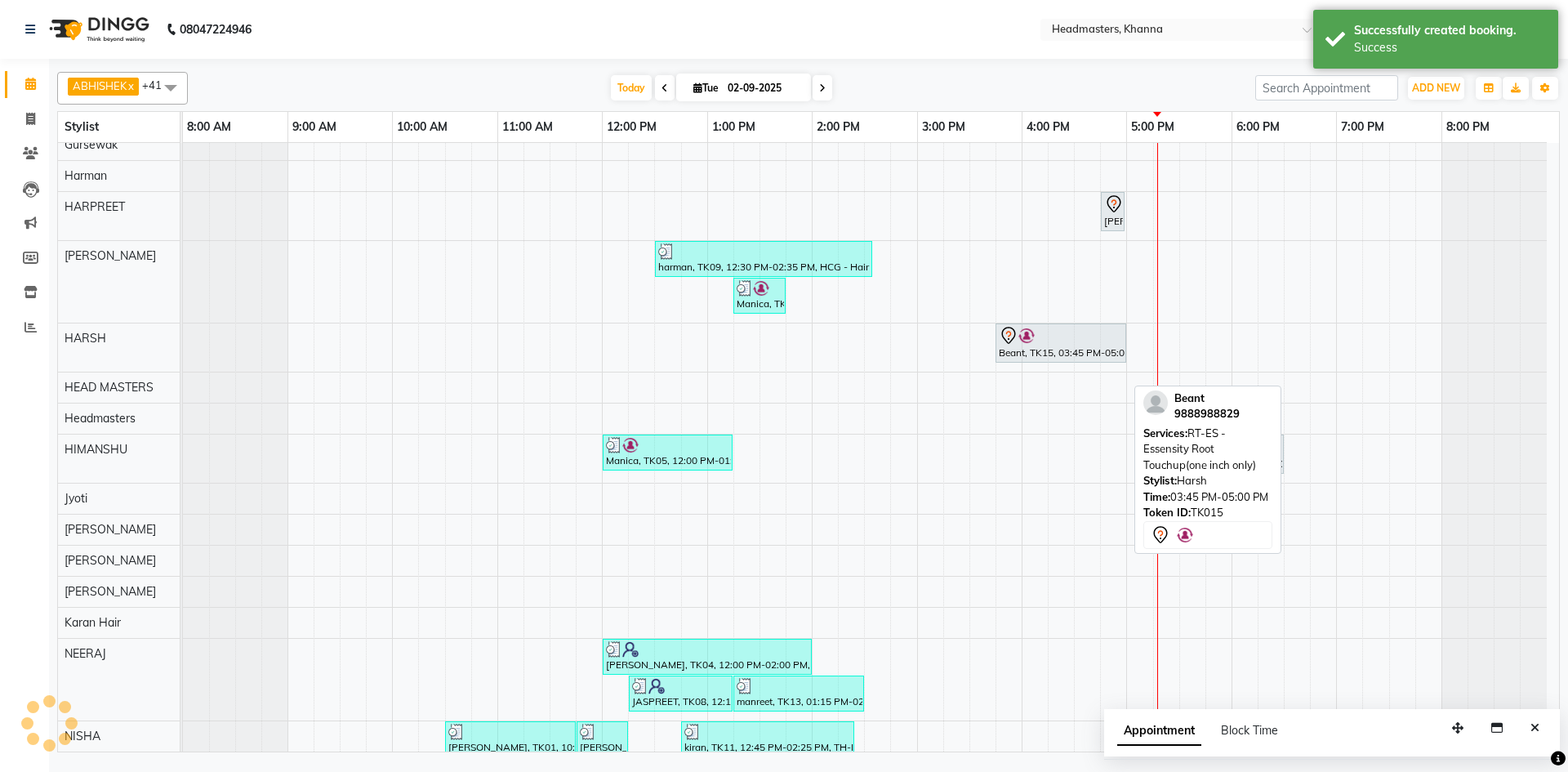
scroll to position [406, 0]
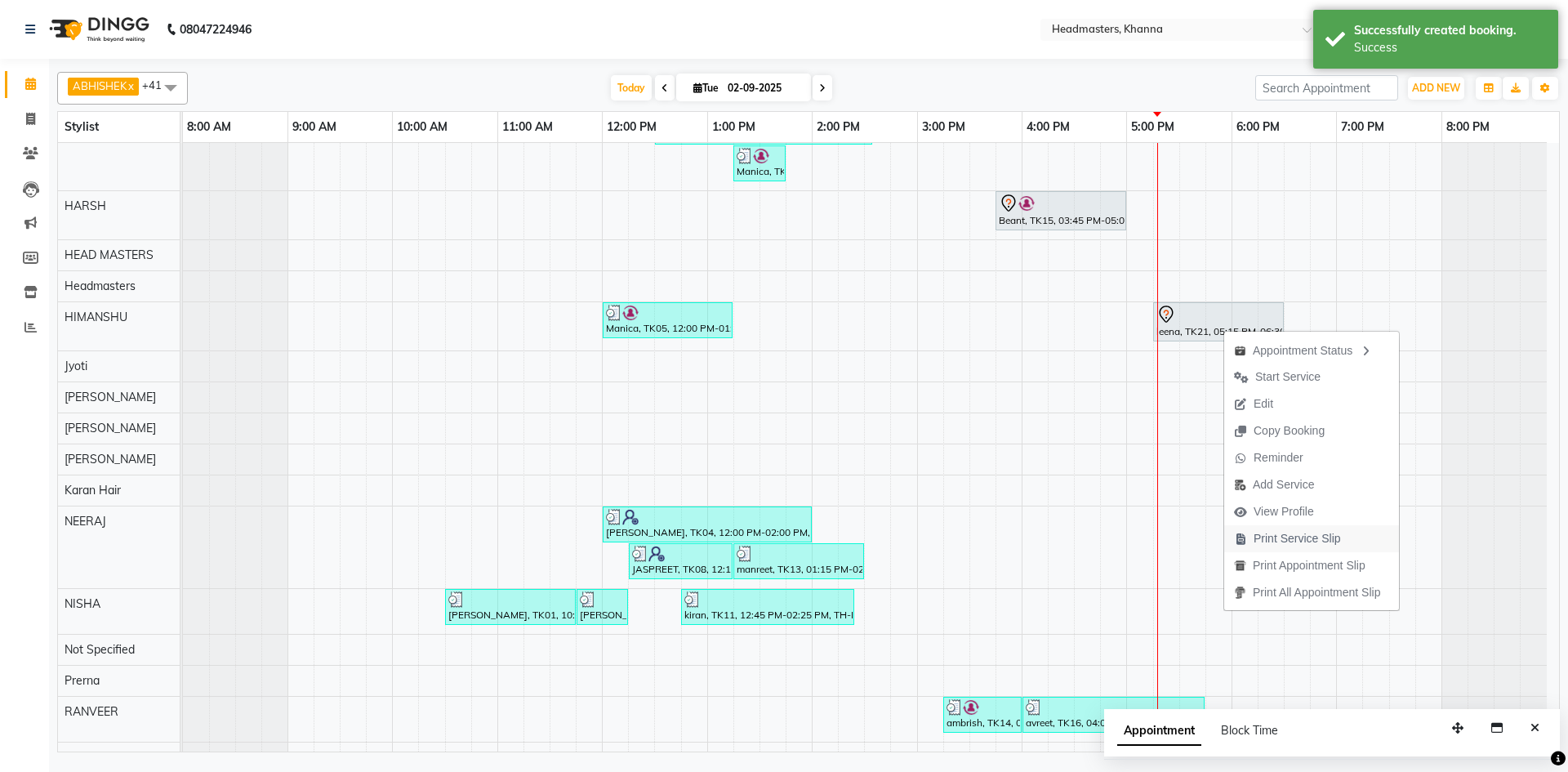
click at [1298, 531] on span "Print Service Slip" at bounding box center [1297, 539] width 87 height 17
click at [298, 36] on nav "[PHONE_NUMBER] Need Help? Call us on 08047224946 Select Location × Headmasters,…" at bounding box center [784, 29] width 1568 height 59
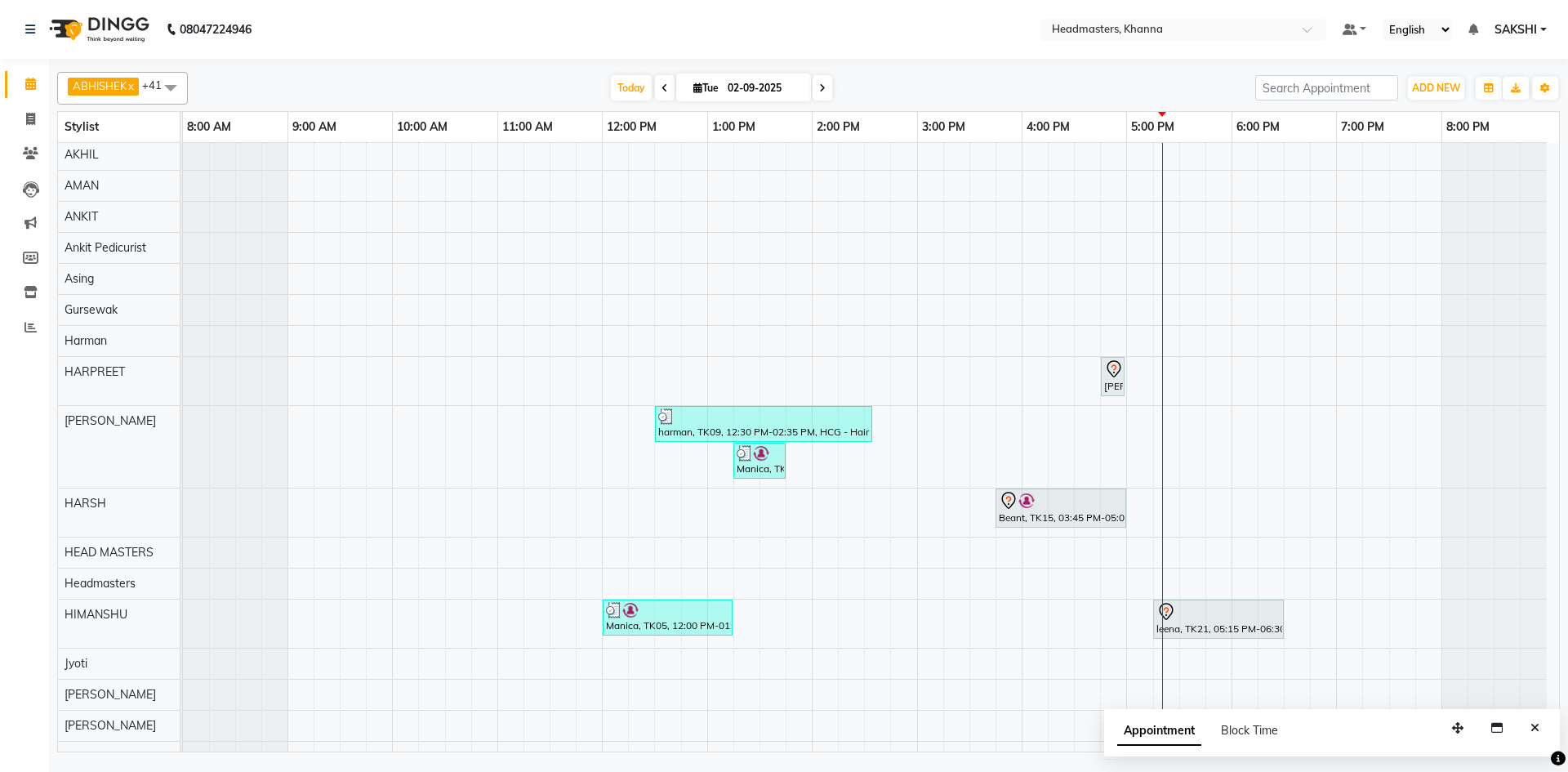
scroll to position [0, 0]
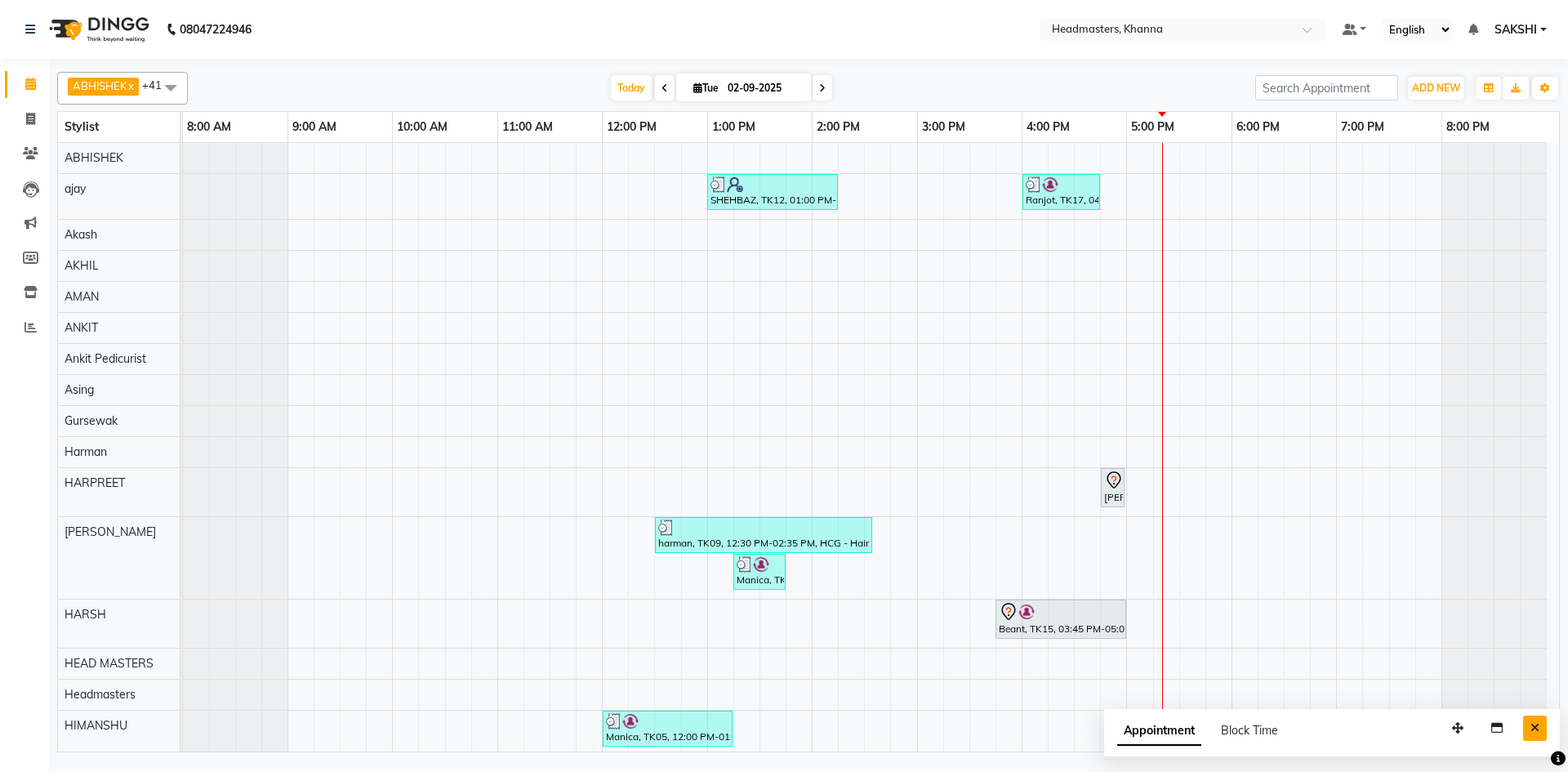
click at [1530, 718] on button "Close" at bounding box center [1534, 728] width 24 height 25
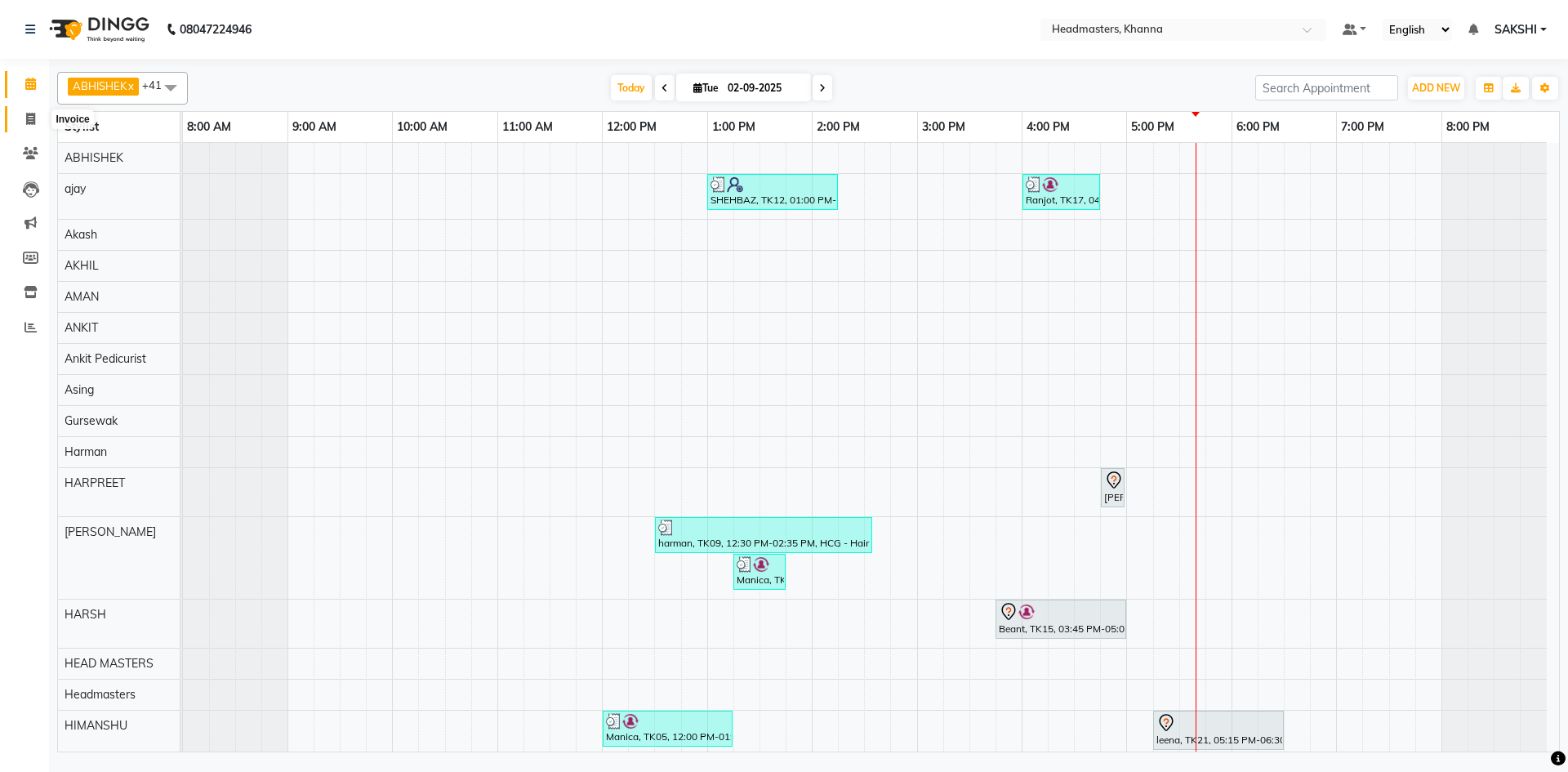
click at [29, 121] on icon at bounding box center [30, 118] width 9 height 12
select select "service"
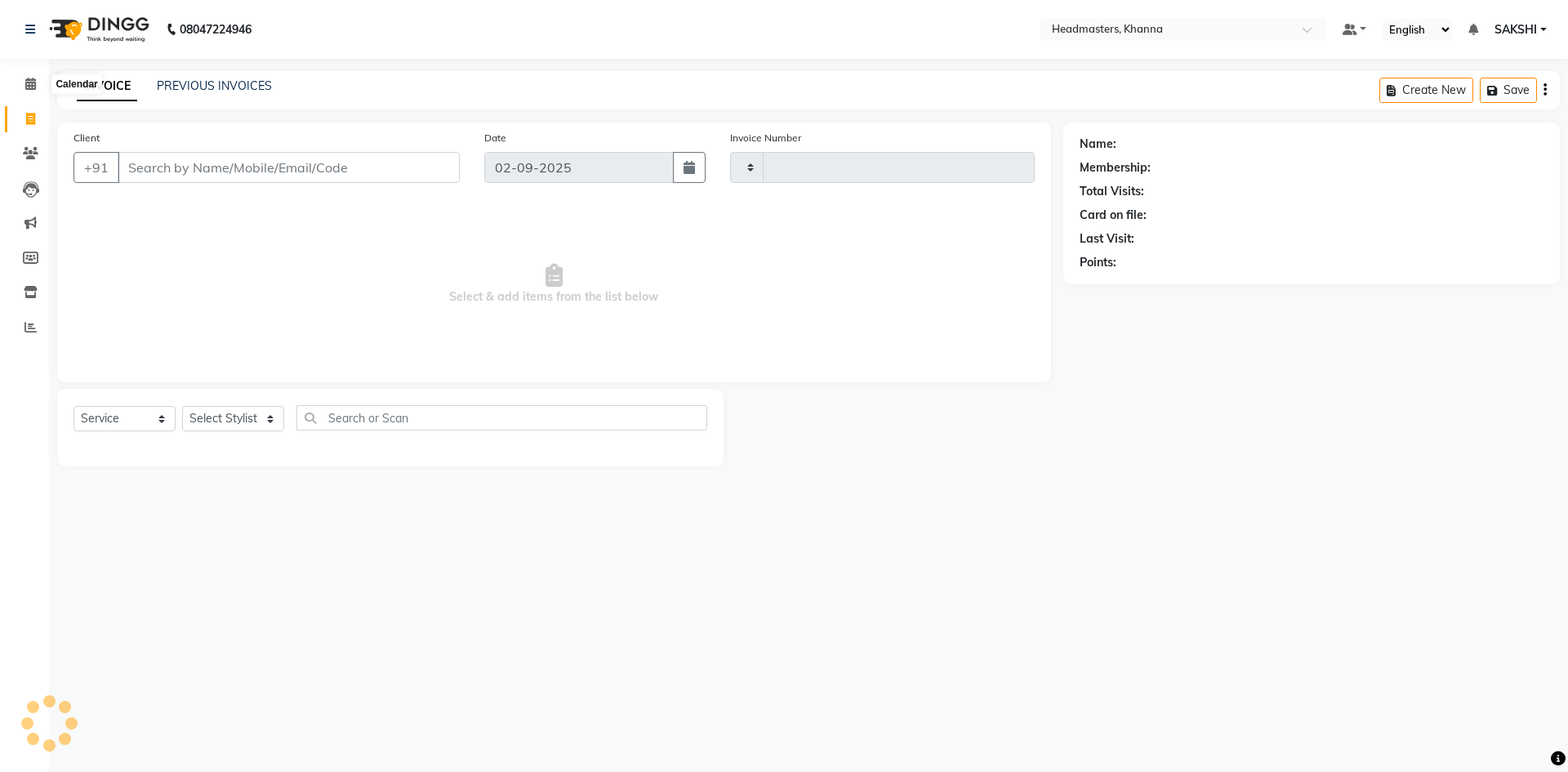
type input "5504"
select select "7138"
click at [46, 80] on li "Calendar" at bounding box center [24, 84] width 49 height 36
click at [26, 80] on icon at bounding box center [30, 84] width 11 height 12
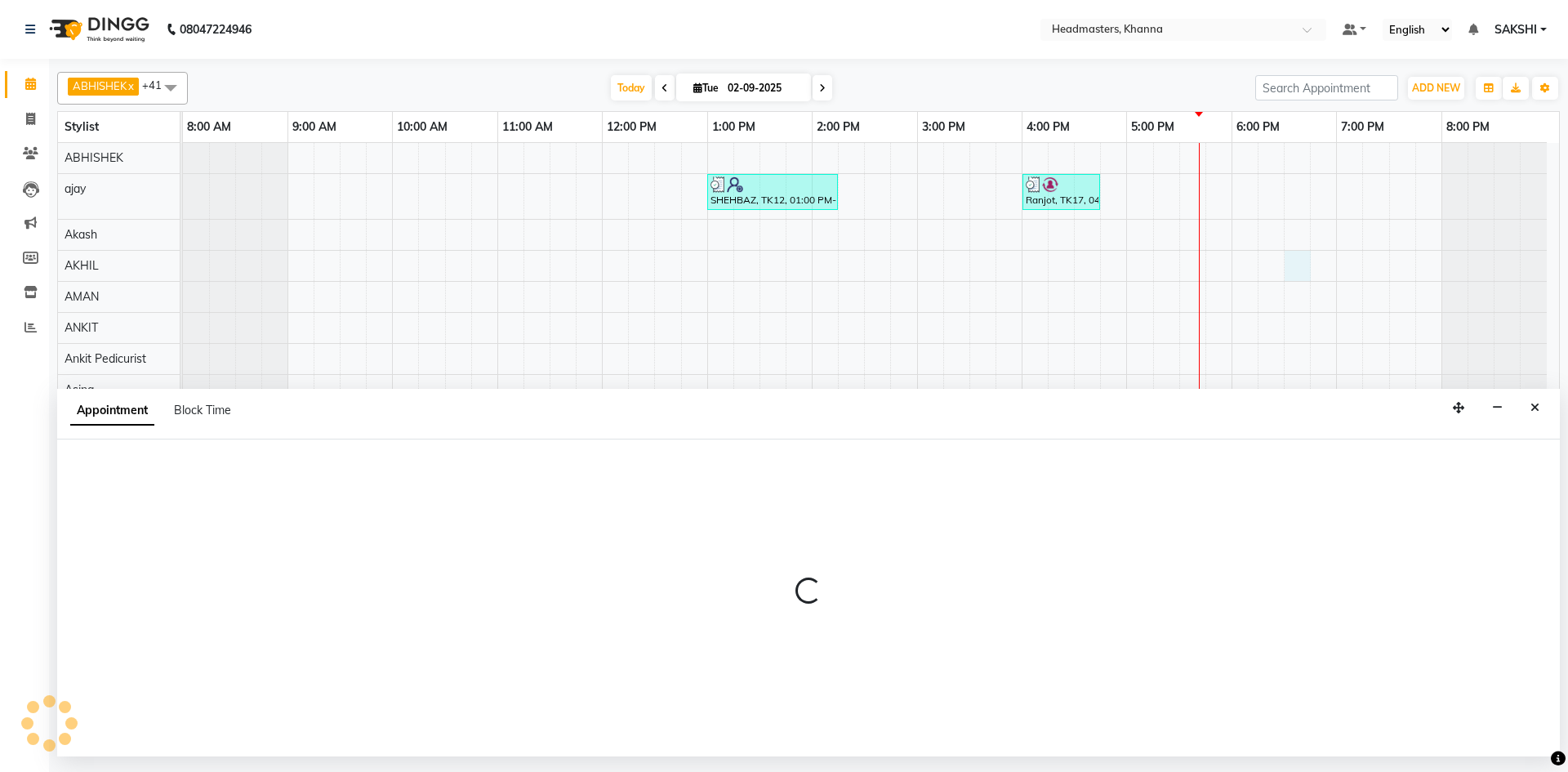
select select "60805"
select select "1110"
select select "tentative"
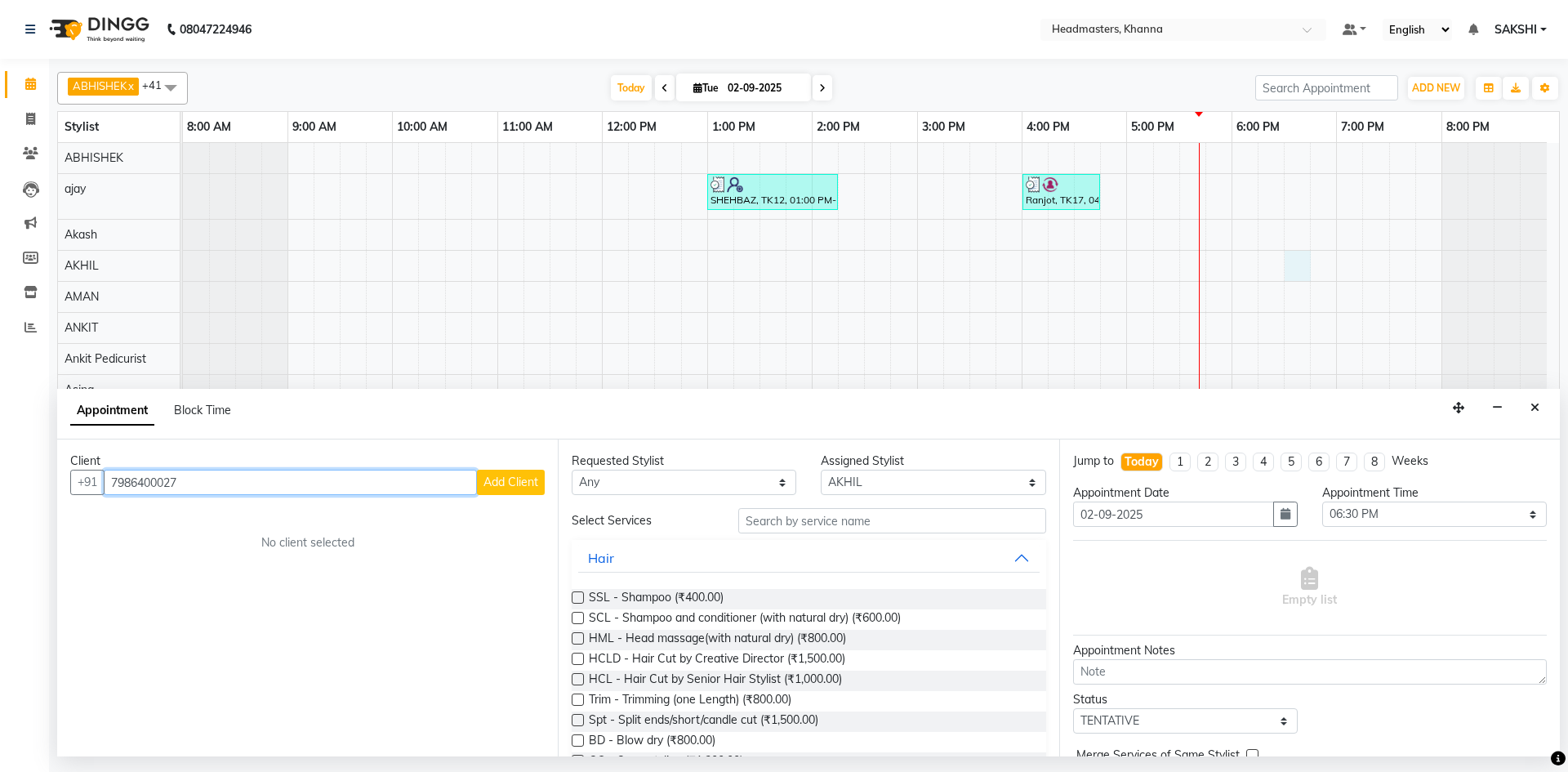
type input "7986400027"
click at [516, 468] on div "Client" at bounding box center [307, 461] width 474 height 17
click at [512, 475] on span "Add Client" at bounding box center [510, 481] width 55 height 14
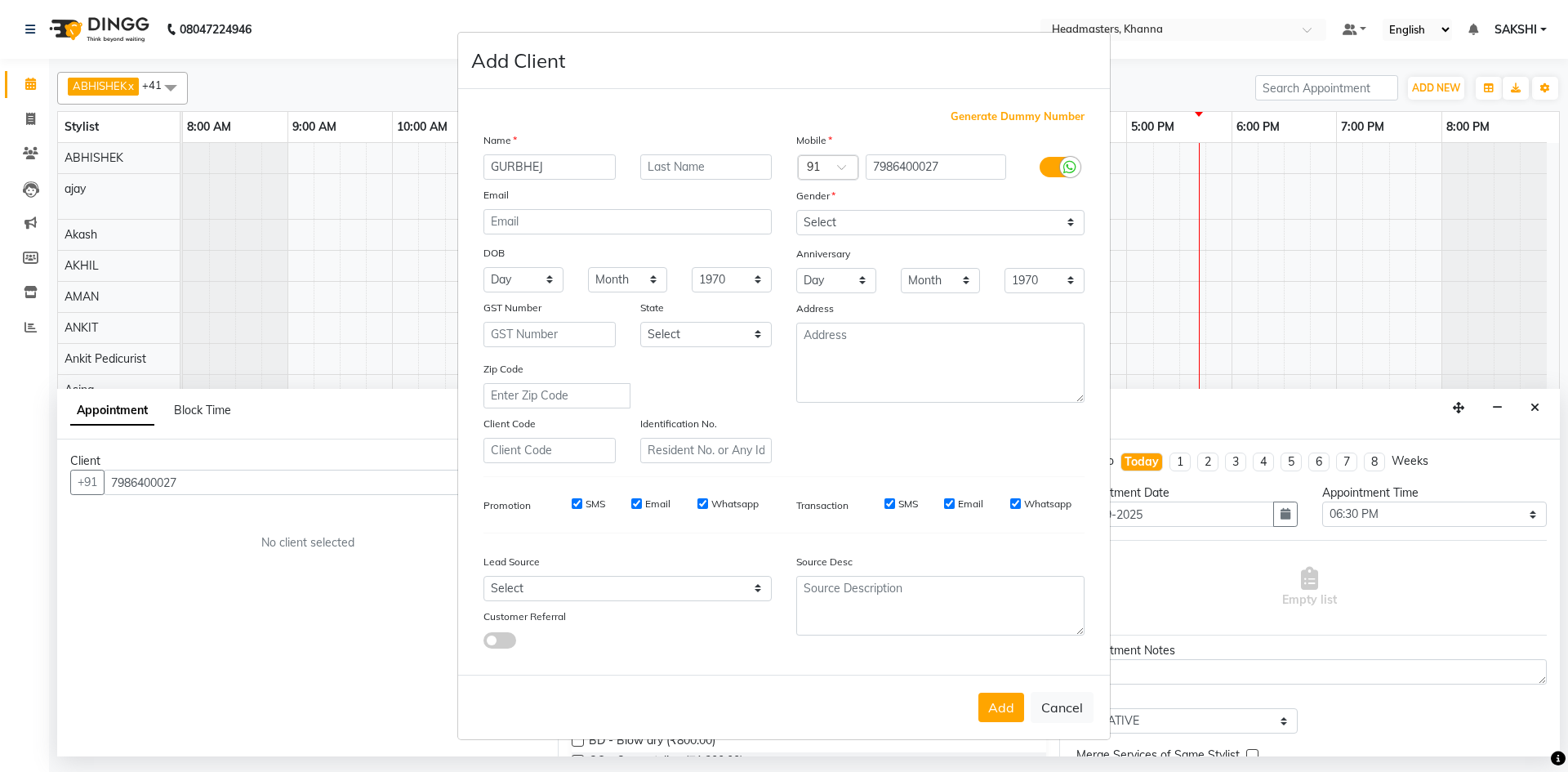
type input "GURBHEJ"
click at [861, 221] on select "Select [DEMOGRAPHIC_DATA] [DEMOGRAPHIC_DATA] Other Prefer Not To Say" at bounding box center [940, 223] width 288 height 25
select select "[DEMOGRAPHIC_DATA]"
click at [796, 210] on select "Select [DEMOGRAPHIC_DATA] [DEMOGRAPHIC_DATA] Other Prefer Not To Say" at bounding box center [940, 223] width 288 height 25
click at [1007, 716] on button "Add" at bounding box center [1001, 707] width 46 height 30
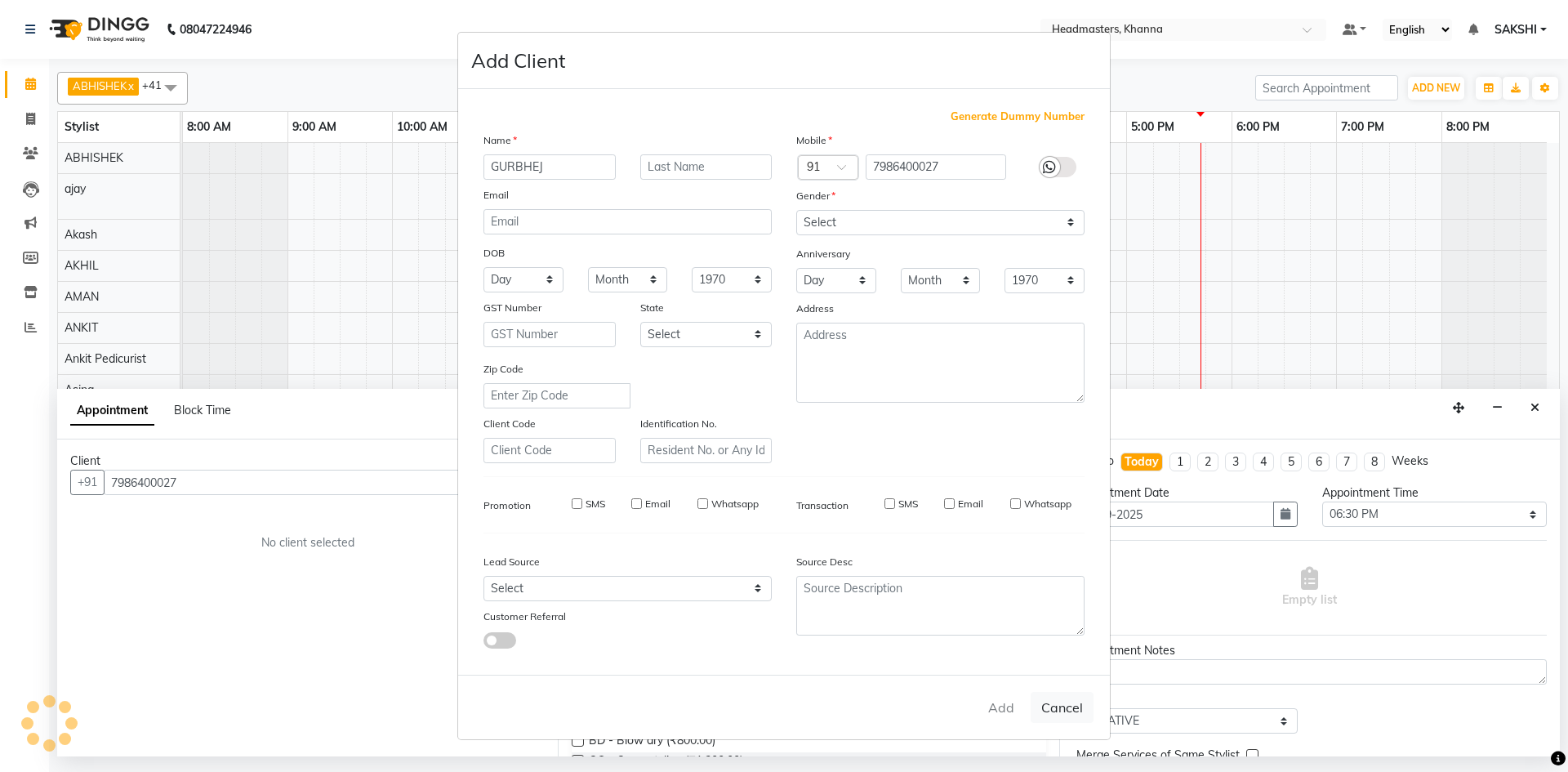
select select
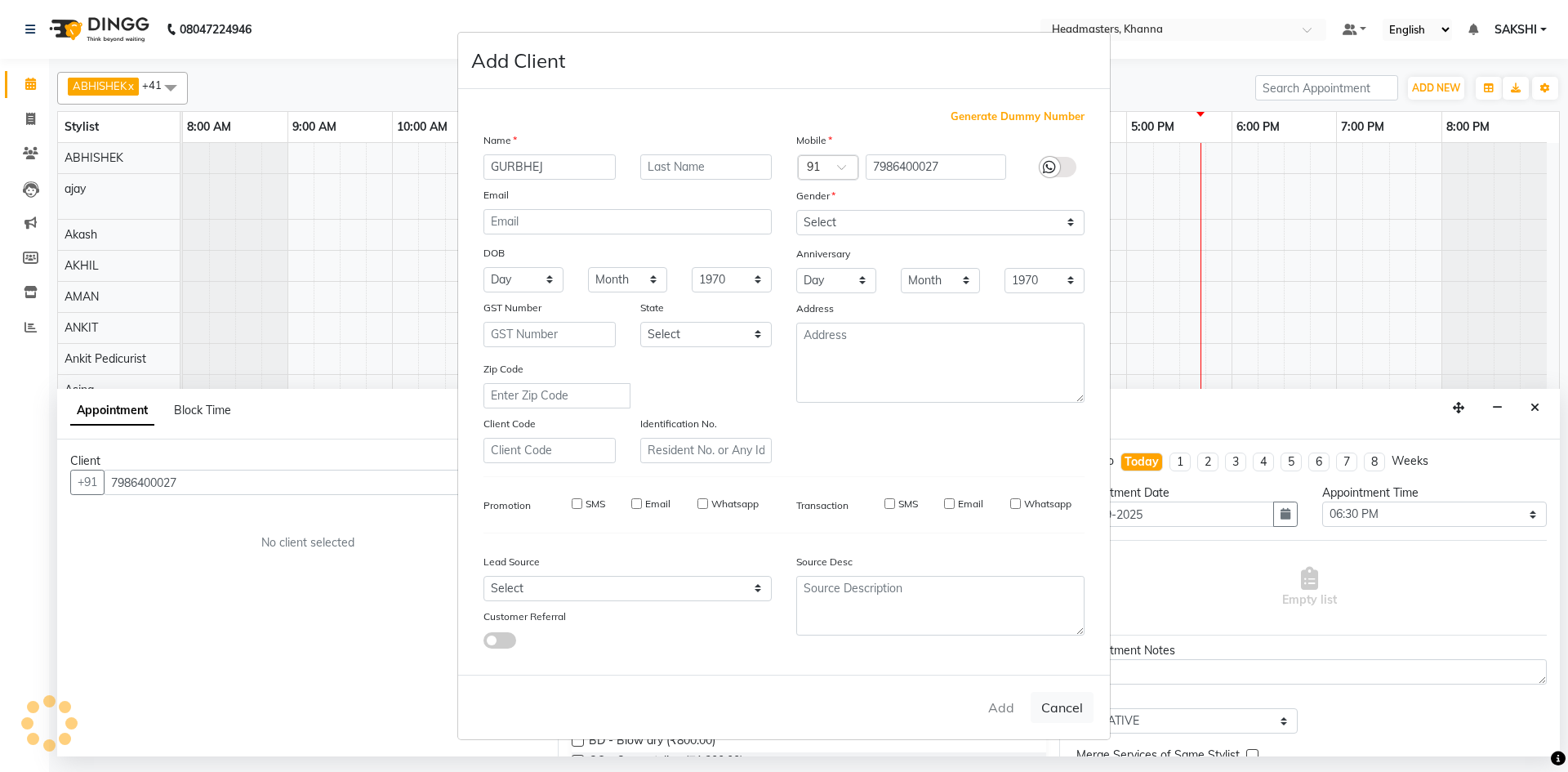
select select
checkbox input "false"
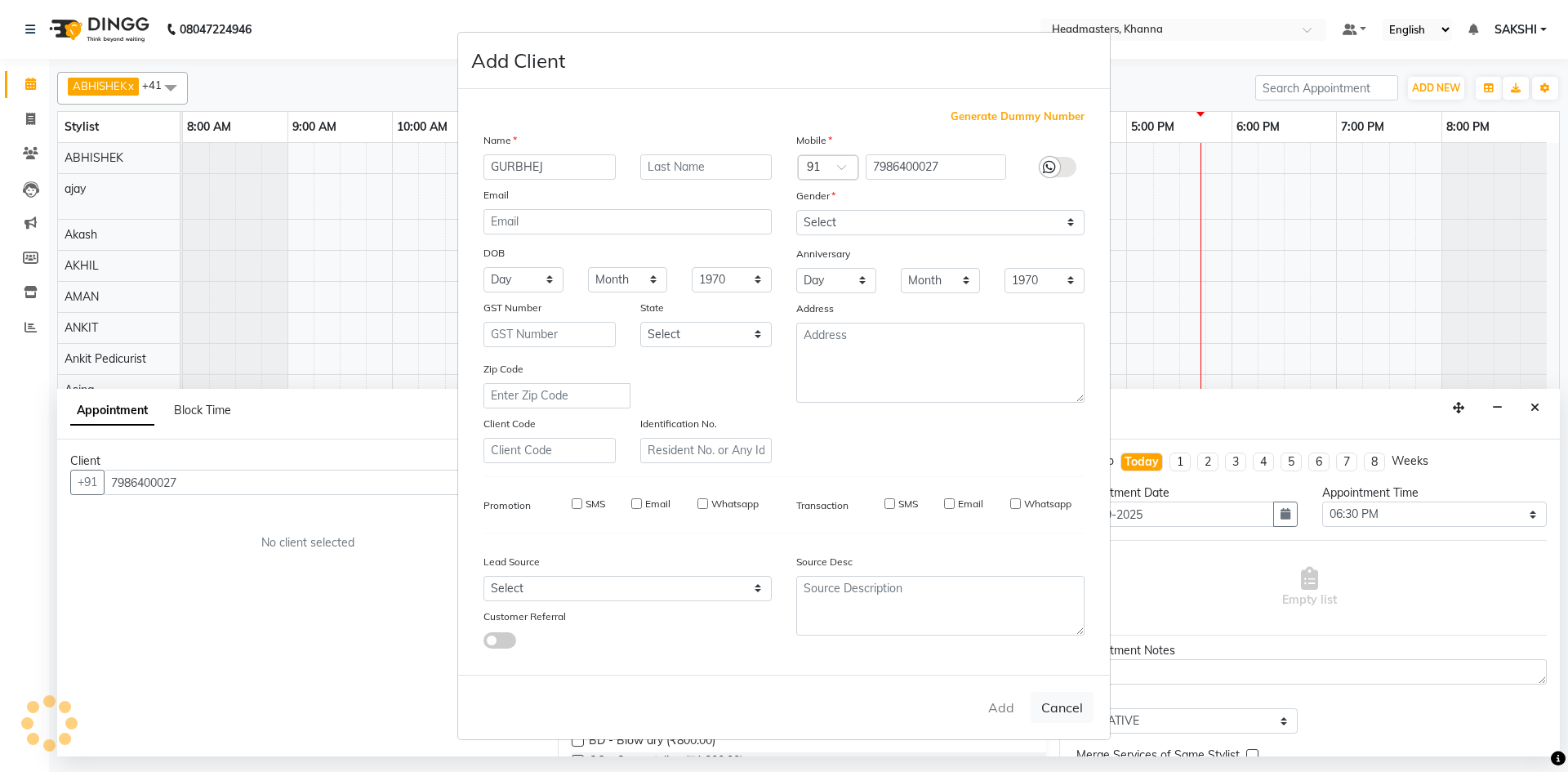
checkbox input "false"
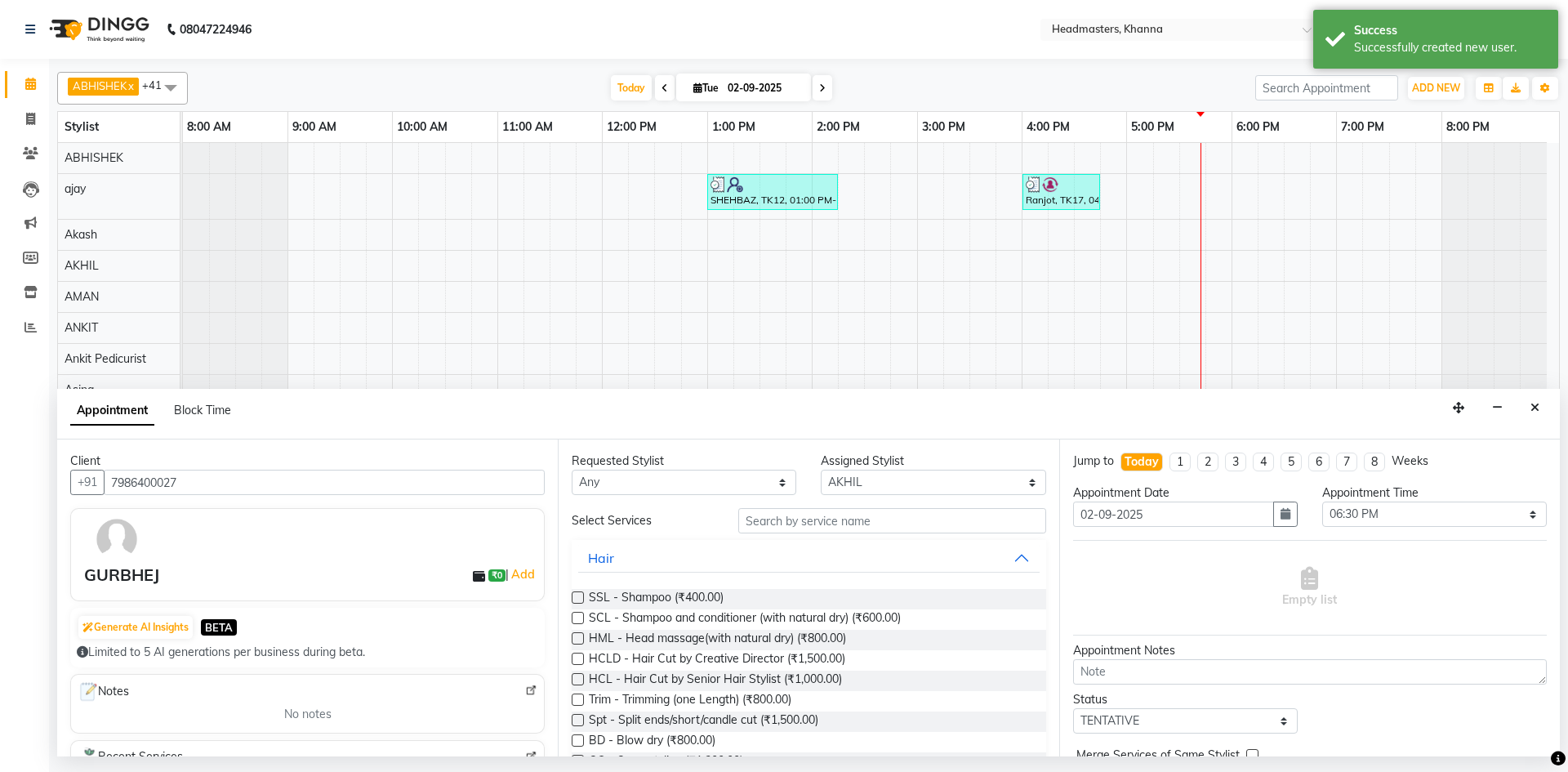
click at [952, 456] on div "Assigned Stylist" at bounding box center [933, 461] width 225 height 17
click at [918, 487] on select "Select ABHISHEK [PERSON_NAME] [PERSON_NAME] AMAN (NAILS) ANKIT Ankit Pedicurist…" at bounding box center [933, 482] width 225 height 25
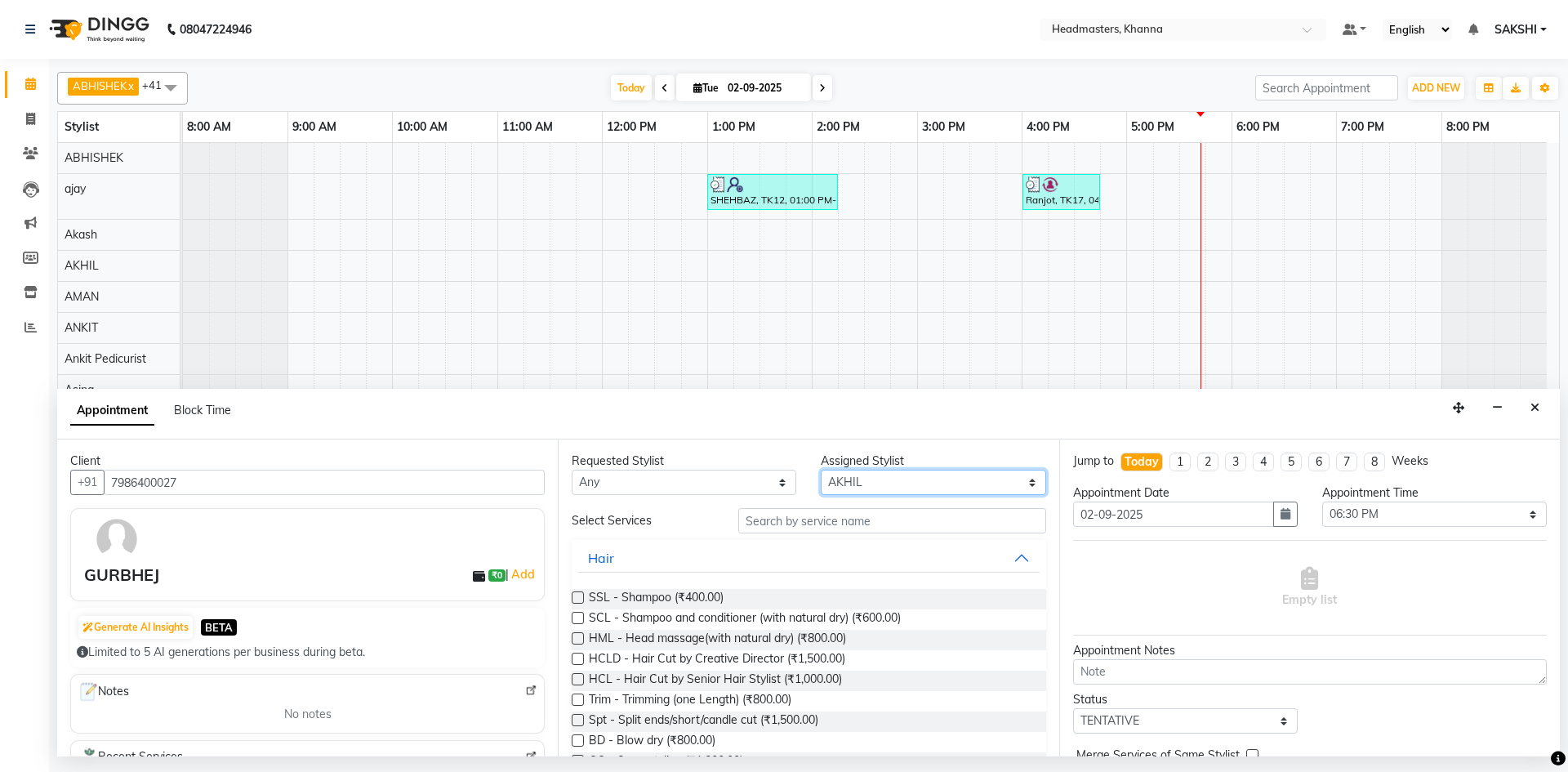
select select "60827"
click at [821, 470] on select "Select ABHISHEK [PERSON_NAME] [PERSON_NAME] AMAN (NAILS) ANKIT Ankit Pedicurist…" at bounding box center [933, 482] width 225 height 25
click at [784, 527] on input "text" at bounding box center [892, 520] width 308 height 25
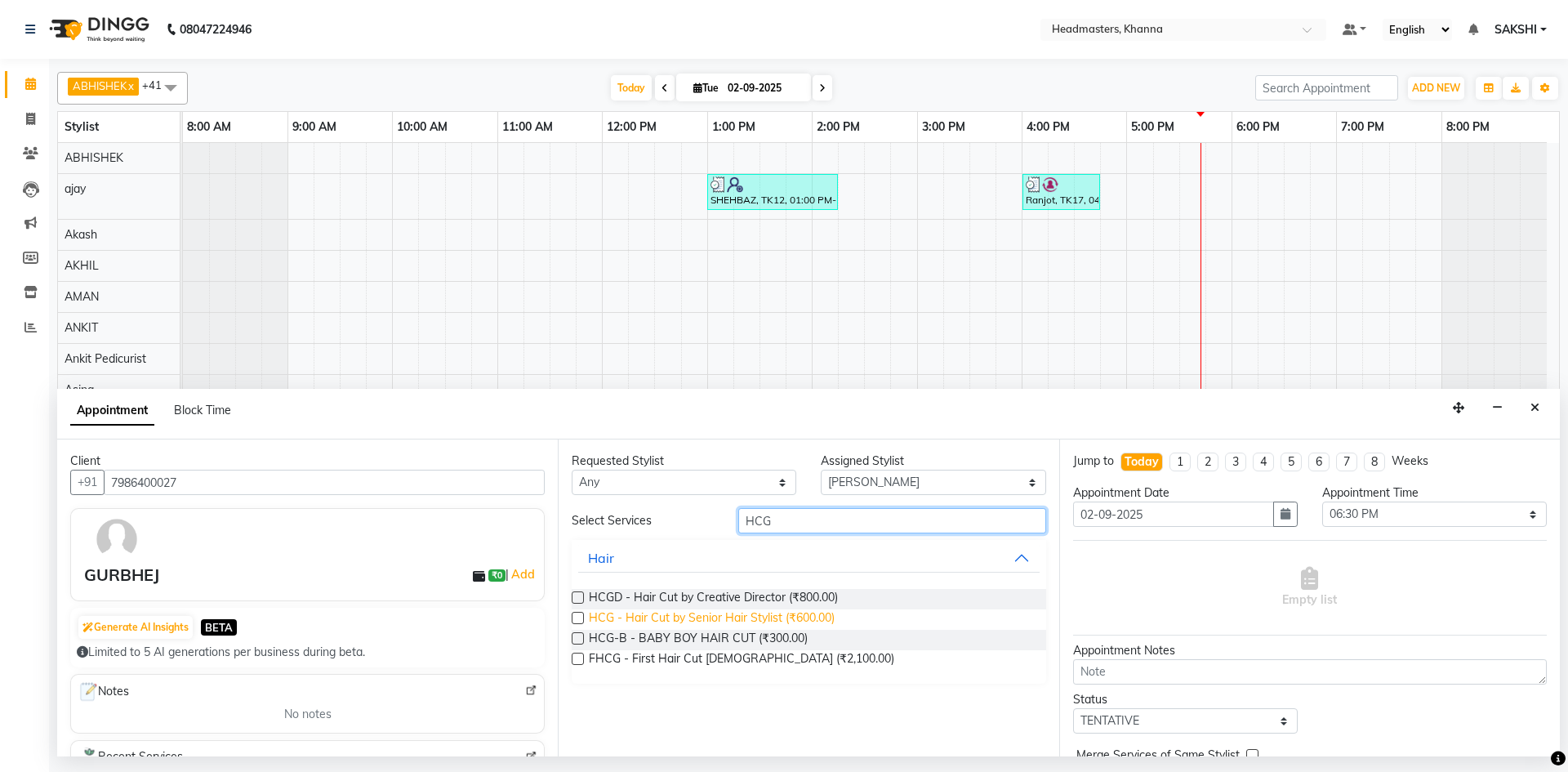
type input "HCG"
click at [698, 612] on span "HCG - Hair Cut by Senior Hair Stylist (₹600.00)" at bounding box center [712, 618] width 246 height 20
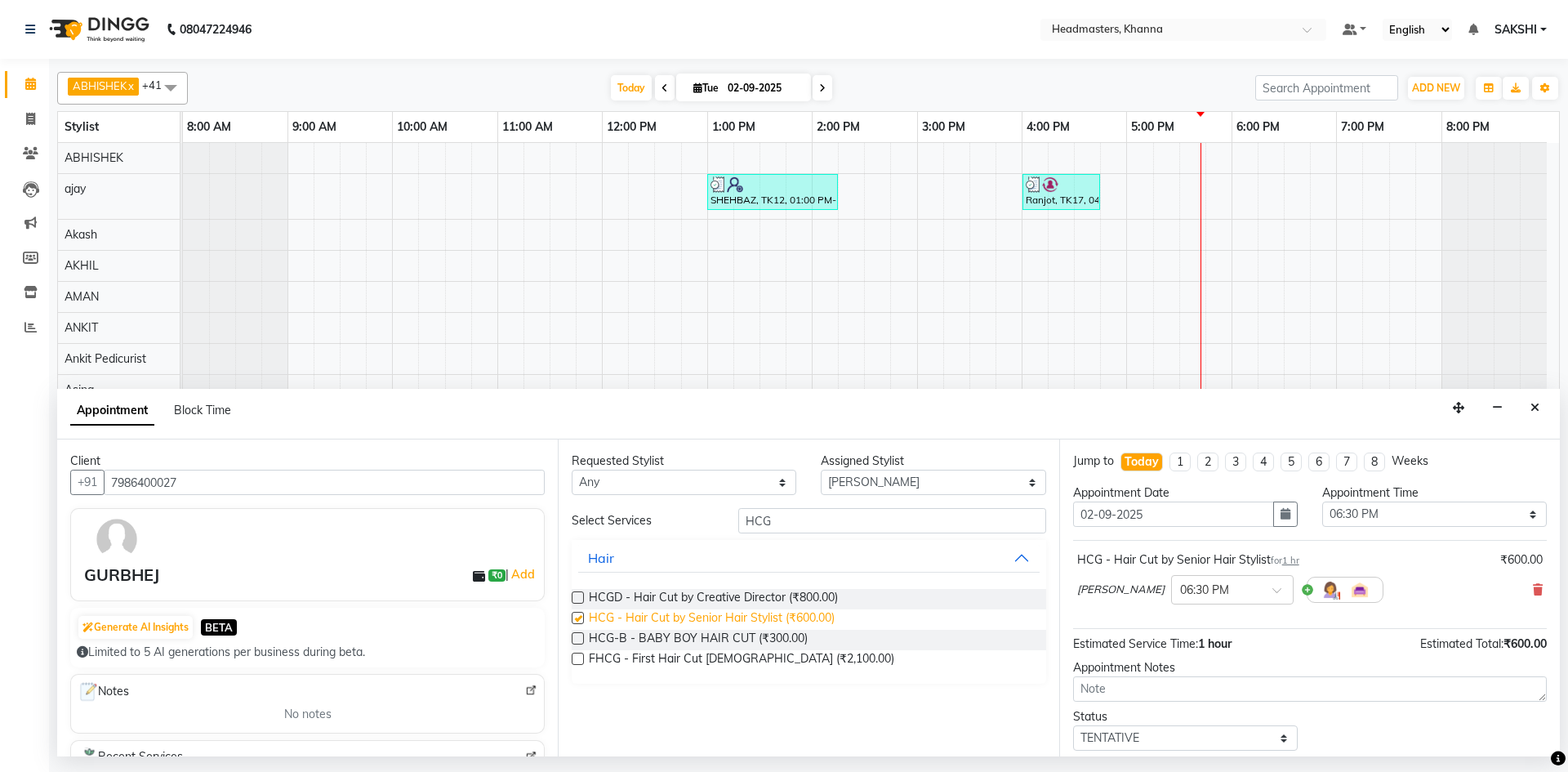
checkbox input "false"
click at [1499, 521] on select "Select 09:00 AM 09:15 AM 09:30 AM 09:45 AM 10:00 AM 10:15 AM 10:30 AM 10:45 AM …" at bounding box center [1435, 514] width 225 height 25
select select "1065"
click at [1322, 501] on select "Select 09:00 AM 09:15 AM 09:30 AM 09:45 AM 10:00 AM 10:15 AM 10:30 AM 10:45 AM …" at bounding box center [1435, 514] width 225 height 25
click at [865, 495] on div "Requested Stylist Any ABHISHEK [PERSON_NAME] [PERSON_NAME] AMAN (NAILS) ANKIT A…" at bounding box center [808, 598] width 500 height 317
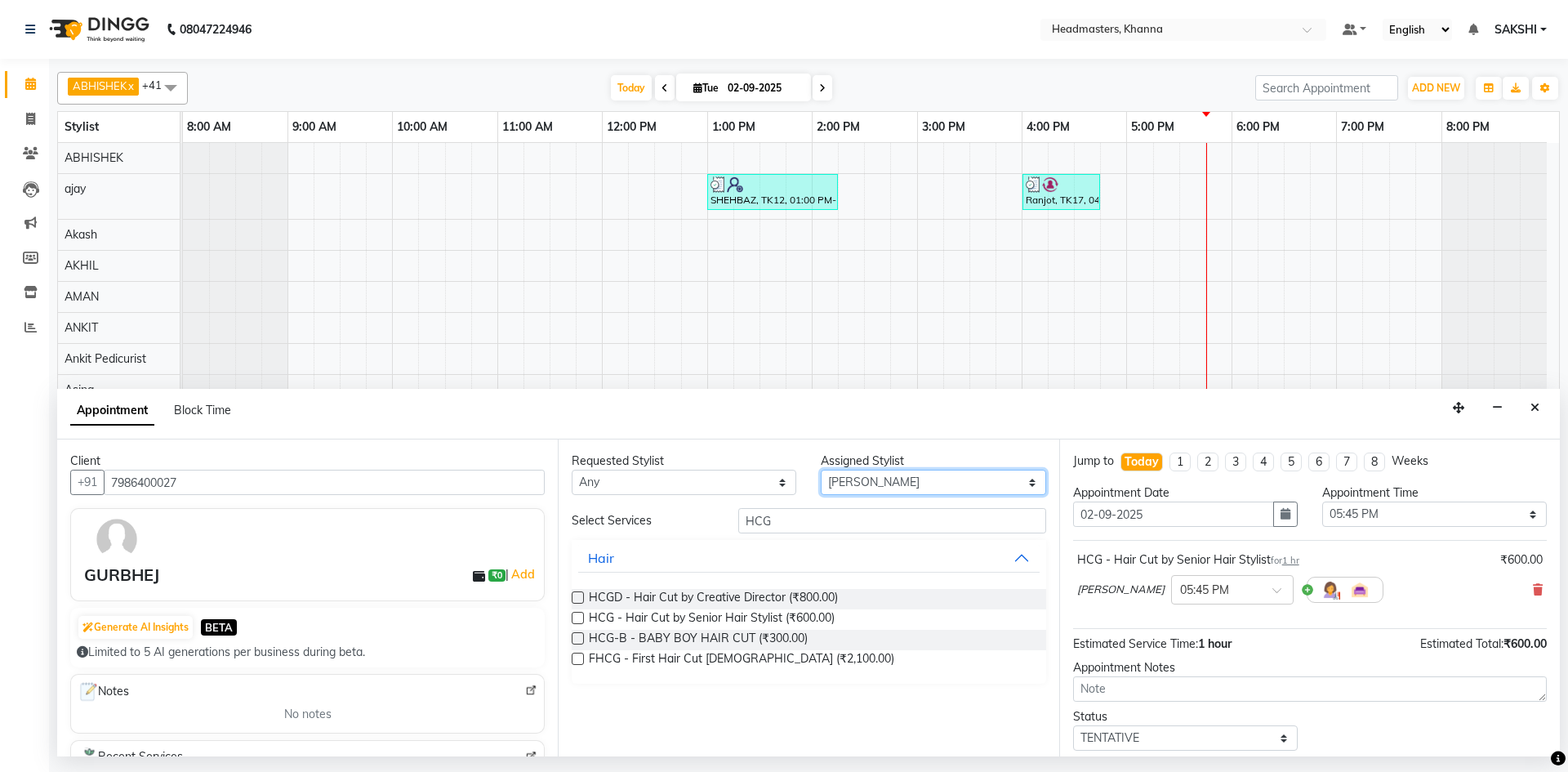
click at [873, 478] on select "Select ABHISHEK [PERSON_NAME] [PERSON_NAME] AMAN (NAILS) ANKIT Ankit Pedicurist…" at bounding box center [933, 482] width 225 height 25
select select "63193"
click at [821, 470] on select "Select ABHISHEK [PERSON_NAME] [PERSON_NAME] AMAN (NAILS) ANKIT Ankit Pedicurist…" at bounding box center [933, 482] width 225 height 25
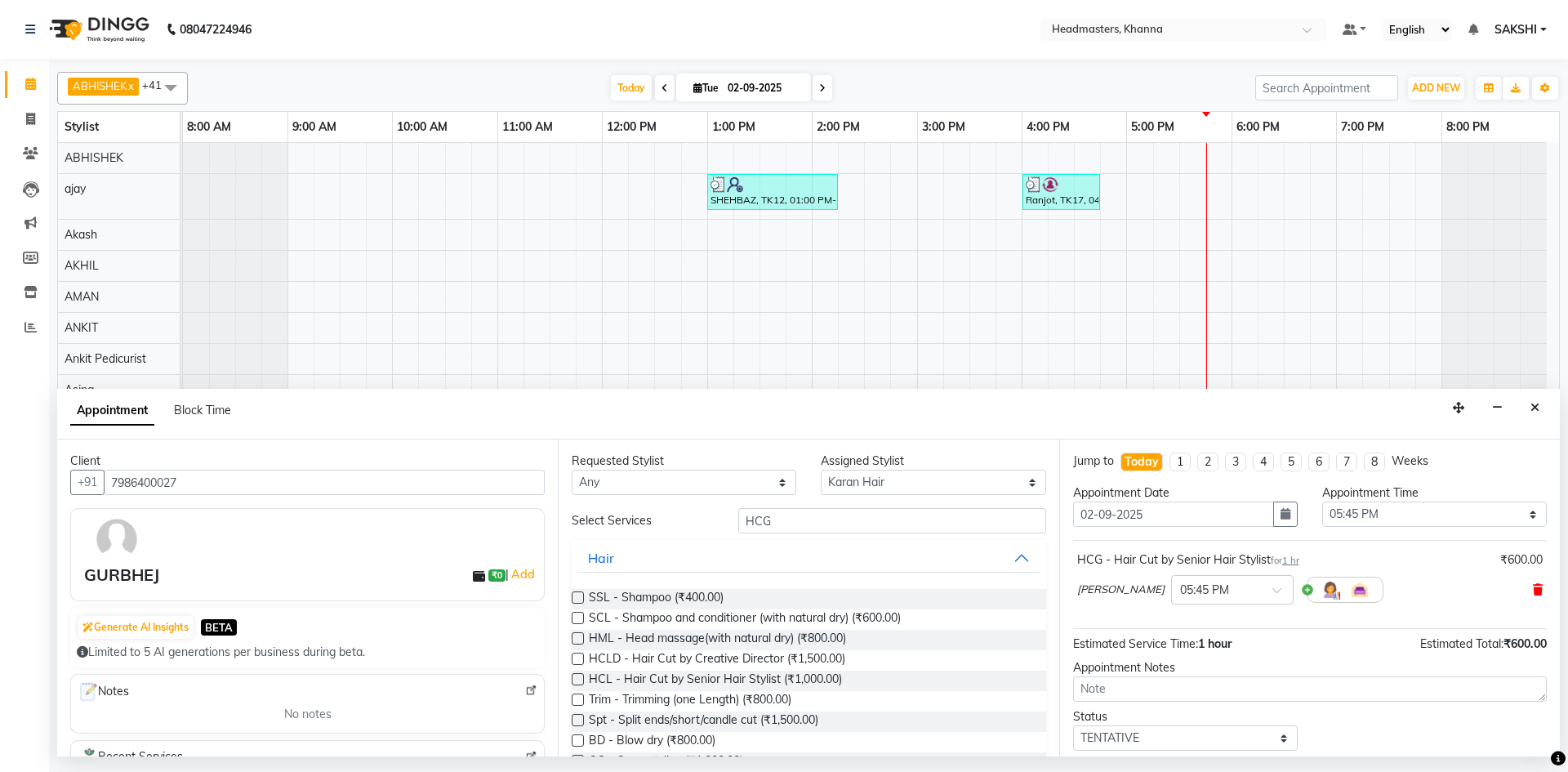
click at [1532, 585] on icon at bounding box center [1537, 590] width 10 height 12
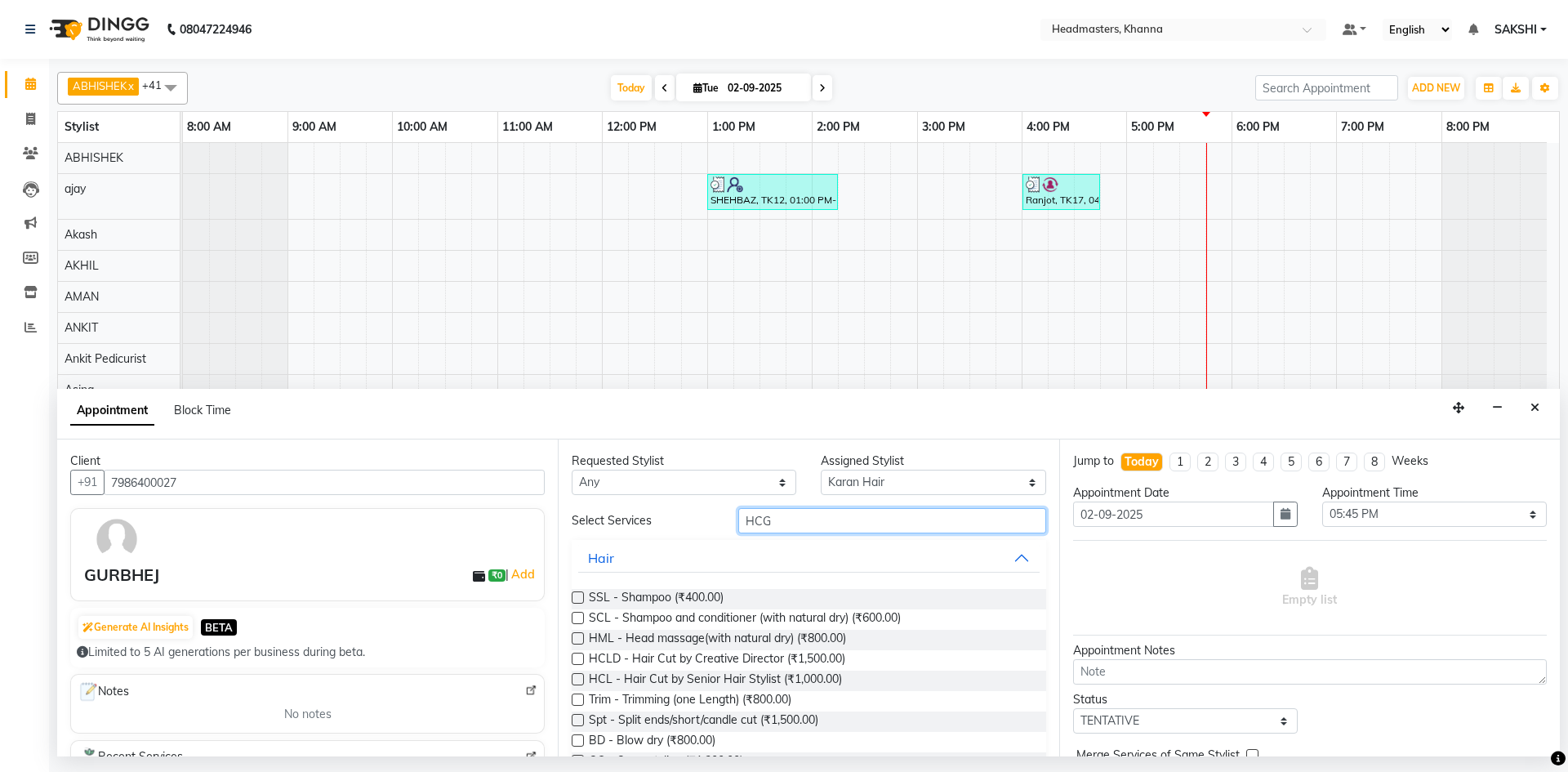
click at [859, 522] on input "HCG" at bounding box center [892, 520] width 308 height 25
type input "H"
type input "HCG"
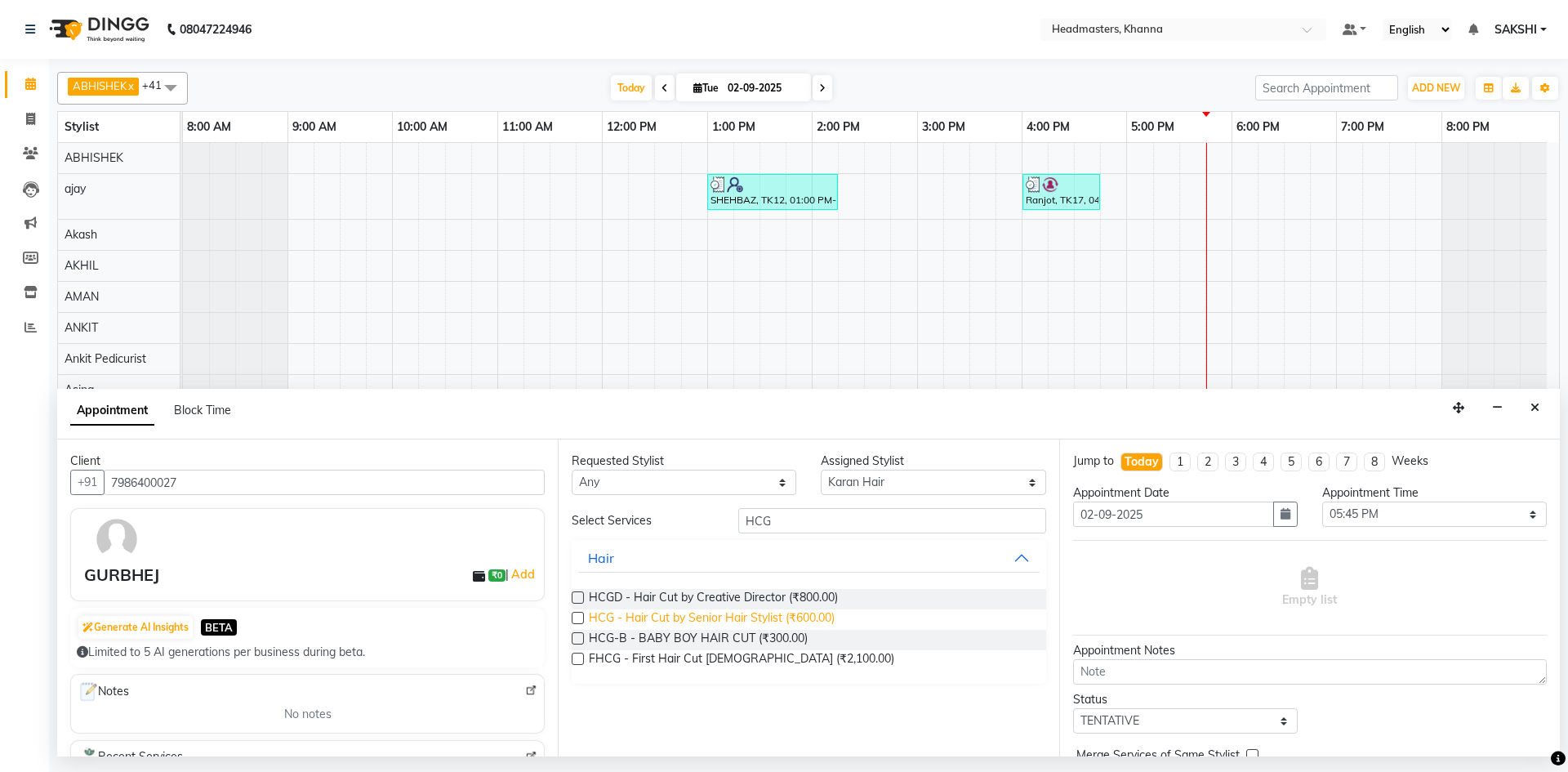
click at [652, 615] on span "HCG - Hair Cut by Senior Hair Stylist (₹600.00)" at bounding box center [712, 618] width 246 height 20
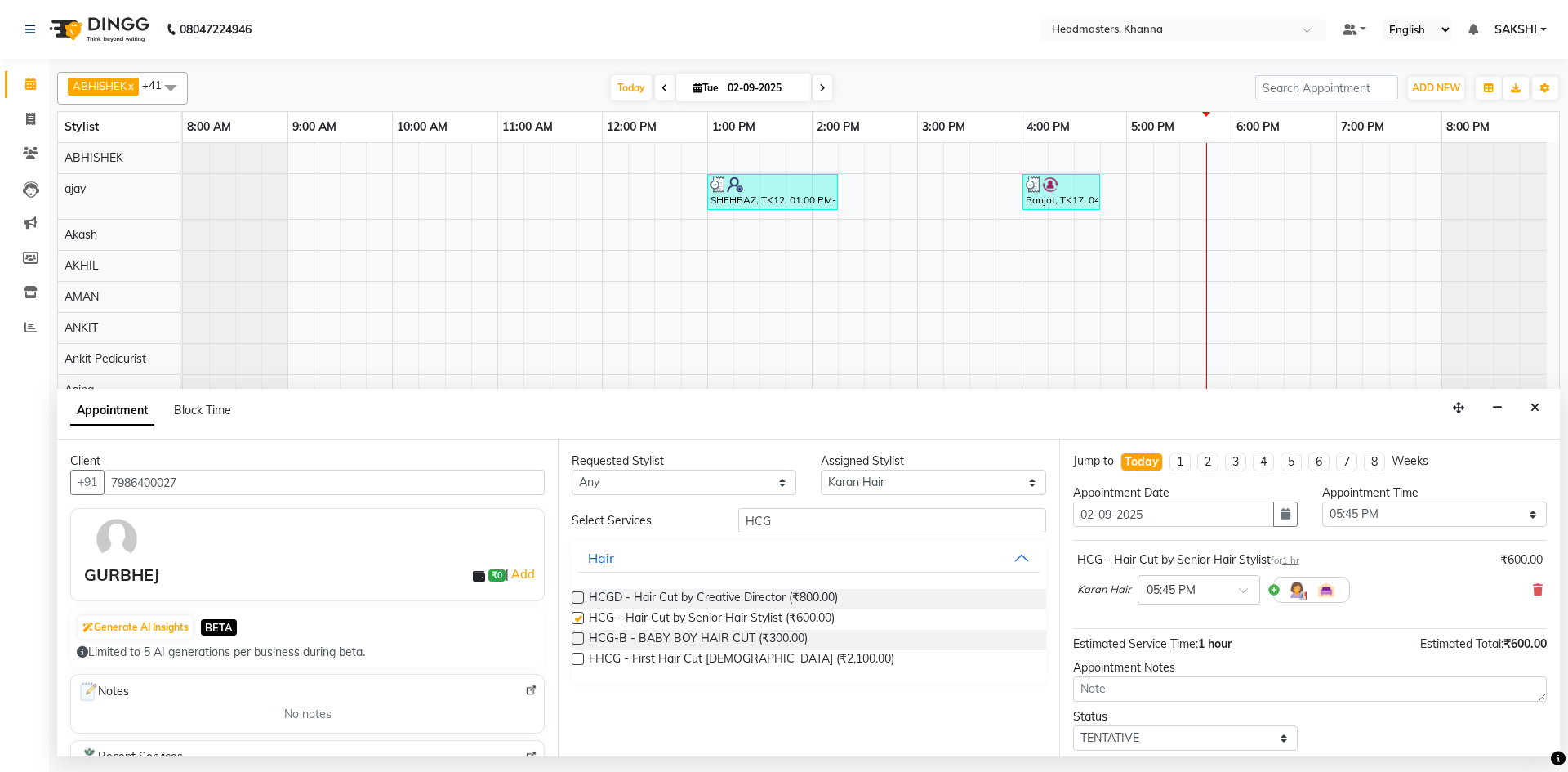
checkbox input "false"
click at [1442, 519] on select "Select 09:00 AM 09:15 AM 09:30 AM 09:45 AM 10:00 AM 10:15 AM 10:30 AM 10:45 AM …" at bounding box center [1435, 514] width 225 height 25
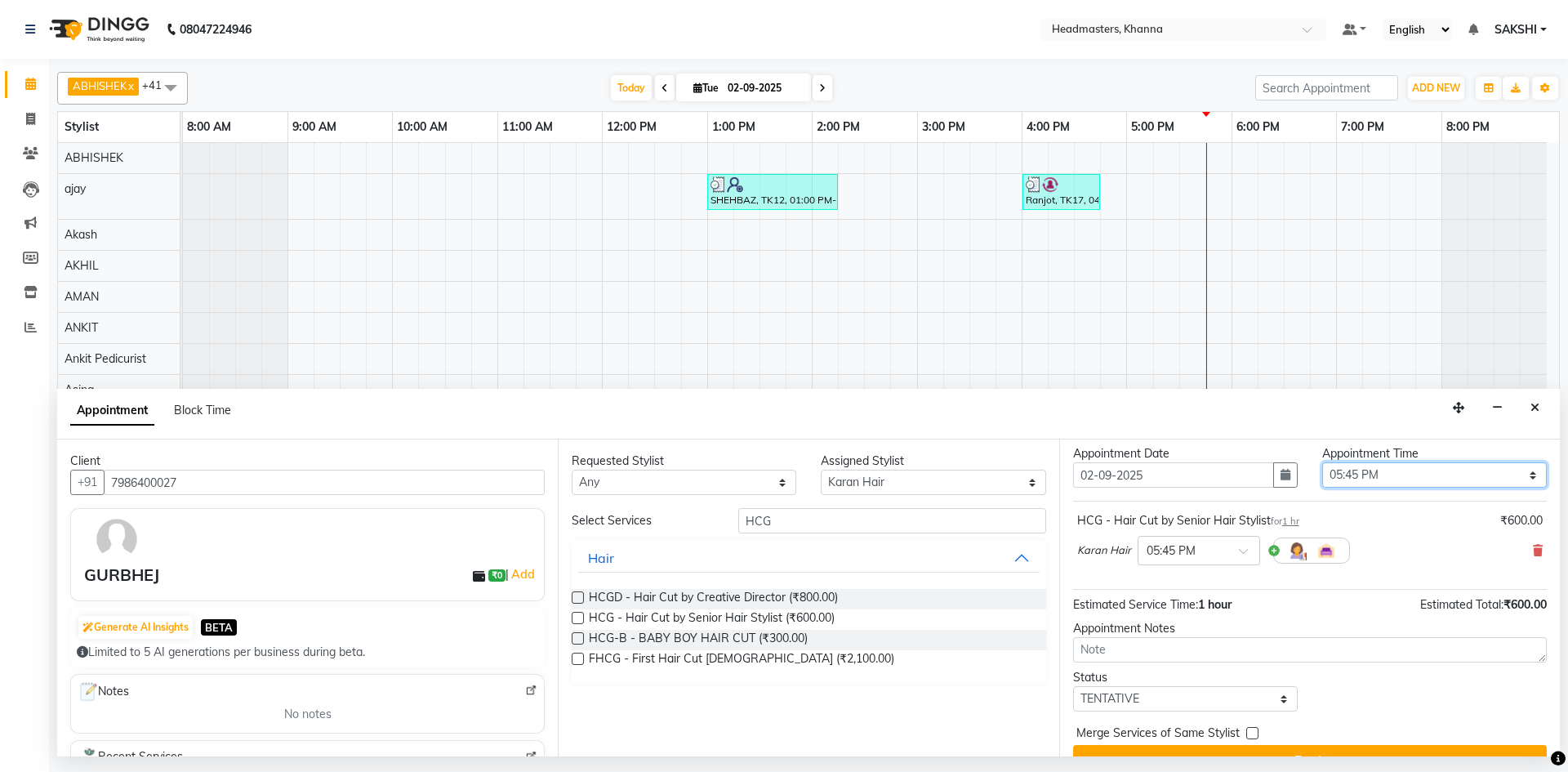
scroll to position [70, 0]
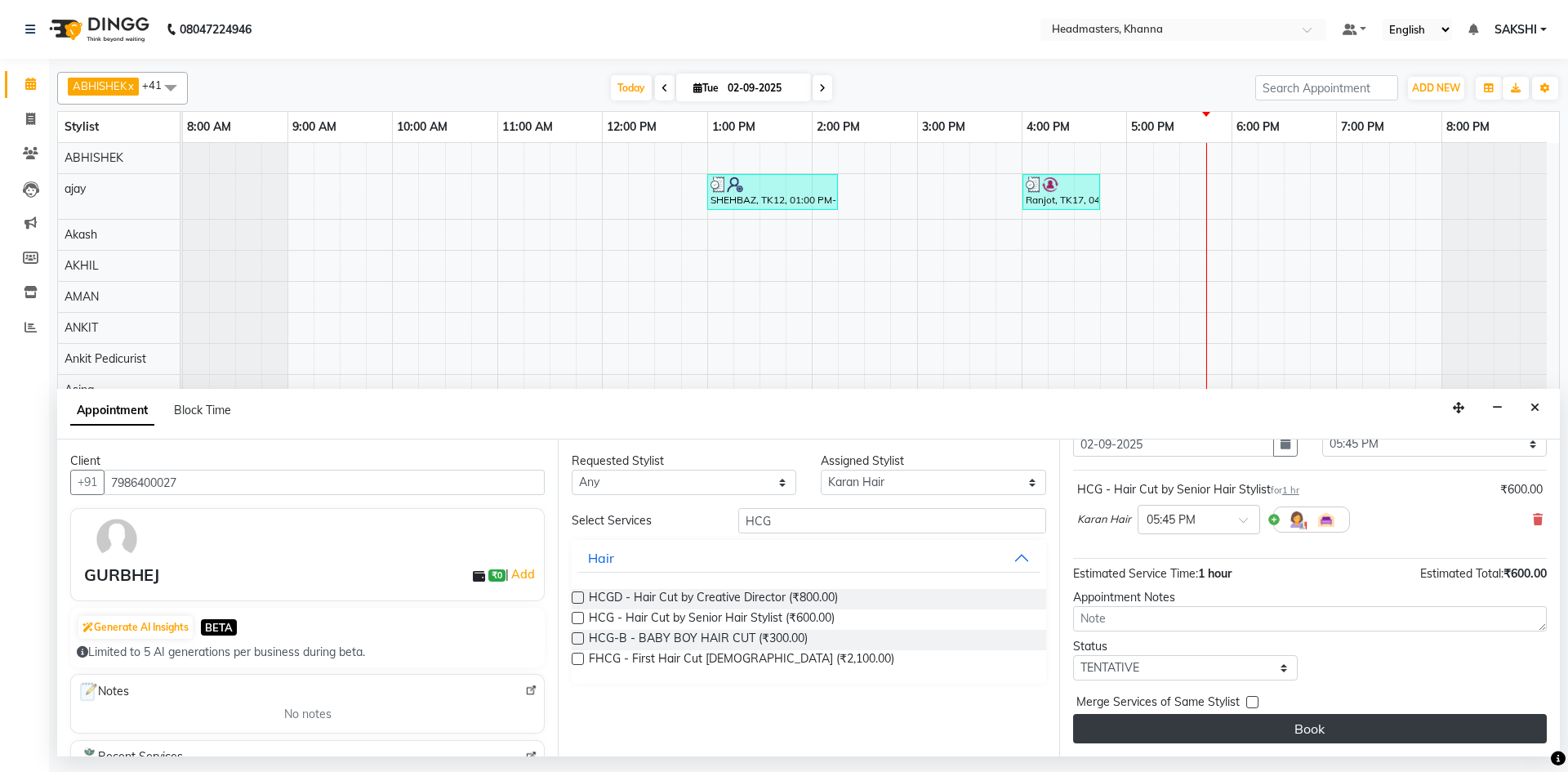
click at [1385, 718] on button "Book" at bounding box center [1310, 728] width 473 height 30
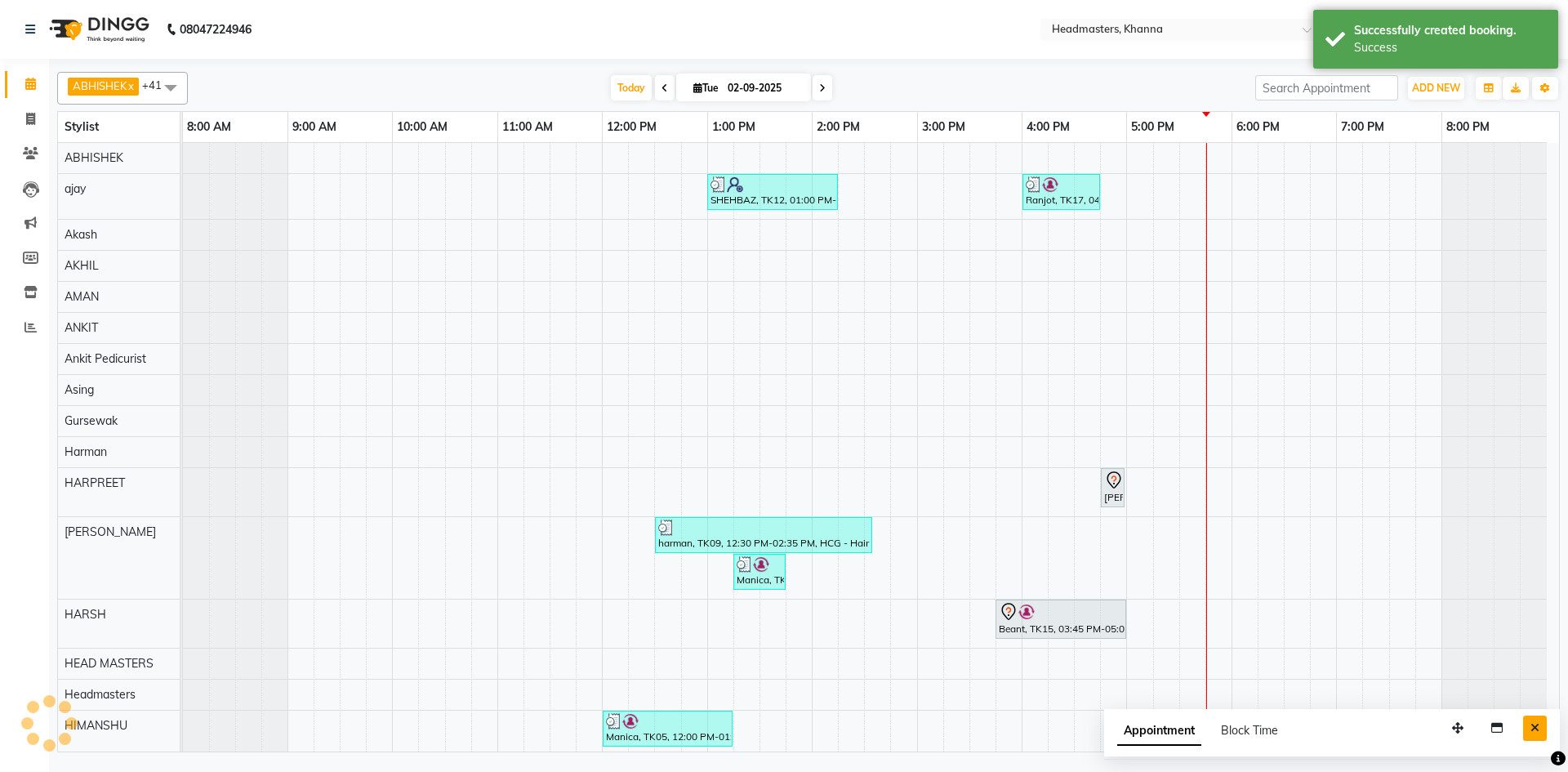
click at [1538, 727] on icon "Close" at bounding box center [1534, 728] width 9 height 12
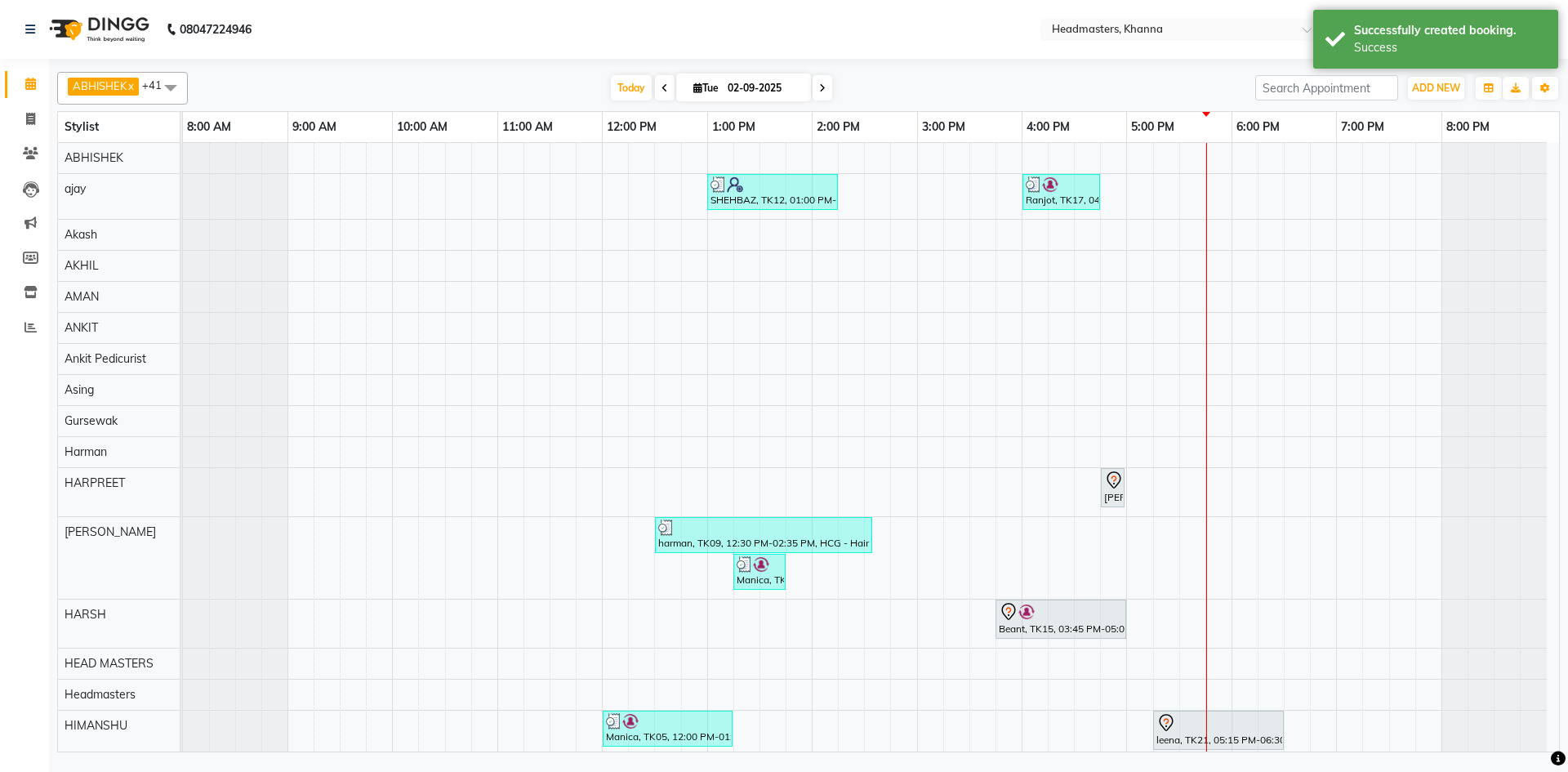
scroll to position [408, 0]
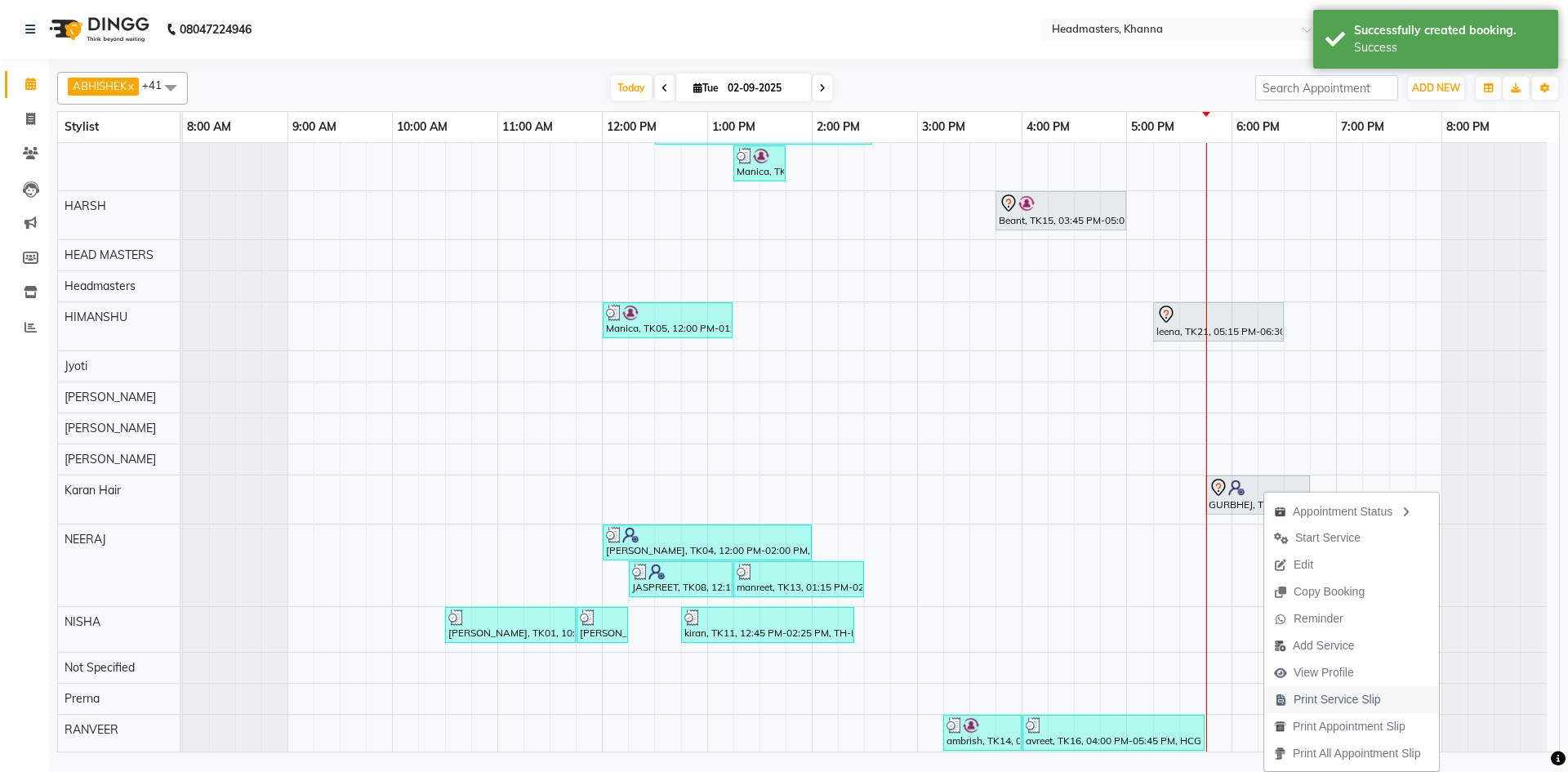
click at [1347, 696] on span "Print Service Slip" at bounding box center [1337, 700] width 87 height 17
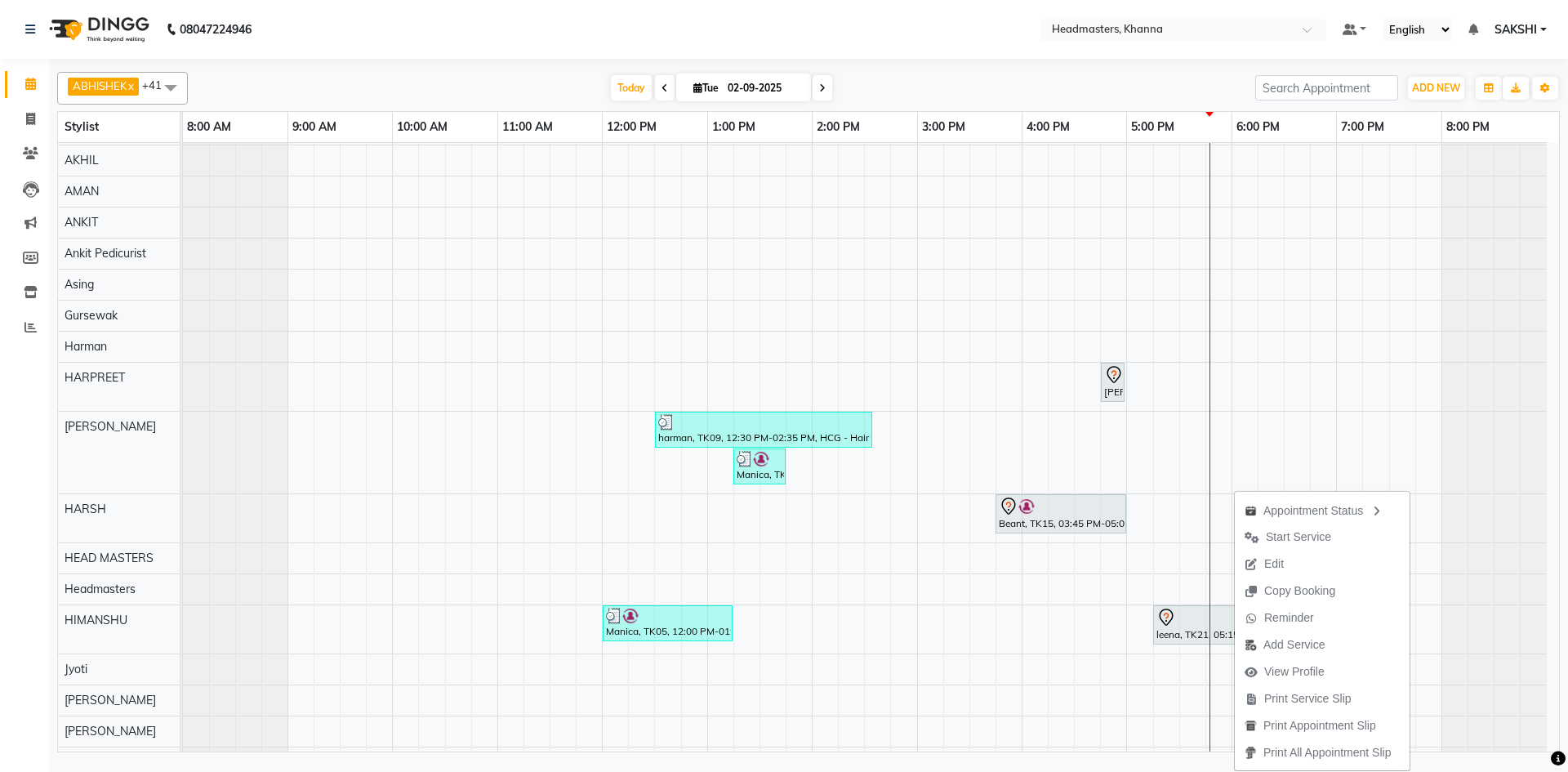
scroll to position [0, 0]
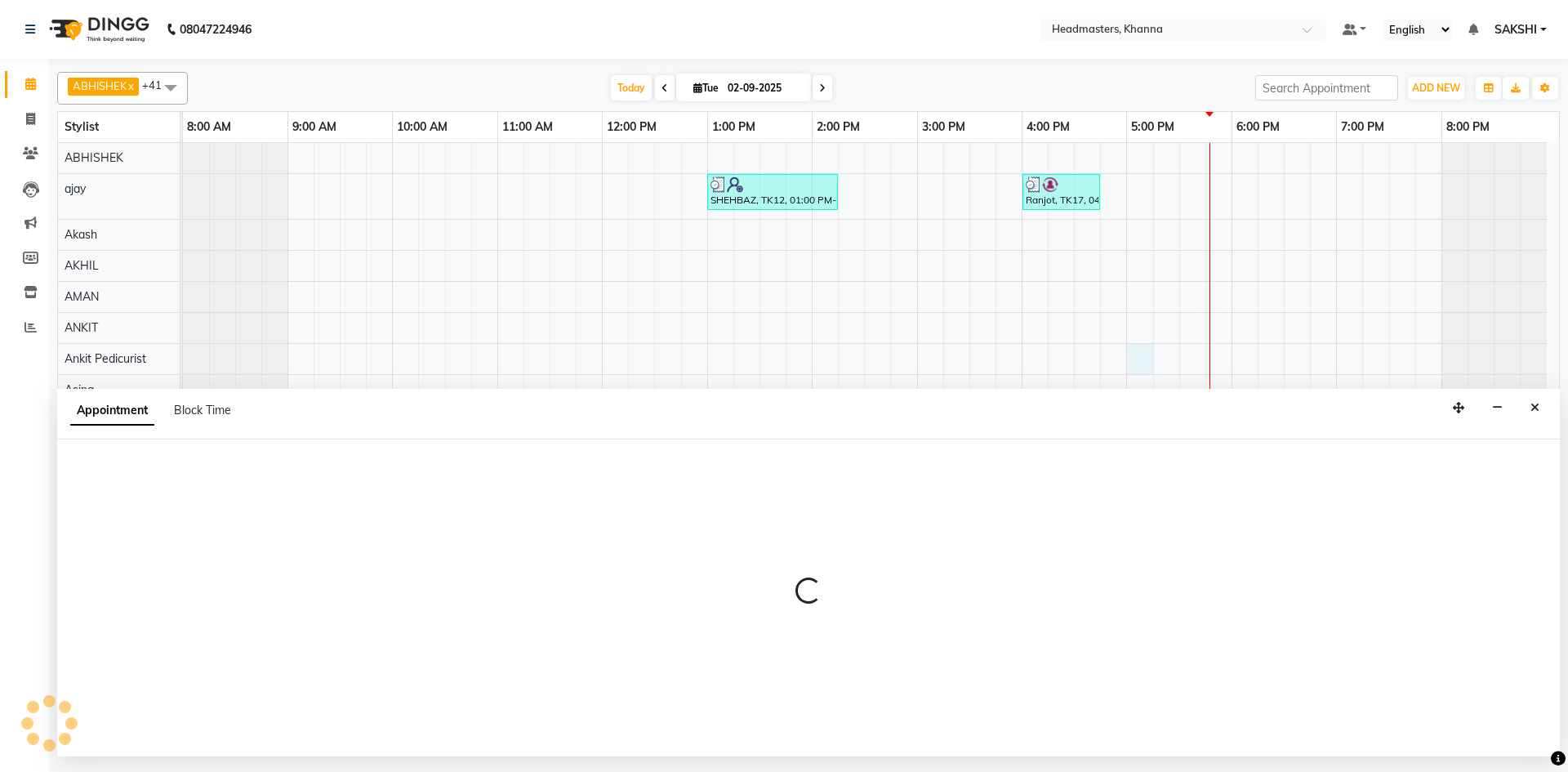
select select "69230"
select select "tentative"
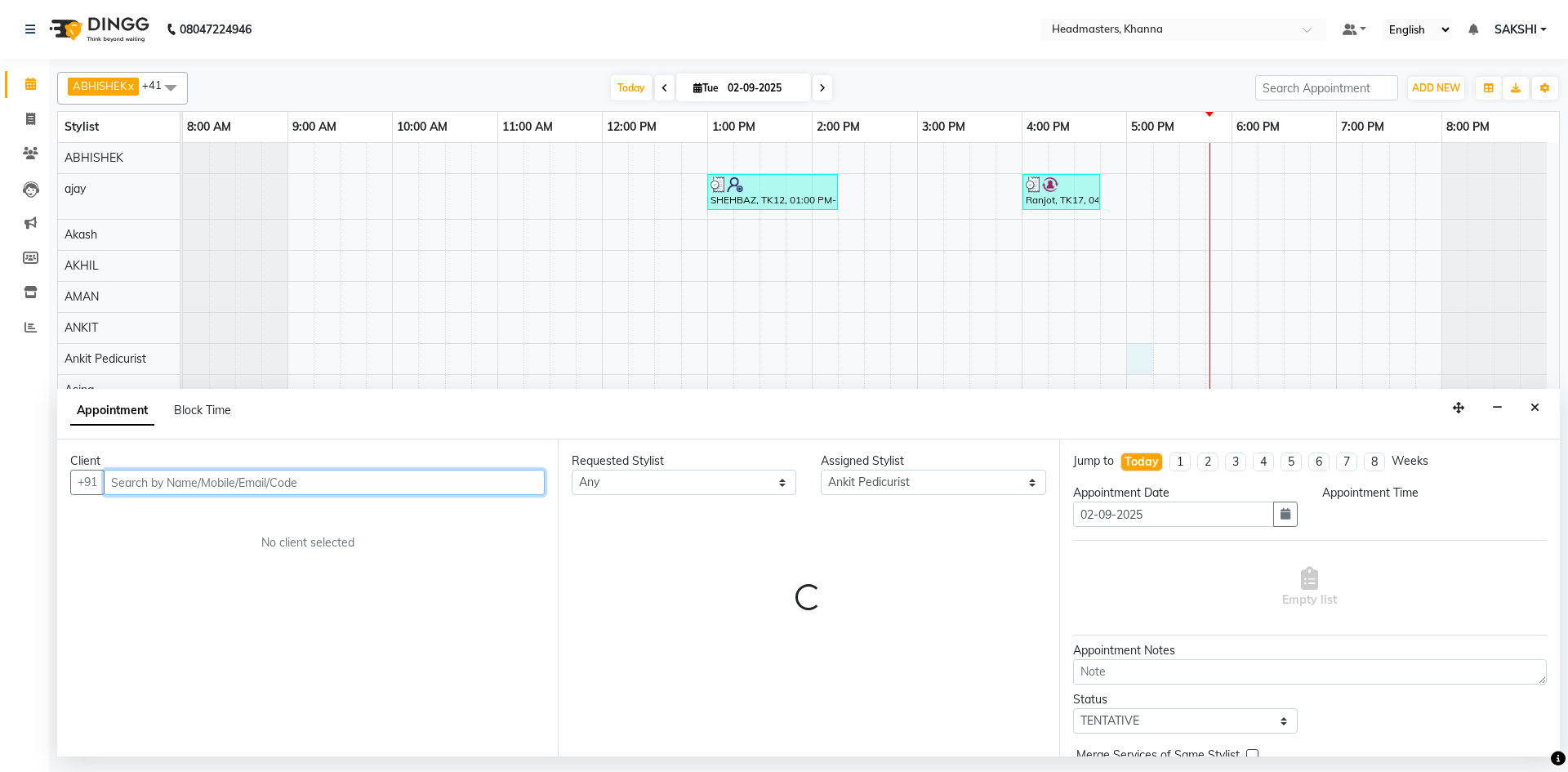
select select "1020"
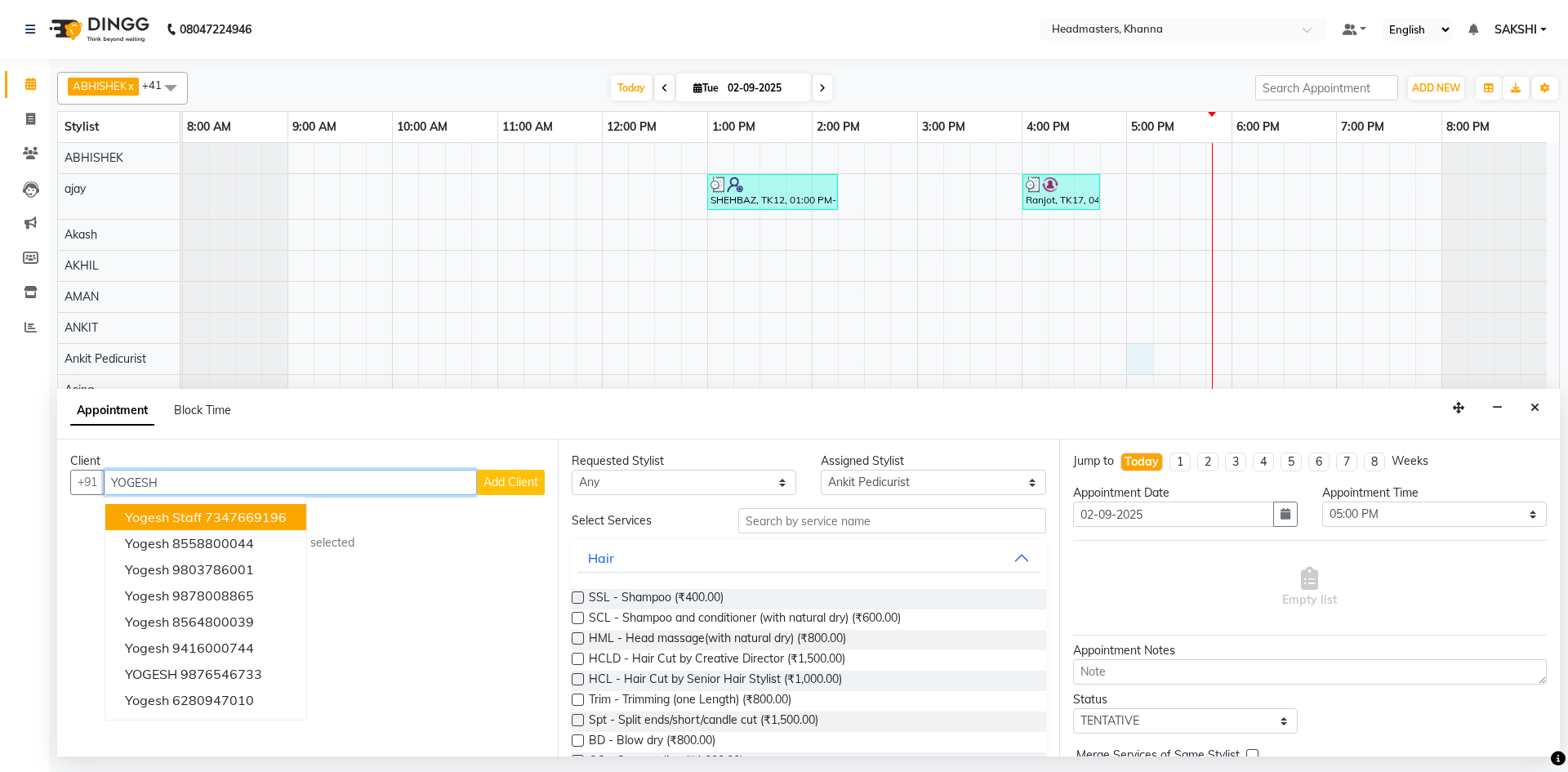
click at [240, 518] on ngb-highlight "7347669196" at bounding box center [245, 517] width 82 height 16
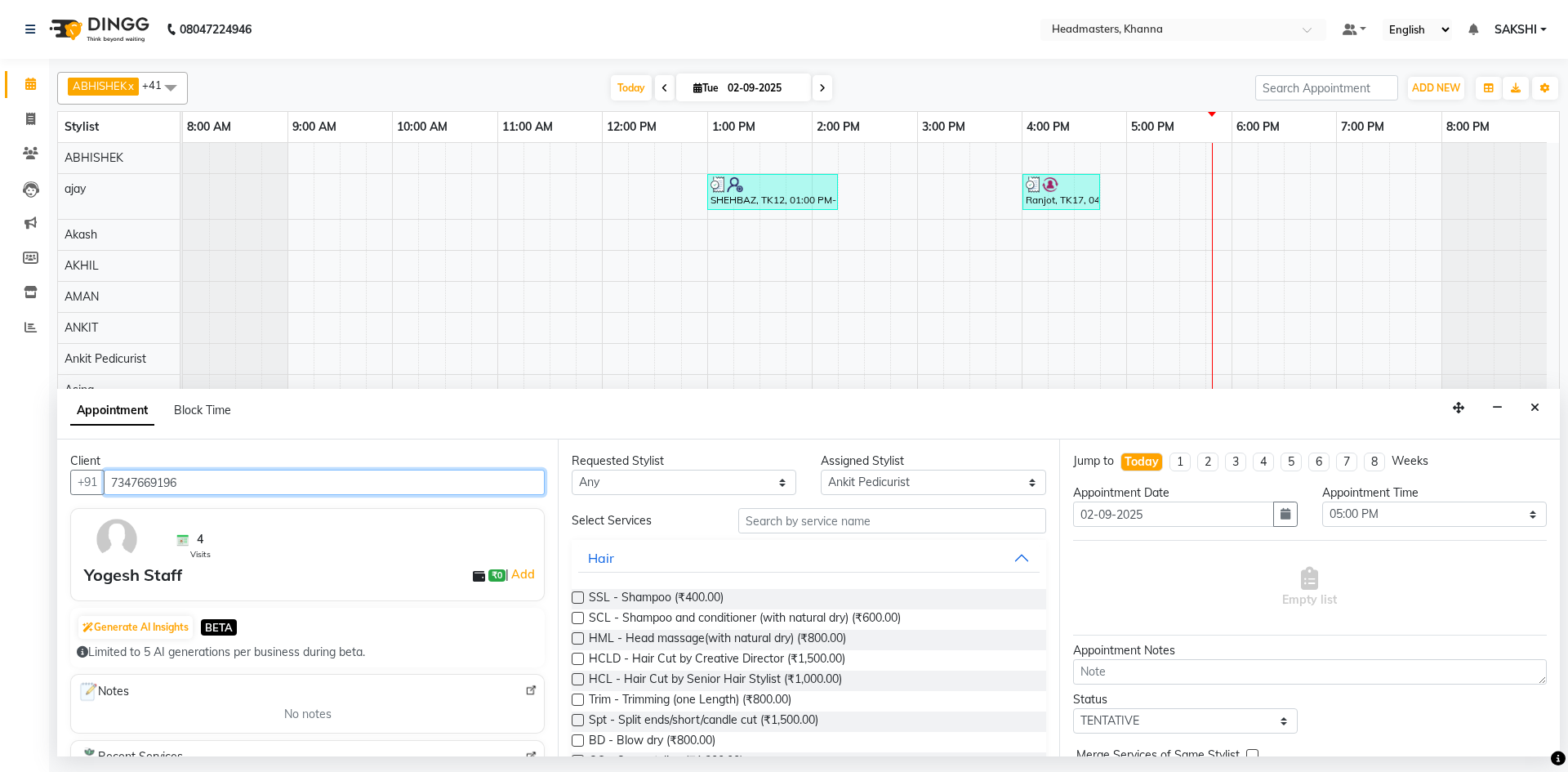
type input "7347669196"
click at [877, 474] on select "Select ABHISHEK [PERSON_NAME] [PERSON_NAME] AMAN (NAILS) ANKIT Ankit Pedicurist…" at bounding box center [933, 482] width 225 height 25
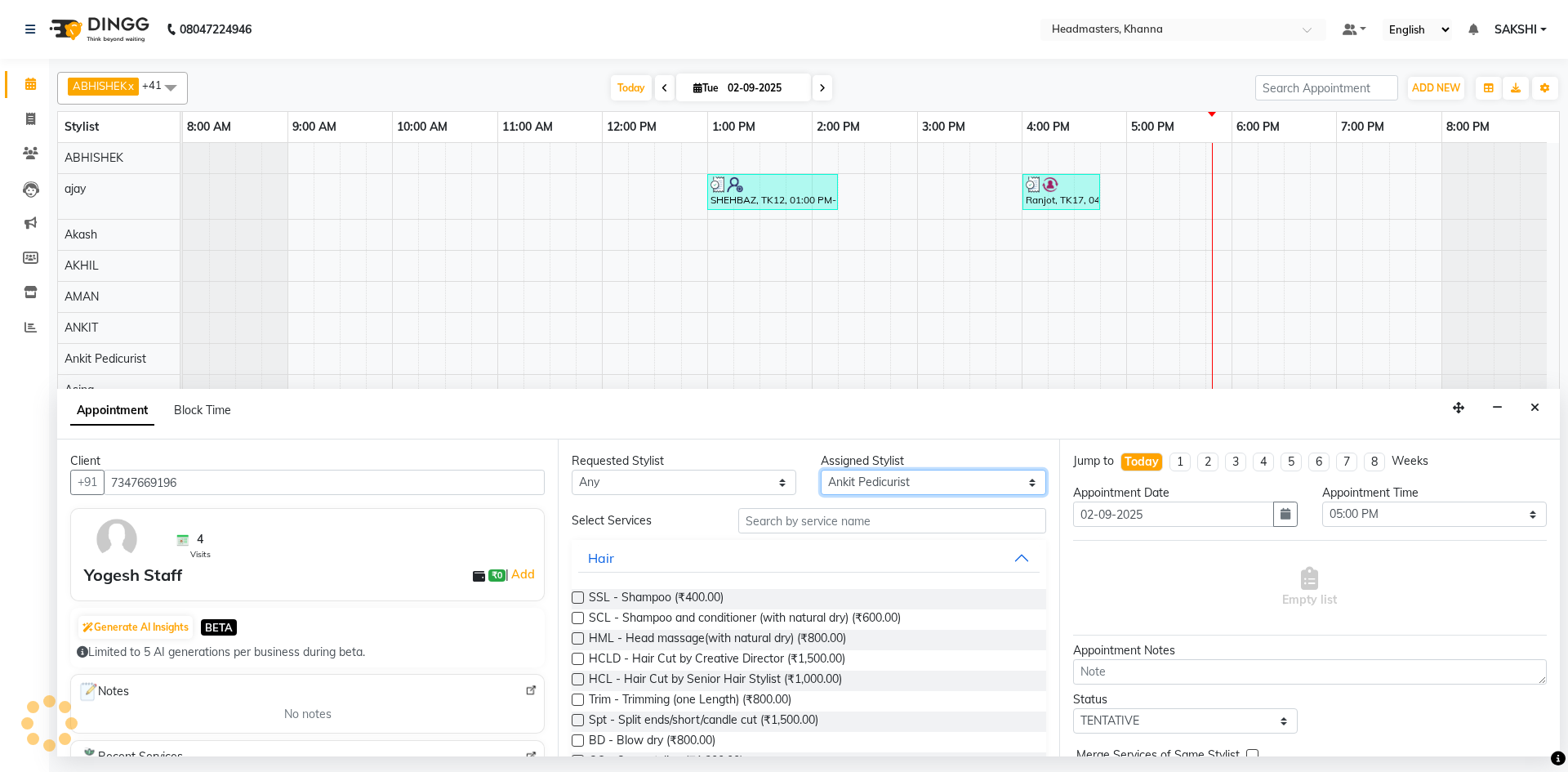
select select "60808"
click at [821, 470] on select "Select ABHISHEK [PERSON_NAME] [PERSON_NAME] AMAN (NAILS) ANKIT Ankit Pedicurist…" at bounding box center [933, 482] width 225 height 25
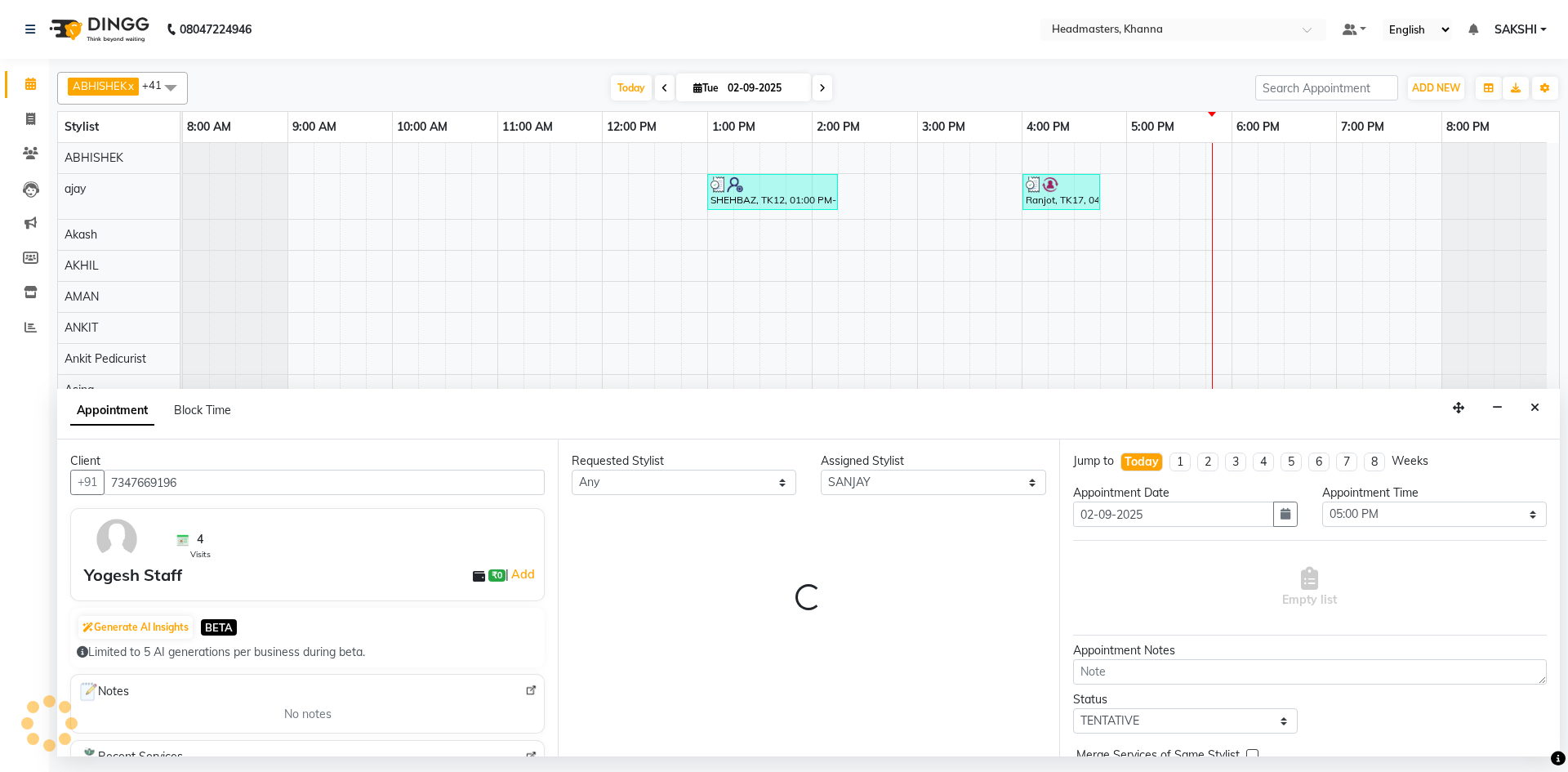
click at [799, 526] on div "Requested Stylist Any ABHISHEK [PERSON_NAME] [PERSON_NAME] AMAN (NAILS) ANKIT A…" at bounding box center [808, 598] width 500 height 317
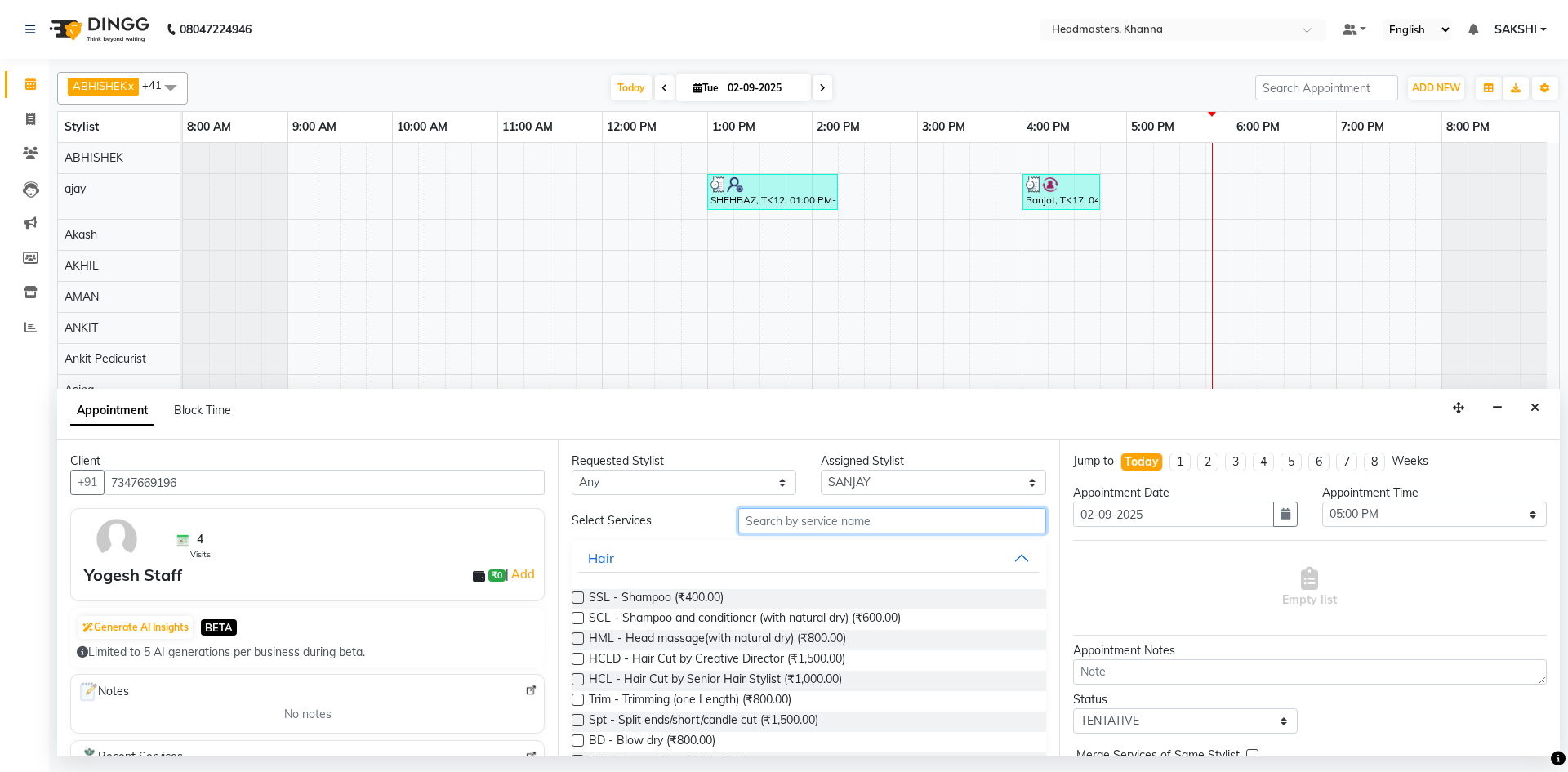
click at [830, 520] on input "text" at bounding box center [892, 520] width 308 height 25
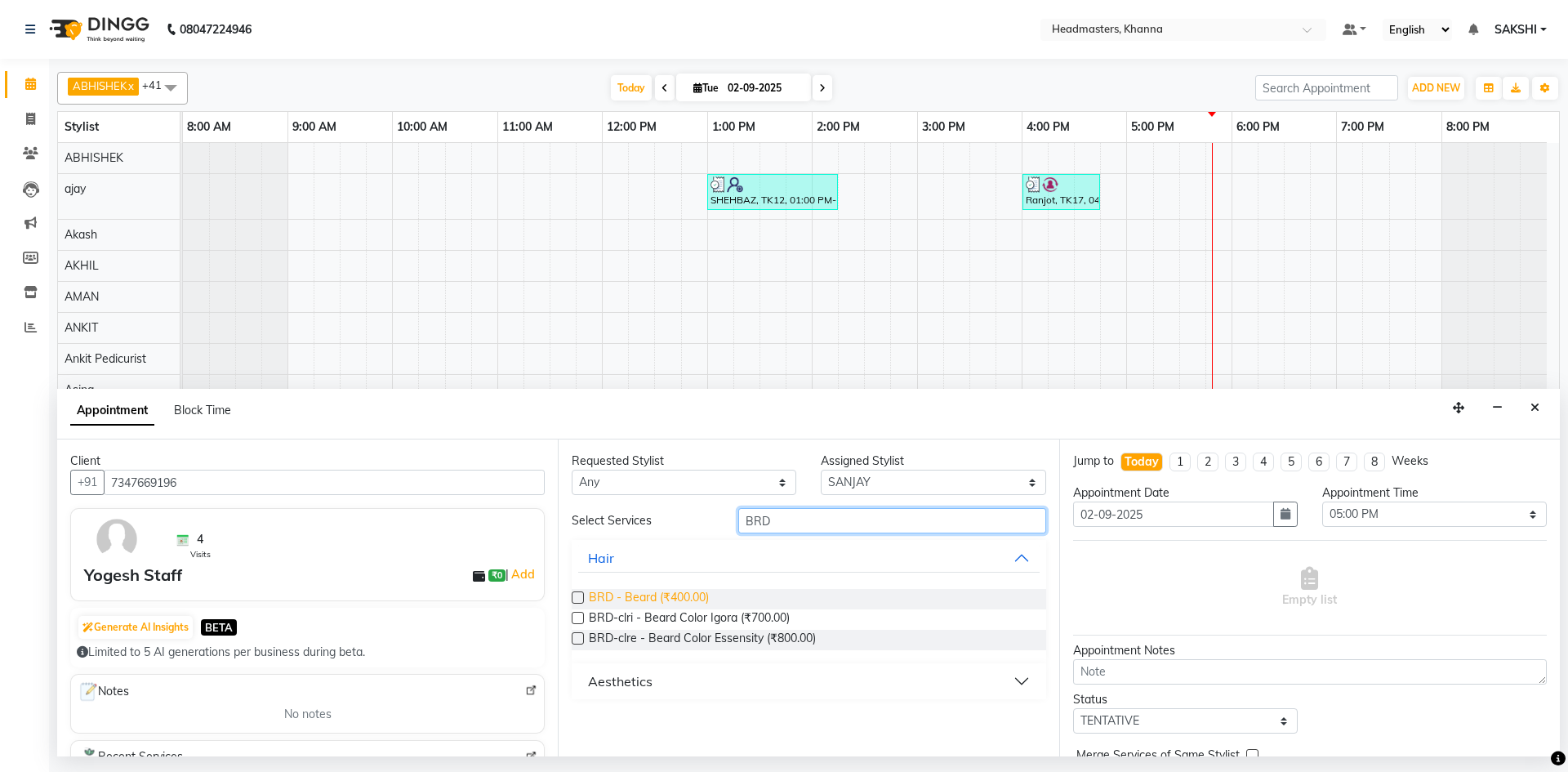
type input "BRD"
drag, startPoint x: 700, startPoint y: 591, endPoint x: 912, endPoint y: 589, distance: 212.0
click at [702, 591] on span "BRD - Beard (₹400.00)" at bounding box center [648, 598] width 120 height 20
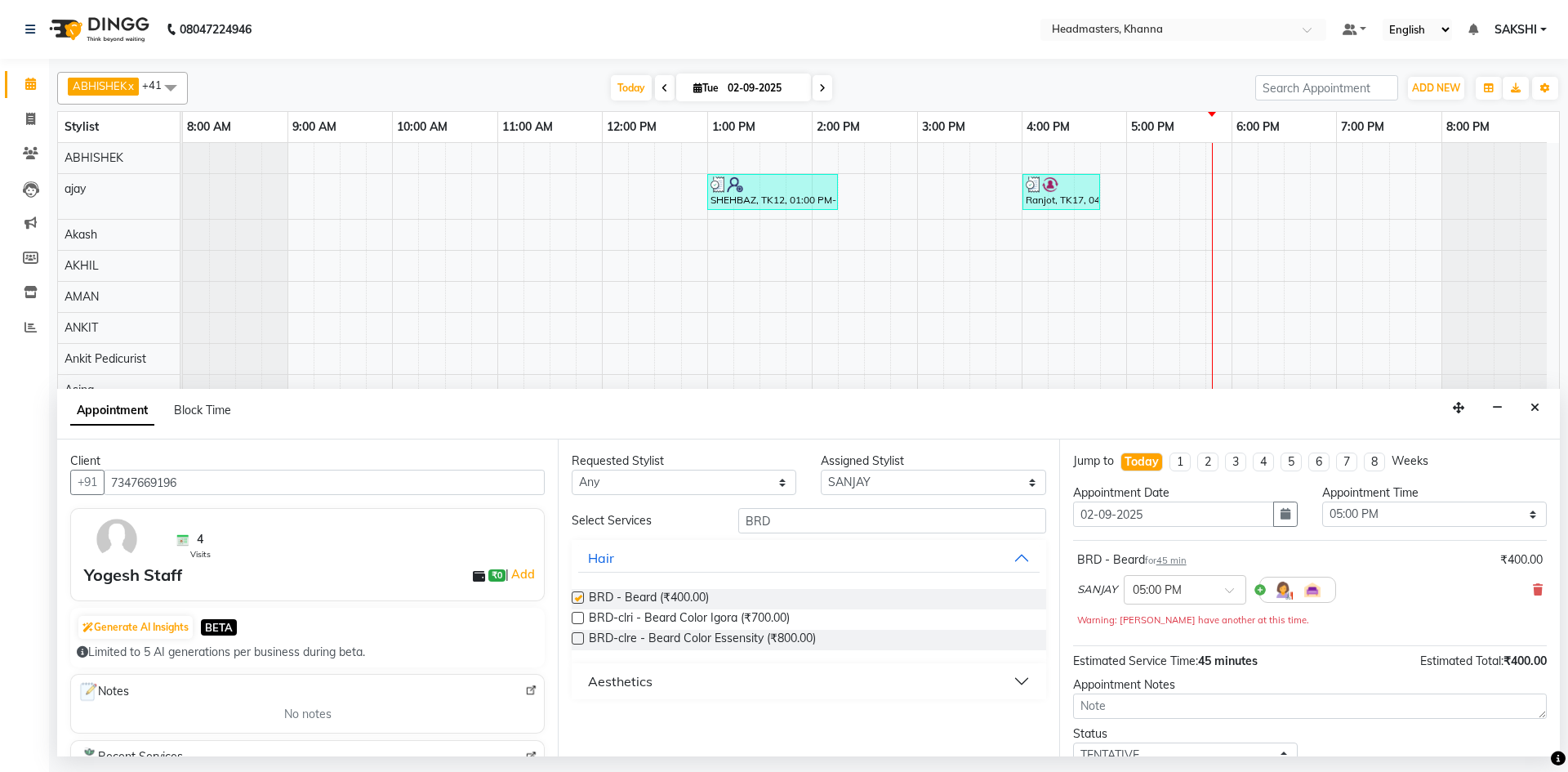
checkbox input "false"
click at [1379, 520] on select "Select 09:00 AM 09:15 AM 09:30 AM 09:45 AM 10:00 AM 10:15 AM 10:30 AM 10:45 AM …" at bounding box center [1435, 514] width 225 height 25
select select "1065"
click at [1322, 501] on select "Select 09:00 AM 09:15 AM 09:30 AM 09:45 AM 10:00 AM 10:15 AM 10:30 AM 10:45 AM …" at bounding box center [1435, 514] width 225 height 25
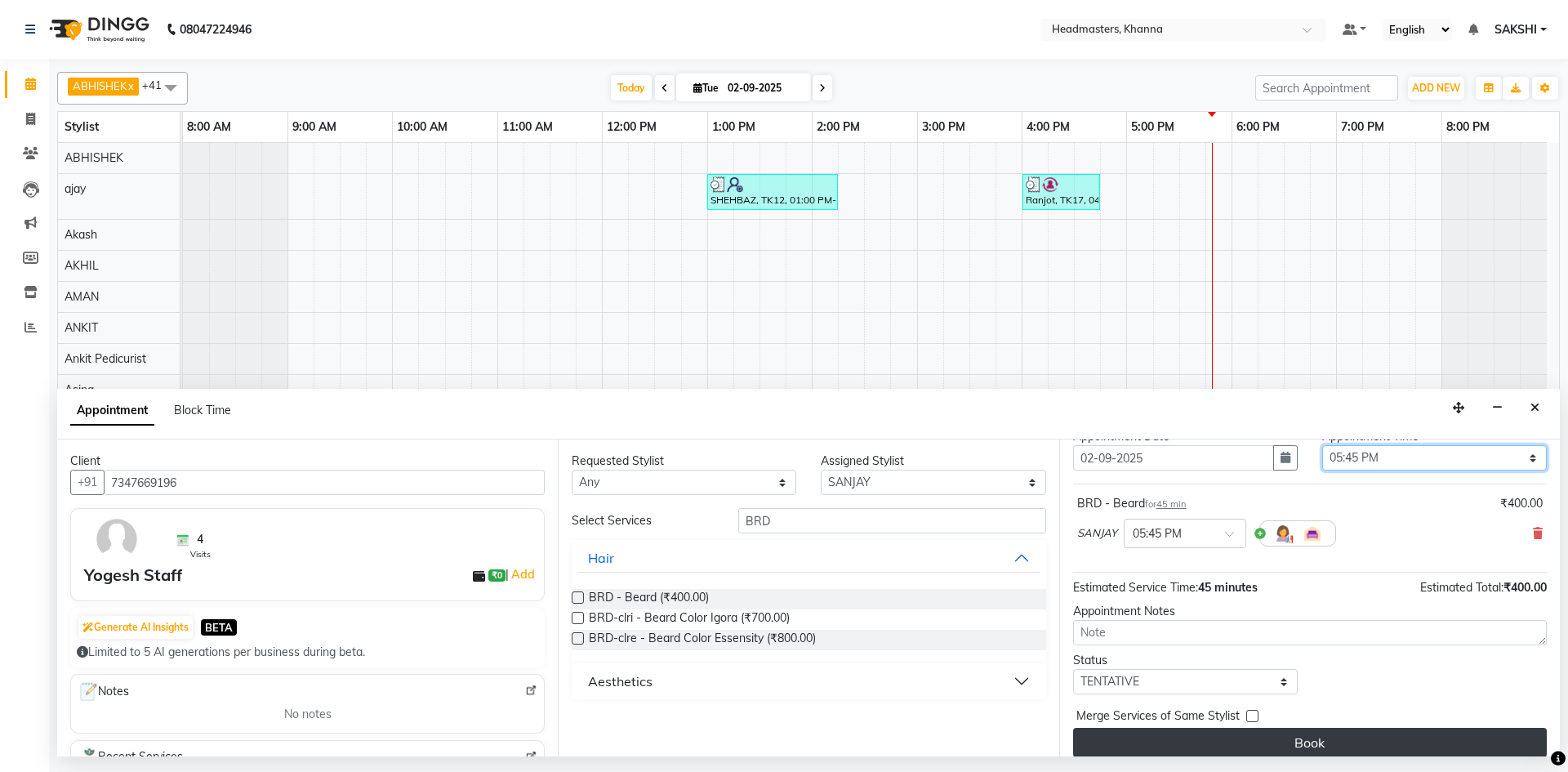
scroll to position [70, 0]
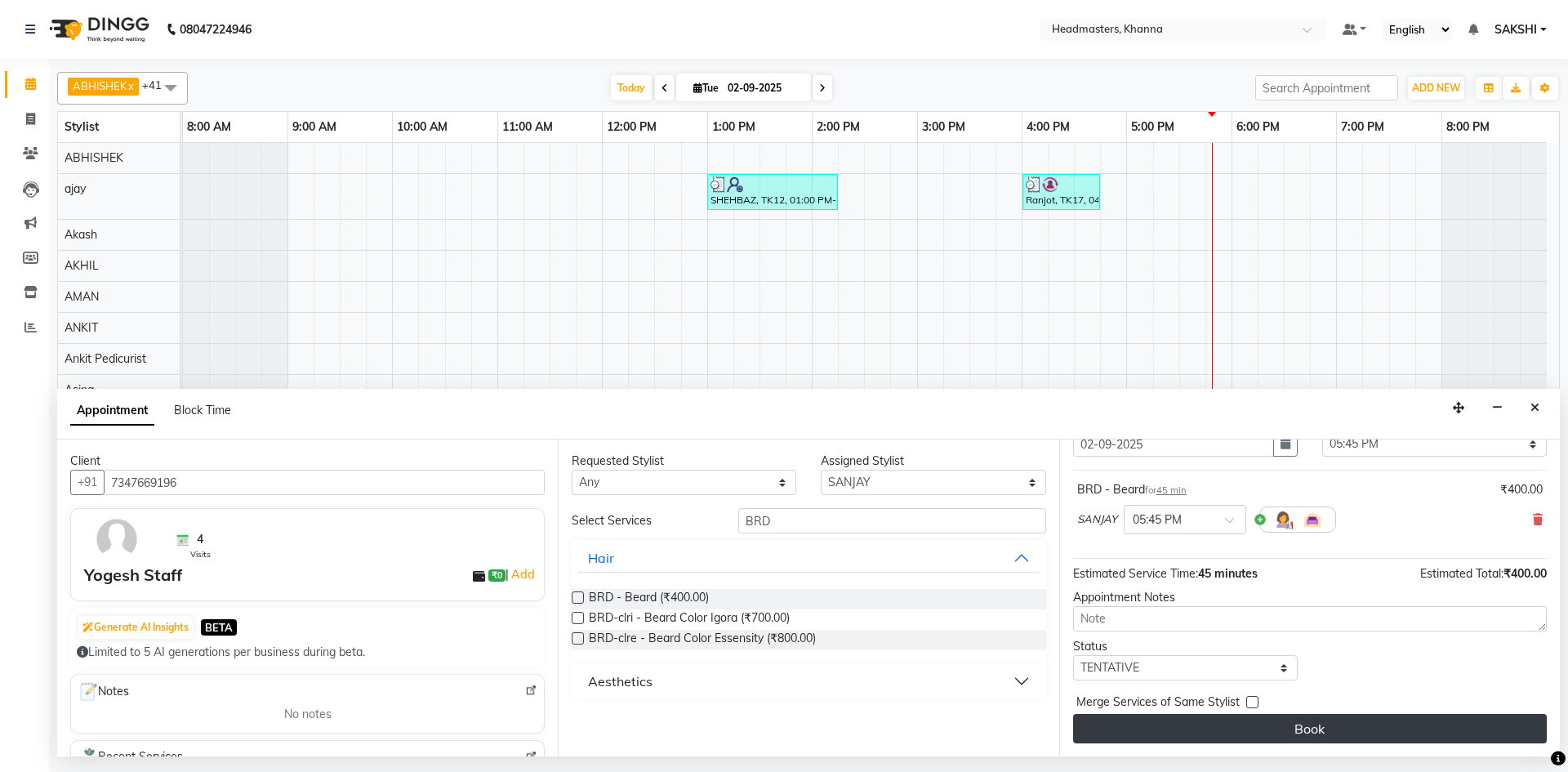
click at [1354, 730] on button "Book" at bounding box center [1310, 728] width 473 height 30
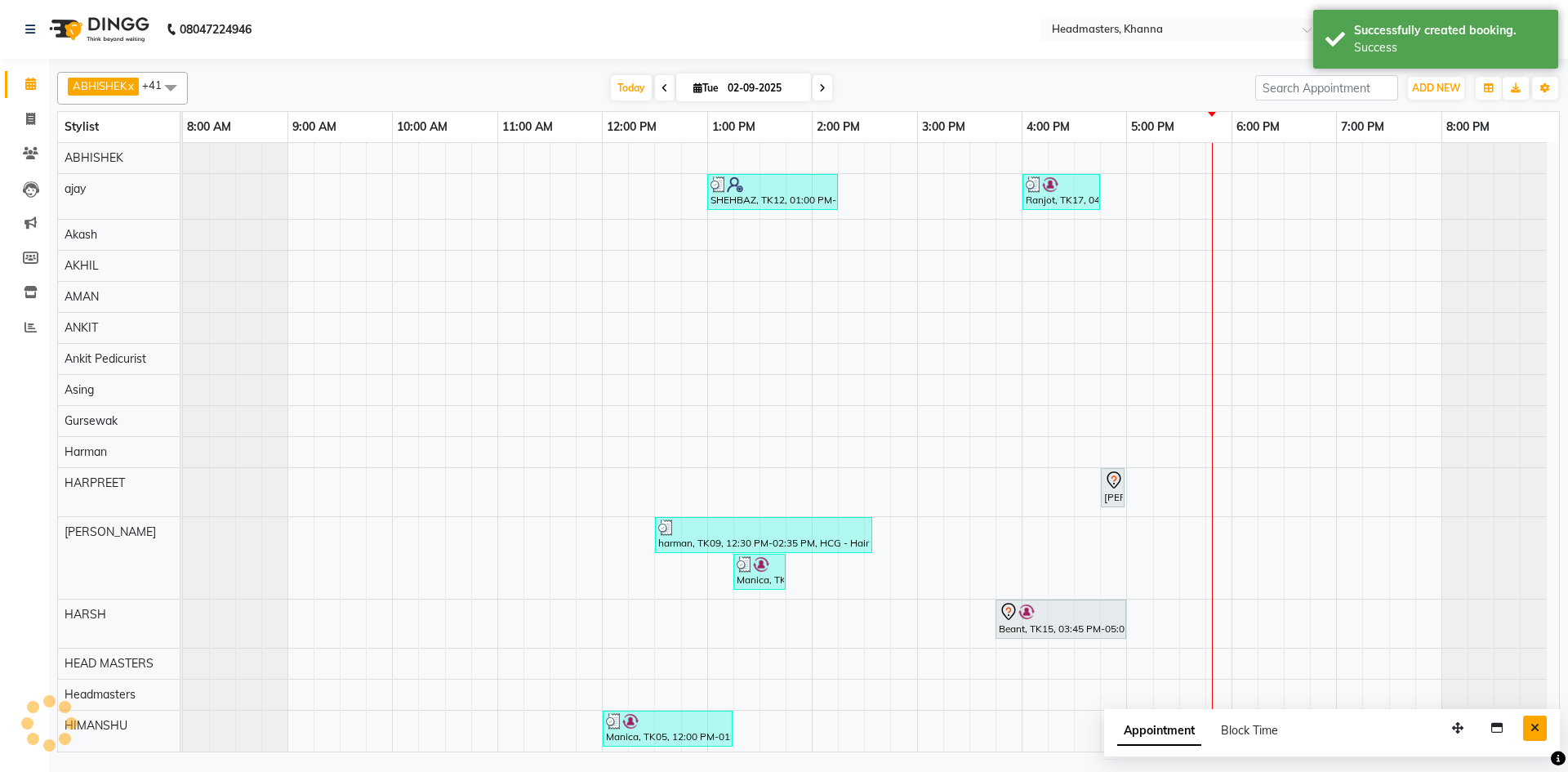
click at [1537, 725] on icon "Close" at bounding box center [1534, 728] width 9 height 12
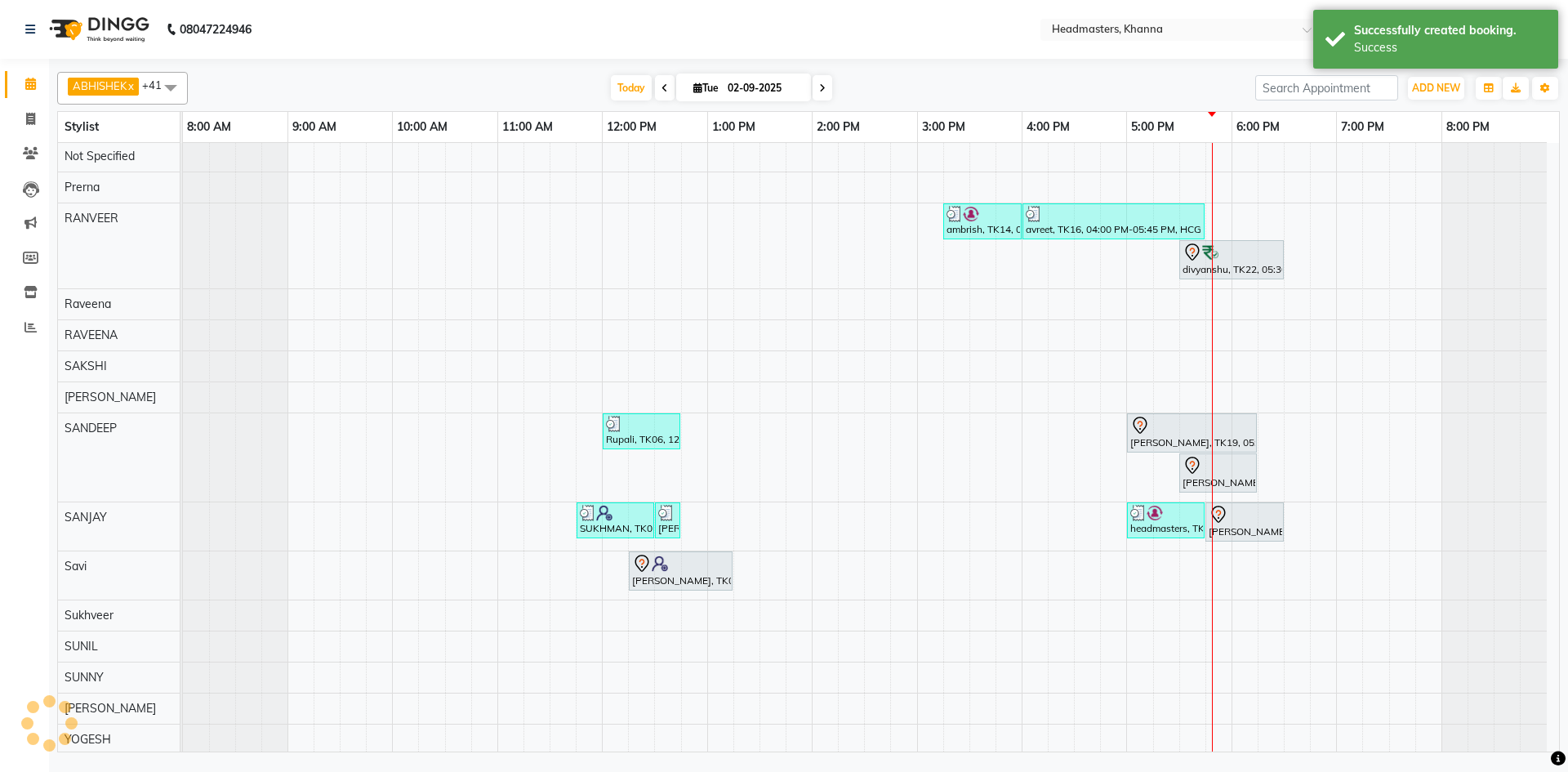
scroll to position [1047, 0]
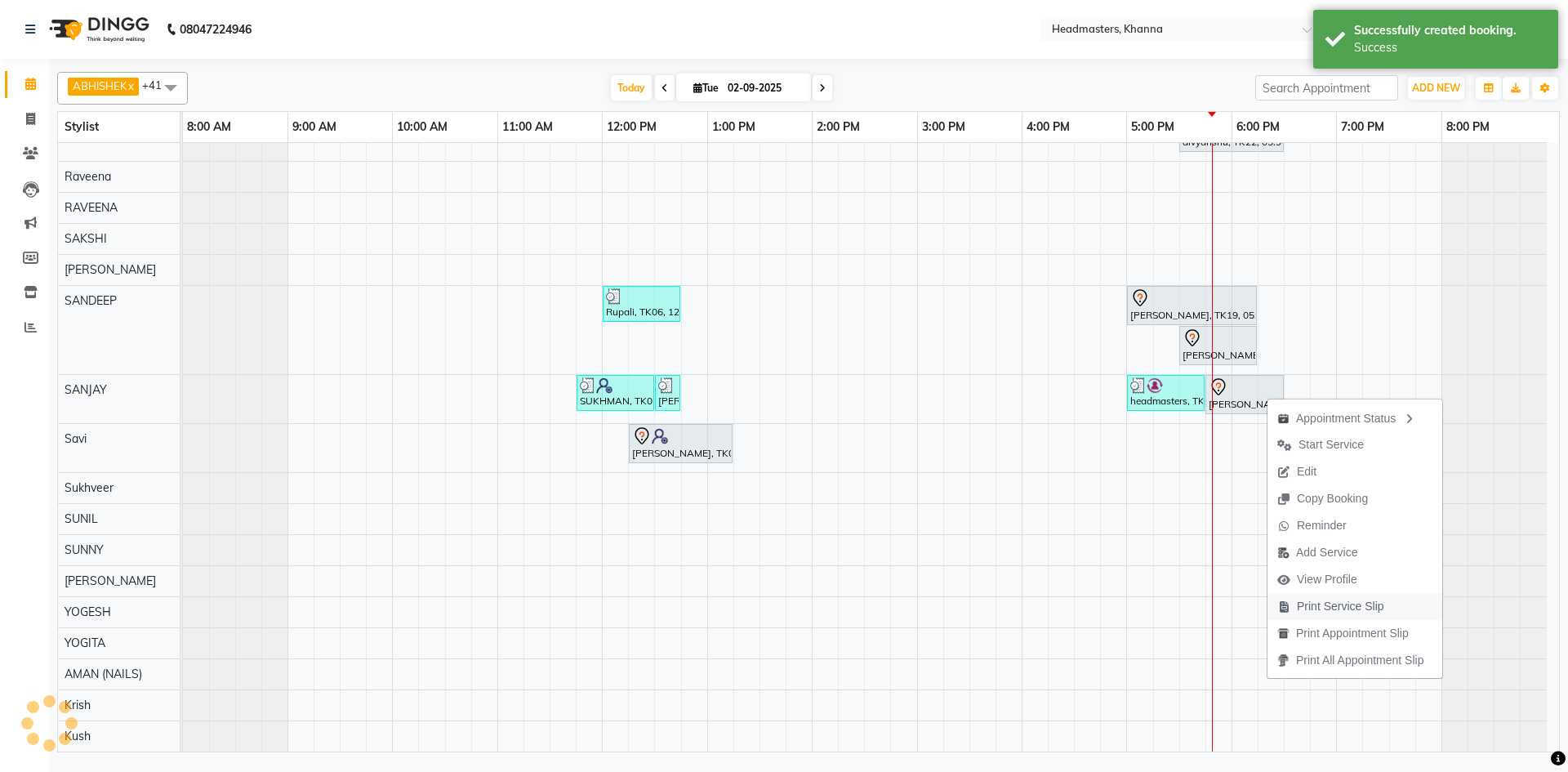
click at [1358, 606] on span "Print Service Slip" at bounding box center [1340, 607] width 87 height 17
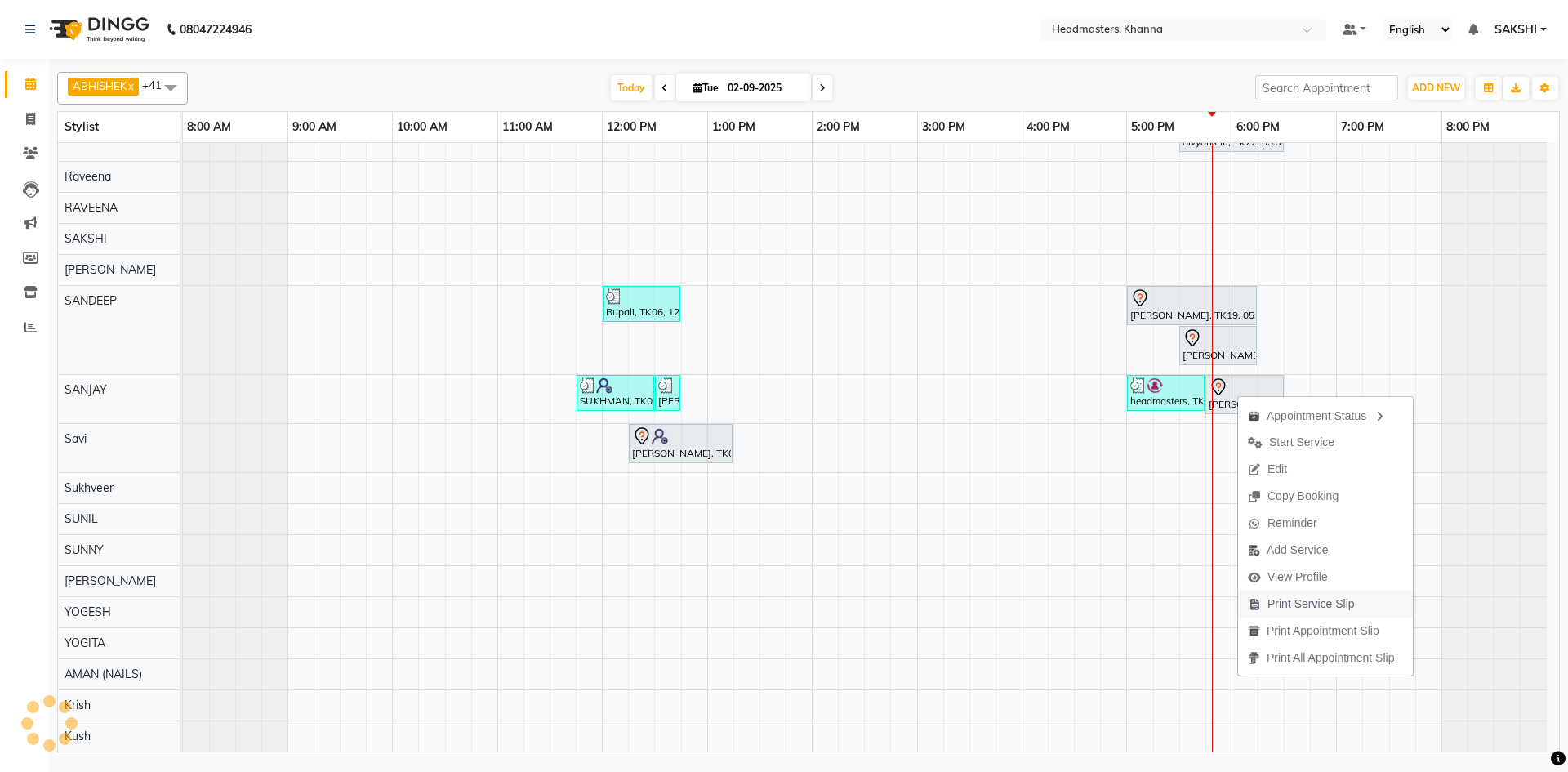
click at [1323, 601] on span "Print Service Slip" at bounding box center [1311, 604] width 87 height 17
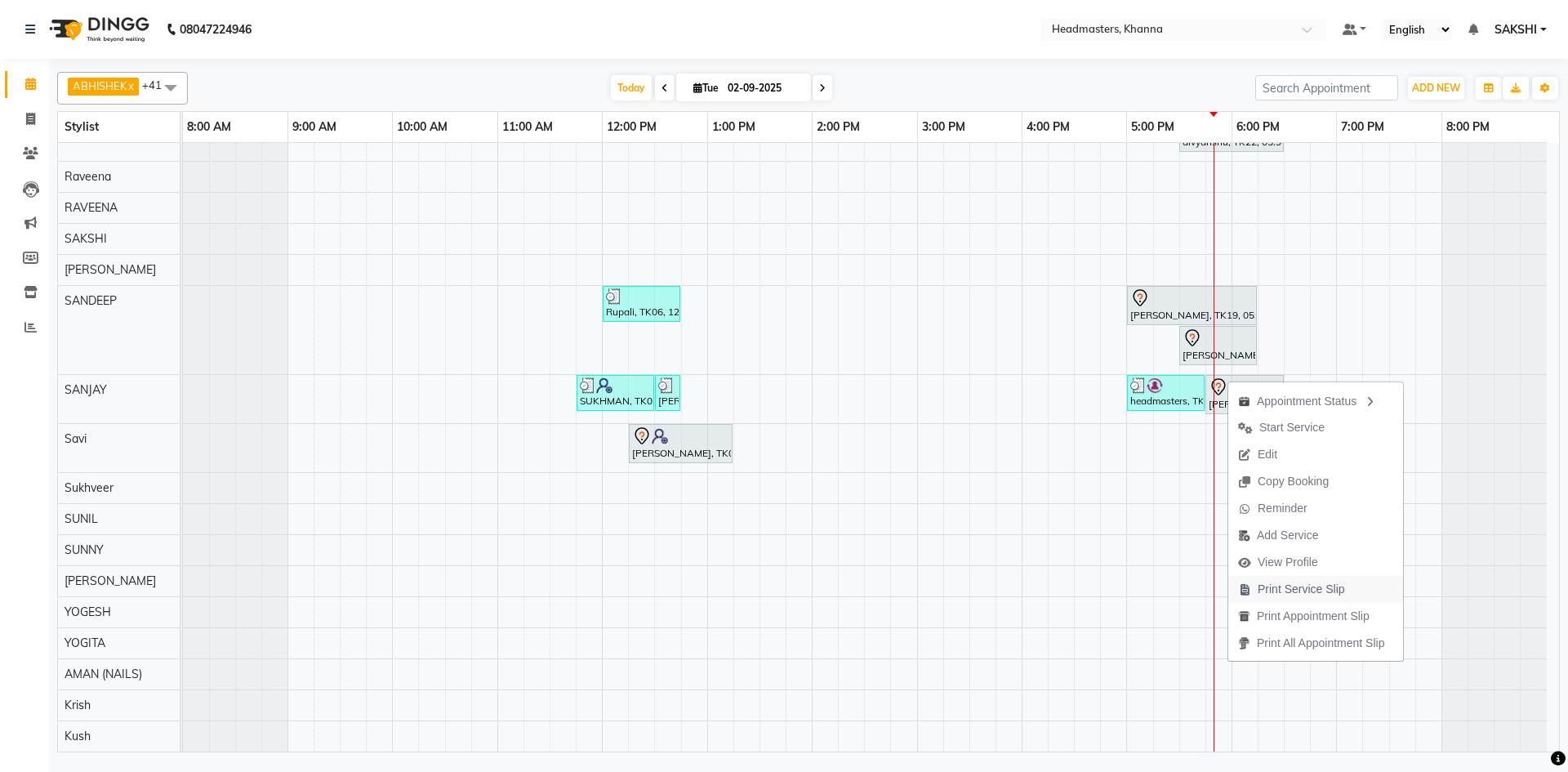
click at [1325, 589] on span "Print Service Slip" at bounding box center [1301, 590] width 87 height 17
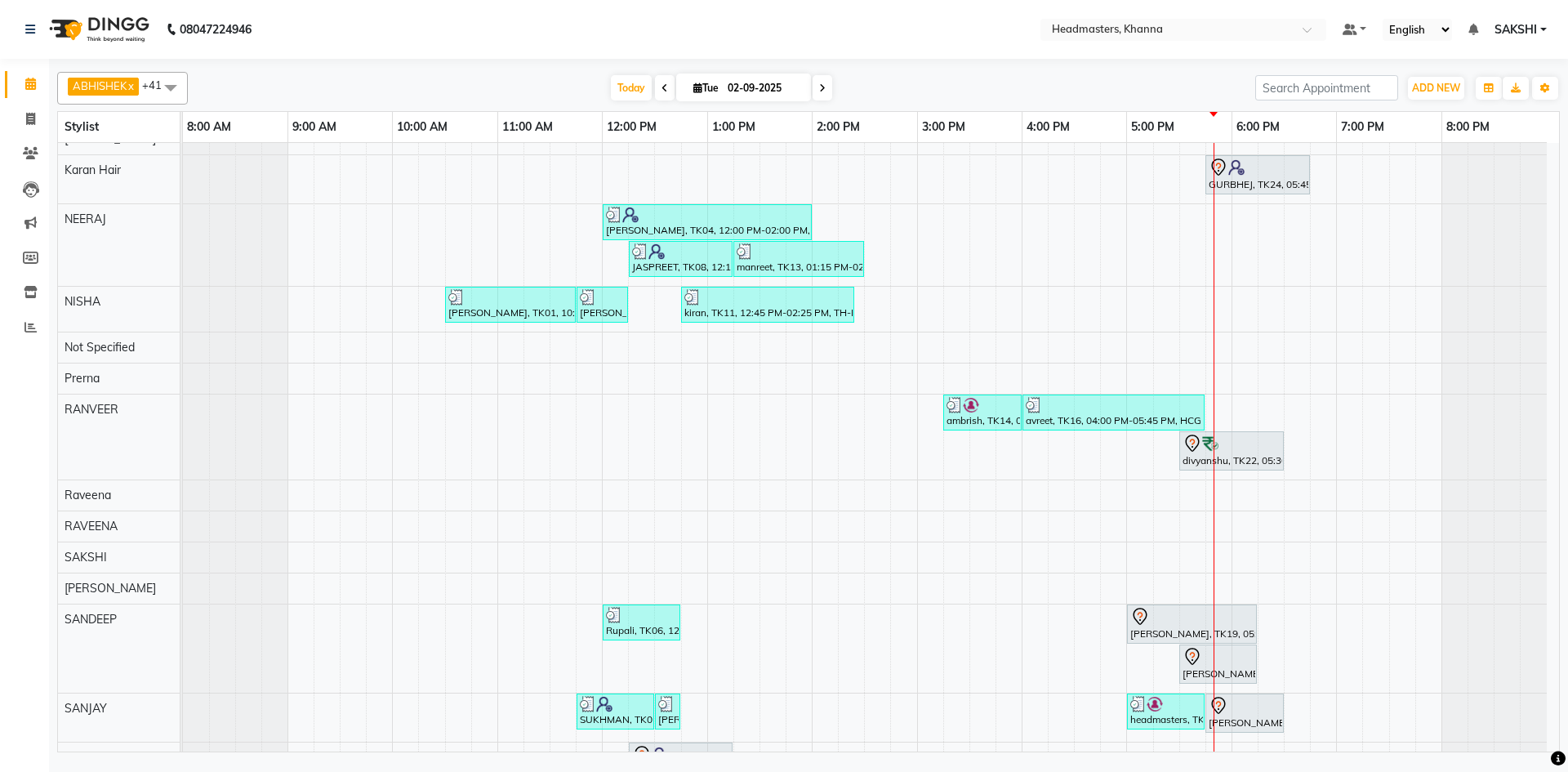
scroll to position [639, 0]
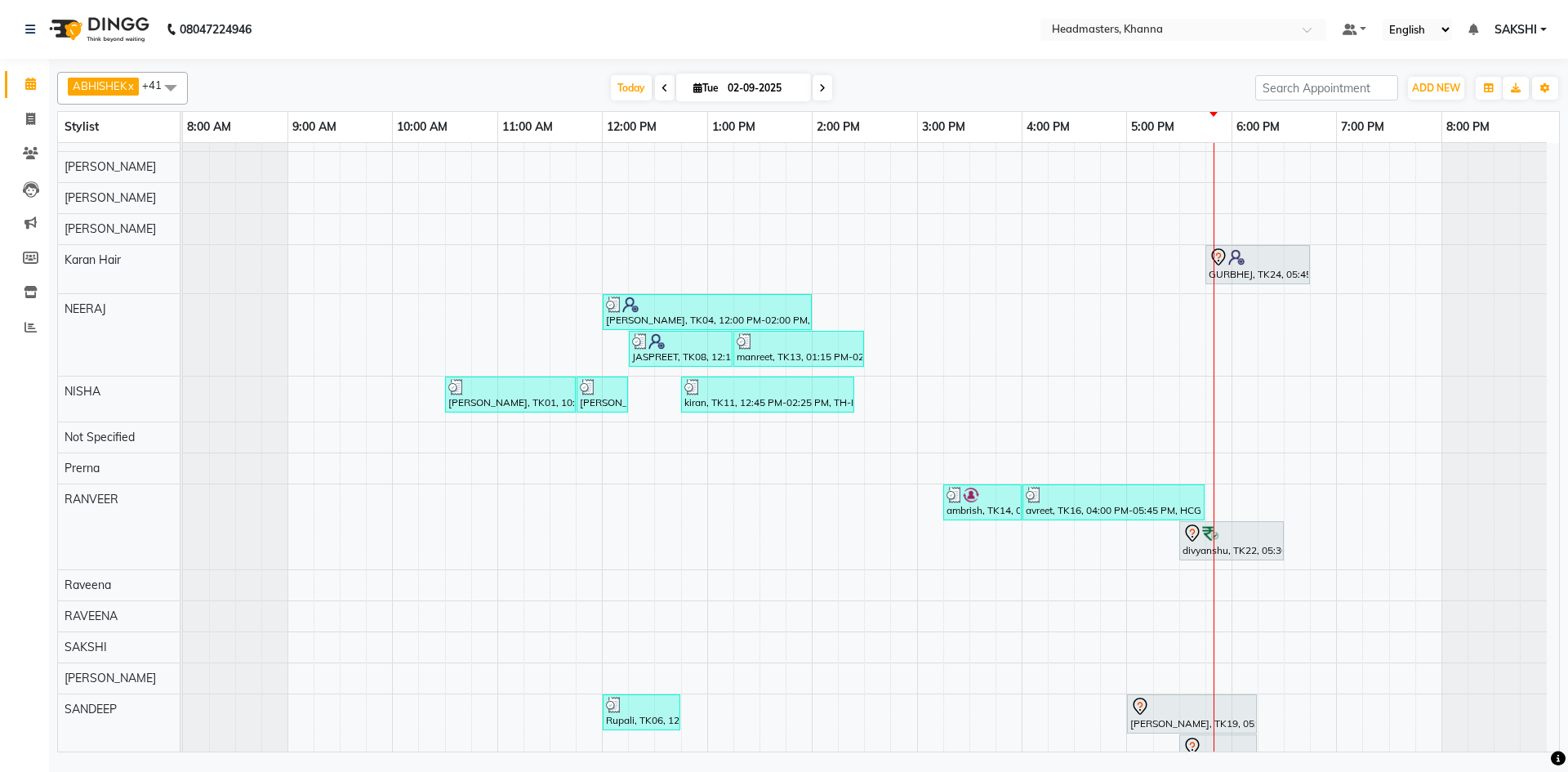
click at [1419, 347] on div "SHEHBAZ, TK12, 01:00 PM-02:15 PM, BRD-clri - Beard Color Igora,BRD - Beard Ranj…" at bounding box center [871, 332] width 1376 height 1655
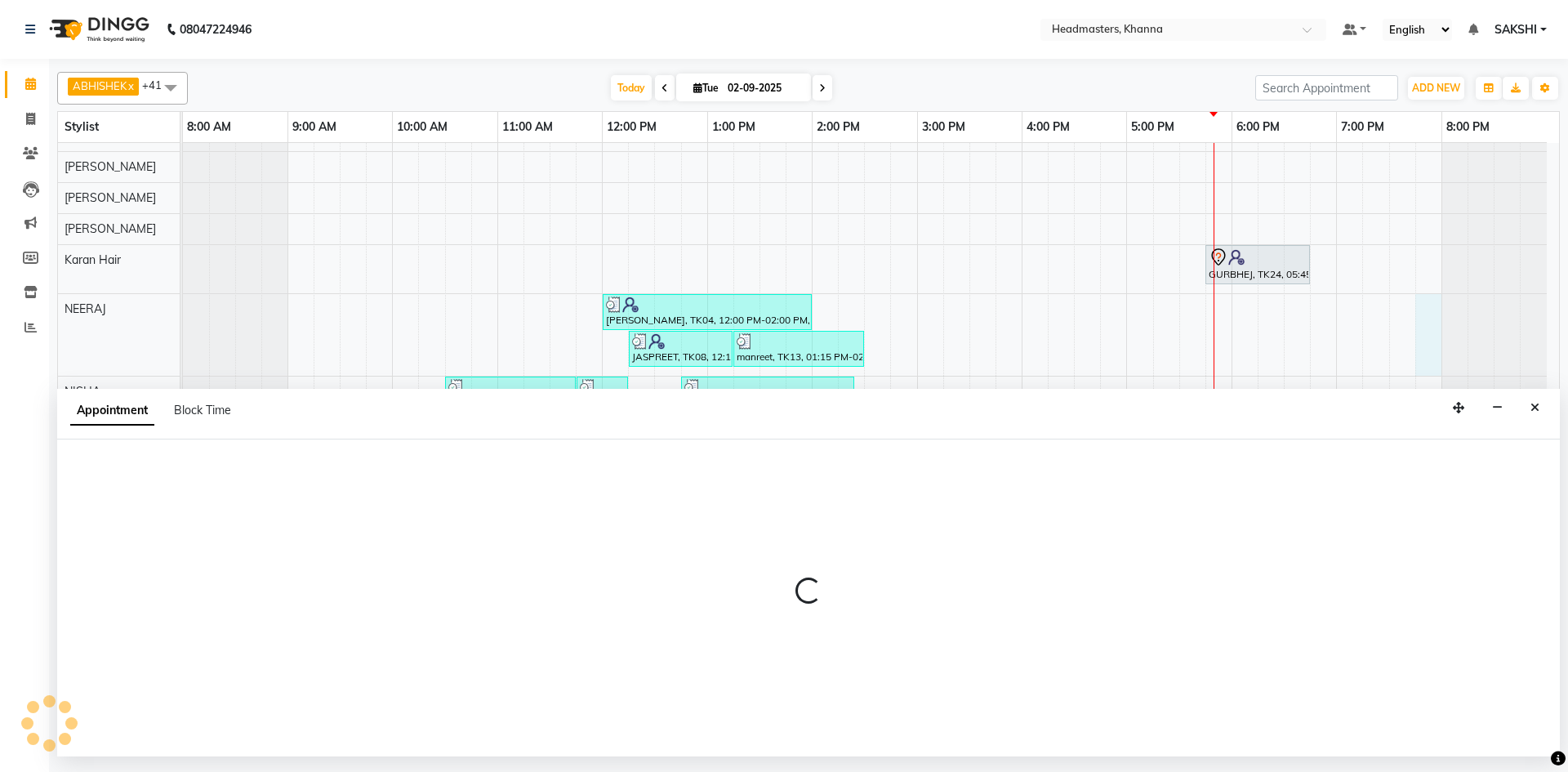
select select "60855"
select select "1185"
select select "tentative"
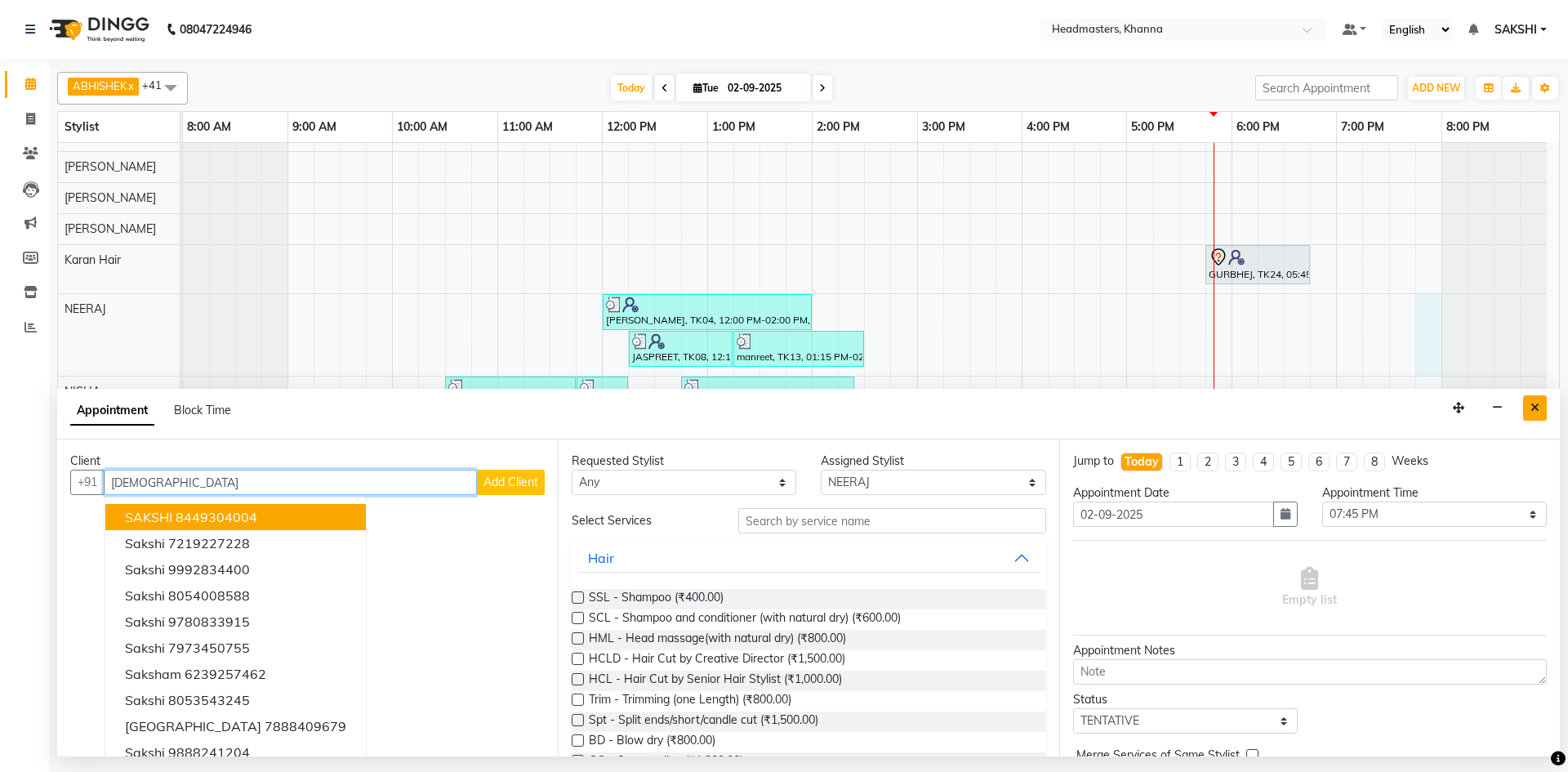
type input "[DEMOGRAPHIC_DATA]"
click at [1541, 416] on button "Close" at bounding box center [1534, 408] width 24 height 25
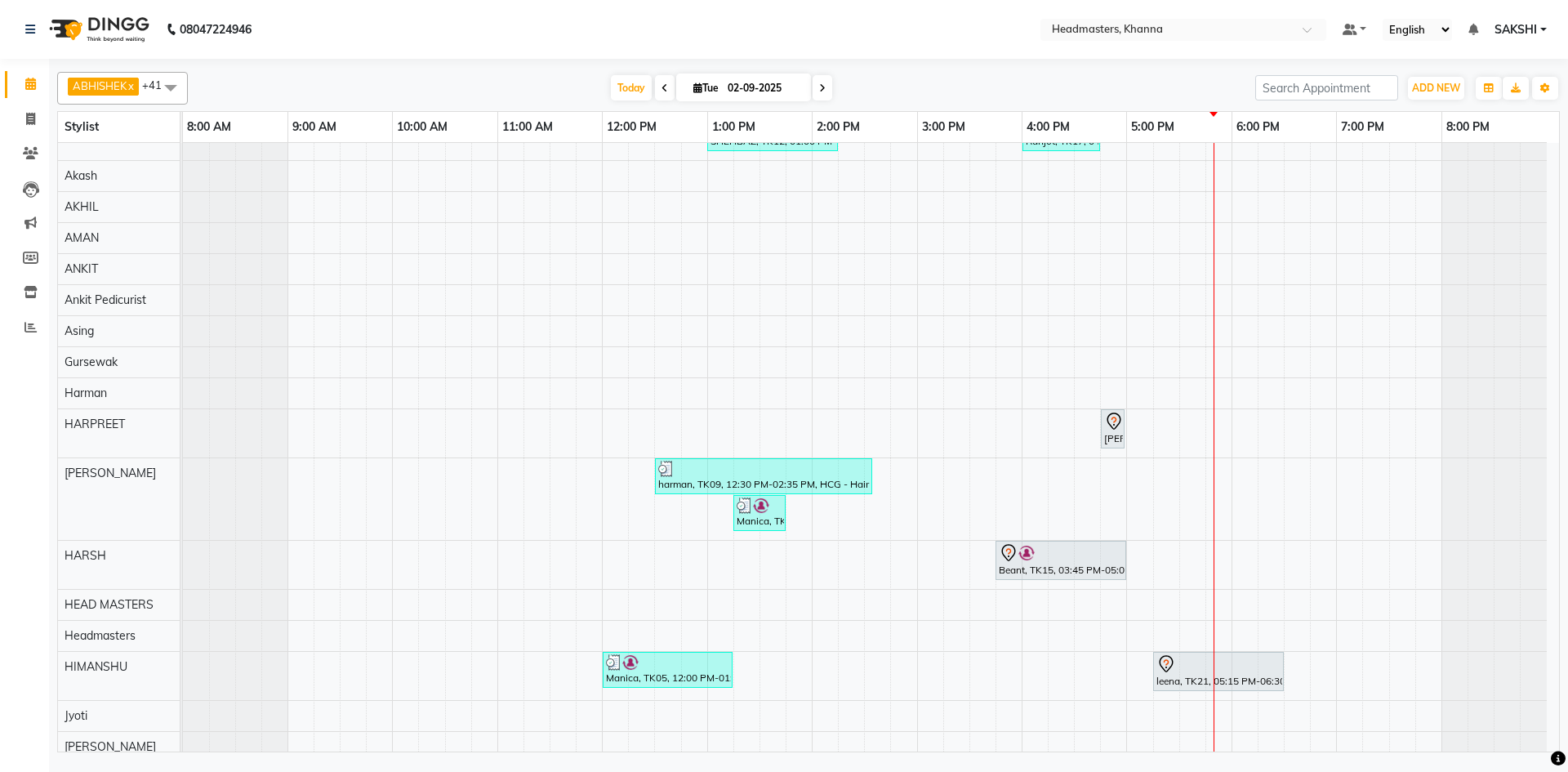
scroll to position [82, 0]
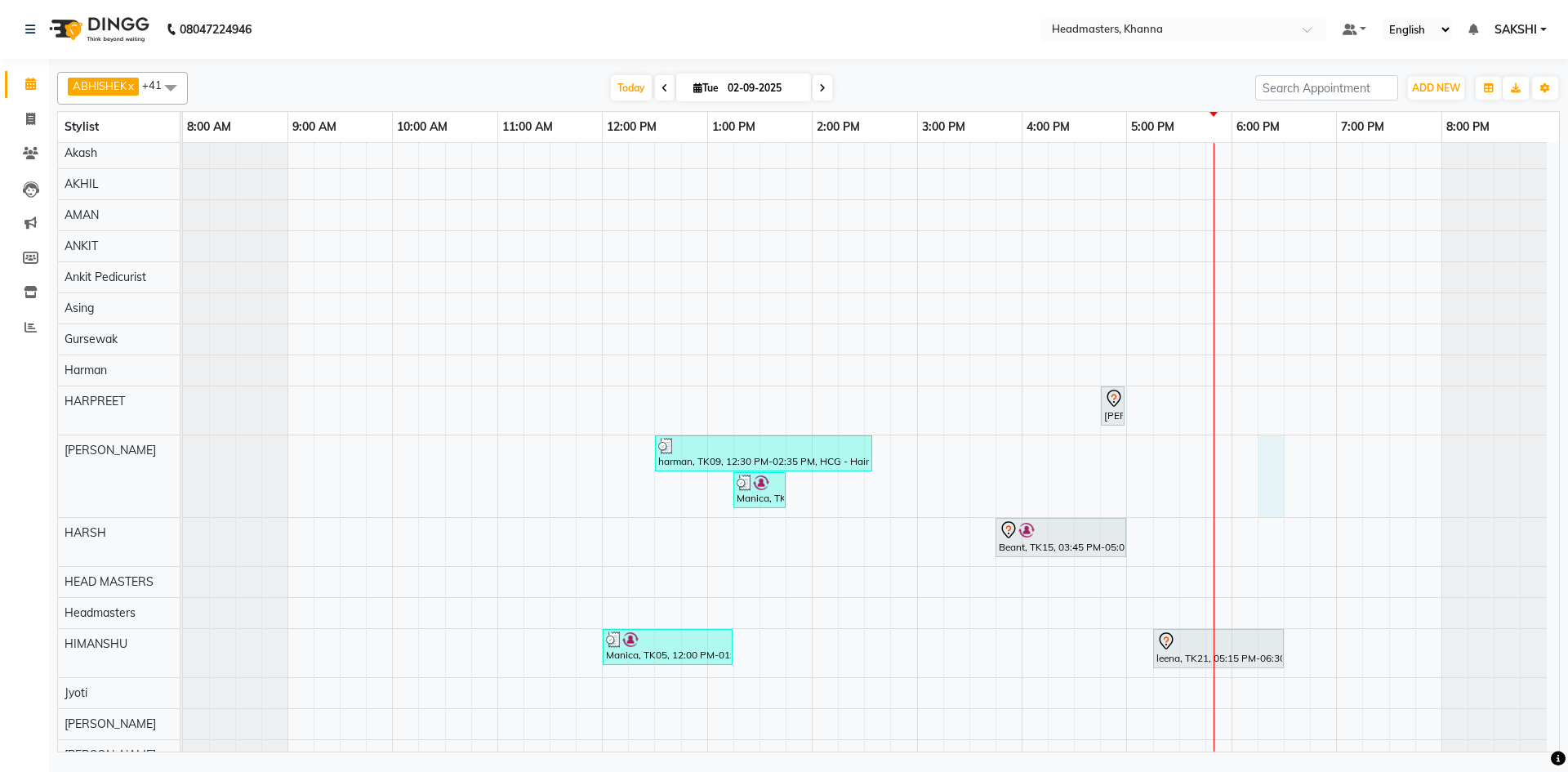
select select "60827"
select select "1095"
select select "tentative"
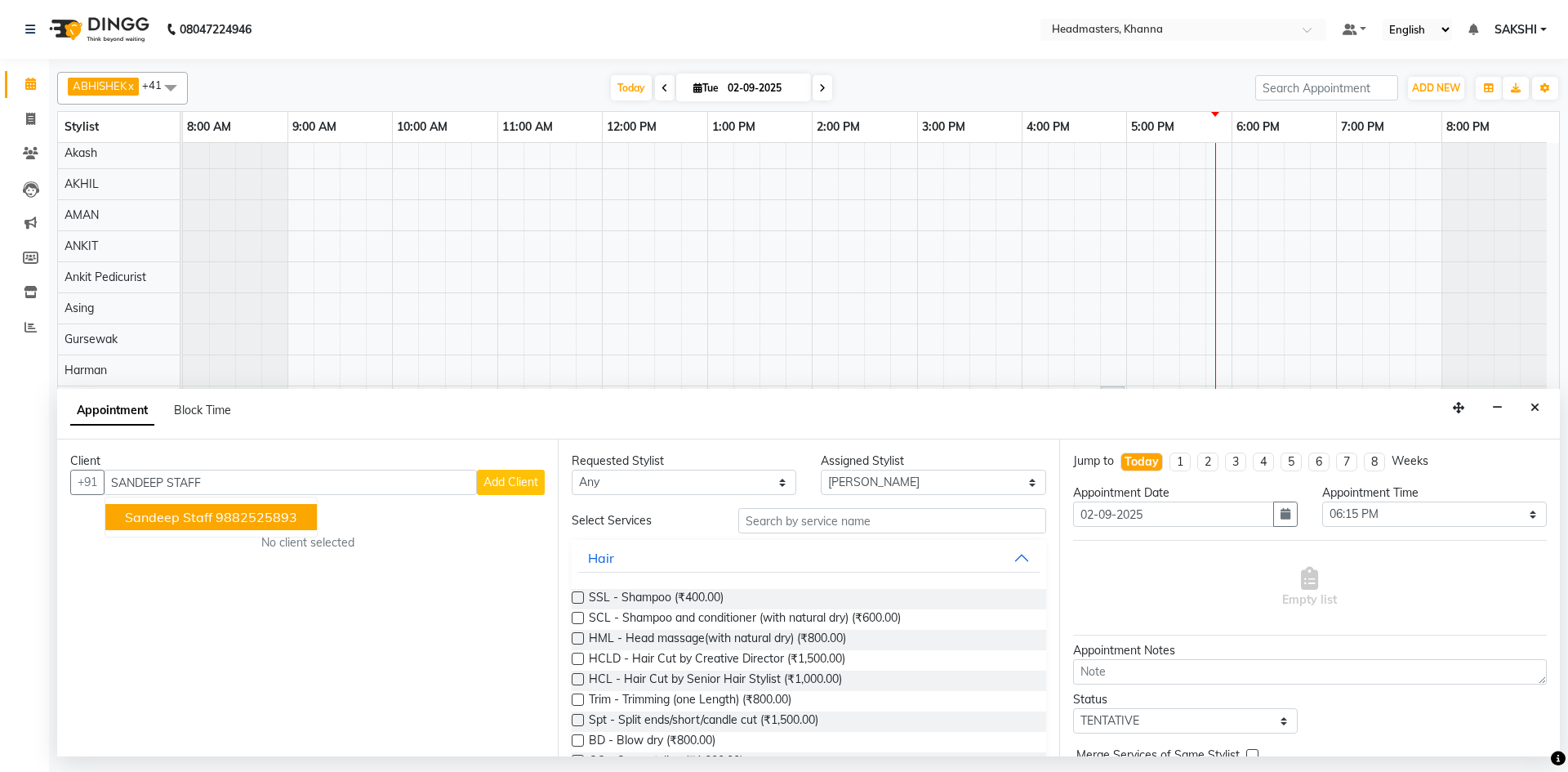
click at [271, 529] on button "Sandeep Staff 9882525893" at bounding box center [211, 517] width 211 height 26
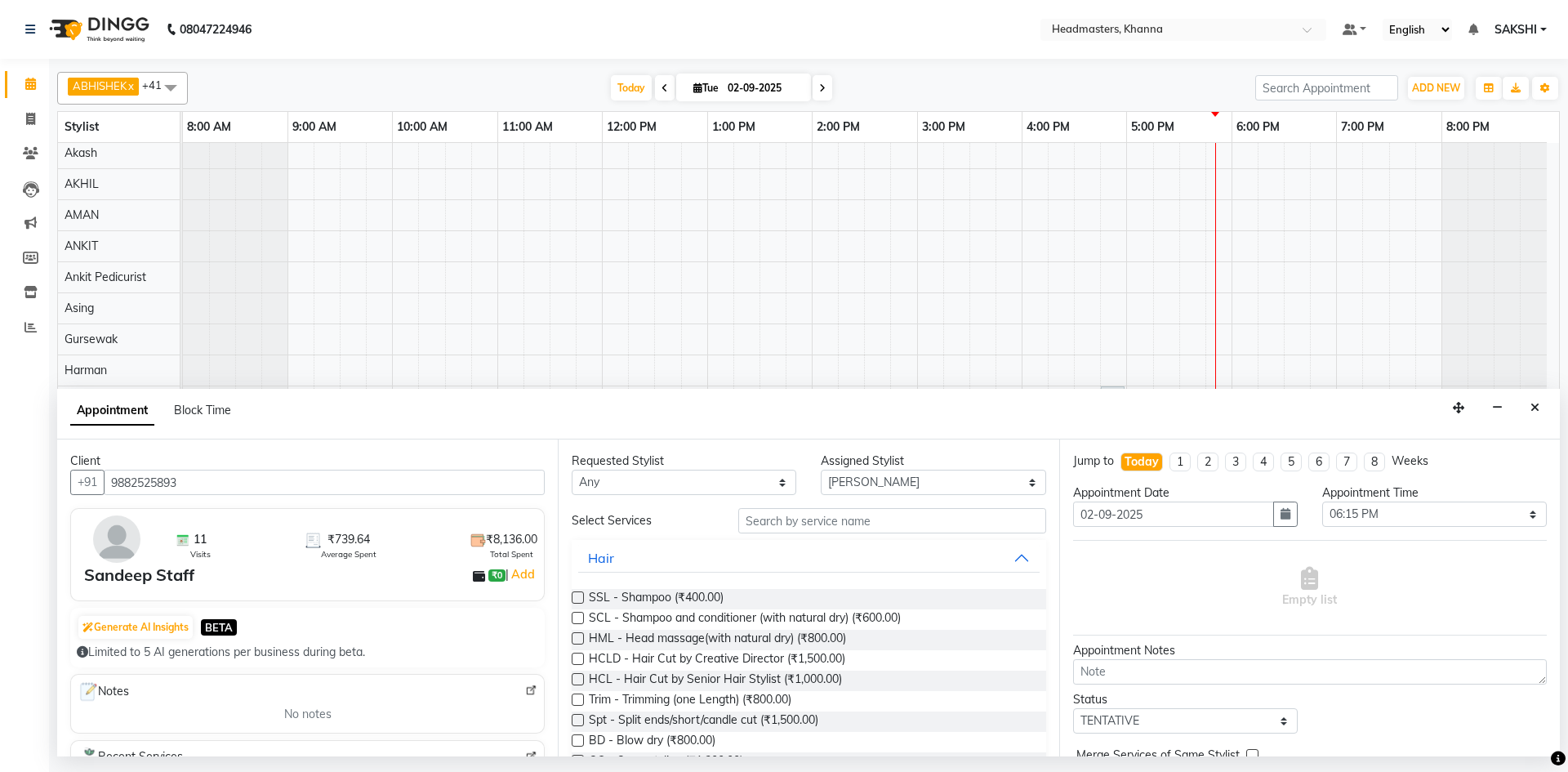
type input "9882525893"
click at [875, 483] on select "Select ABHISHEK [PERSON_NAME] [PERSON_NAME] AMAN (NAILS) ANKIT Ankit Pedicurist…" at bounding box center [933, 482] width 225 height 25
select select "60814"
click at [821, 470] on select "Select ABHISHEK [PERSON_NAME] [PERSON_NAME] AMAN (NAILS) ANKIT Ankit Pedicurist…" at bounding box center [933, 482] width 225 height 25
click at [806, 527] on input "text" at bounding box center [892, 520] width 308 height 25
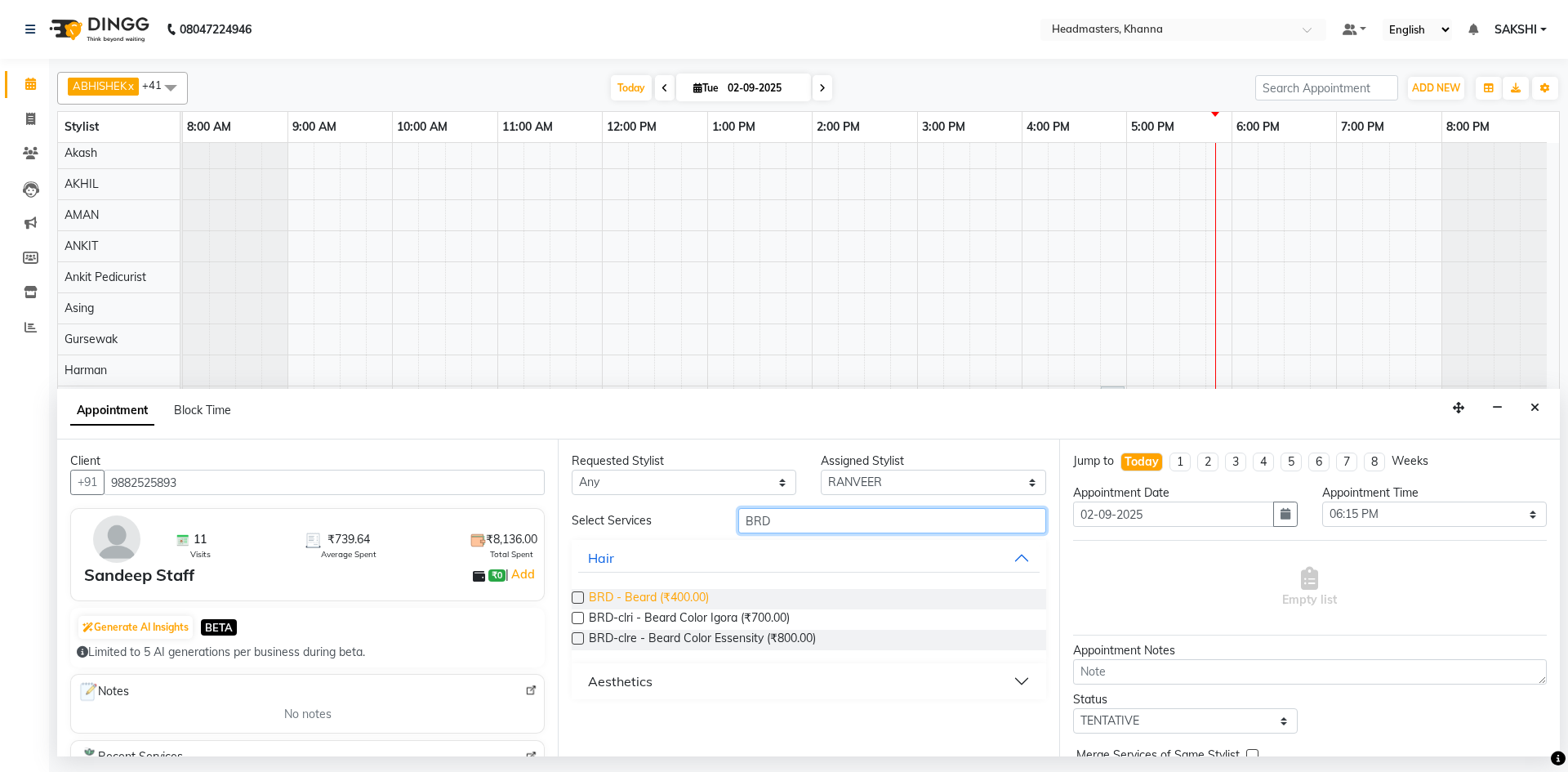
type input "BRD"
click at [688, 597] on span "BRD - Beard (₹400.00)" at bounding box center [648, 598] width 120 height 20
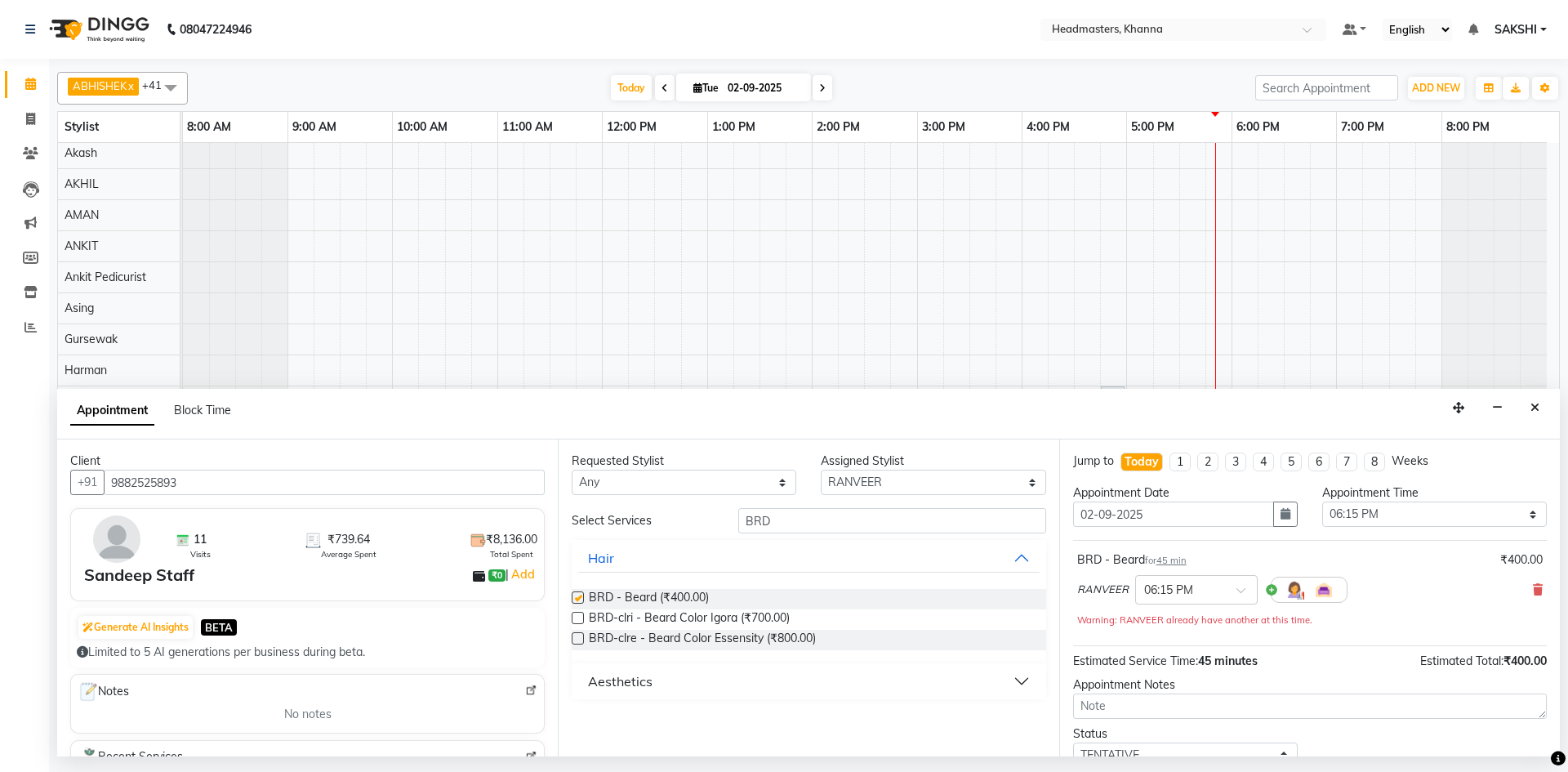
checkbox input "false"
click at [1435, 519] on select "Select 09:00 AM 09:15 AM 09:30 AM 09:45 AM 10:00 AM 10:15 AM 10:30 AM 10:45 AM …" at bounding box center [1435, 514] width 225 height 25
select select "1065"
click at [1322, 501] on select "Select 09:00 AM 09:15 AM 09:30 AM 09:45 AM 10:00 AM 10:15 AM 10:30 AM 10:45 AM …" at bounding box center [1435, 514] width 225 height 25
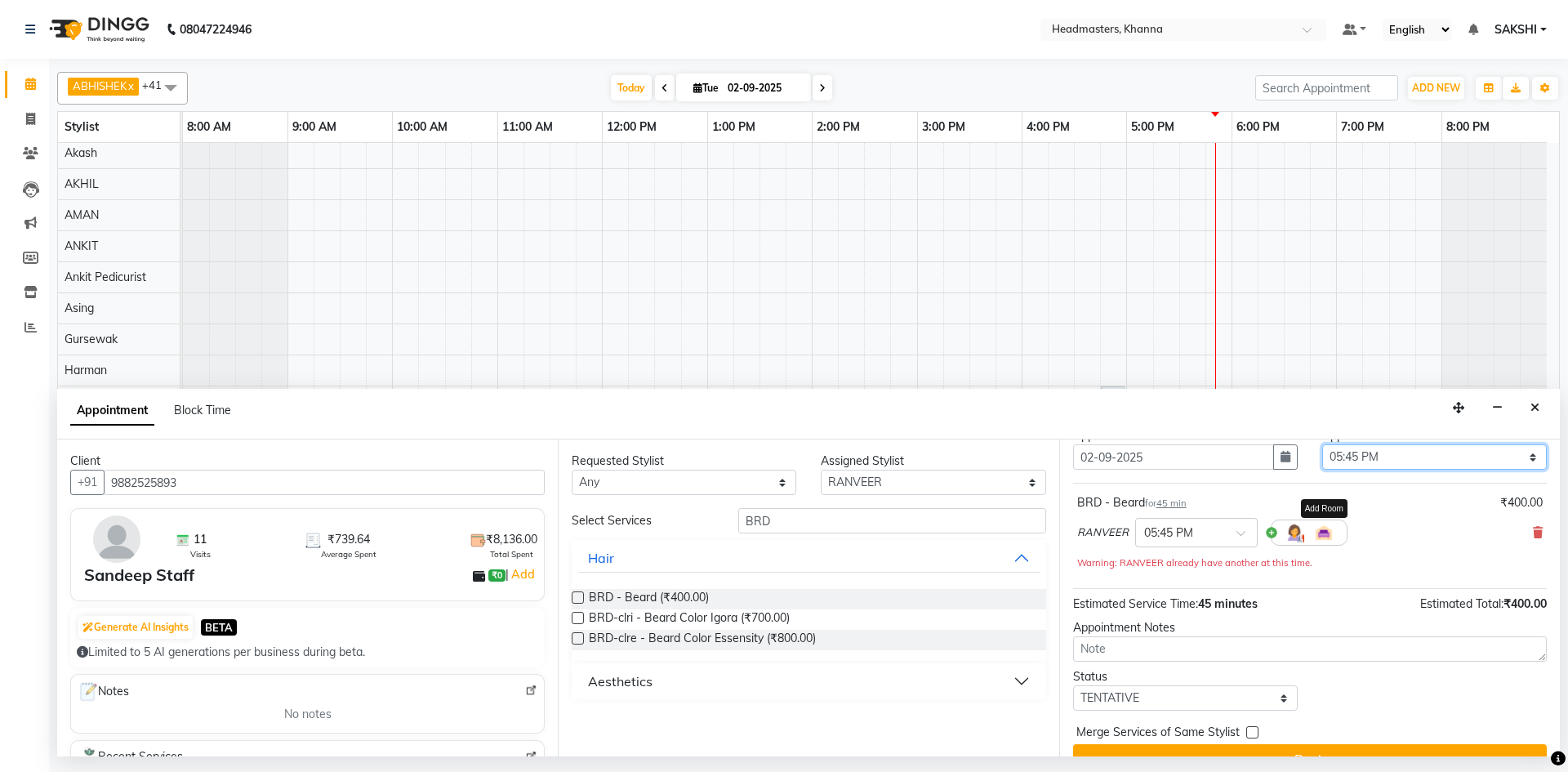
scroll to position [87, 0]
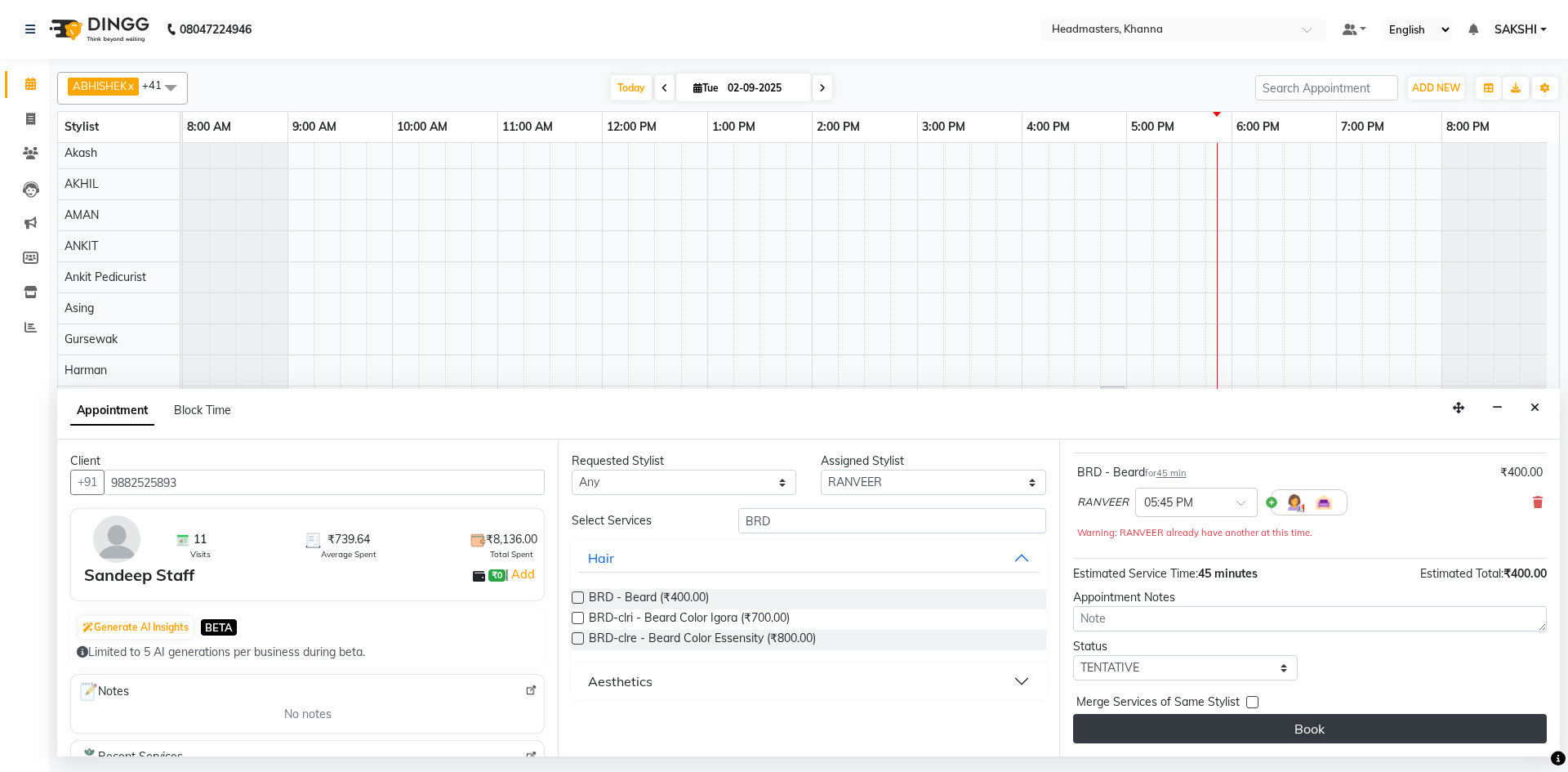
click at [1291, 718] on button "Book" at bounding box center [1310, 728] width 473 height 30
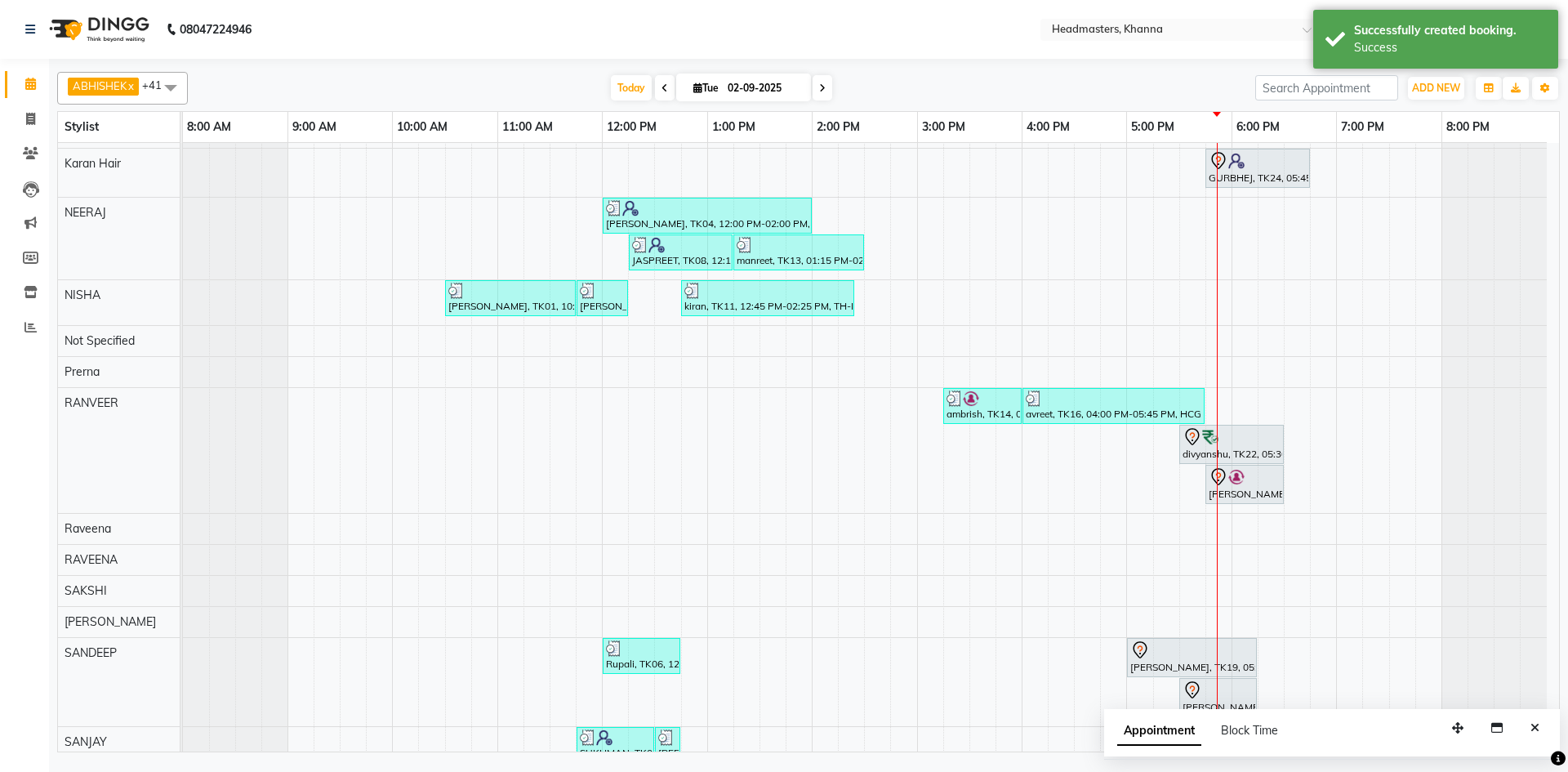
scroll to position [828, 0]
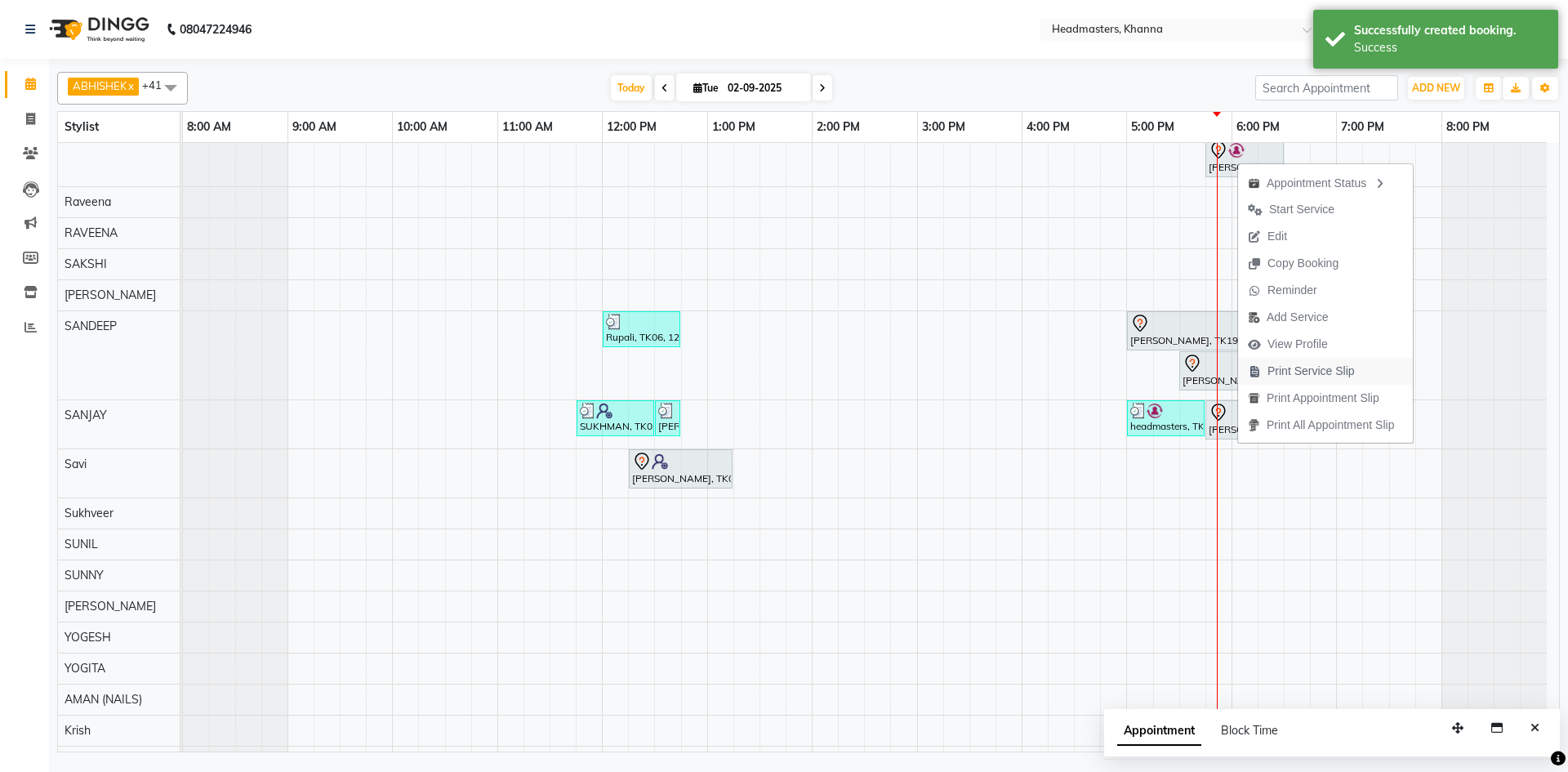
click at [1276, 374] on span "Print Service Slip" at bounding box center [1311, 372] width 87 height 17
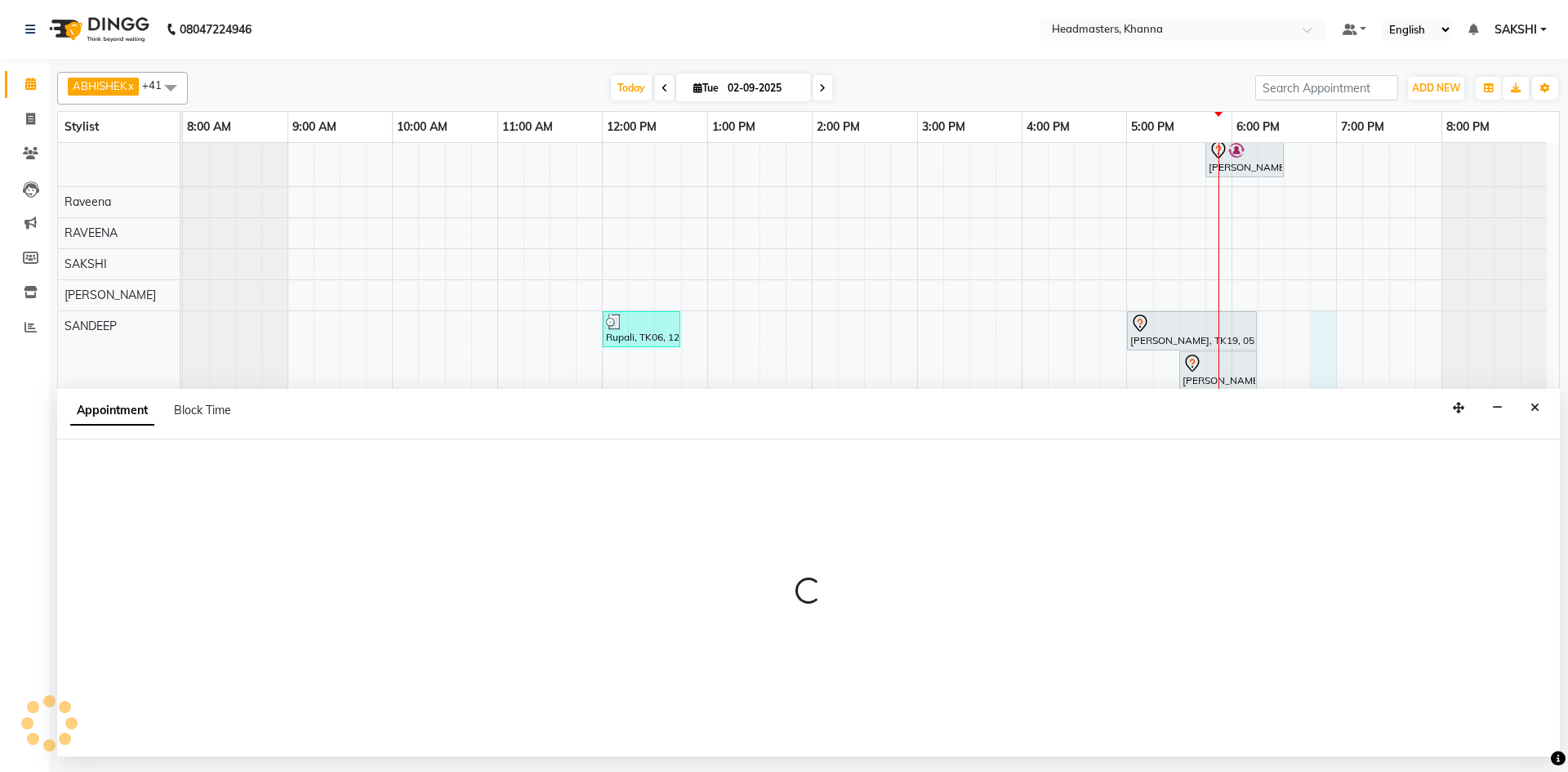
select select "60800"
select select "tentative"
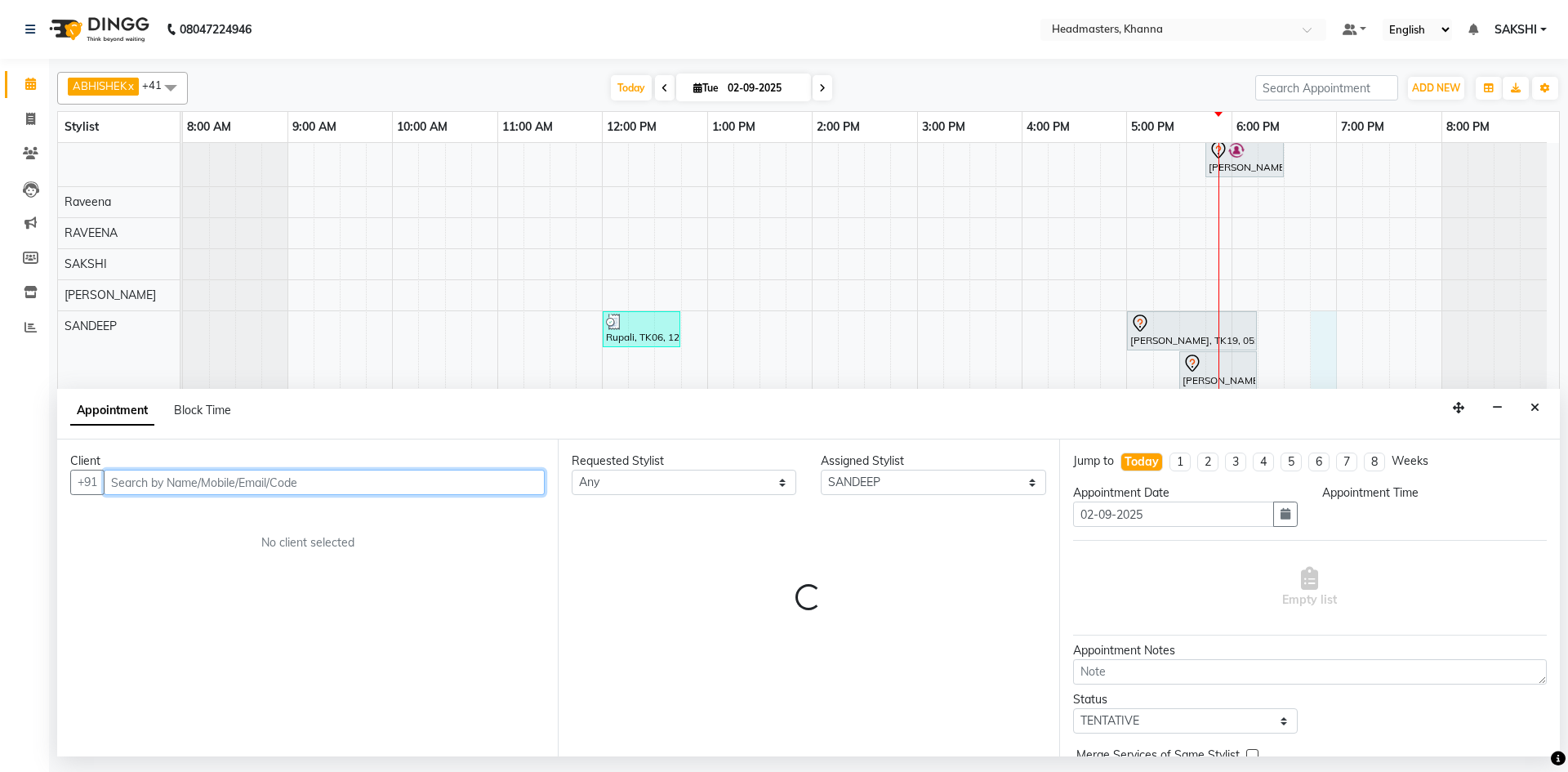
select select "1125"
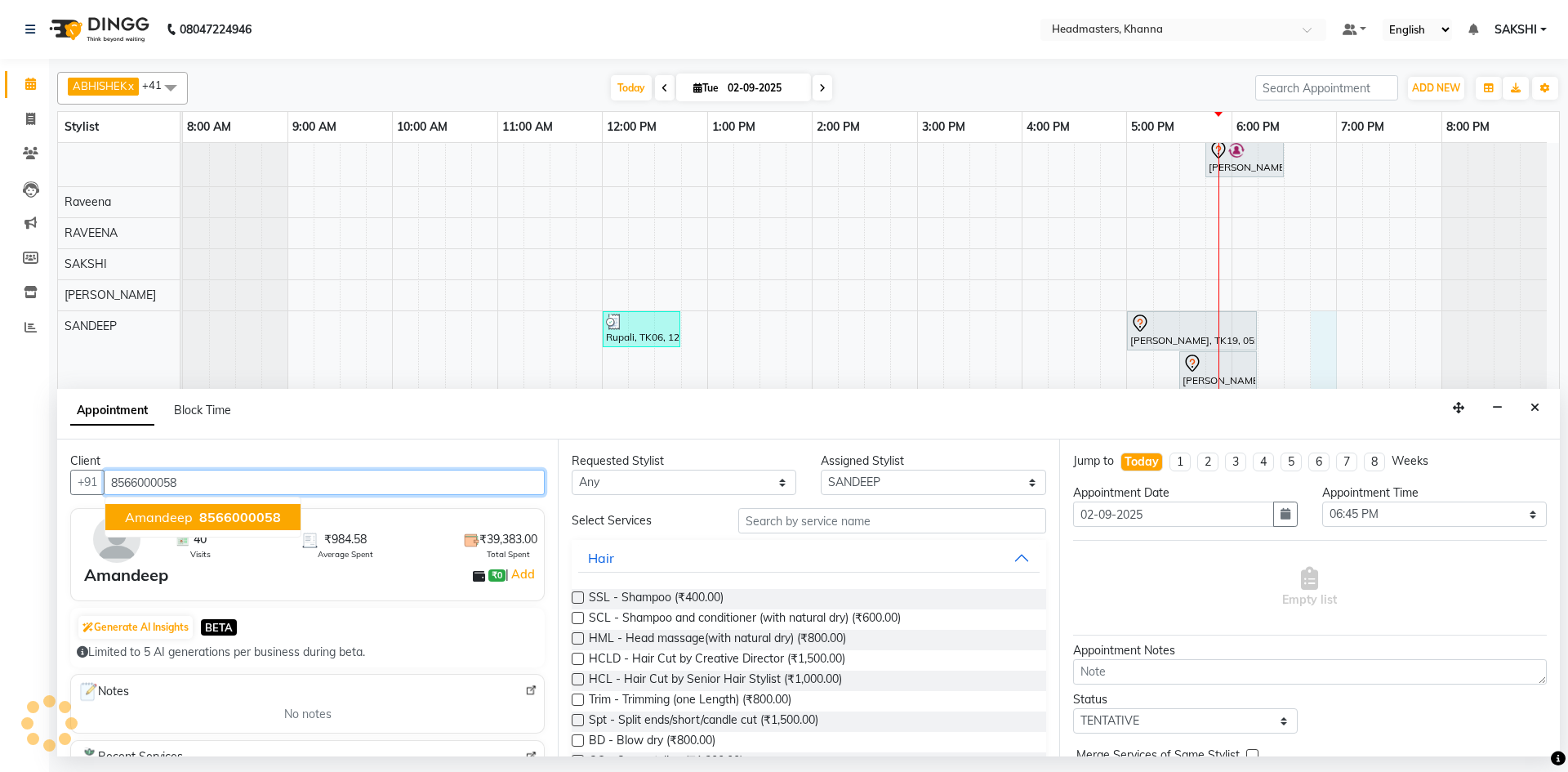
type input "8566000058"
click at [838, 484] on select "Select ABHISHEK [PERSON_NAME] [PERSON_NAME] AMAN (NAILS) ANKIT Ankit Pedicurist…" at bounding box center [933, 482] width 225 height 25
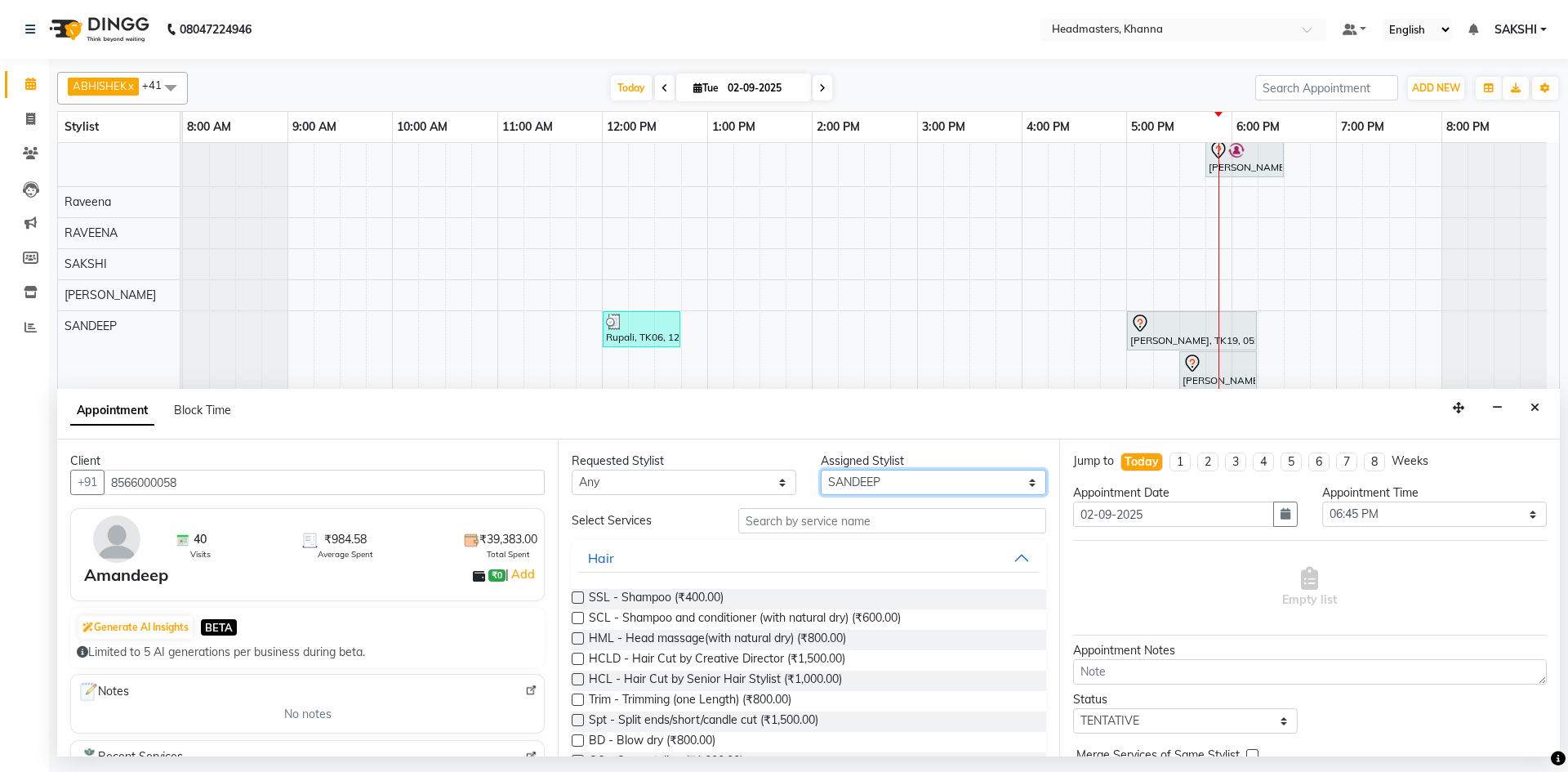
select select "60827"
click at [821, 470] on select "Select ABHISHEK [PERSON_NAME] [PERSON_NAME] AMAN (NAILS) ANKIT Ankit Pedicurist…" at bounding box center [933, 482] width 225 height 25
click at [792, 527] on input "text" at bounding box center [892, 520] width 308 height 25
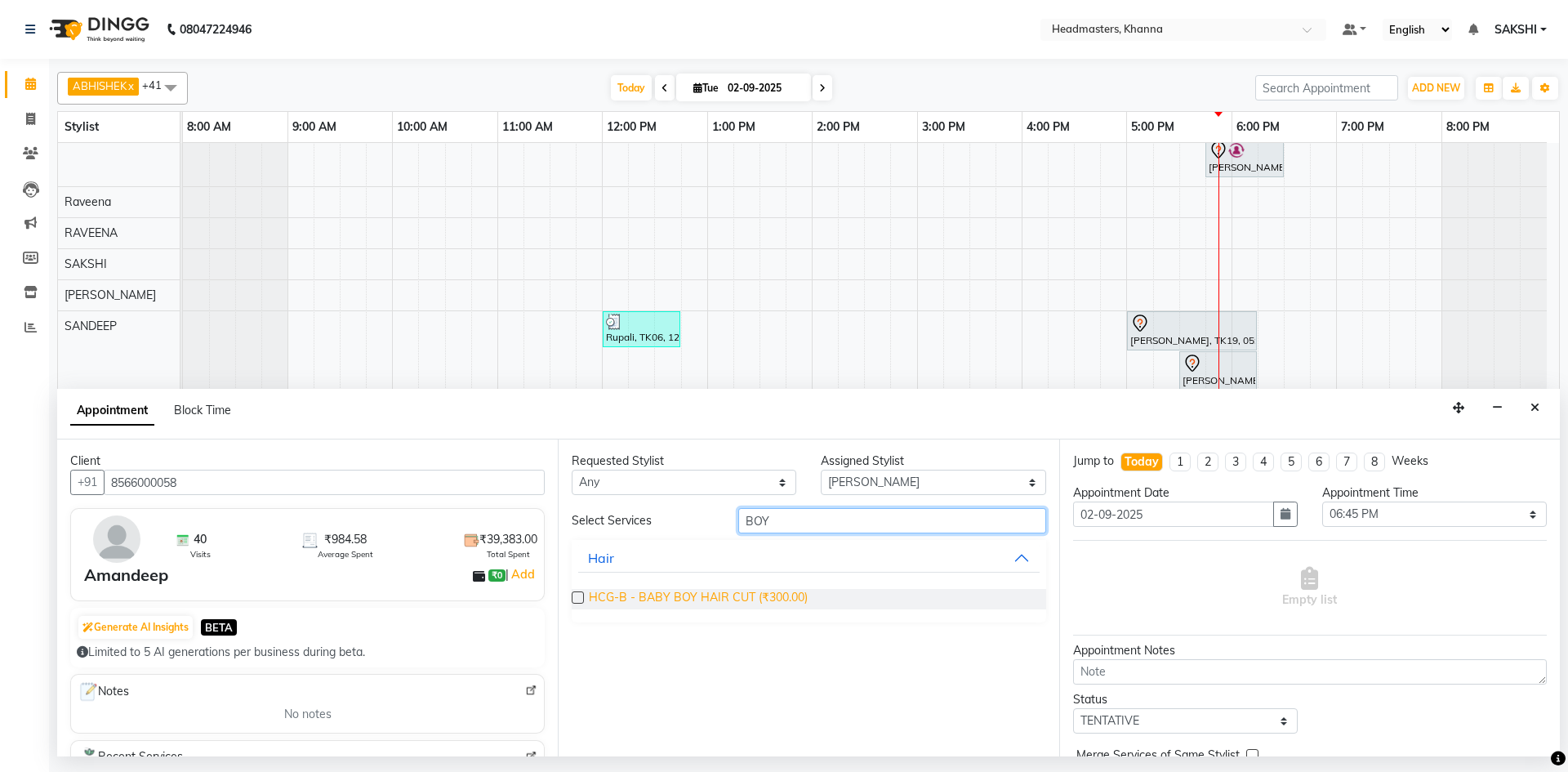
type input "BOY"
drag, startPoint x: 760, startPoint y: 601, endPoint x: 1348, endPoint y: 535, distance: 591.7
click at [763, 602] on span "HCG-B - BABY BOY HAIR CUT (₹300.00)" at bounding box center [698, 598] width 219 height 20
checkbox input "false"
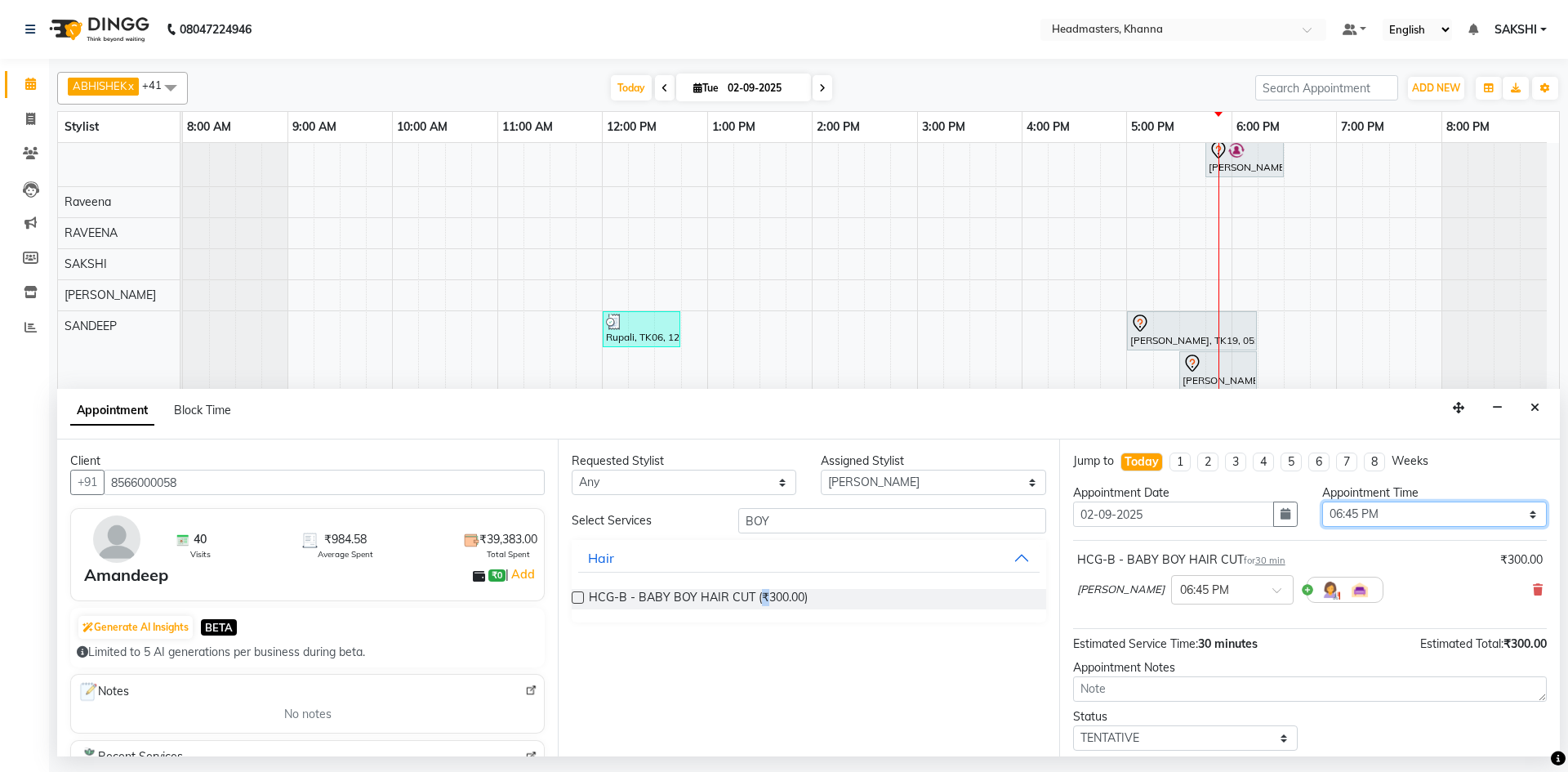
click at [1386, 514] on select "Select 09:00 AM 09:15 AM 09:30 AM 09:45 AM 10:00 AM 10:15 AM 10:30 AM 10:45 AM …" at bounding box center [1435, 514] width 225 height 25
select select "1065"
click at [1322, 501] on select "Select 09:00 AM 09:15 AM 09:30 AM 09:45 AM 10:00 AM 10:15 AM 10:30 AM 10:45 AM …" at bounding box center [1435, 514] width 225 height 25
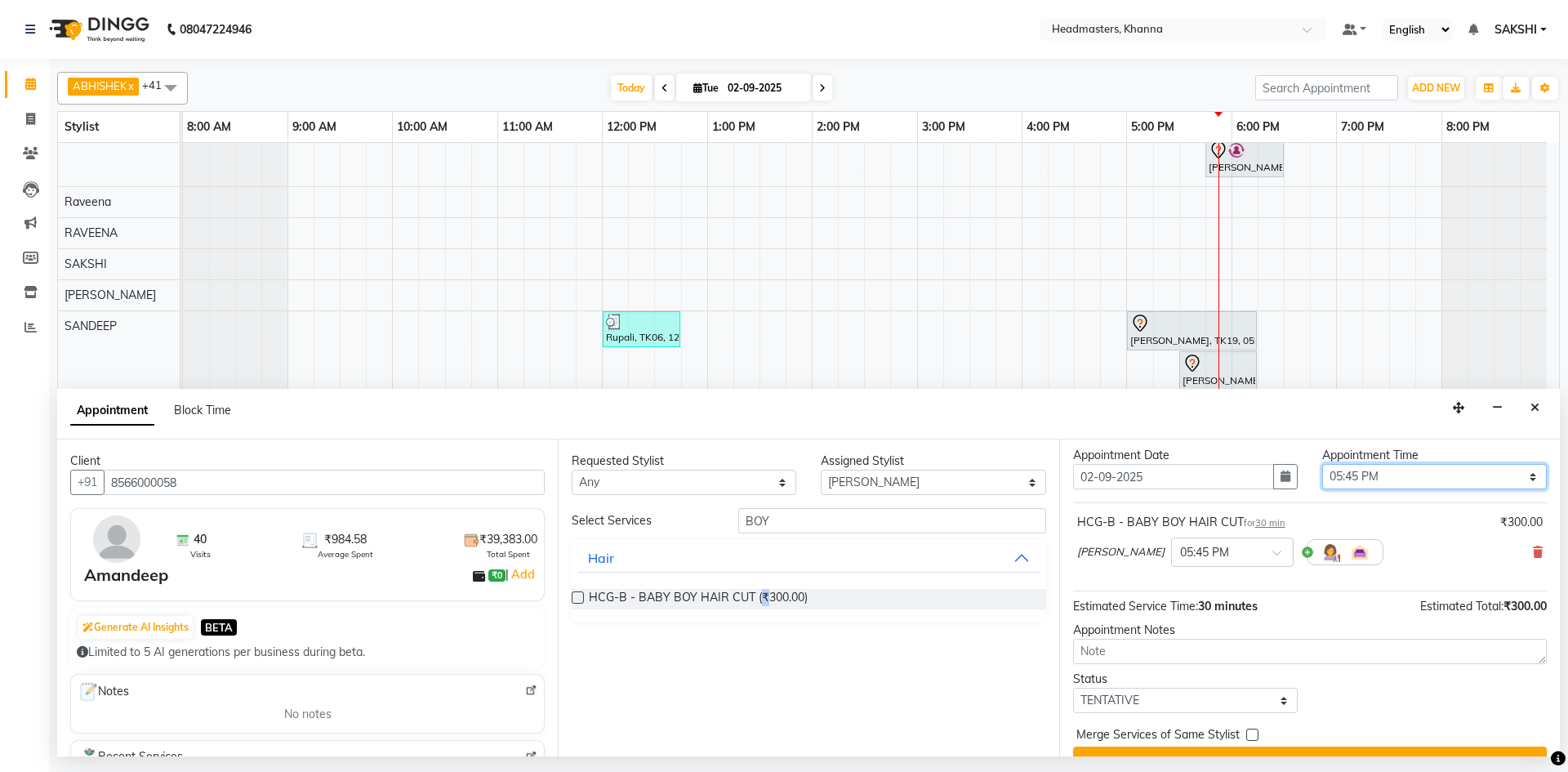
scroll to position [70, 0]
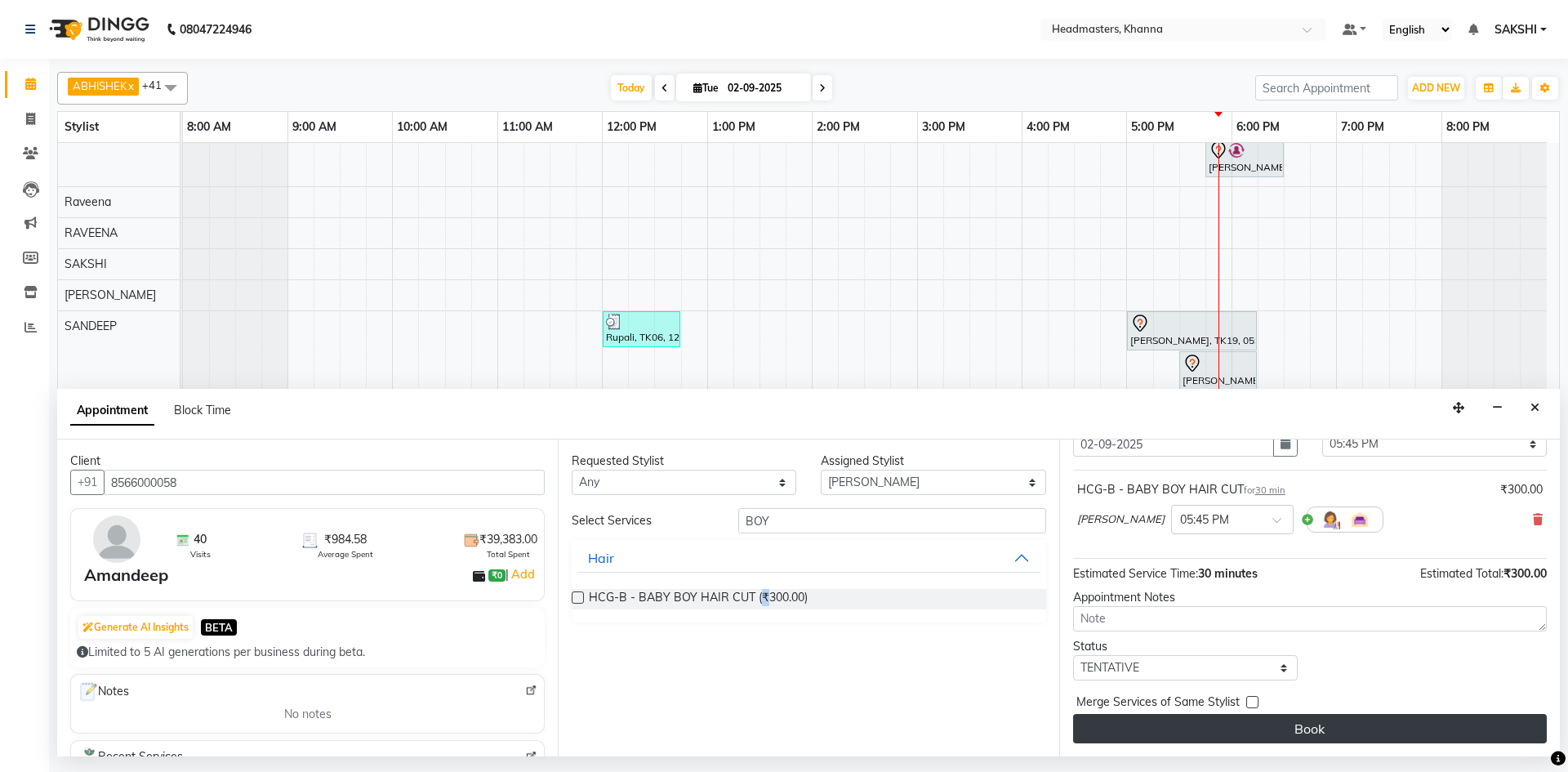
click at [1319, 727] on button "Book" at bounding box center [1310, 728] width 473 height 30
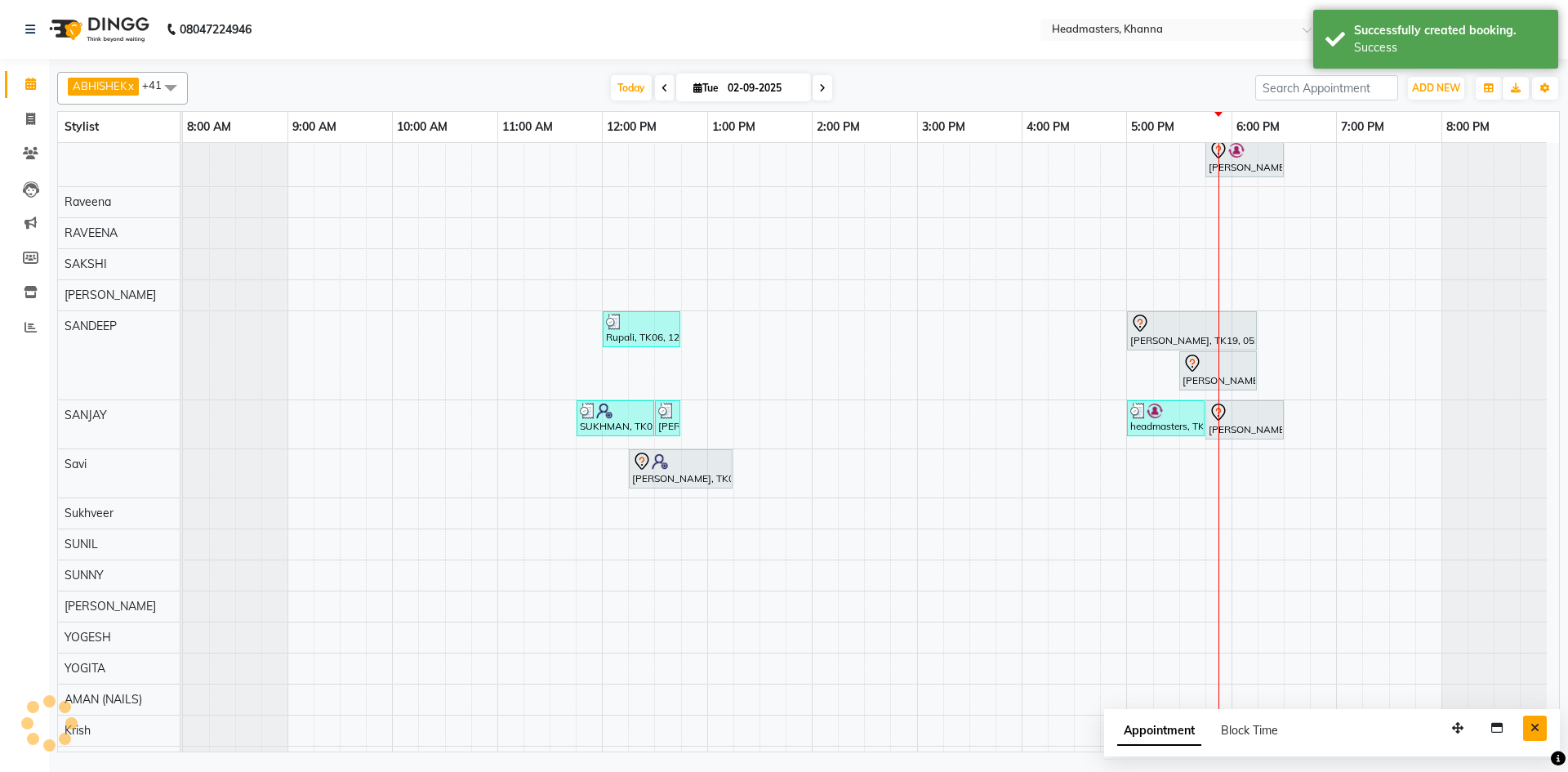
click at [1529, 729] on button "Close" at bounding box center [1534, 728] width 24 height 25
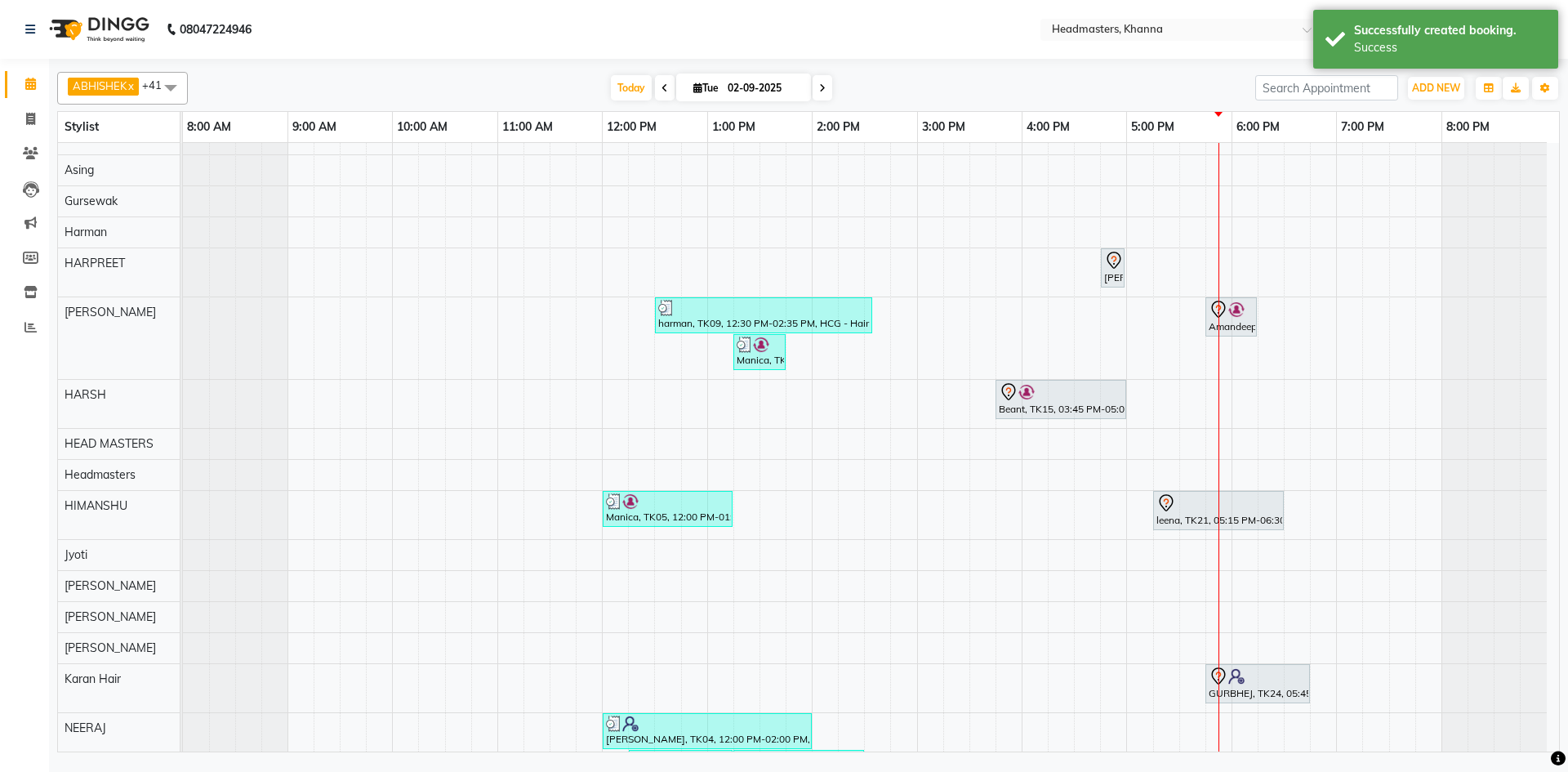
scroll to position [163, 0]
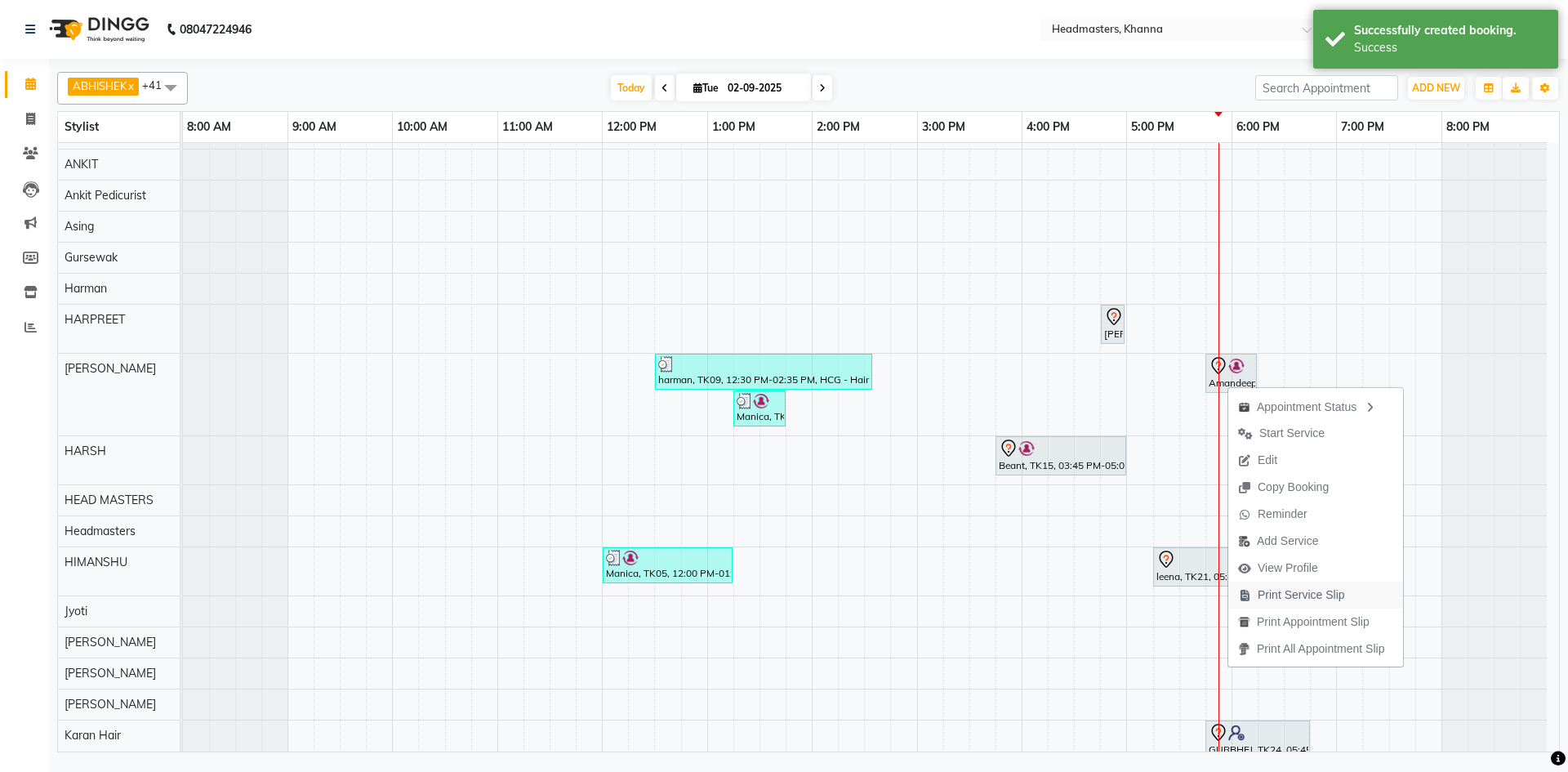
click at [1311, 590] on span "Print Service Slip" at bounding box center [1301, 595] width 87 height 17
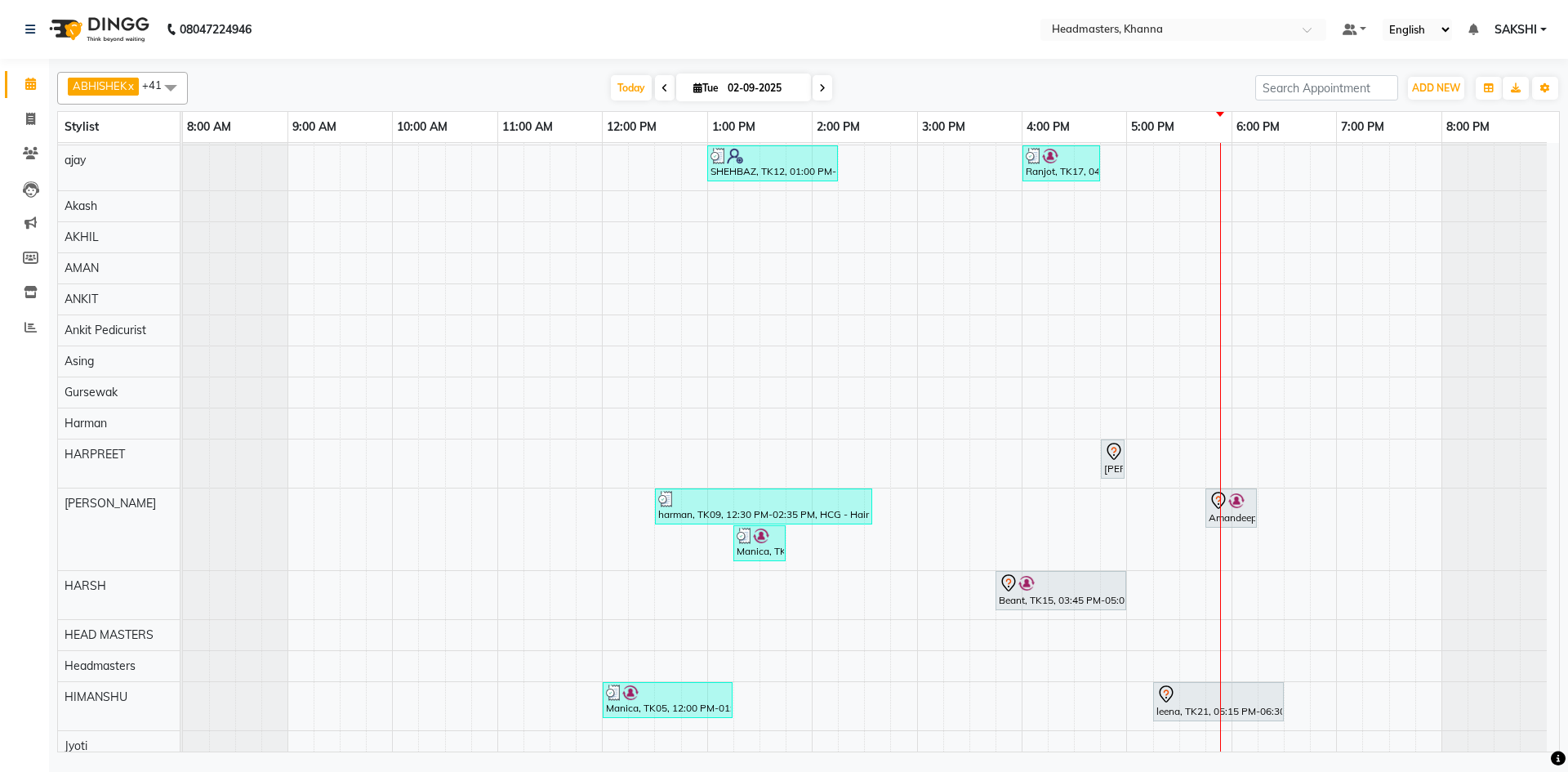
scroll to position [0, 0]
